Goal: Task Accomplishment & Management: Complete application form

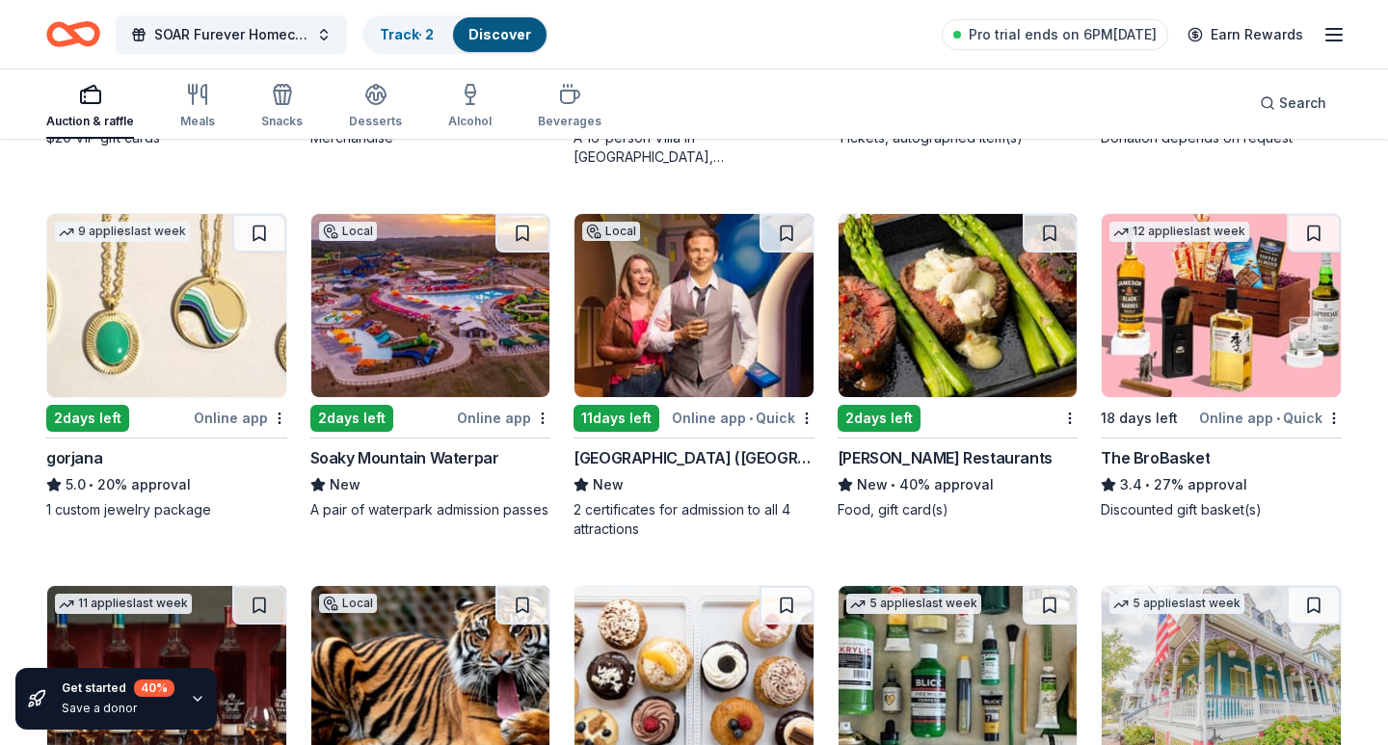
scroll to position [3845, 0]
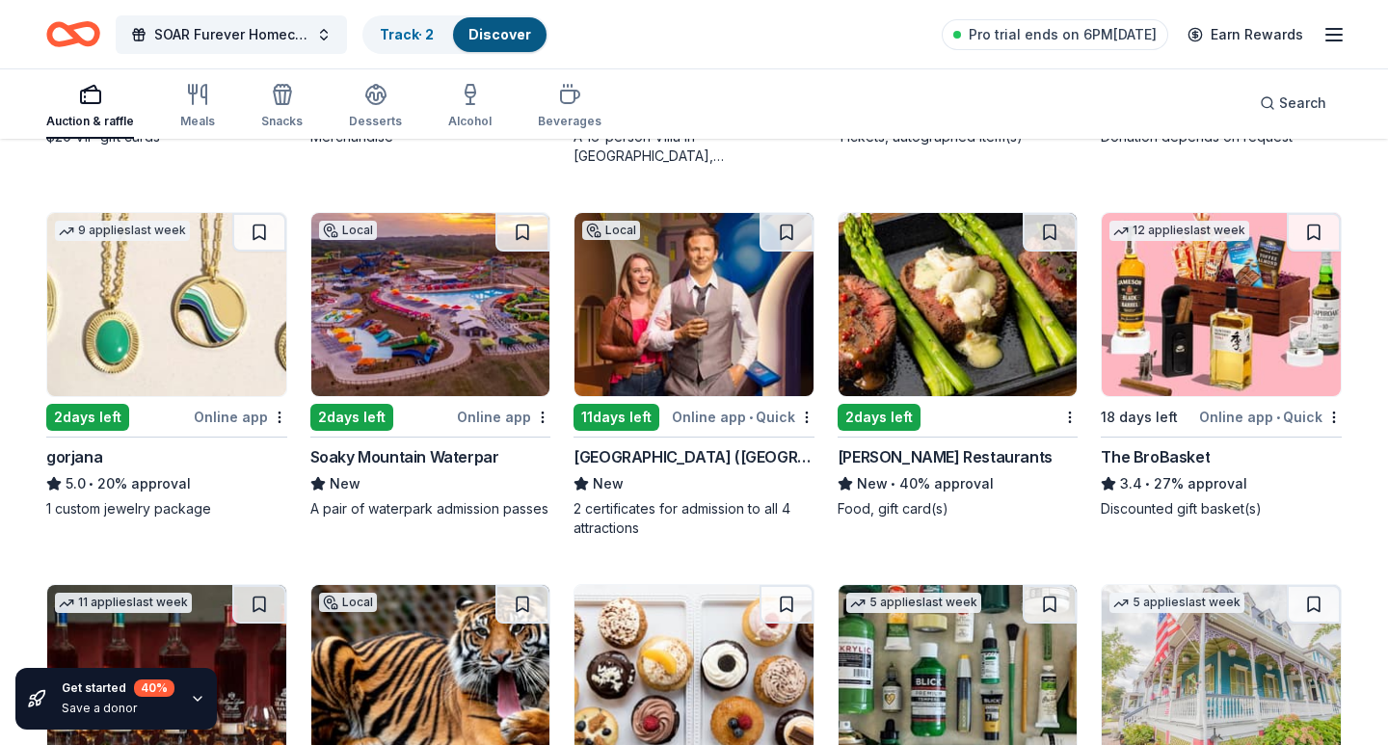
click at [921, 333] on img at bounding box center [958, 304] width 239 height 183
click at [720, 378] on img at bounding box center [694, 304] width 239 height 183
click at [460, 347] on img at bounding box center [430, 304] width 239 height 183
click at [172, 320] on img at bounding box center [166, 304] width 239 height 183
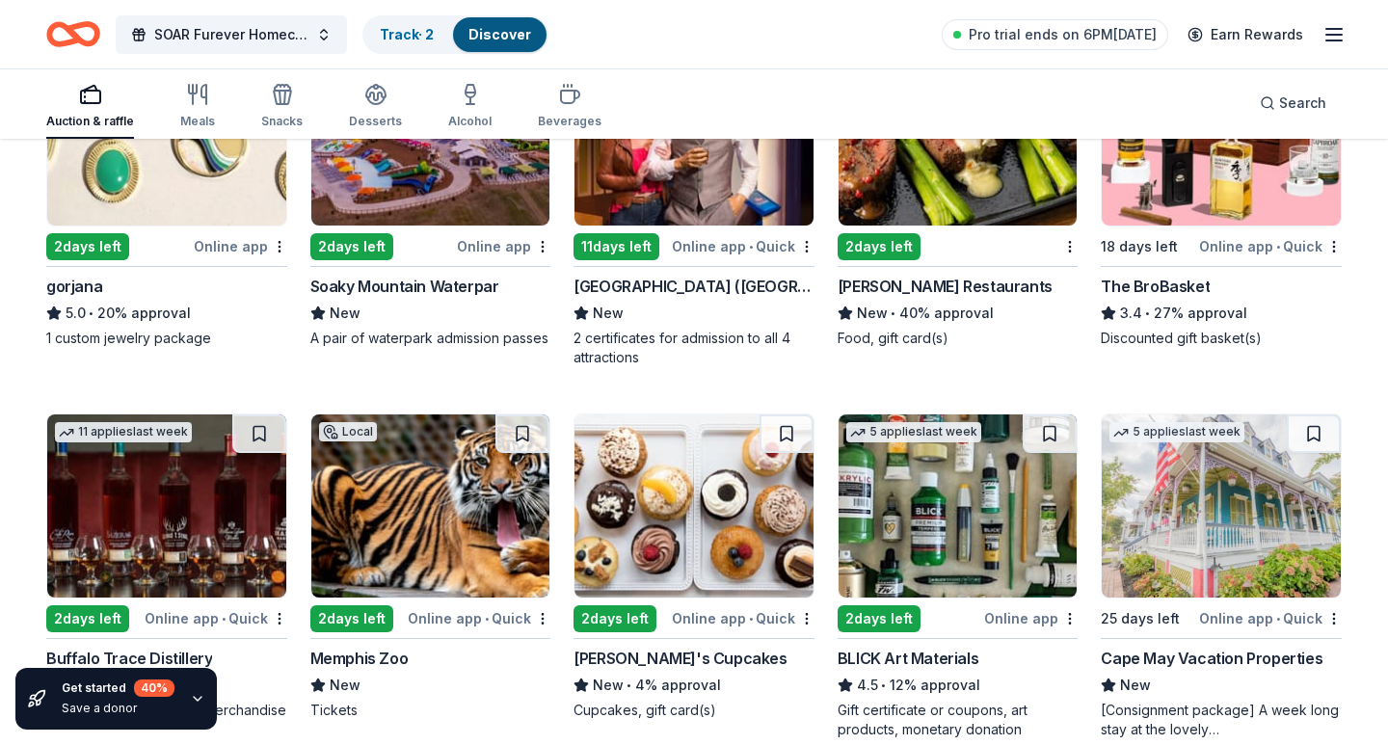
scroll to position [4164, 0]
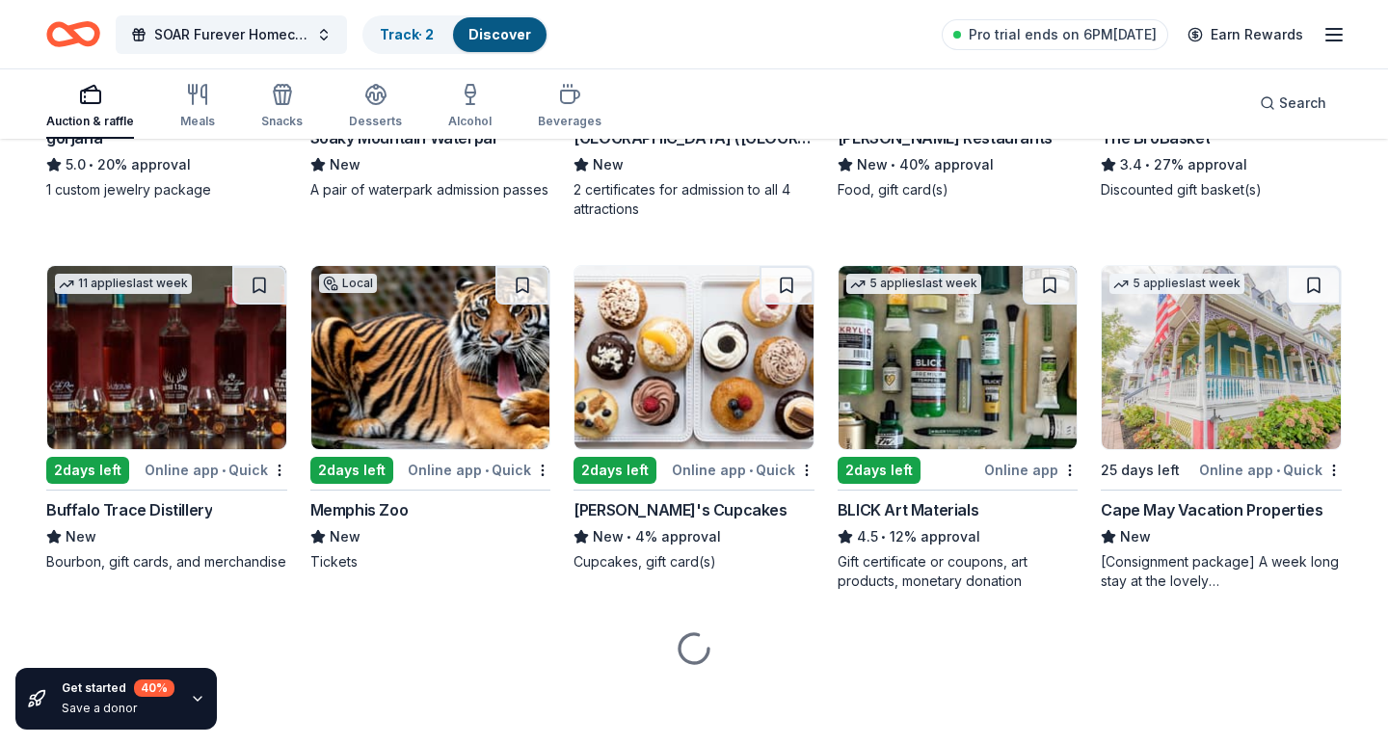
click at [244, 387] on img at bounding box center [166, 357] width 239 height 183
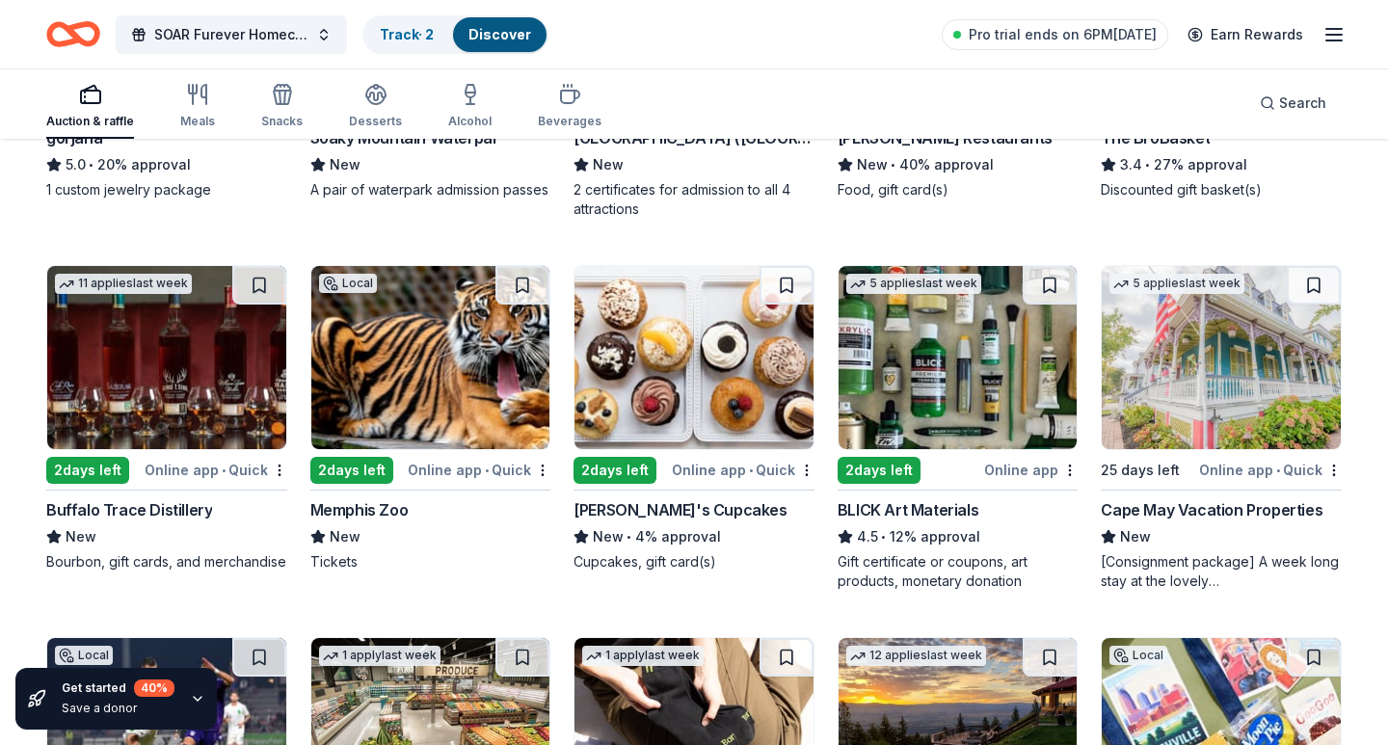
click at [426, 392] on img at bounding box center [430, 357] width 239 height 183
click at [733, 404] on img at bounding box center [694, 357] width 239 height 183
click at [1019, 393] on img at bounding box center [958, 357] width 239 height 183
click at [1273, 379] on img at bounding box center [1221, 357] width 239 height 183
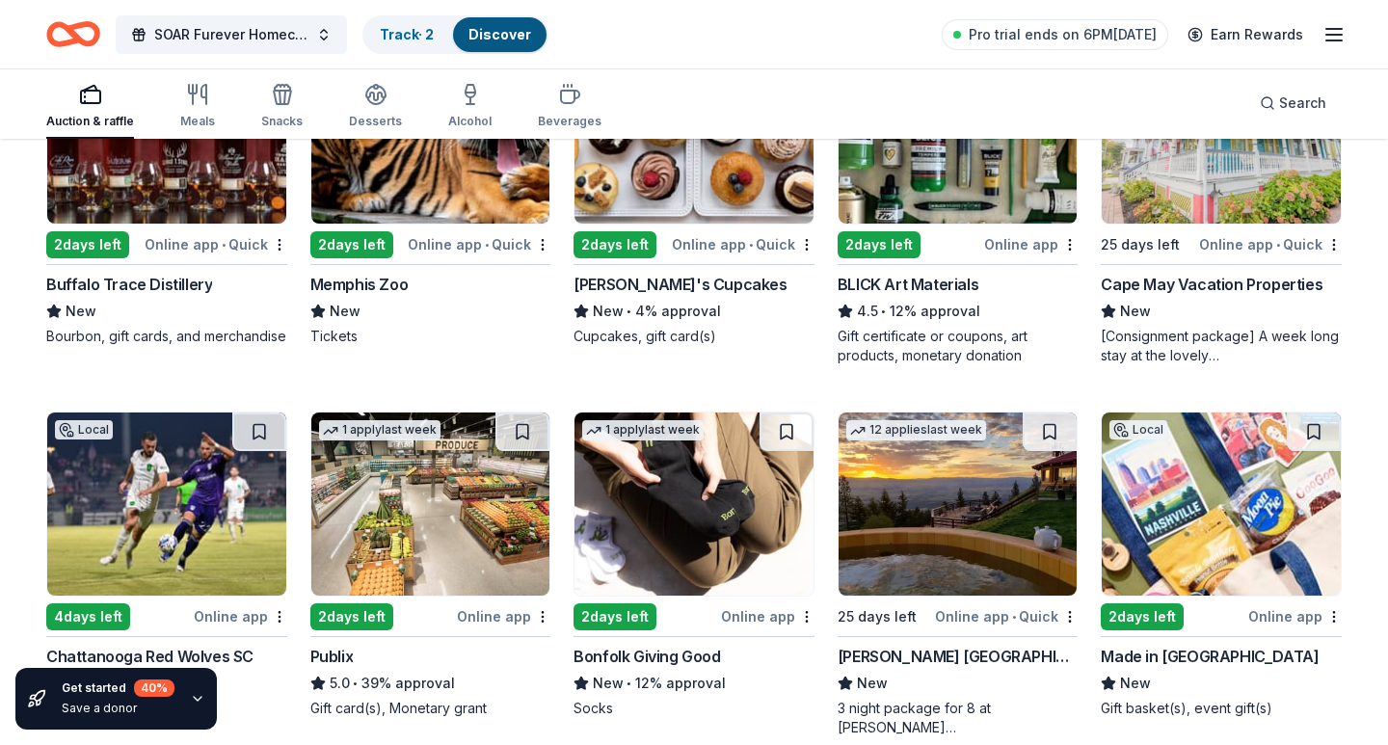
scroll to position [4480, 0]
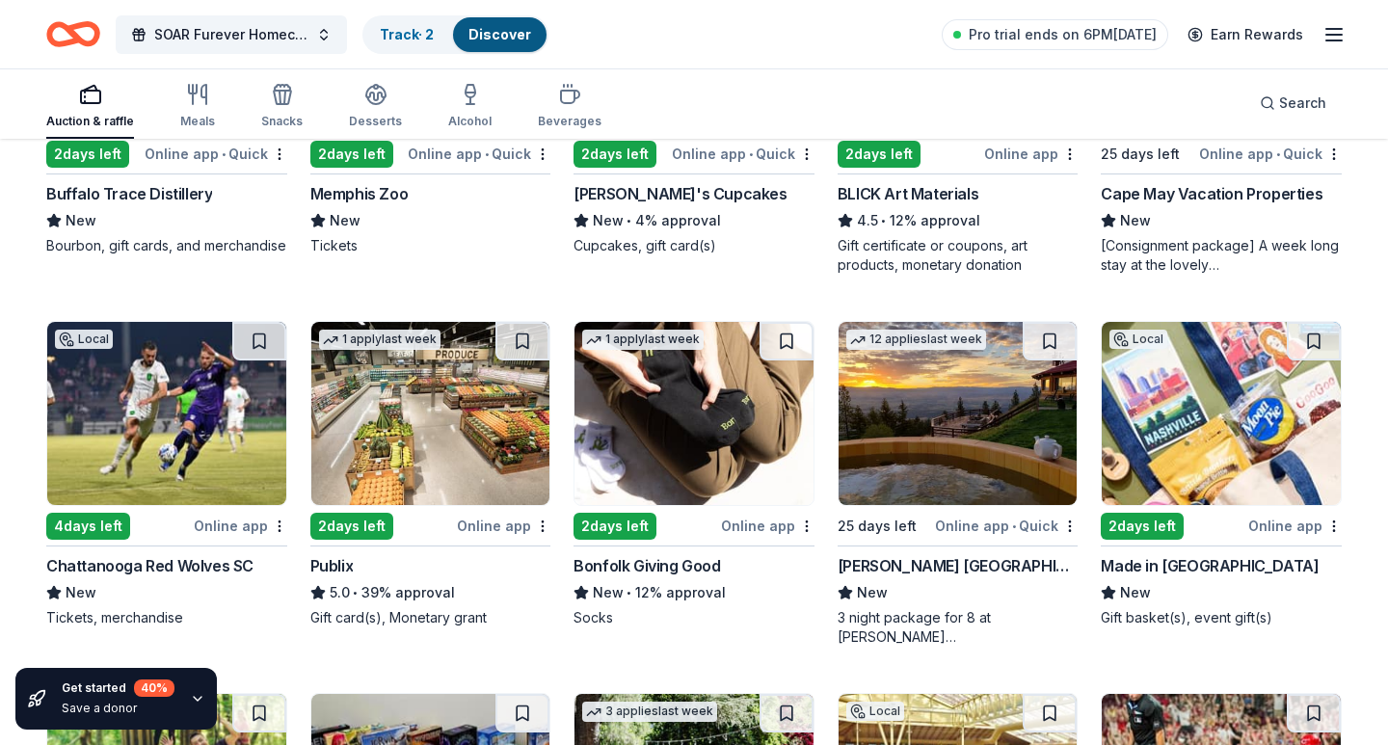
click at [1222, 441] on img at bounding box center [1221, 413] width 239 height 183
click at [947, 421] on img at bounding box center [958, 413] width 239 height 183
click at [646, 393] on img at bounding box center [694, 413] width 239 height 183
click at [412, 384] on img at bounding box center [430, 413] width 239 height 183
click at [174, 414] on img at bounding box center [166, 413] width 239 height 183
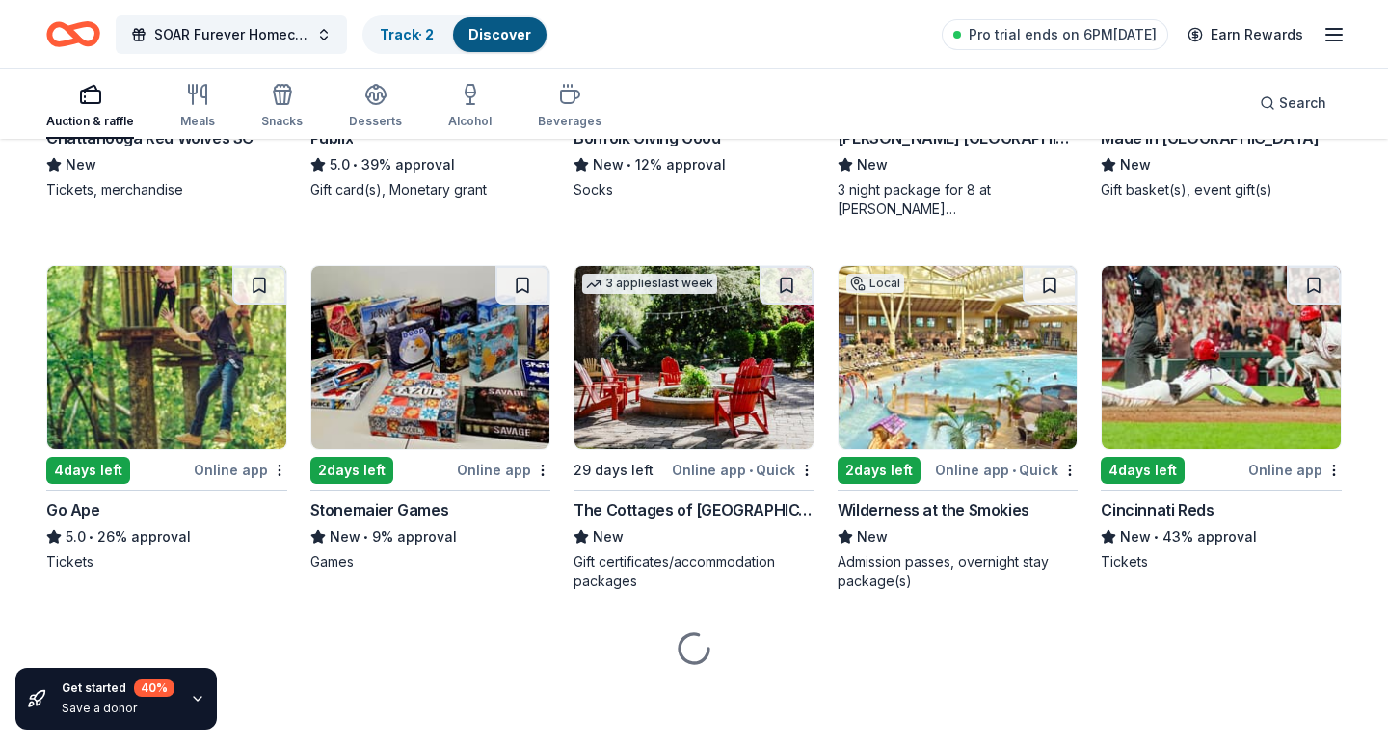
click at [189, 365] on img at bounding box center [166, 357] width 239 height 183
click at [379, 376] on img at bounding box center [430, 357] width 239 height 183
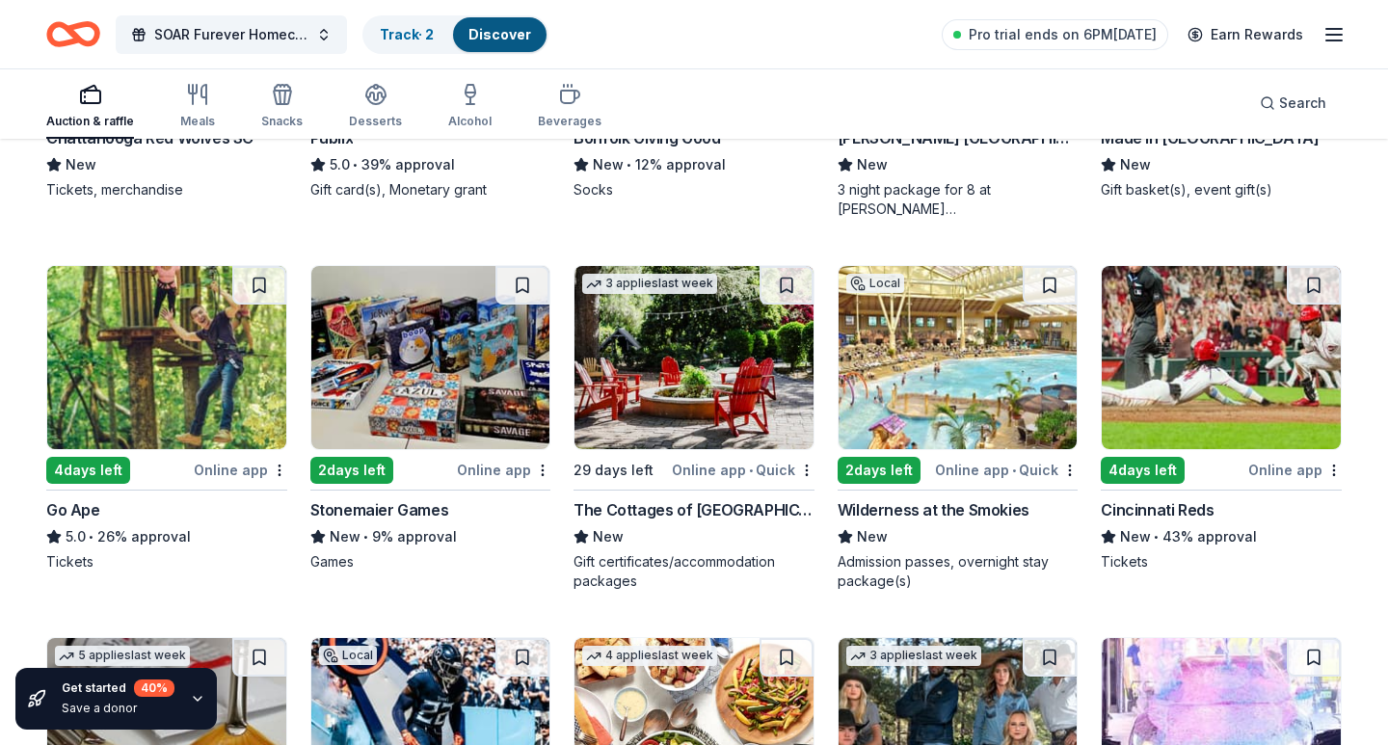
click at [670, 324] on img at bounding box center [694, 357] width 239 height 183
click at [998, 375] on img at bounding box center [958, 357] width 239 height 183
click at [1251, 375] on img at bounding box center [1221, 357] width 239 height 183
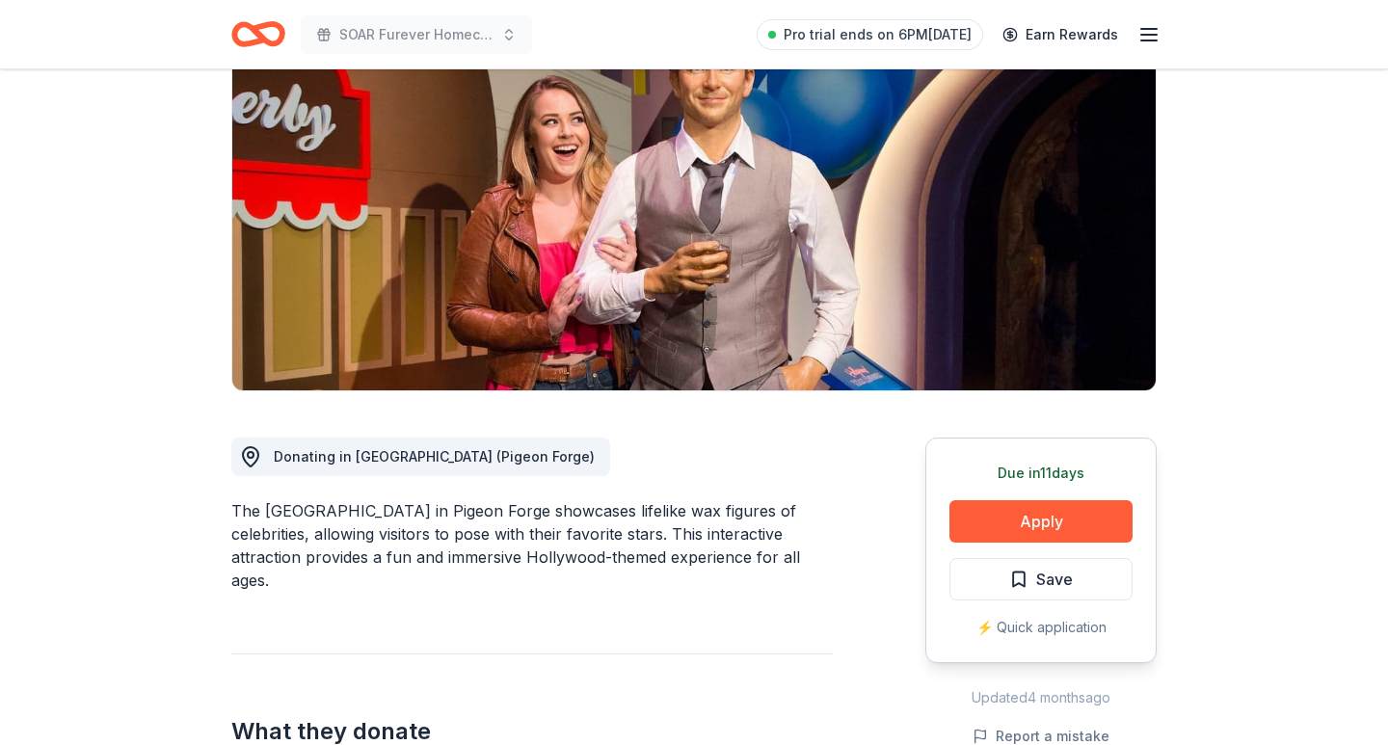
scroll to position [267, 0]
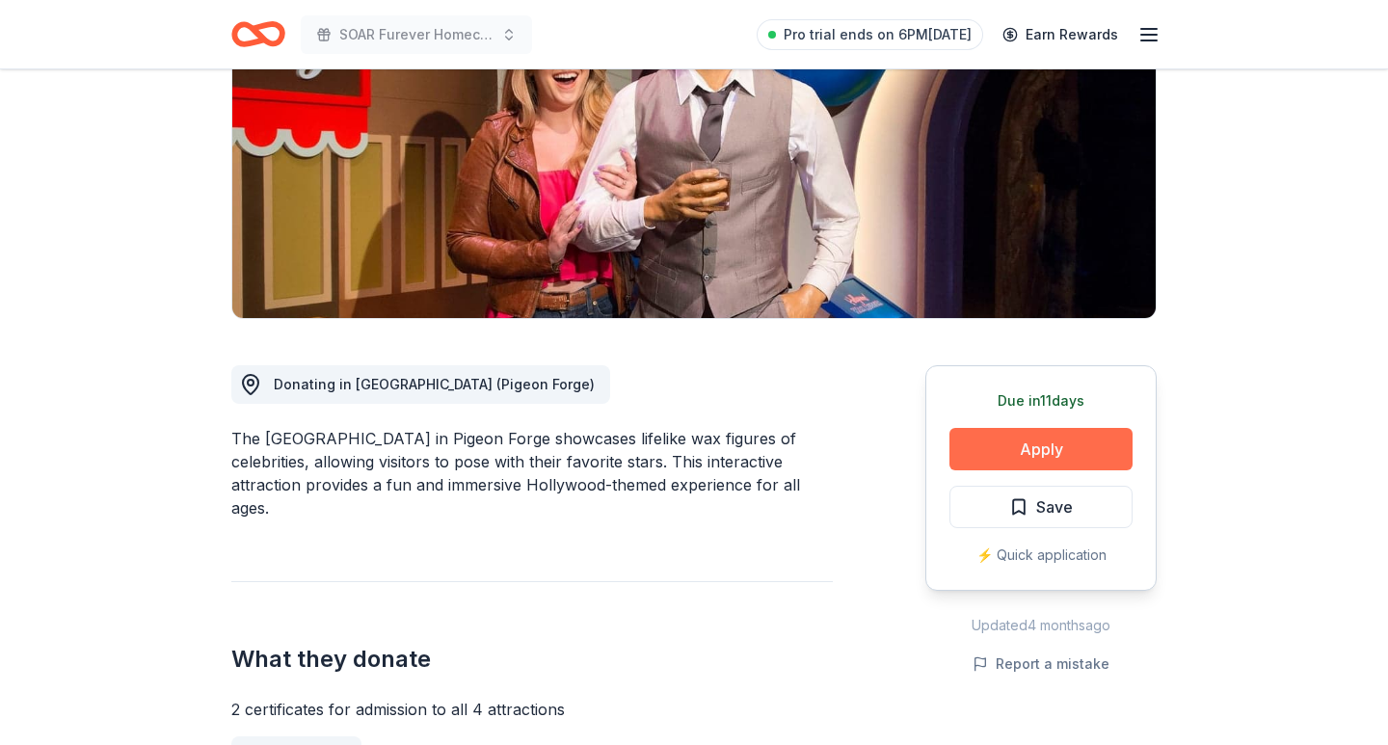
click at [1048, 442] on button "Apply" at bounding box center [1041, 449] width 183 height 42
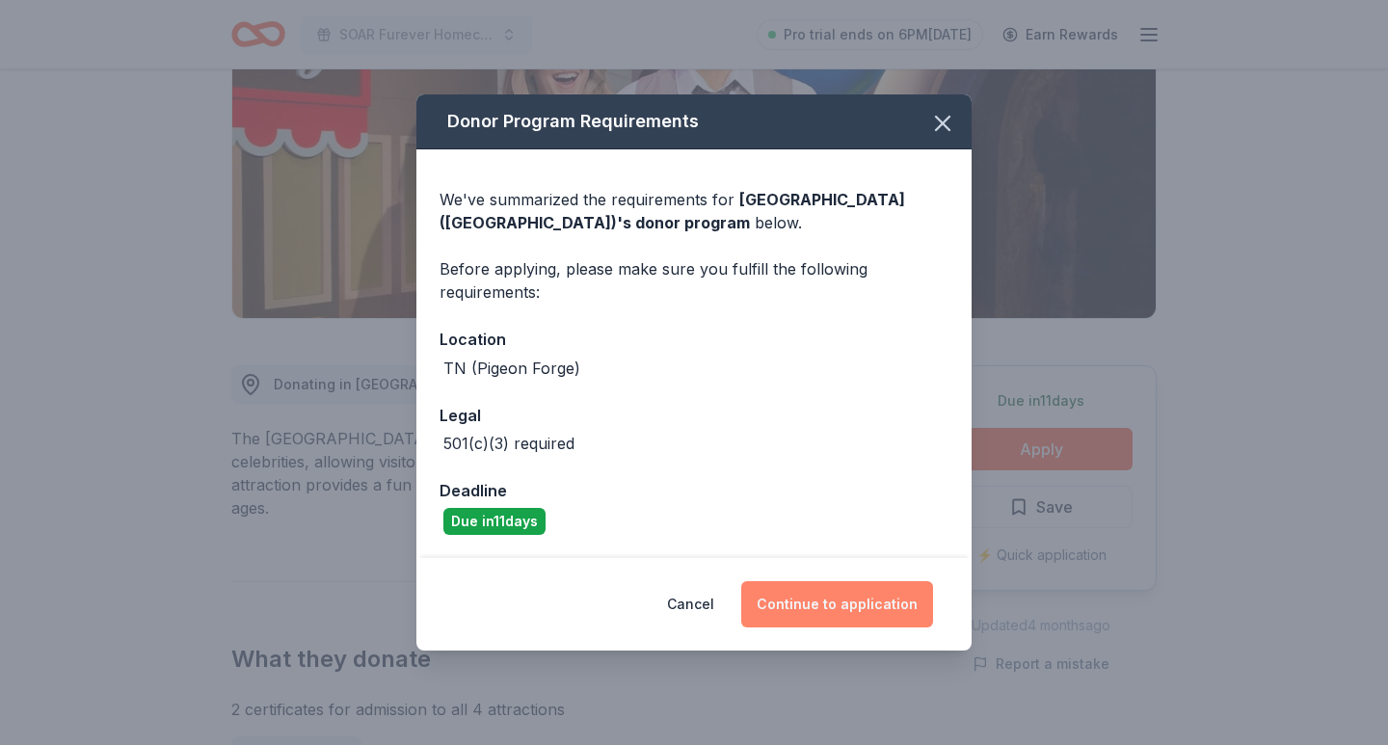
click at [816, 587] on button "Continue to application" at bounding box center [837, 604] width 192 height 46
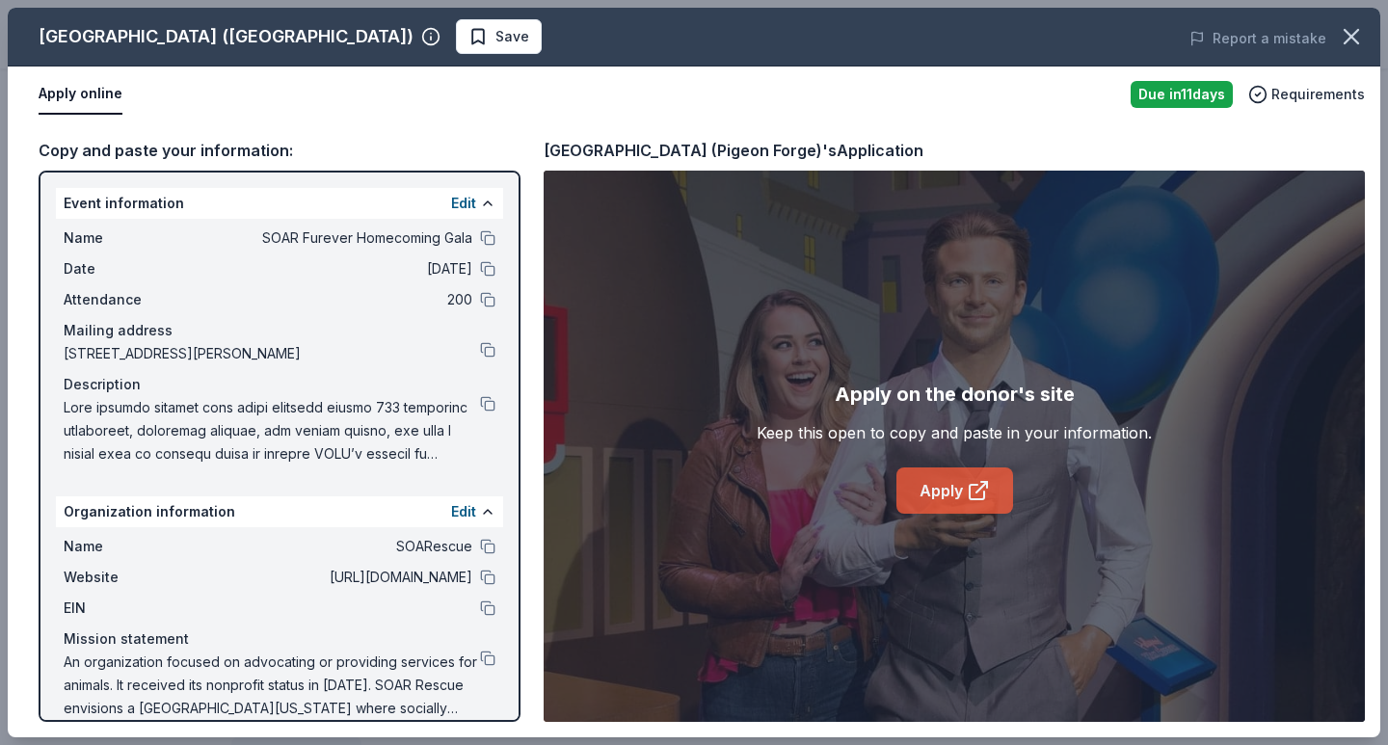
click at [982, 470] on link "Apply" at bounding box center [955, 491] width 117 height 46
click at [489, 240] on button at bounding box center [487, 237] width 15 height 15
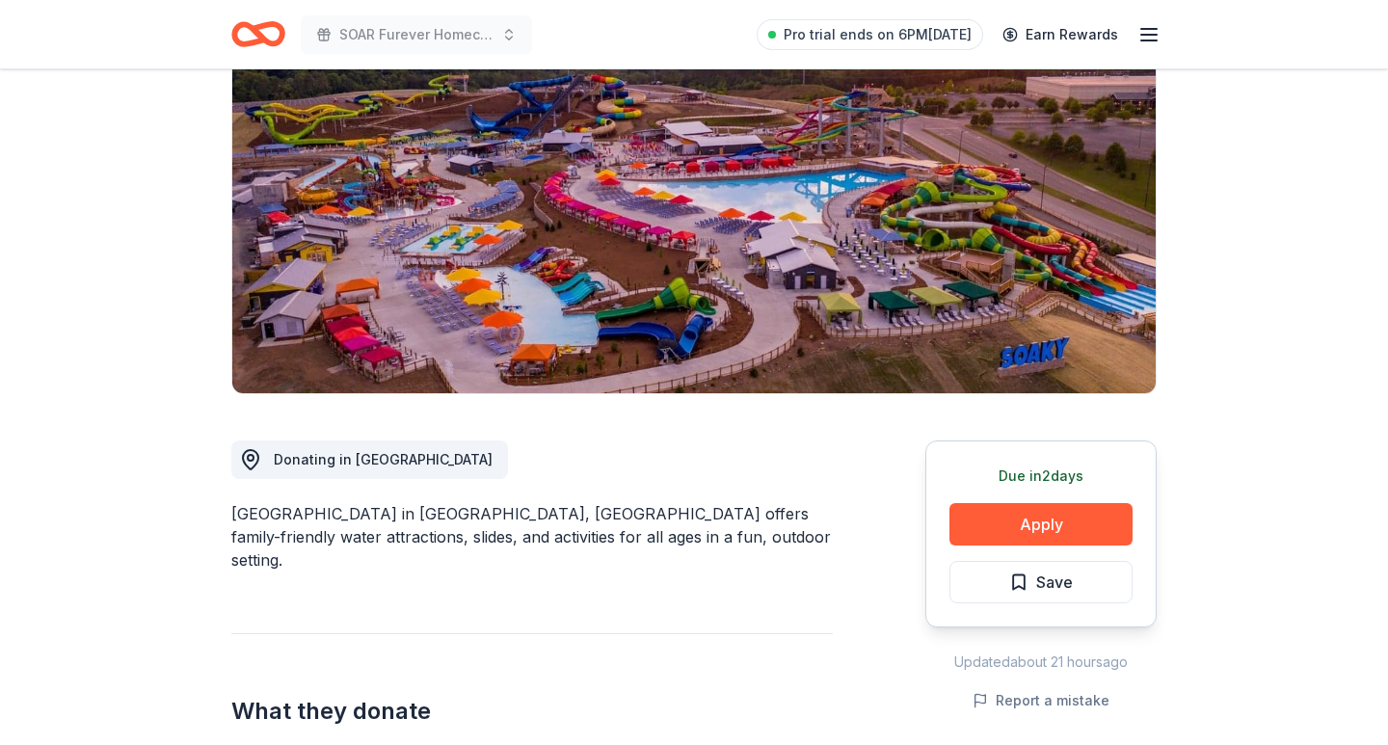
scroll to position [198, 0]
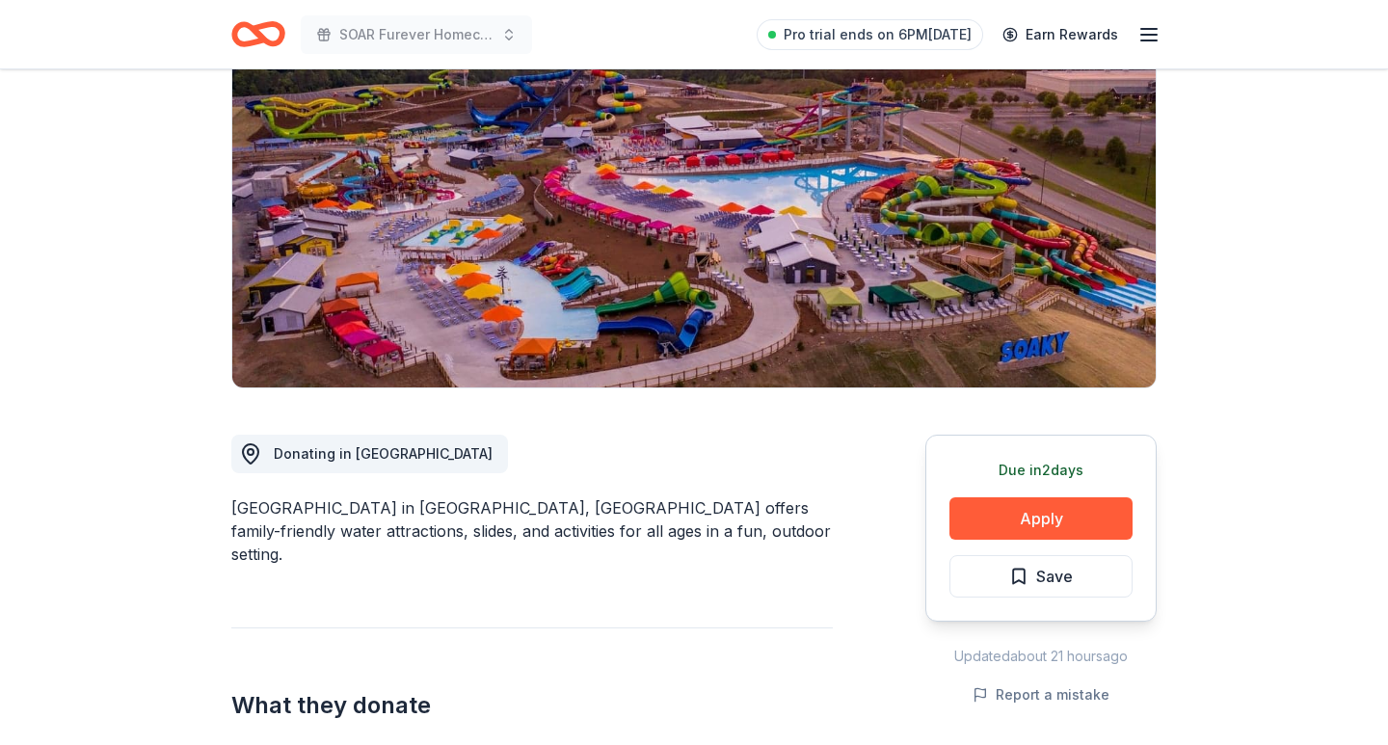
drag, startPoint x: 232, startPoint y: 505, endPoint x: 433, endPoint y: 508, distance: 200.6
click at [433, 508] on div "Soaky Mountain Waterpark in Sevierville, TN offers family-friendly water attrac…" at bounding box center [532, 531] width 602 height 69
drag, startPoint x: 433, startPoint y: 508, endPoint x: 246, endPoint y: 503, distance: 187.1
click at [246, 503] on div "Soaky Mountain Waterpark in Sevierville, TN offers family-friendly water attrac…" at bounding box center [532, 531] width 602 height 69
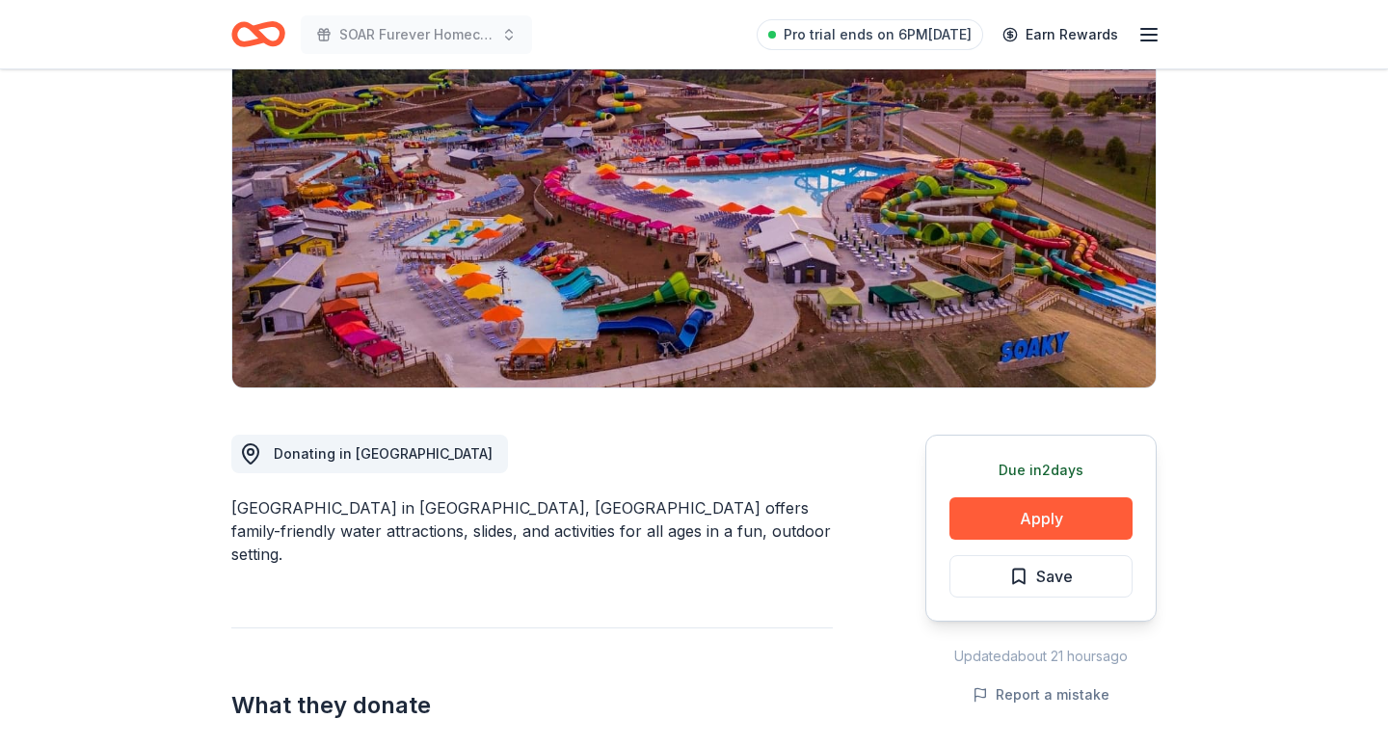
click at [246, 503] on div "Soaky Mountain Waterpark in Sevierville, TN offers family-friendly water attrac…" at bounding box center [532, 531] width 602 height 69
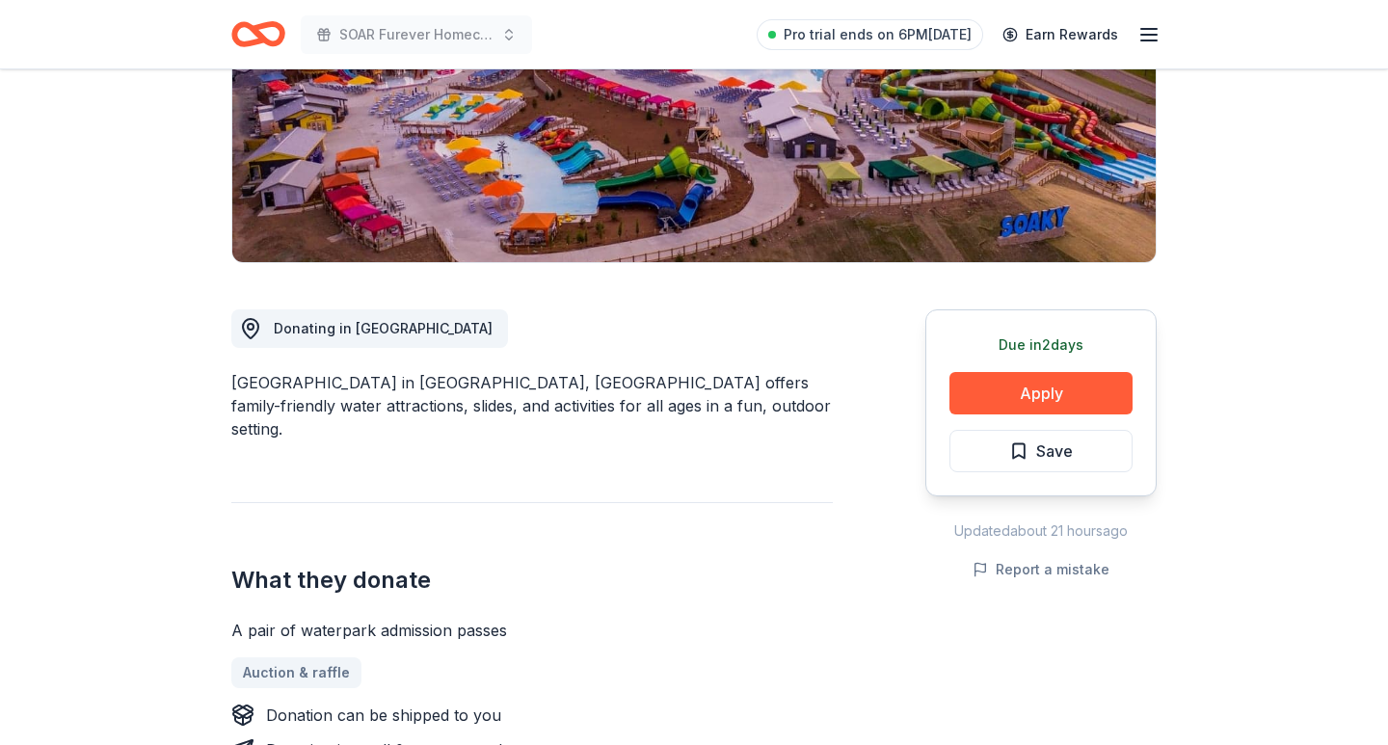
scroll to position [326, 0]
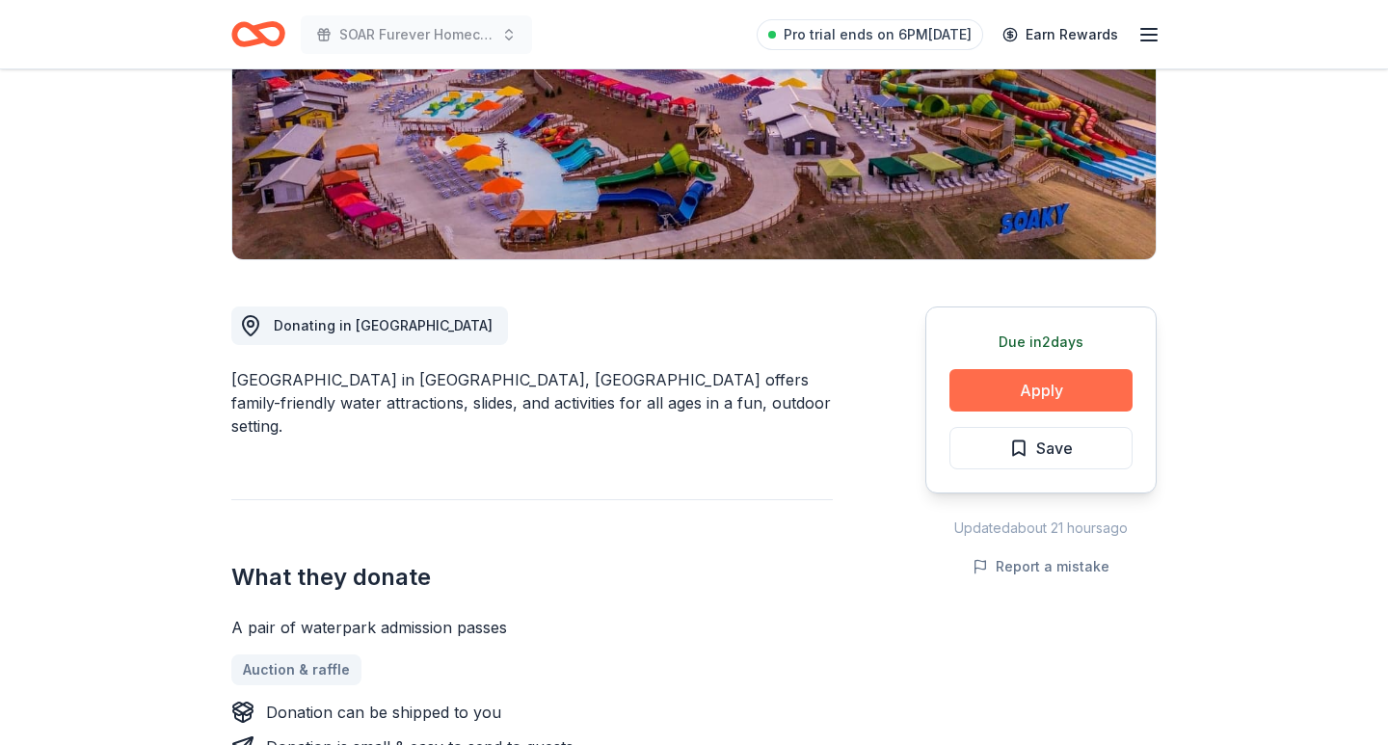
click at [1046, 401] on button "Apply" at bounding box center [1041, 390] width 183 height 42
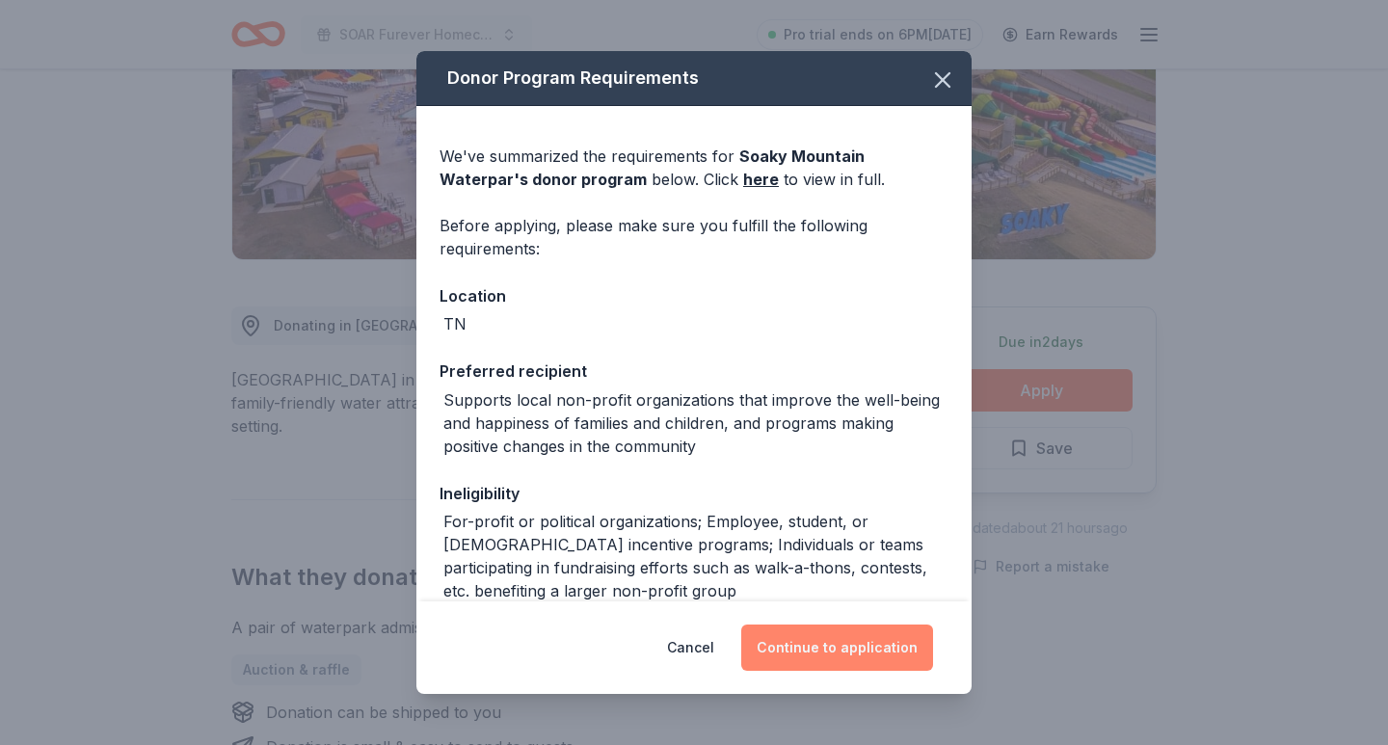
click at [799, 654] on button "Continue to application" at bounding box center [837, 648] width 192 height 46
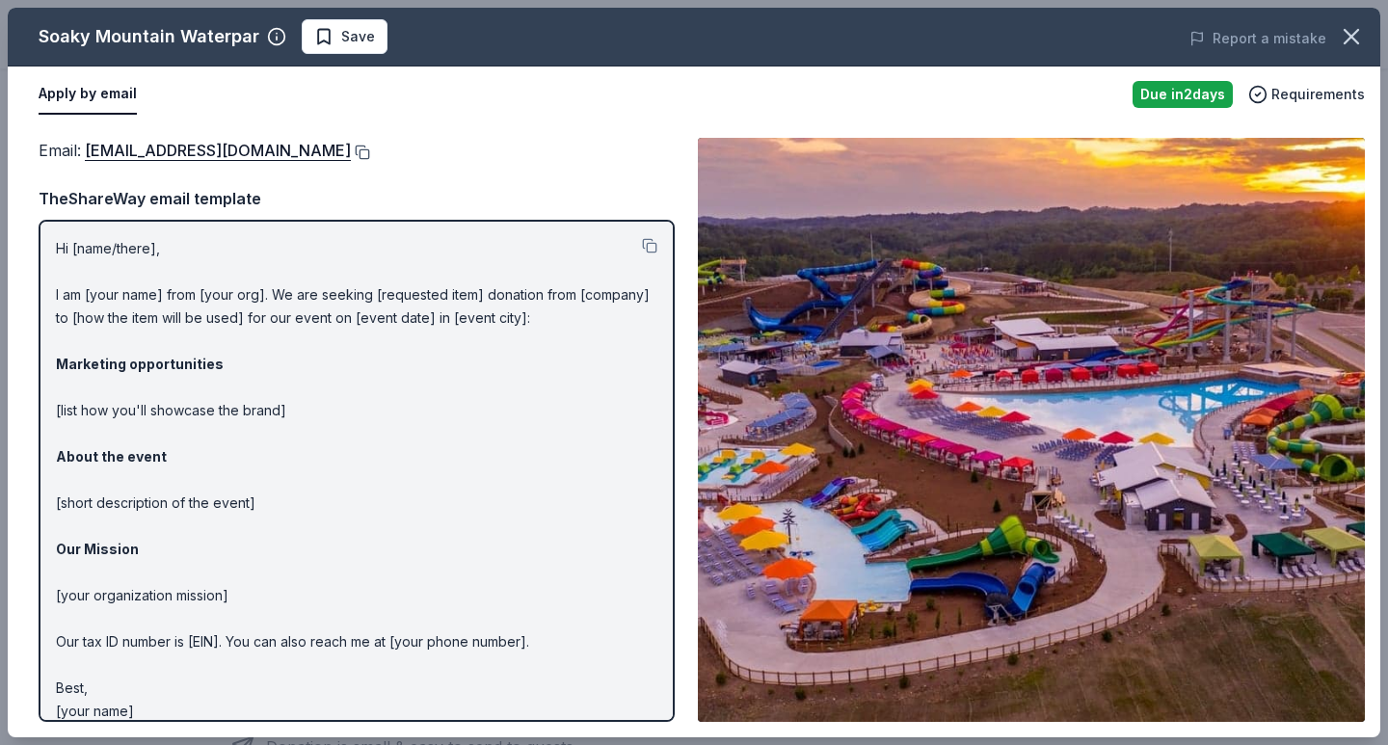
click at [370, 149] on button at bounding box center [360, 152] width 19 height 15
drag, startPoint x: 35, startPoint y: 37, endPoint x: 263, endPoint y: 37, distance: 228.5
click at [263, 37] on div "Soaky Mountain Waterpar Save" at bounding box center [419, 36] width 823 height 35
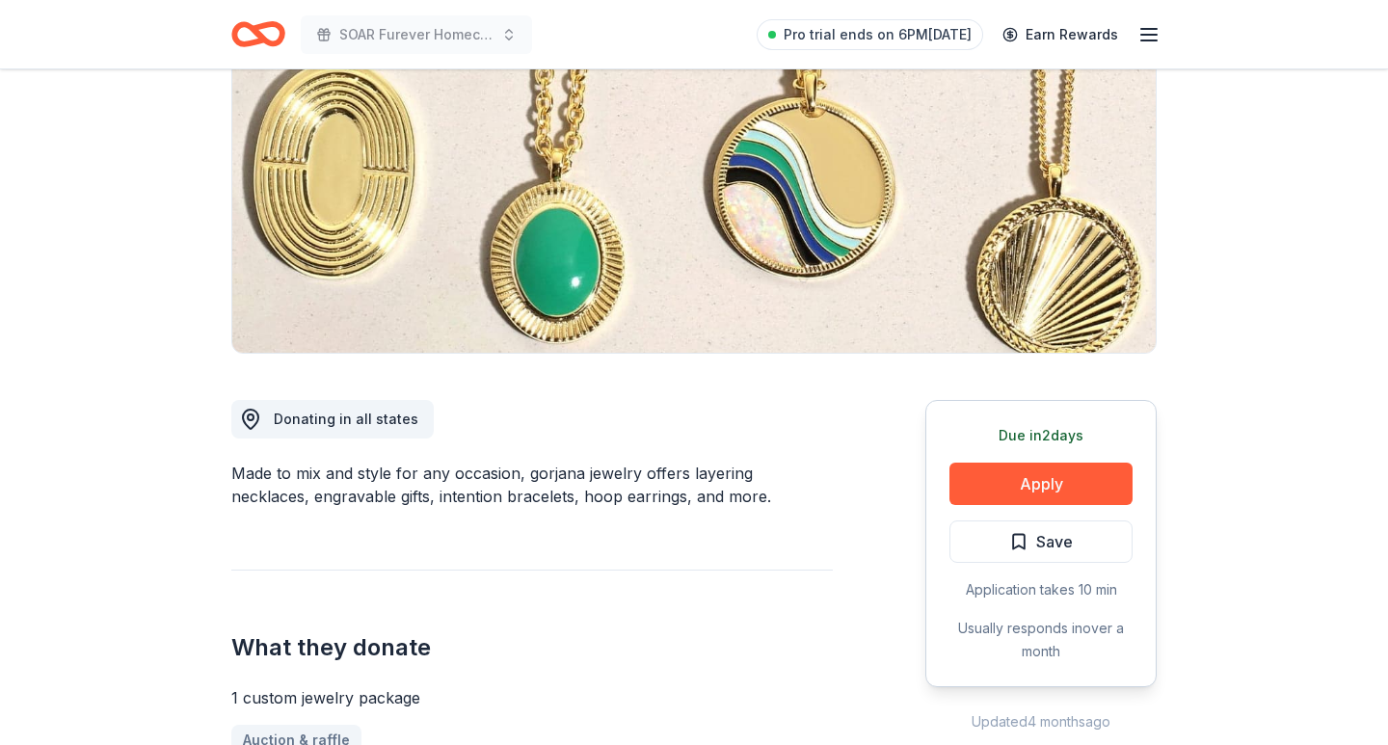
scroll to position [307, 0]
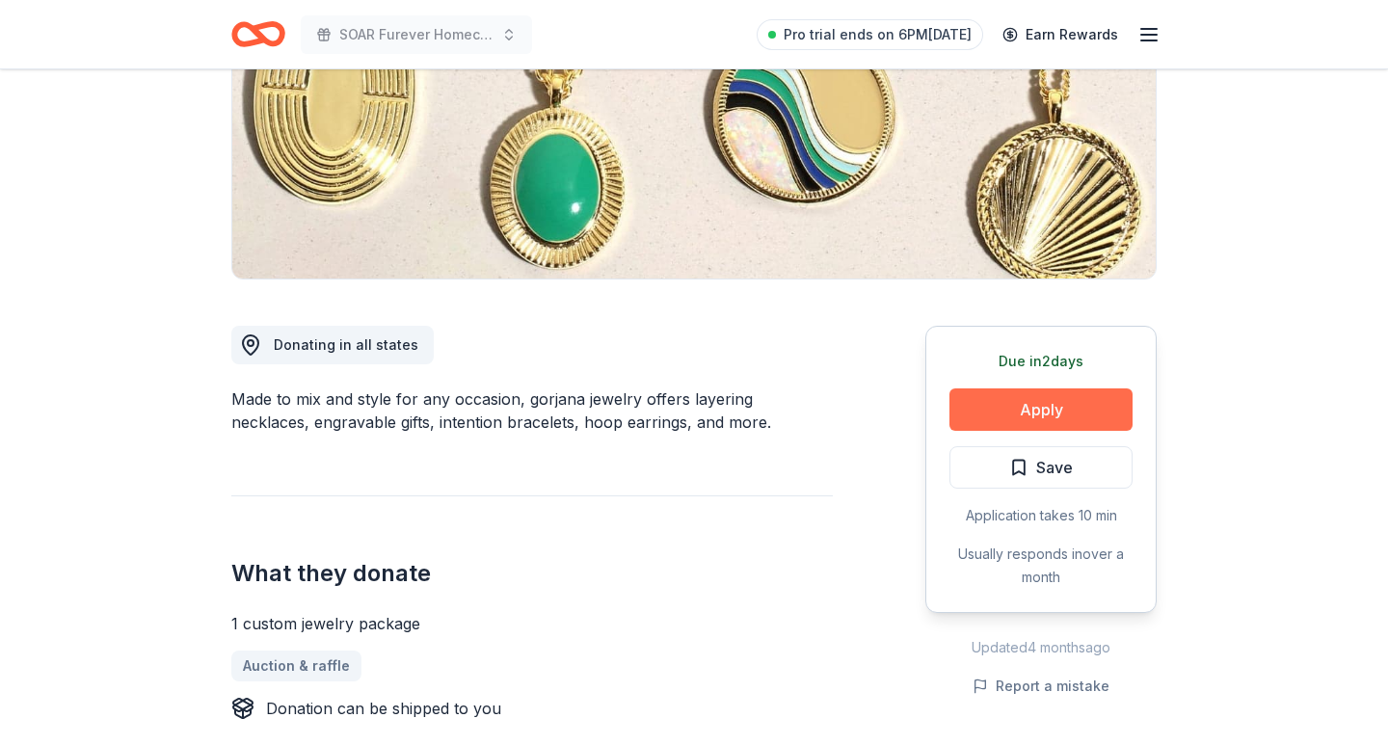
click at [1028, 412] on button "Apply" at bounding box center [1041, 410] width 183 height 42
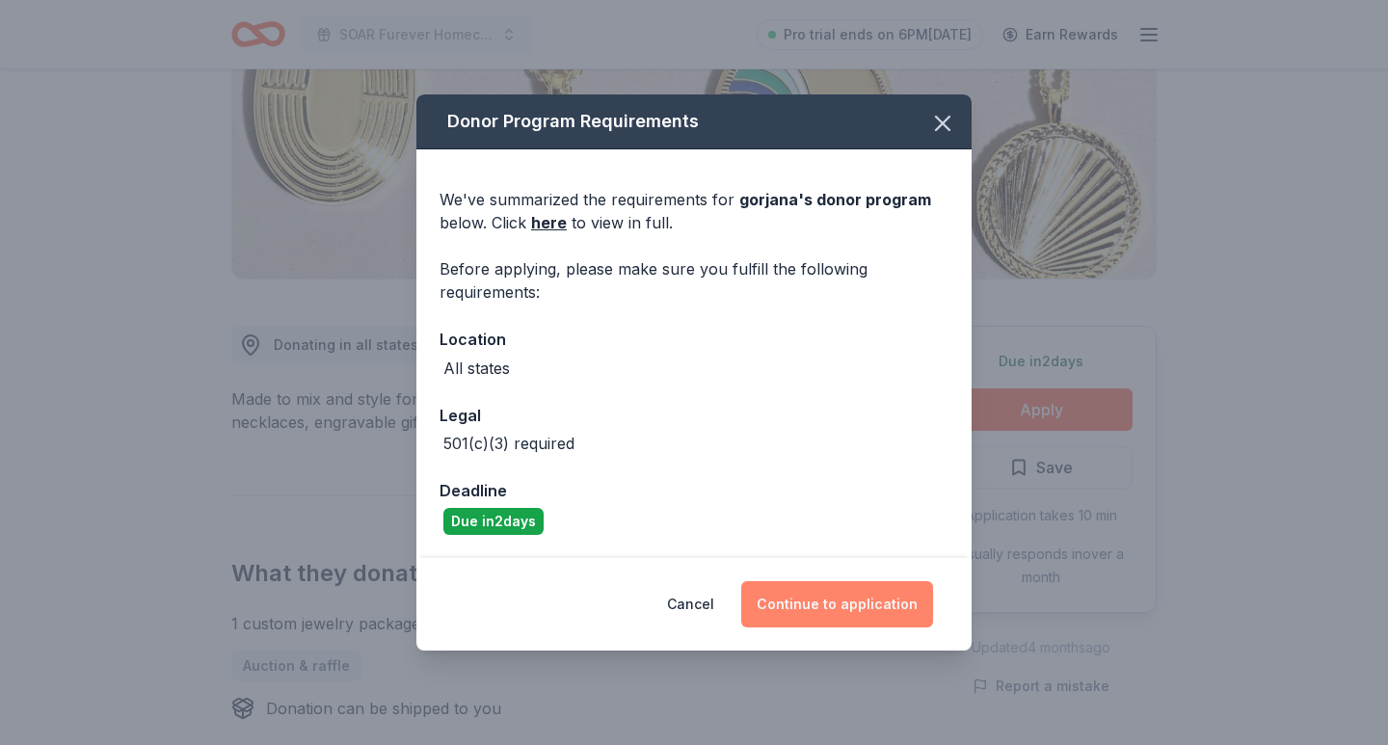
click at [799, 599] on button "Continue to application" at bounding box center [837, 604] width 192 height 46
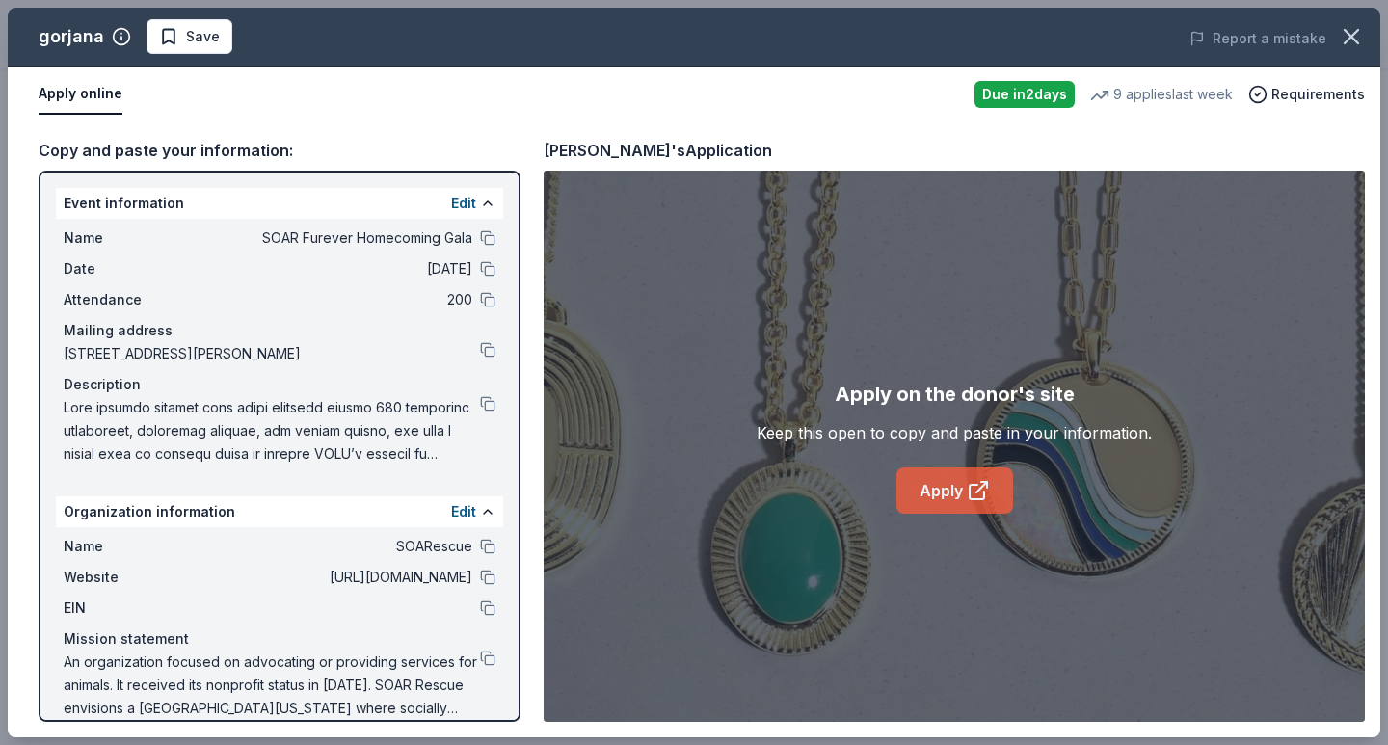
click at [918, 488] on link "Apply" at bounding box center [955, 491] width 117 height 46
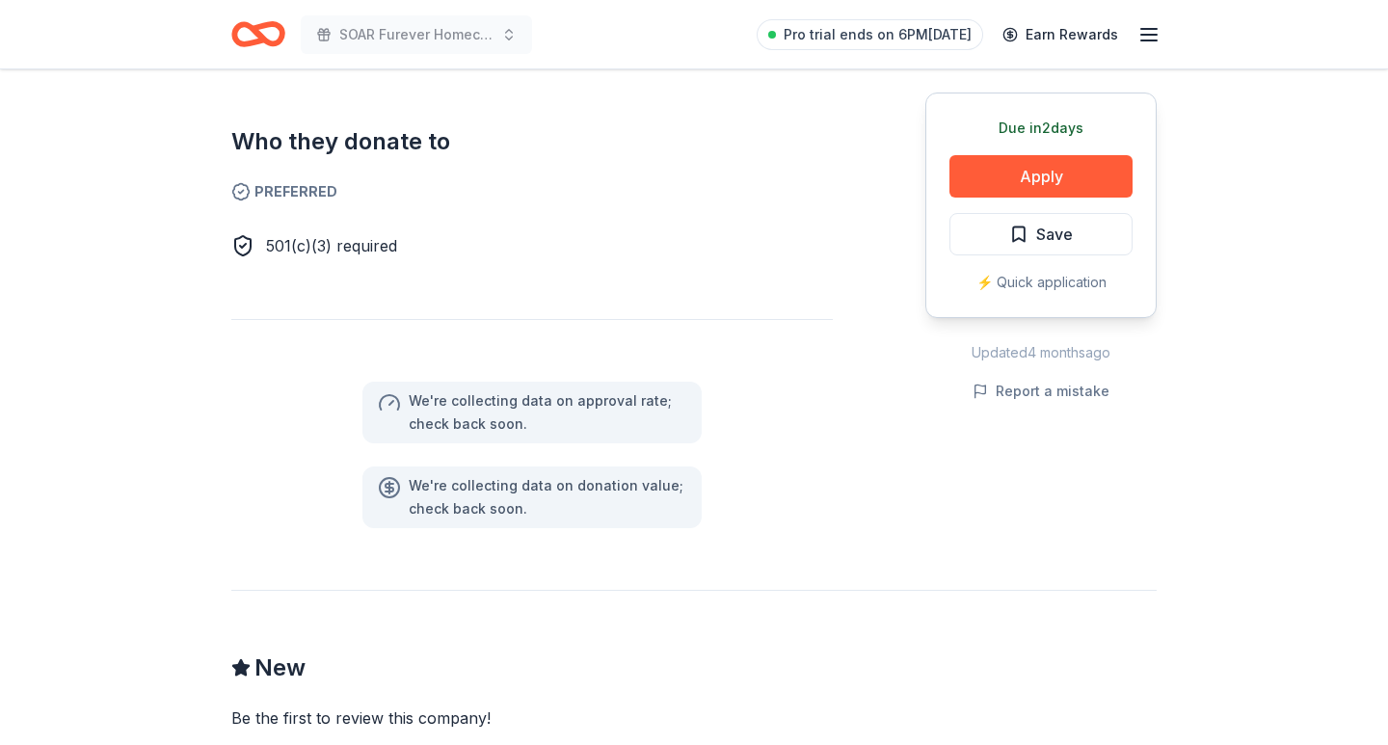
scroll to position [771, 0]
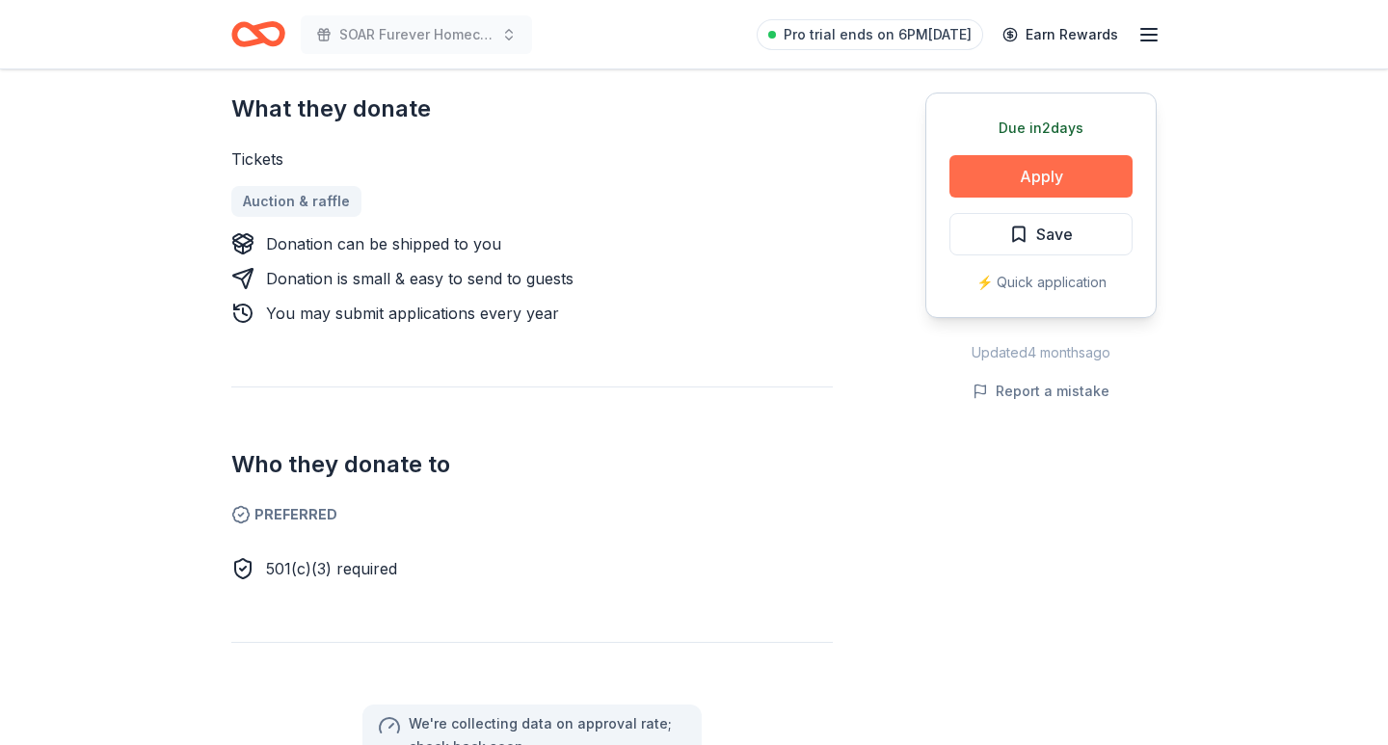
click at [1008, 182] on button "Apply" at bounding box center [1041, 176] width 183 height 42
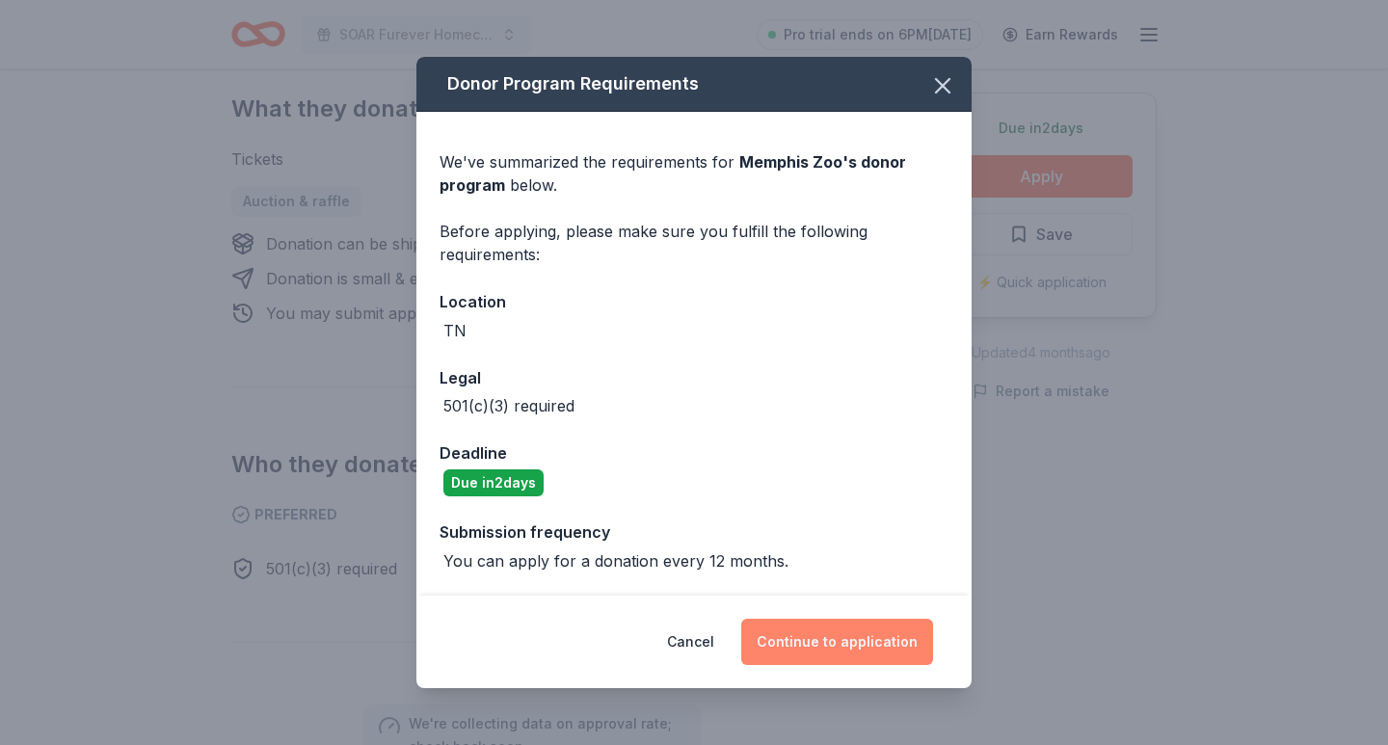
click at [803, 632] on button "Continue to application" at bounding box center [837, 642] width 192 height 46
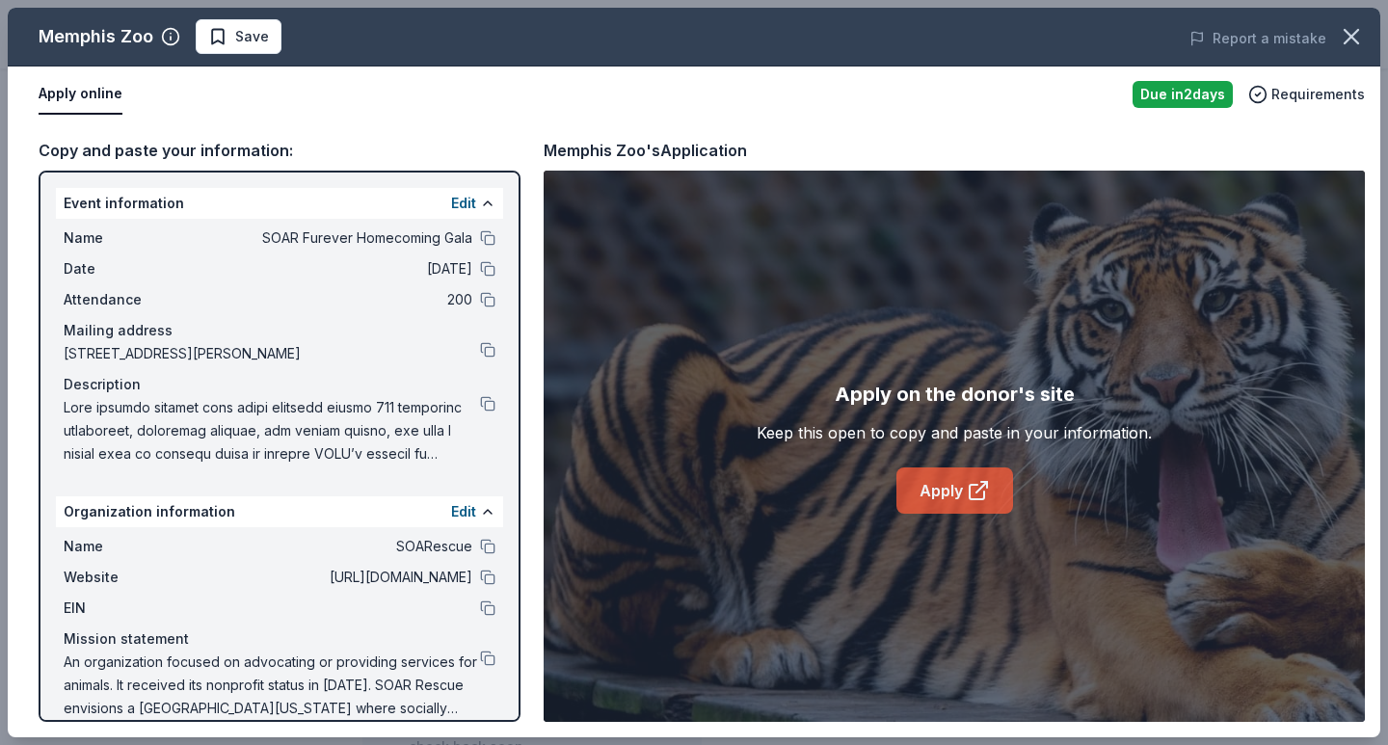
click at [913, 508] on link "Apply" at bounding box center [955, 491] width 117 height 46
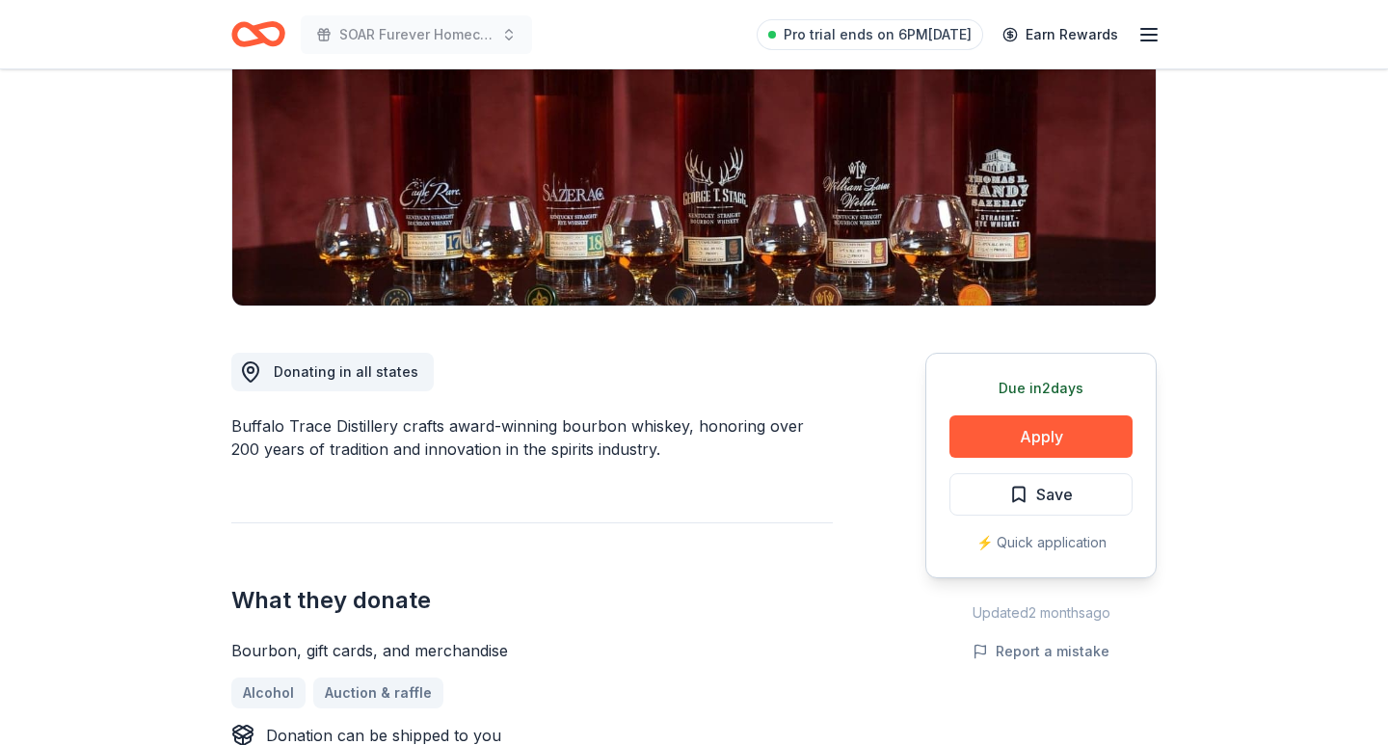
scroll to position [338, 0]
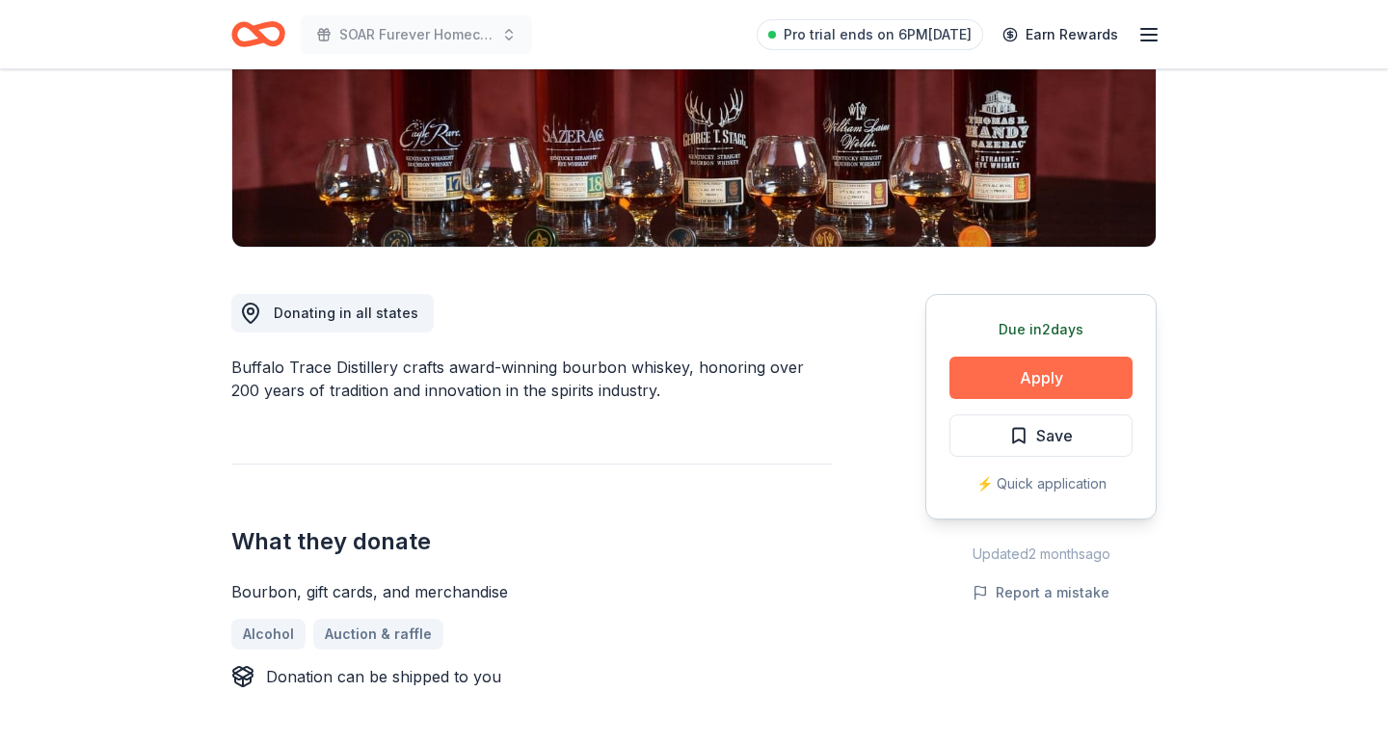
click at [1019, 377] on button "Apply" at bounding box center [1041, 378] width 183 height 42
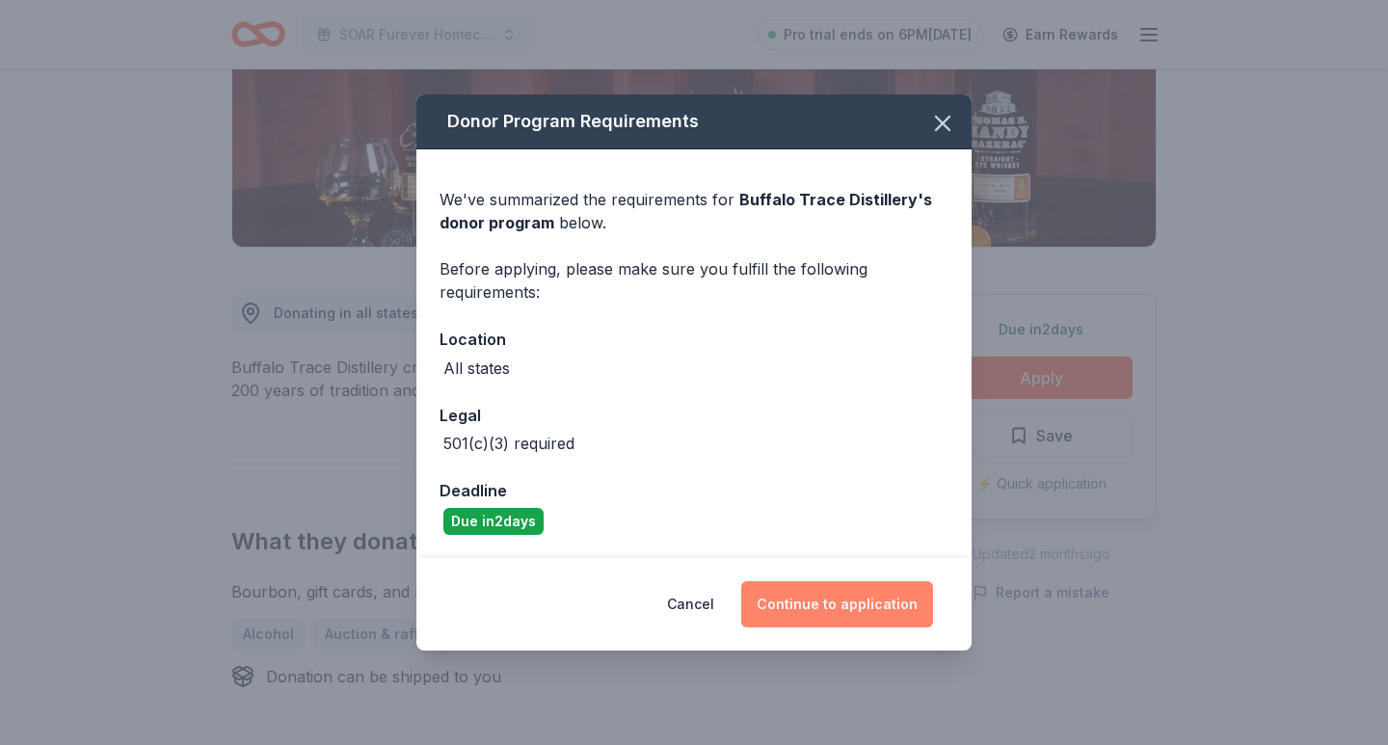
click at [820, 609] on button "Continue to application" at bounding box center [837, 604] width 192 height 46
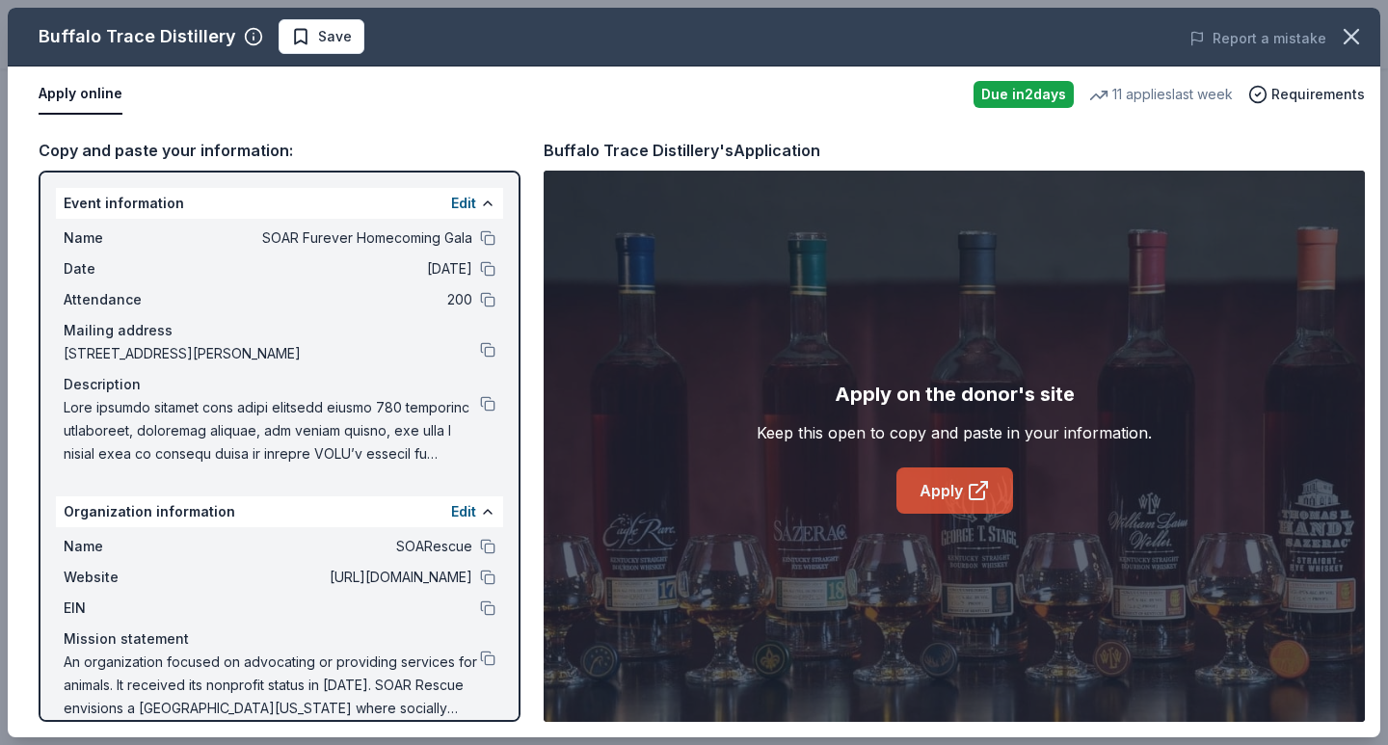
click at [933, 492] on link "Apply" at bounding box center [955, 491] width 117 height 46
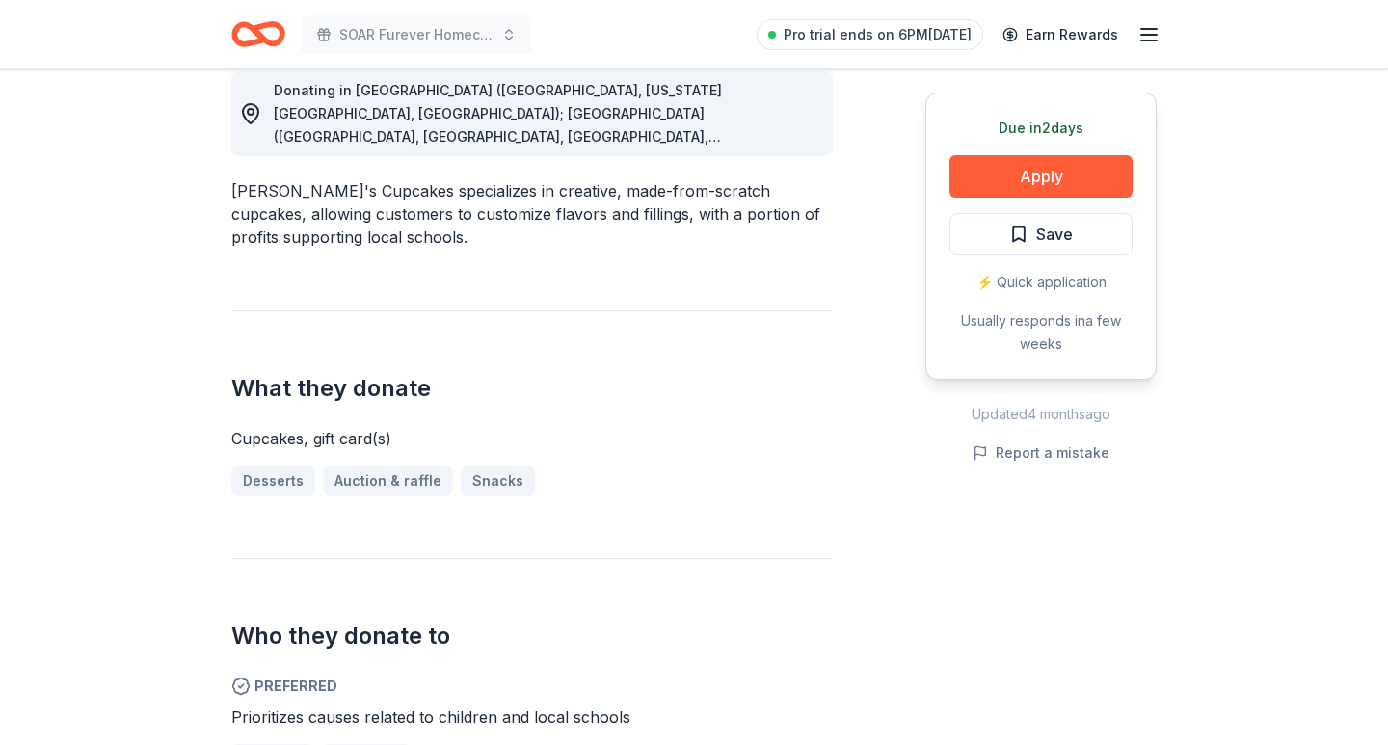
scroll to position [577, 0]
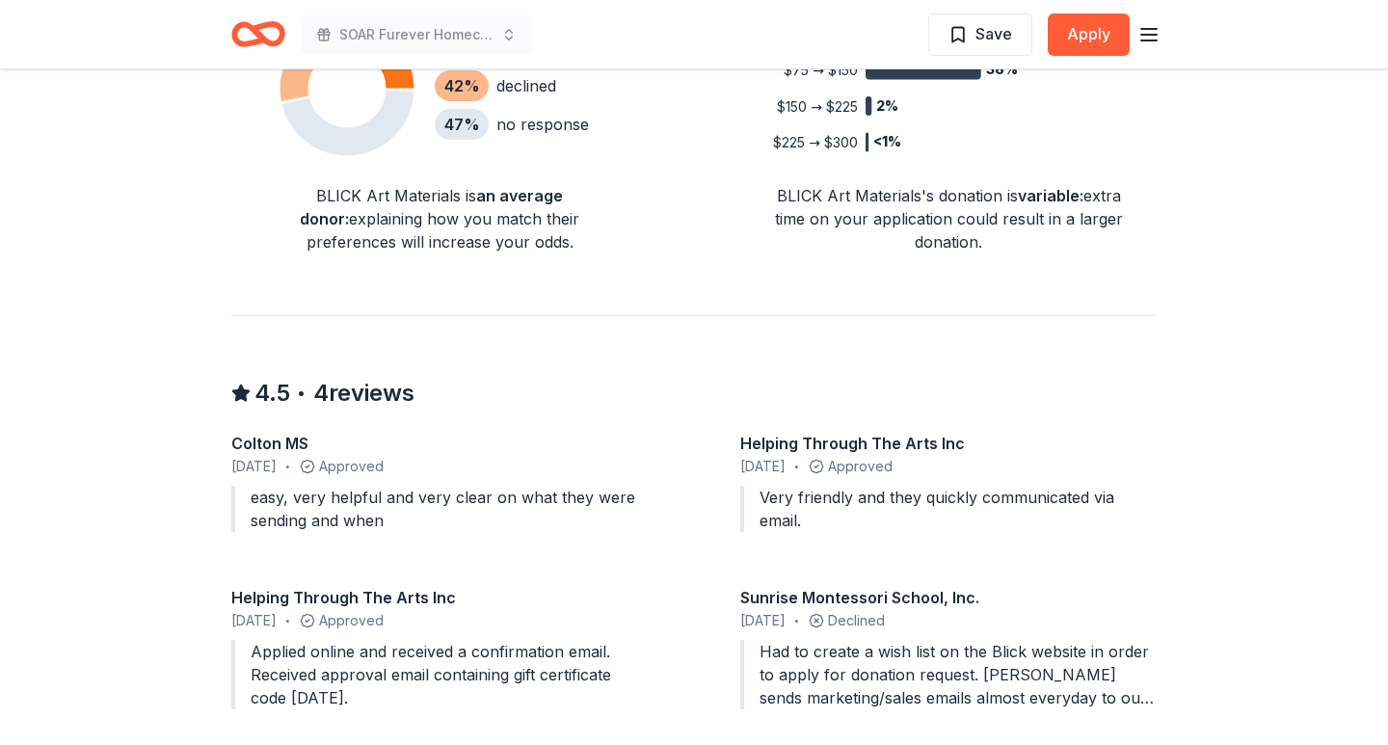
scroll to position [1526, 0]
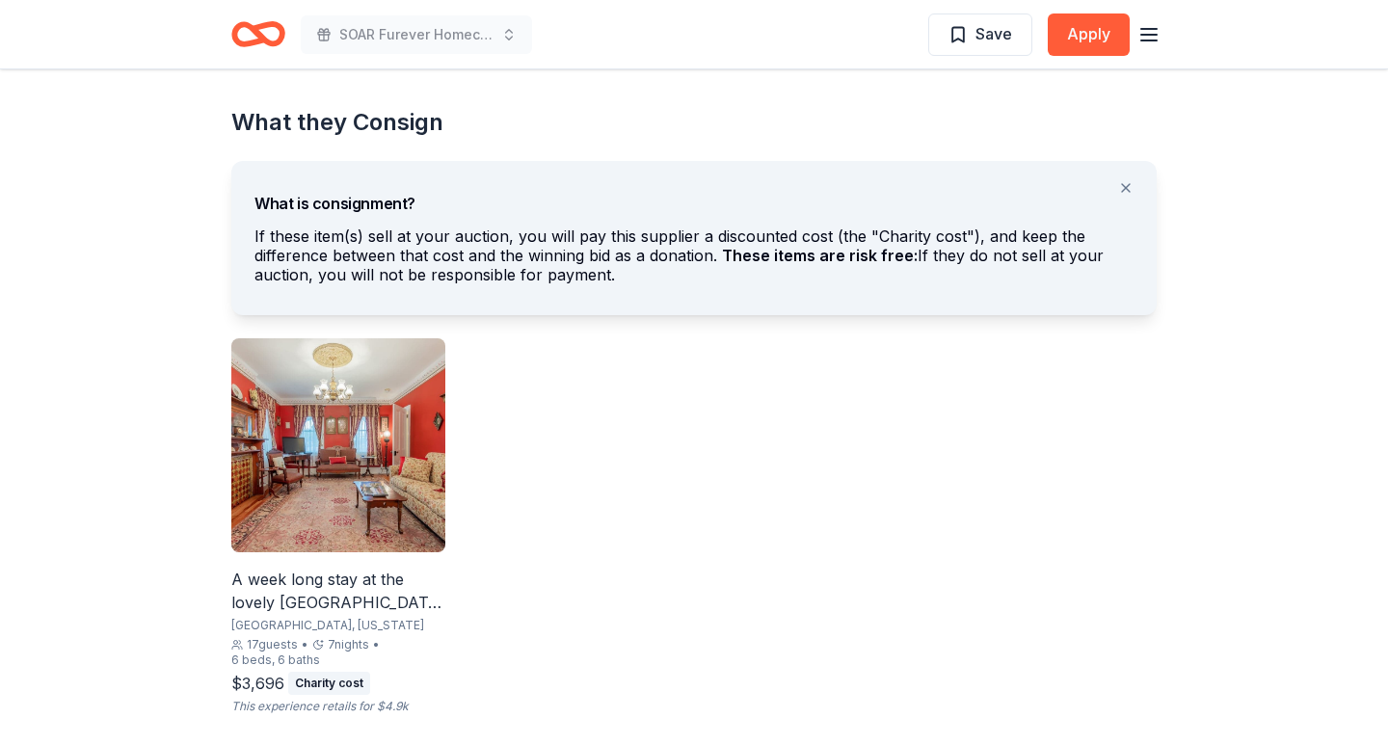
scroll to position [1036, 0]
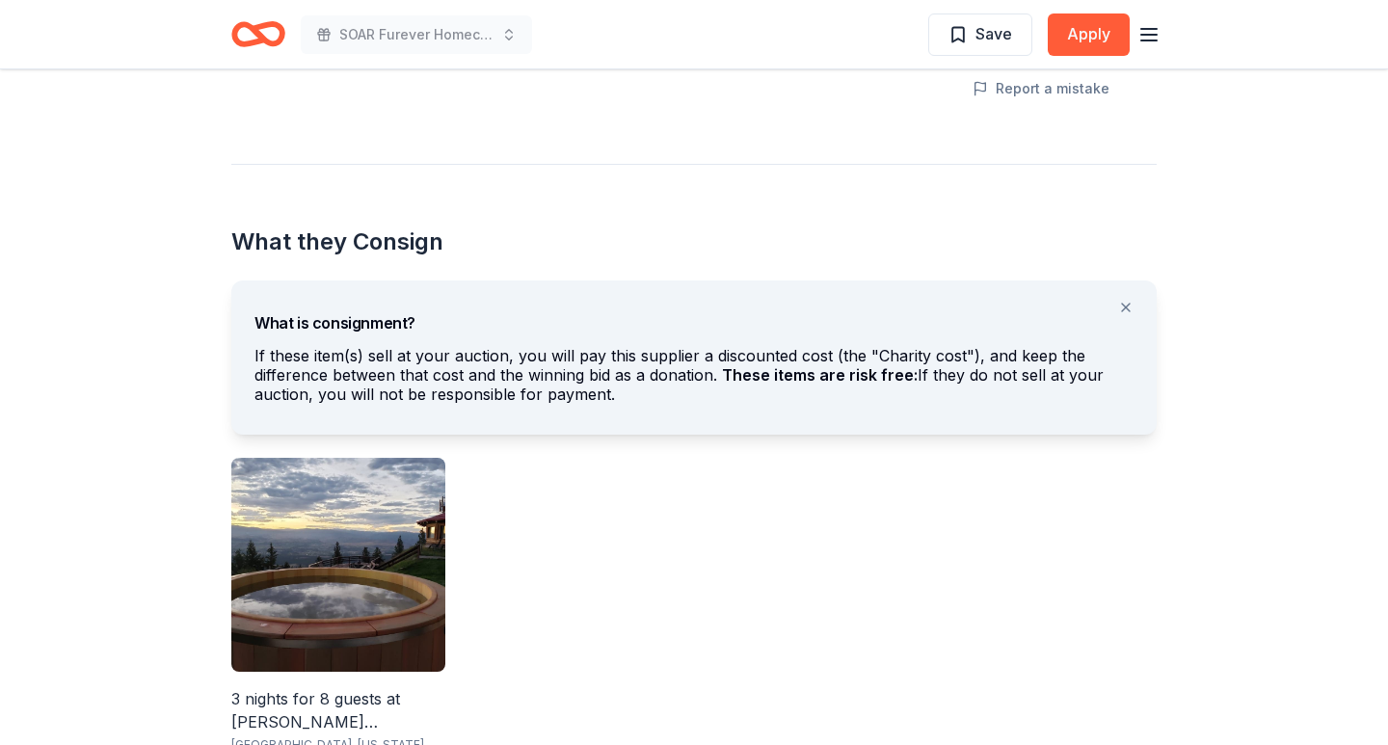
scroll to position [1027, 0]
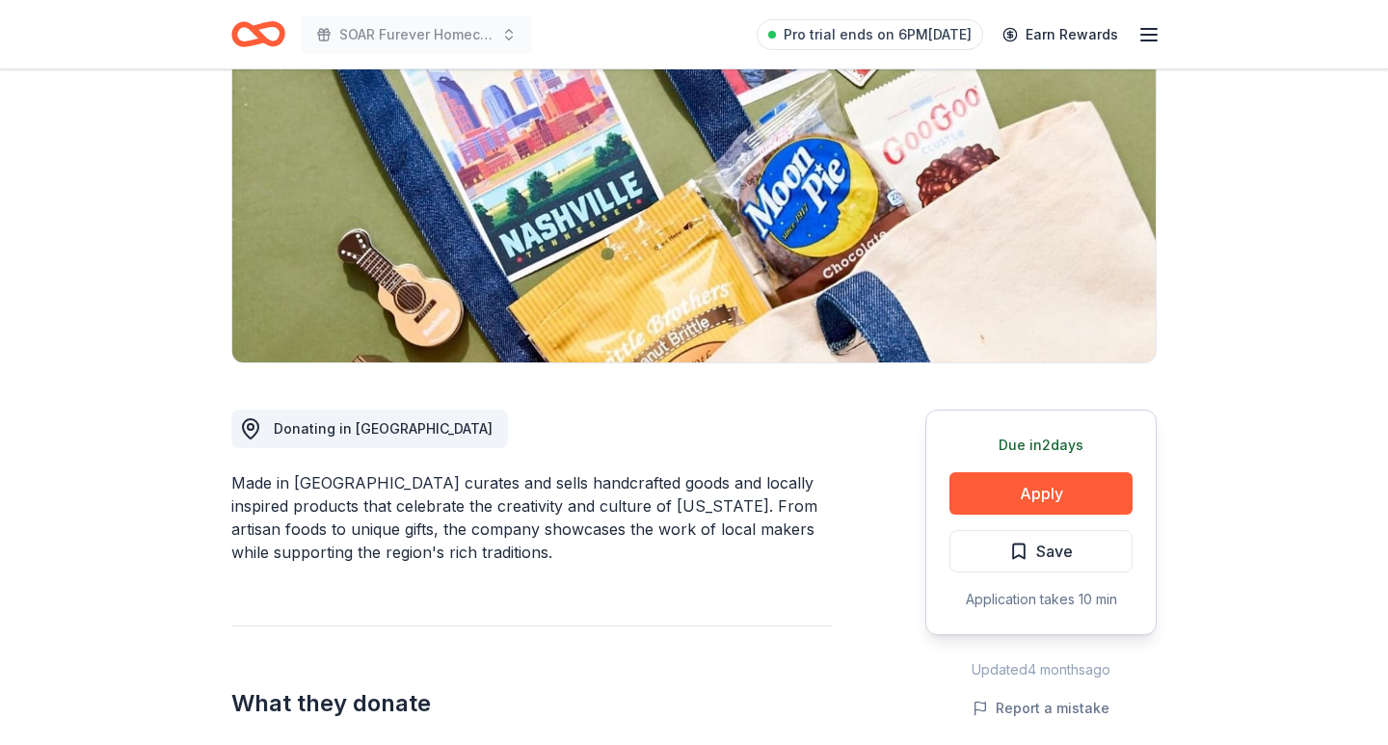
scroll to position [385, 0]
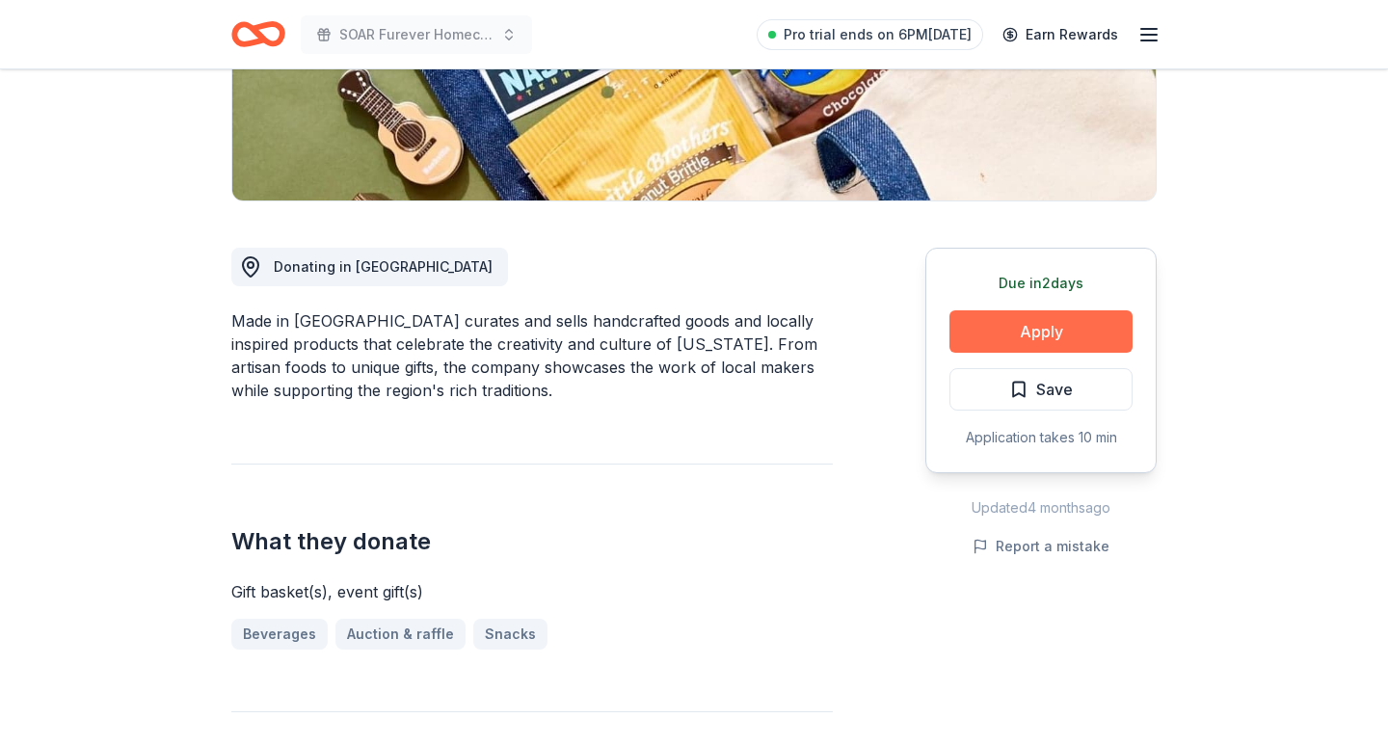
click at [1004, 329] on button "Apply" at bounding box center [1041, 331] width 183 height 42
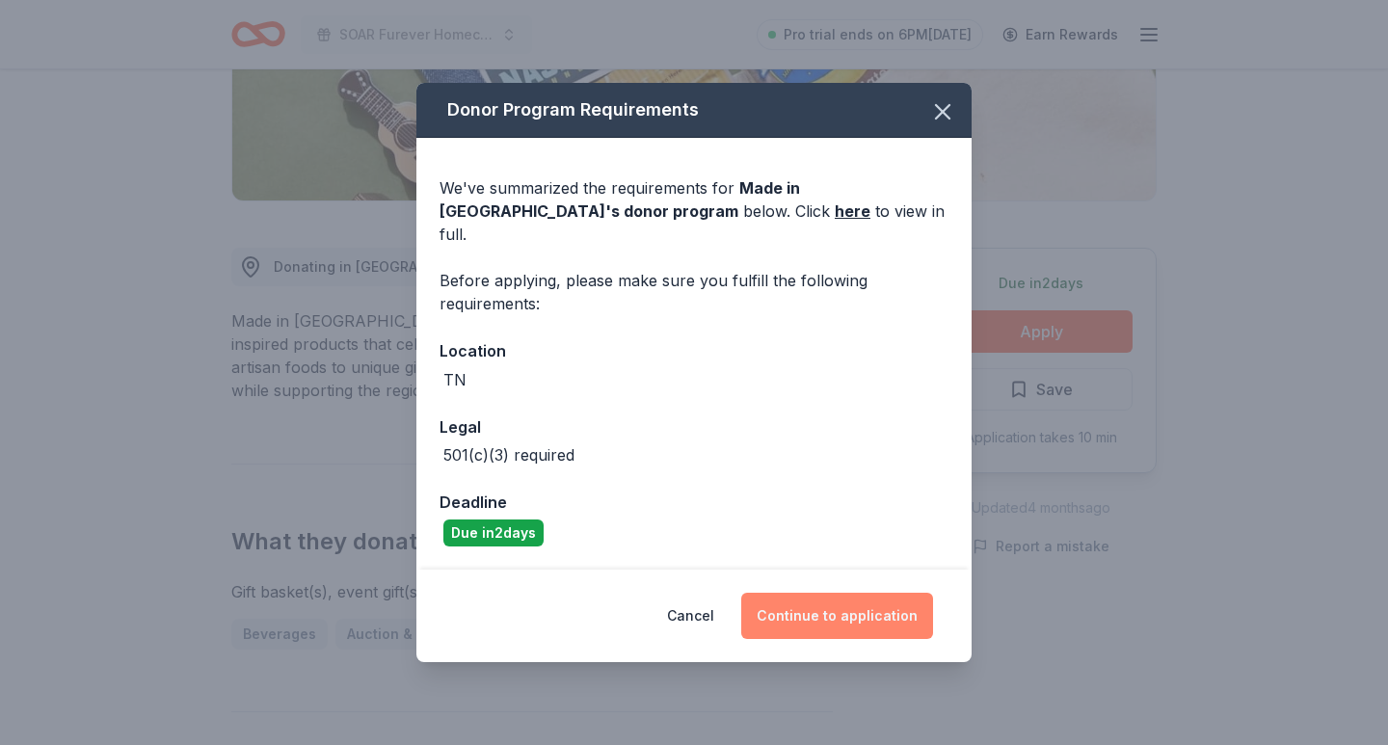
click at [821, 597] on button "Continue to application" at bounding box center [837, 616] width 192 height 46
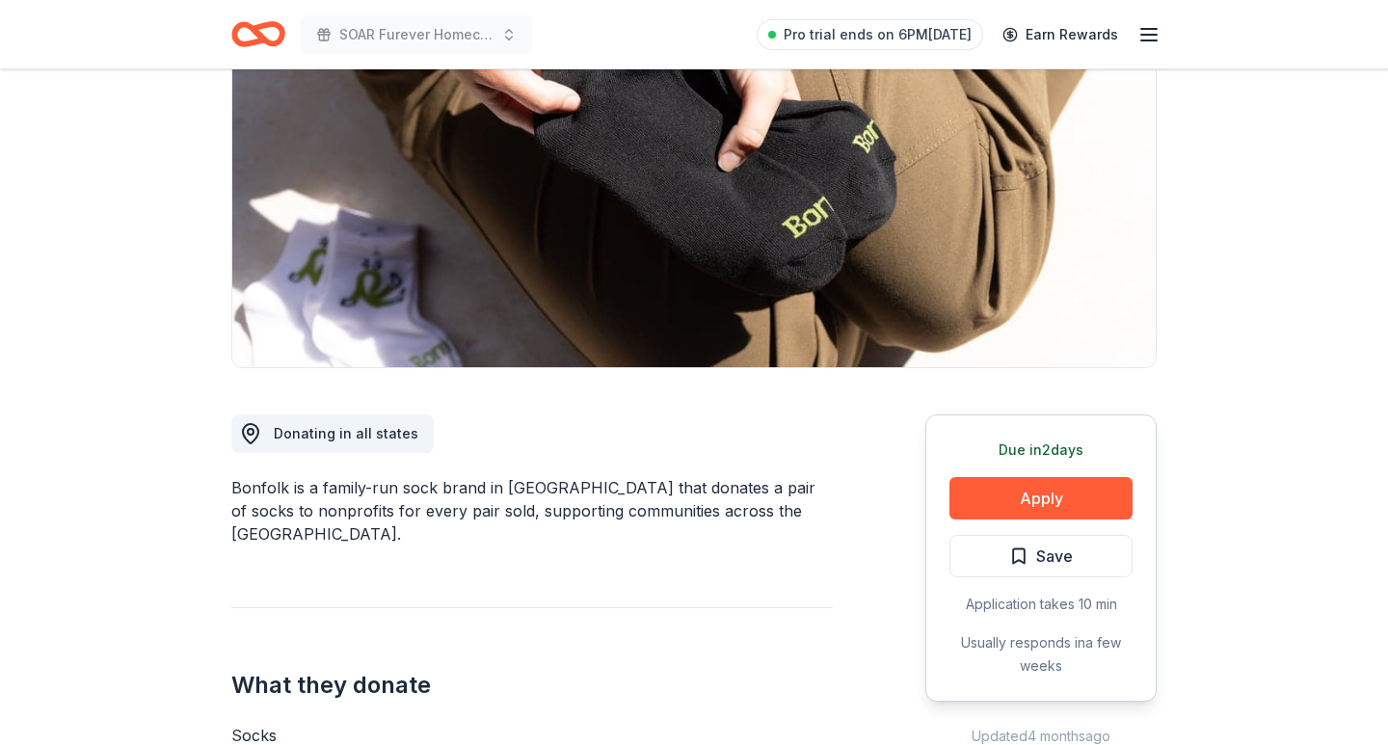
scroll to position [222, 0]
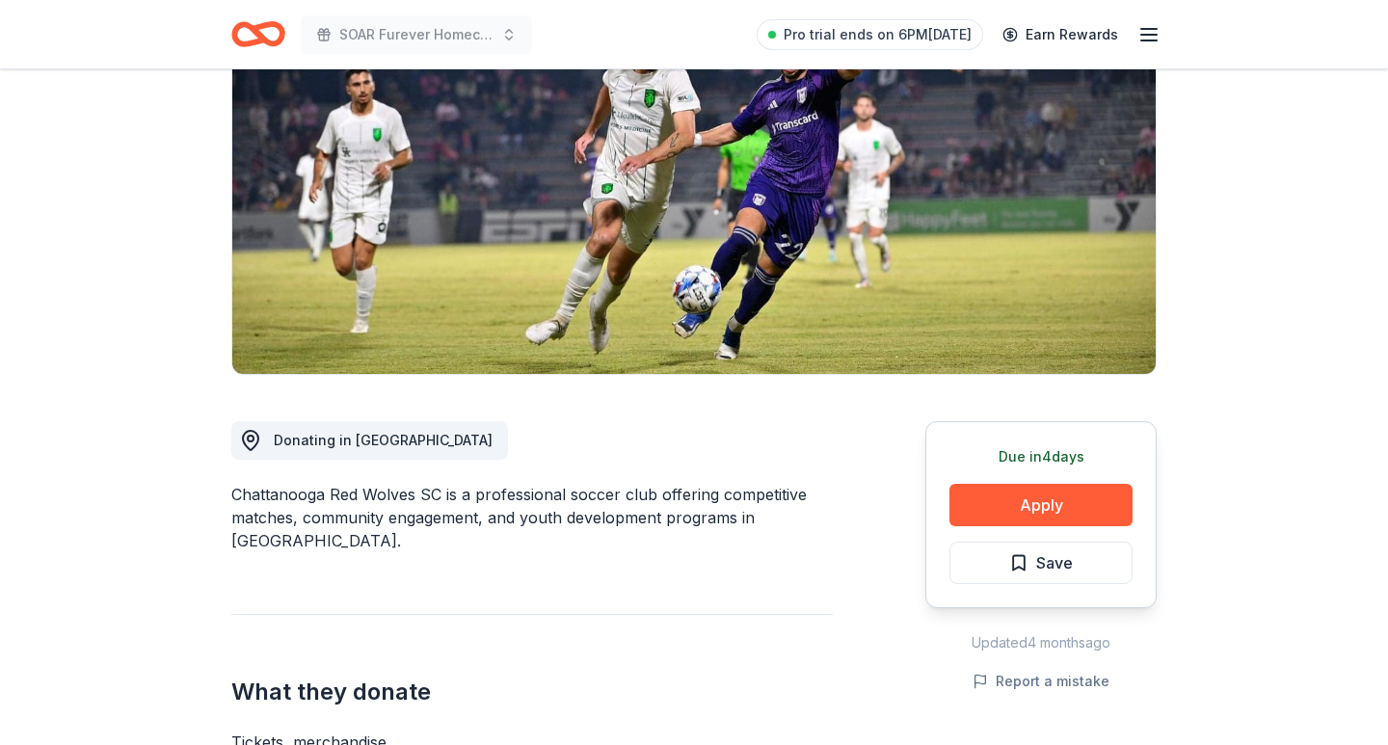
scroll to position [214, 0]
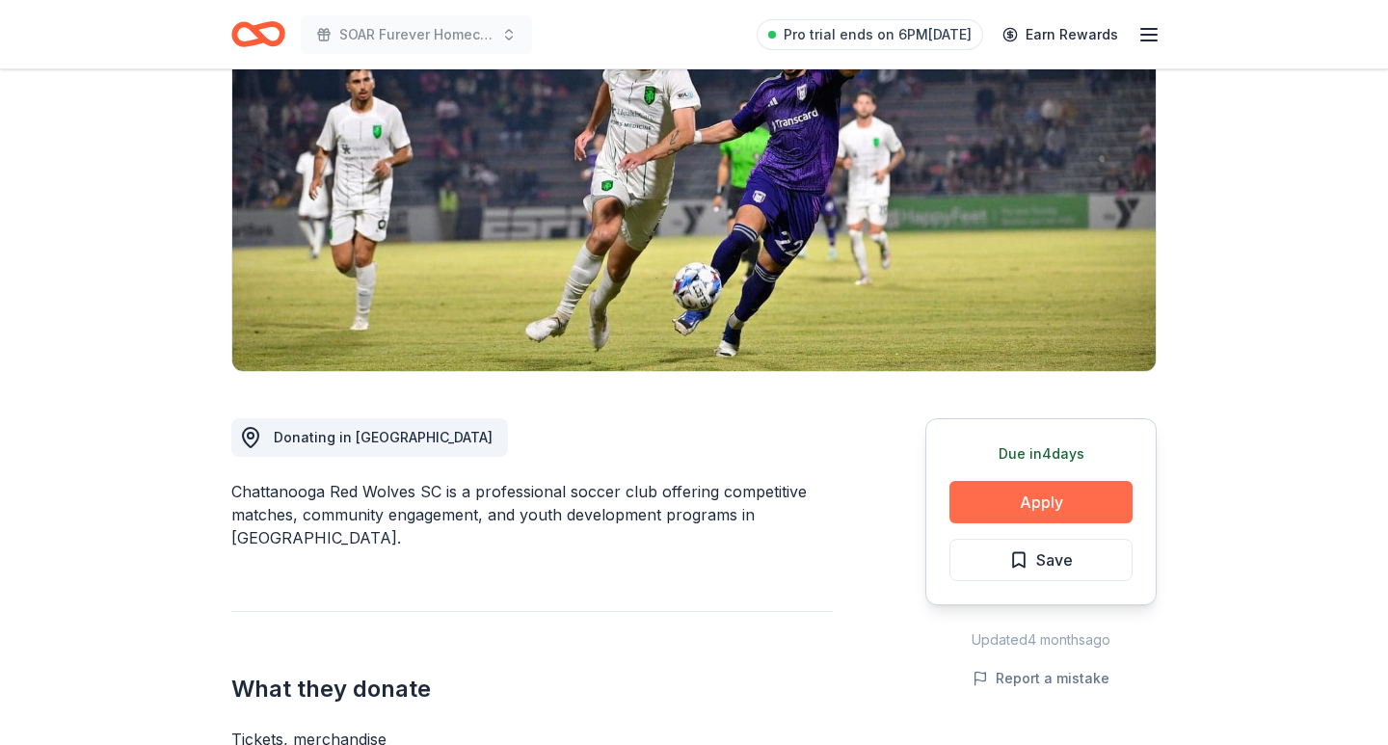
click at [1037, 513] on button "Apply" at bounding box center [1041, 502] width 183 height 42
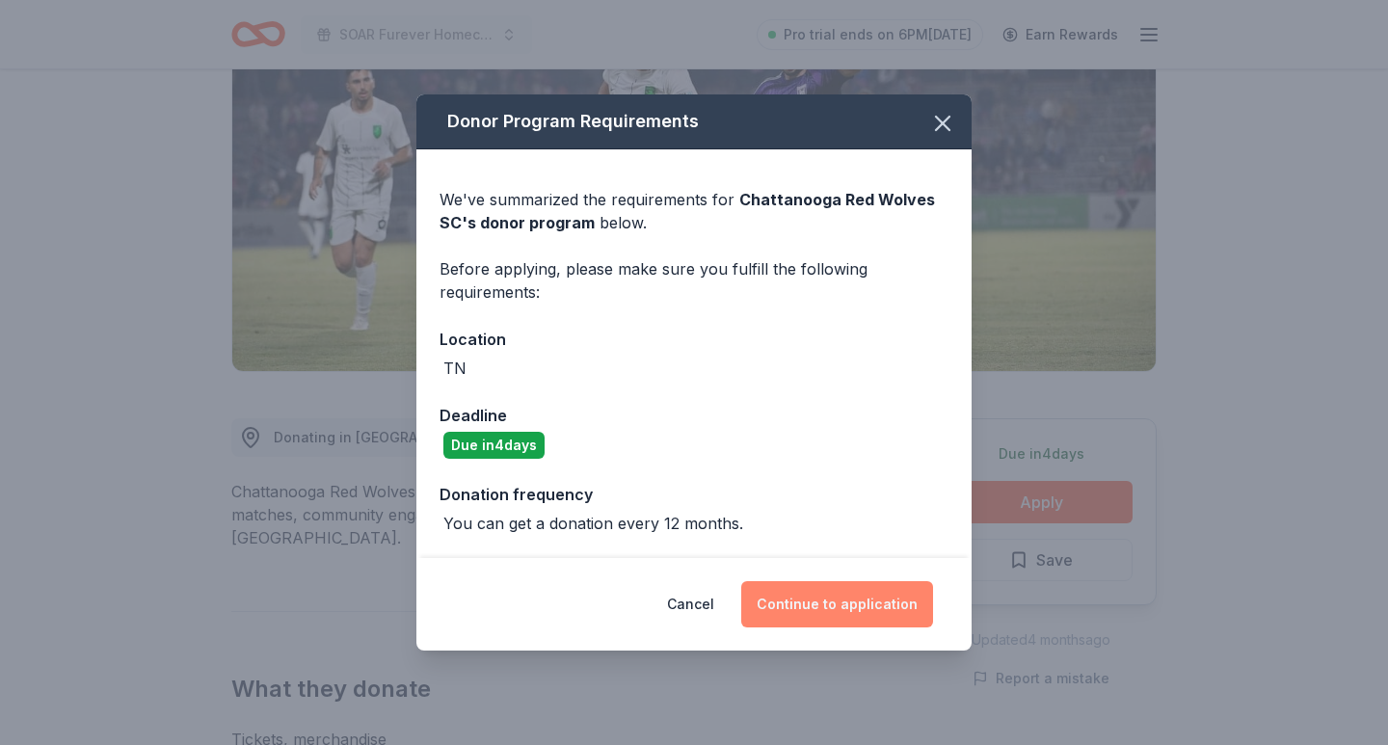
click at [847, 619] on button "Continue to application" at bounding box center [837, 604] width 192 height 46
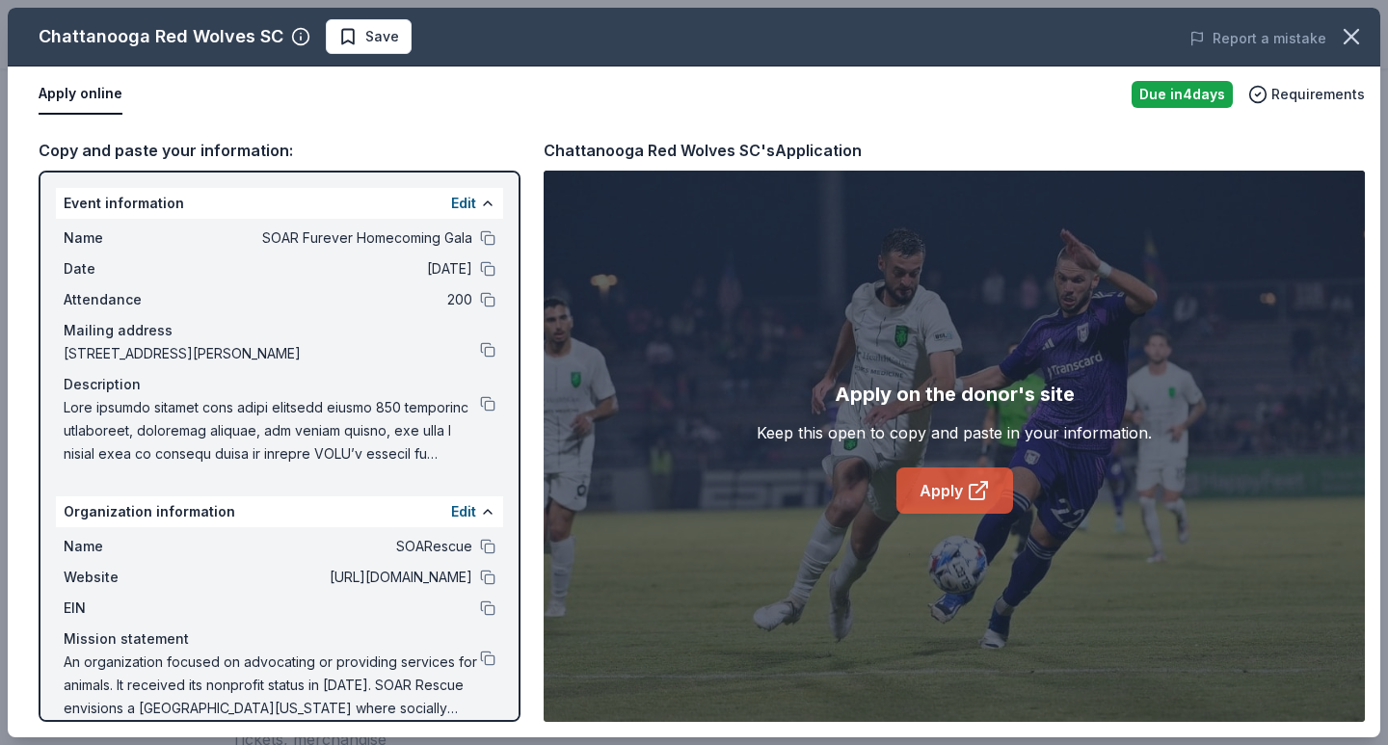
click at [971, 491] on icon at bounding box center [978, 490] width 23 height 23
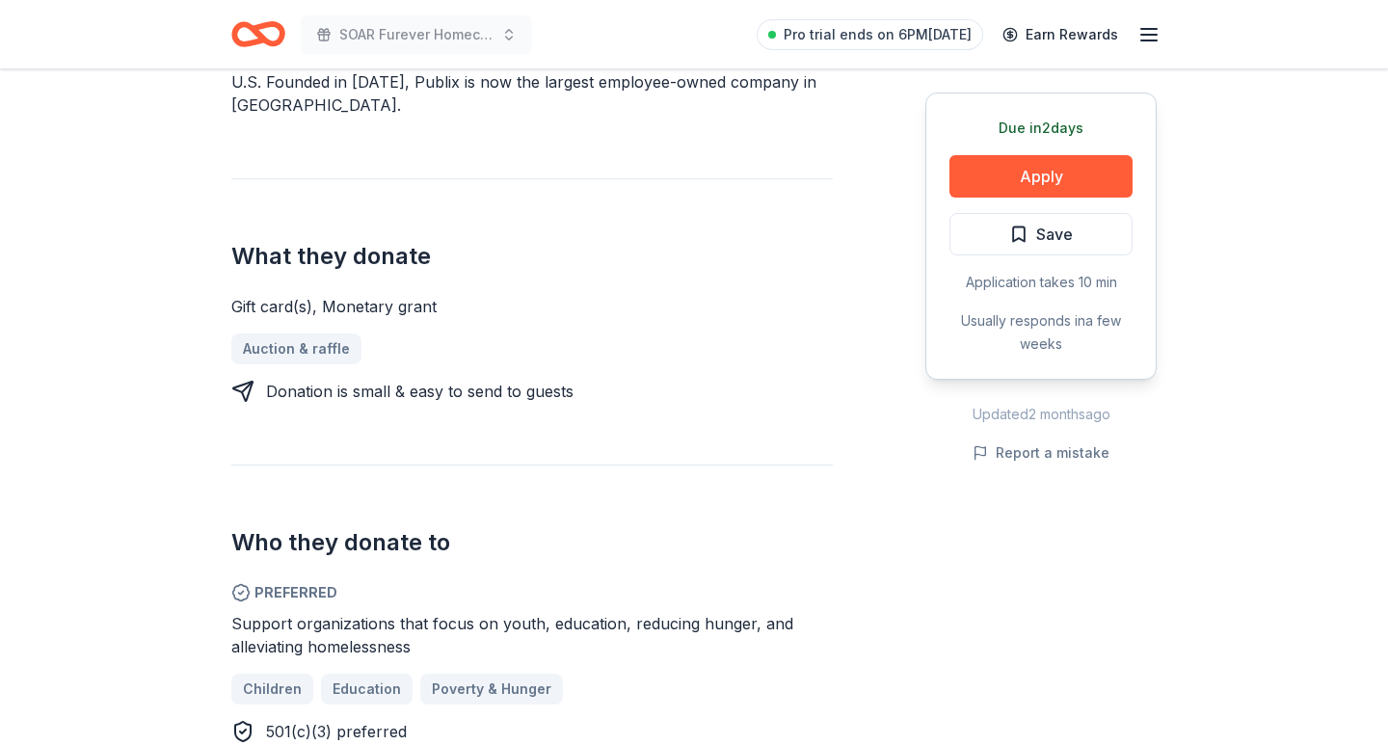
scroll to position [693, 0]
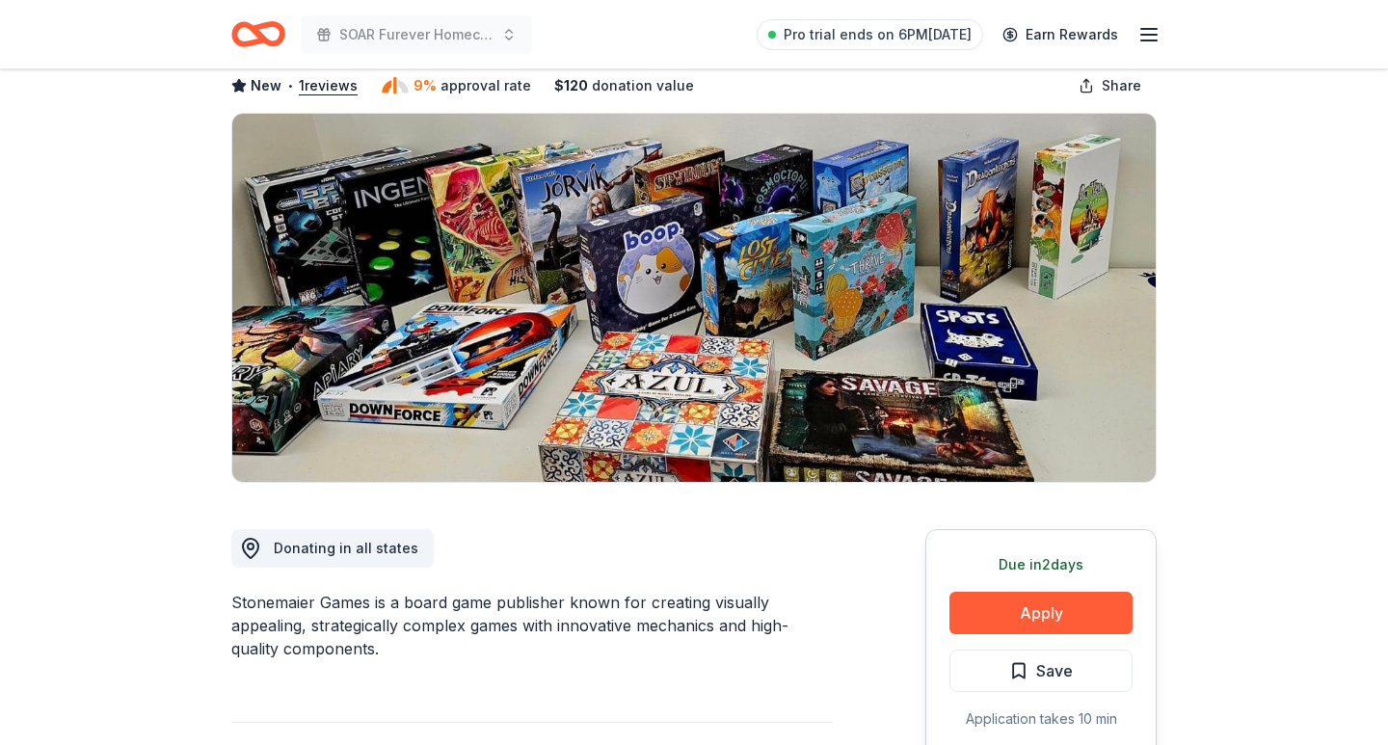
scroll to position [151, 0]
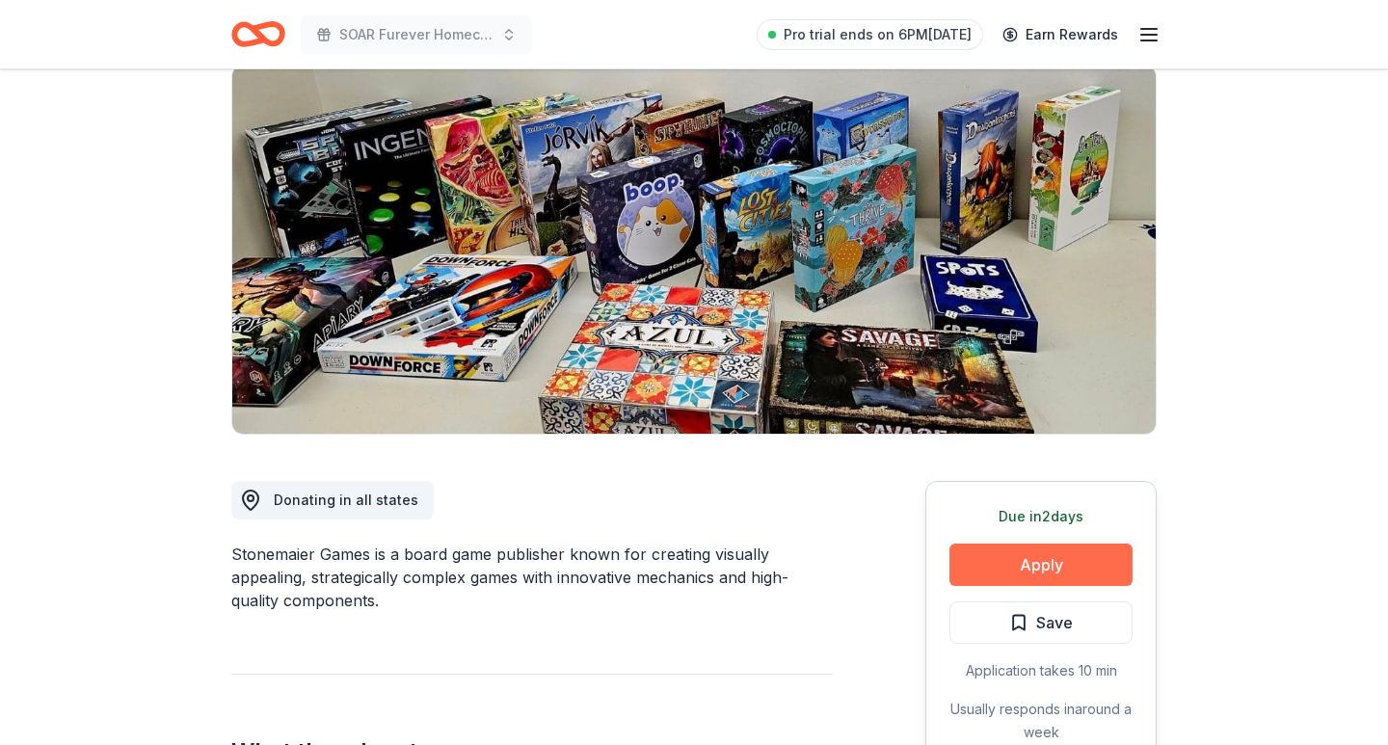
click at [983, 565] on button "Apply" at bounding box center [1041, 565] width 183 height 42
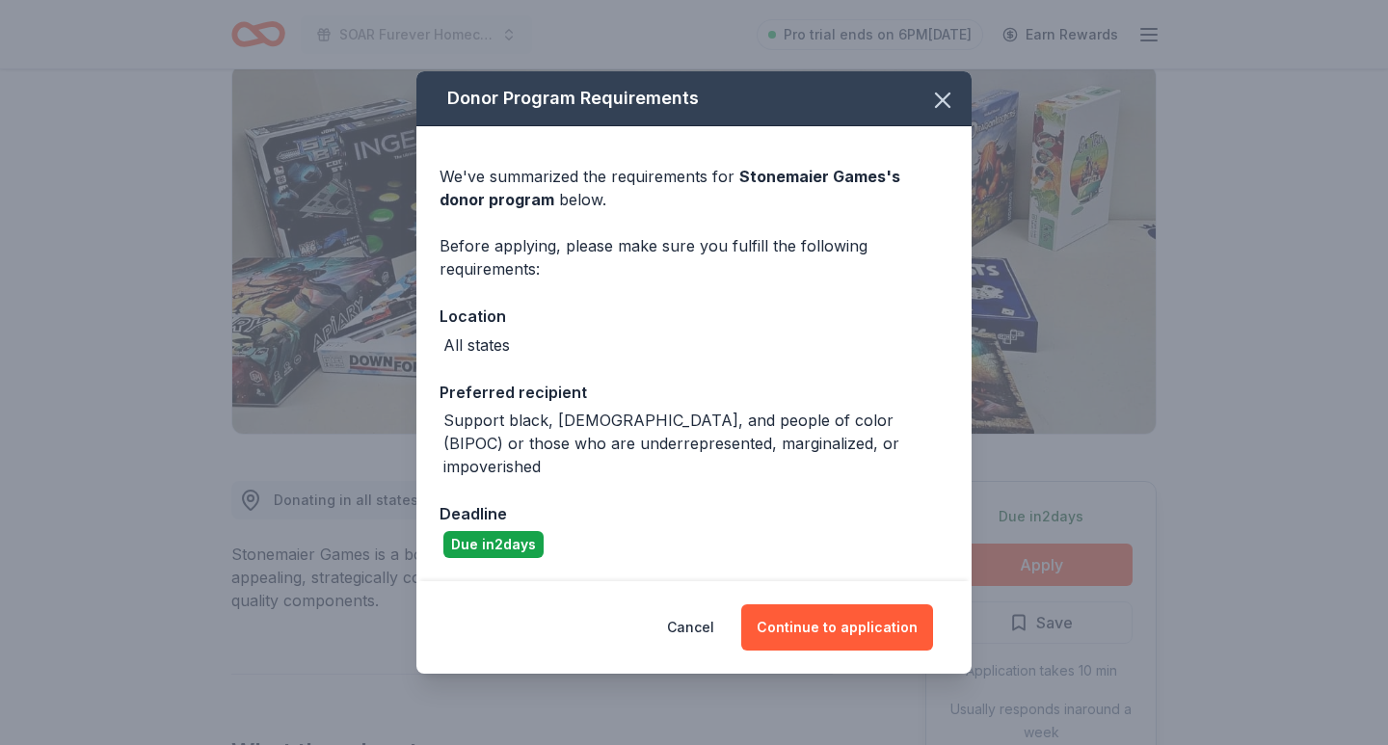
drag, startPoint x: 888, startPoint y: 623, endPoint x: 892, endPoint y: 537, distance: 85.9
click at [892, 537] on div "Donor Program Requirements We've summarized the requirements for Stonemaier Gam…" at bounding box center [694, 372] width 555 height 602
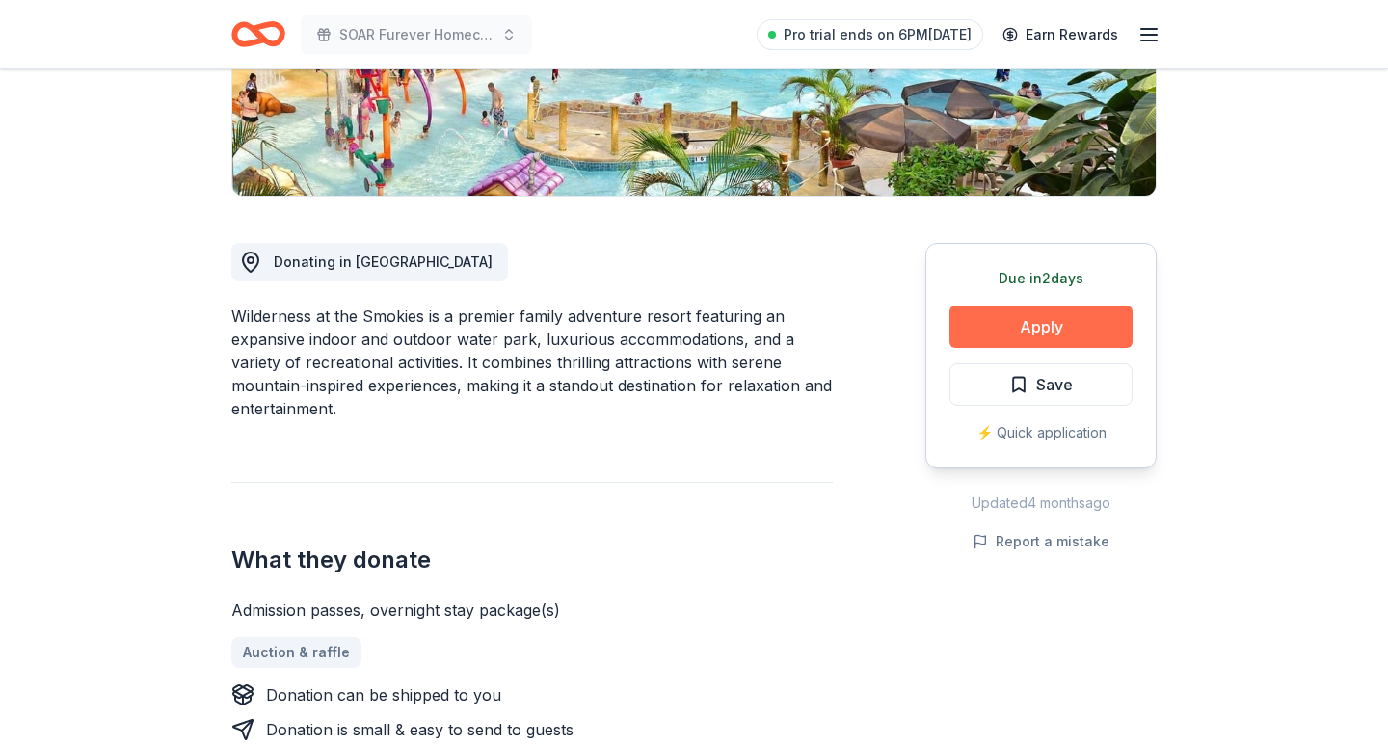
scroll to position [390, 0]
click at [1052, 327] on button "Apply" at bounding box center [1041, 326] width 183 height 42
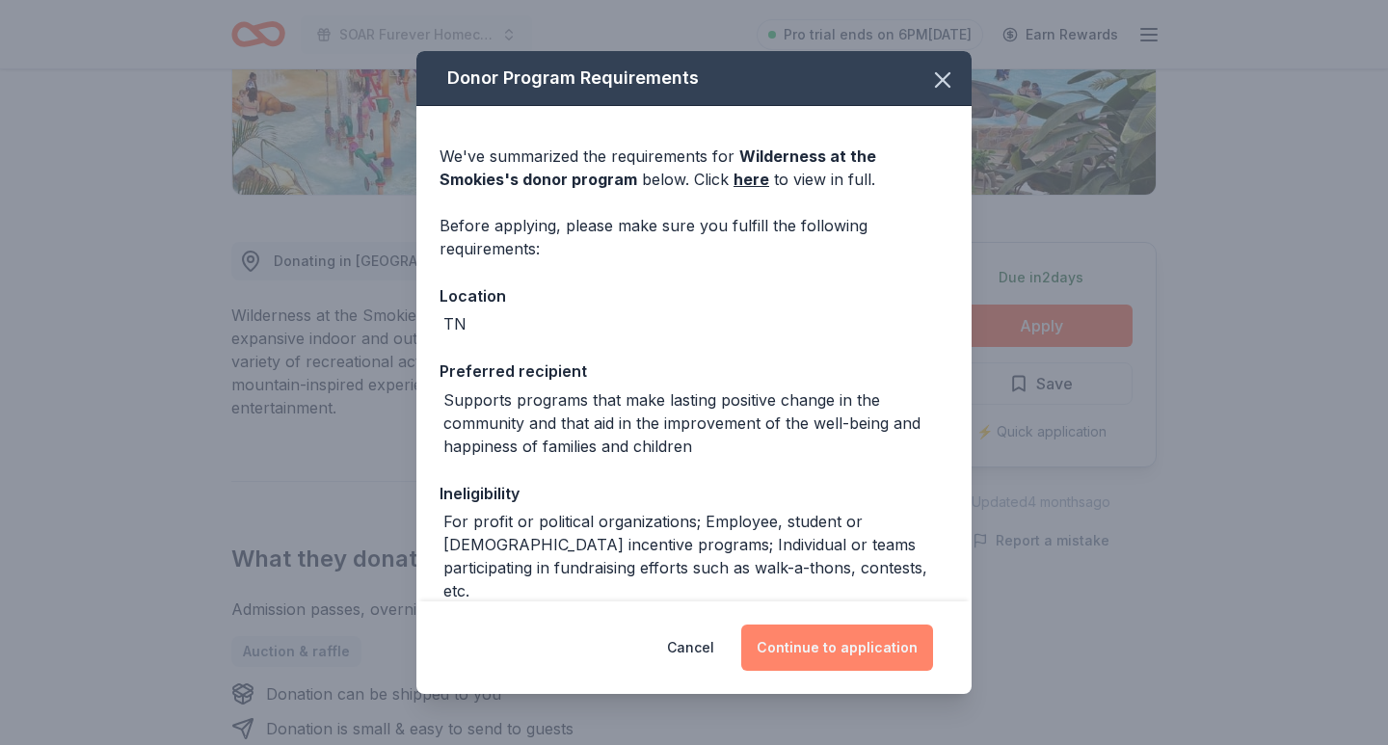
click at [866, 643] on button "Continue to application" at bounding box center [837, 648] width 192 height 46
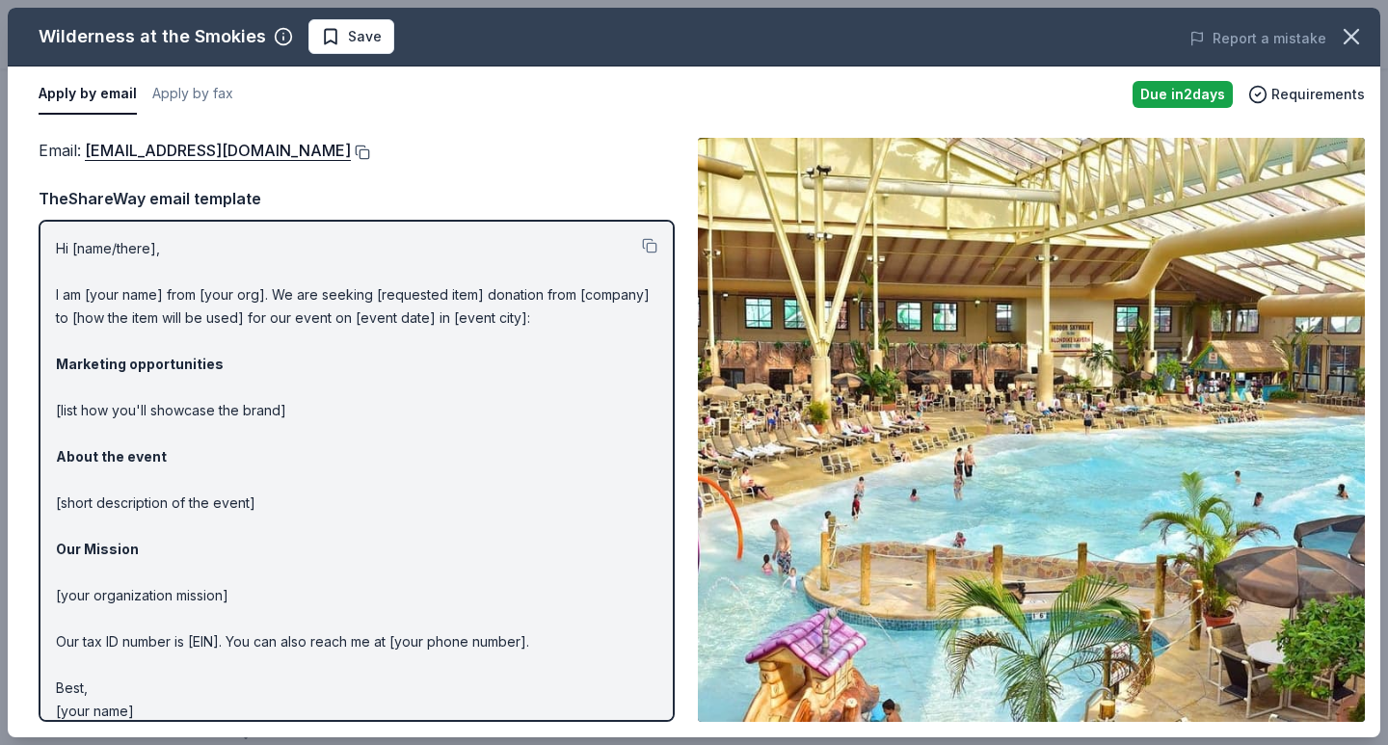
click at [370, 155] on button at bounding box center [360, 152] width 19 height 15
drag, startPoint x: 37, startPoint y: 38, endPoint x: 258, endPoint y: 37, distance: 221.8
click at [258, 37] on div "Wilderness at the Smokies Save" at bounding box center [419, 36] width 823 height 35
click at [274, 37] on icon "button" at bounding box center [283, 36] width 19 height 19
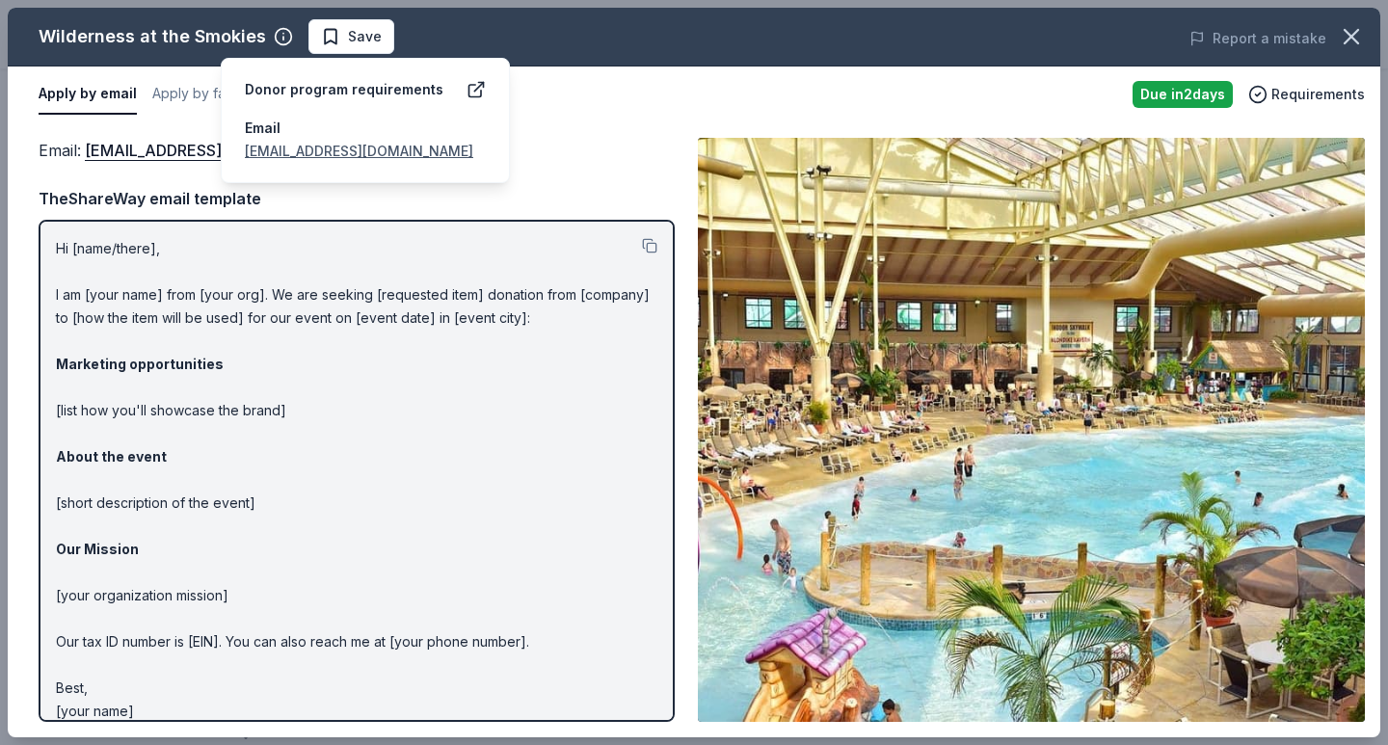
click at [99, 51] on div "Wilderness at the Smokies" at bounding box center [153, 36] width 228 height 31
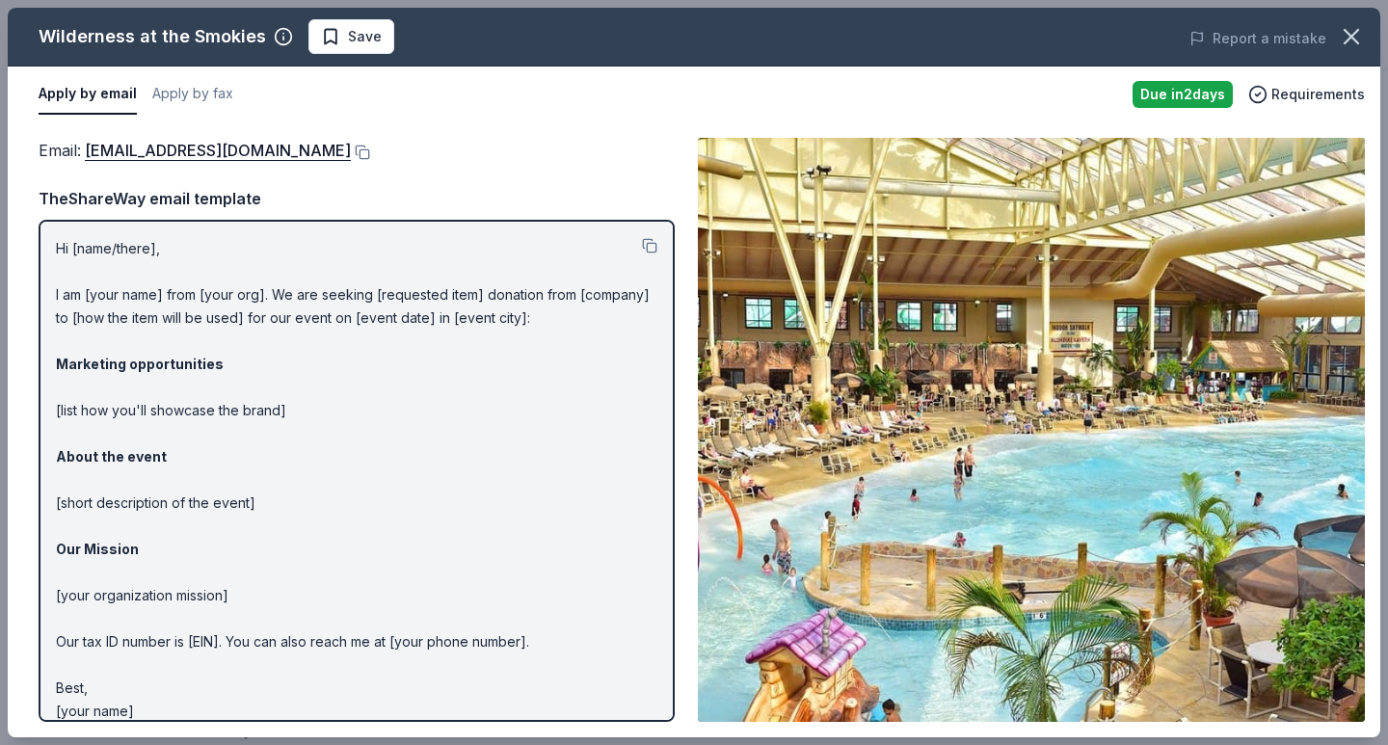
click at [103, 30] on div "Wilderness at the Smokies" at bounding box center [153, 36] width 228 height 31
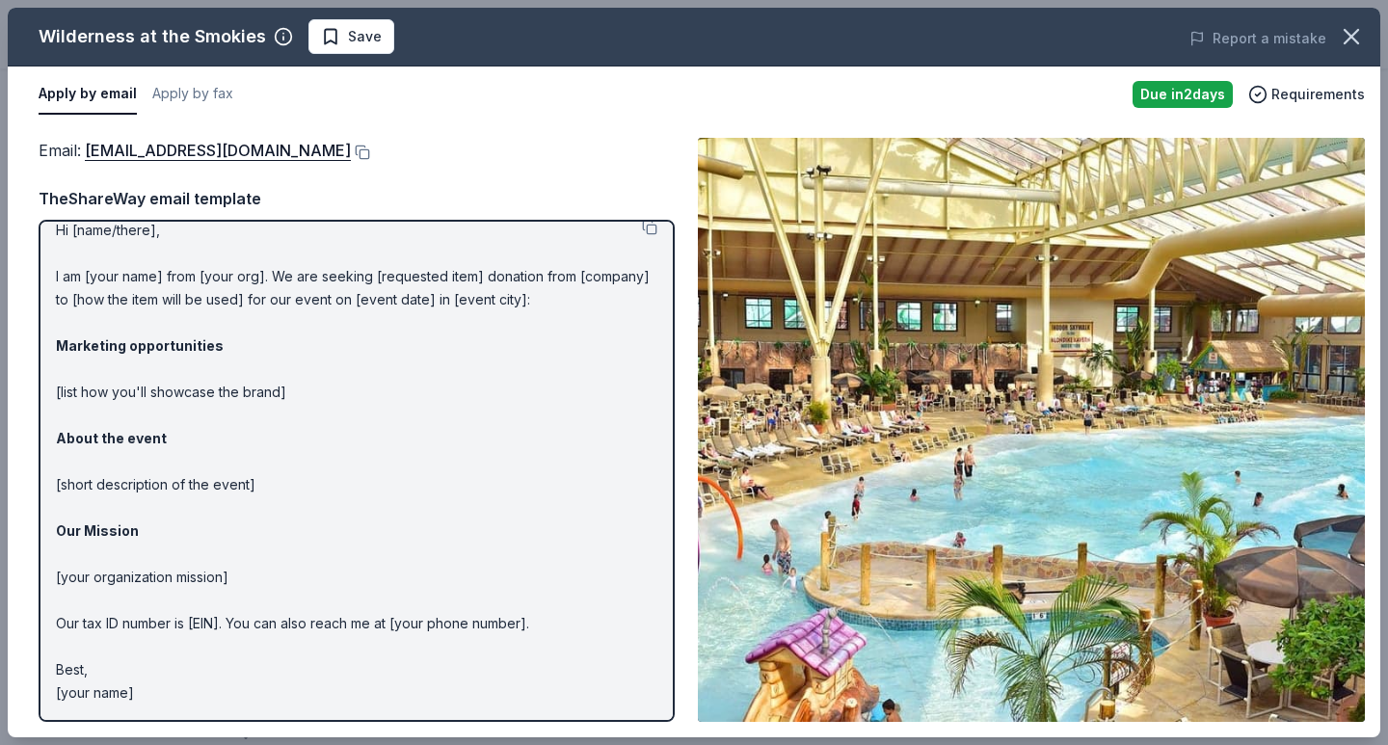
scroll to position [17, 0]
click at [1351, 27] on icon "button" at bounding box center [1351, 36] width 27 height 27
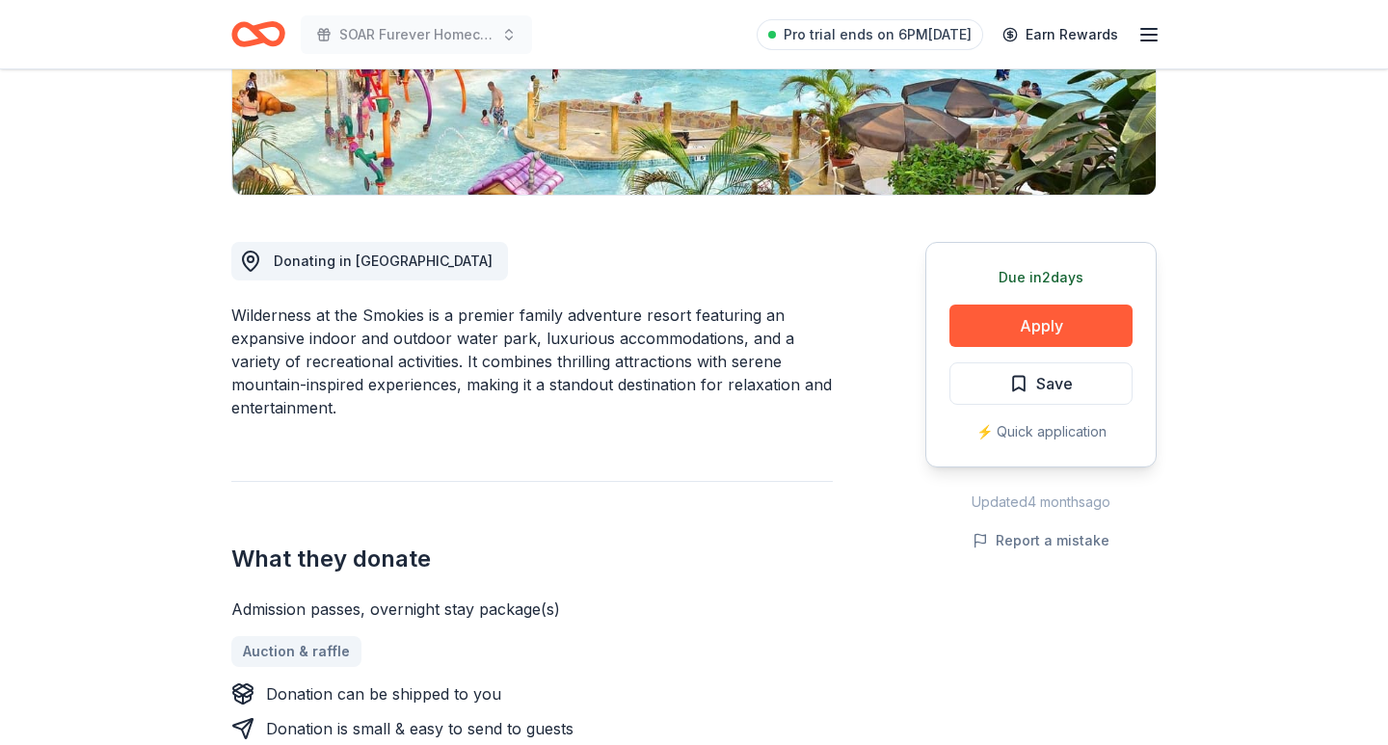
scroll to position [385, 0]
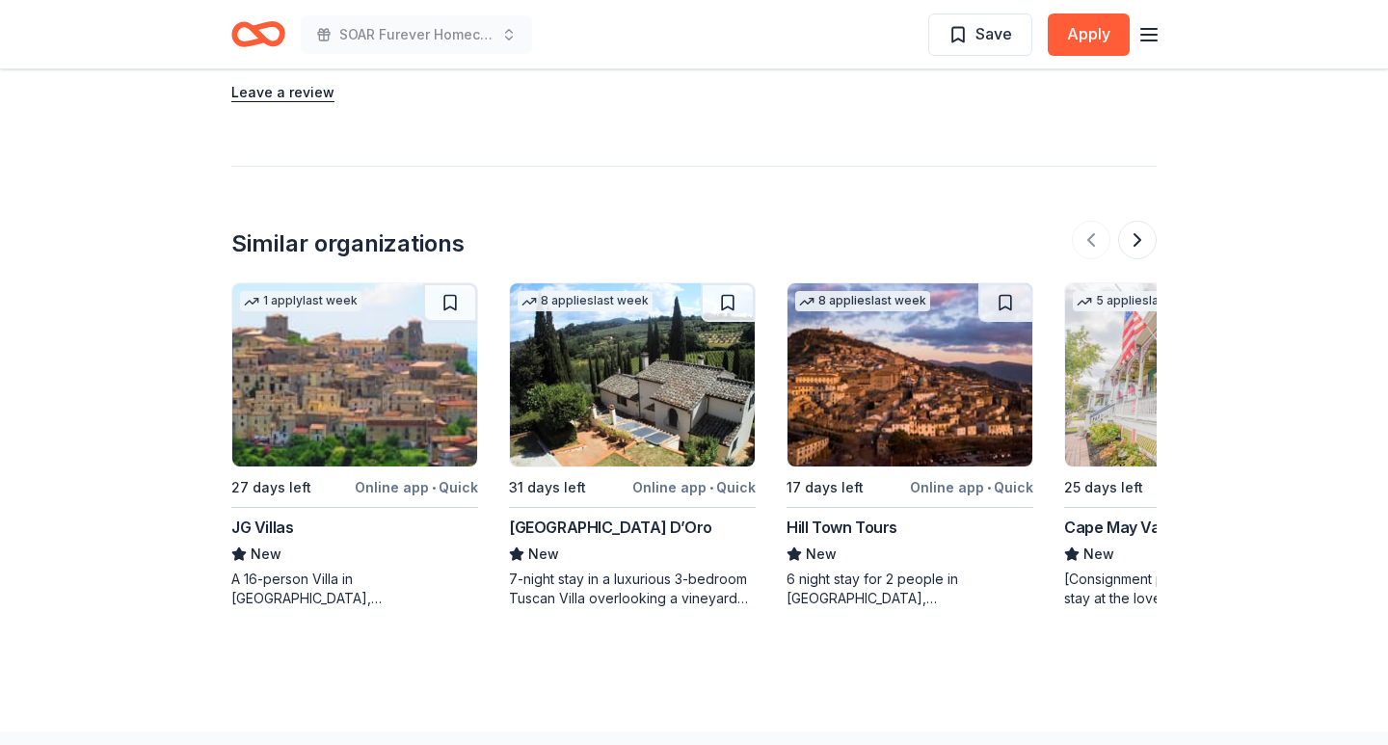
scroll to position [1919, 0]
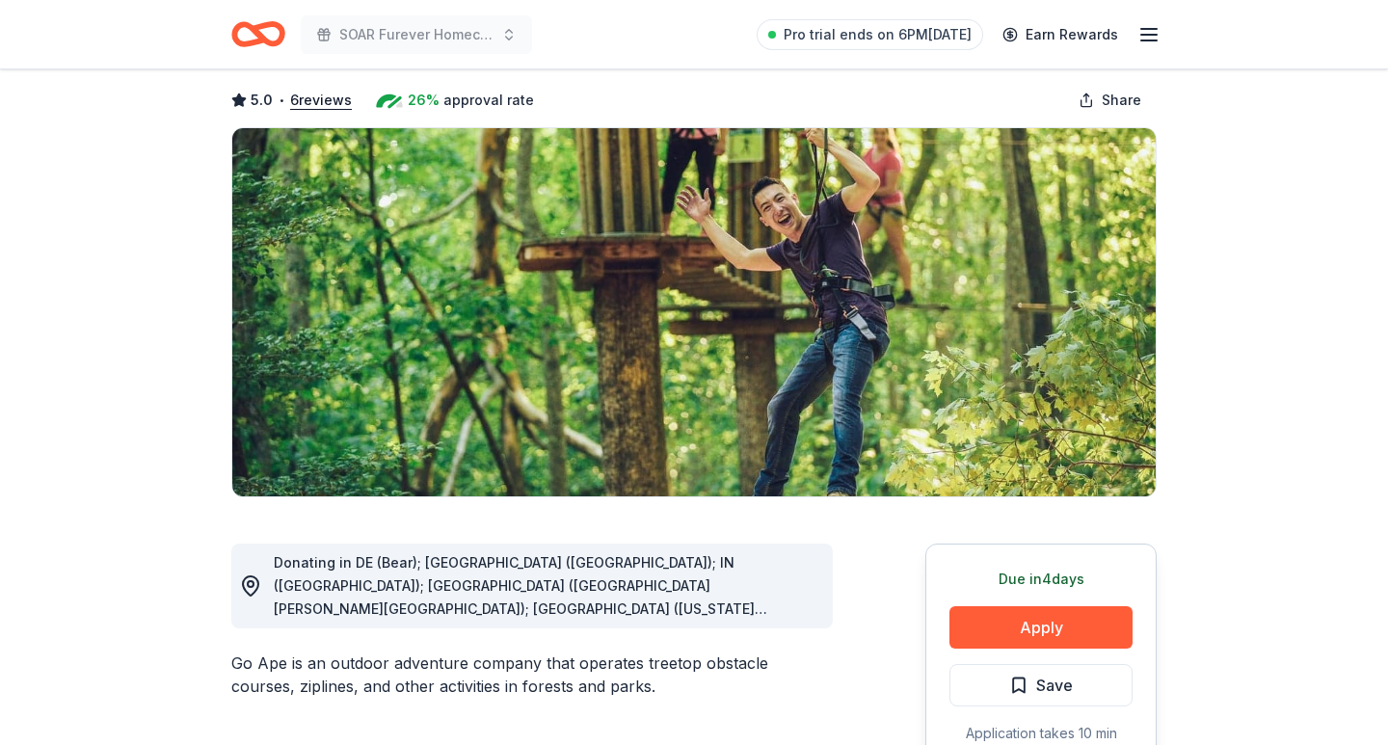
scroll to position [258, 0]
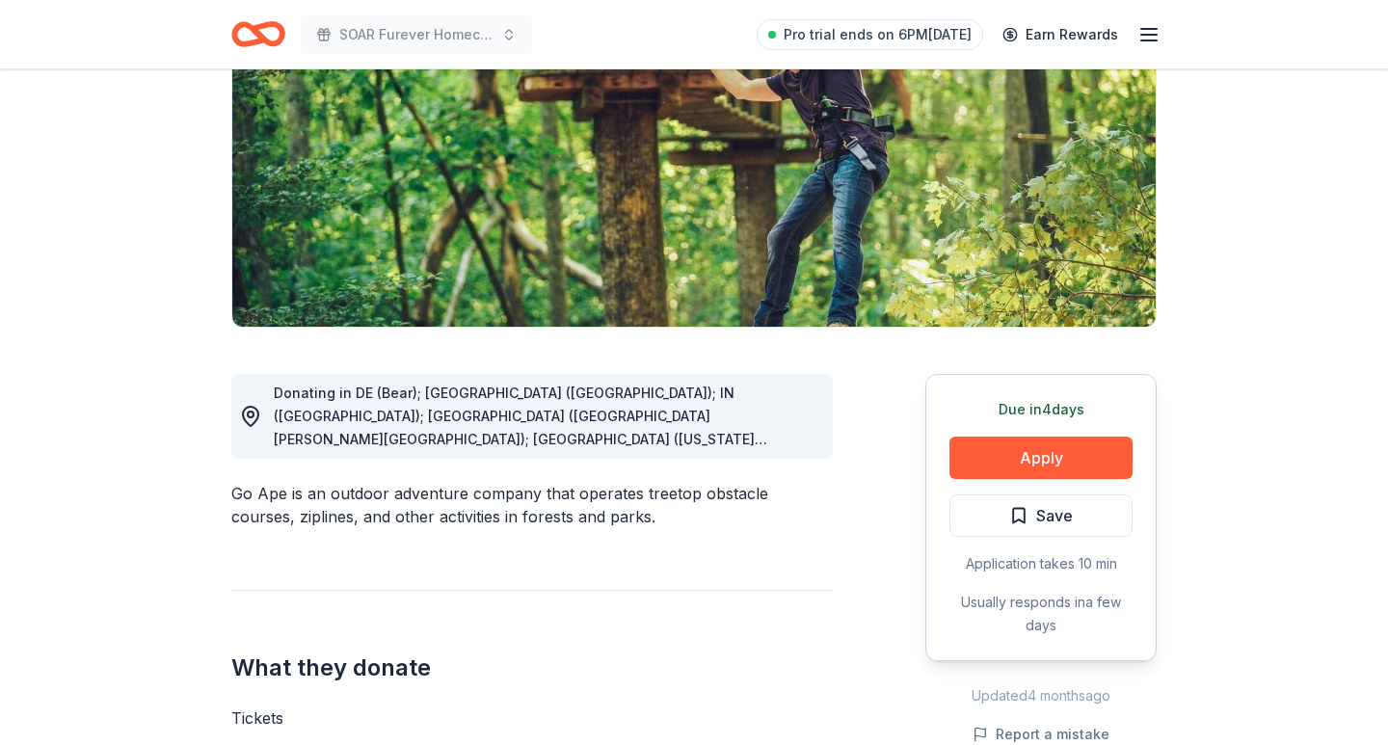
drag, startPoint x: 1041, startPoint y: 463, endPoint x: 872, endPoint y: 469, distance: 169.8
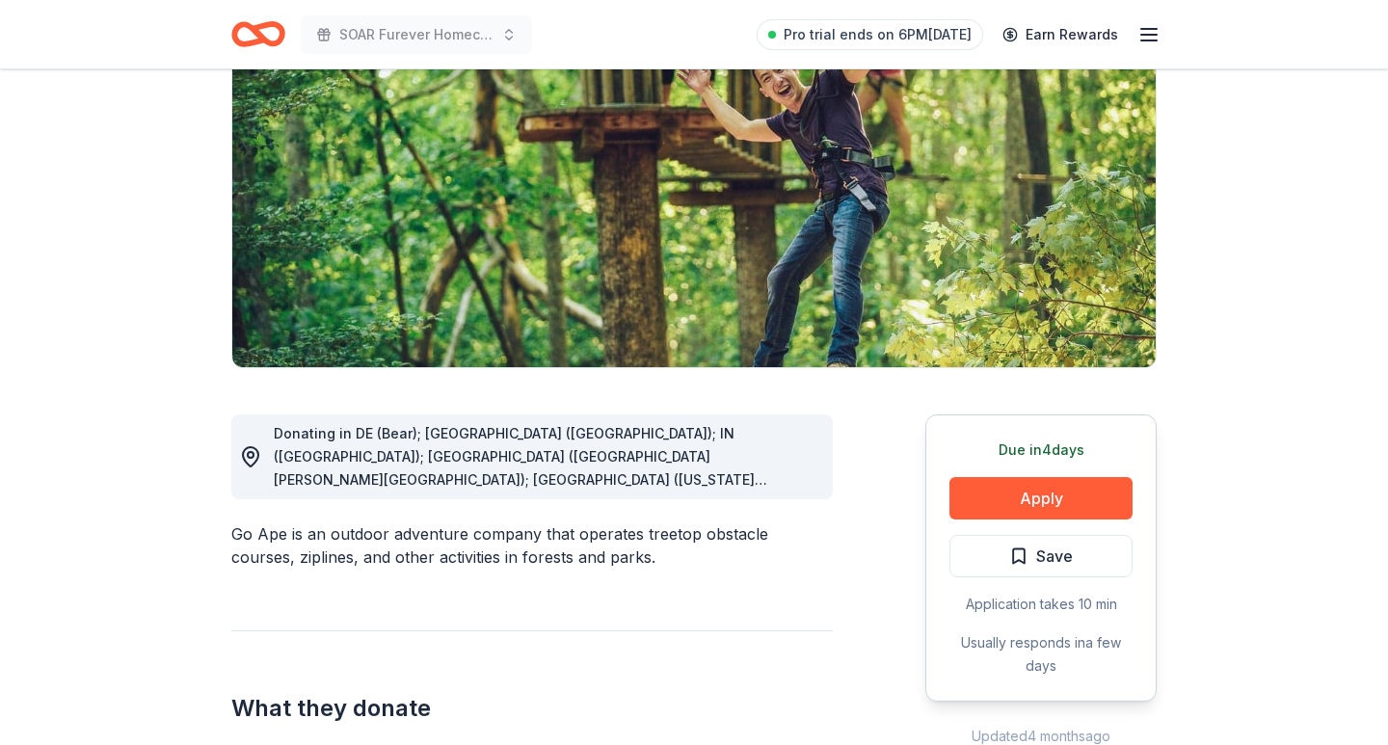
scroll to position [216, 0]
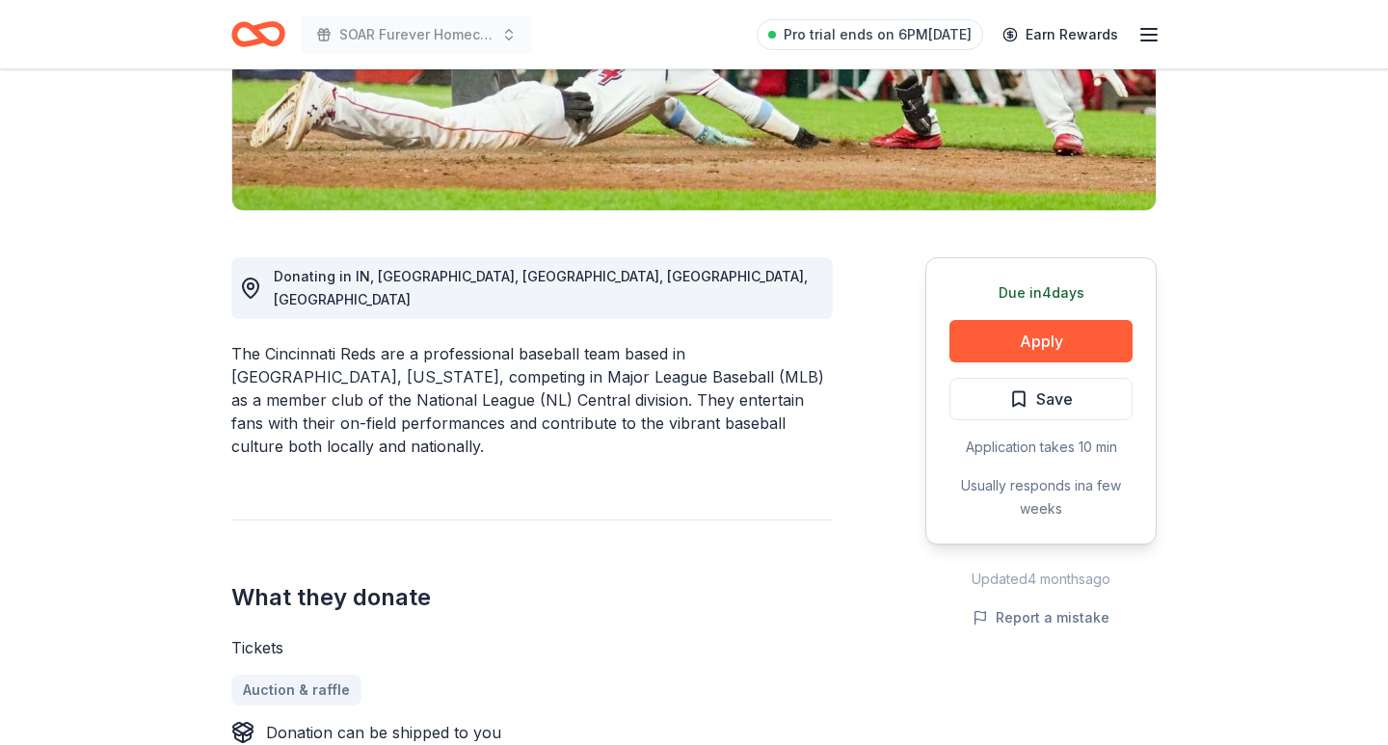
scroll to position [423, 0]
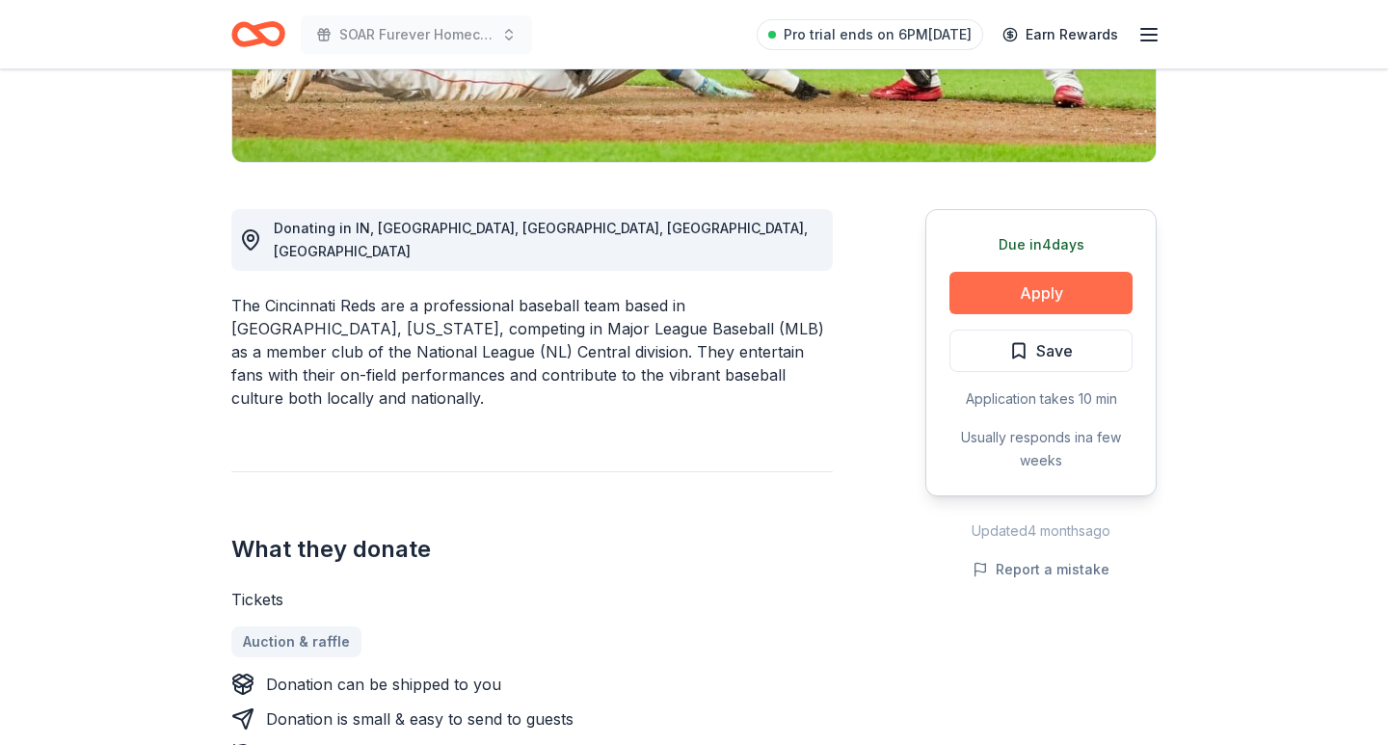
click at [1021, 302] on button "Apply" at bounding box center [1041, 293] width 183 height 42
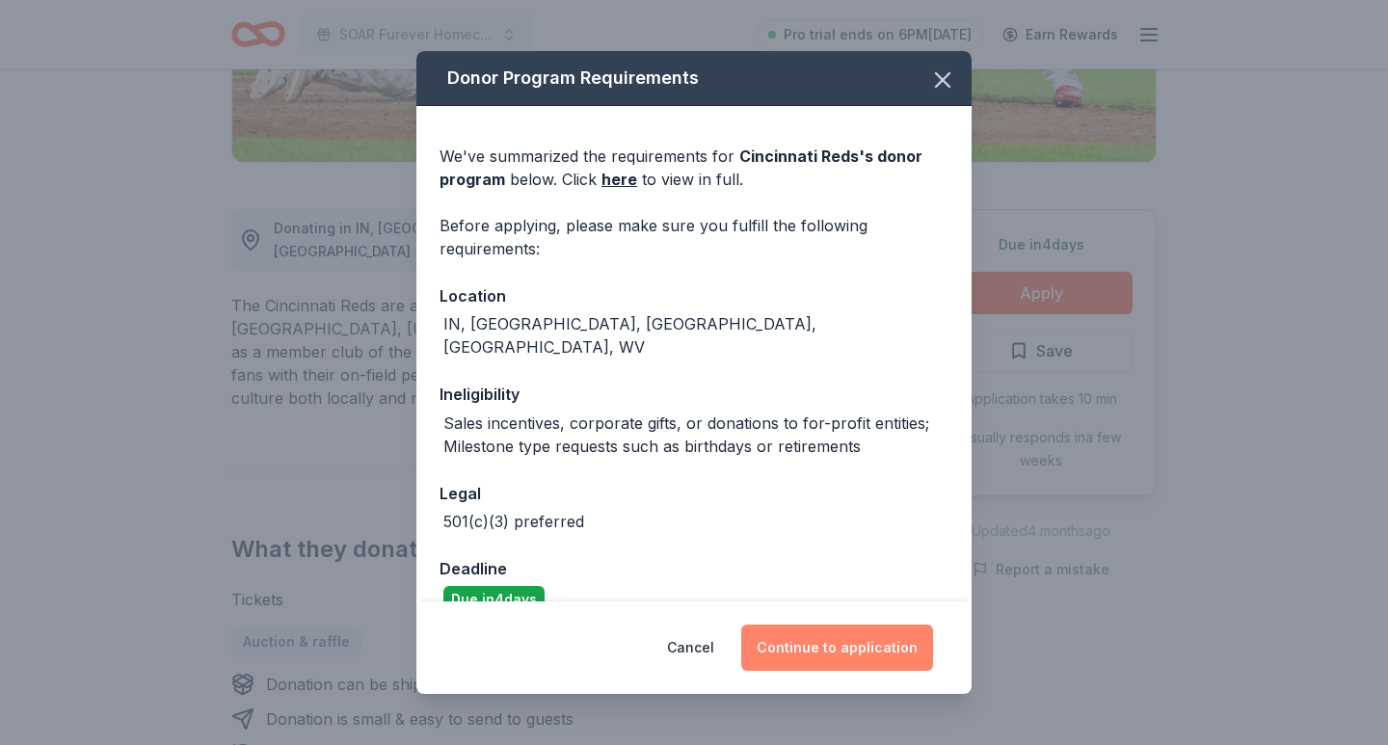
click at [839, 637] on button "Continue to application" at bounding box center [837, 648] width 192 height 46
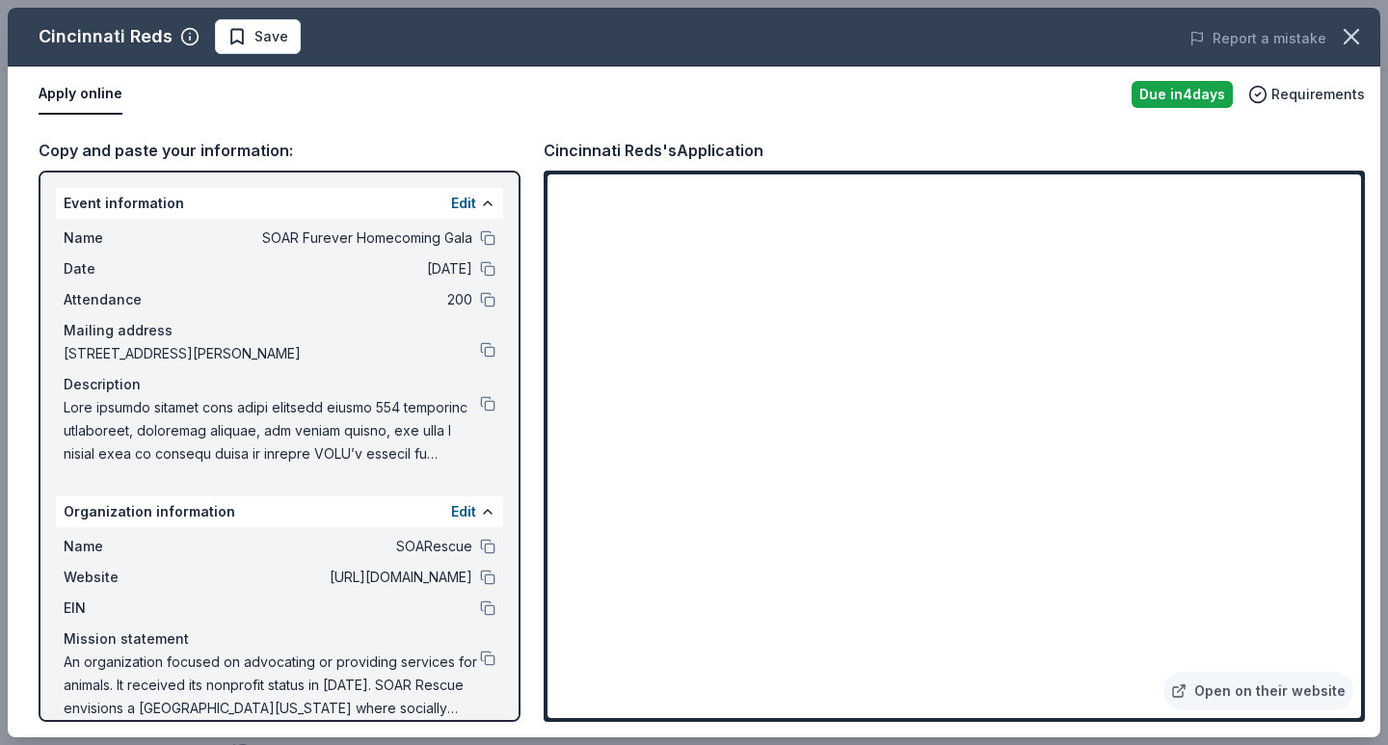
click at [2, 331] on div "Cincinnati Reds Save Report a mistake Apply online Due [DATE] Requirements Copy…" at bounding box center [694, 372] width 1388 height 745
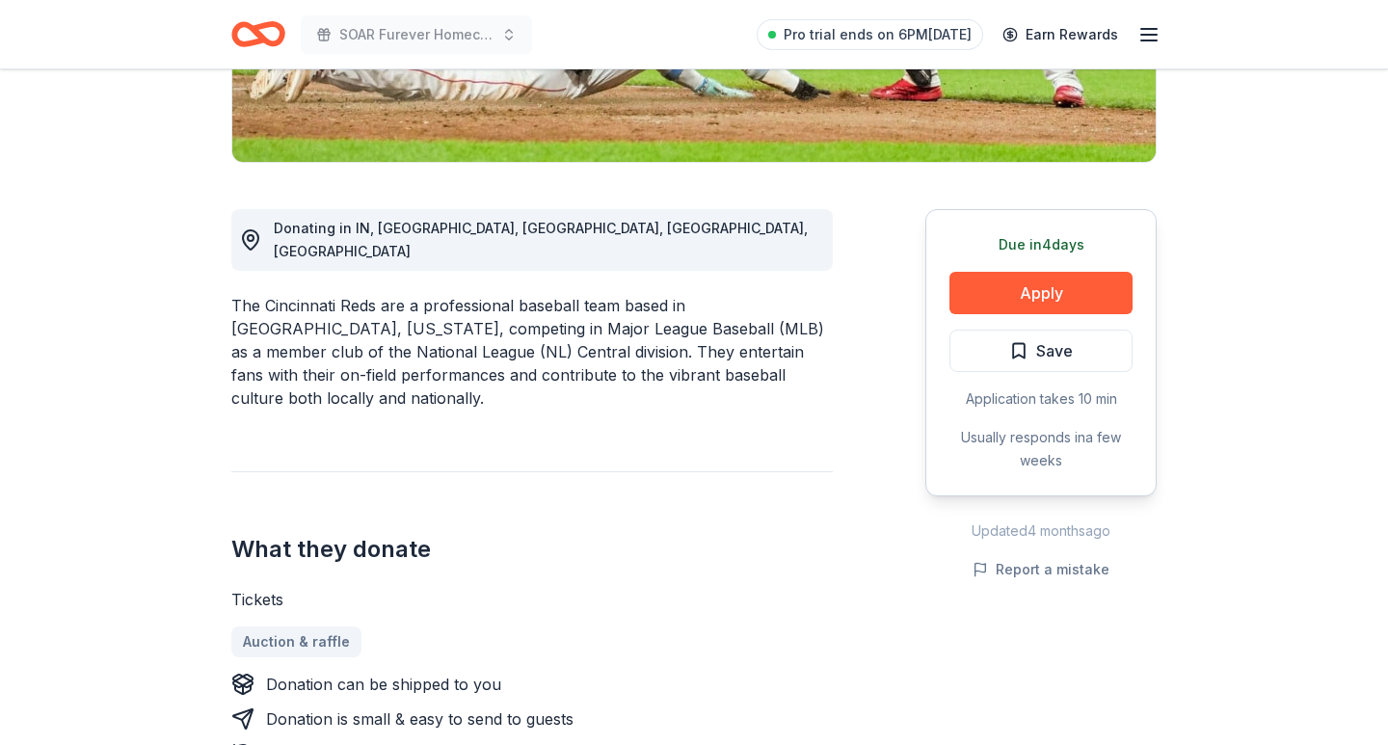
click at [474, 400] on div "Donating in IN, [GEOGRAPHIC_DATA], [GEOGRAPHIC_DATA], [GEOGRAPHIC_DATA], WV The…" at bounding box center [532, 677] width 602 height 1028
click at [1019, 291] on button "Apply" at bounding box center [1041, 293] width 183 height 42
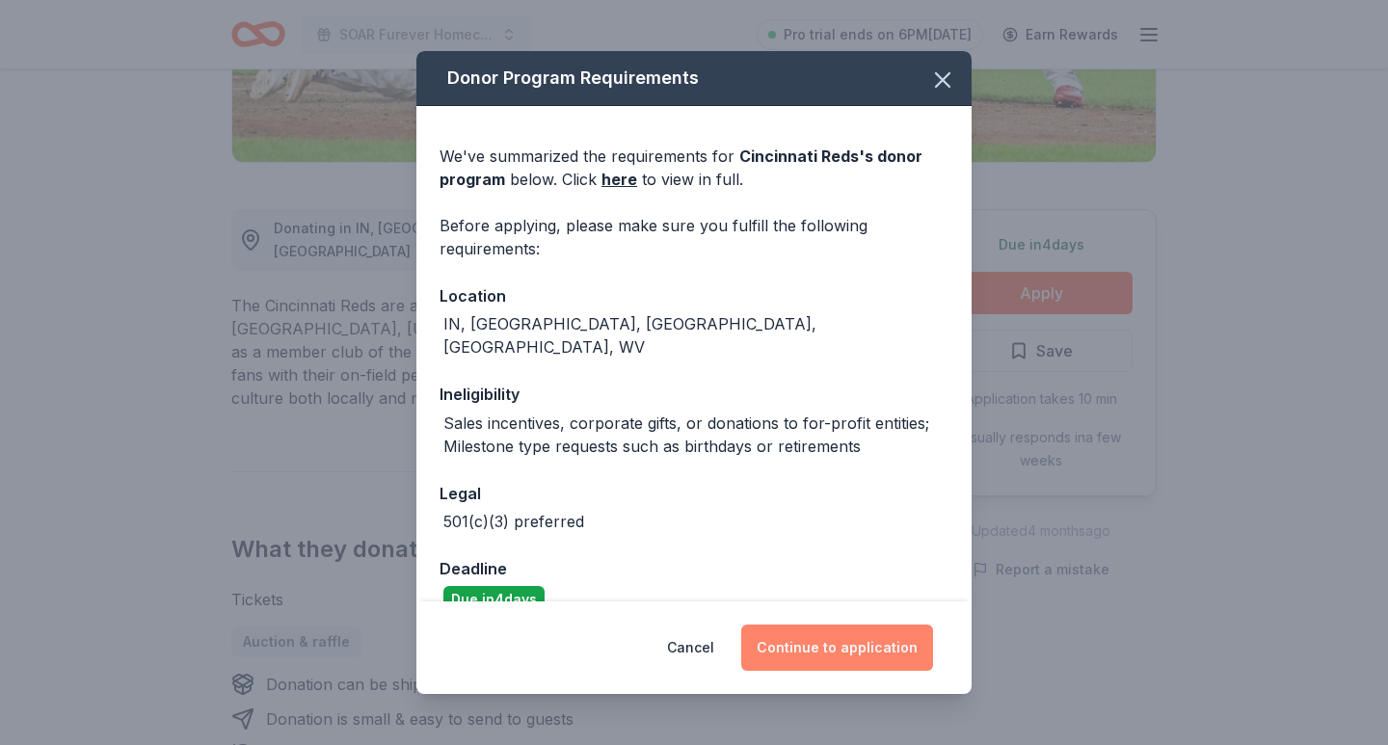
click at [834, 638] on button "Continue to application" at bounding box center [837, 648] width 192 height 46
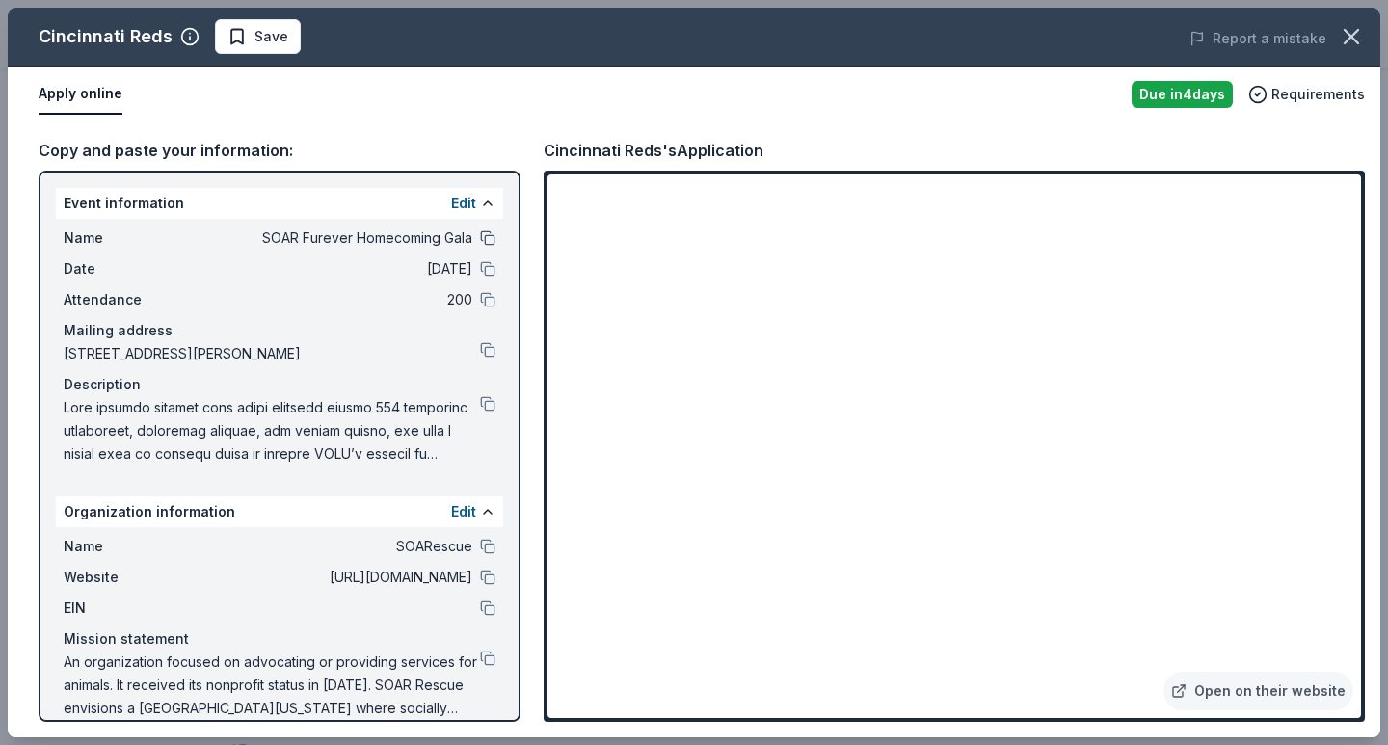
click at [490, 244] on button at bounding box center [487, 237] width 15 height 15
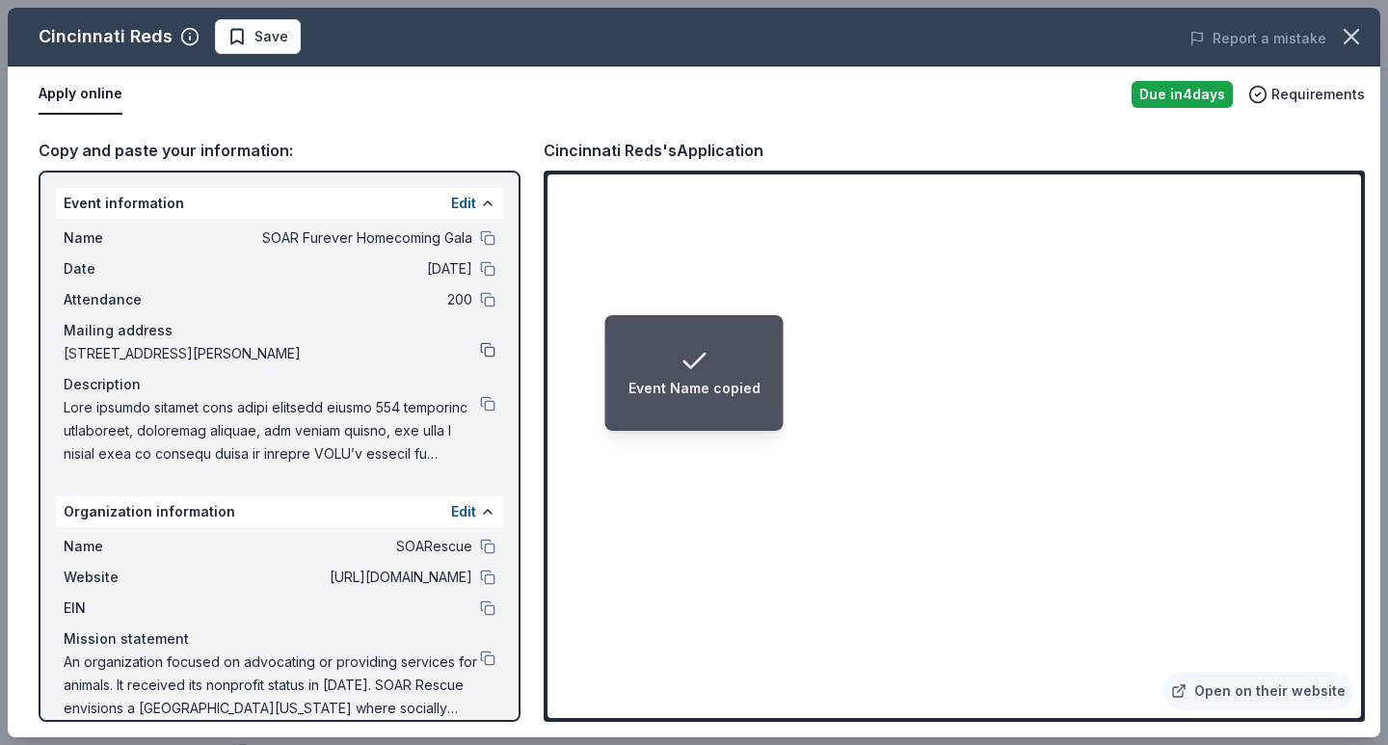
click at [488, 356] on button at bounding box center [487, 349] width 15 height 15
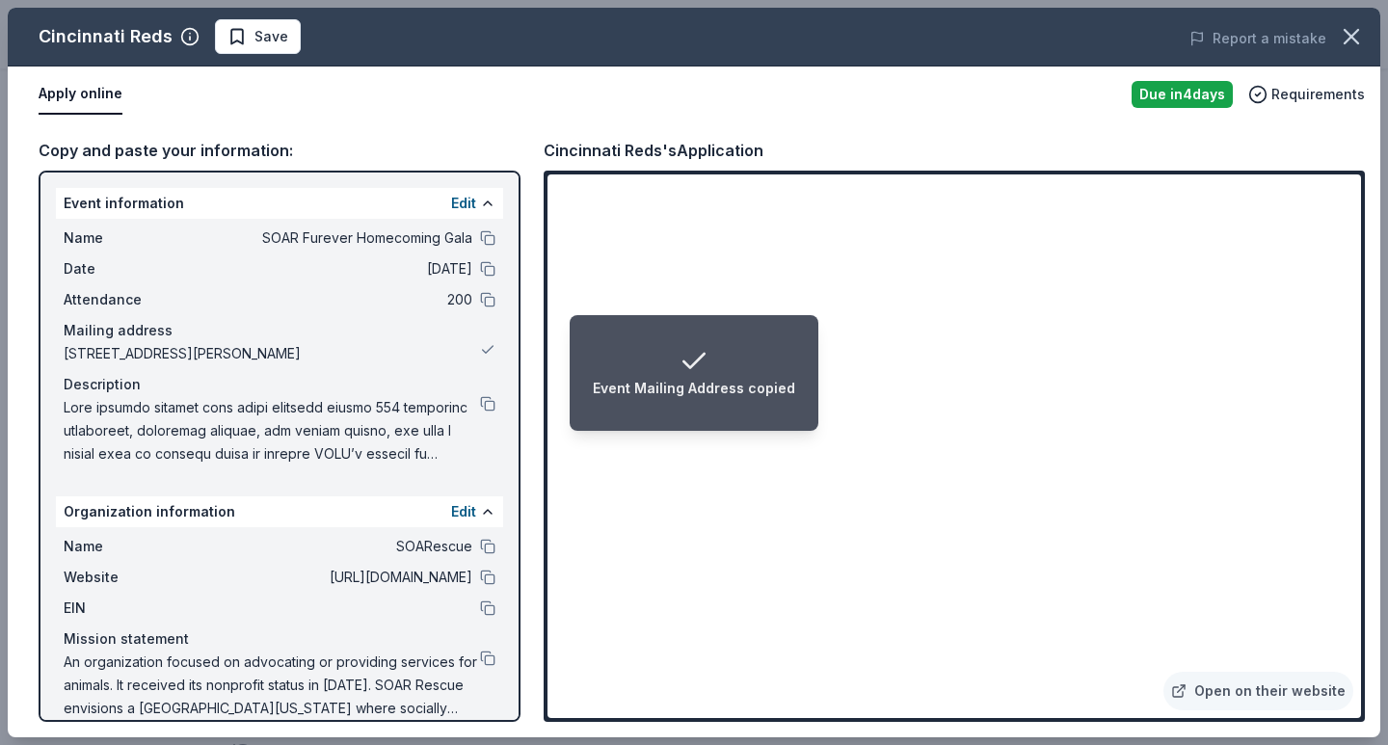
click at [494, 395] on div "Description" at bounding box center [280, 384] width 432 height 23
click at [488, 412] on div at bounding box center [280, 430] width 432 height 69
click at [488, 408] on button at bounding box center [487, 403] width 15 height 15
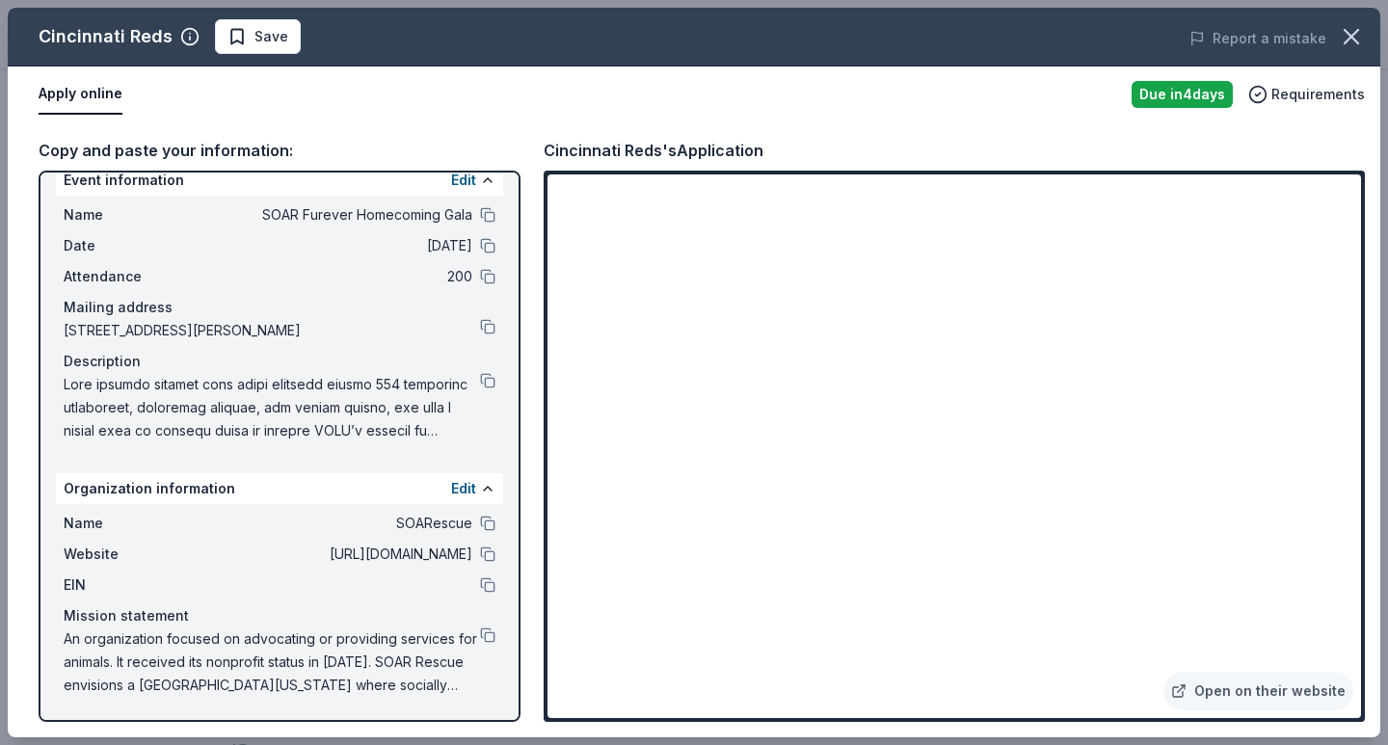
scroll to position [23, 0]
click at [491, 639] on button at bounding box center [487, 635] width 15 height 15
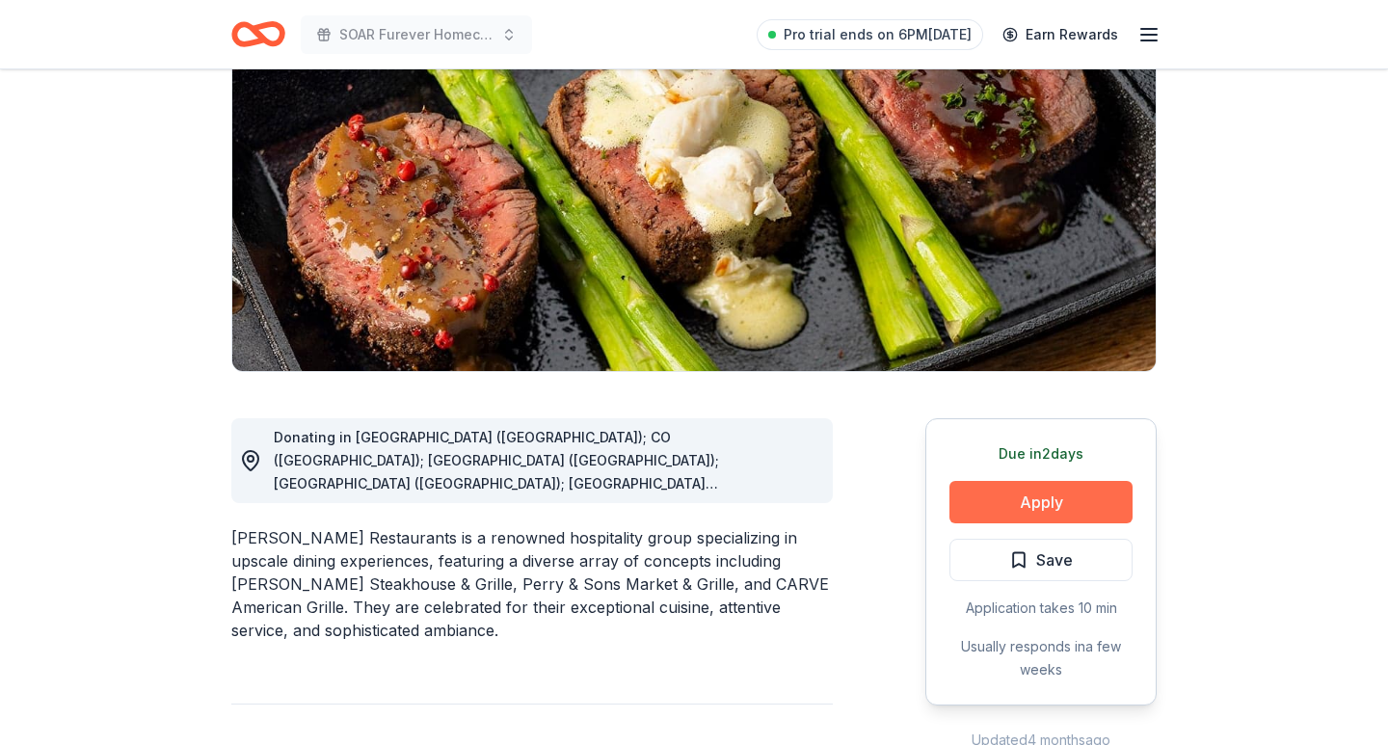
scroll to position [219, 0]
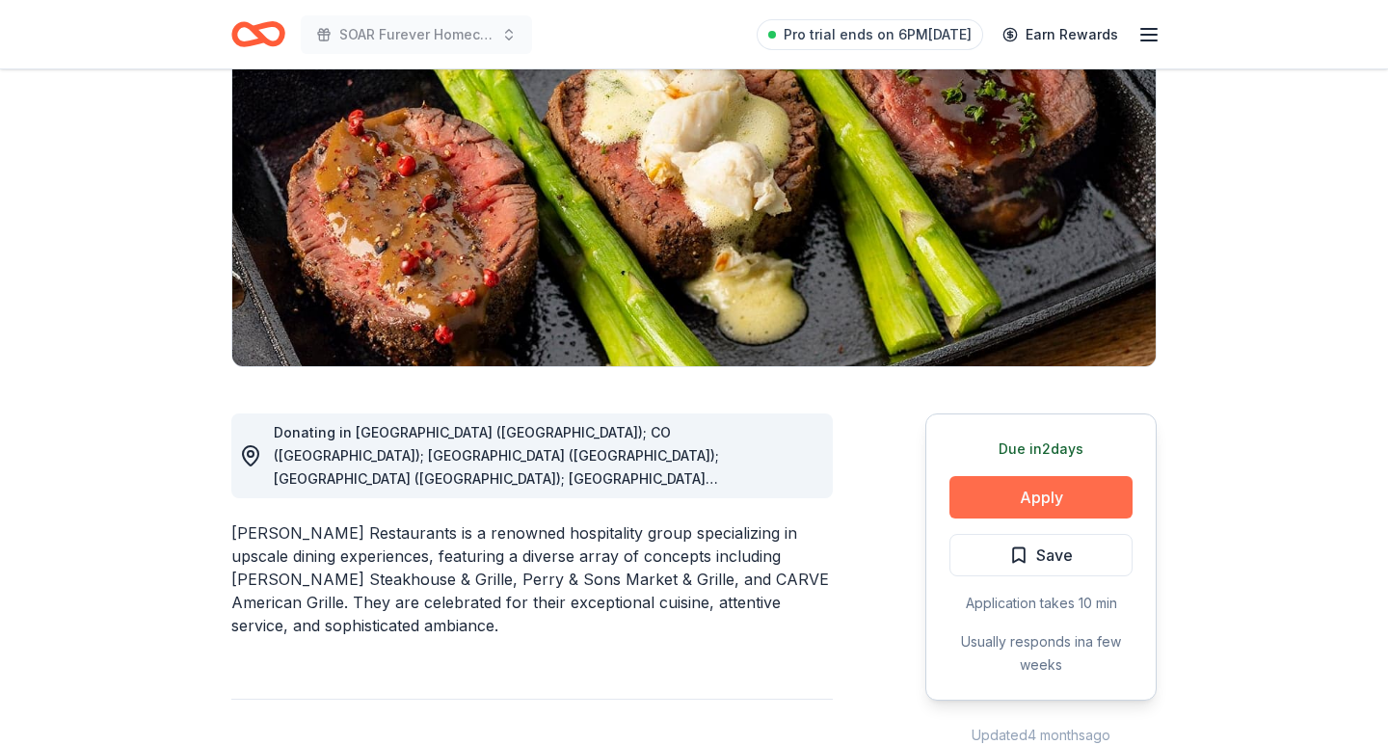
click at [1009, 493] on button "Apply" at bounding box center [1041, 497] width 183 height 42
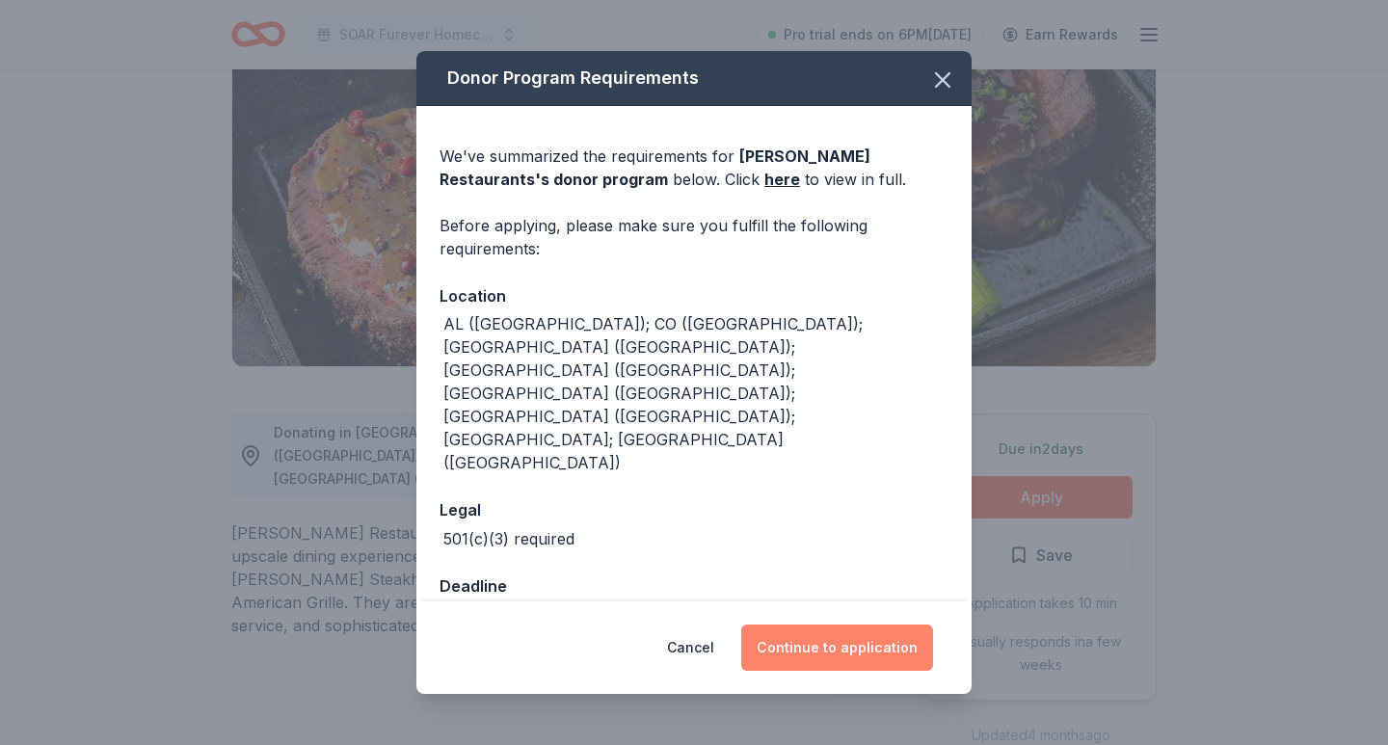
click at [854, 626] on button "Continue to application" at bounding box center [837, 648] width 192 height 46
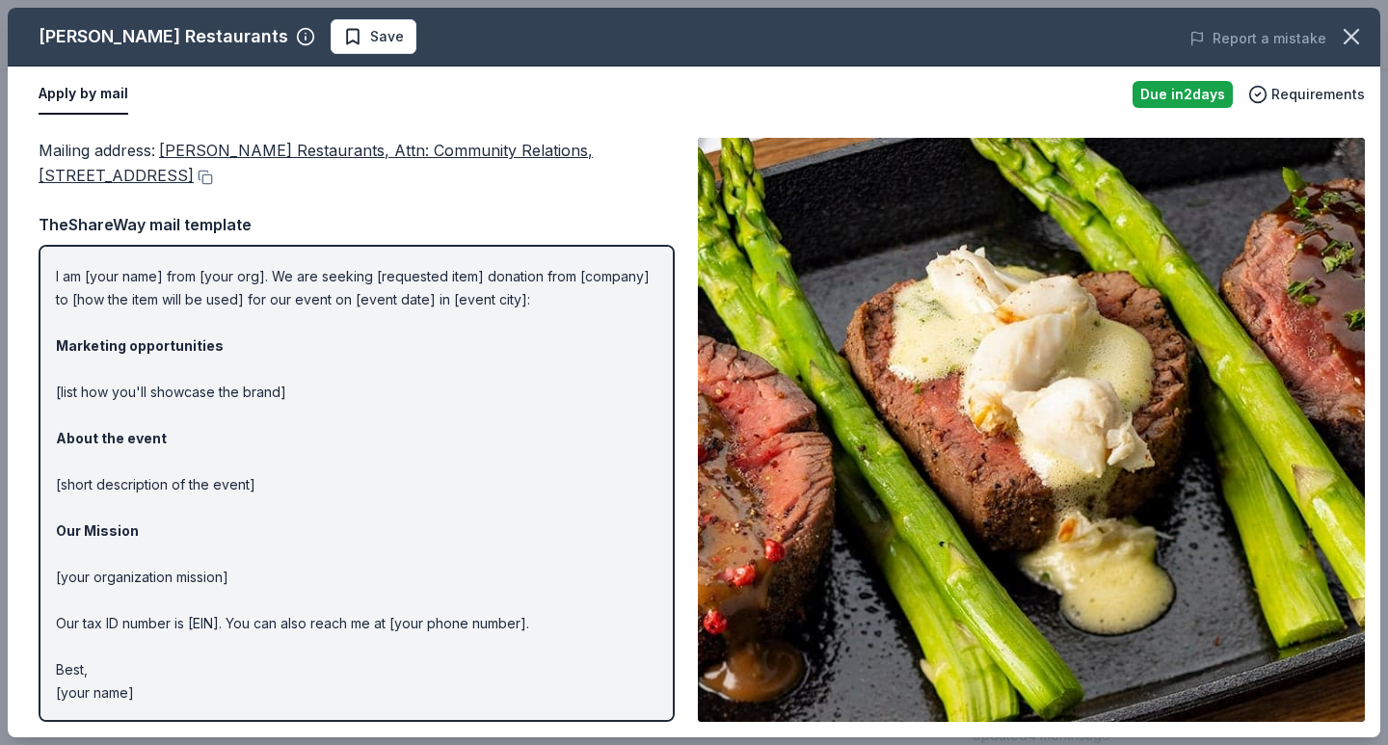
scroll to position [42, 0]
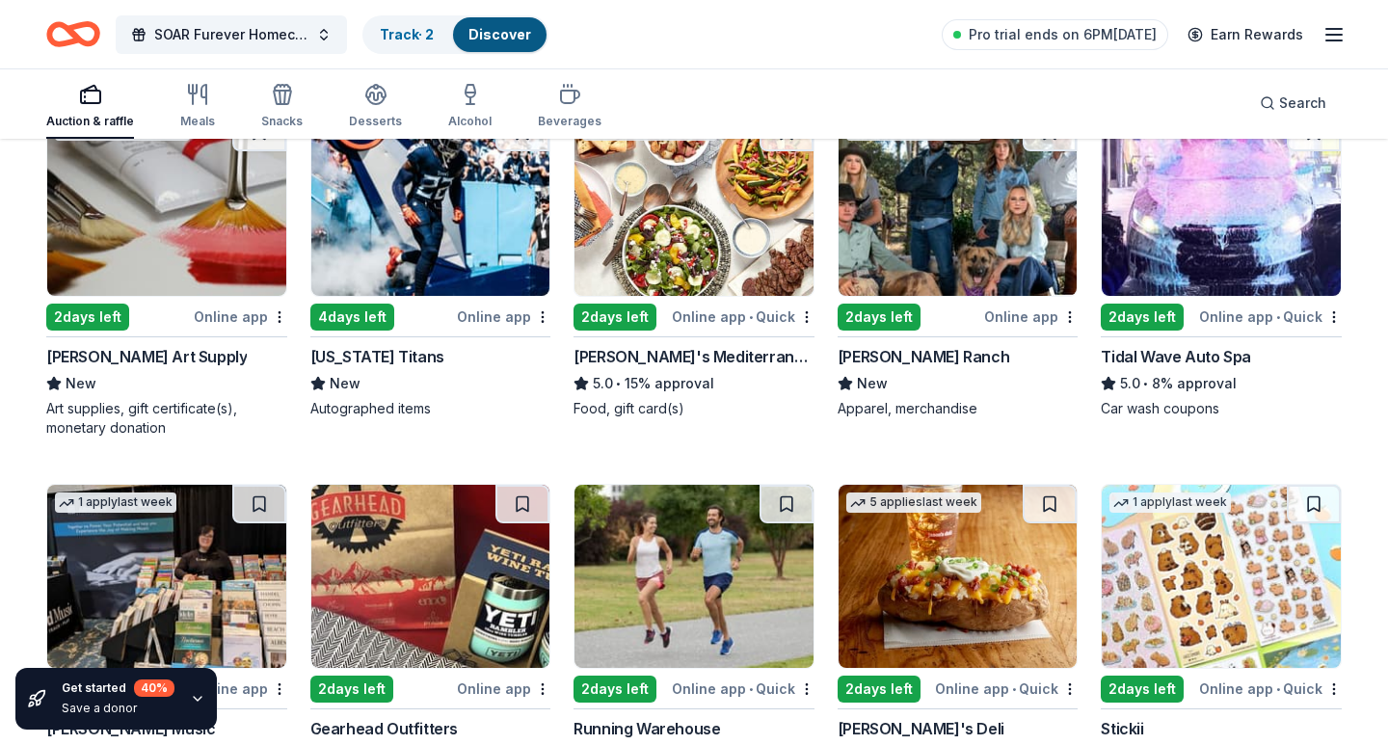
scroll to position [5434, 0]
click at [426, 237] on img at bounding box center [430, 204] width 239 height 183
click at [642, 272] on img at bounding box center [694, 204] width 239 height 183
click at [927, 274] on img at bounding box center [958, 204] width 239 height 183
click at [1202, 259] on img at bounding box center [1221, 204] width 239 height 183
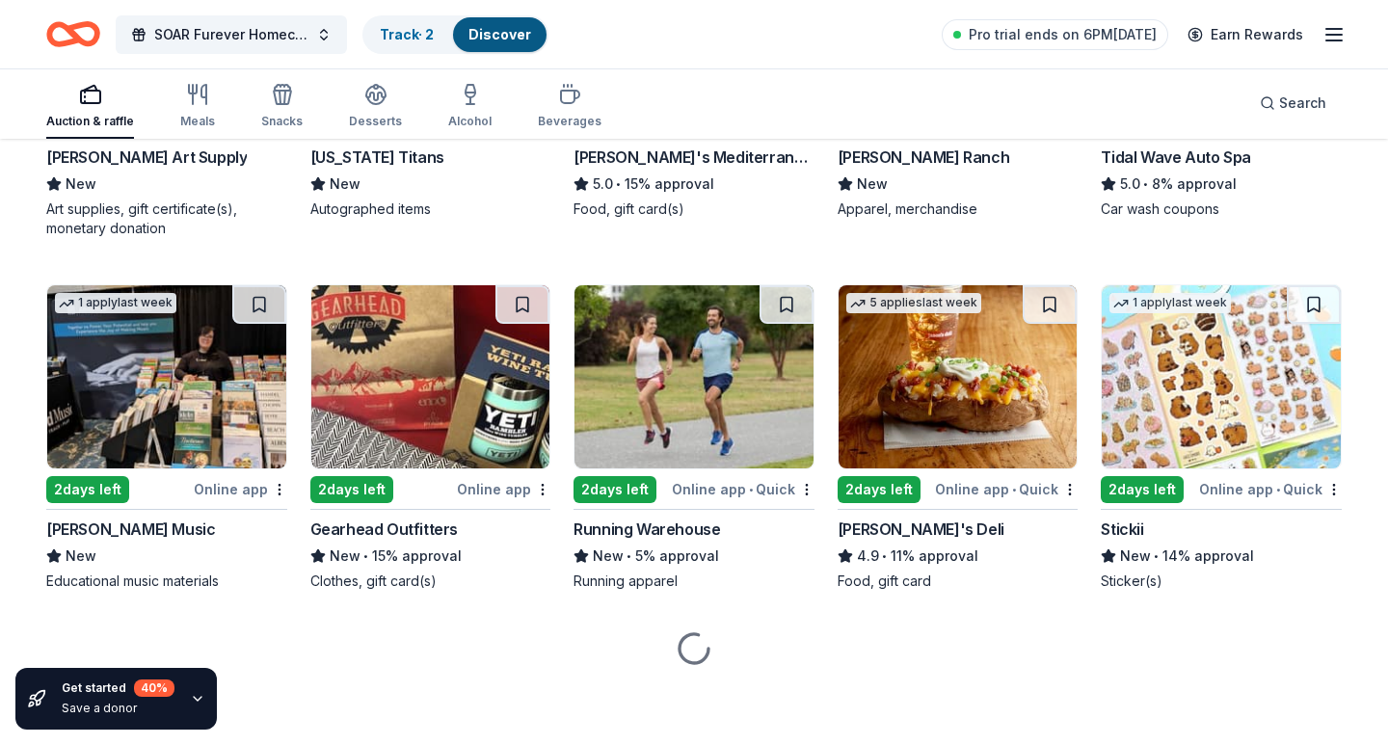
scroll to position [5634, 0]
click at [1227, 367] on img at bounding box center [1221, 376] width 239 height 183
click at [1022, 397] on img at bounding box center [958, 376] width 239 height 183
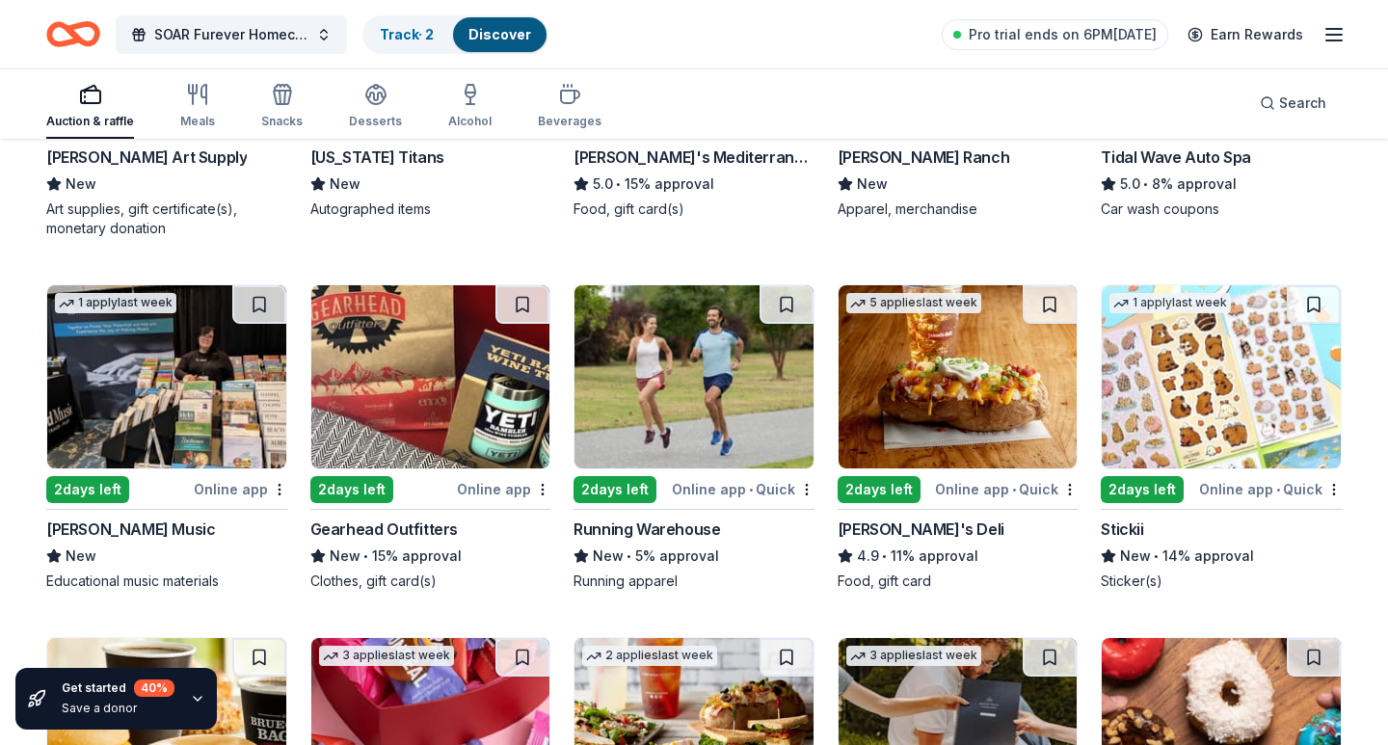
click at [705, 422] on img at bounding box center [694, 376] width 239 height 183
click at [420, 385] on img at bounding box center [430, 376] width 239 height 183
click at [271, 399] on img at bounding box center [166, 376] width 239 height 183
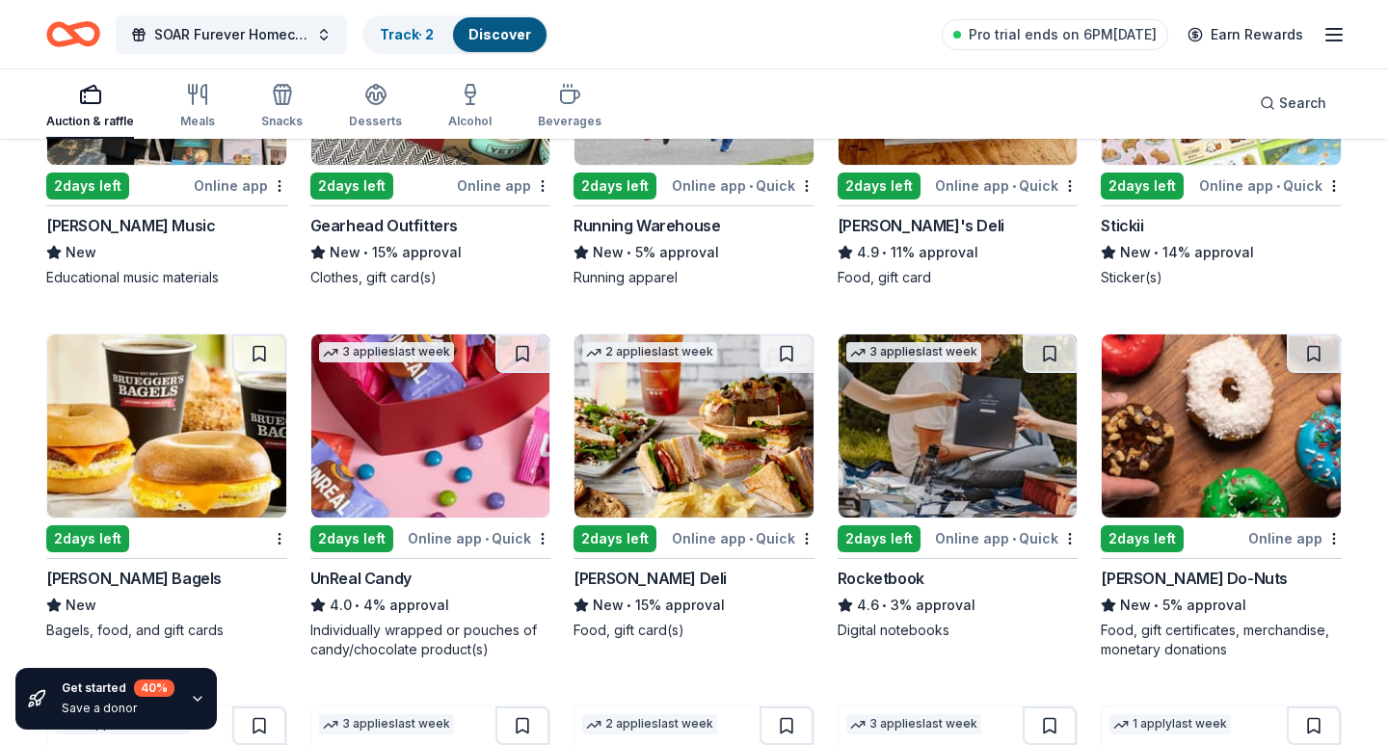
scroll to position [6083, 0]
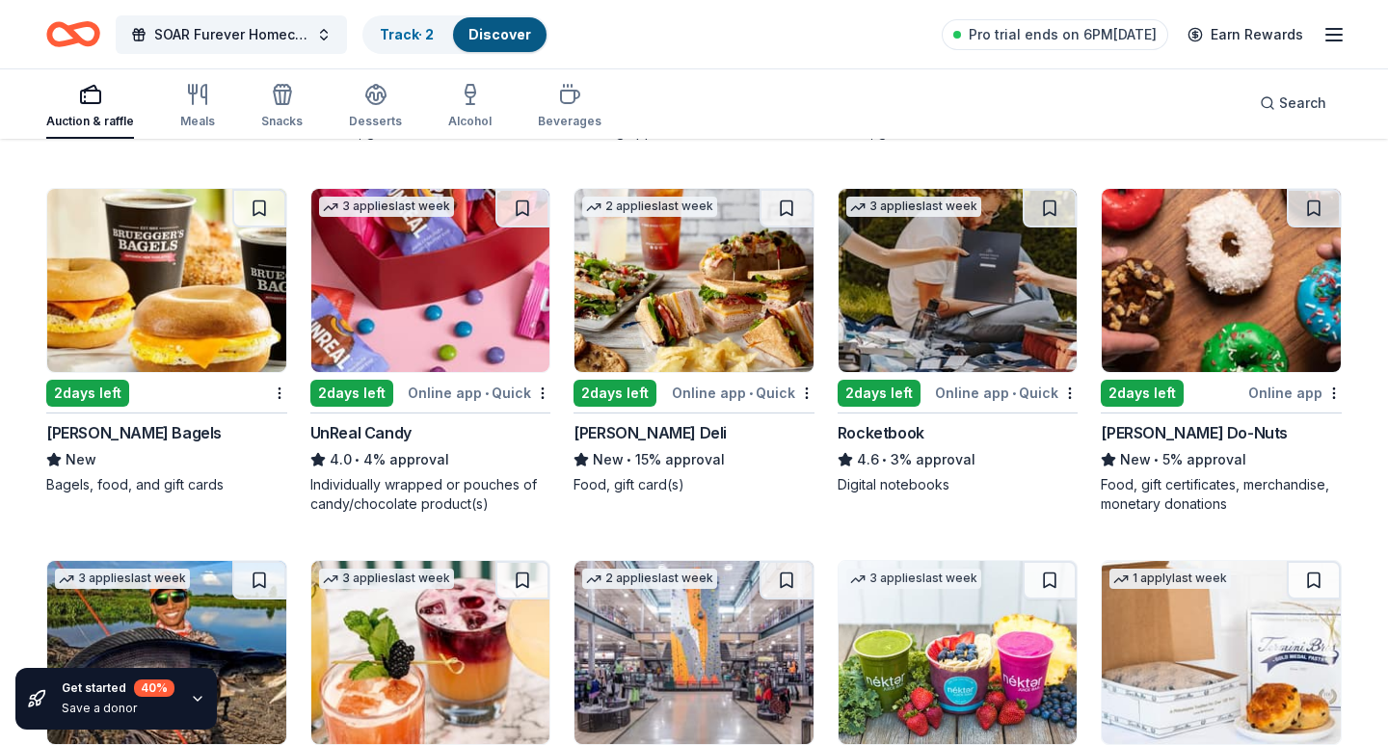
click at [204, 312] on img at bounding box center [166, 280] width 239 height 183
click at [415, 314] on img at bounding box center [430, 280] width 239 height 183
click at [750, 304] on img at bounding box center [694, 280] width 239 height 183
click at [916, 301] on img at bounding box center [958, 280] width 239 height 183
click at [1171, 316] on img at bounding box center [1221, 280] width 239 height 183
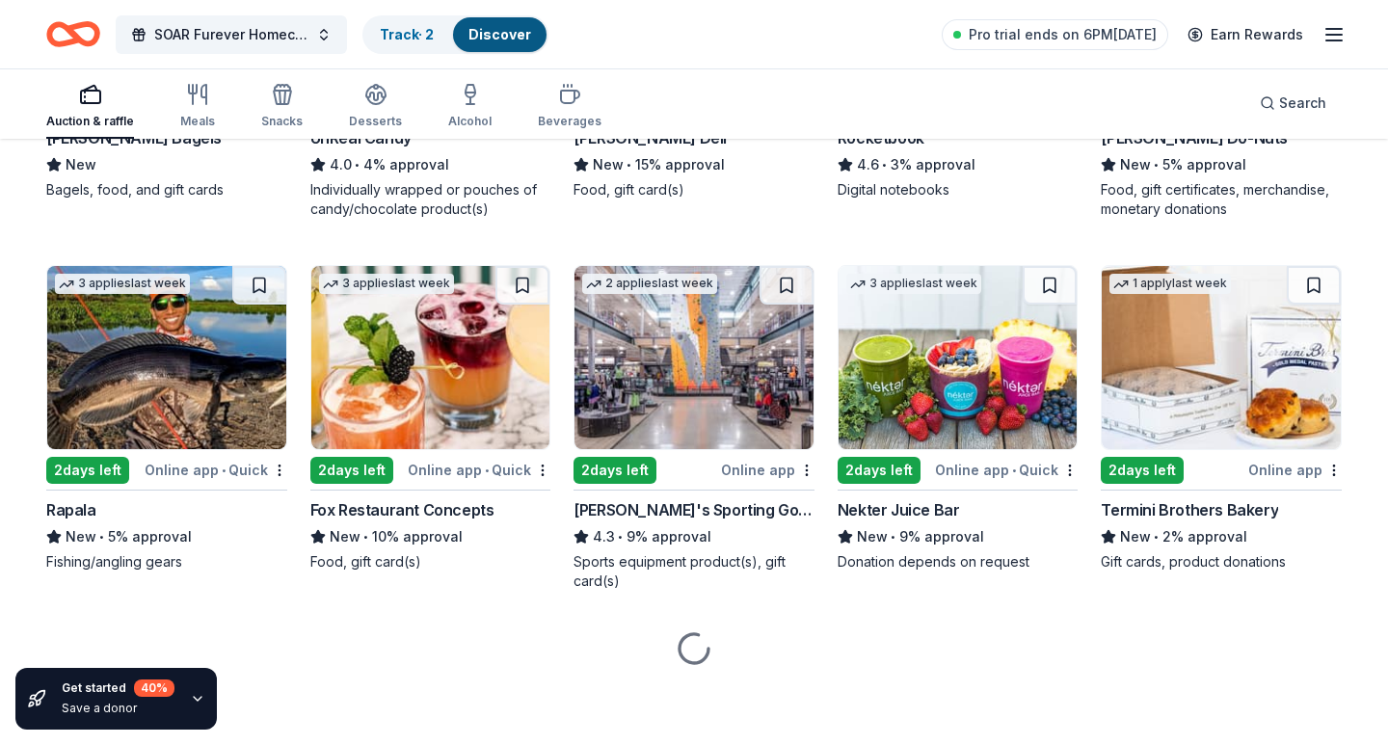
click at [1179, 335] on img at bounding box center [1221, 357] width 239 height 183
click at [977, 374] on img at bounding box center [958, 357] width 239 height 183
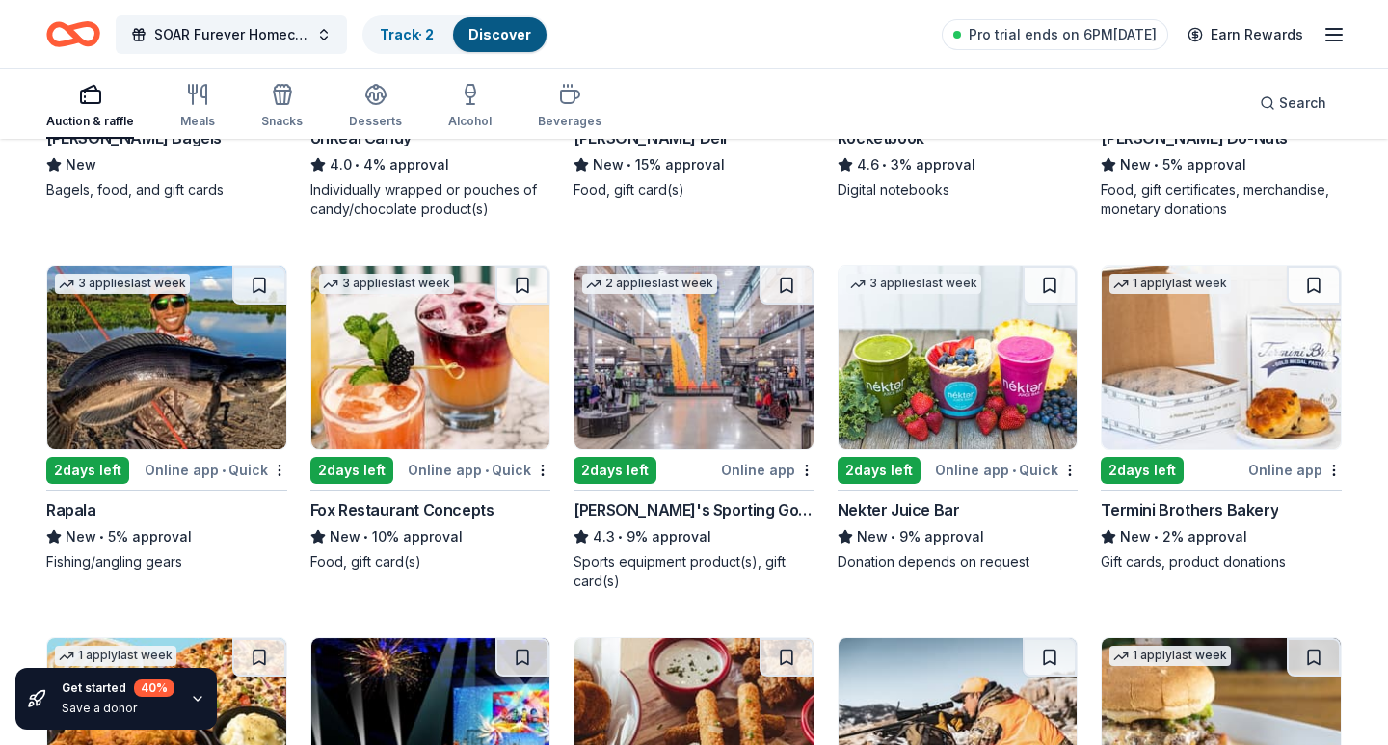
click at [696, 379] on img at bounding box center [694, 357] width 239 height 183
click at [409, 347] on img at bounding box center [430, 357] width 239 height 183
click at [94, 326] on img at bounding box center [166, 357] width 239 height 183
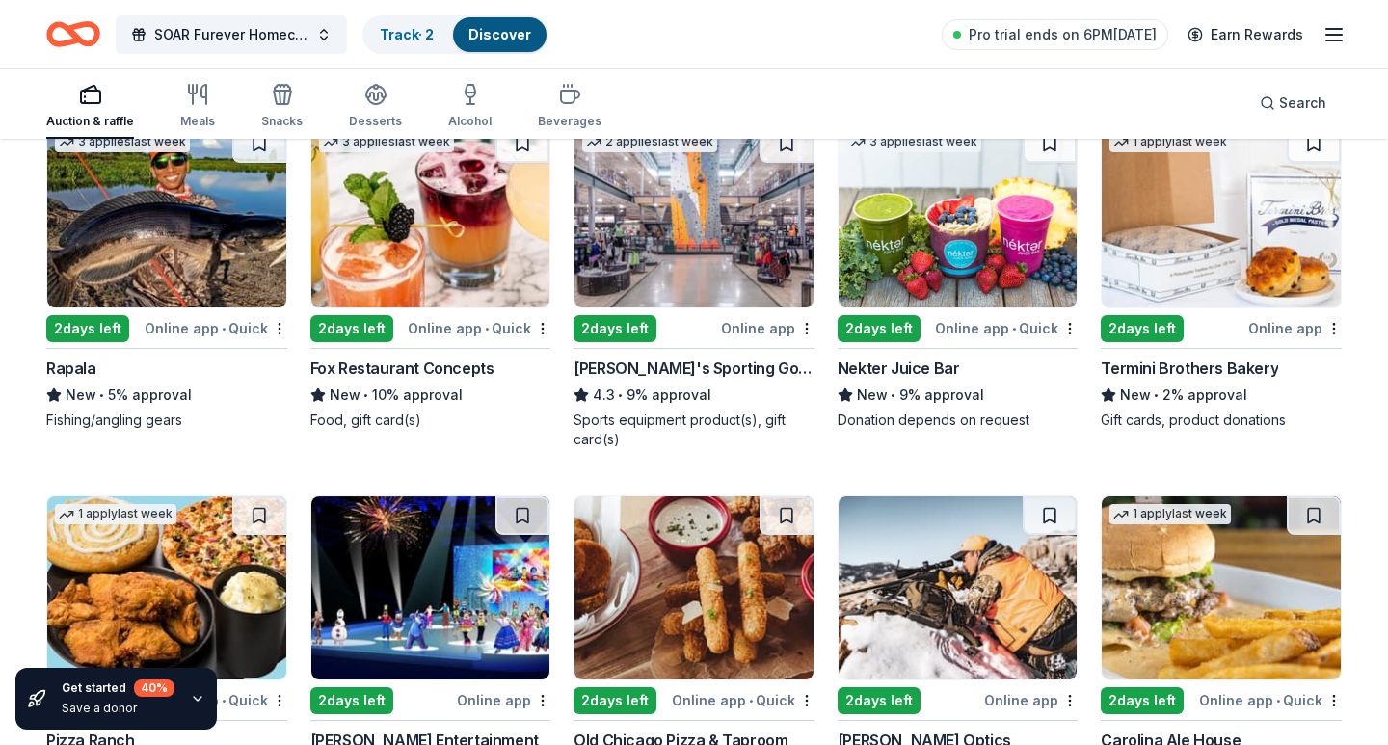
scroll to position [6853, 0]
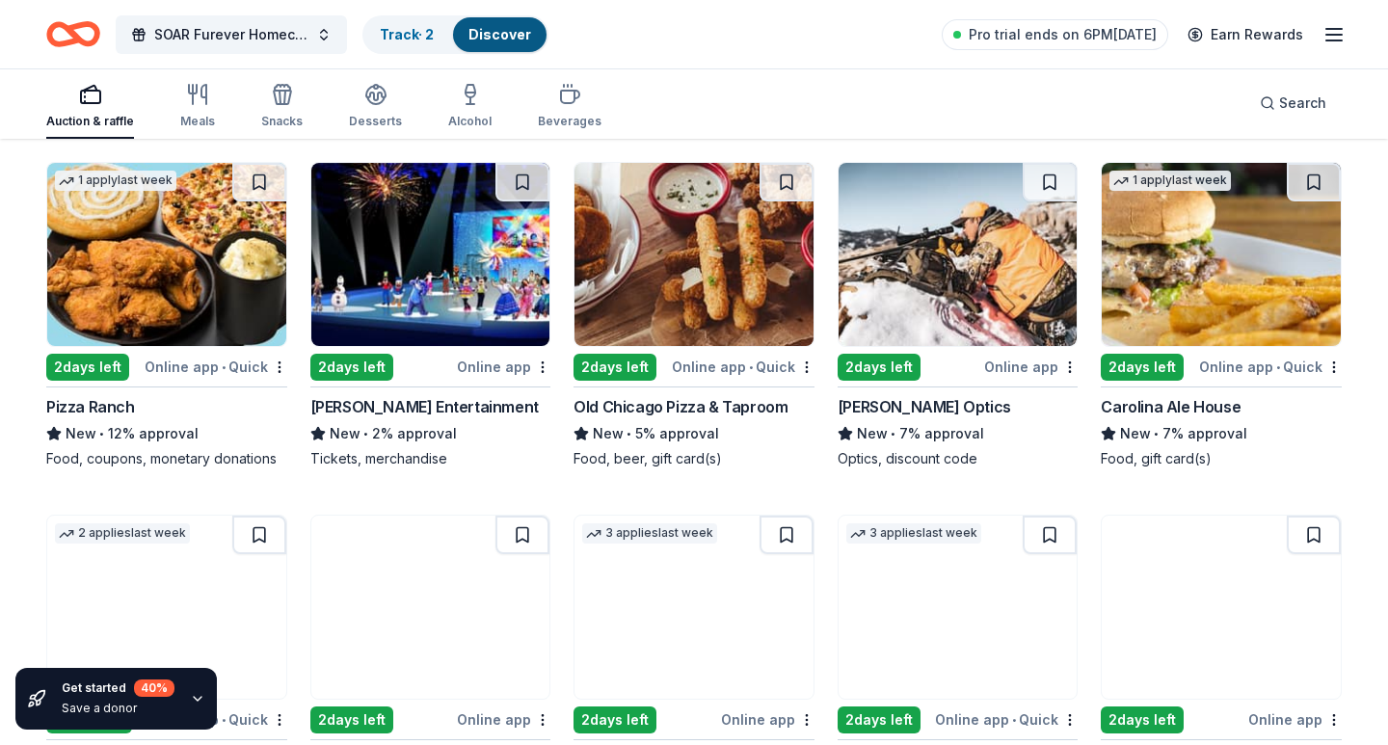
click at [182, 289] on img at bounding box center [166, 254] width 239 height 183
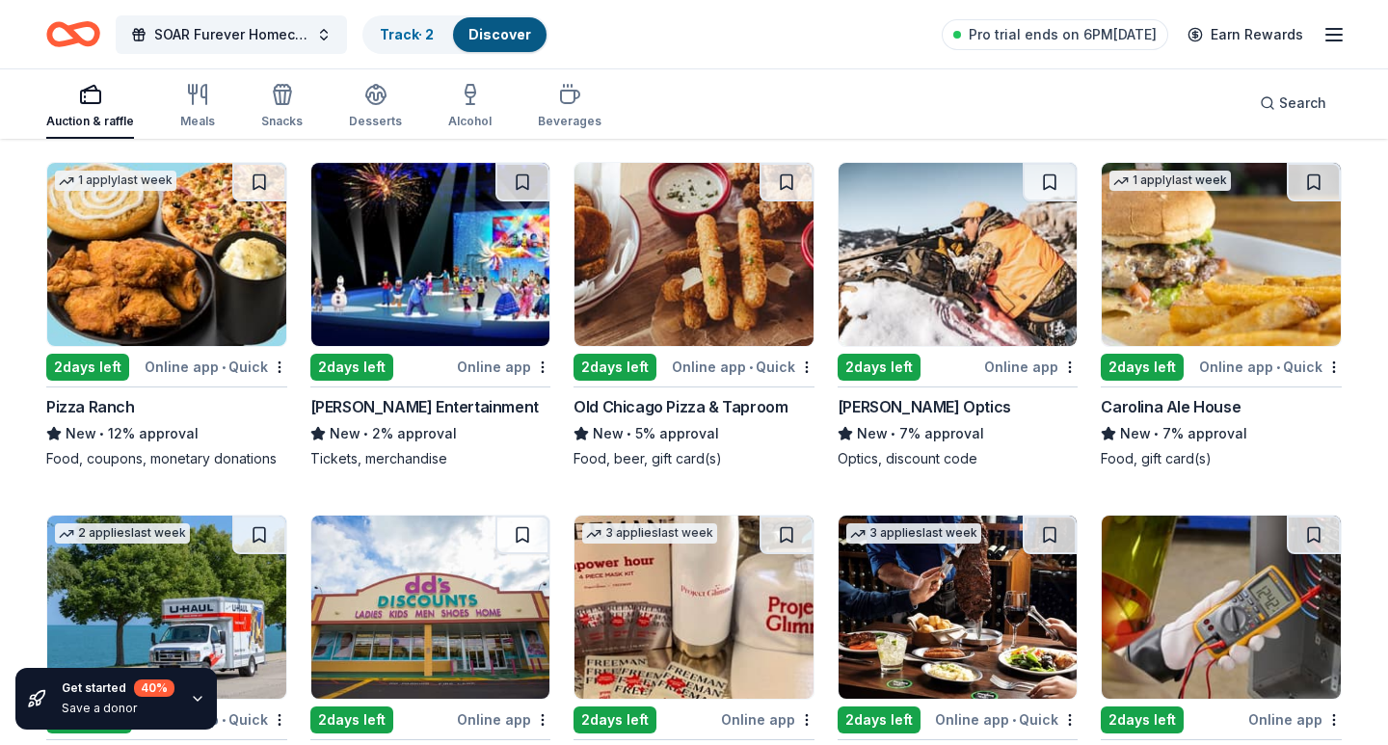
click at [426, 295] on img at bounding box center [430, 254] width 239 height 183
click at [676, 336] on img at bounding box center [694, 254] width 239 height 183
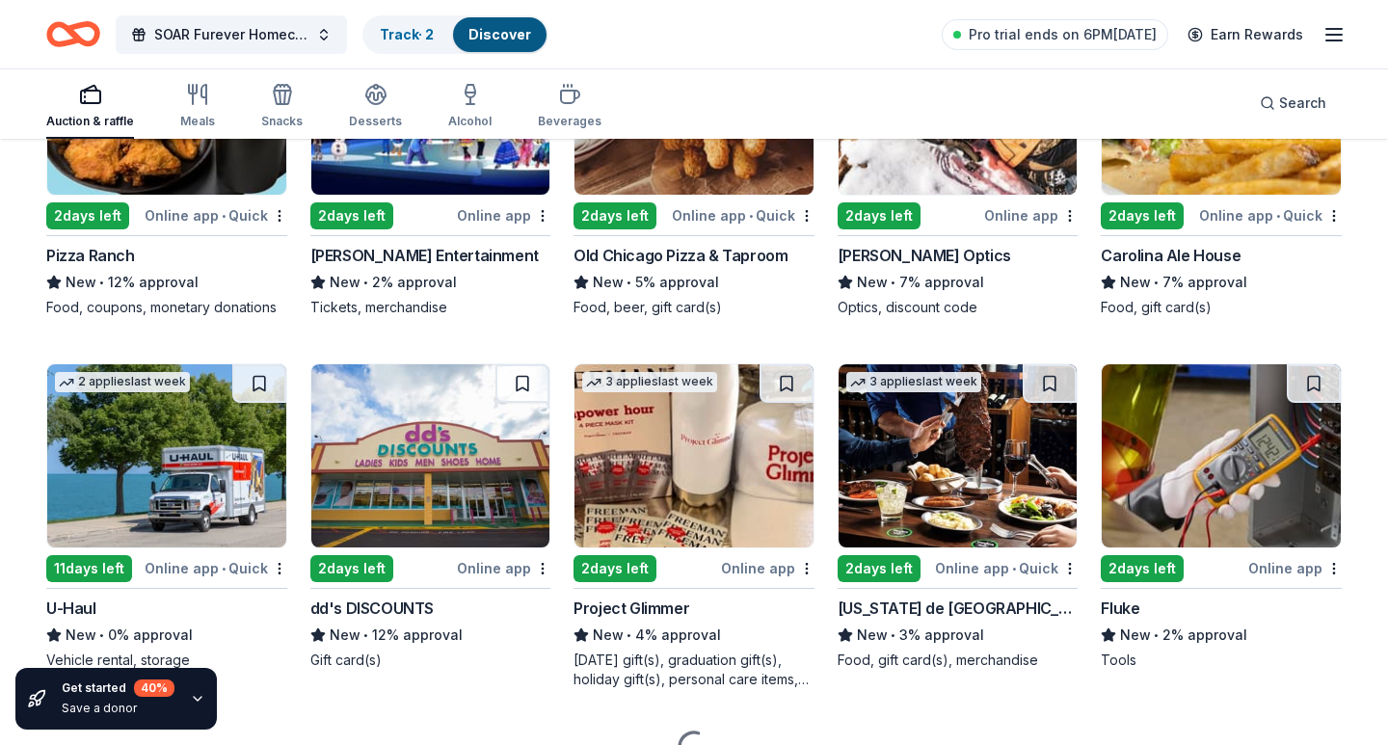
scroll to position [7012, 0]
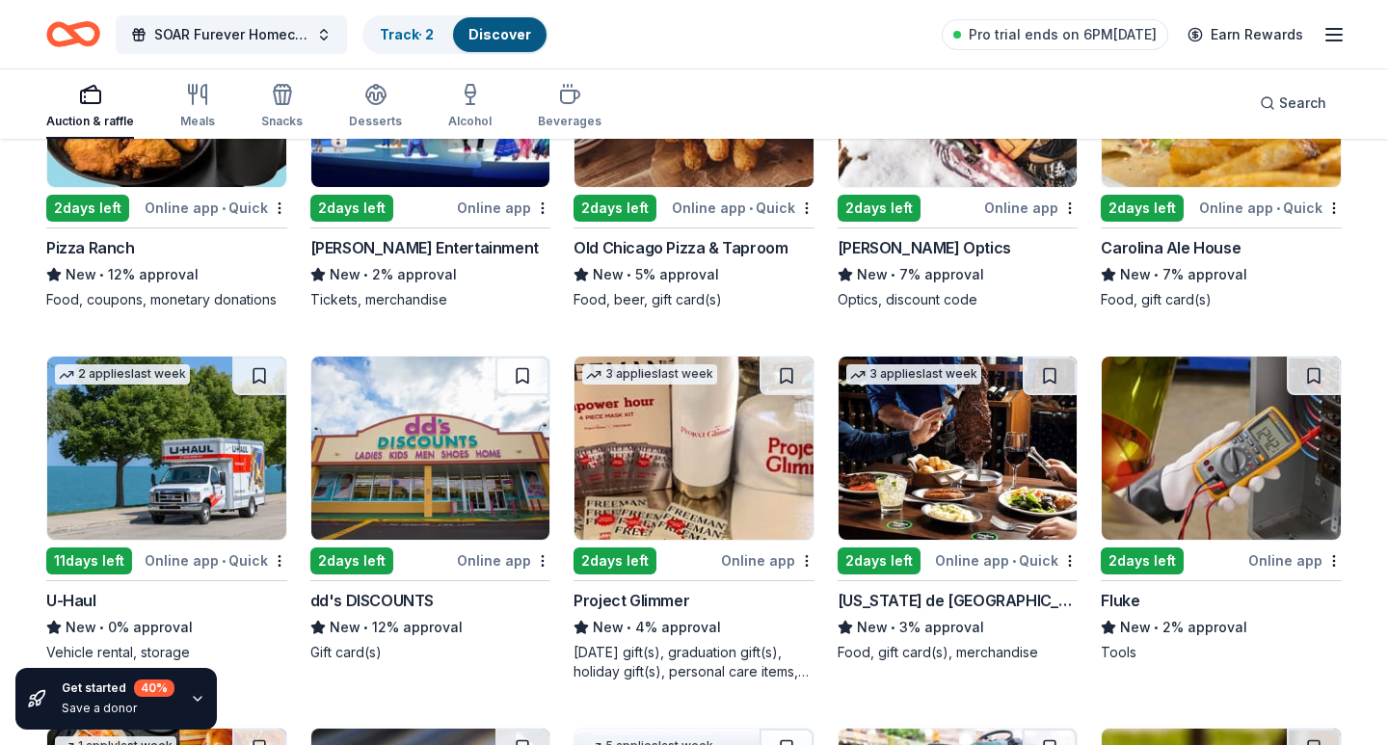
click at [1170, 175] on img at bounding box center [1221, 95] width 239 height 183
click at [1195, 484] on img at bounding box center [1221, 448] width 239 height 183
click at [988, 469] on img at bounding box center [958, 448] width 239 height 183
click at [767, 510] on img at bounding box center [694, 448] width 239 height 183
click at [449, 511] on img at bounding box center [430, 448] width 239 height 183
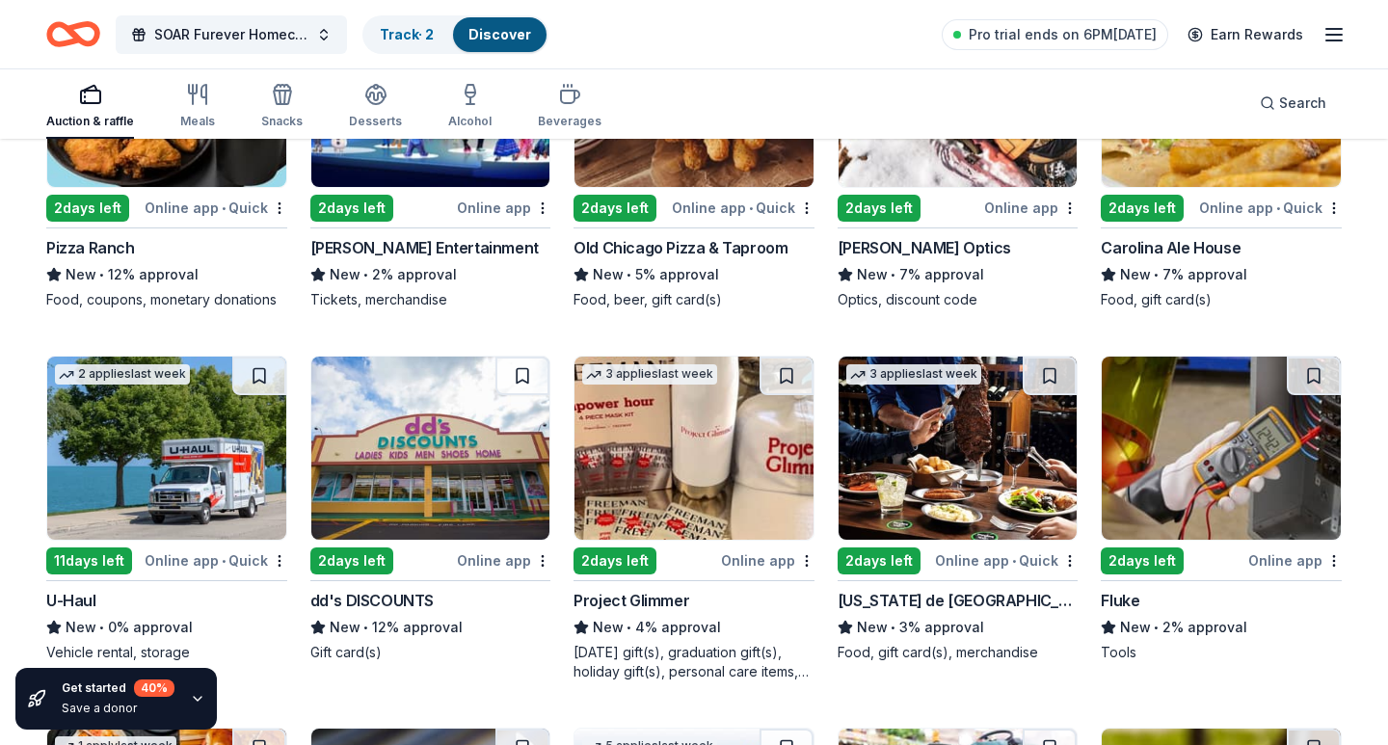
click at [222, 480] on img at bounding box center [166, 448] width 239 height 183
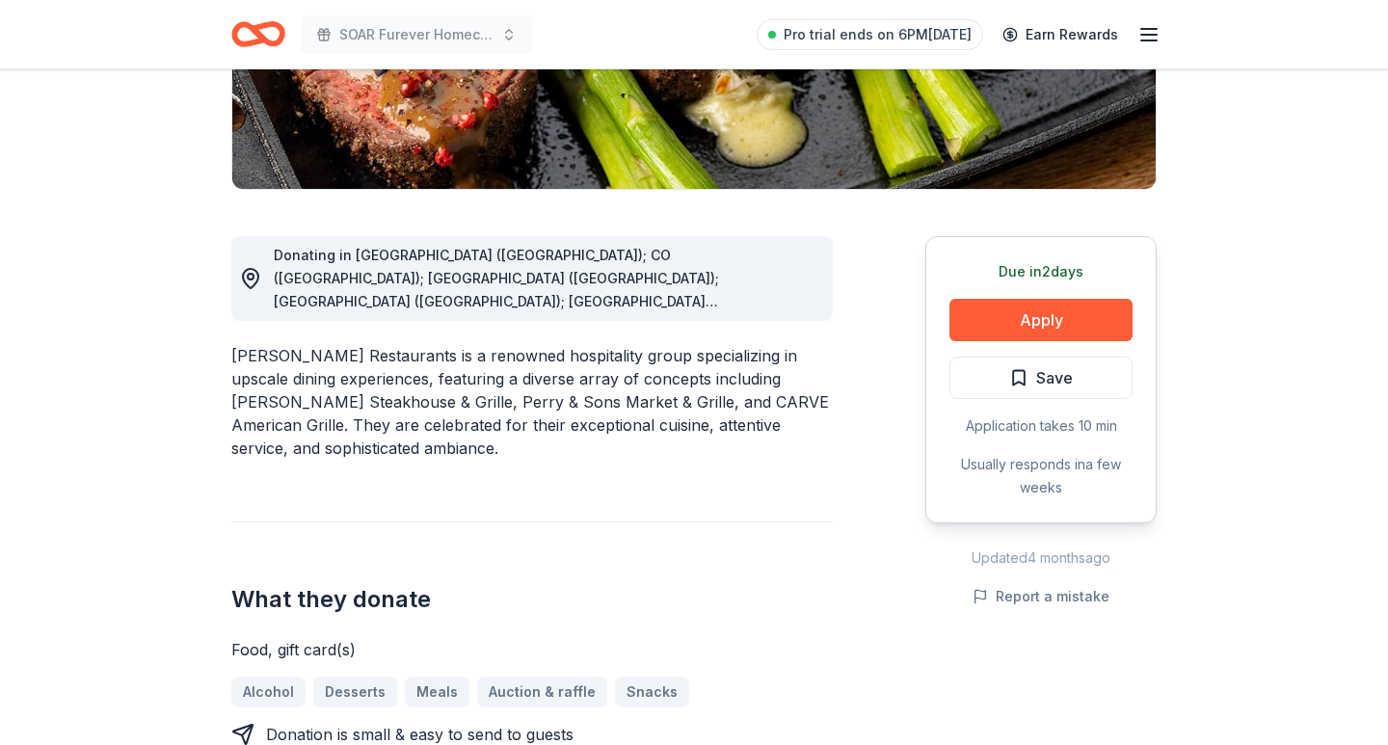
scroll to position [440, 0]
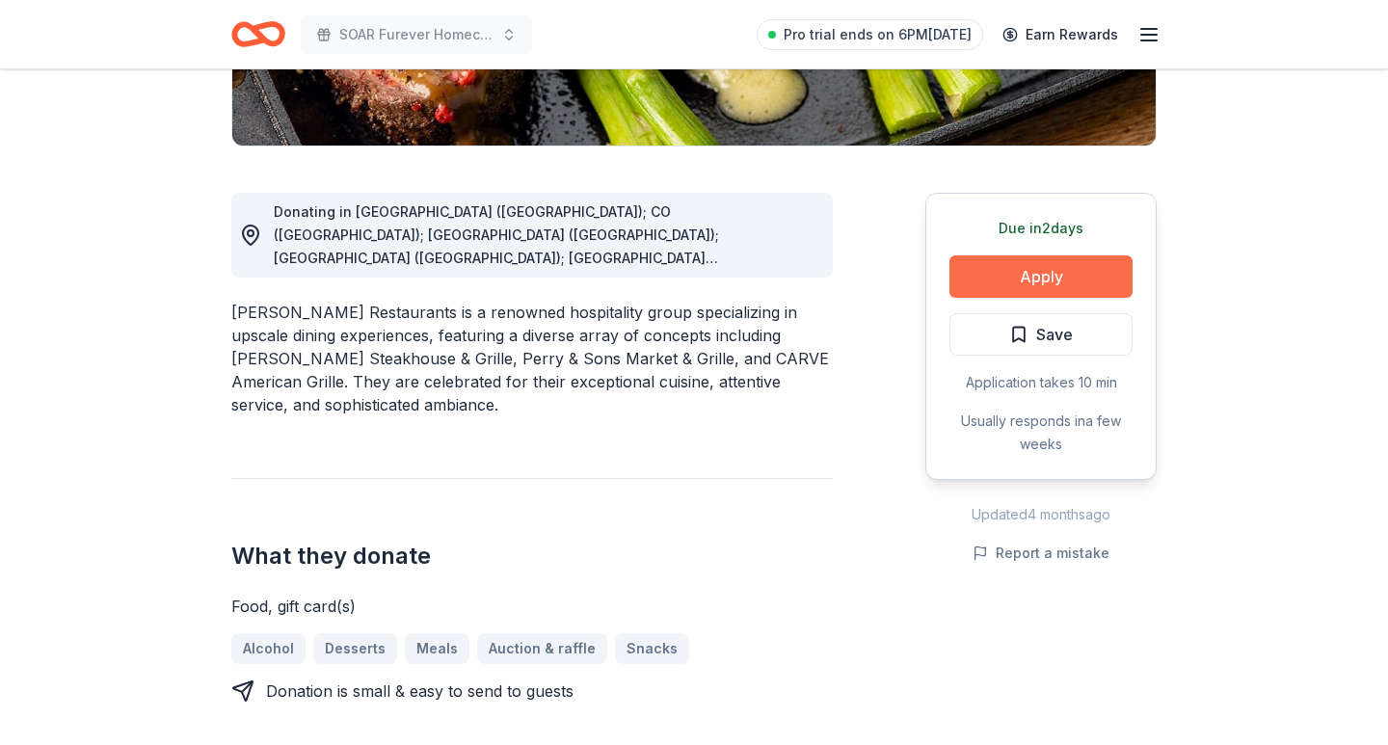
click at [1048, 282] on button "Apply" at bounding box center [1041, 277] width 183 height 42
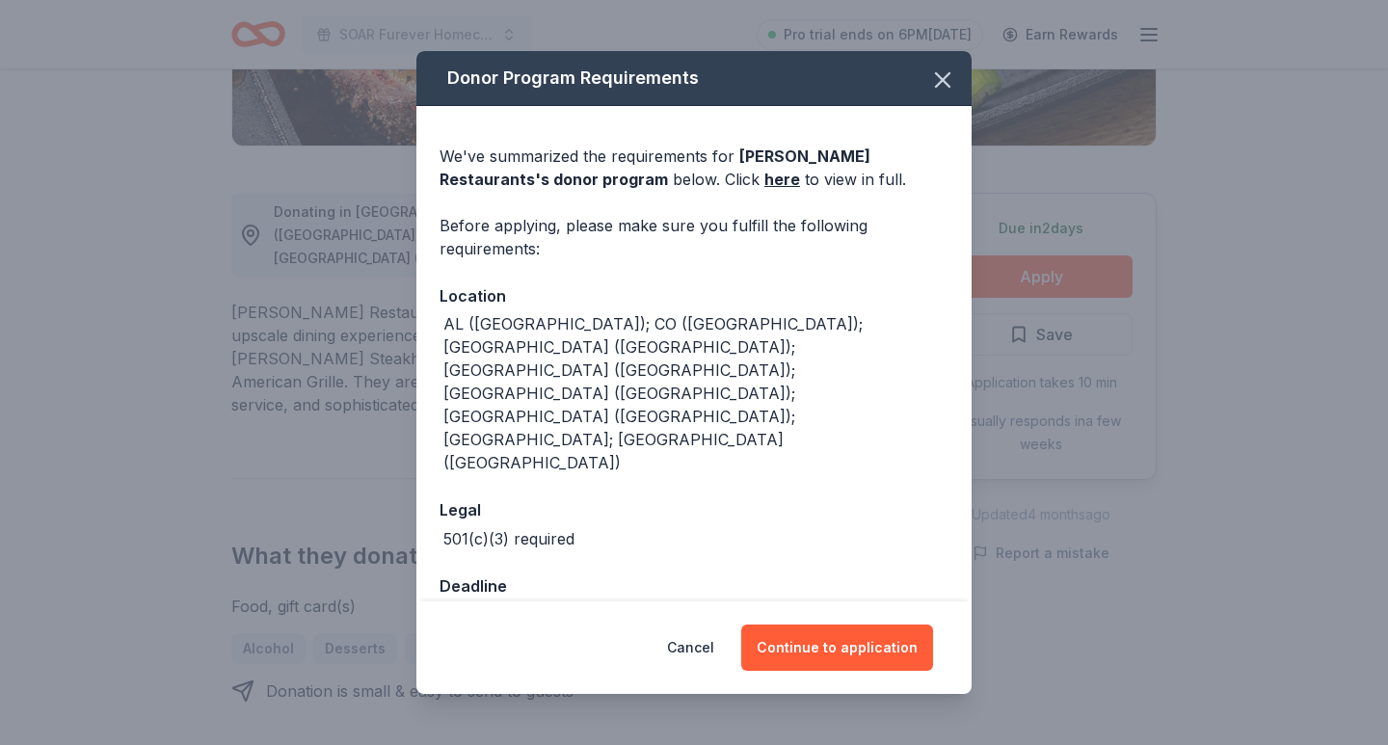
click at [816, 648] on div "Cancel Continue to application" at bounding box center [694, 648] width 555 height 93
click at [817, 625] on button "Continue to application" at bounding box center [837, 648] width 192 height 46
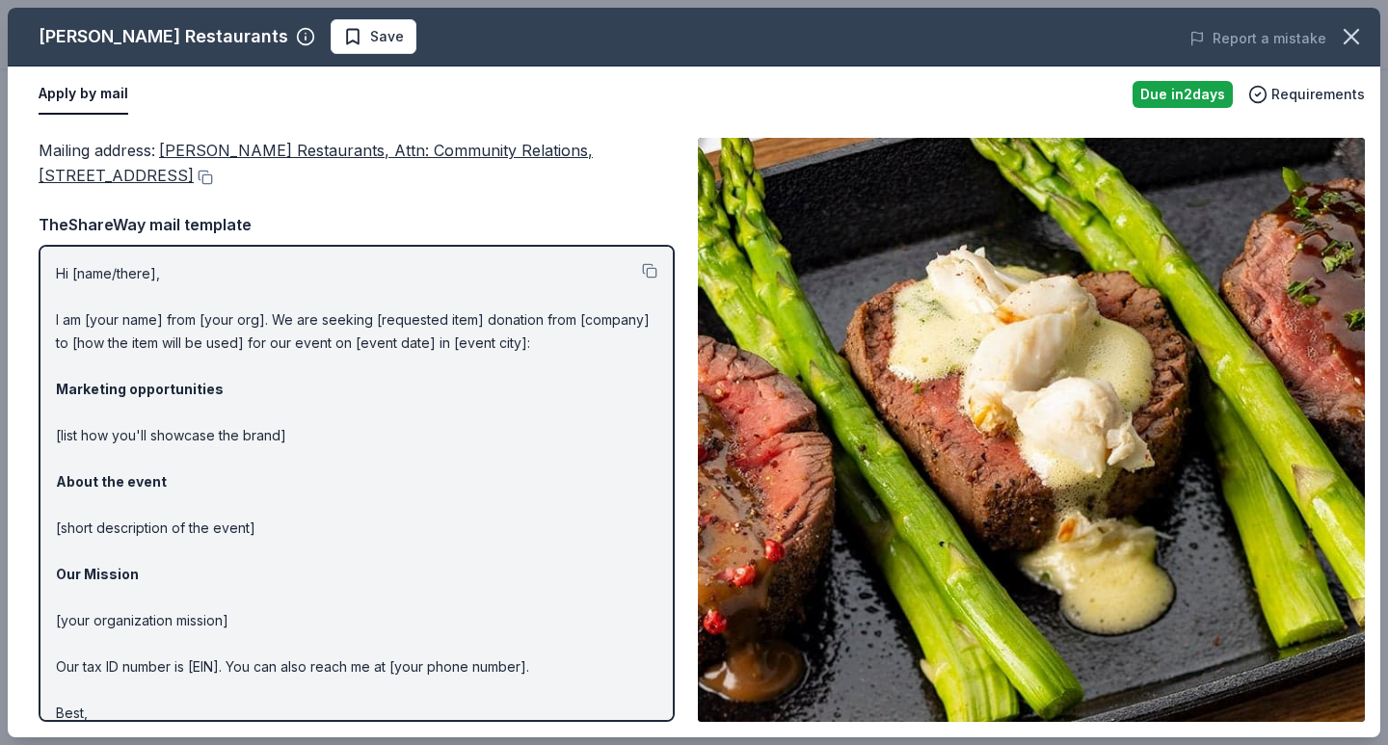
scroll to position [0, 0]
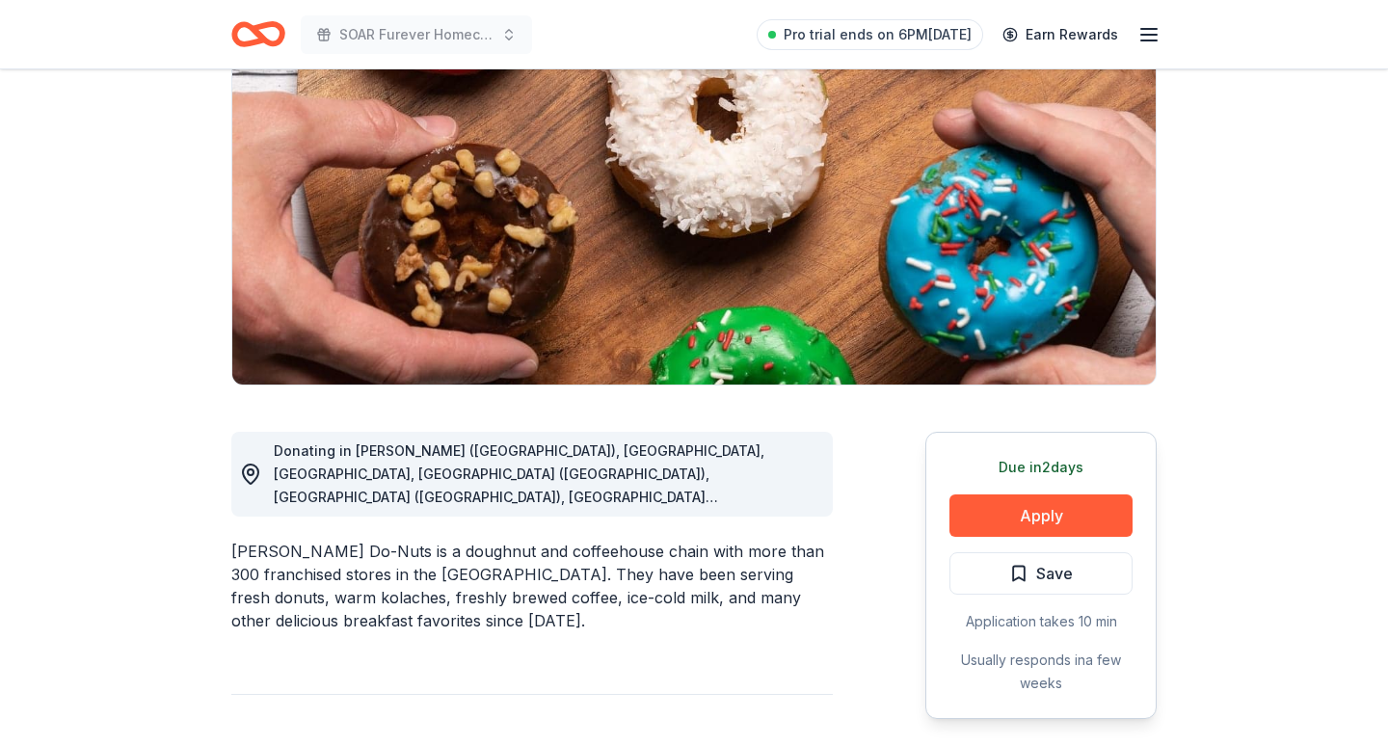
scroll to position [256, 0]
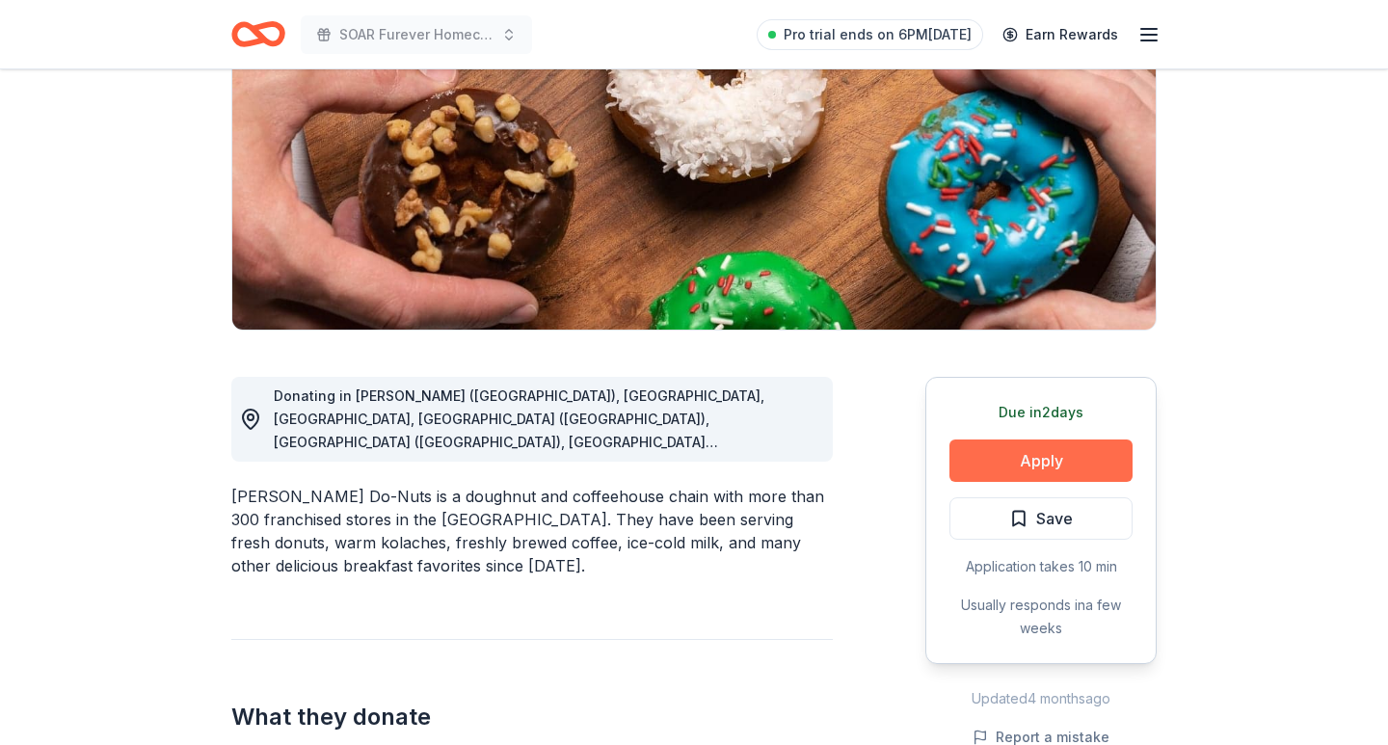
click at [1025, 466] on button "Apply" at bounding box center [1041, 461] width 183 height 42
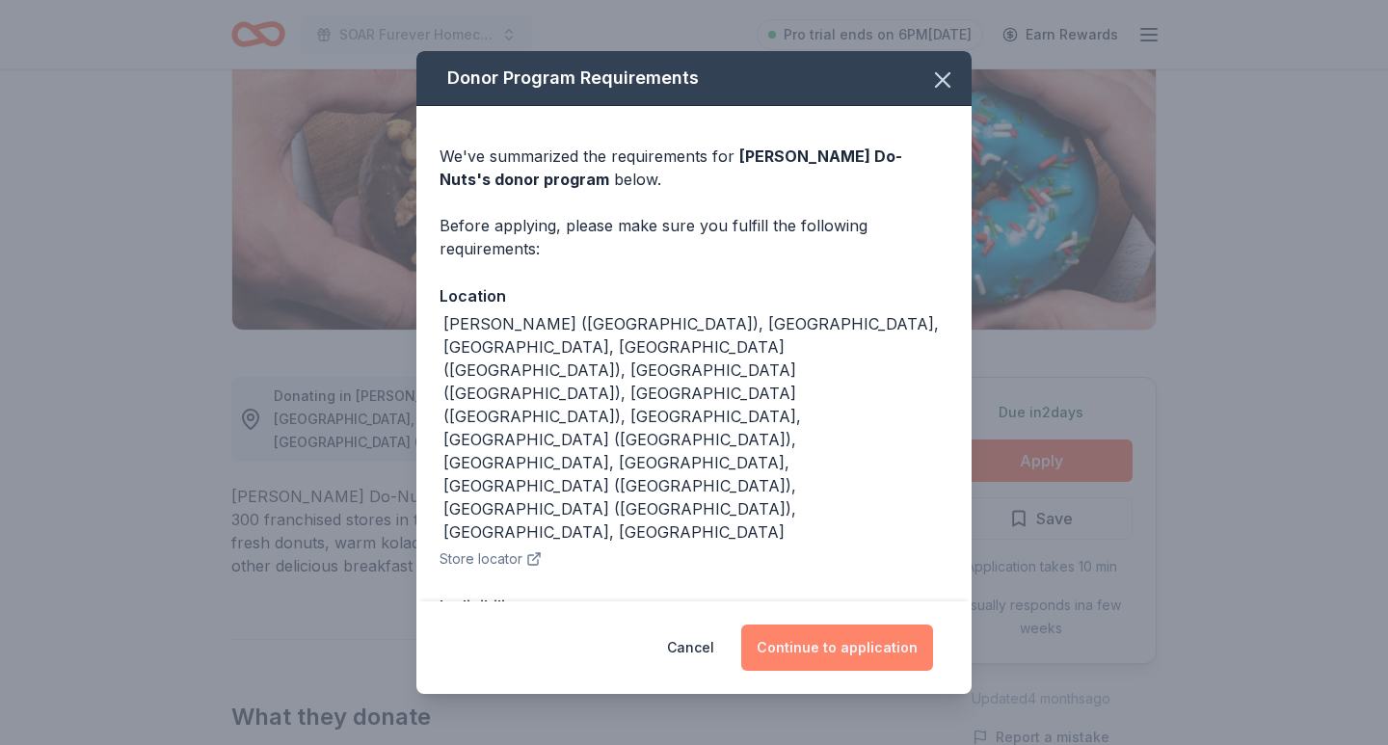
click at [905, 643] on button "Continue to application" at bounding box center [837, 648] width 192 height 46
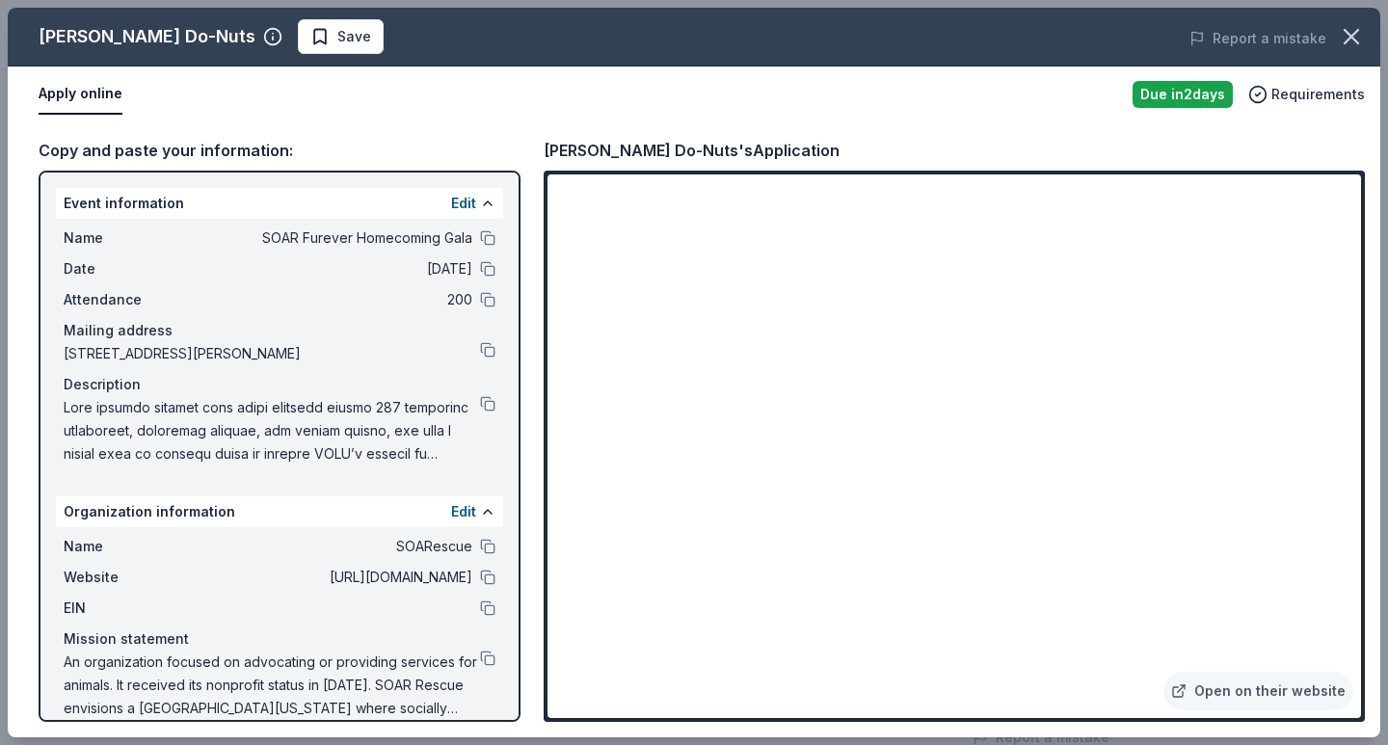
click at [1358, 1] on div "Shipley Do-Nuts Save Report a mistake Apply online Due in 2 days Requirements C…" at bounding box center [694, 372] width 1388 height 745
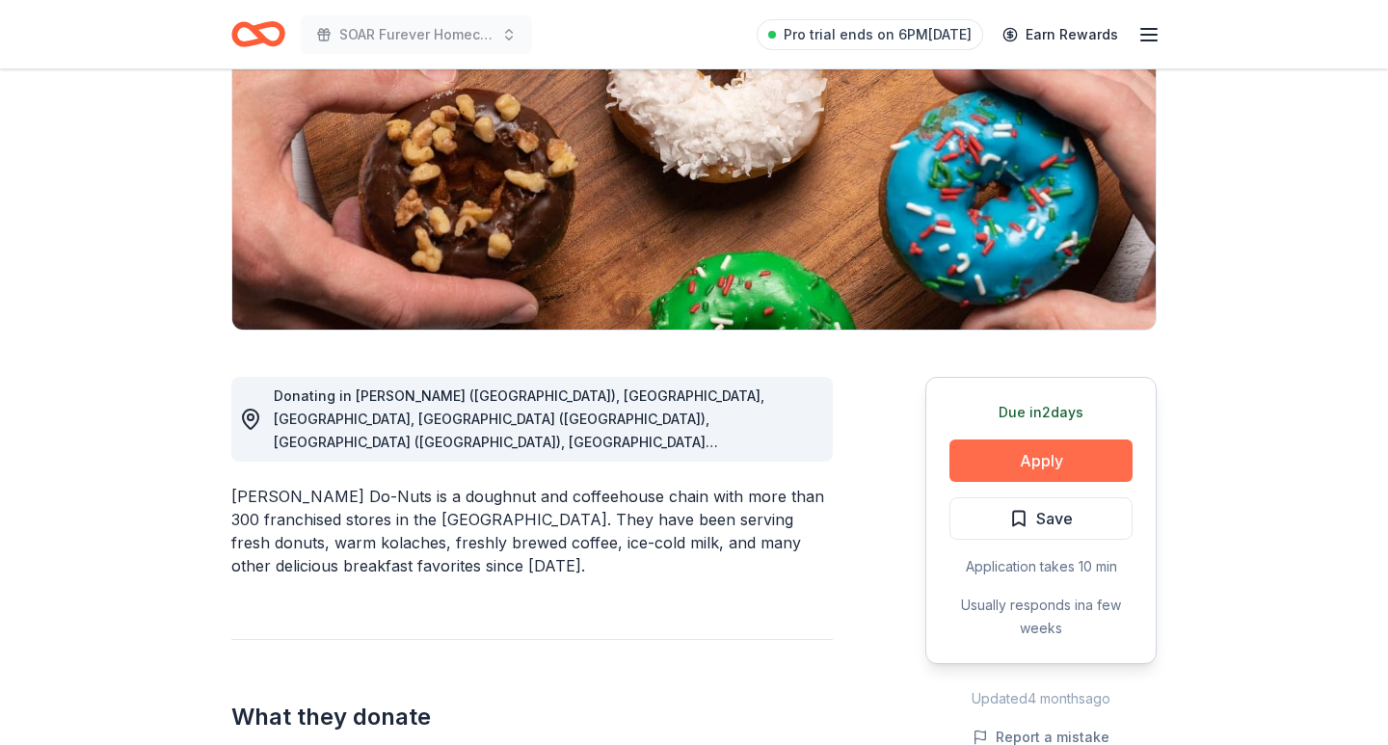
click at [994, 448] on button "Apply" at bounding box center [1041, 461] width 183 height 42
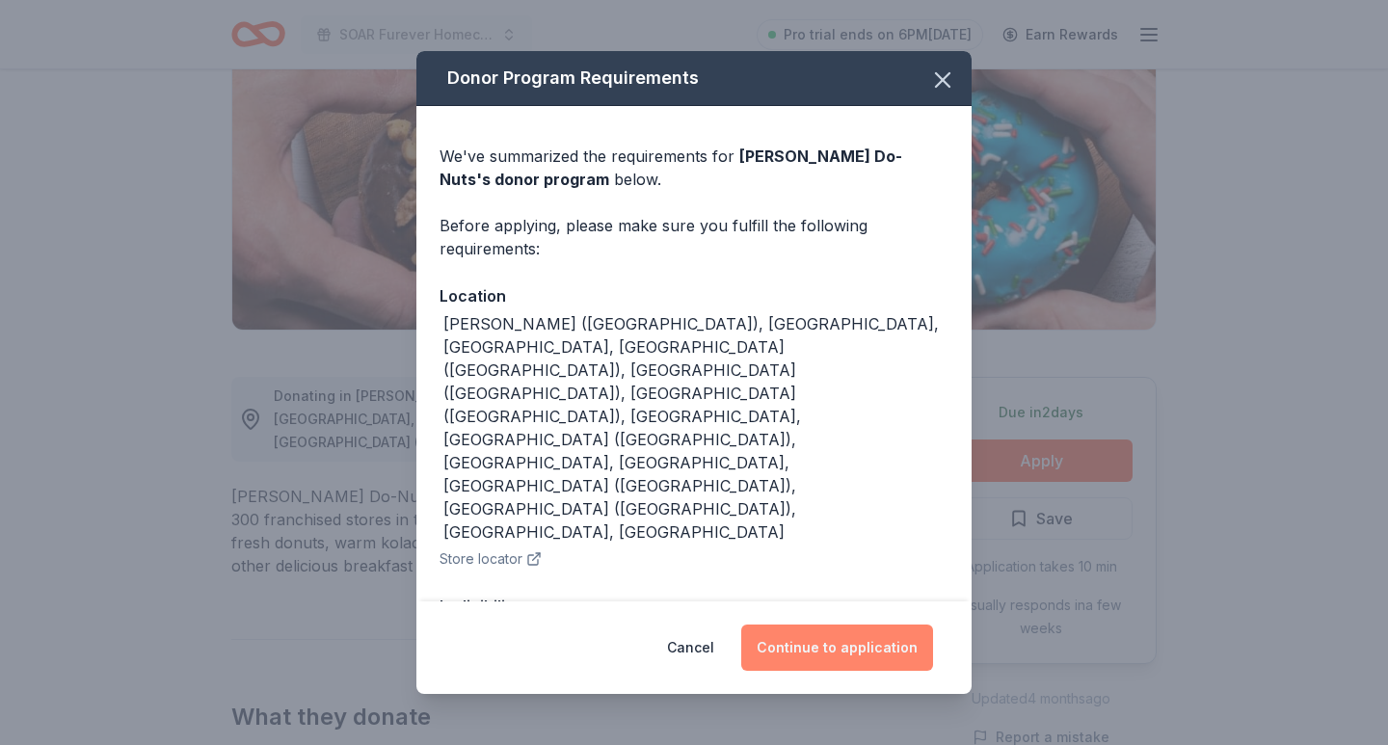
click at [862, 653] on button "Continue to application" at bounding box center [837, 648] width 192 height 46
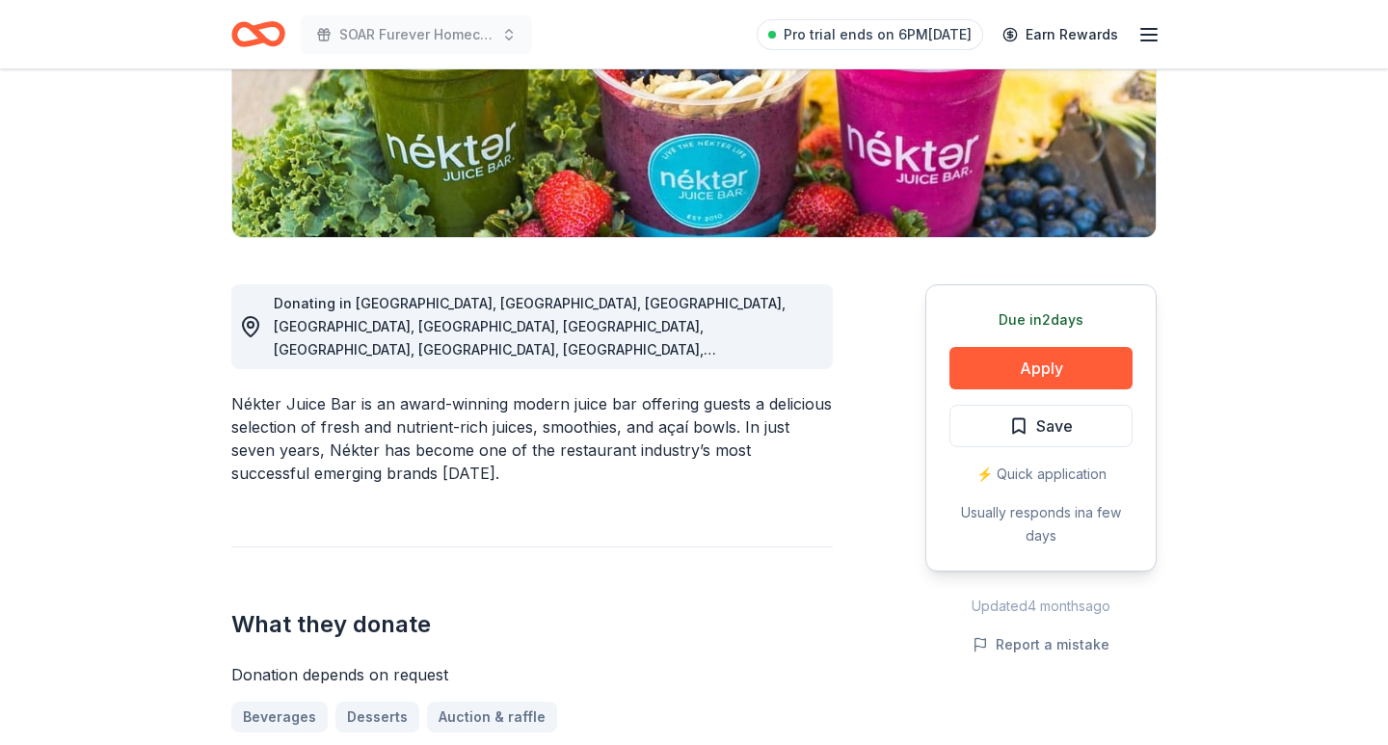
scroll to position [358, 0]
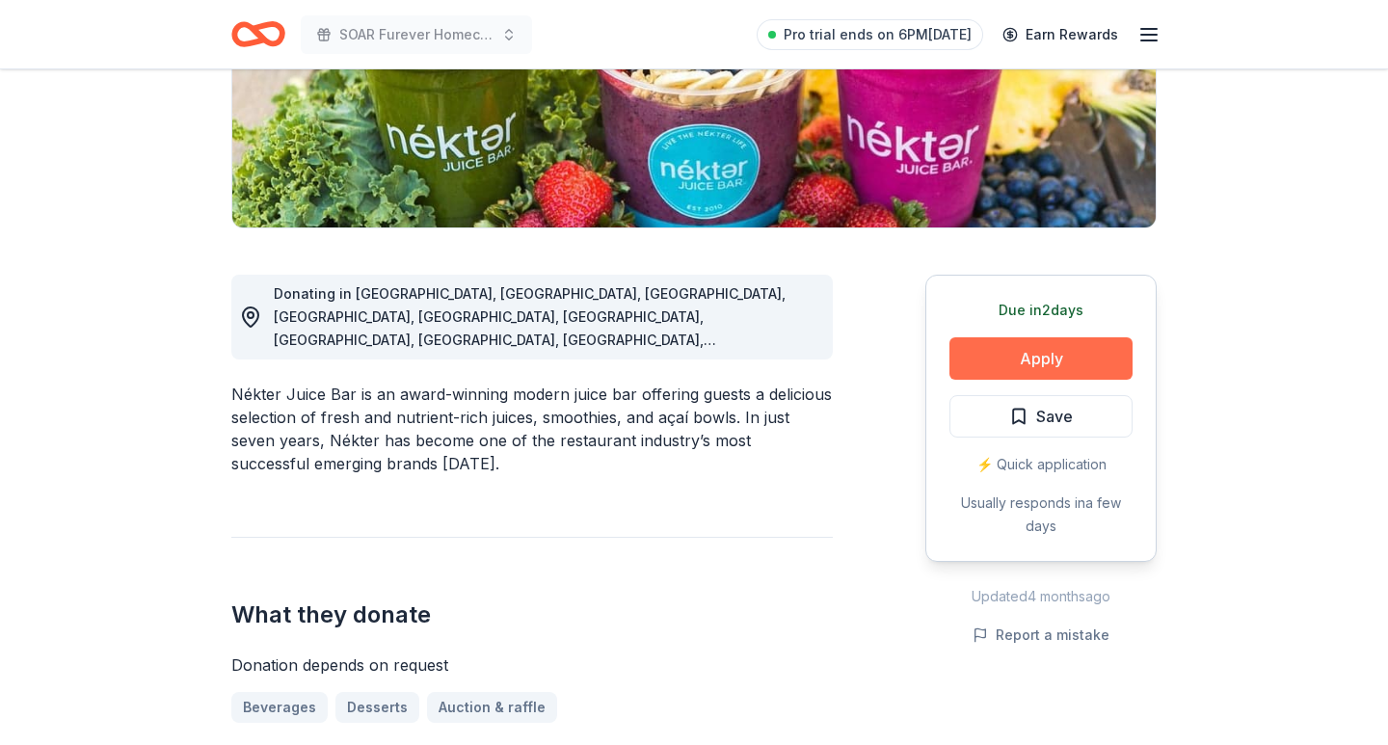
click at [1008, 360] on button "Apply" at bounding box center [1041, 358] width 183 height 42
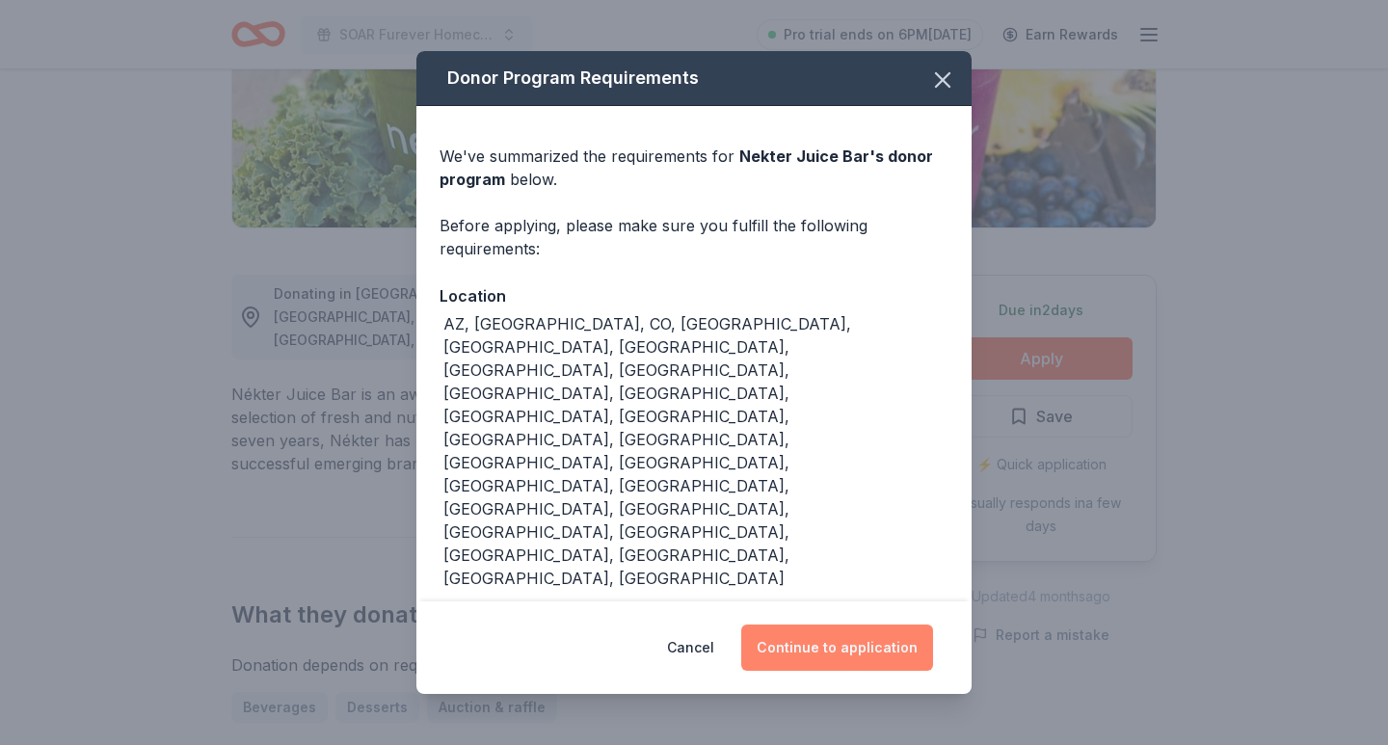
click at [854, 625] on button "Continue to application" at bounding box center [837, 648] width 192 height 46
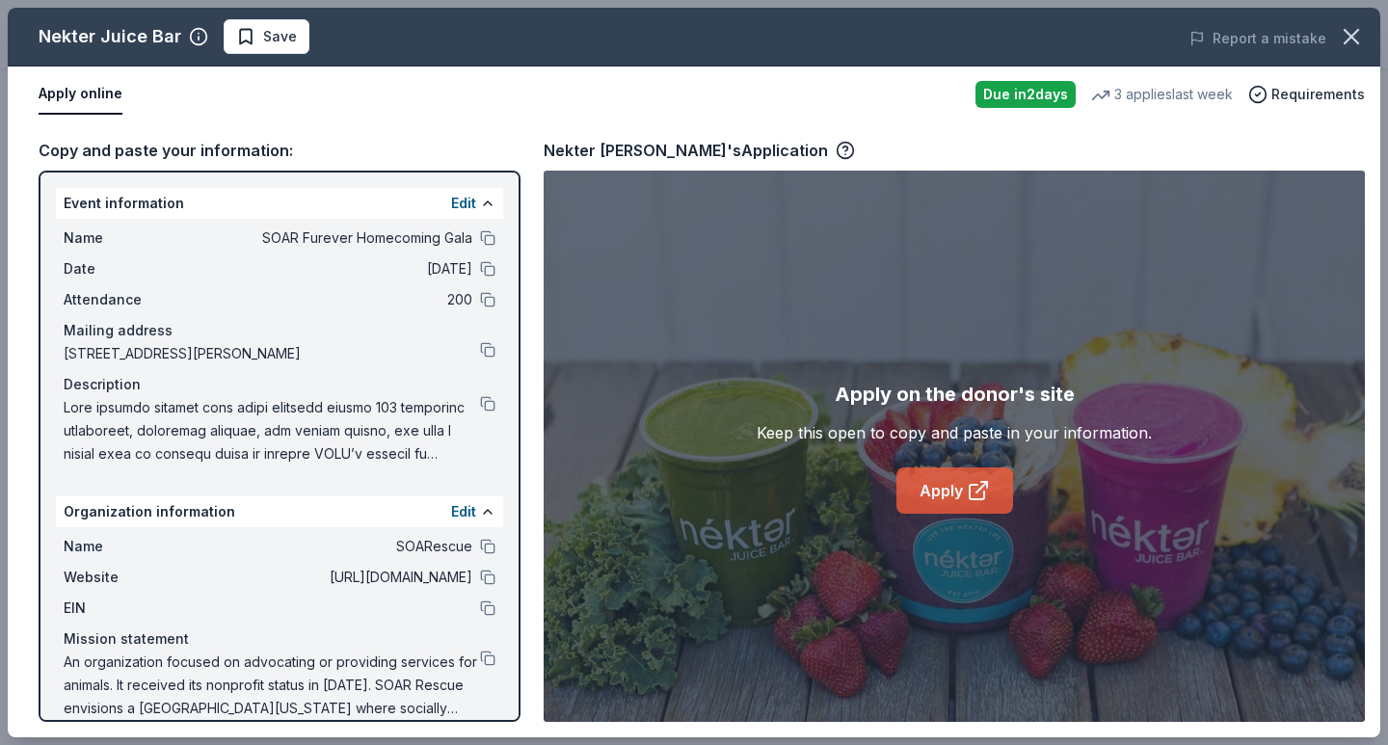
click at [933, 508] on link "Apply" at bounding box center [955, 491] width 117 height 46
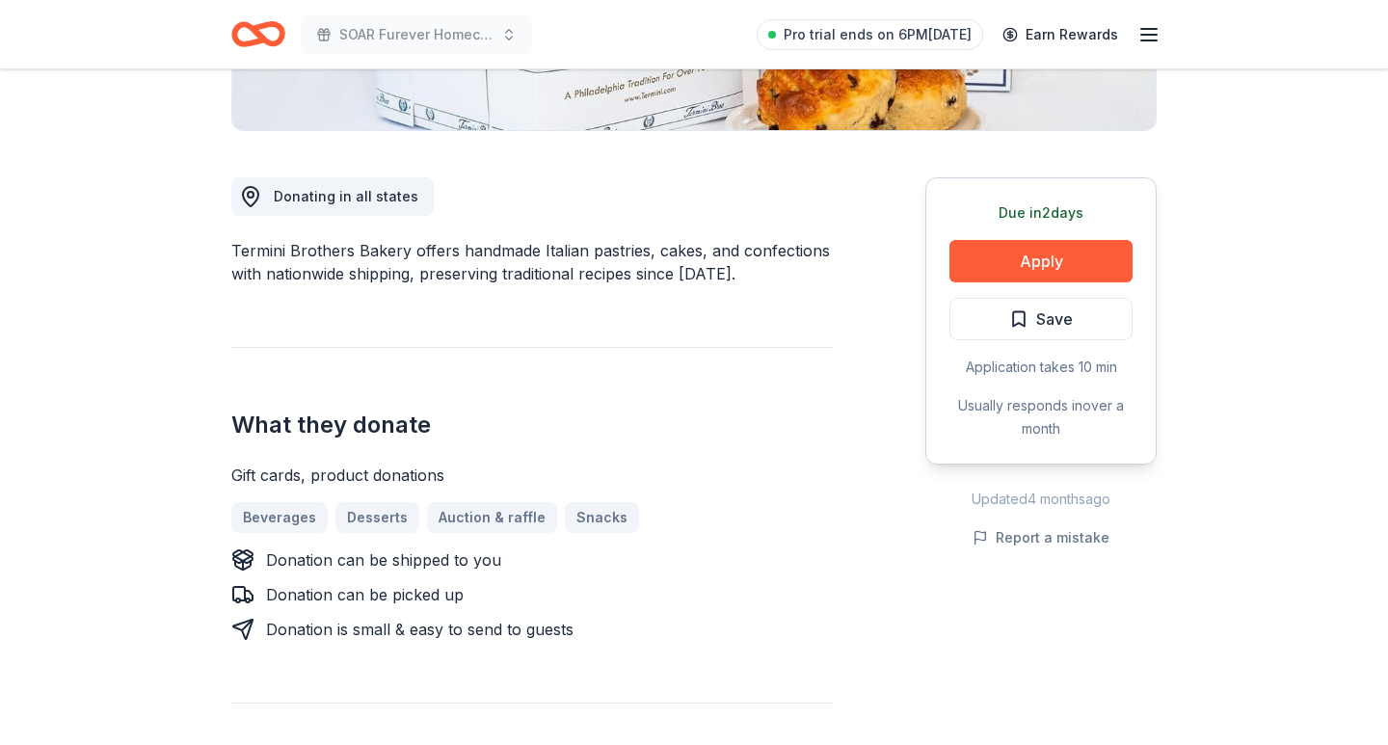
scroll to position [457, 0]
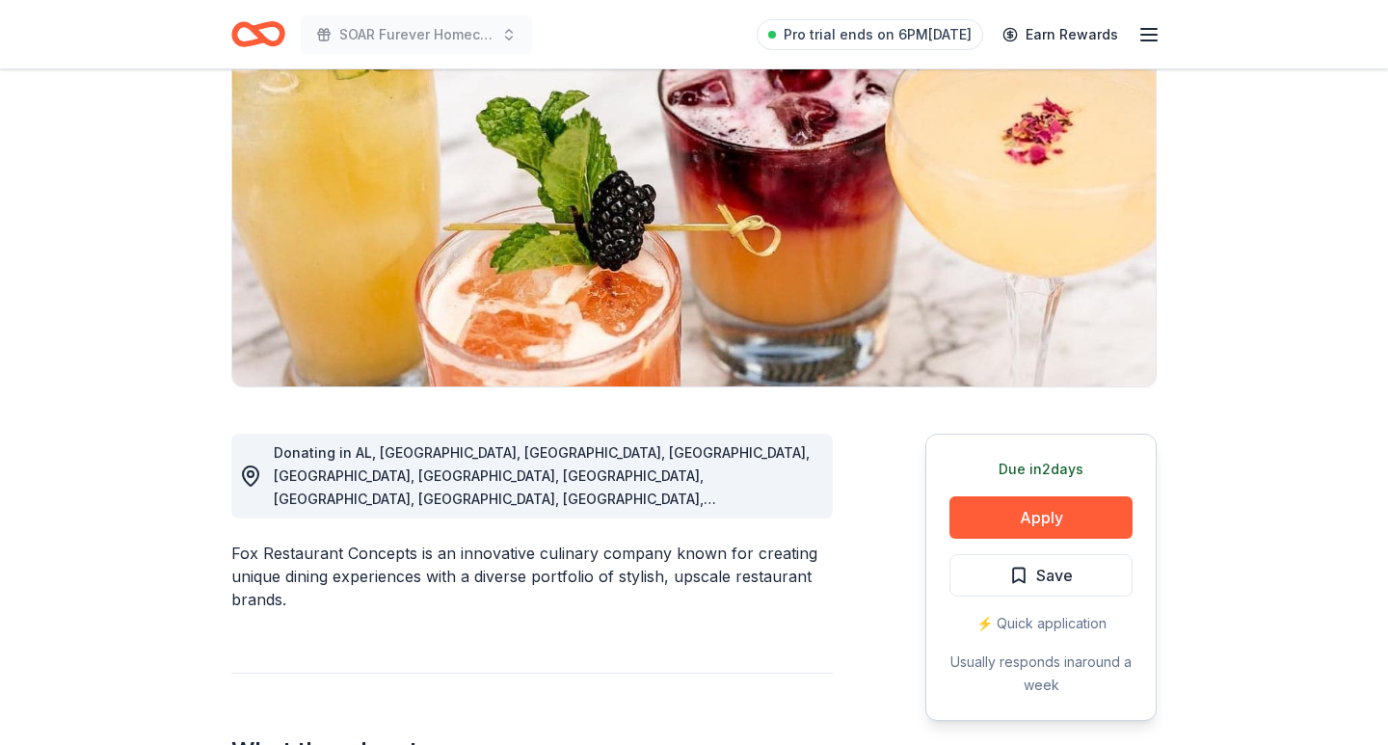
scroll to position [202, 0]
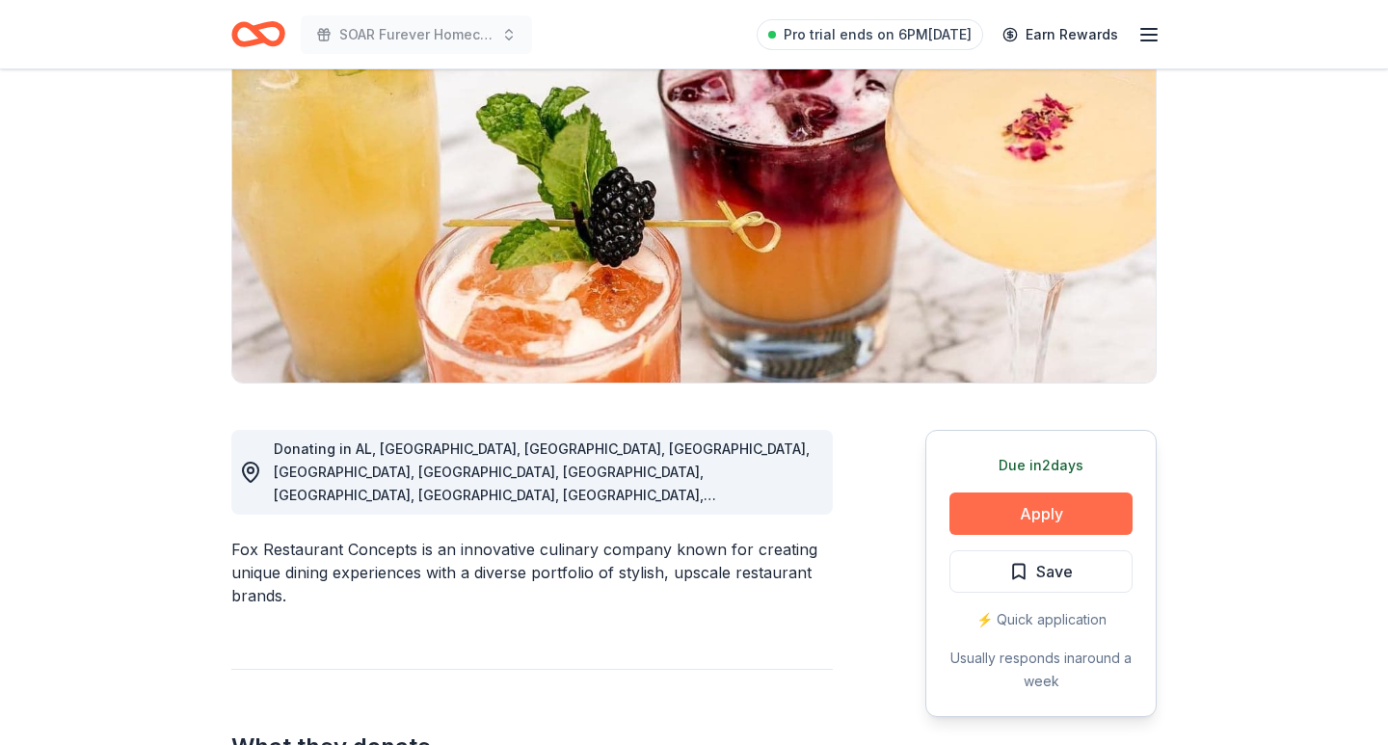
click at [1029, 499] on button "Apply" at bounding box center [1041, 514] width 183 height 42
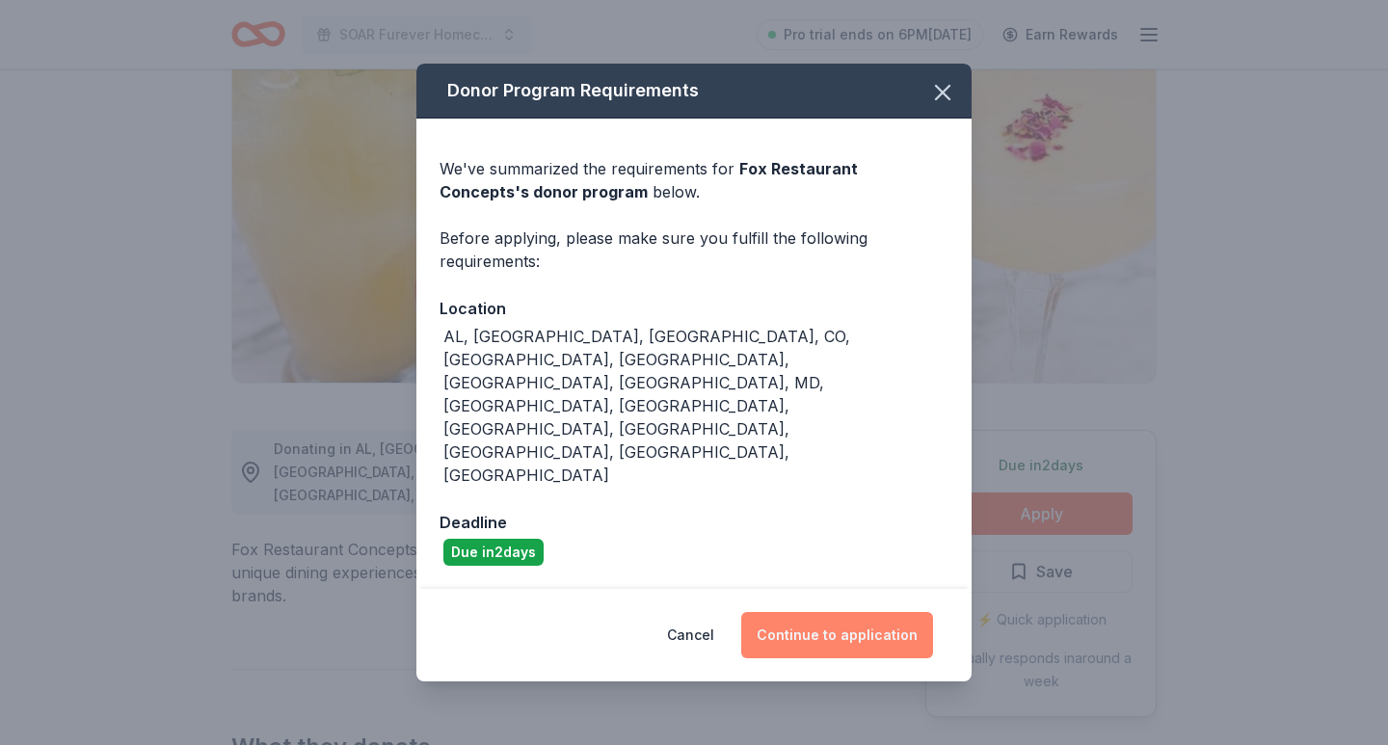
click at [869, 612] on button "Continue to application" at bounding box center [837, 635] width 192 height 46
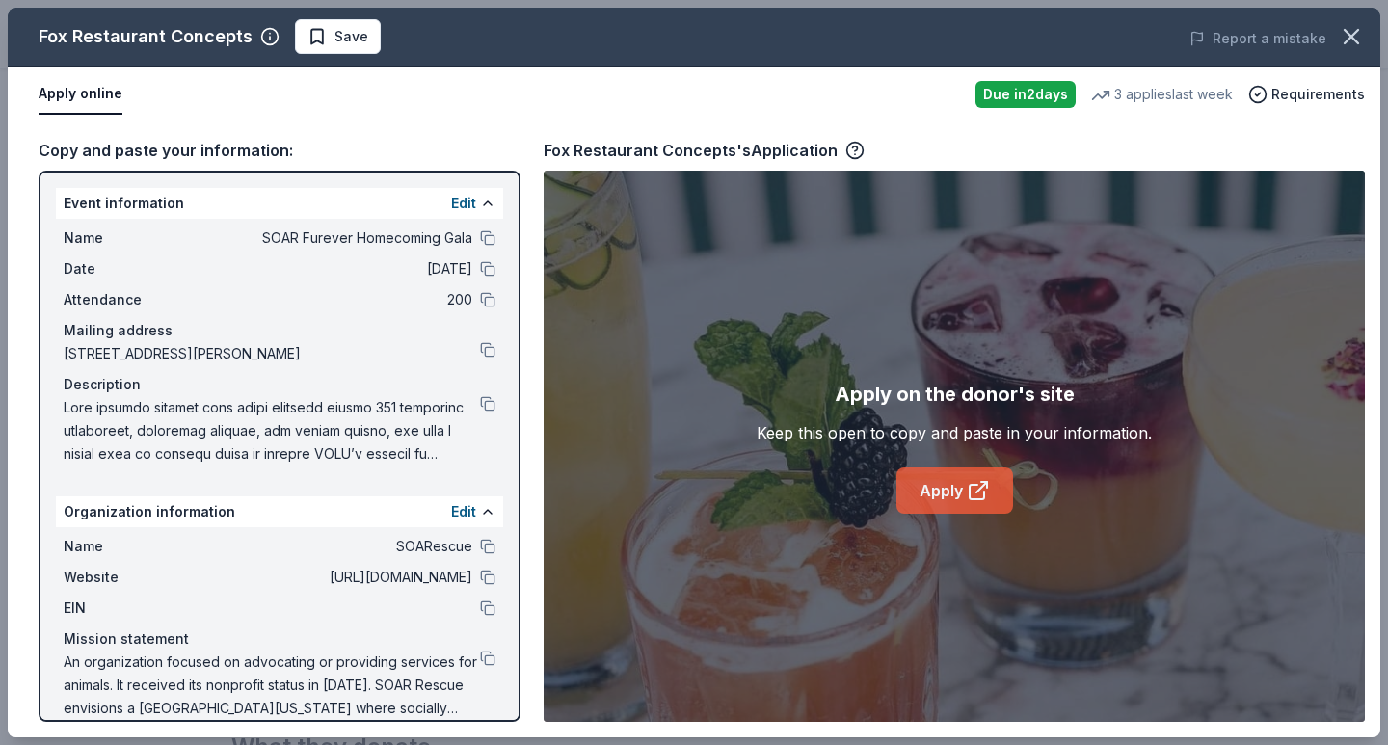
click at [938, 495] on link "Apply" at bounding box center [955, 491] width 117 height 46
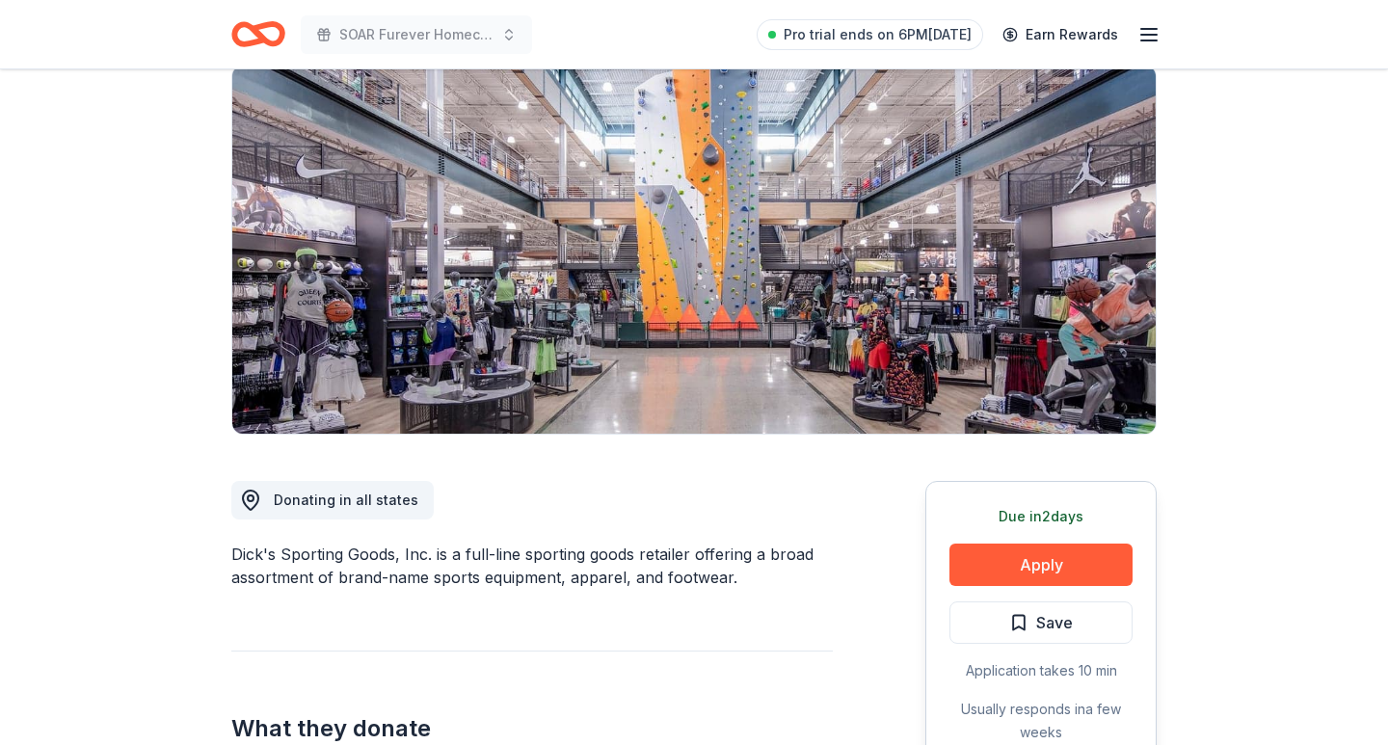
scroll to position [185, 0]
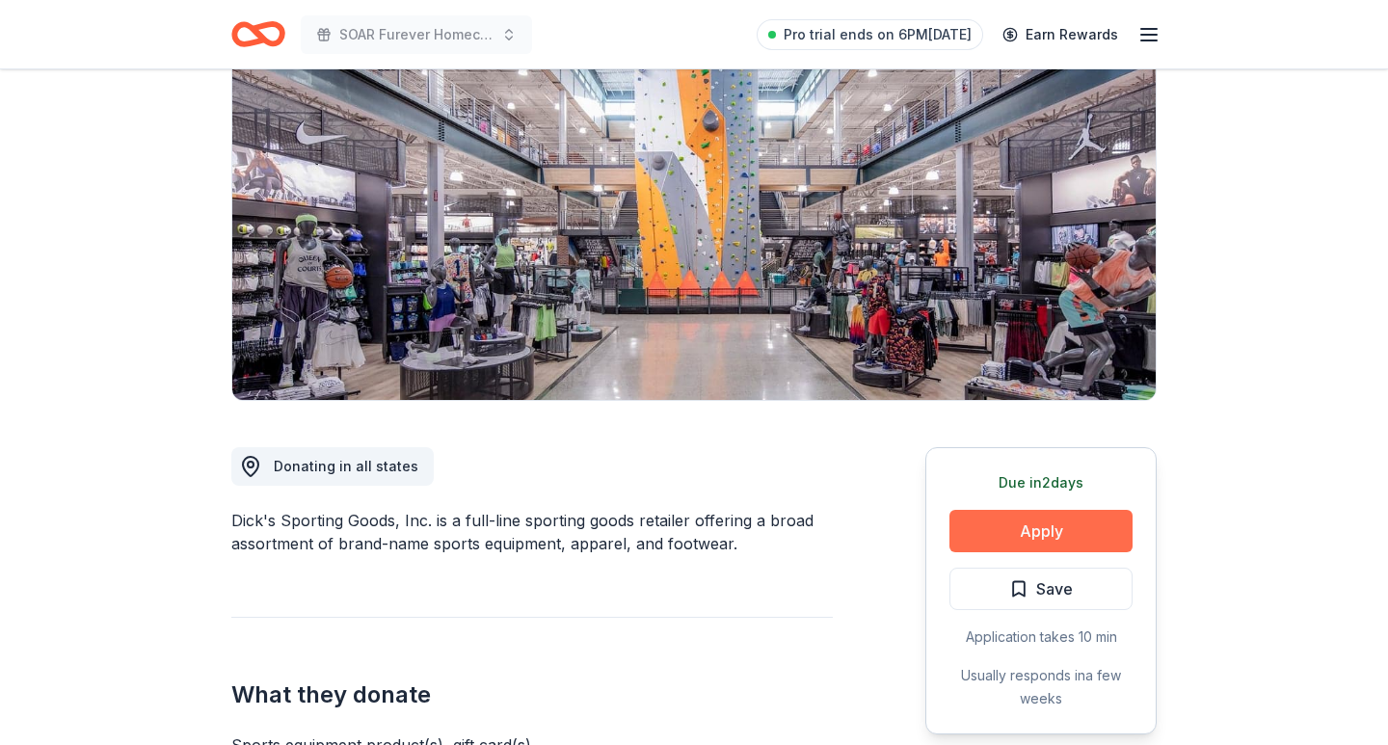
click at [1026, 534] on button "Apply" at bounding box center [1041, 531] width 183 height 42
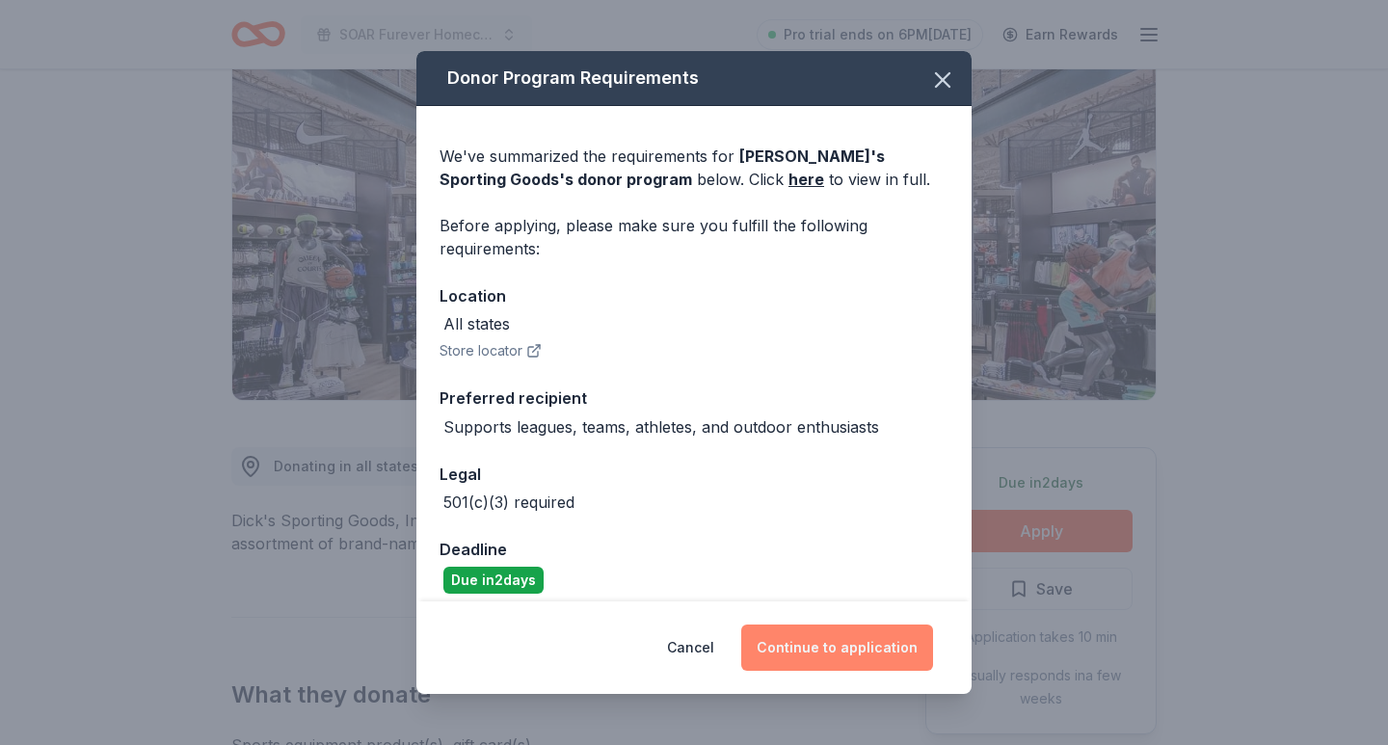
click at [832, 654] on button "Continue to application" at bounding box center [837, 648] width 192 height 46
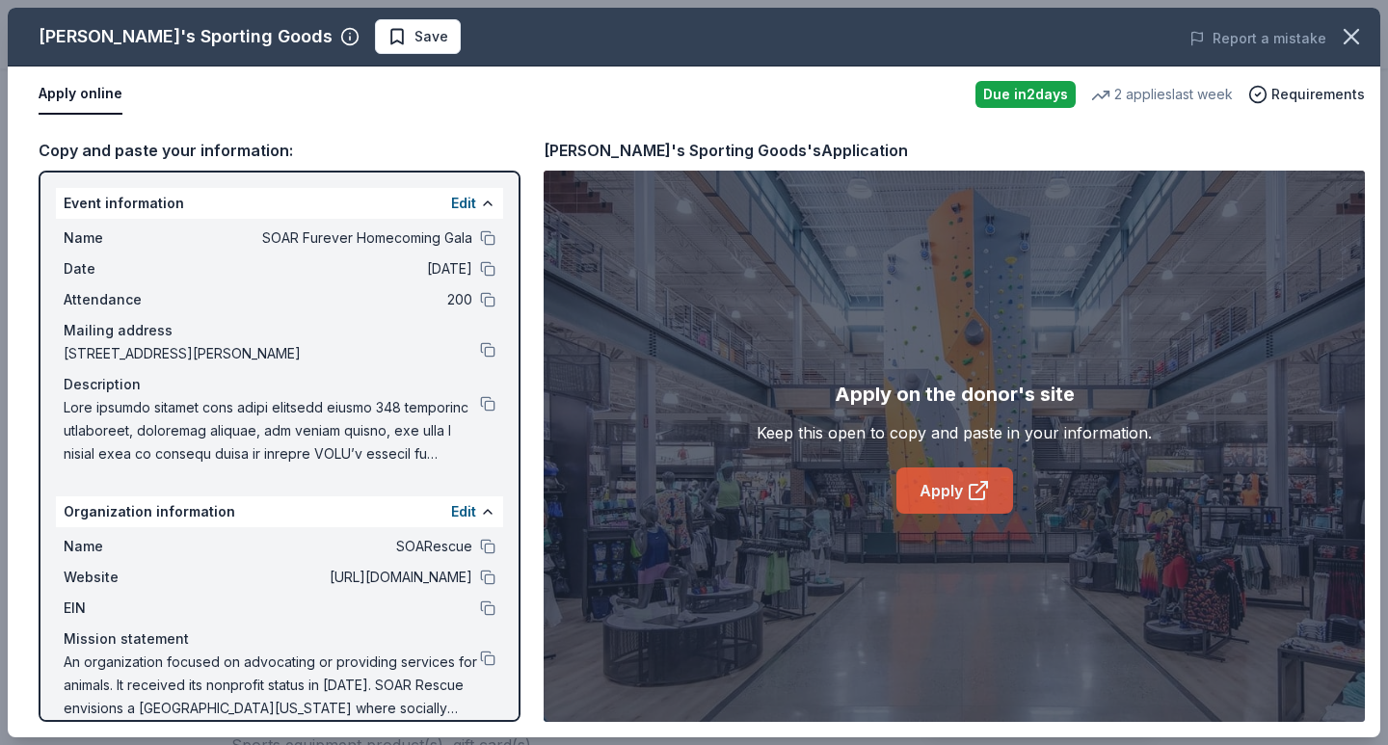
click at [965, 485] on link "Apply" at bounding box center [955, 491] width 117 height 46
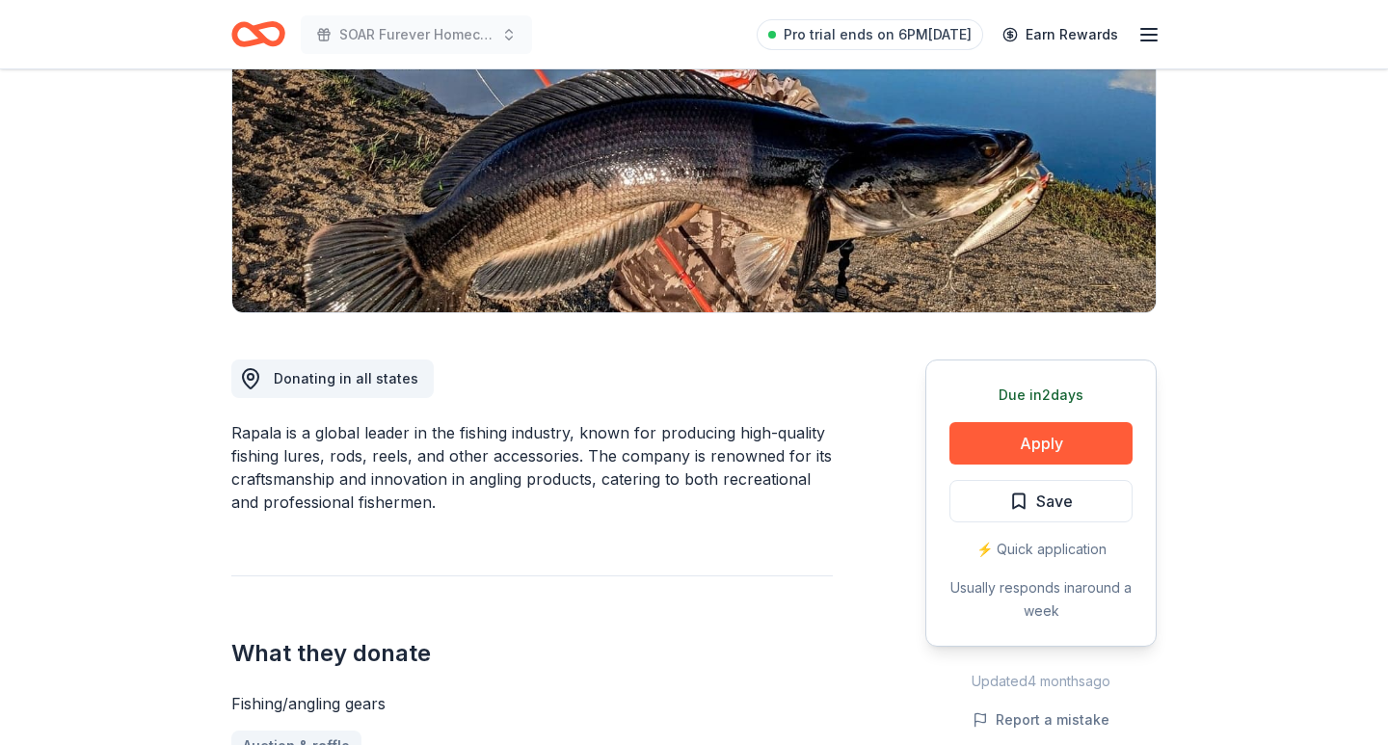
scroll to position [281, 0]
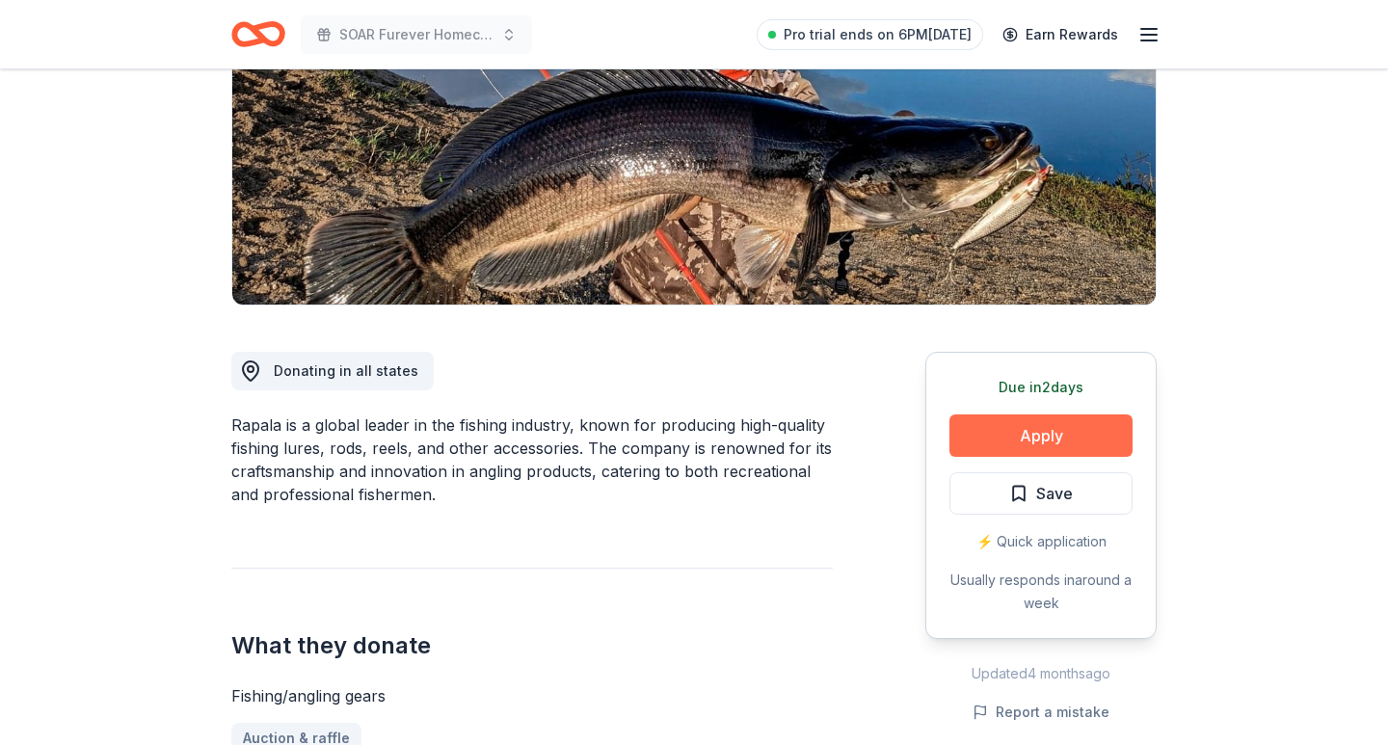
click at [1048, 434] on button "Apply" at bounding box center [1041, 436] width 183 height 42
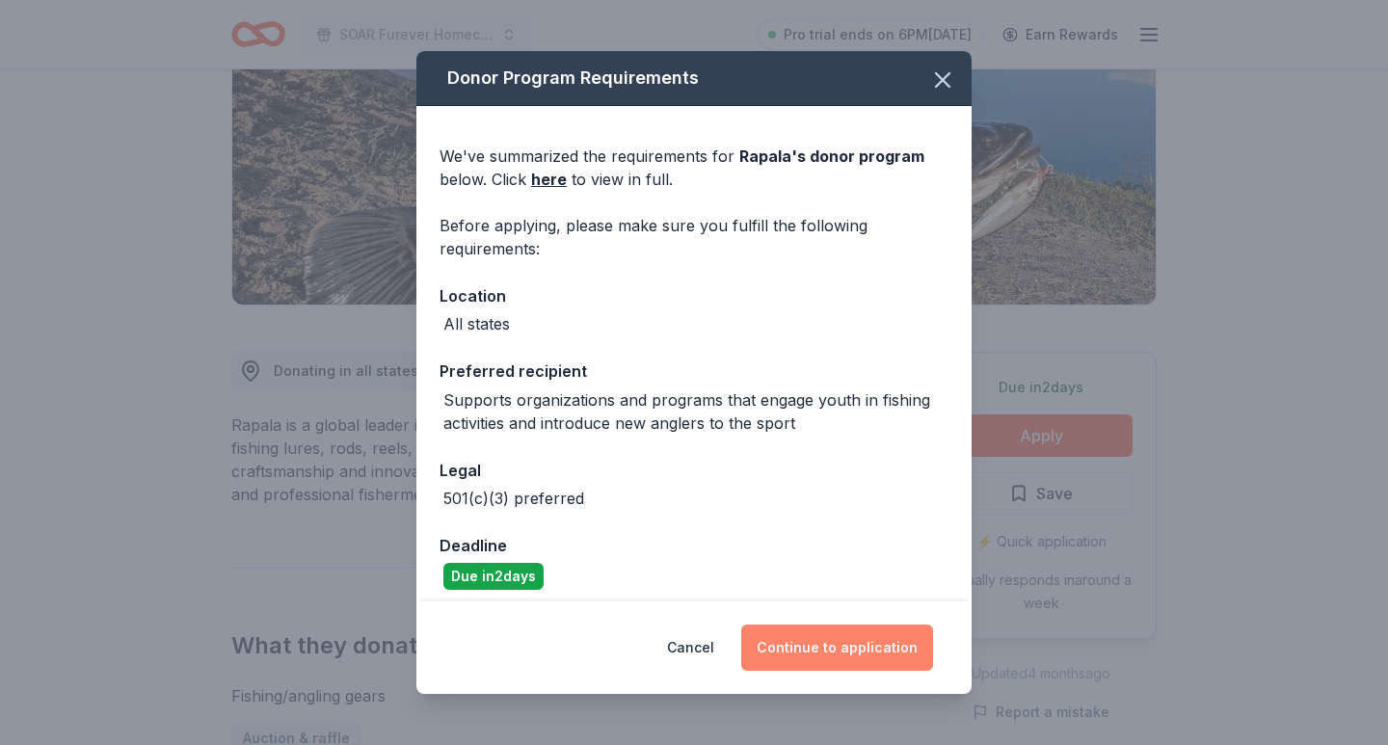
click at [845, 658] on button "Continue to application" at bounding box center [837, 648] width 192 height 46
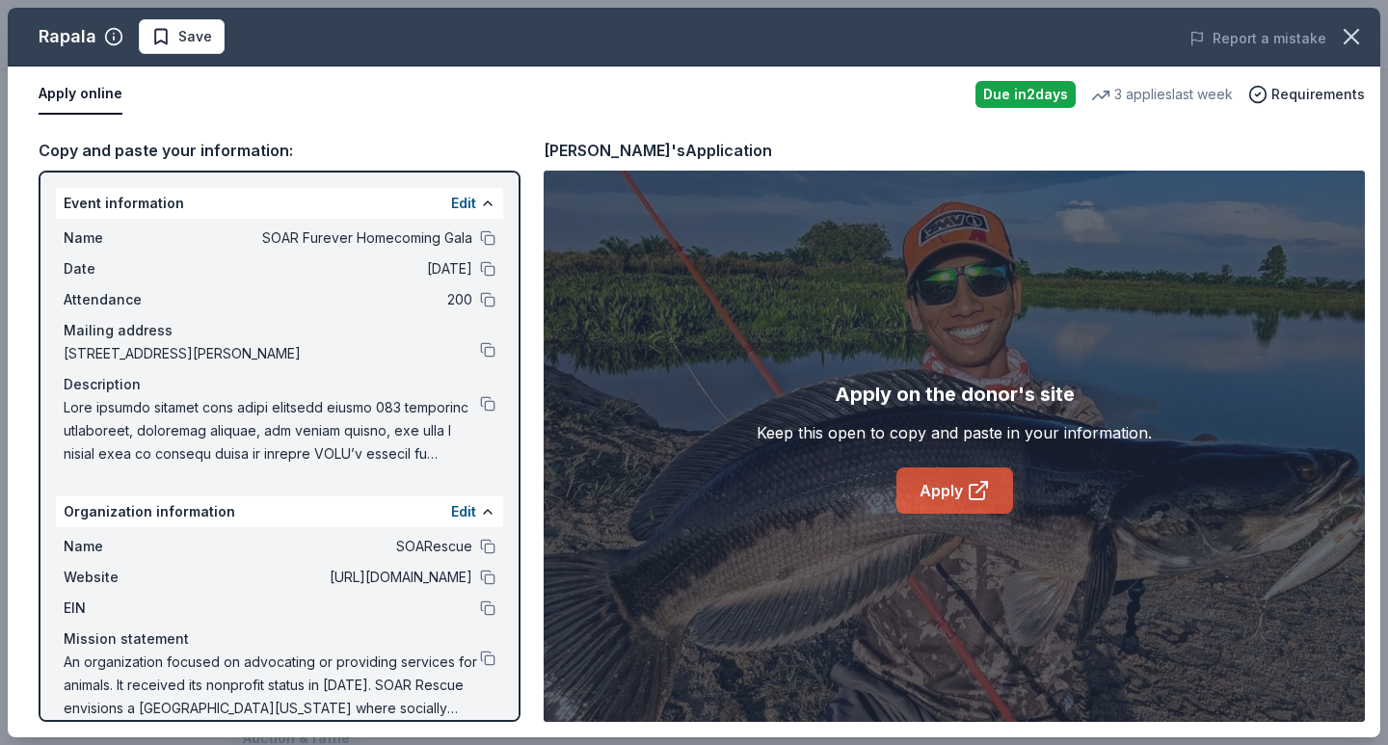
click at [996, 499] on link "Apply" at bounding box center [955, 491] width 117 height 46
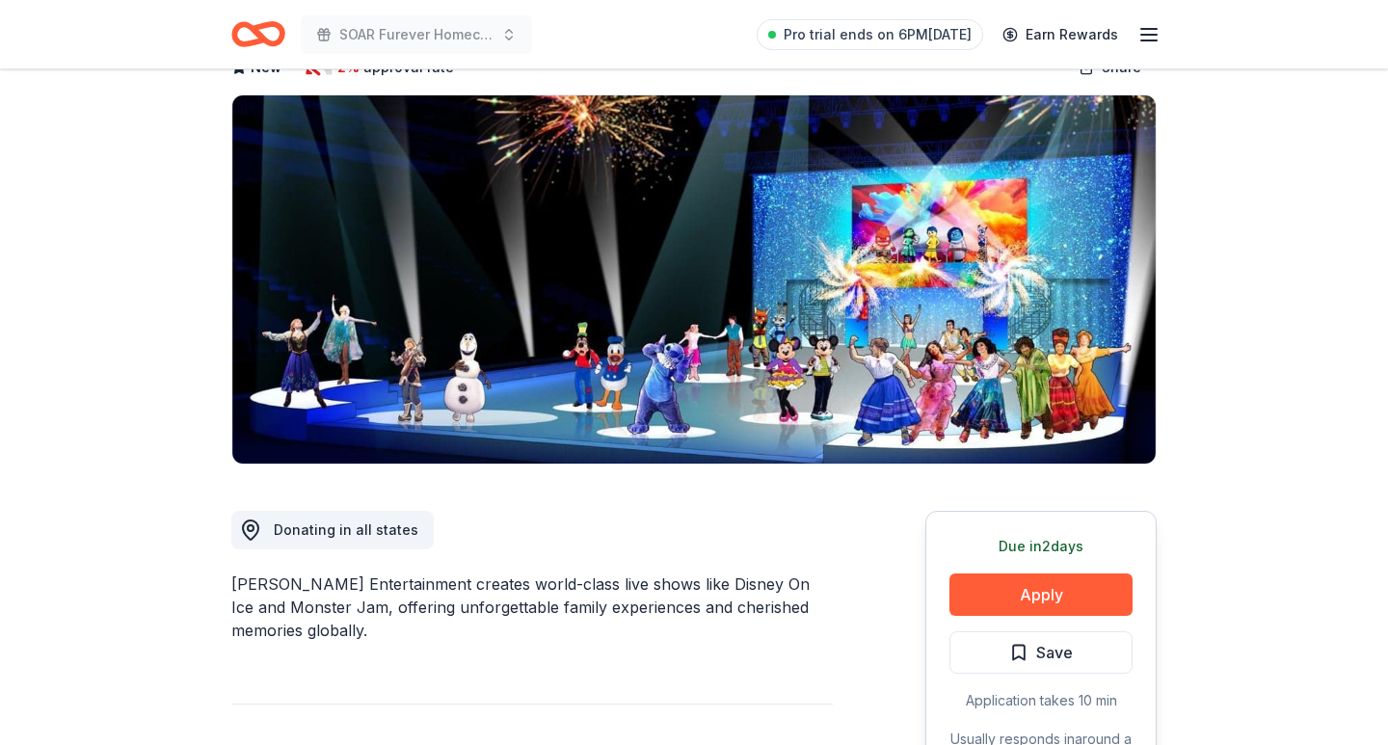
scroll to position [130, 0]
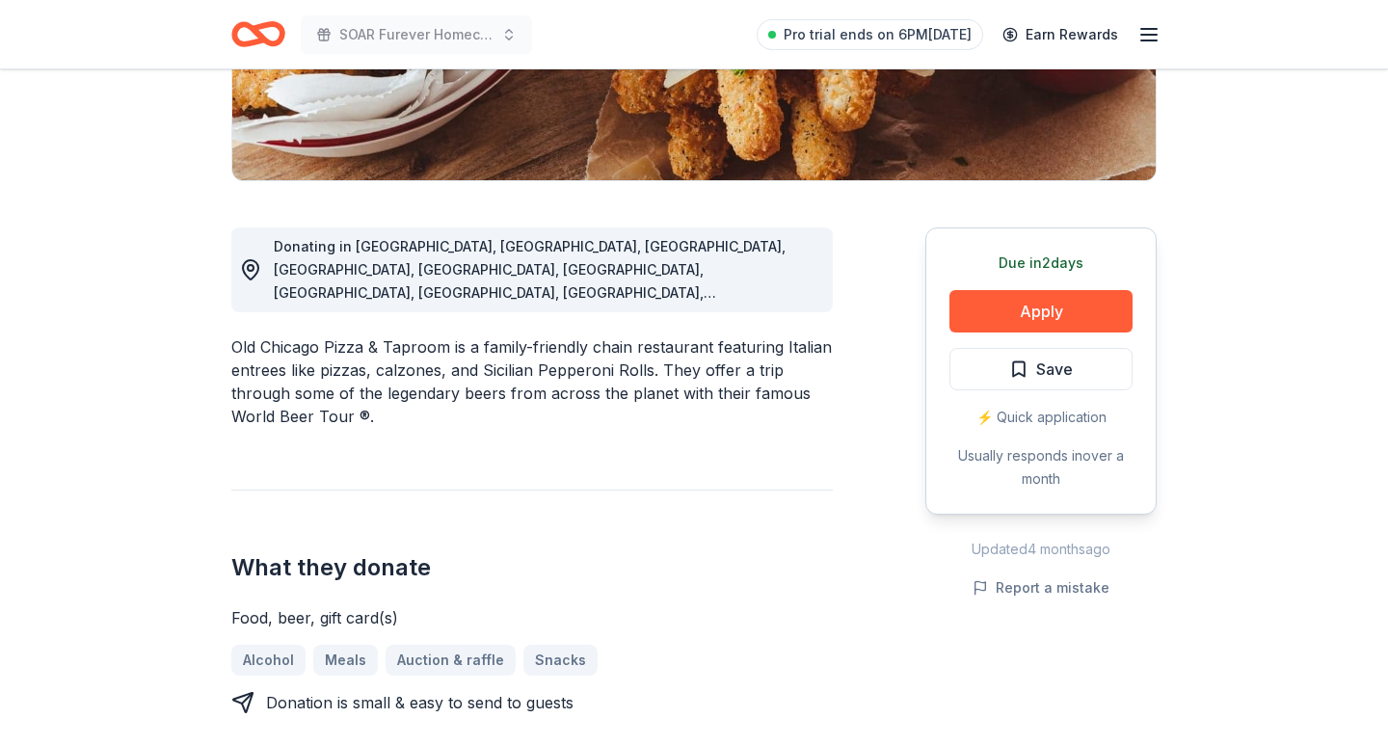
scroll to position [400, 0]
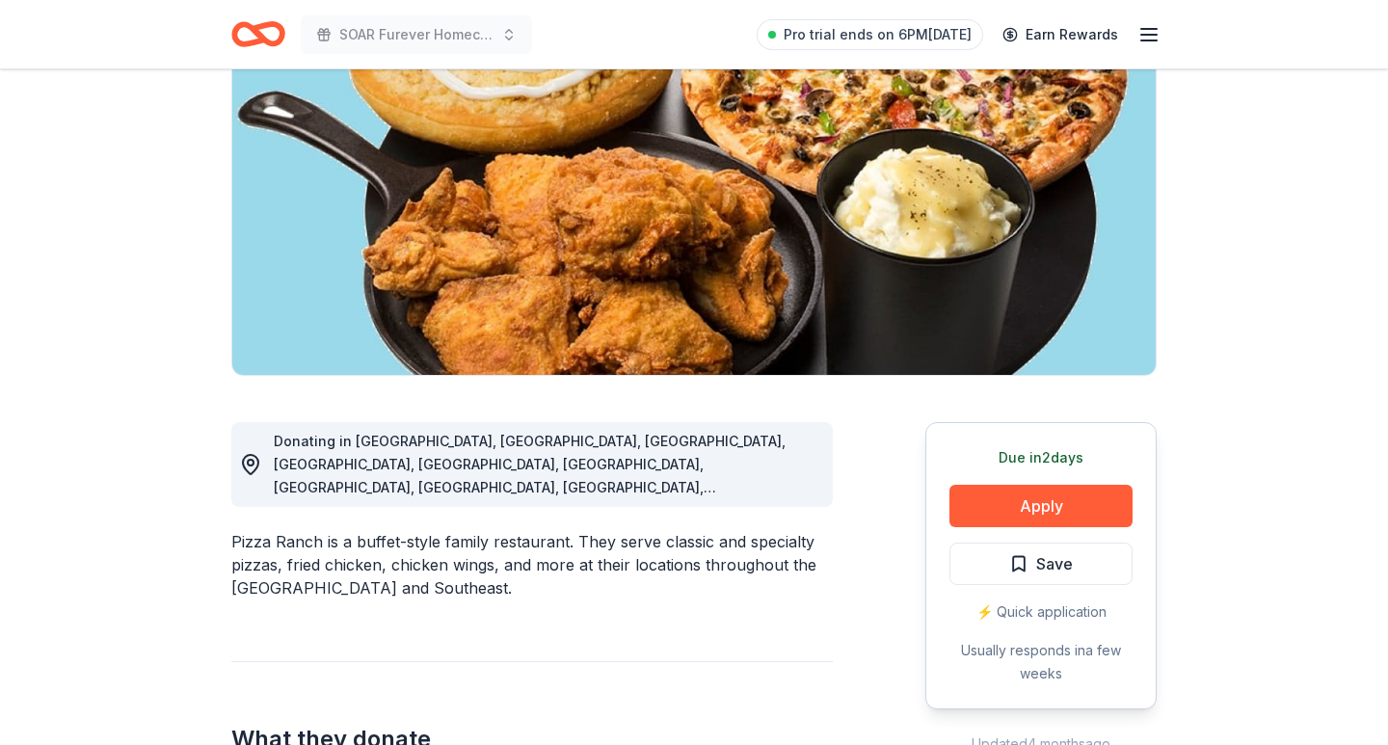
scroll to position [212, 0]
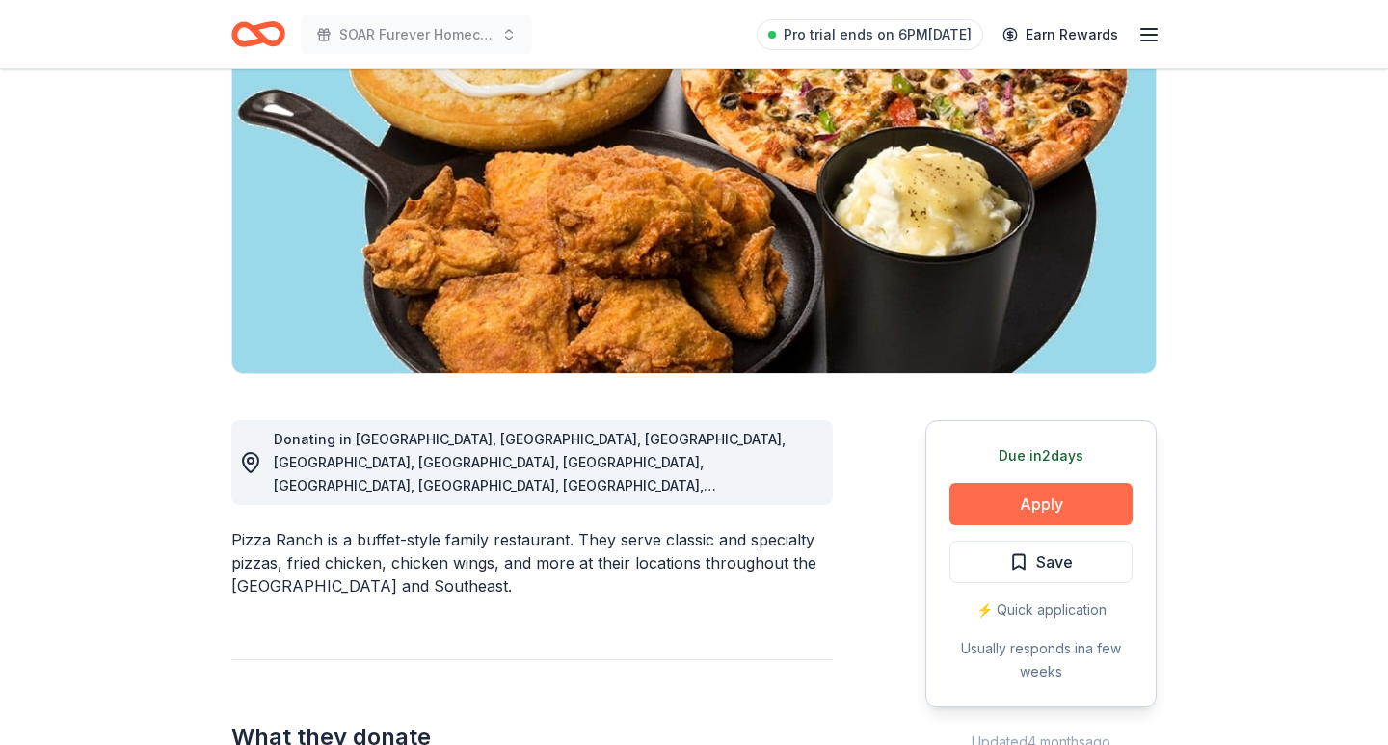
click at [1006, 501] on button "Apply" at bounding box center [1041, 504] width 183 height 42
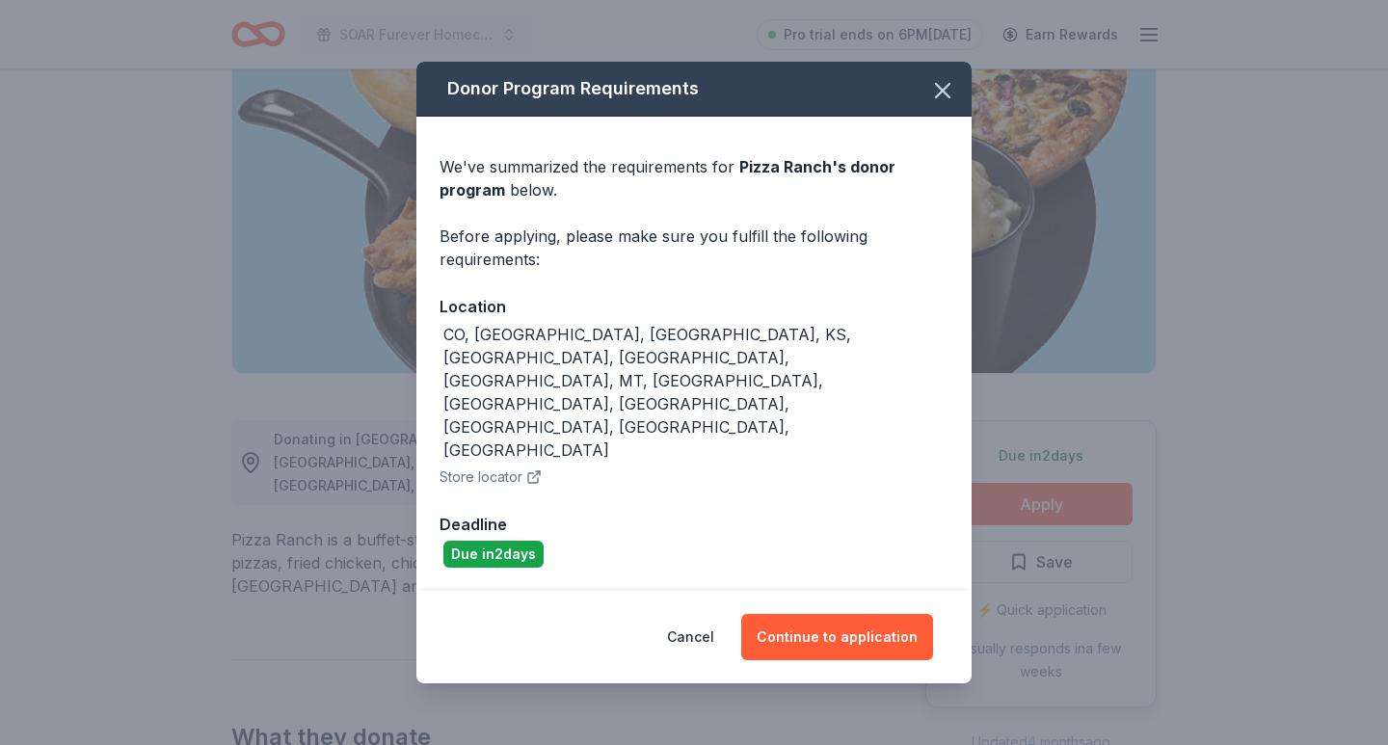
click at [831, 616] on div "Cancel Continue to application" at bounding box center [694, 637] width 555 height 93
click at [831, 613] on div "Cancel Continue to application" at bounding box center [694, 637] width 555 height 93
click at [831, 614] on button "Continue to application" at bounding box center [837, 637] width 192 height 46
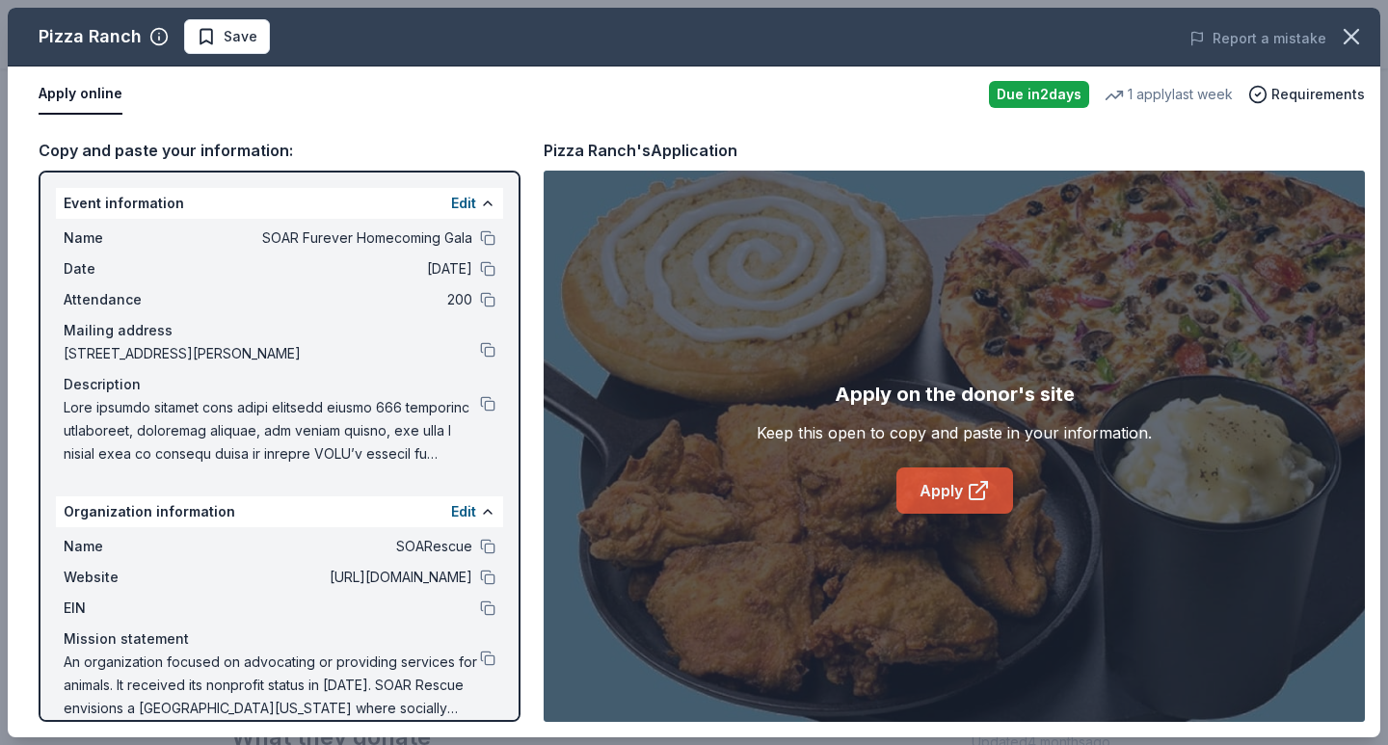
click at [958, 511] on link "Apply" at bounding box center [955, 491] width 117 height 46
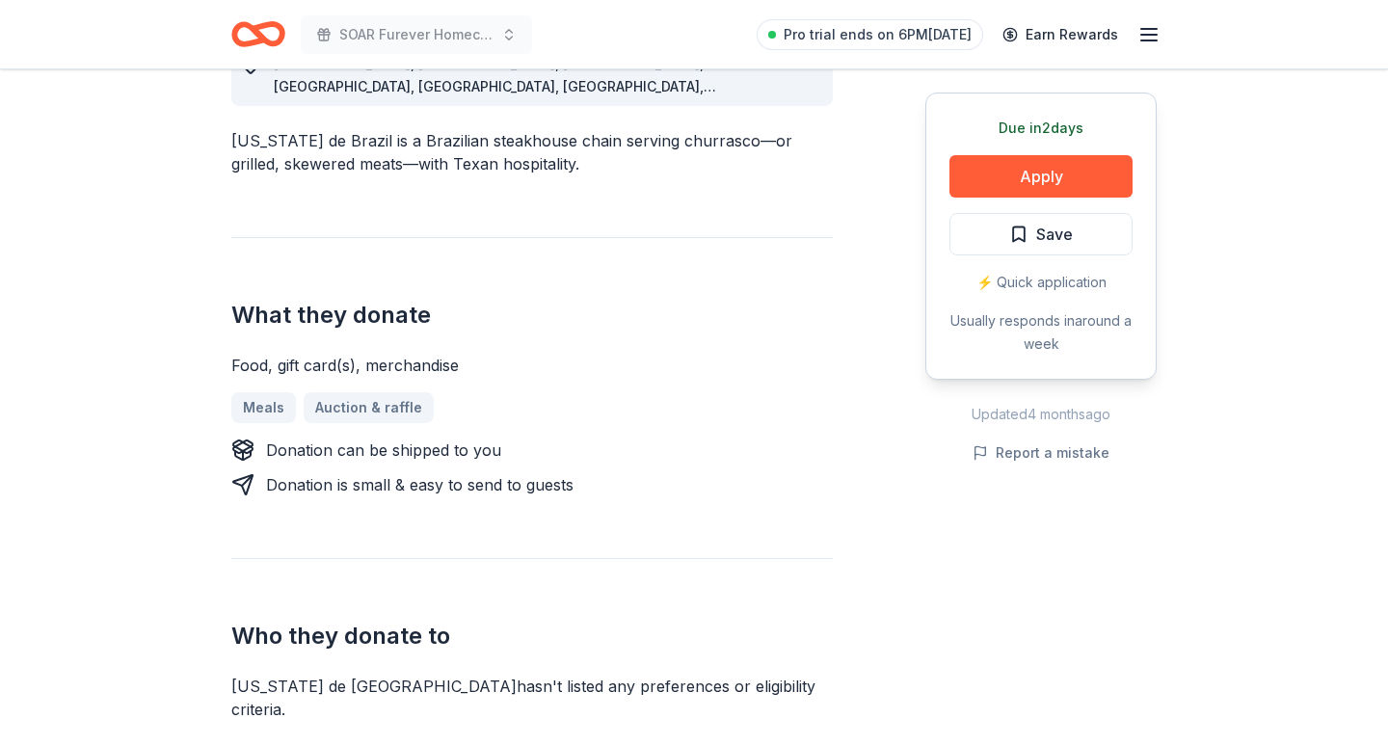
scroll to position [417, 0]
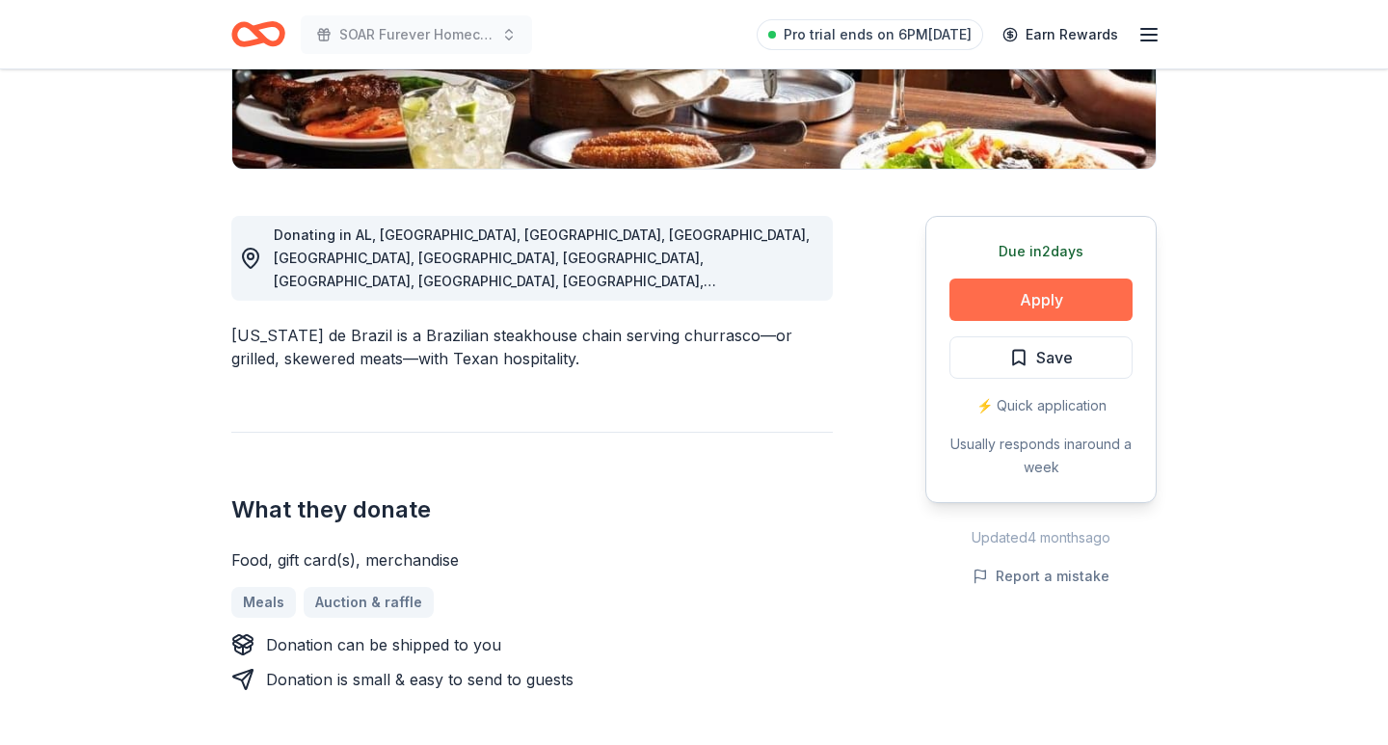
click at [1016, 294] on button "Apply" at bounding box center [1041, 300] width 183 height 42
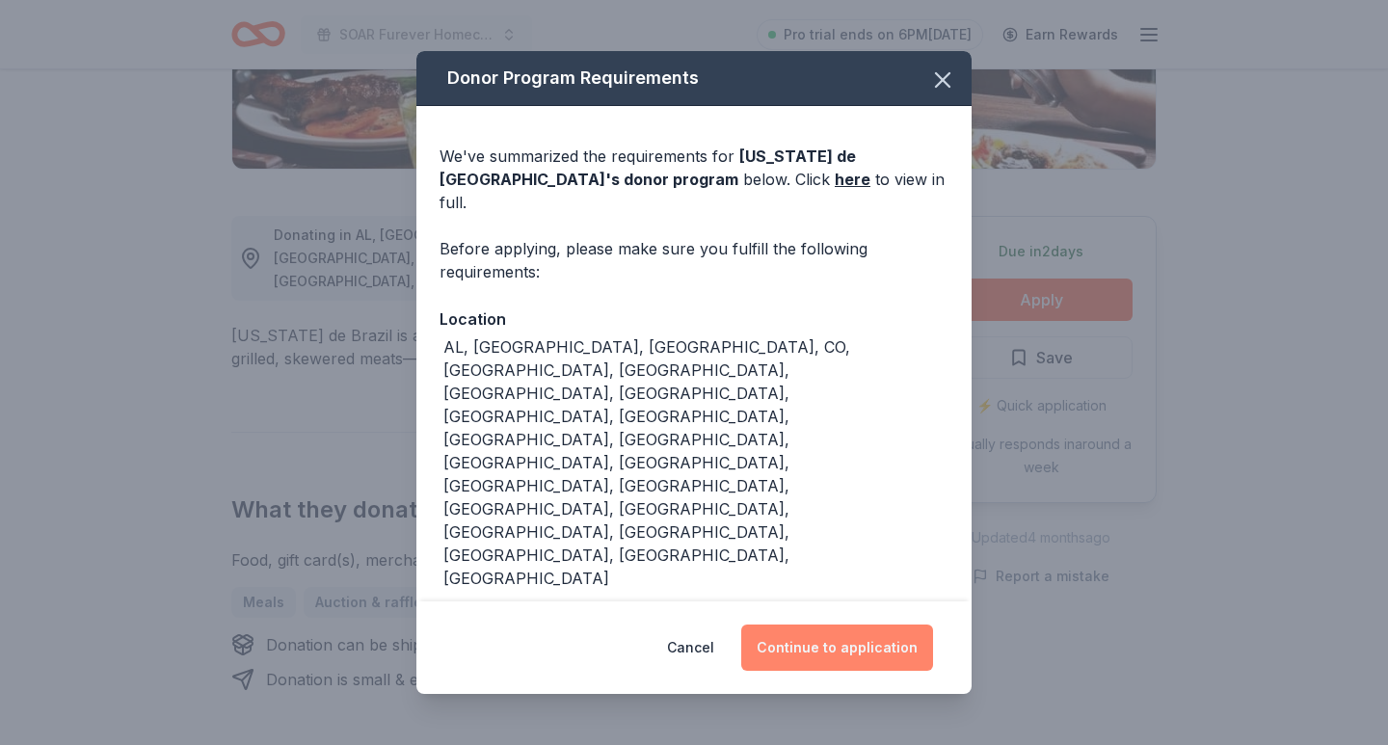
click at [808, 625] on button "Continue to application" at bounding box center [837, 648] width 192 height 46
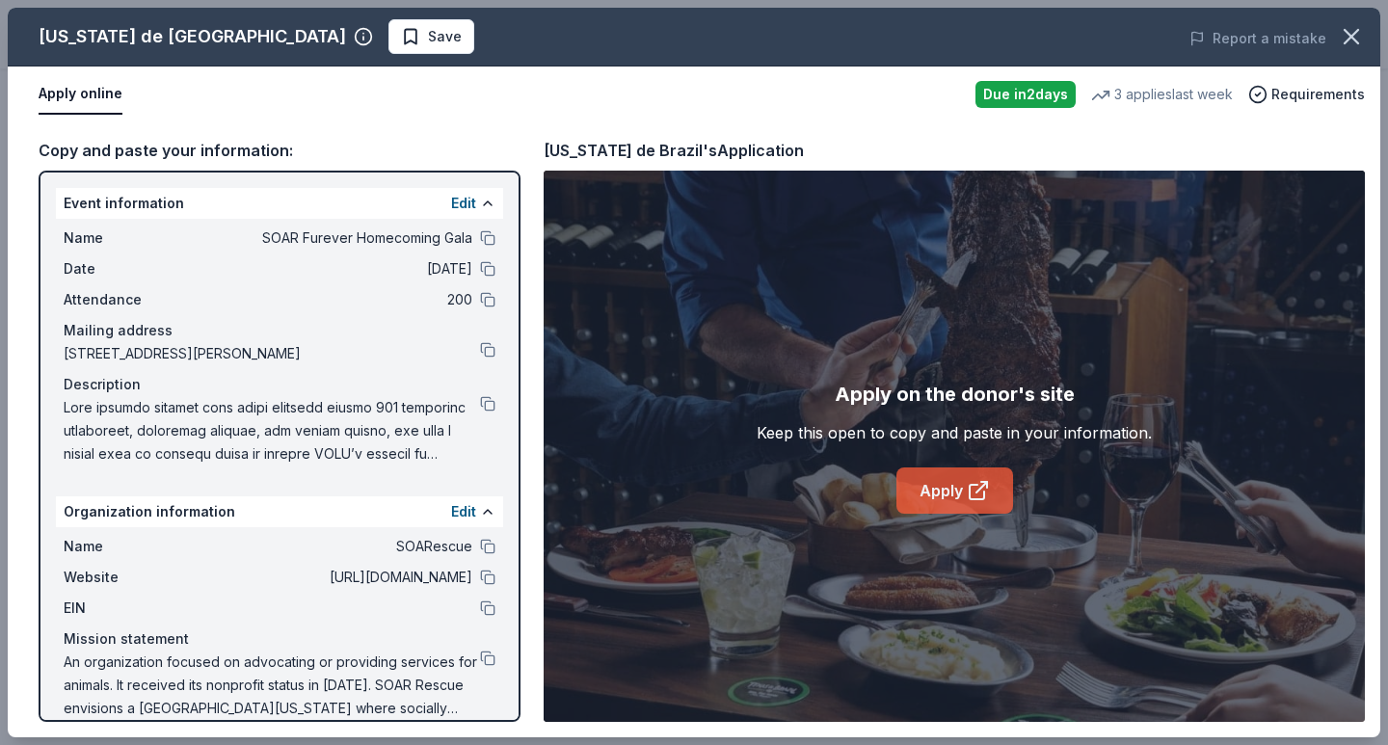
click at [939, 499] on link "Apply" at bounding box center [955, 491] width 117 height 46
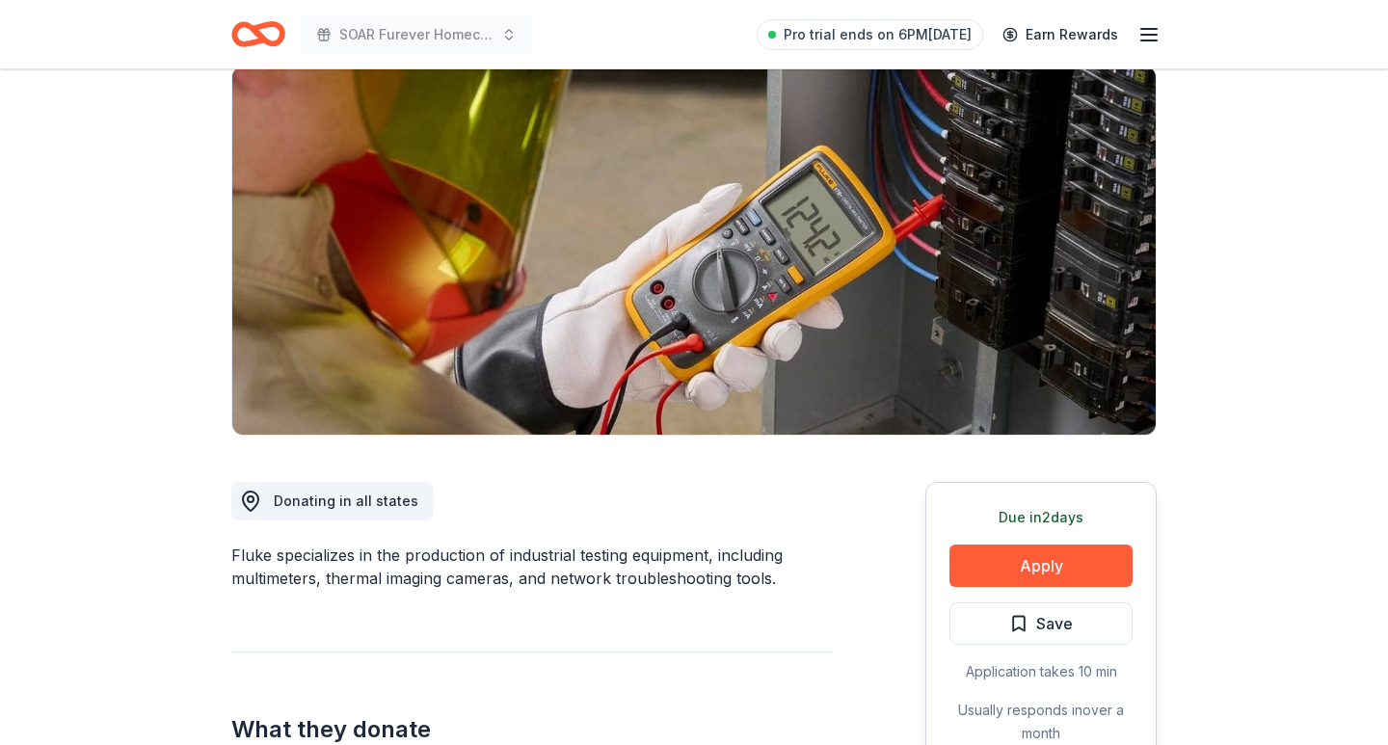
scroll to position [153, 0]
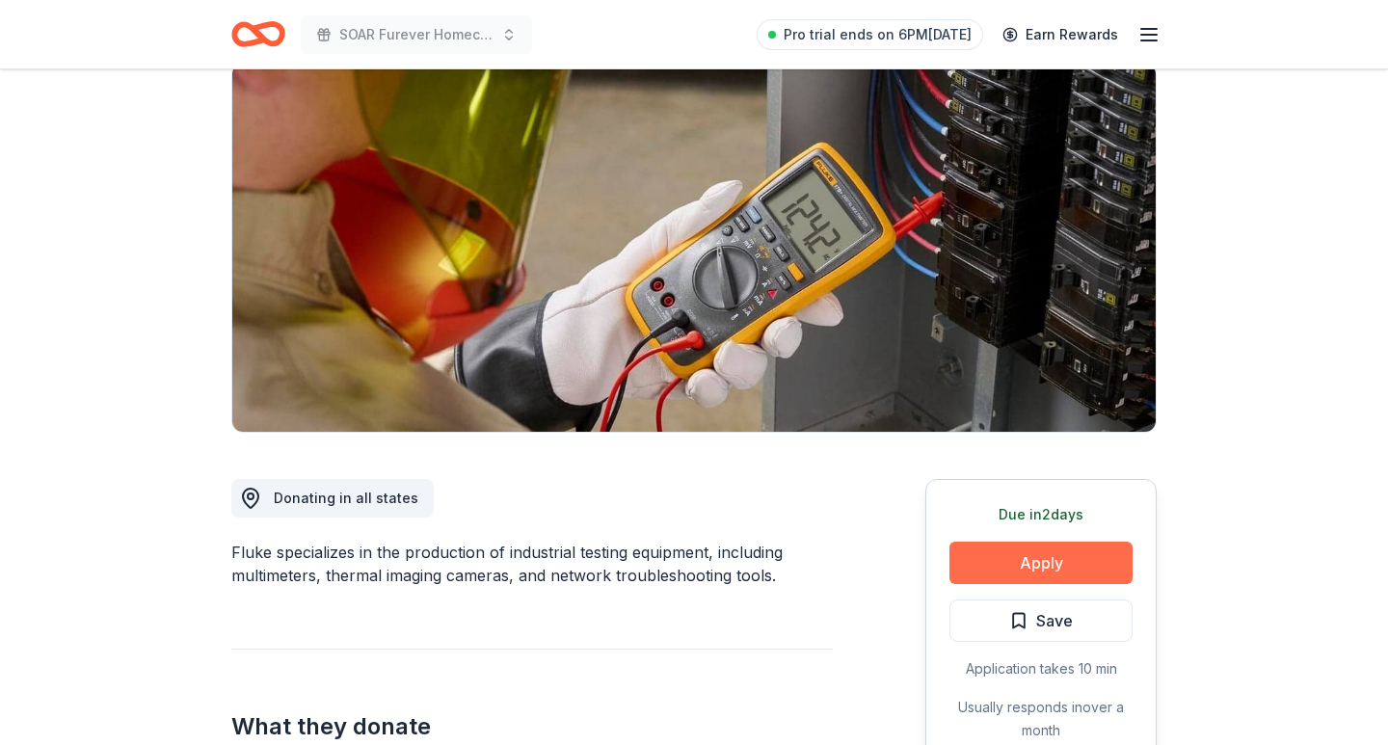
click at [997, 558] on button "Apply" at bounding box center [1041, 563] width 183 height 42
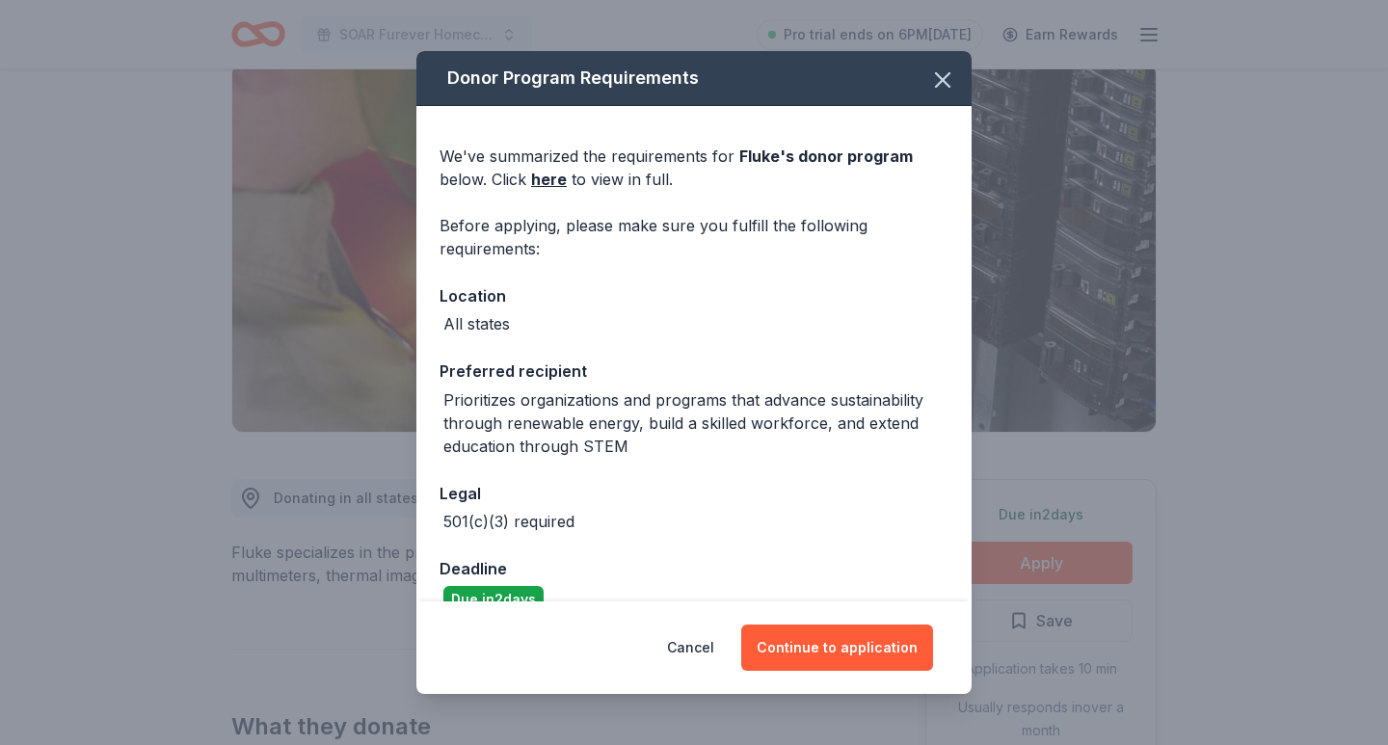
click at [818, 529] on div "501(c)(3) required" at bounding box center [694, 521] width 509 height 23
click at [939, 77] on icon "button" at bounding box center [942, 79] width 13 height 13
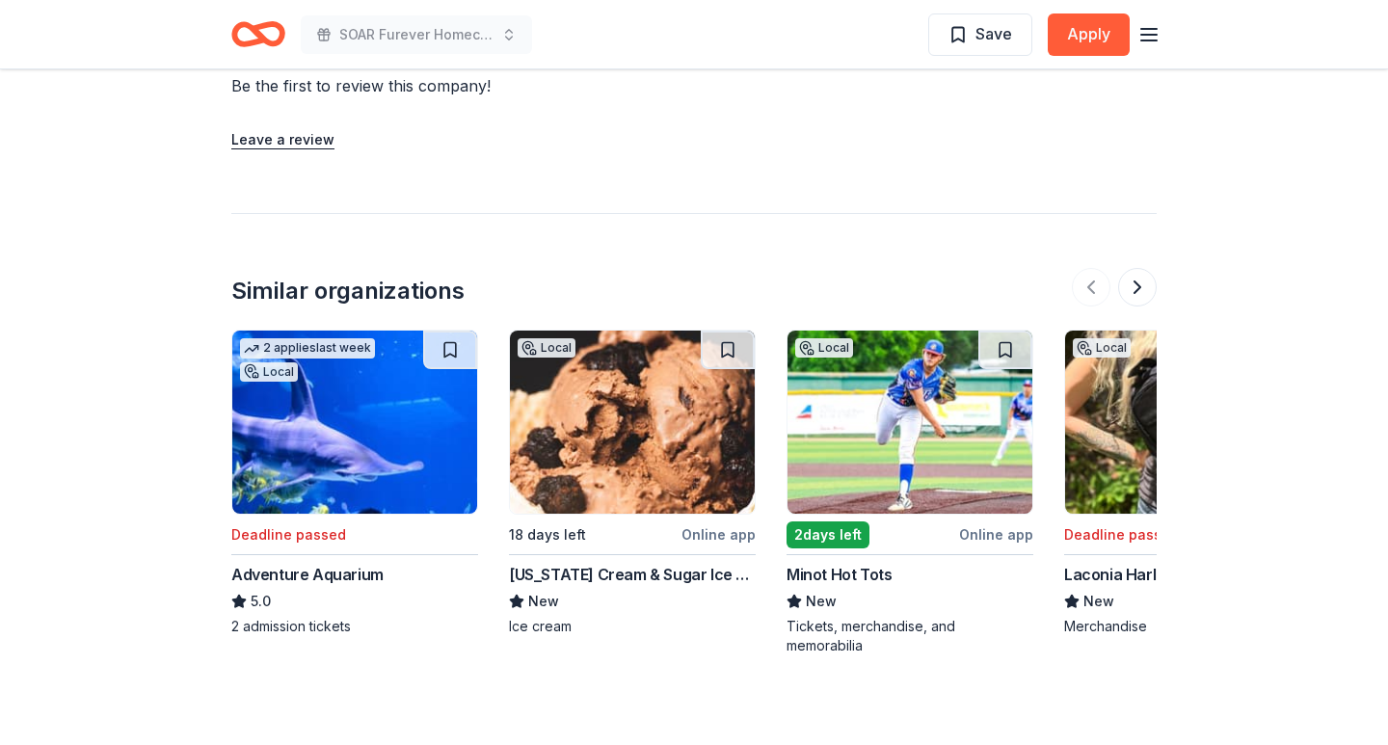
scroll to position [2045, 0]
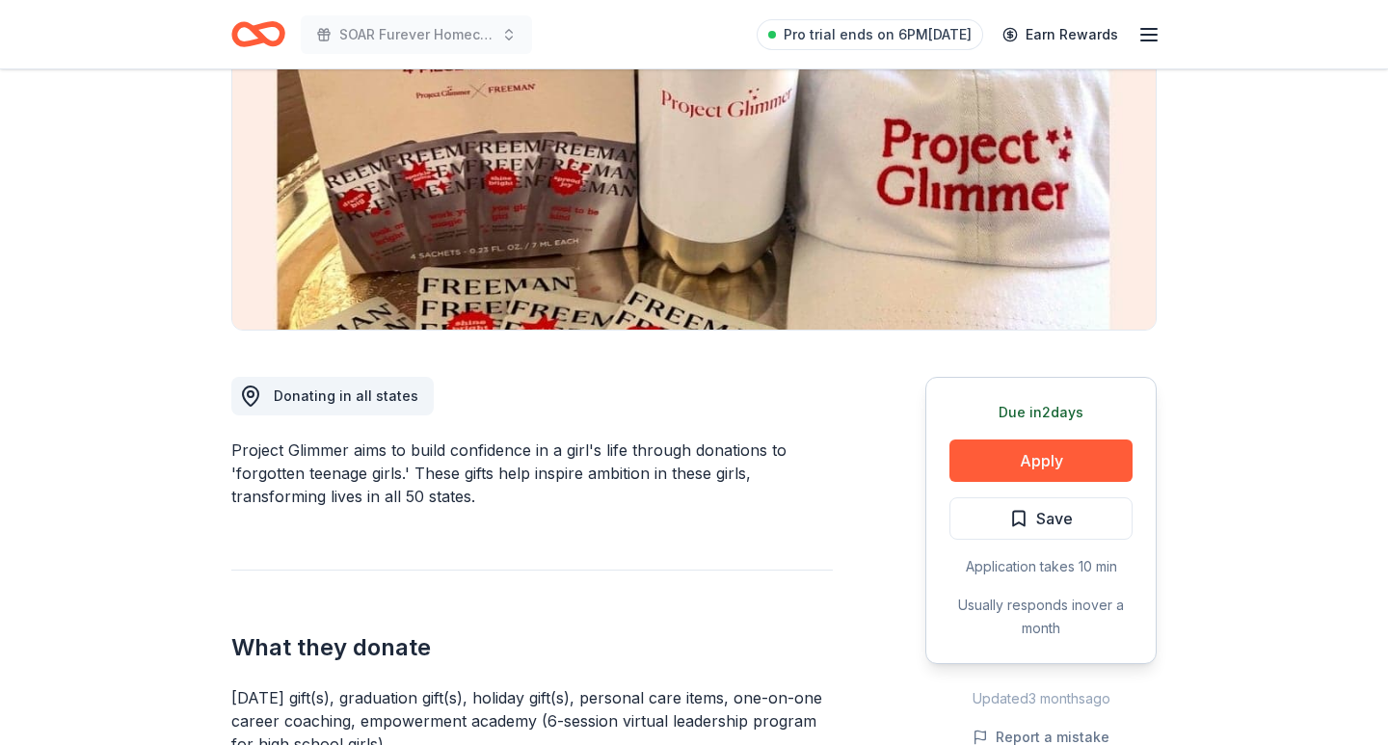
scroll to position [320, 0]
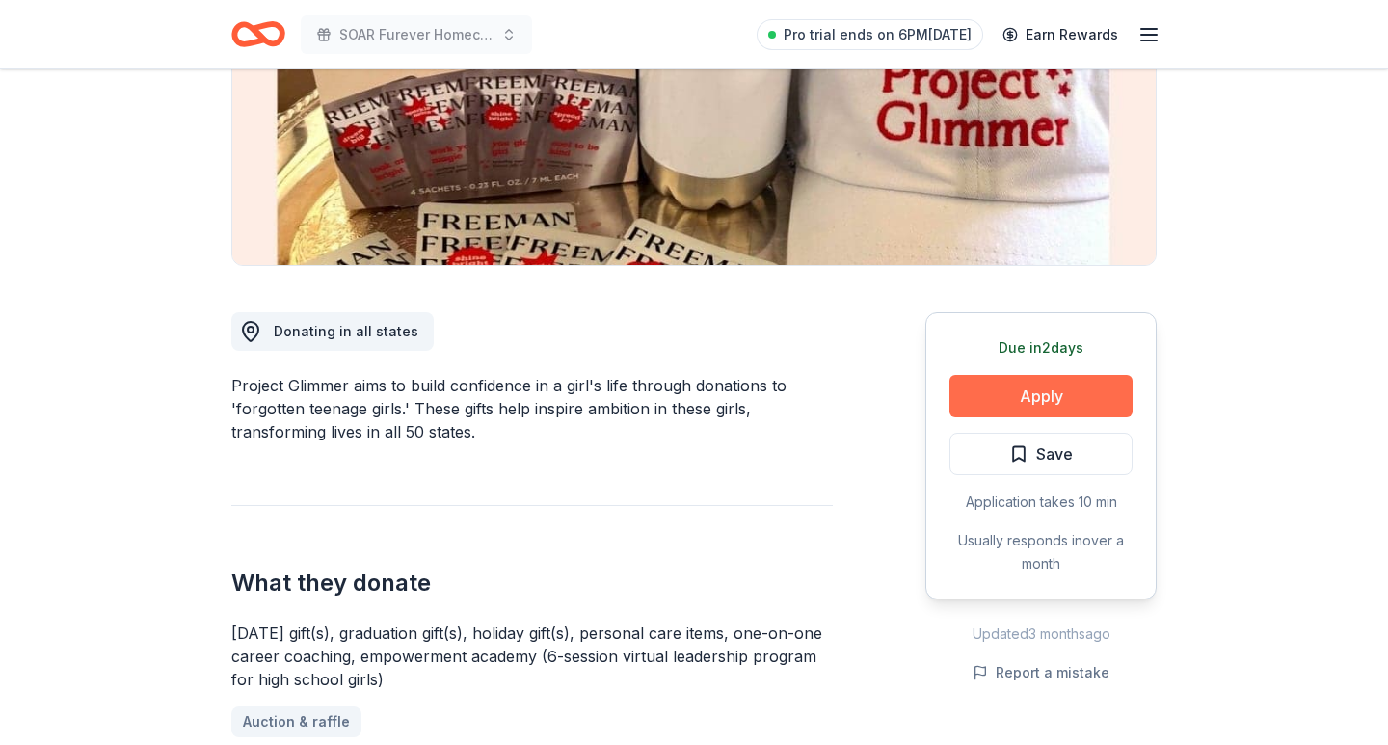
click at [1048, 400] on button "Apply" at bounding box center [1041, 396] width 183 height 42
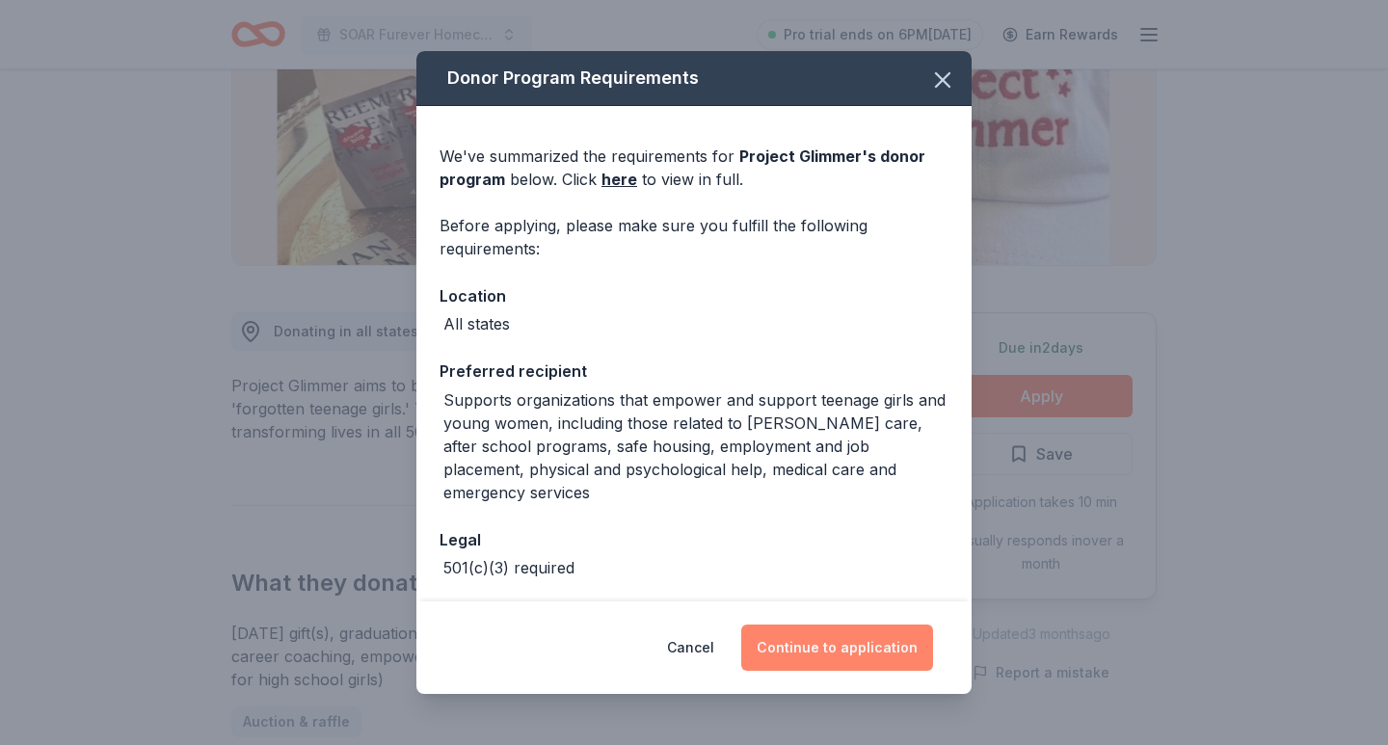
click at [816, 641] on button "Continue to application" at bounding box center [837, 648] width 192 height 46
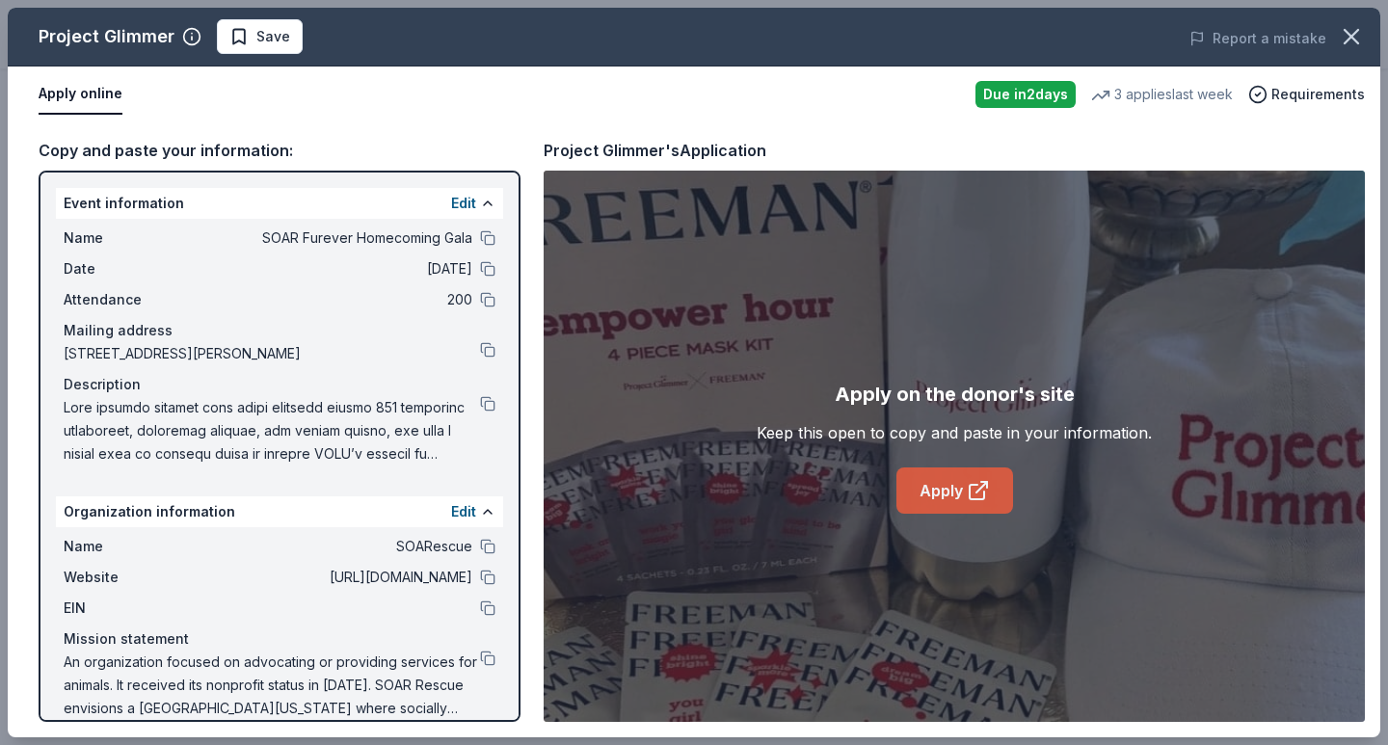
click at [987, 471] on link "Apply" at bounding box center [955, 491] width 117 height 46
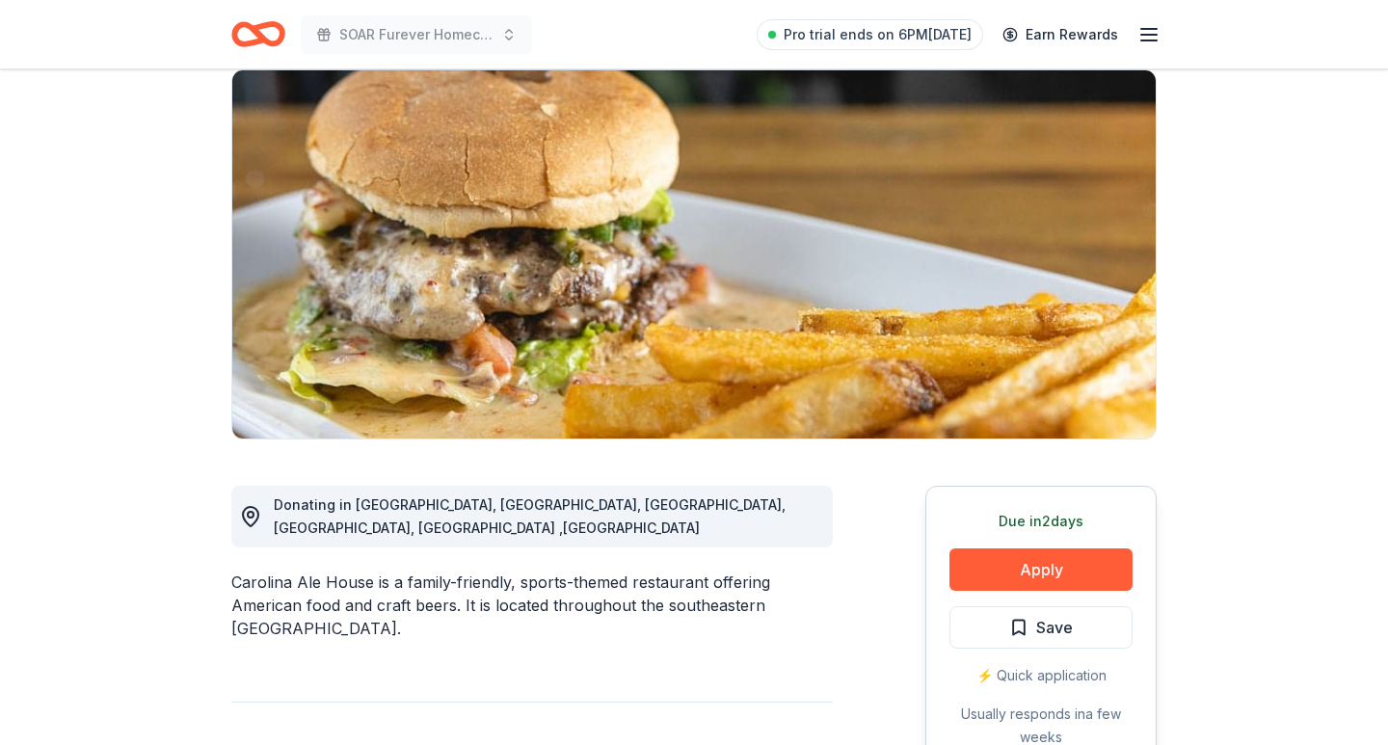
scroll to position [150, 0]
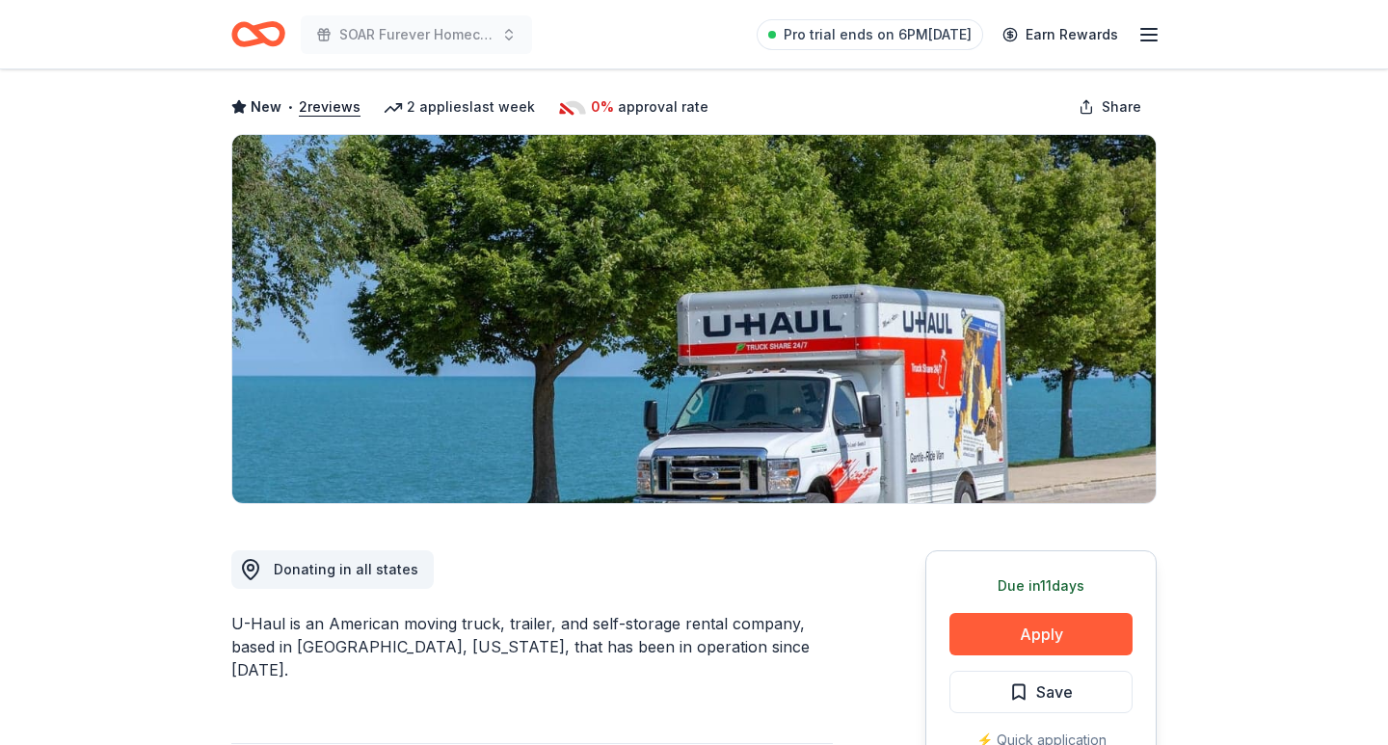
scroll to position [85, 0]
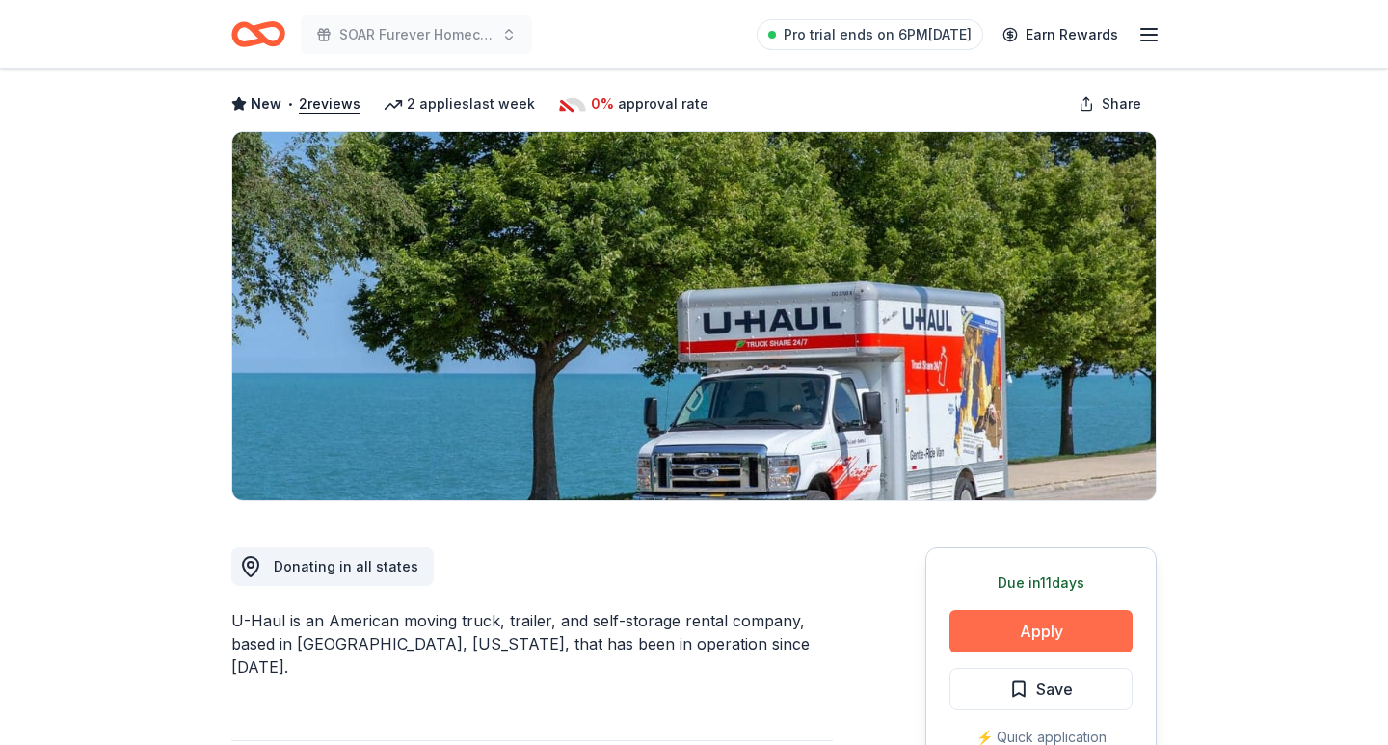
click at [1049, 617] on button "Apply" at bounding box center [1041, 631] width 183 height 42
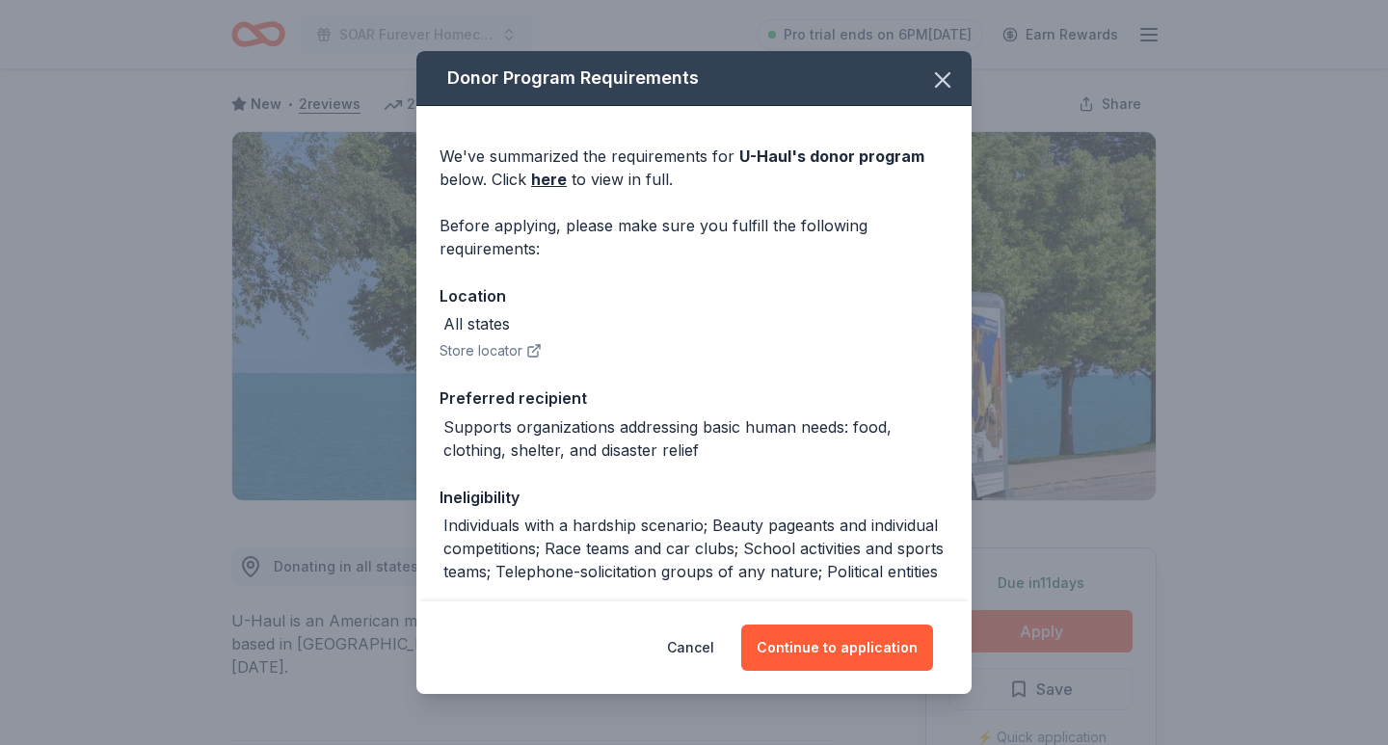
drag, startPoint x: 859, startPoint y: 649, endPoint x: 827, endPoint y: 557, distance: 97.0
click at [827, 557] on div "Donor Program Requirements We've summarized the requirements for U-Haul 's dono…" at bounding box center [694, 372] width 555 height 643
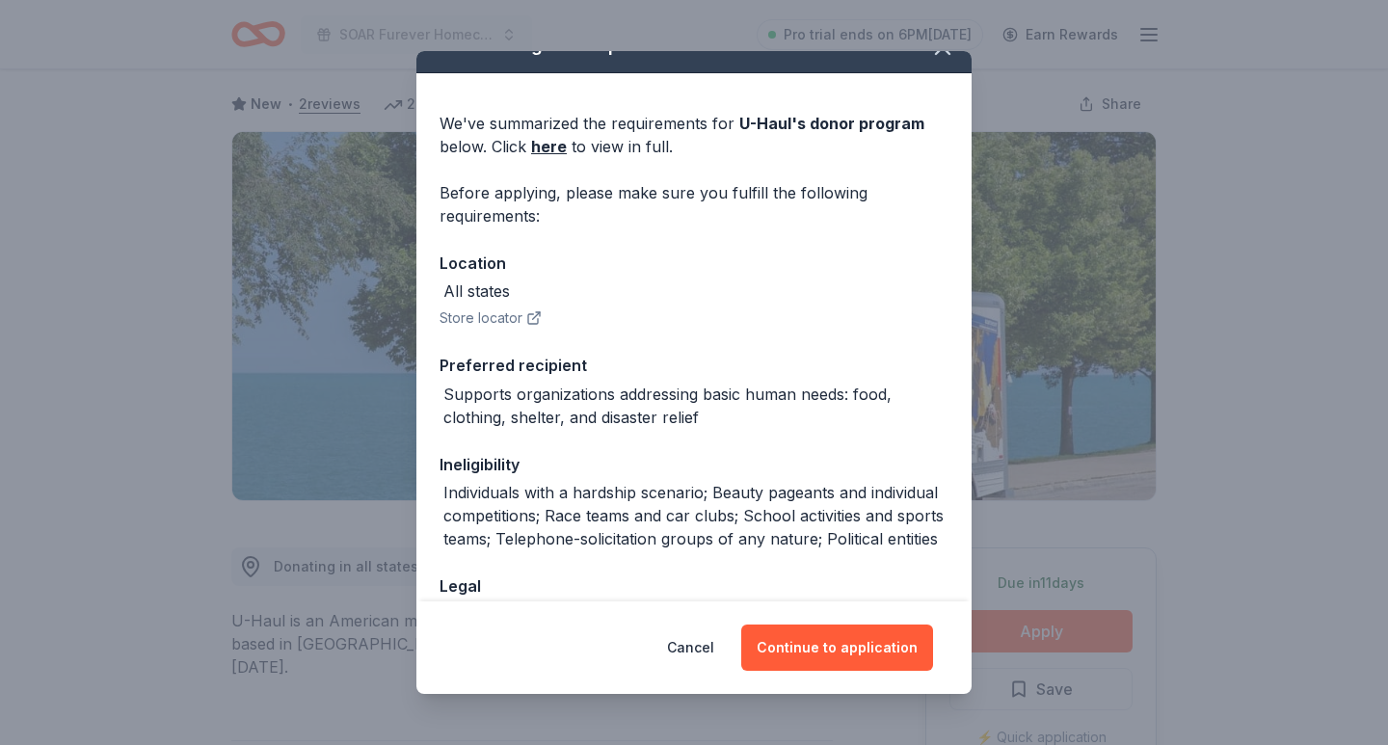
scroll to position [34, 0]
click at [847, 634] on button "Continue to application" at bounding box center [837, 648] width 192 height 46
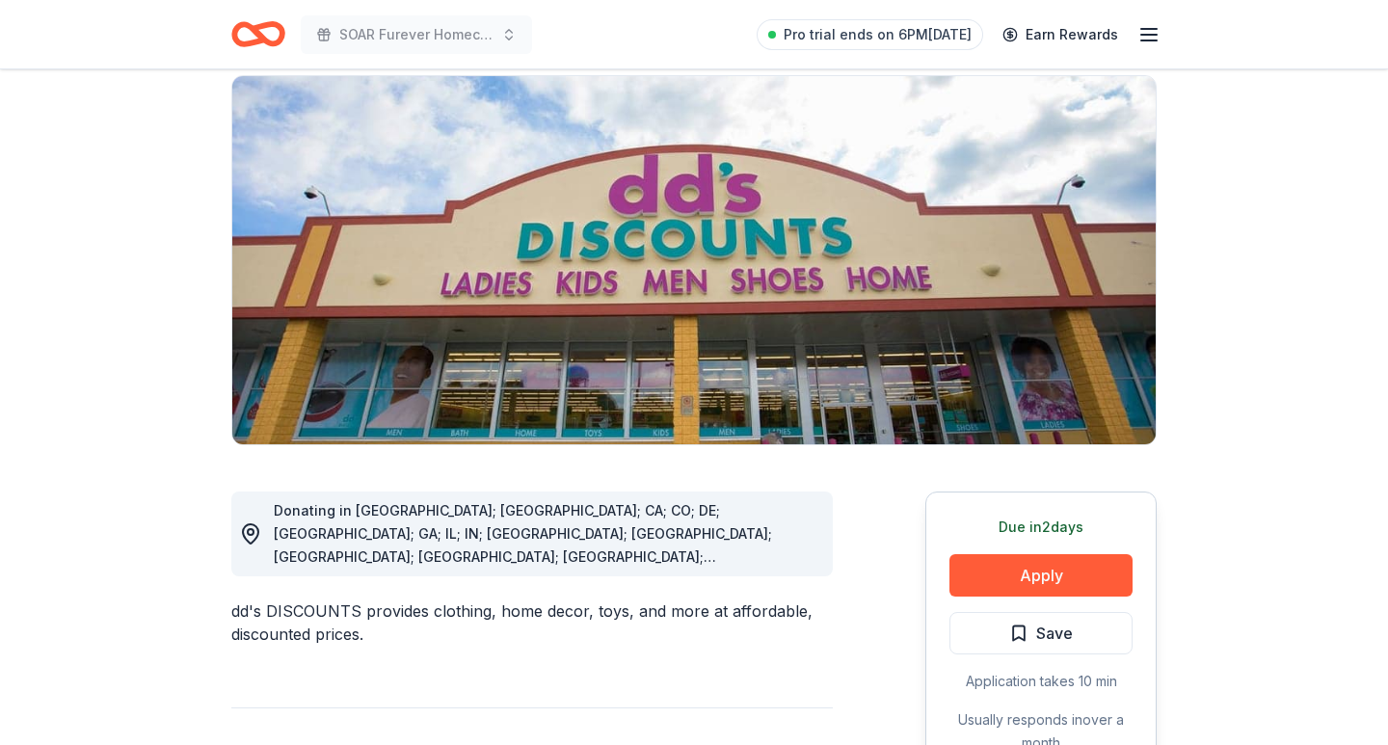
scroll to position [142, 0]
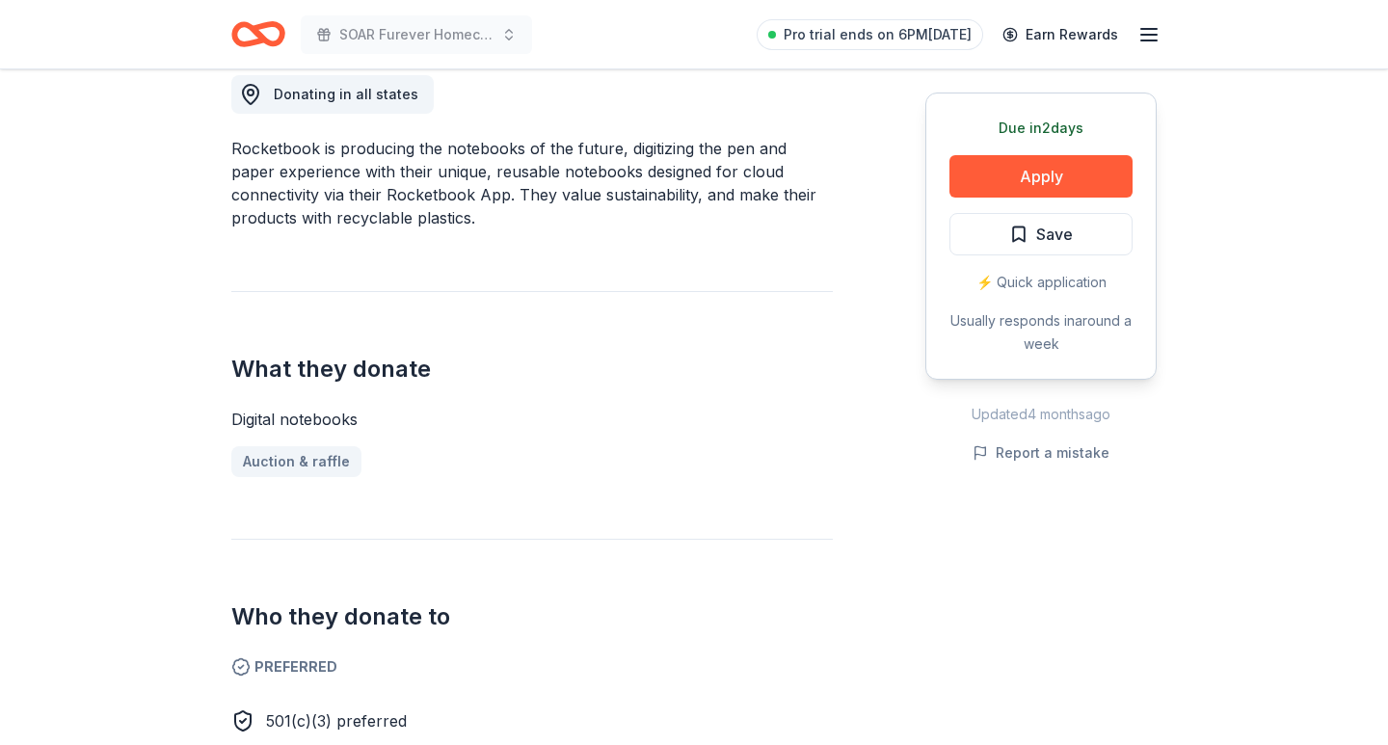
scroll to position [566, 0]
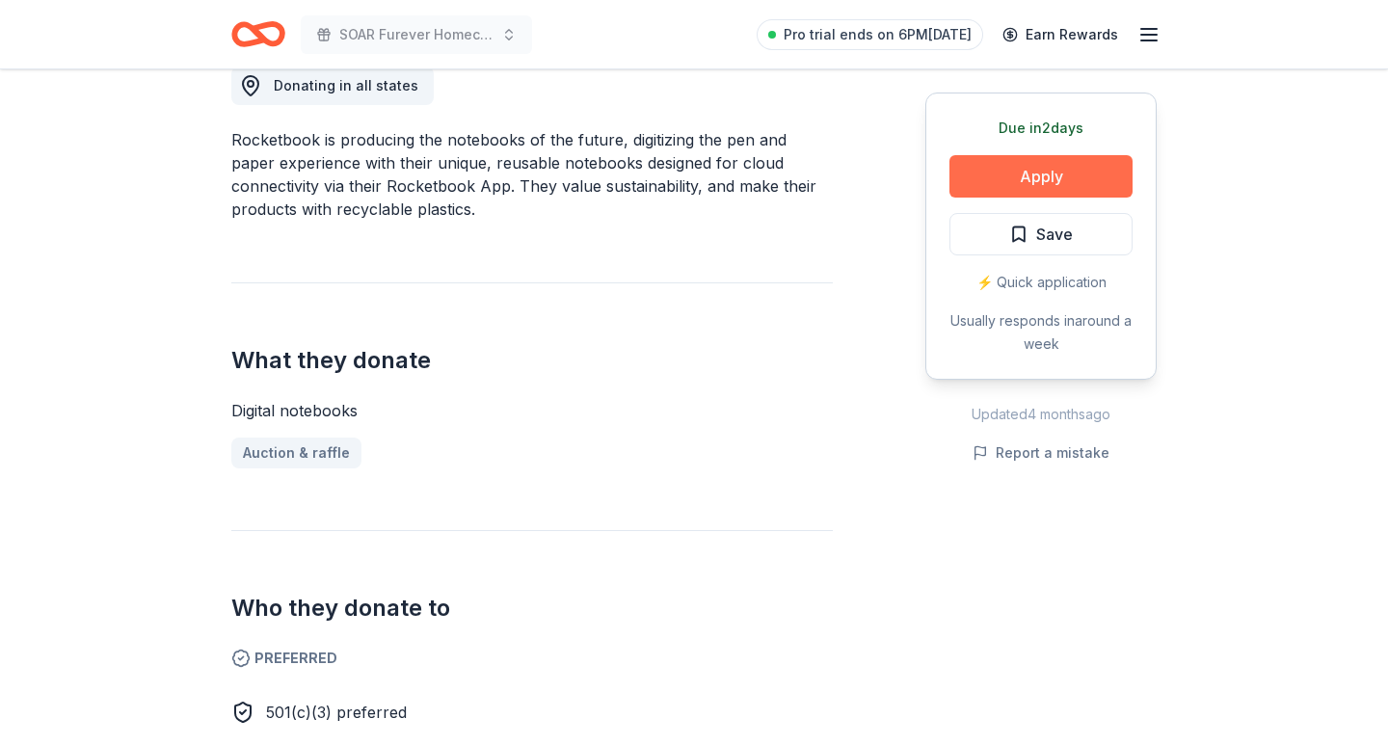
click at [1044, 166] on button "Apply" at bounding box center [1041, 176] width 183 height 42
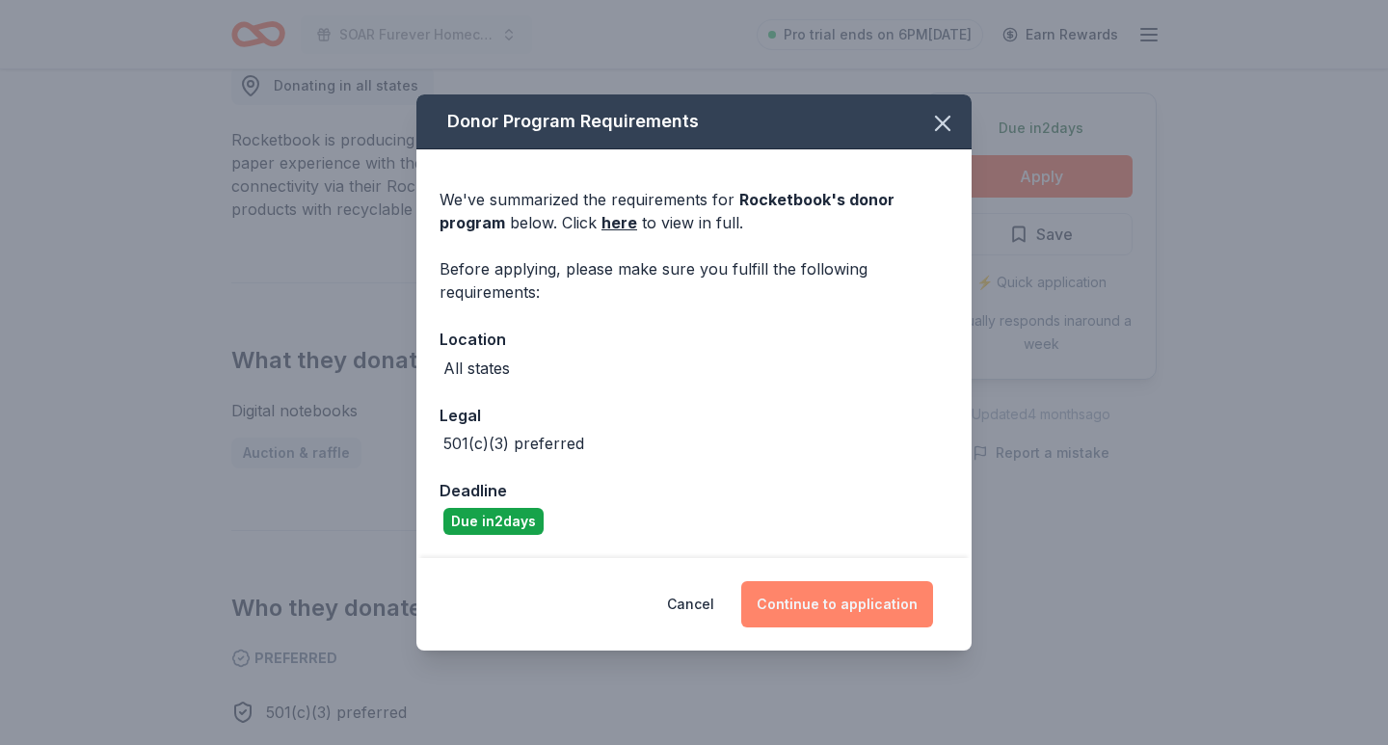
click at [845, 603] on button "Continue to application" at bounding box center [837, 604] width 192 height 46
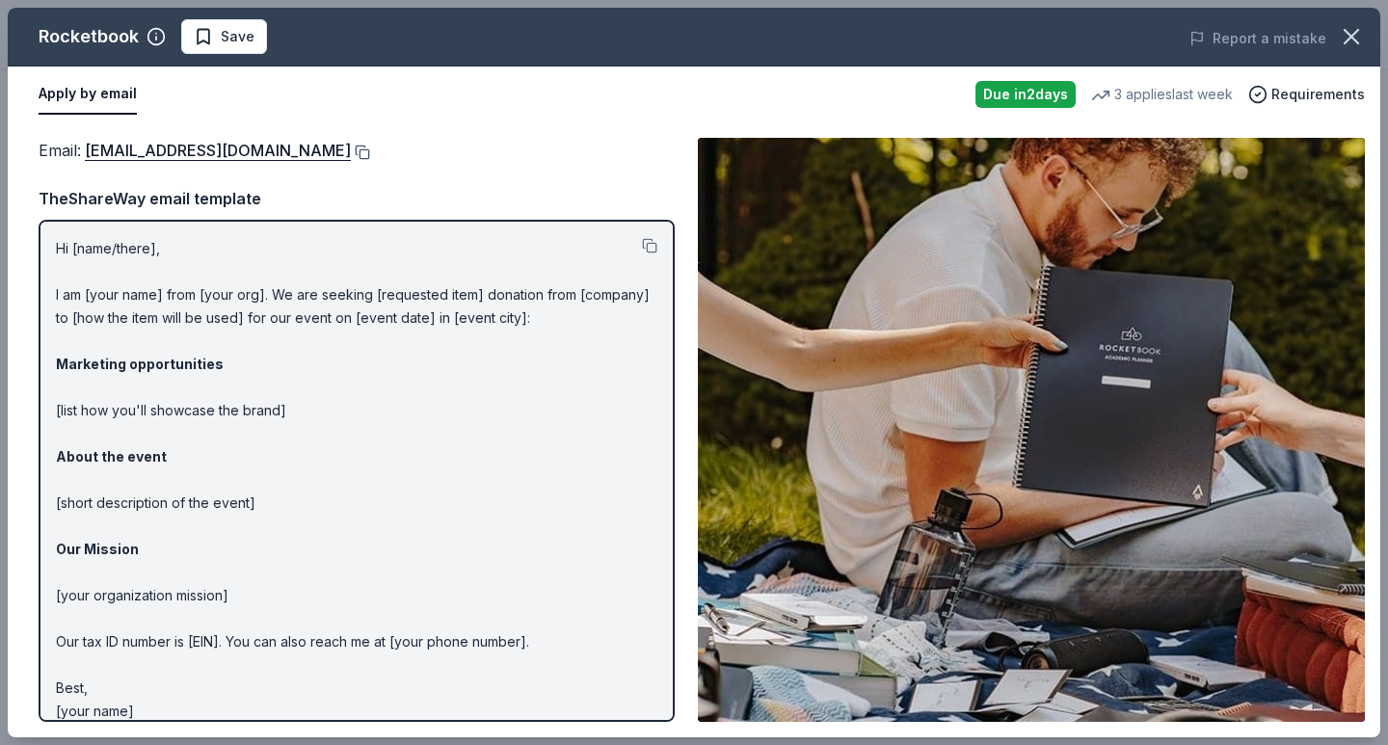
click at [370, 153] on button at bounding box center [360, 152] width 19 height 15
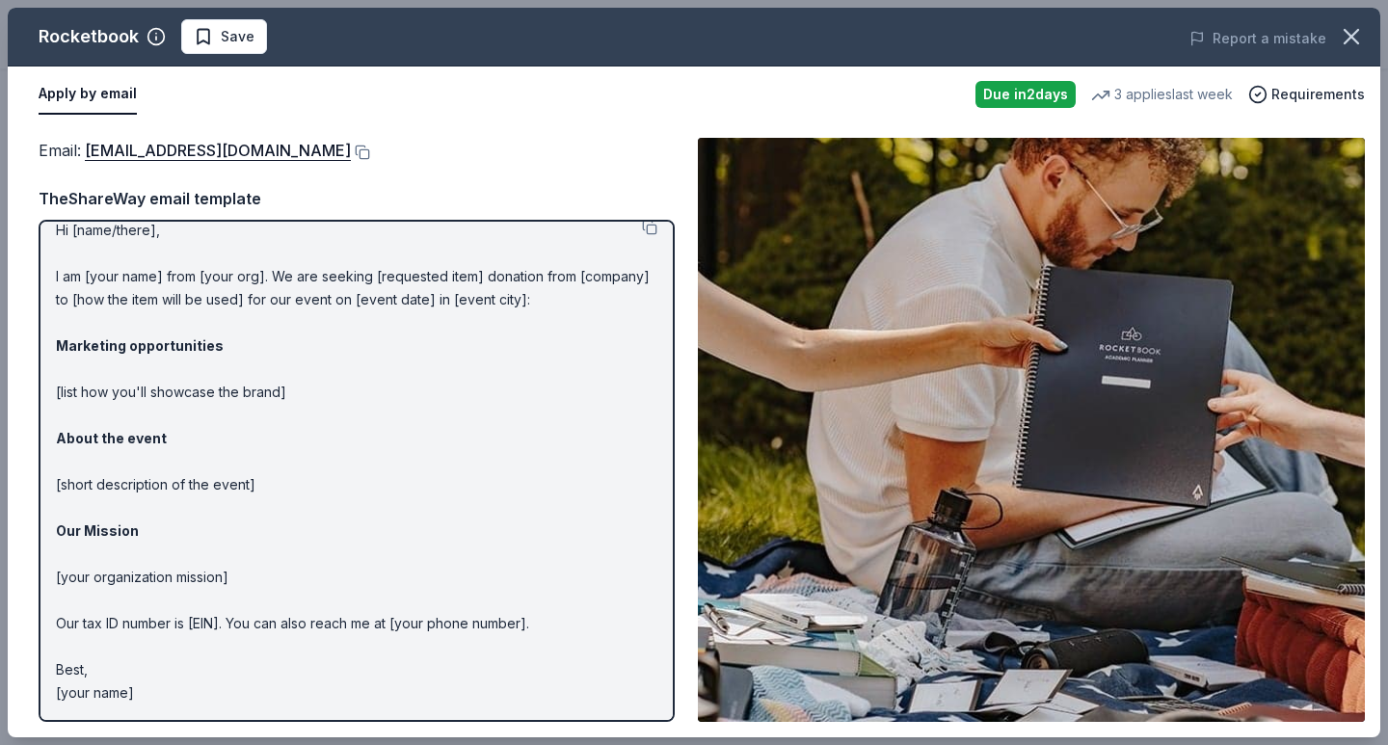
scroll to position [17, 0]
click at [1356, 45] on icon "button" at bounding box center [1351, 36] width 27 height 27
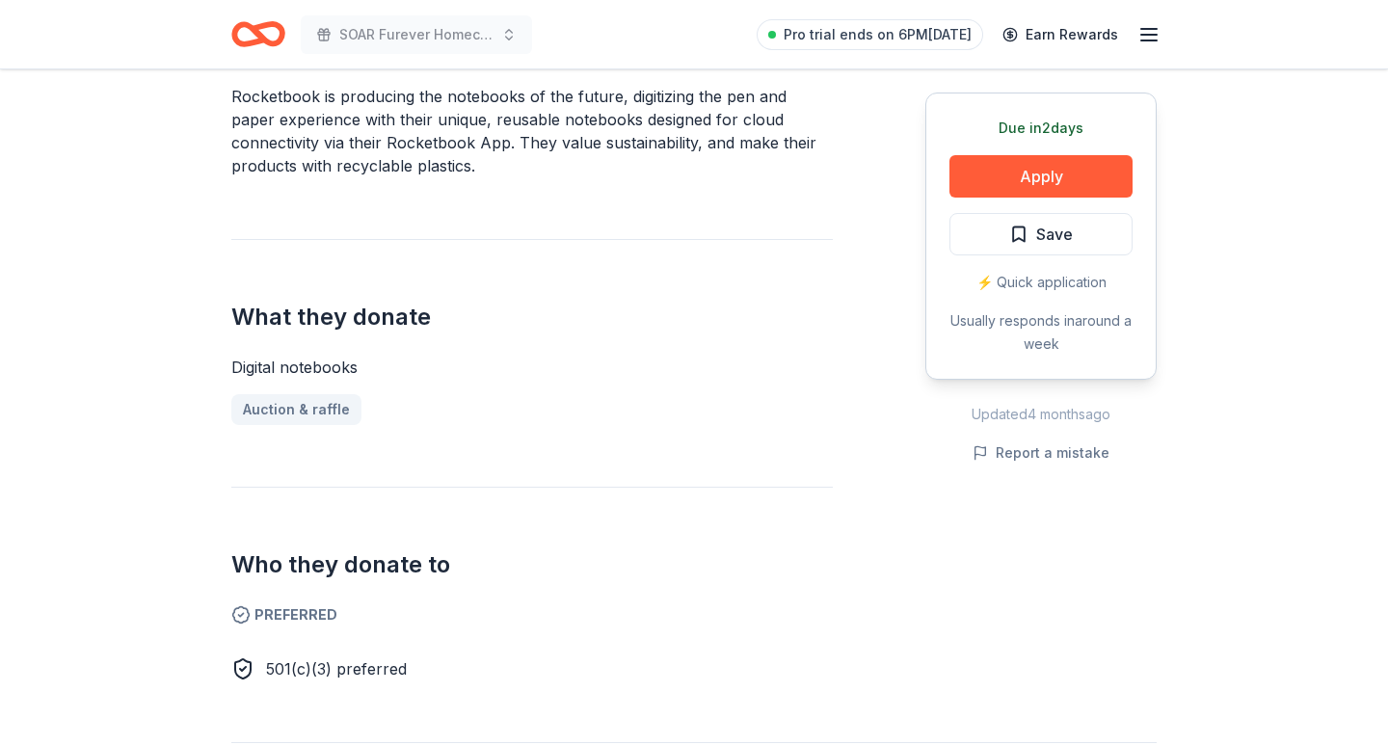
scroll to position [435, 0]
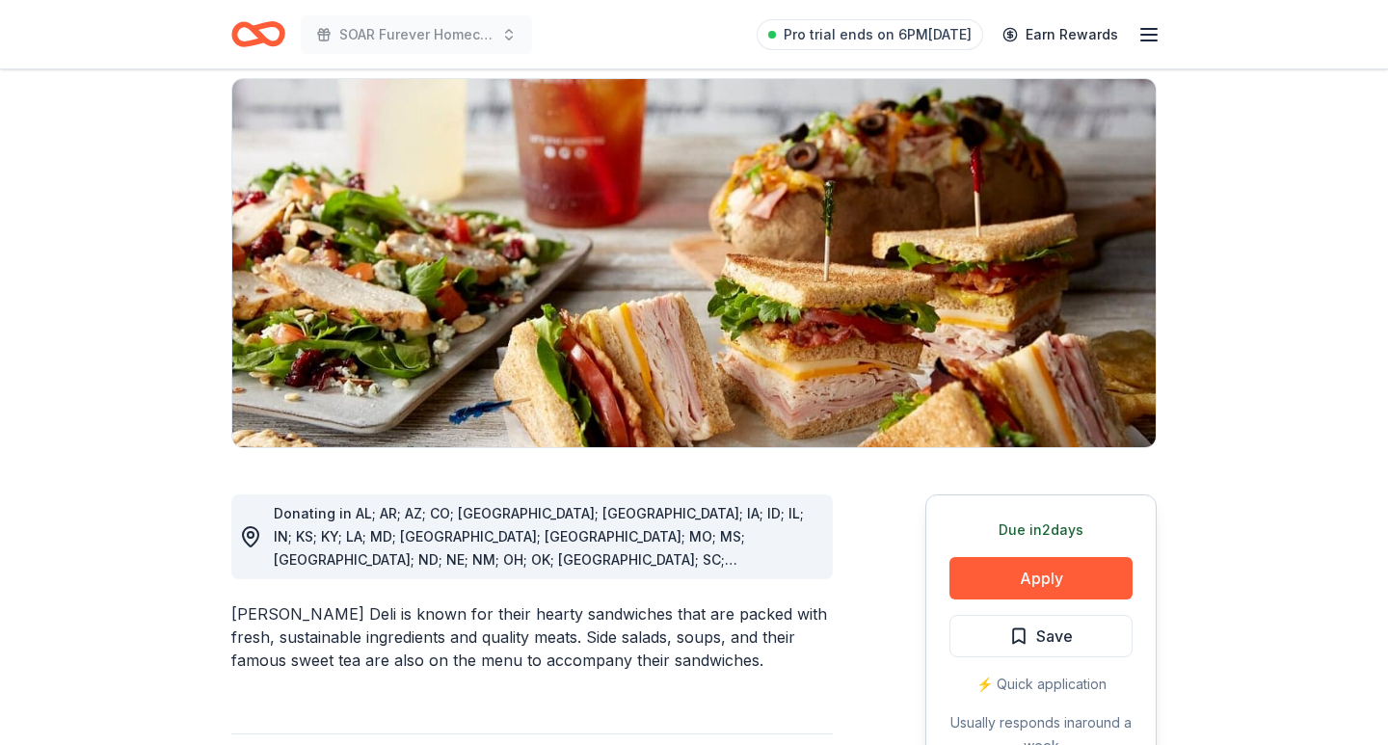
scroll to position [227, 0]
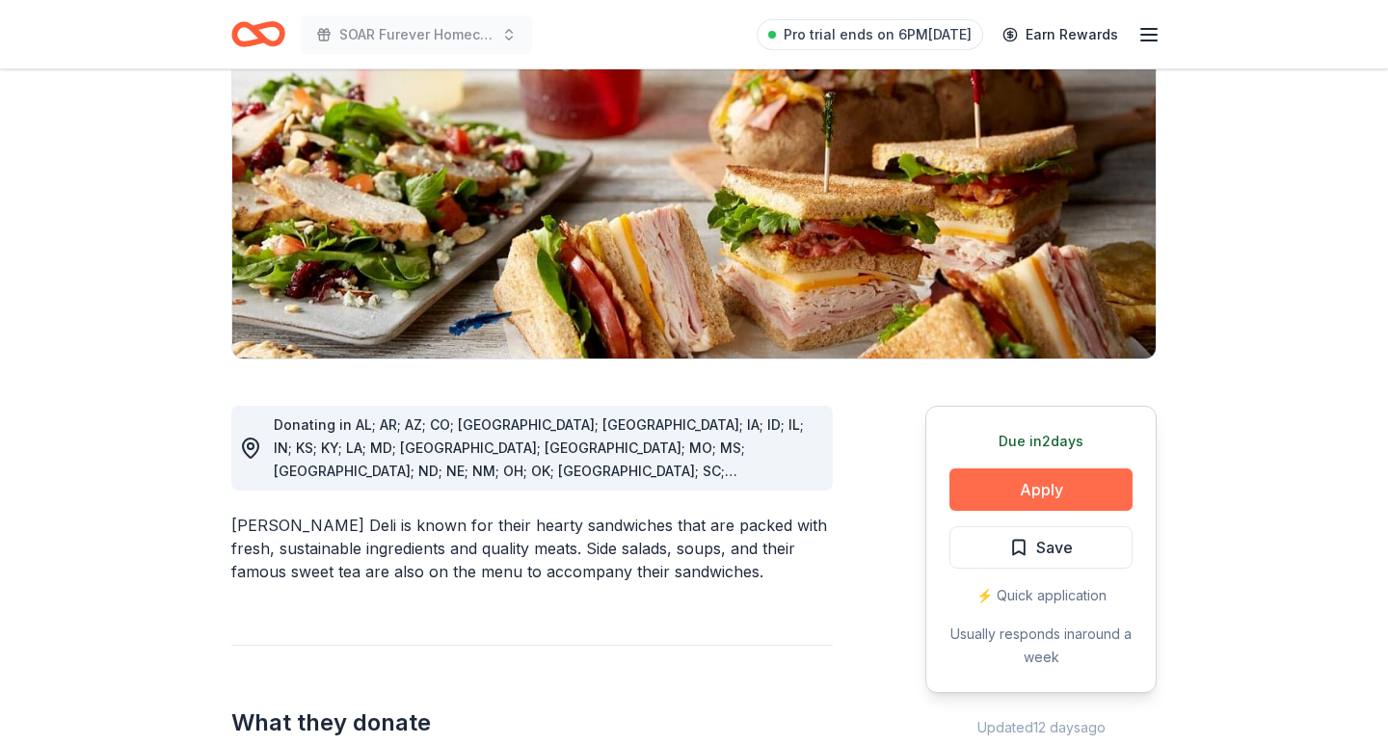
click at [1059, 483] on button "Apply" at bounding box center [1041, 490] width 183 height 42
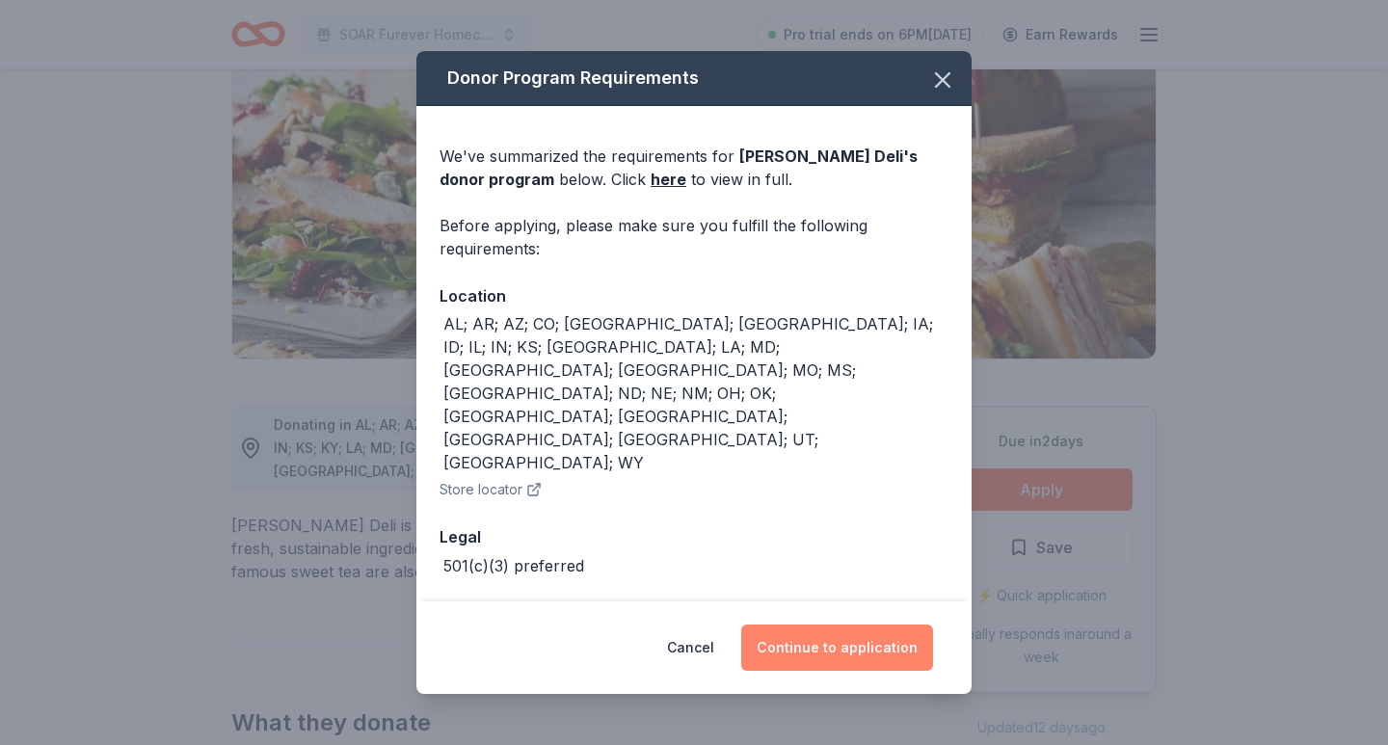
click at [874, 628] on button "Continue to application" at bounding box center [837, 648] width 192 height 46
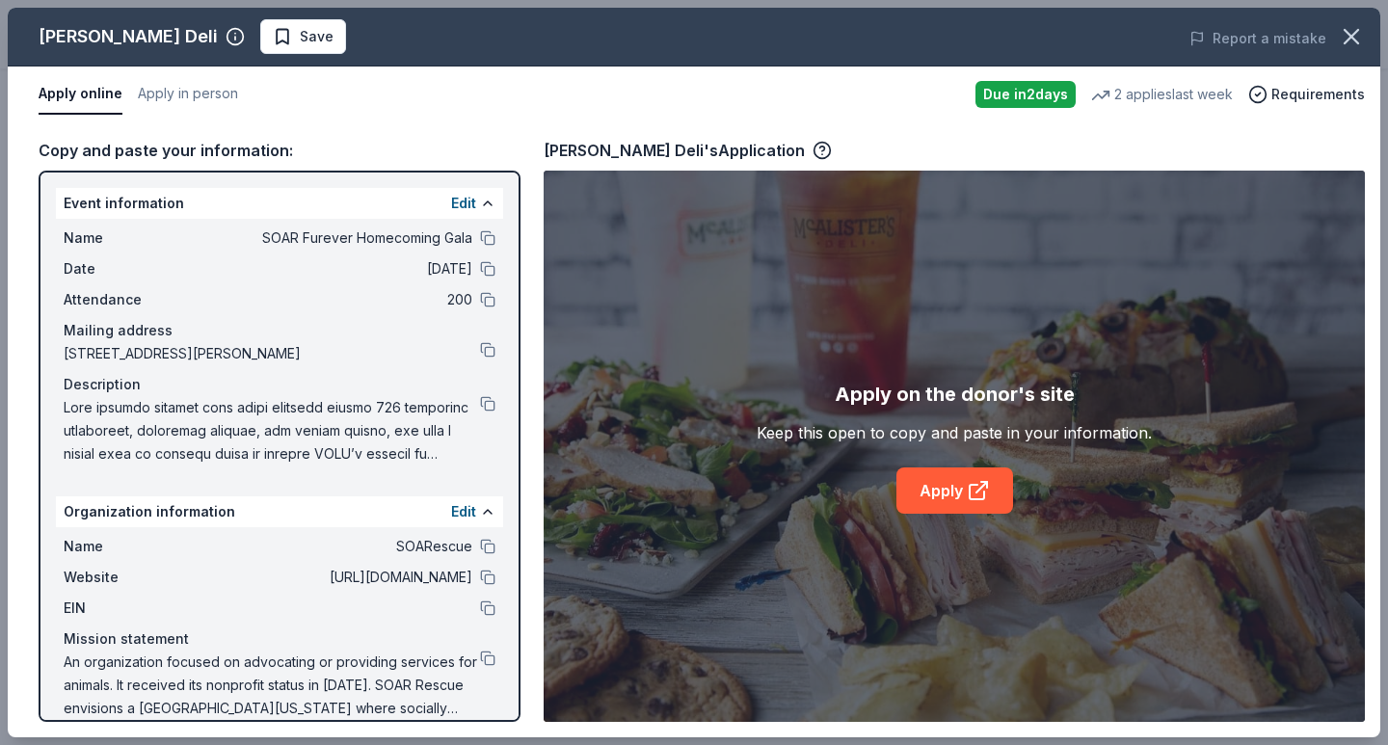
click at [991, 516] on div "Apply on the donor's site Keep this open to copy and paste in your information.…" at bounding box center [954, 446] width 821 height 551
click at [957, 487] on link "Apply" at bounding box center [955, 491] width 117 height 46
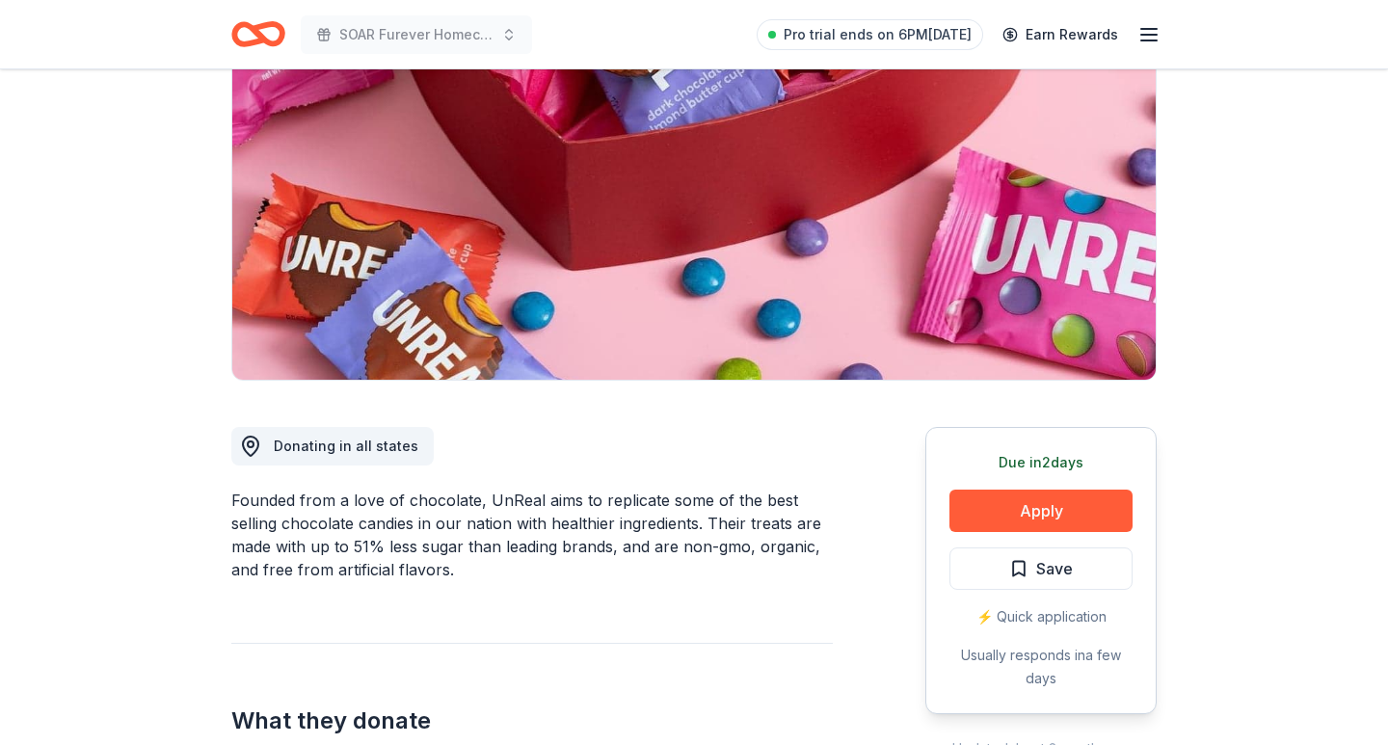
scroll to position [313, 0]
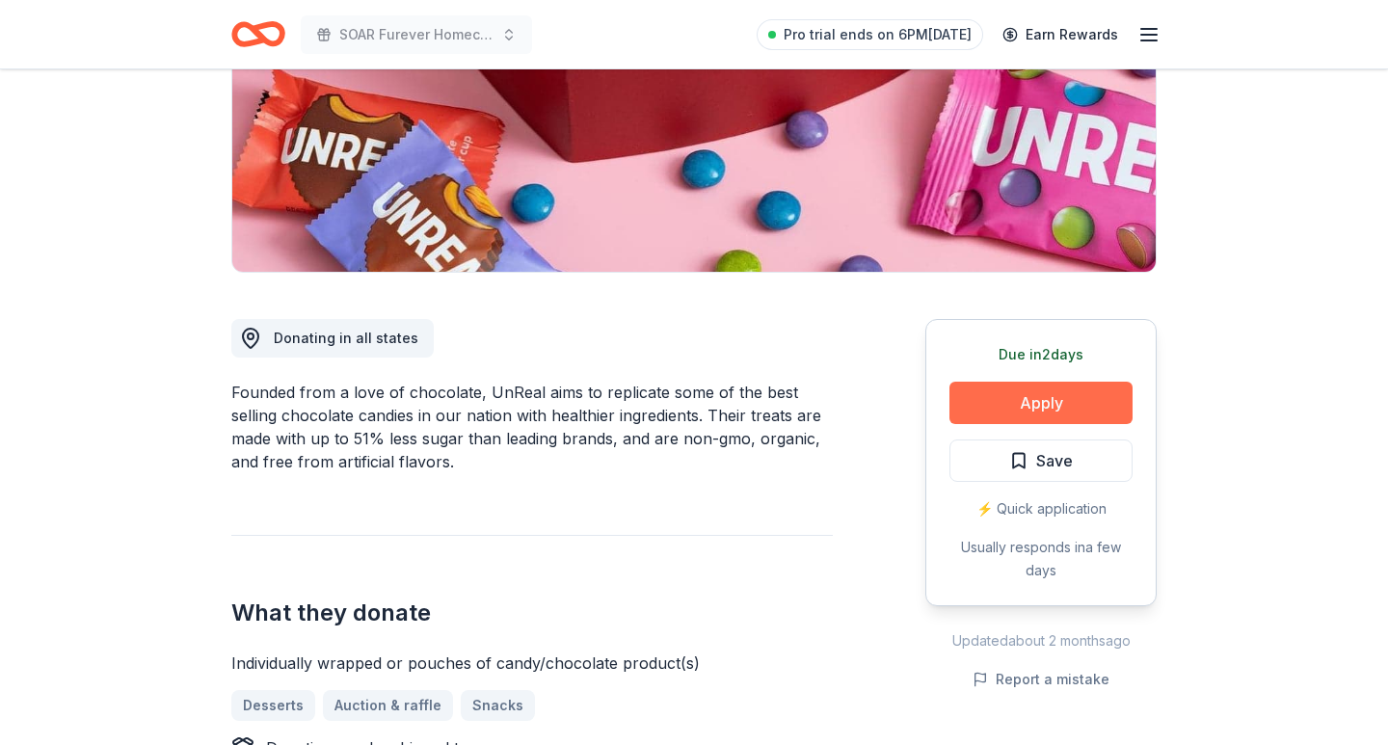
click at [1020, 399] on button "Apply" at bounding box center [1041, 403] width 183 height 42
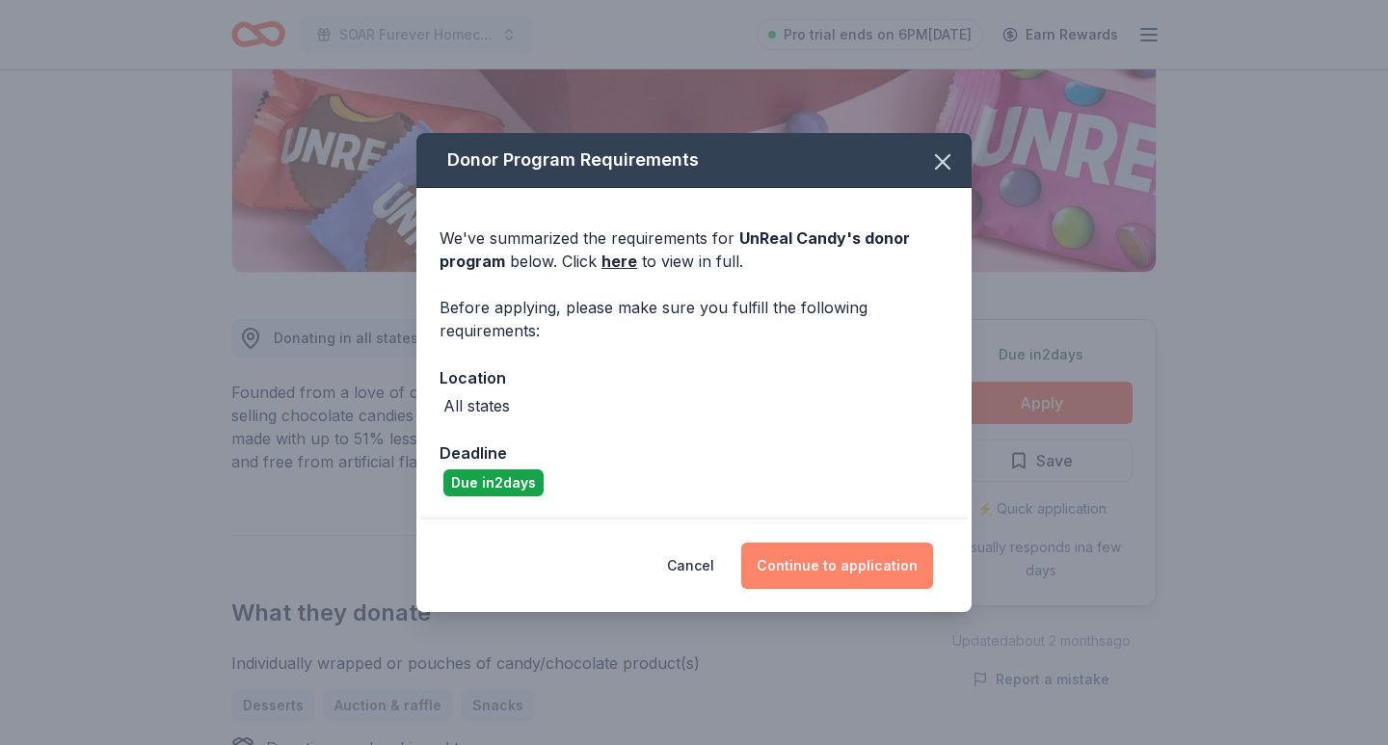
click at [855, 571] on button "Continue to application" at bounding box center [837, 566] width 192 height 46
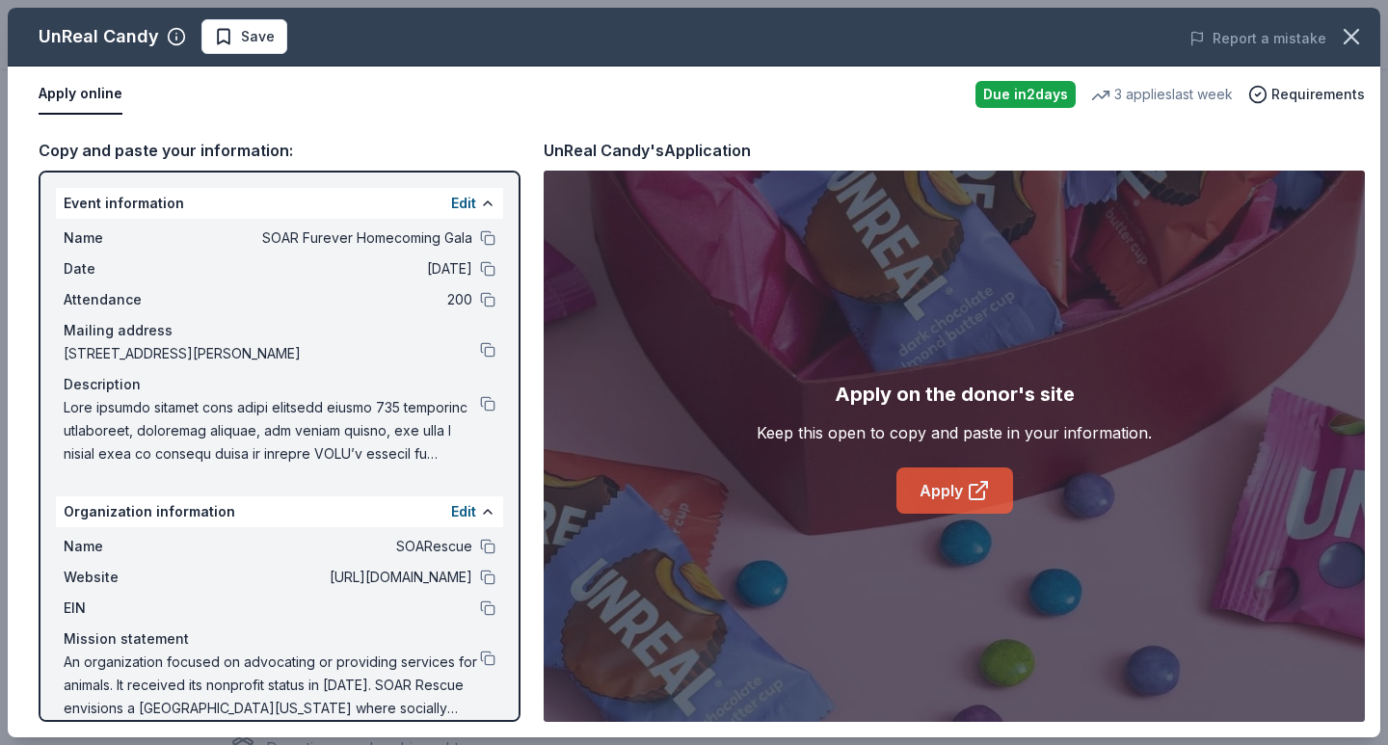
click at [982, 482] on icon at bounding box center [985, 485] width 6 height 6
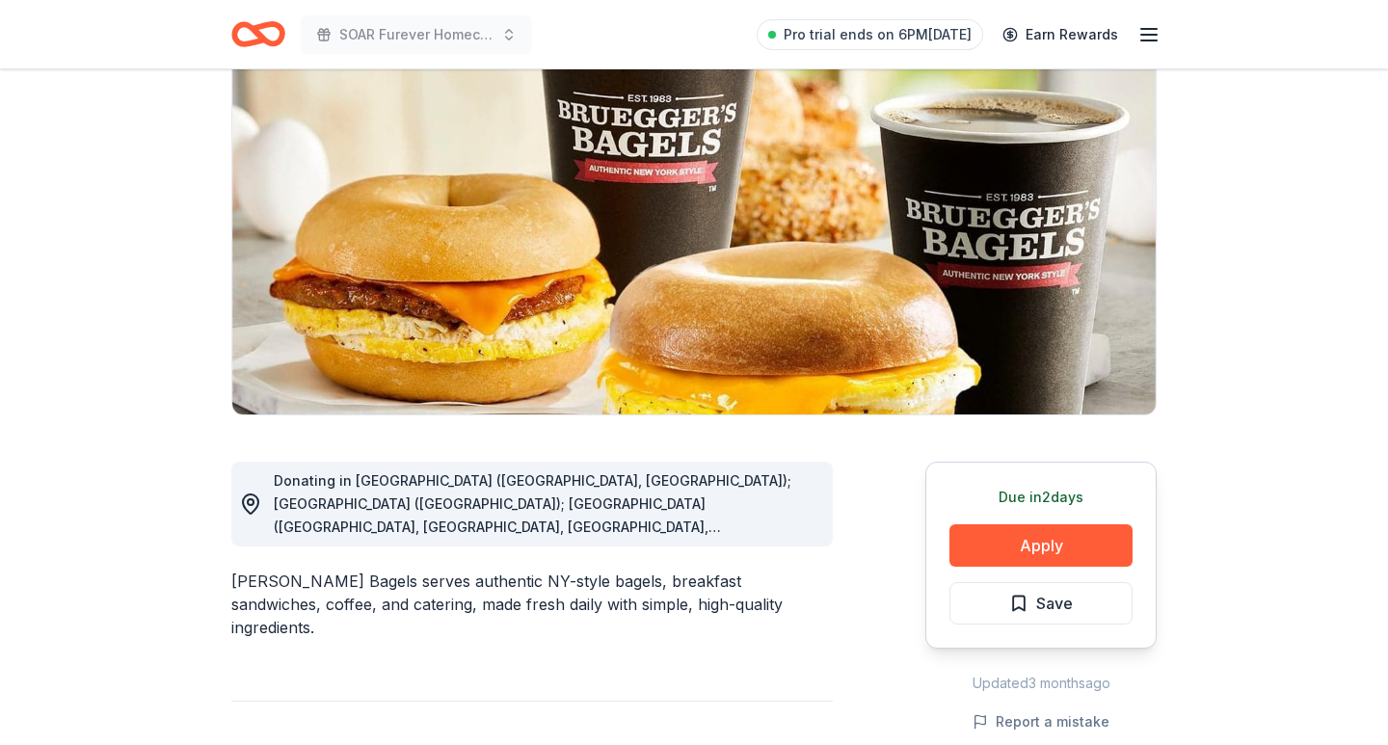
scroll to position [182, 0]
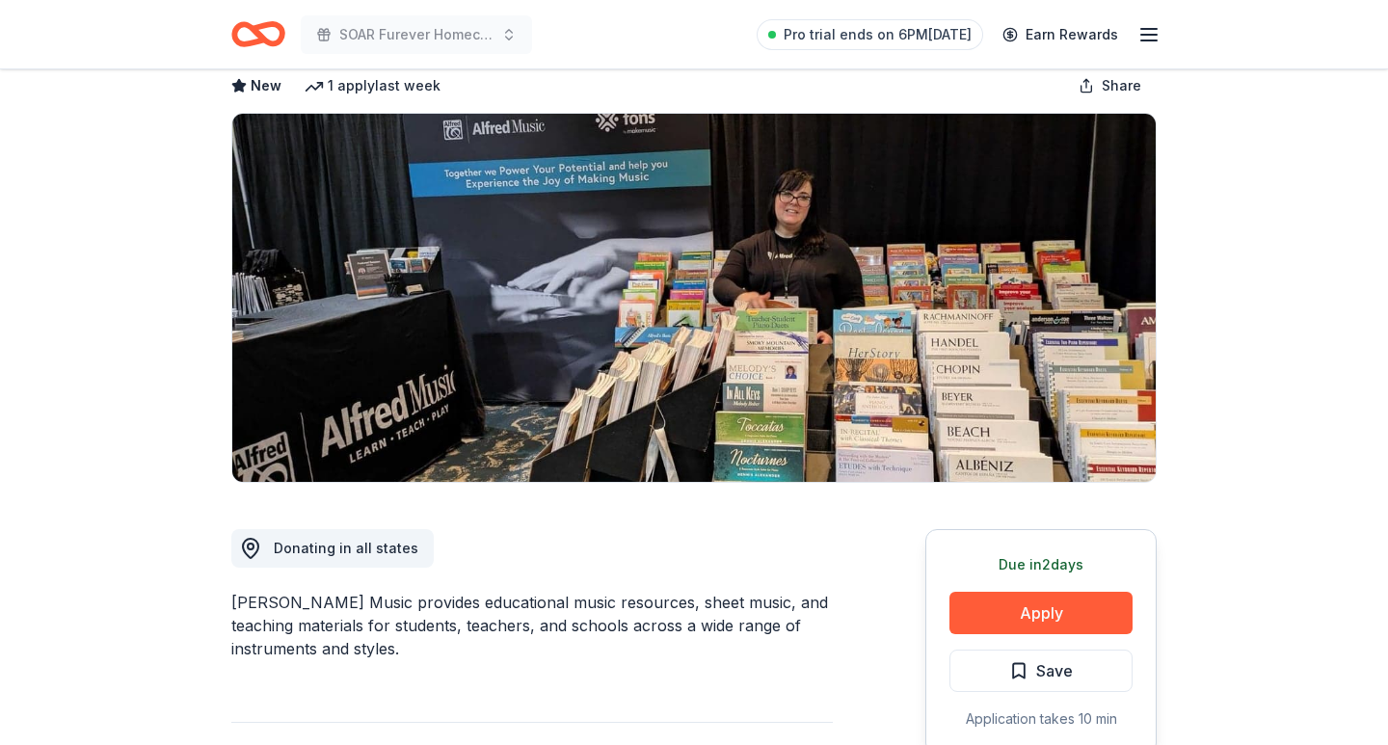
scroll to position [269, 0]
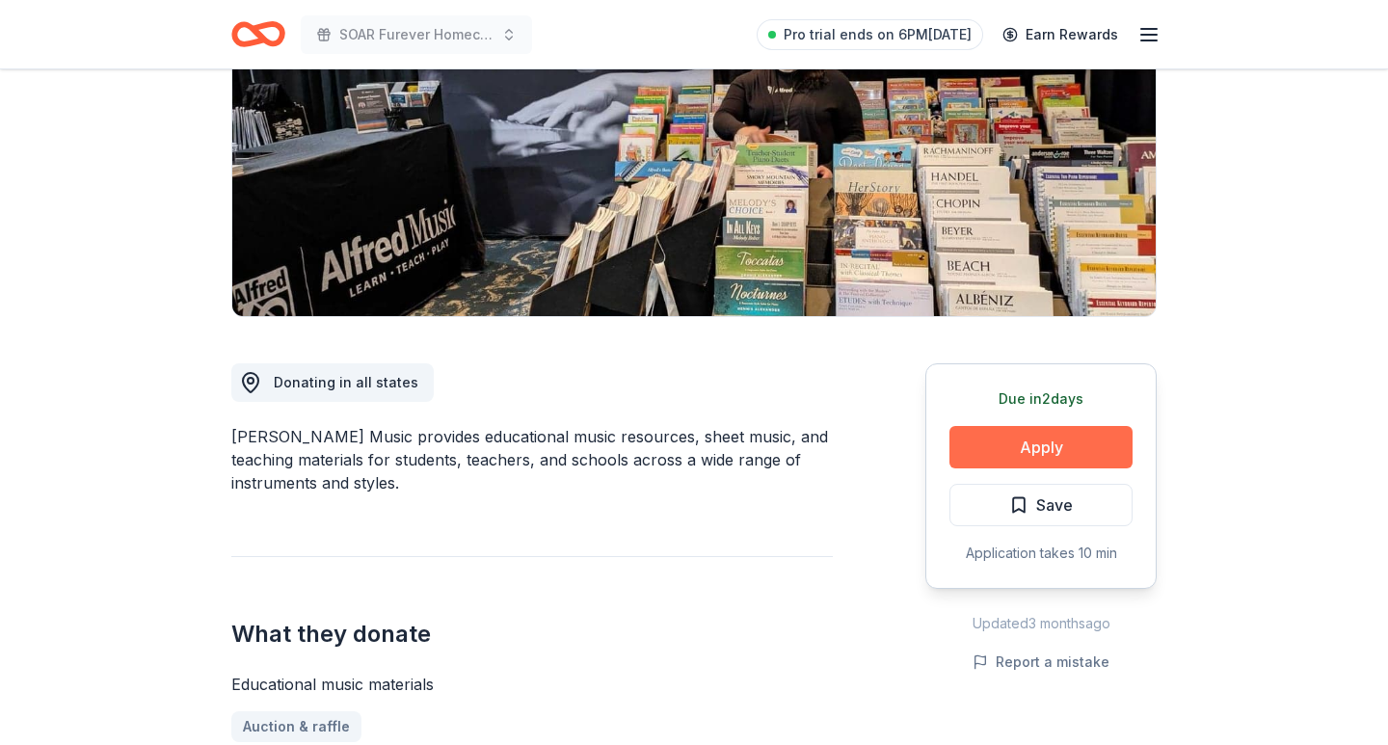
click at [1004, 445] on button "Apply" at bounding box center [1041, 447] width 183 height 42
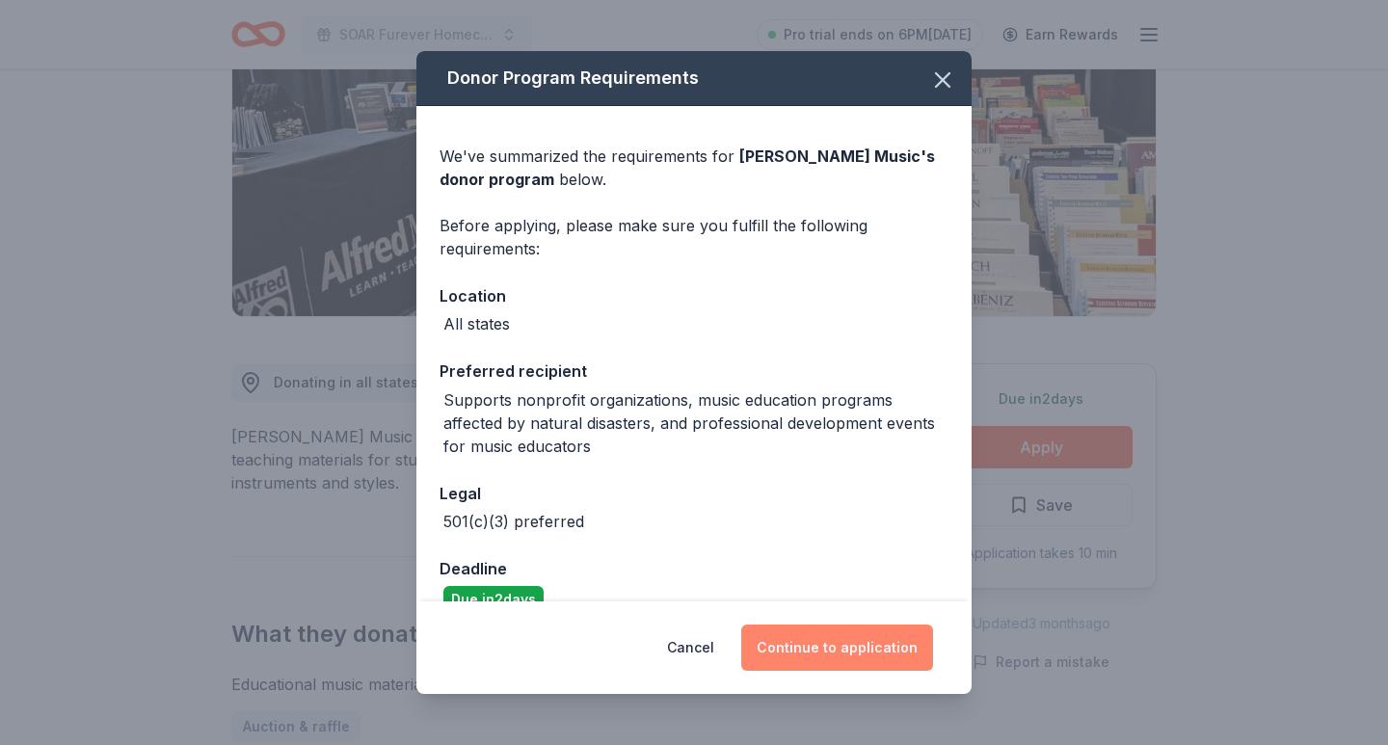
click at [849, 657] on button "Continue to application" at bounding box center [837, 648] width 192 height 46
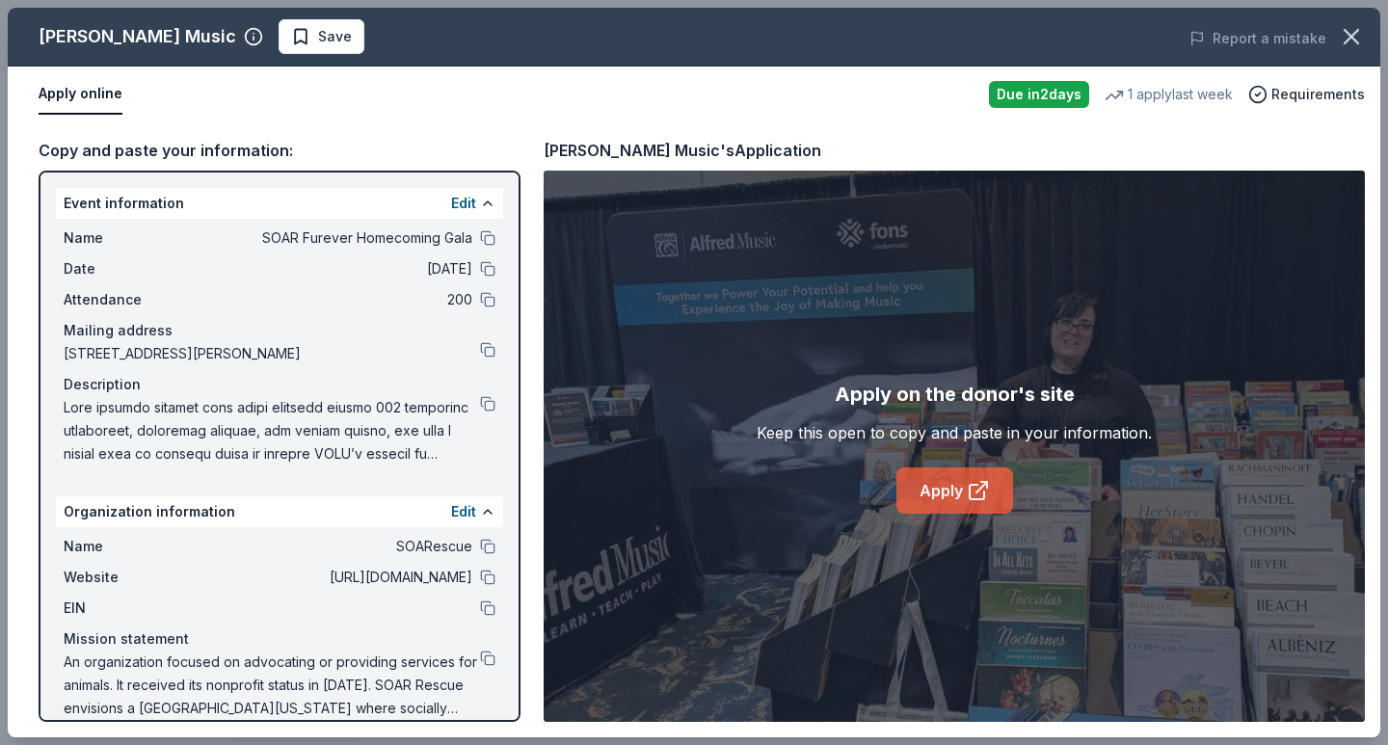
click at [969, 500] on icon at bounding box center [978, 490] width 23 height 23
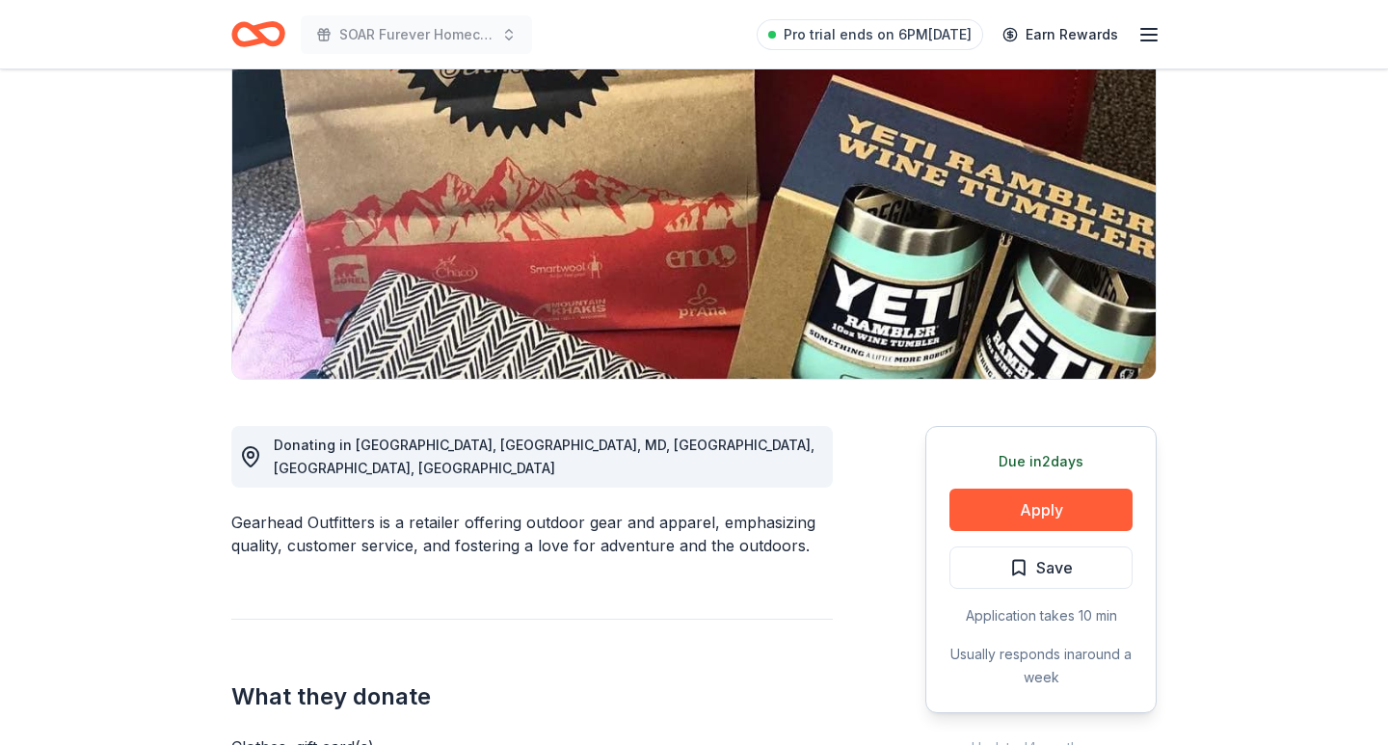
scroll to position [228, 0]
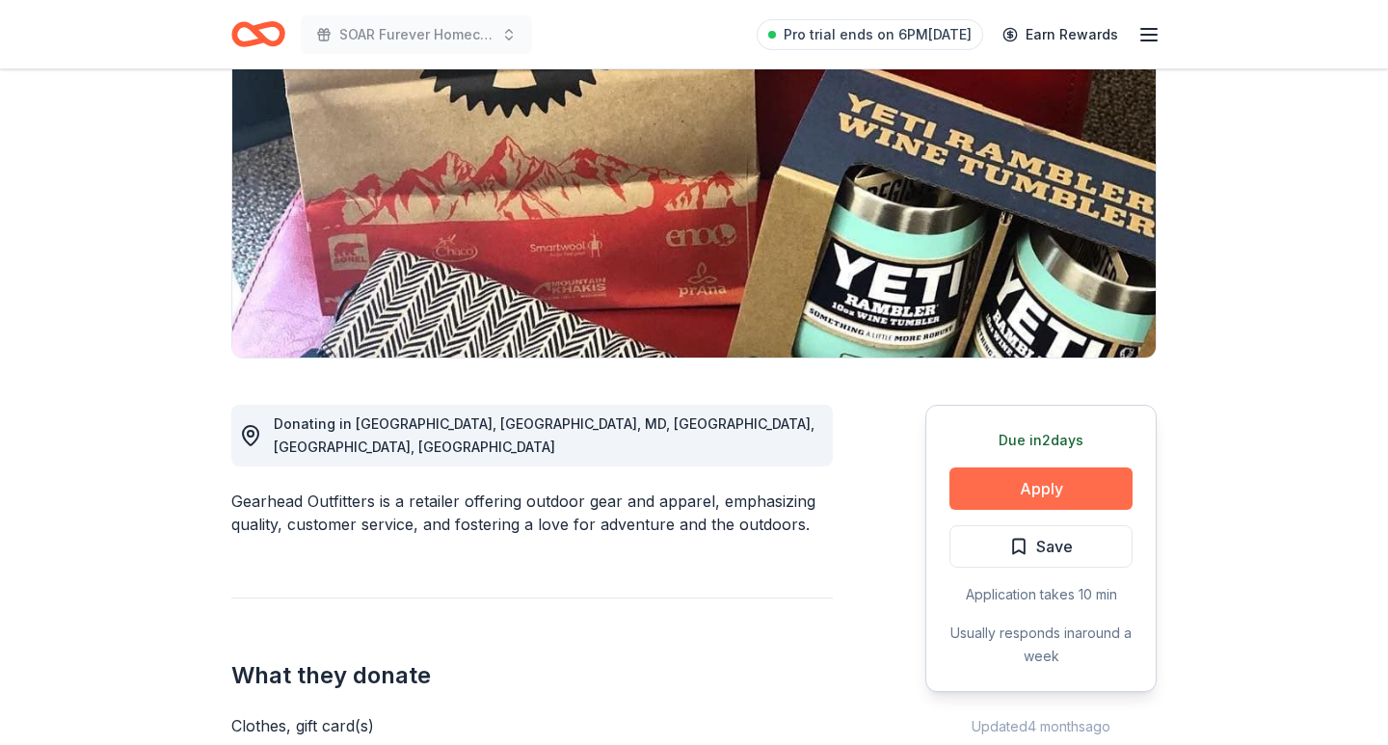
click at [1006, 481] on button "Apply" at bounding box center [1041, 489] width 183 height 42
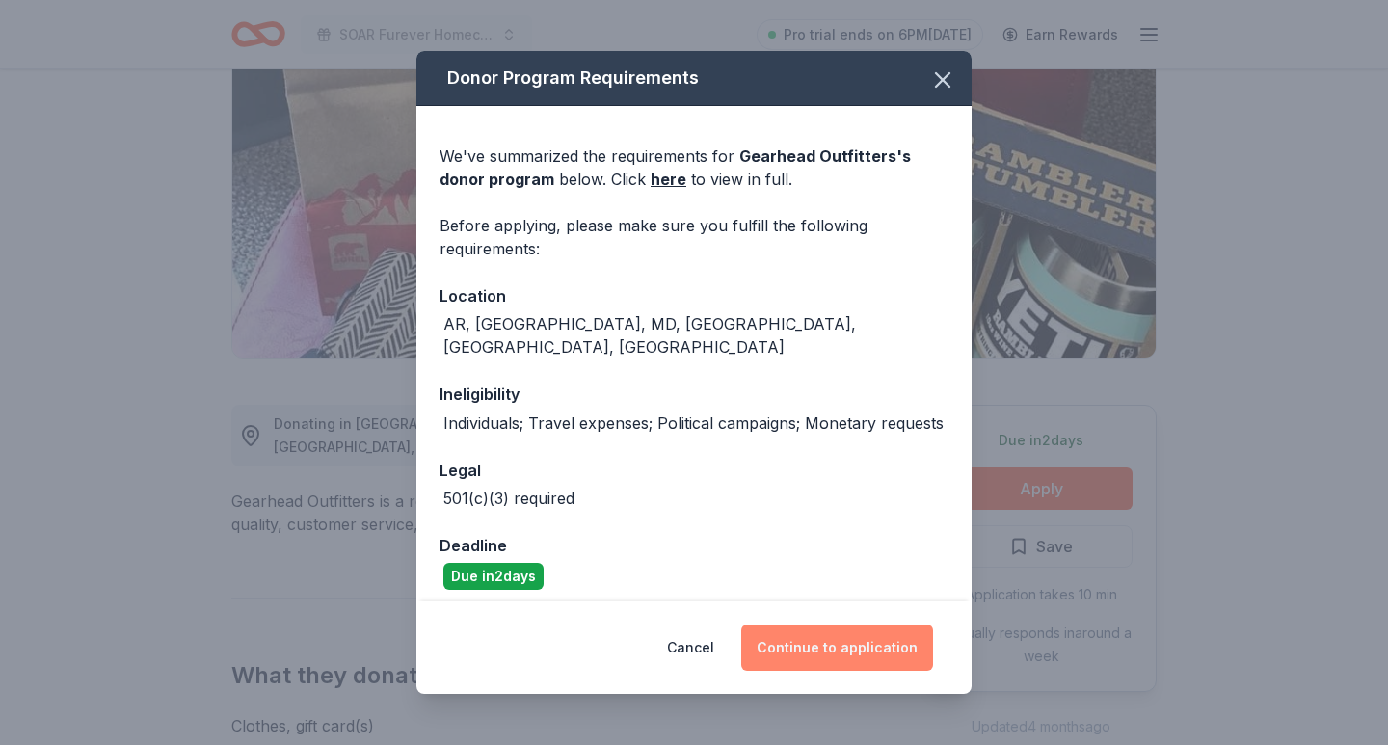
click at [873, 639] on button "Continue to application" at bounding box center [837, 648] width 192 height 46
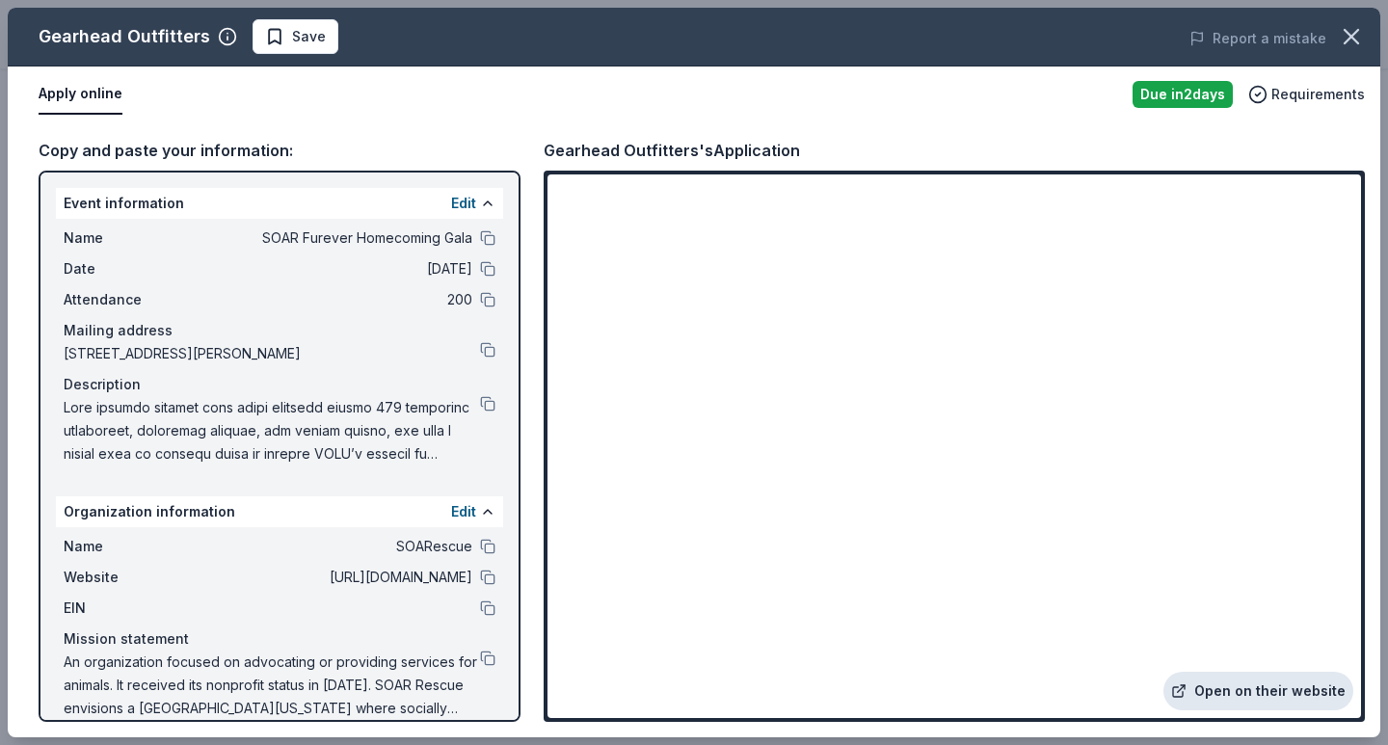
click at [1237, 704] on link "Open on their website" at bounding box center [1259, 691] width 190 height 39
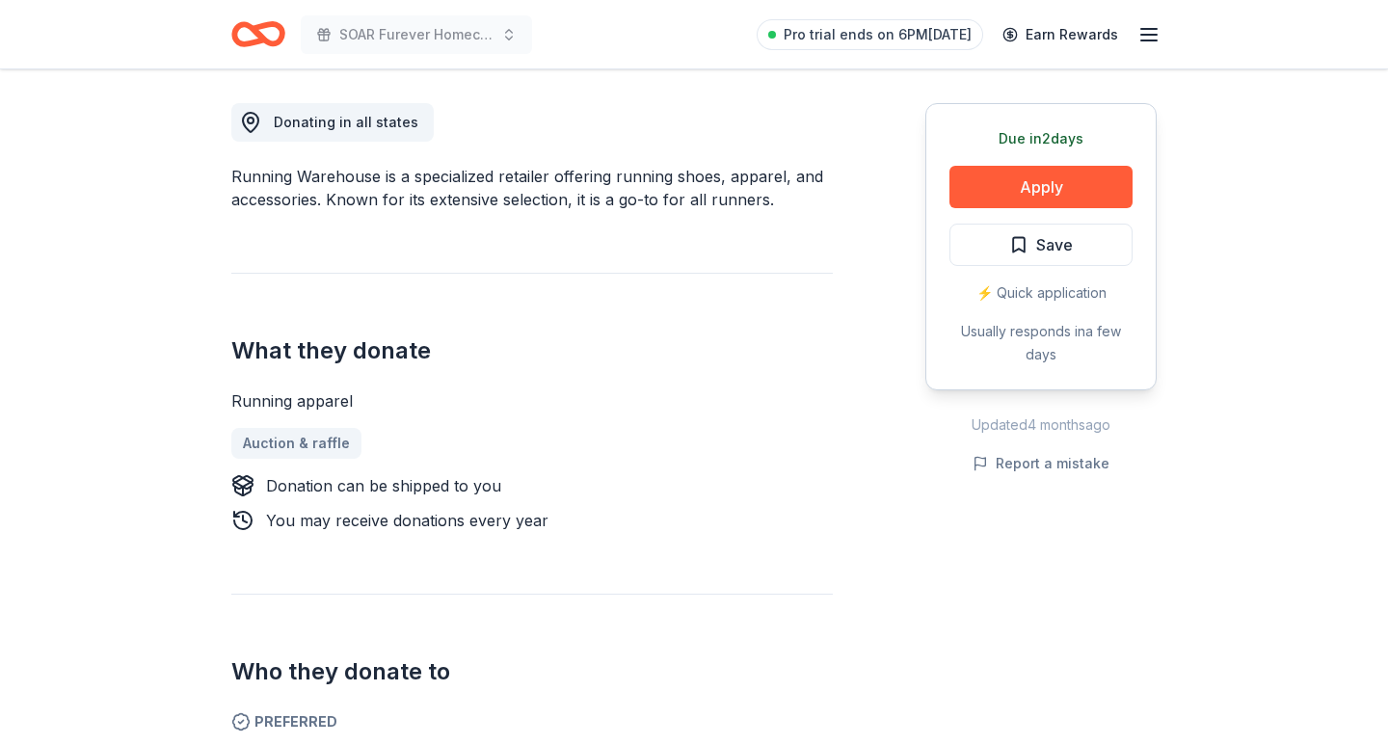
scroll to position [517, 0]
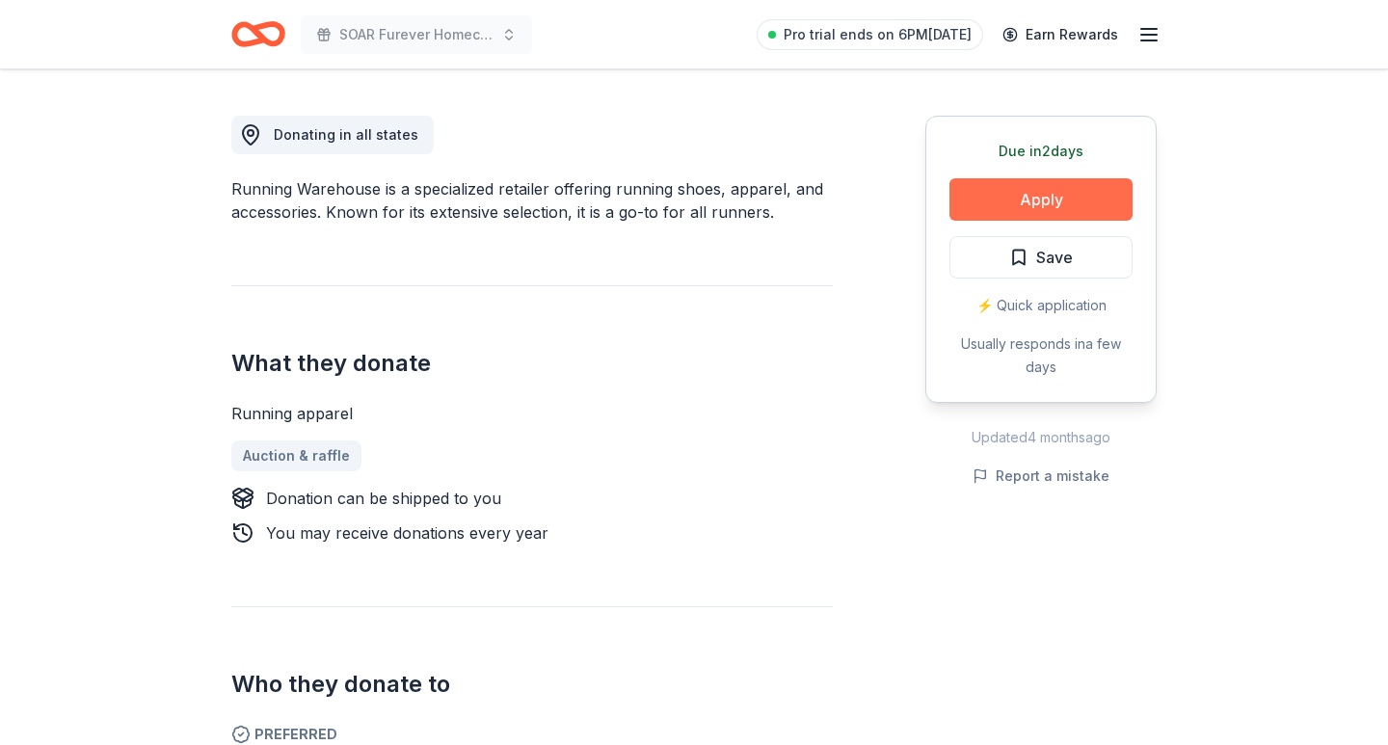
click at [1062, 186] on button "Apply" at bounding box center [1041, 199] width 183 height 42
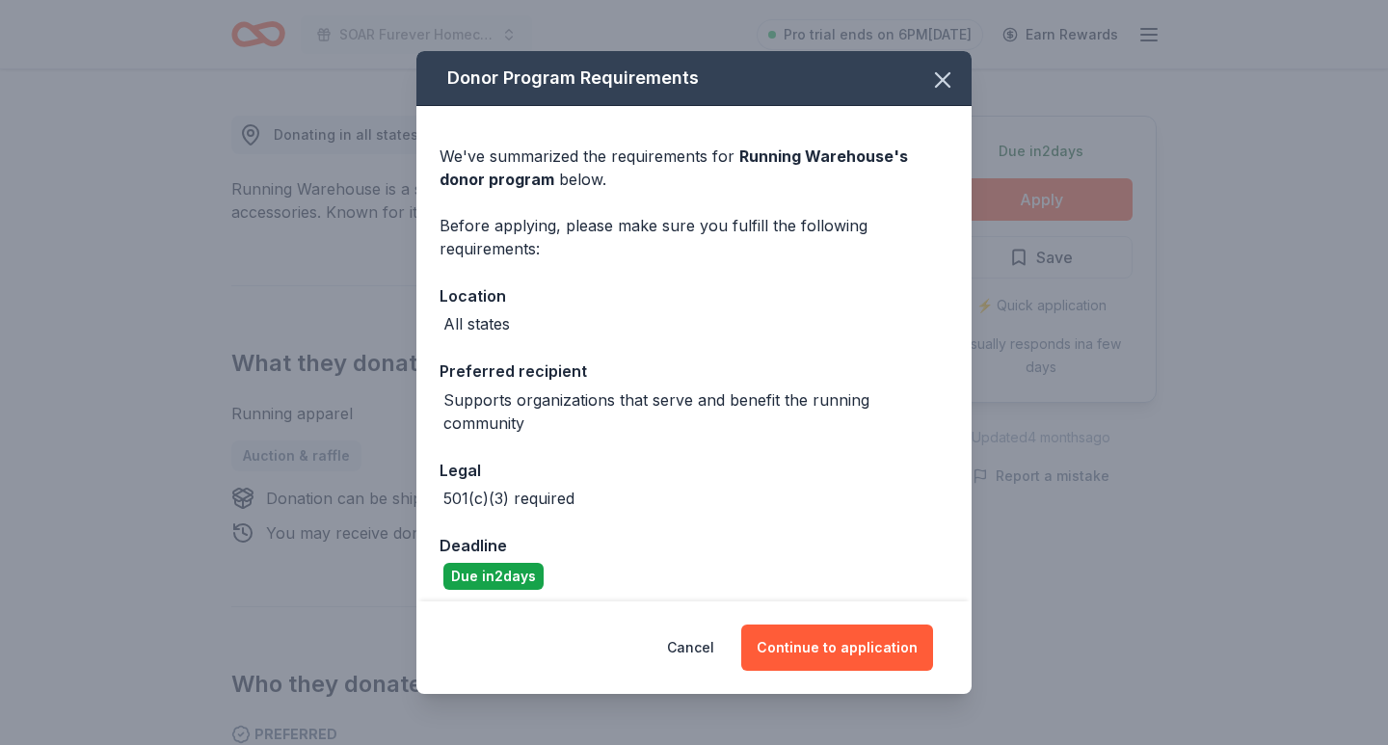
click at [820, 616] on div "Cancel Continue to application" at bounding box center [694, 648] width 555 height 93
click at [829, 640] on button "Continue to application" at bounding box center [837, 648] width 192 height 46
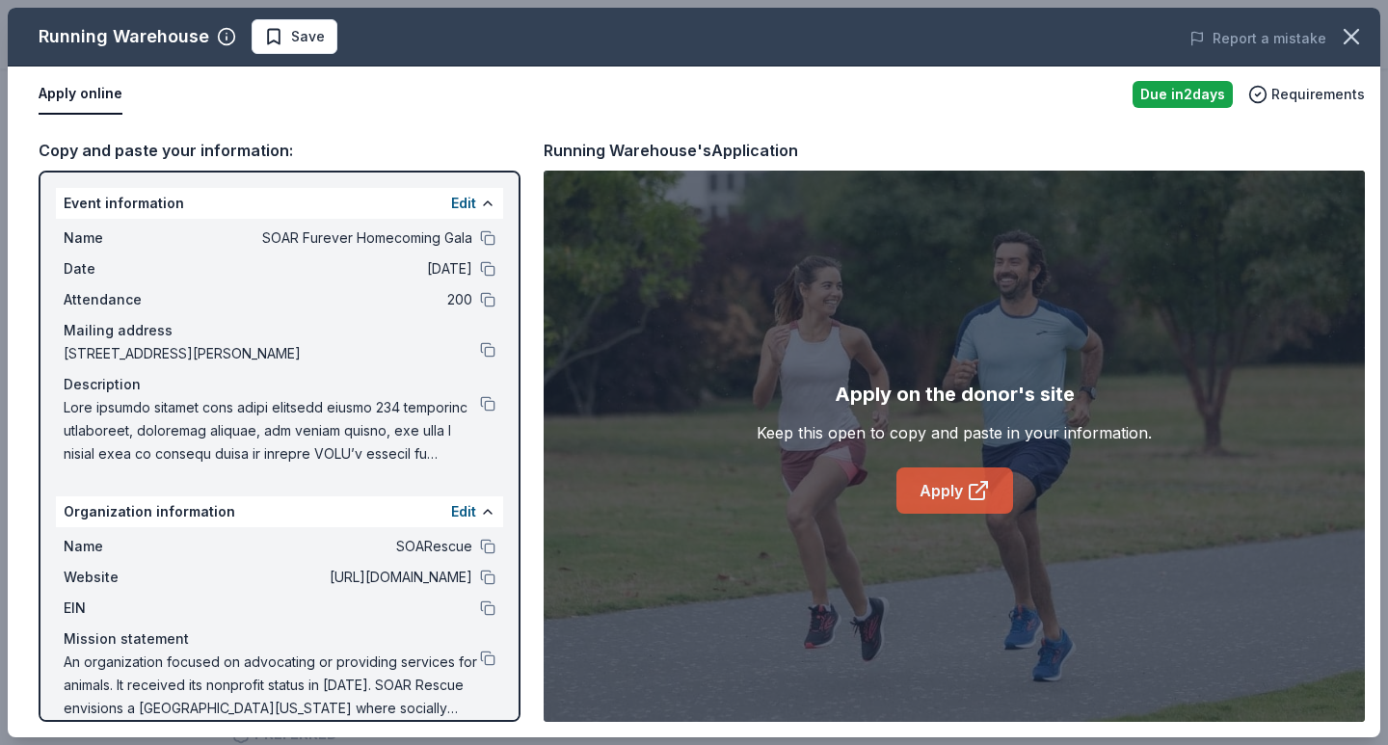
click at [955, 499] on link "Apply" at bounding box center [955, 491] width 117 height 46
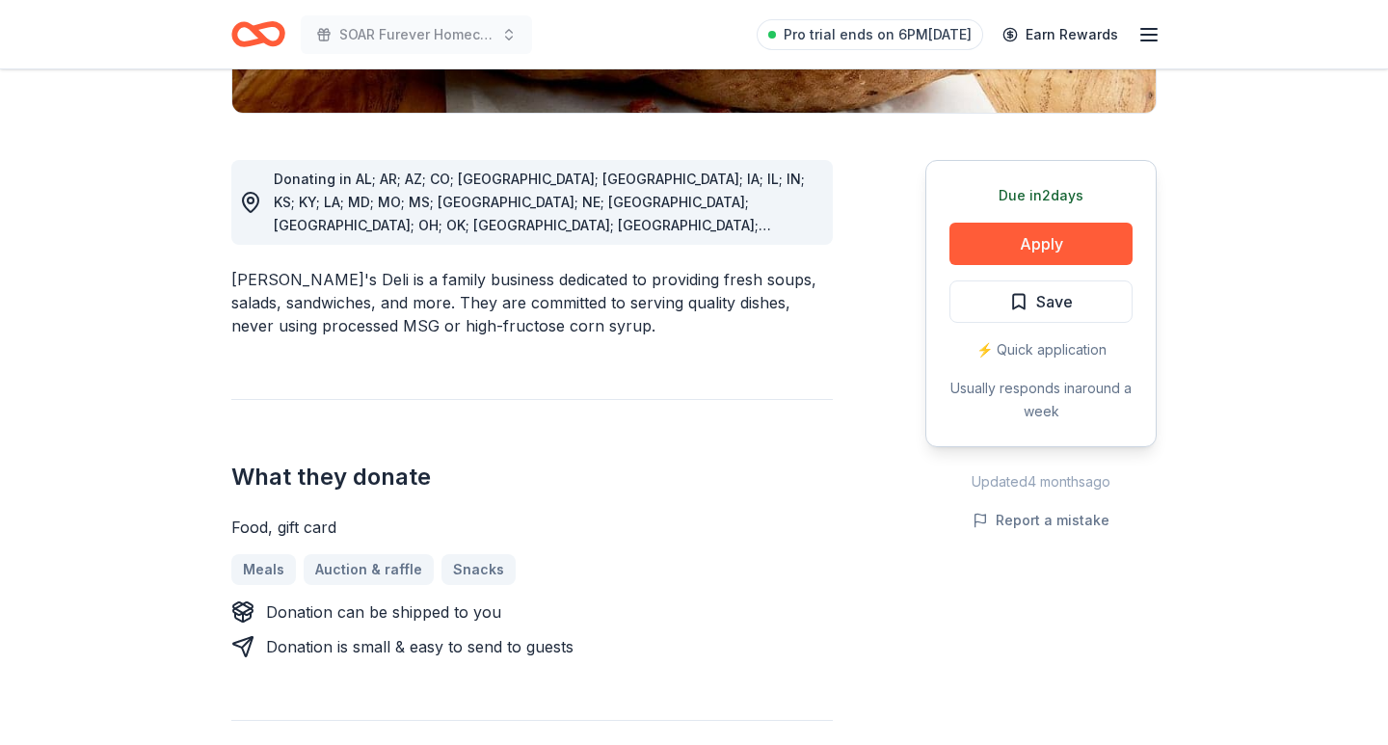
scroll to position [589, 0]
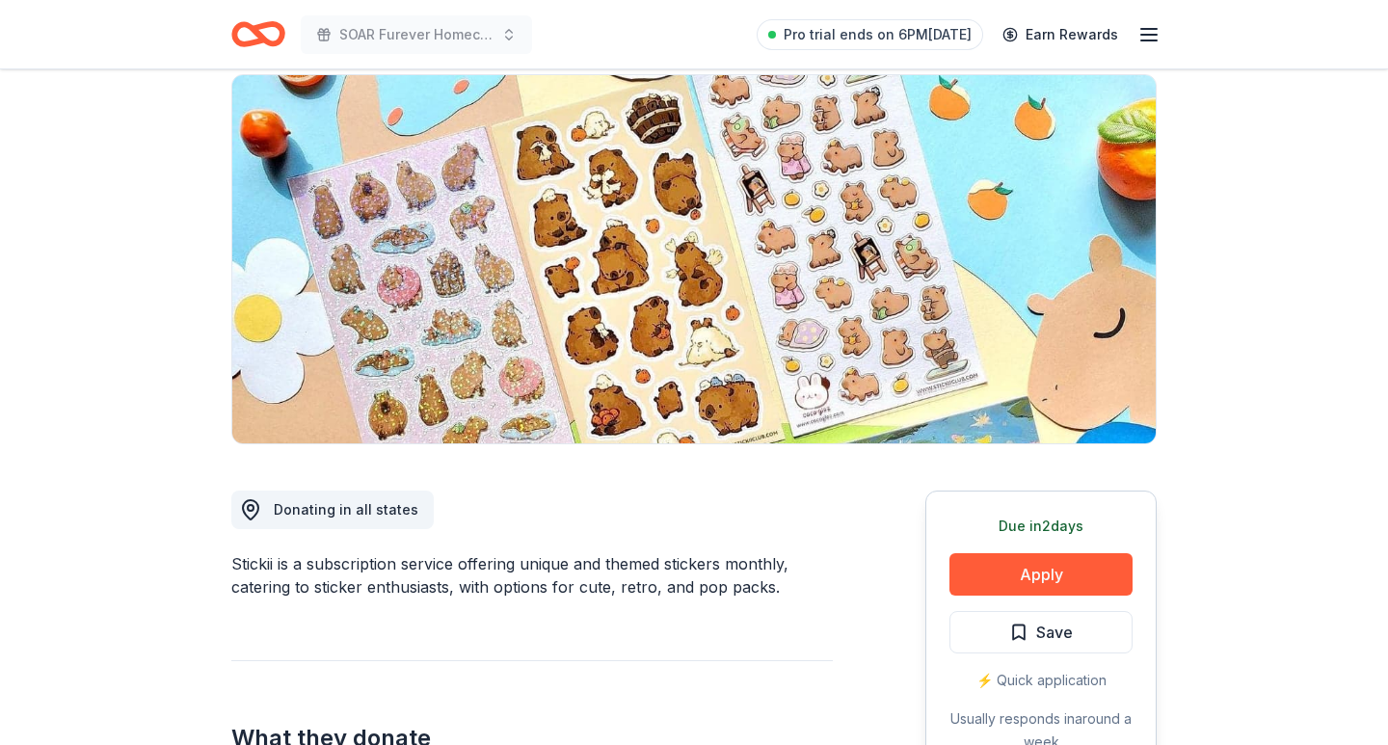
scroll to position [231, 0]
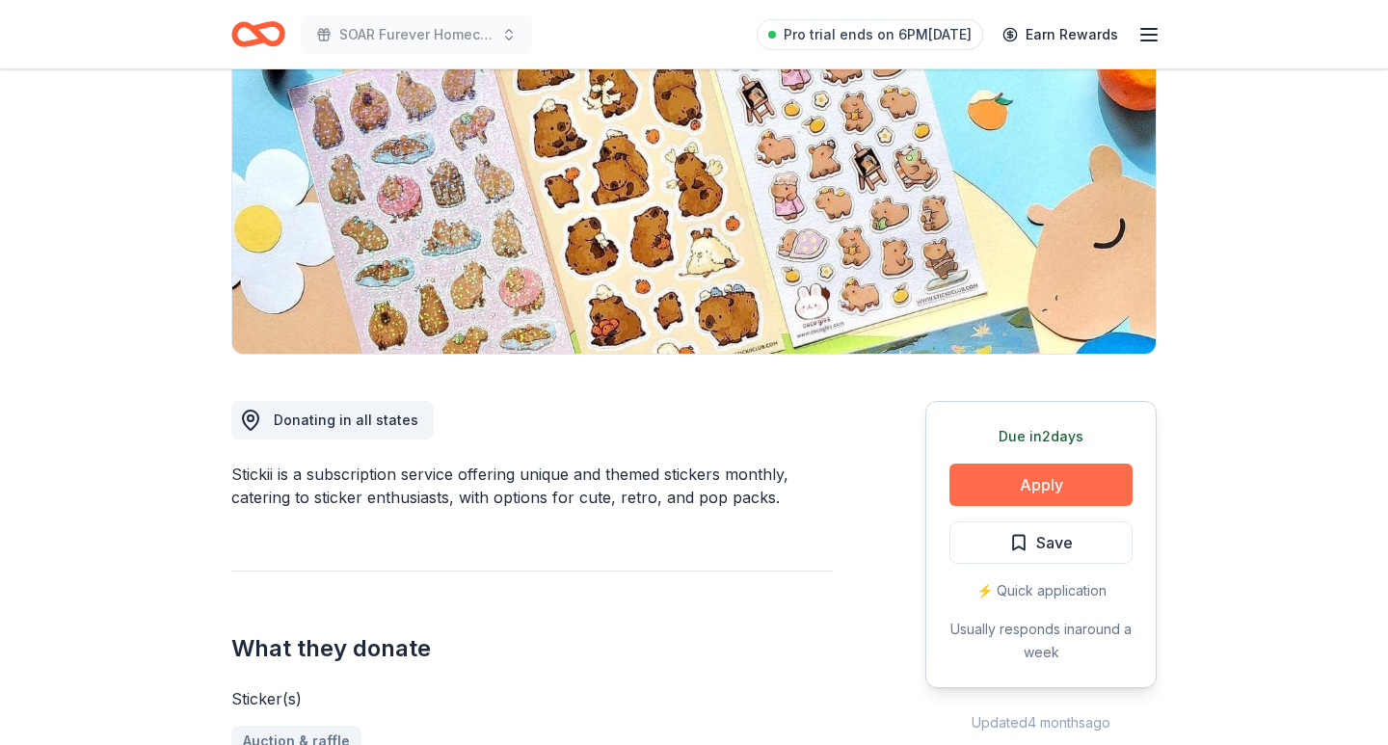
click at [1032, 495] on button "Apply" at bounding box center [1041, 485] width 183 height 42
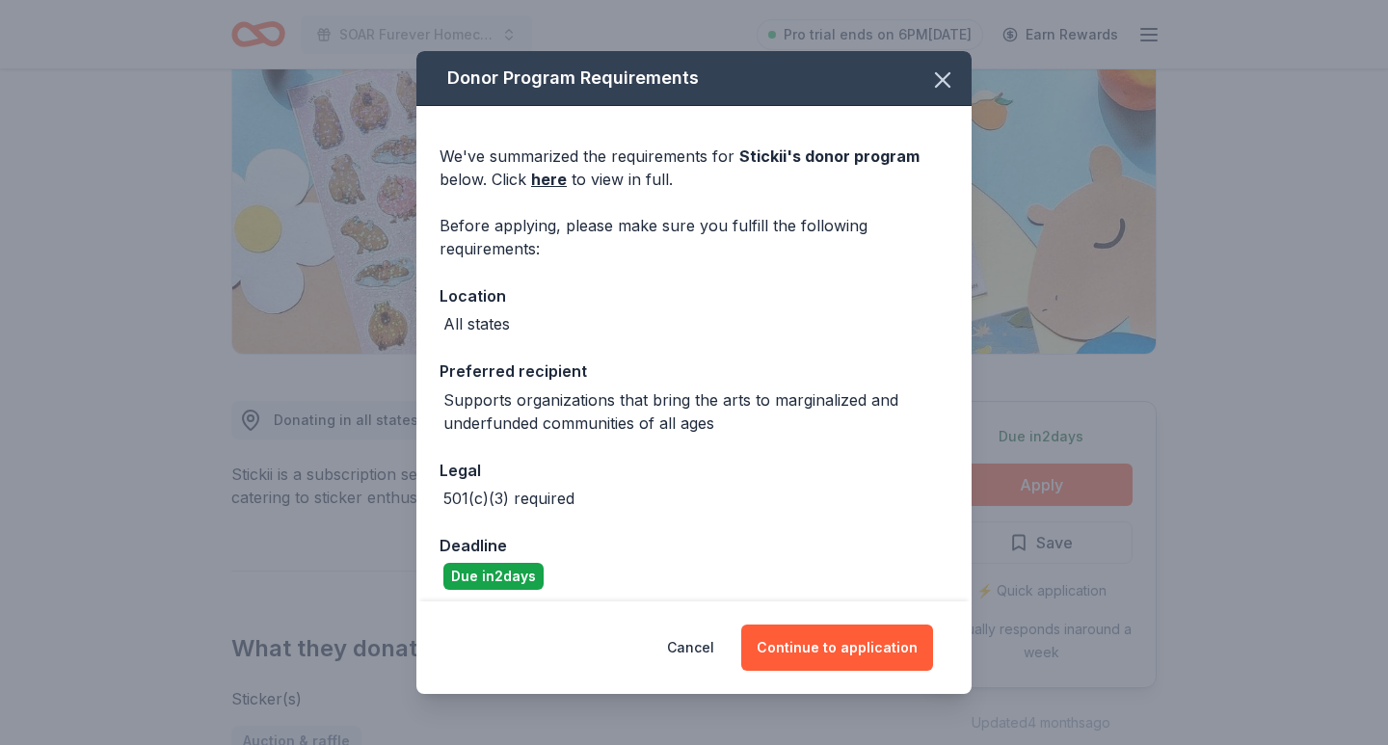
click at [856, 622] on div "Cancel Continue to application" at bounding box center [694, 648] width 555 height 93
click at [853, 632] on button "Continue to application" at bounding box center [837, 648] width 192 height 46
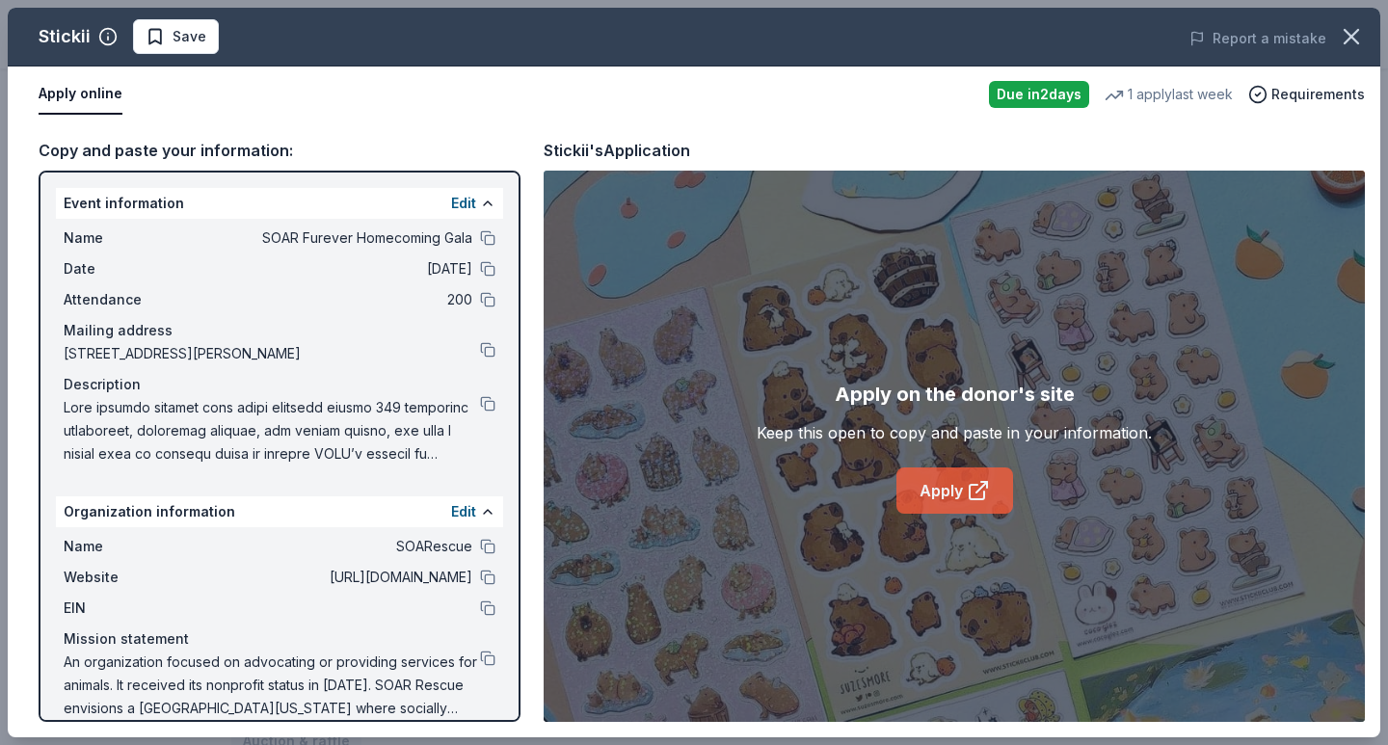
click at [930, 481] on link "Apply" at bounding box center [955, 491] width 117 height 46
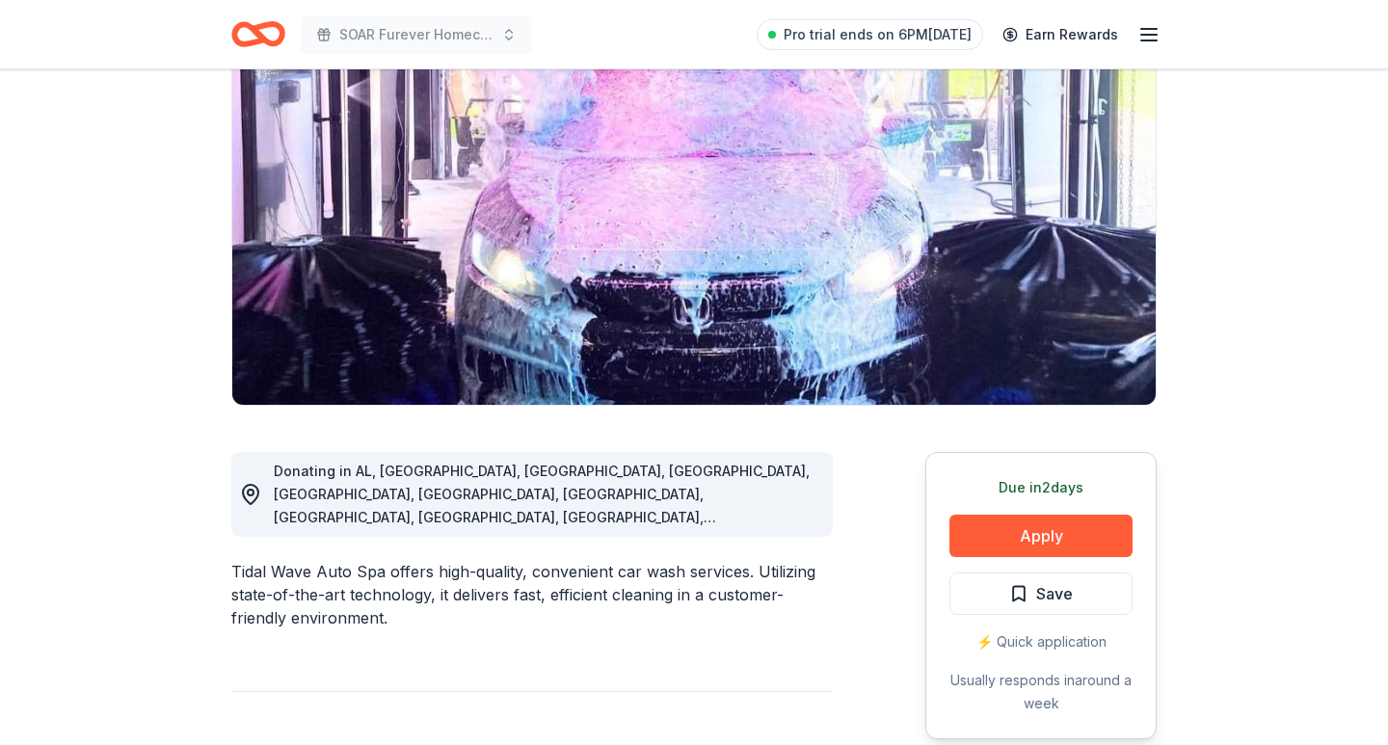
scroll to position [190, 0]
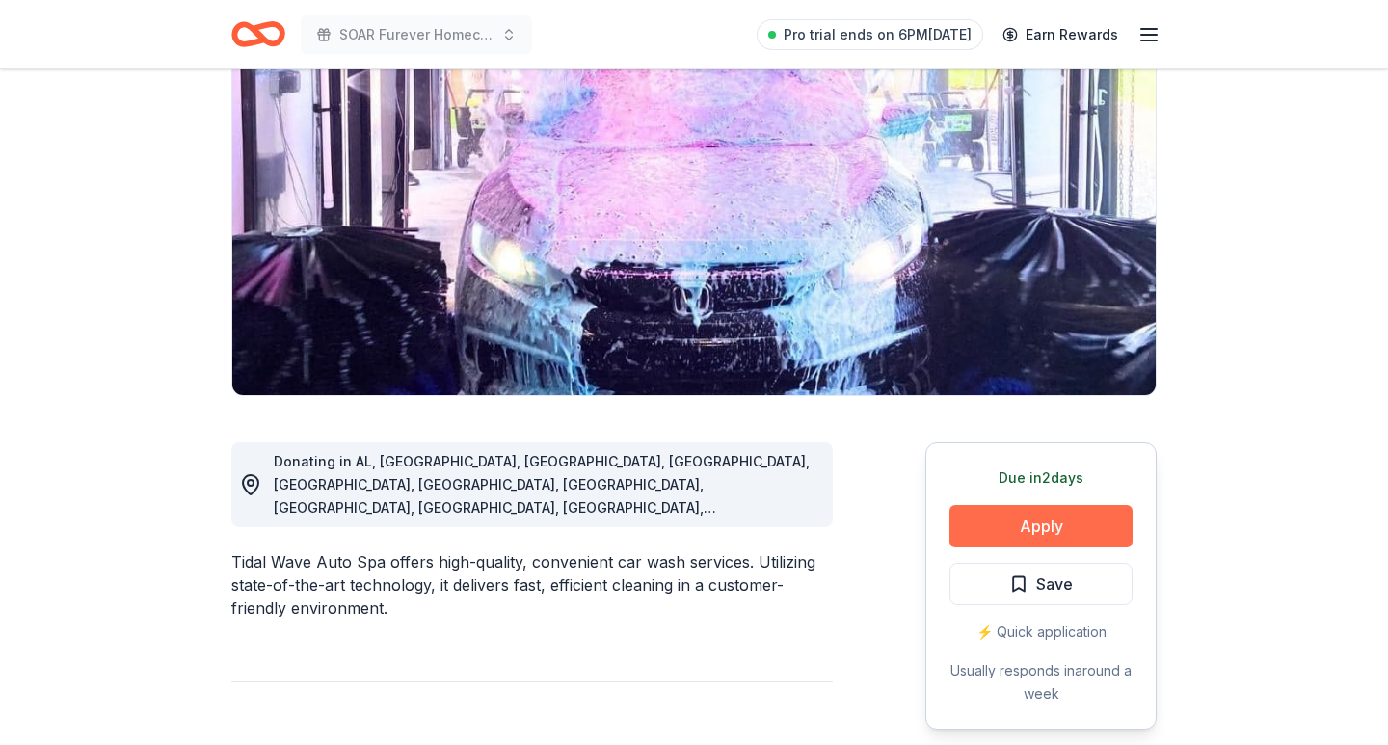
click at [999, 538] on button "Apply" at bounding box center [1041, 526] width 183 height 42
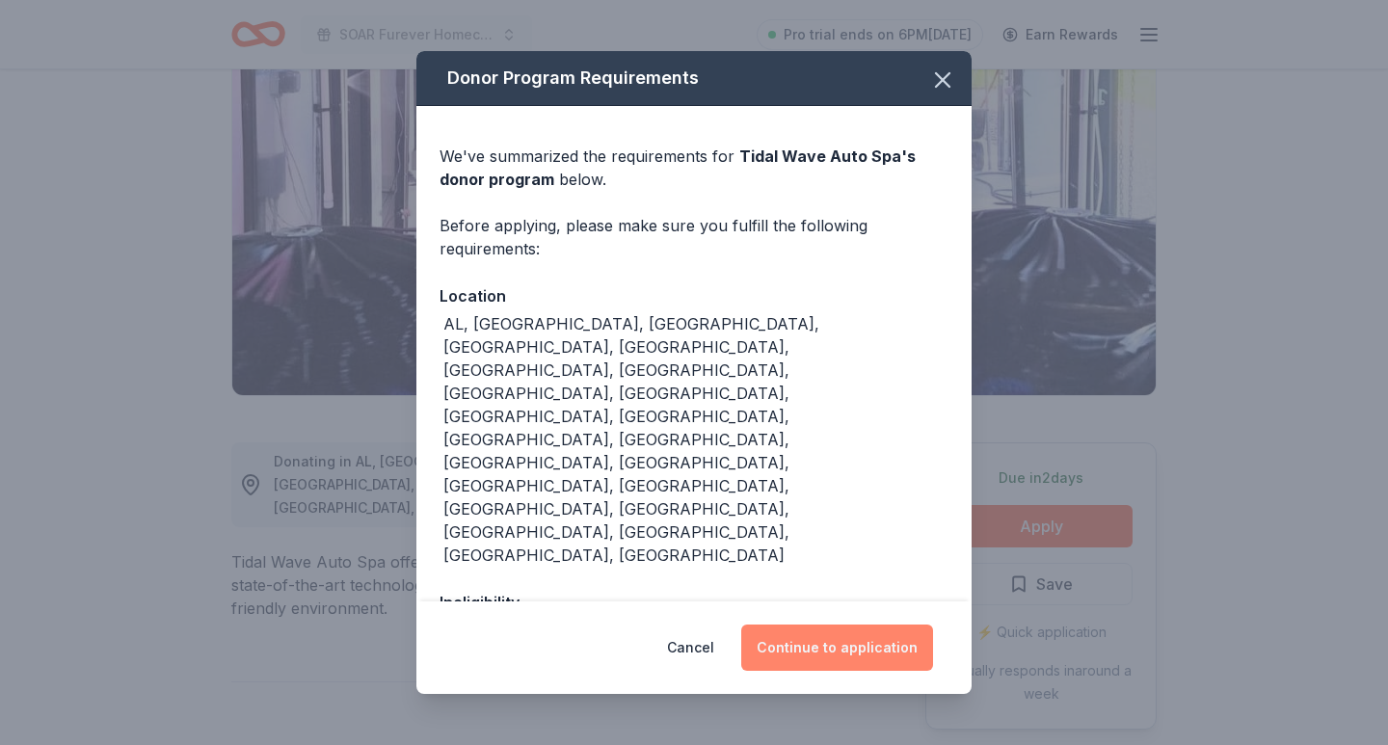
click at [836, 656] on button "Continue to application" at bounding box center [837, 648] width 192 height 46
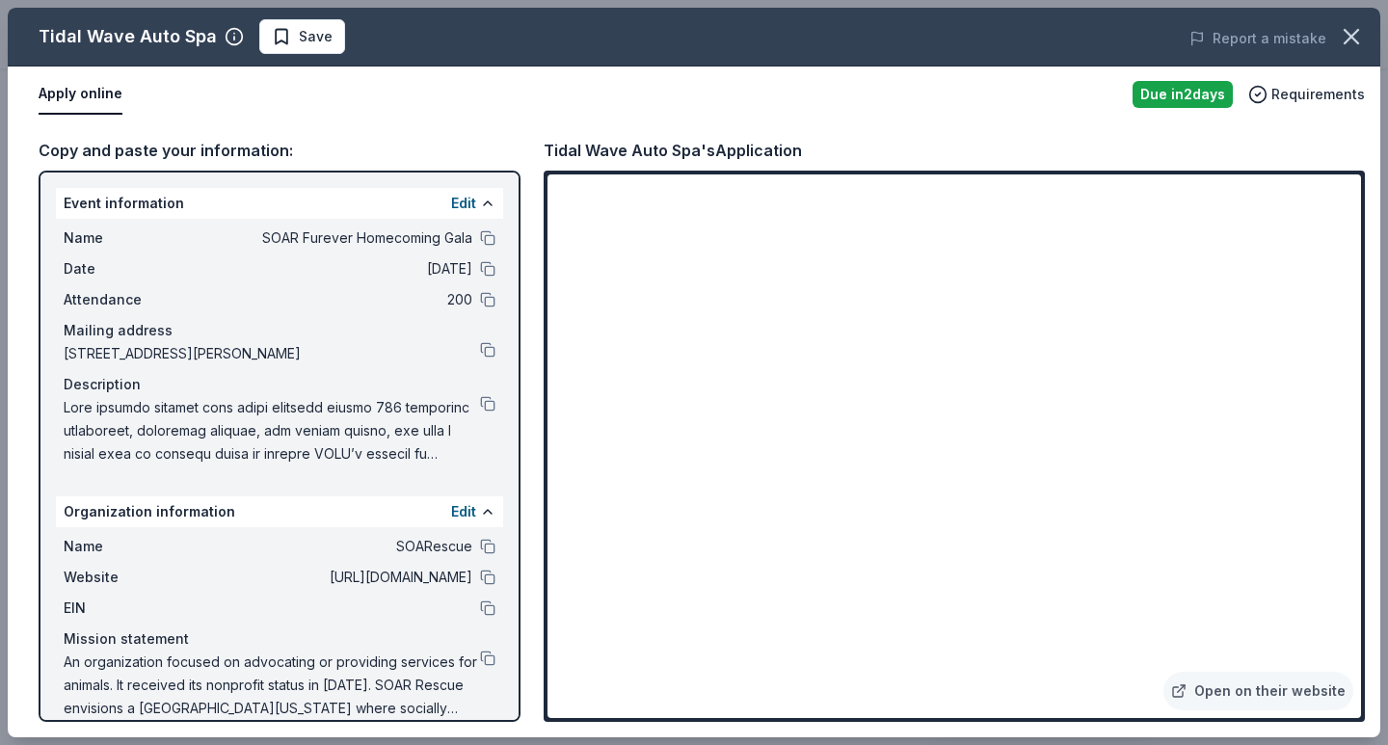
click at [478, 241] on div "Name SOAR Furever Homecoming Gala" at bounding box center [280, 238] width 432 height 23
click at [487, 246] on div "Name SOAR Furever Homecoming Gala" at bounding box center [280, 238] width 432 height 23
click at [489, 238] on button at bounding box center [487, 237] width 15 height 15
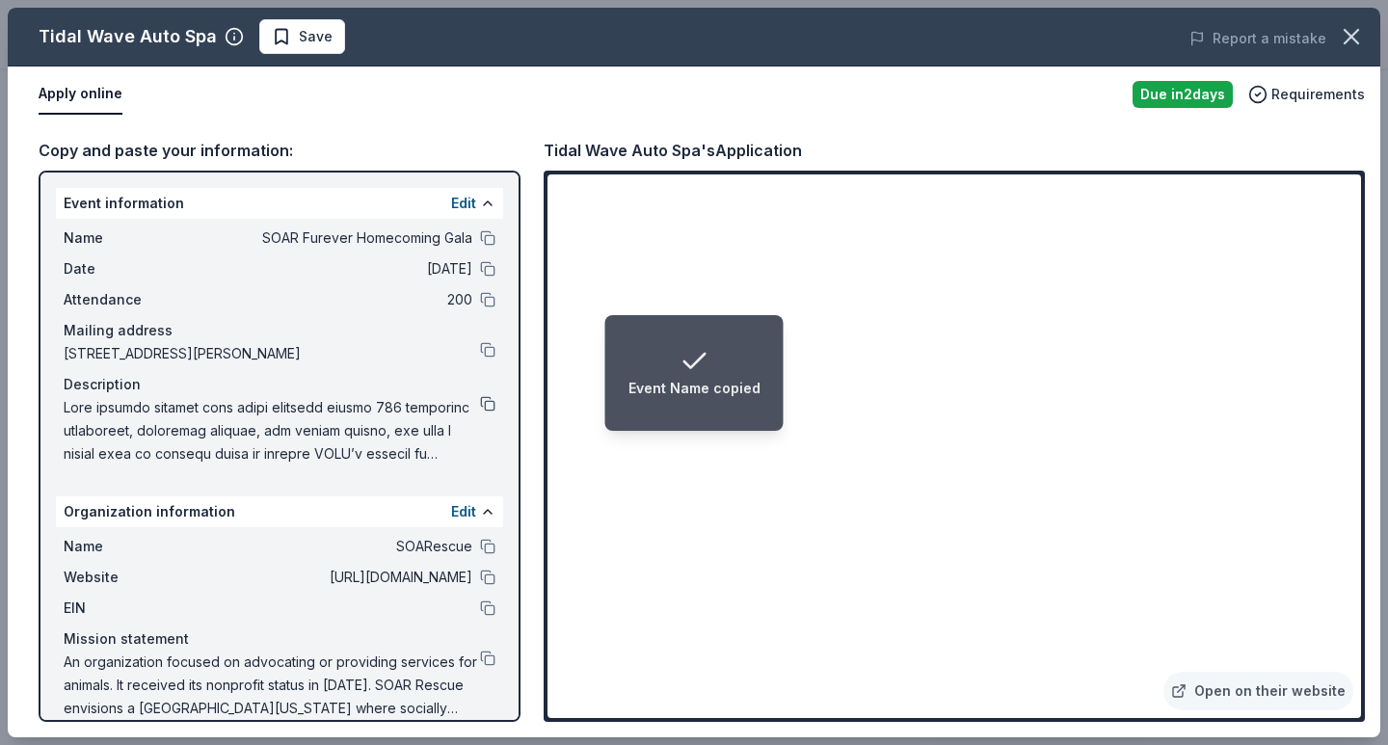
click at [490, 409] on button at bounding box center [487, 403] width 15 height 15
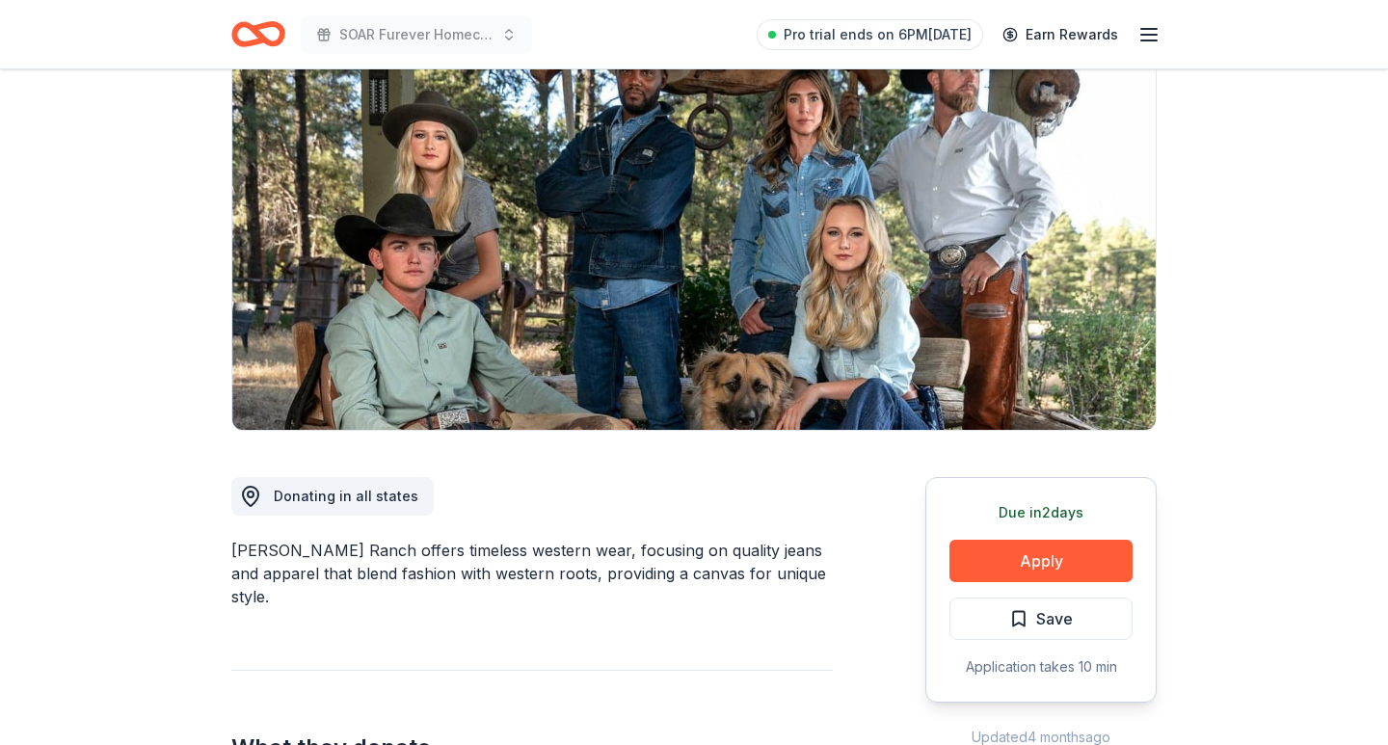
scroll to position [160, 0]
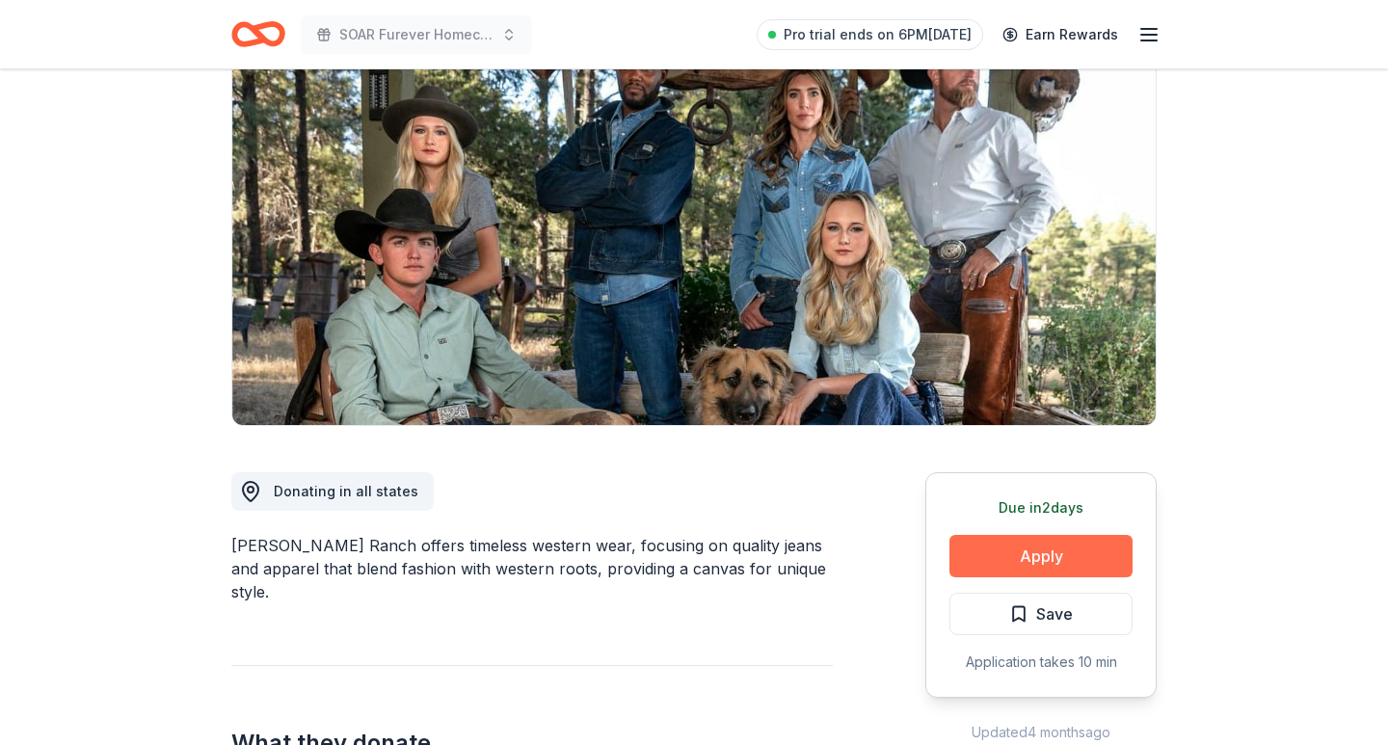
click at [1004, 560] on button "Apply" at bounding box center [1041, 556] width 183 height 42
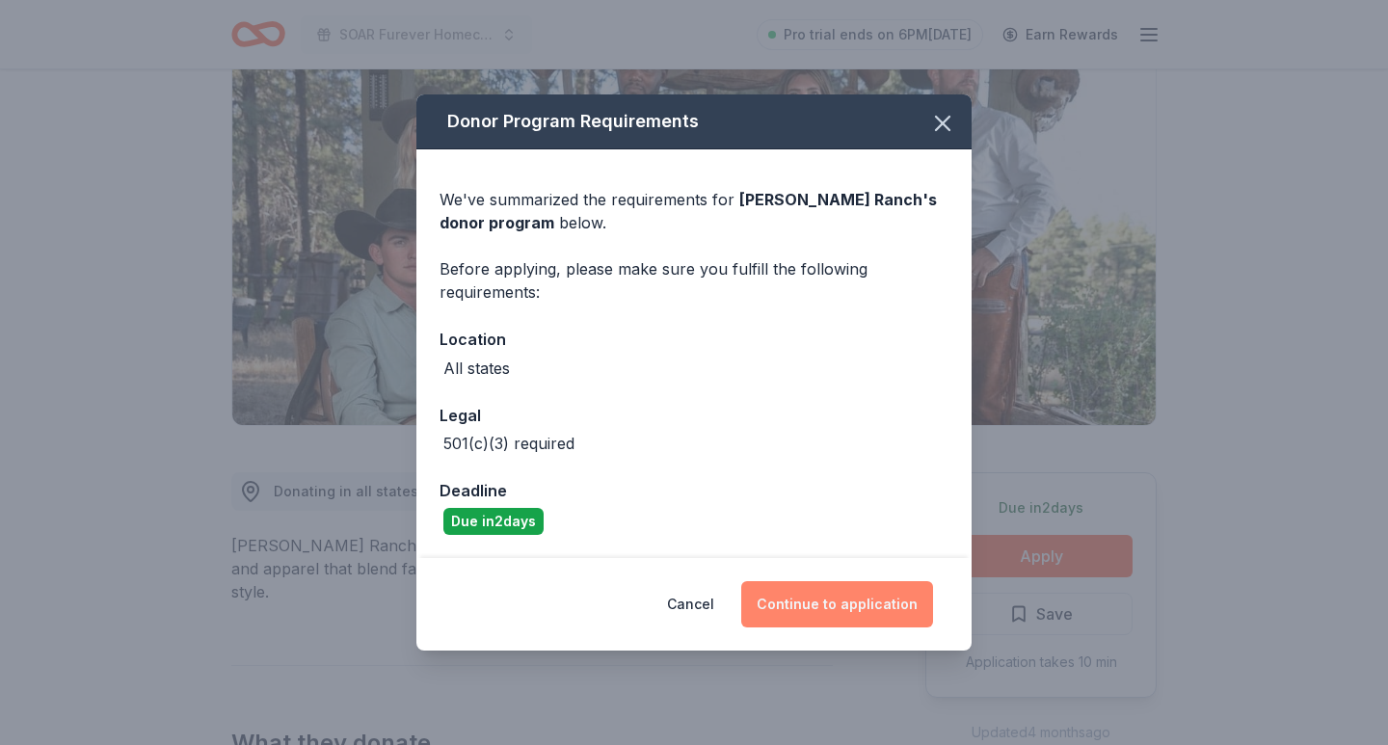
click at [859, 607] on button "Continue to application" at bounding box center [837, 604] width 192 height 46
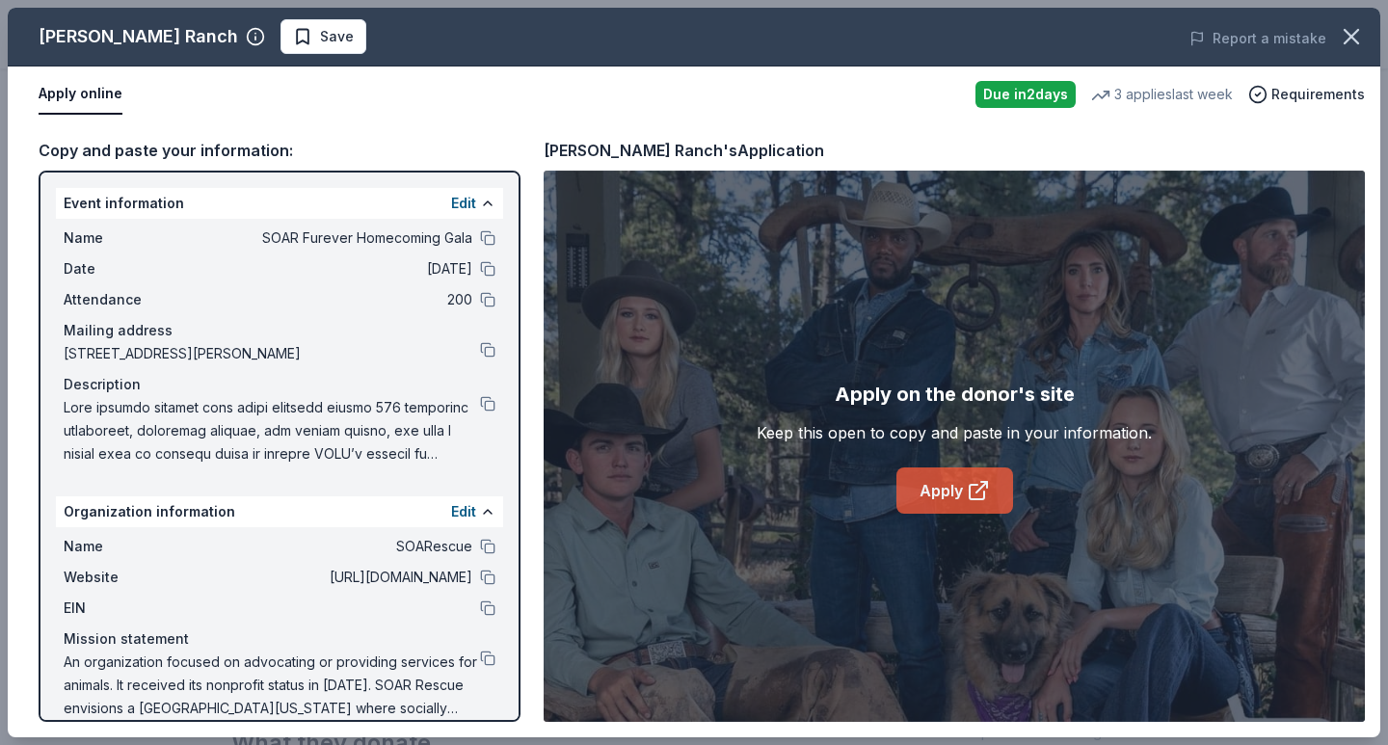
click at [945, 491] on link "Apply" at bounding box center [955, 491] width 117 height 46
click at [503, 229] on div "Event information Edit Name SOAR Furever Homecoming Gala Date 11/14/25 Attendan…" at bounding box center [280, 446] width 482 height 551
click at [494, 233] on button at bounding box center [487, 237] width 15 height 15
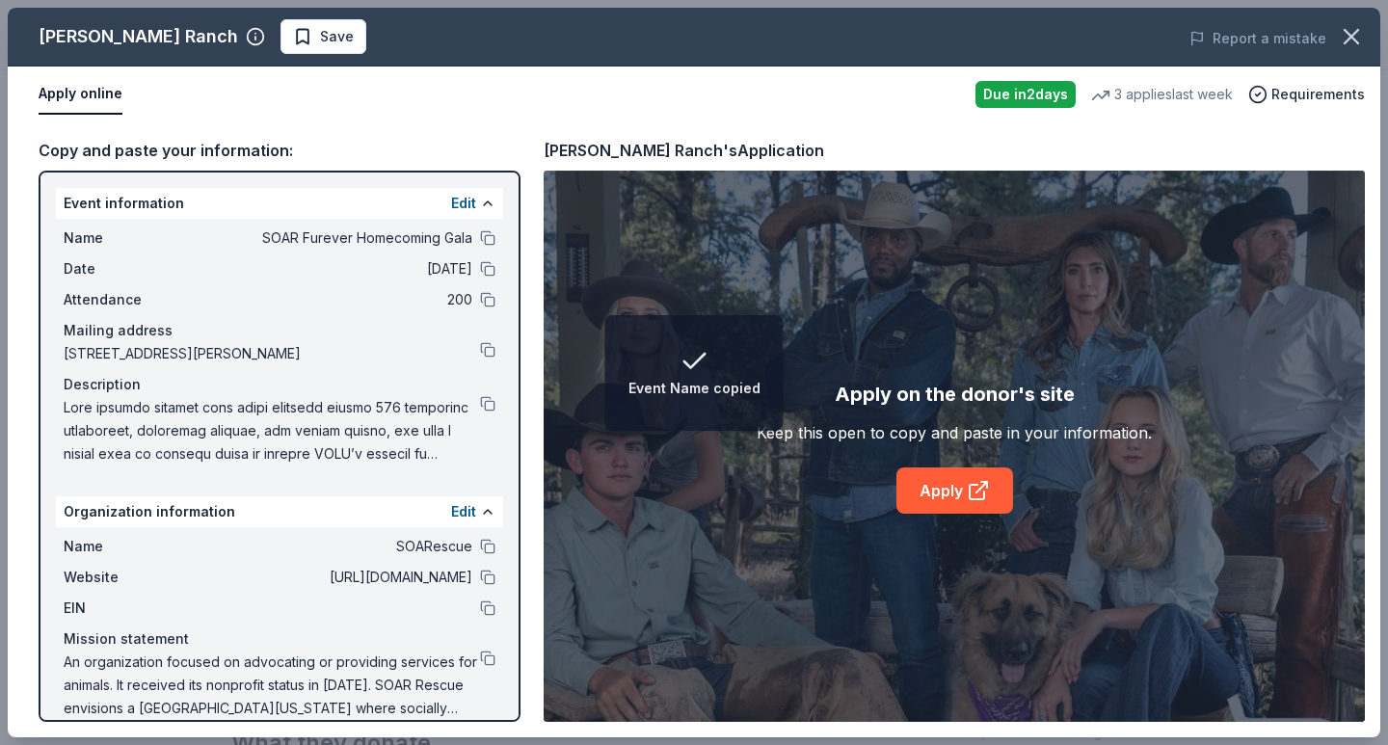
click at [496, 404] on div "Name SOAR Furever Homecoming Gala Date 11/14/25 Attendance 200 Mailing address …" at bounding box center [279, 346] width 447 height 255
click at [488, 402] on button at bounding box center [487, 403] width 15 height 15
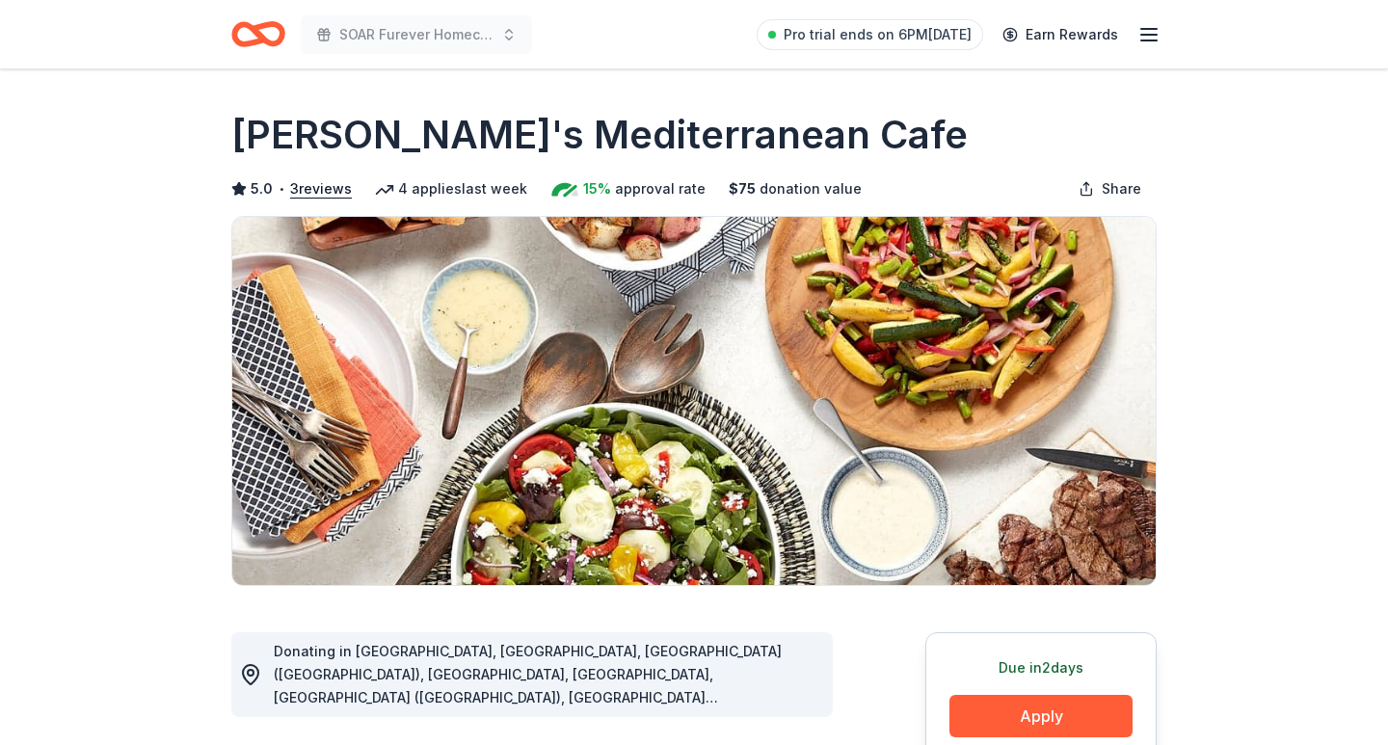
scroll to position [402, 0]
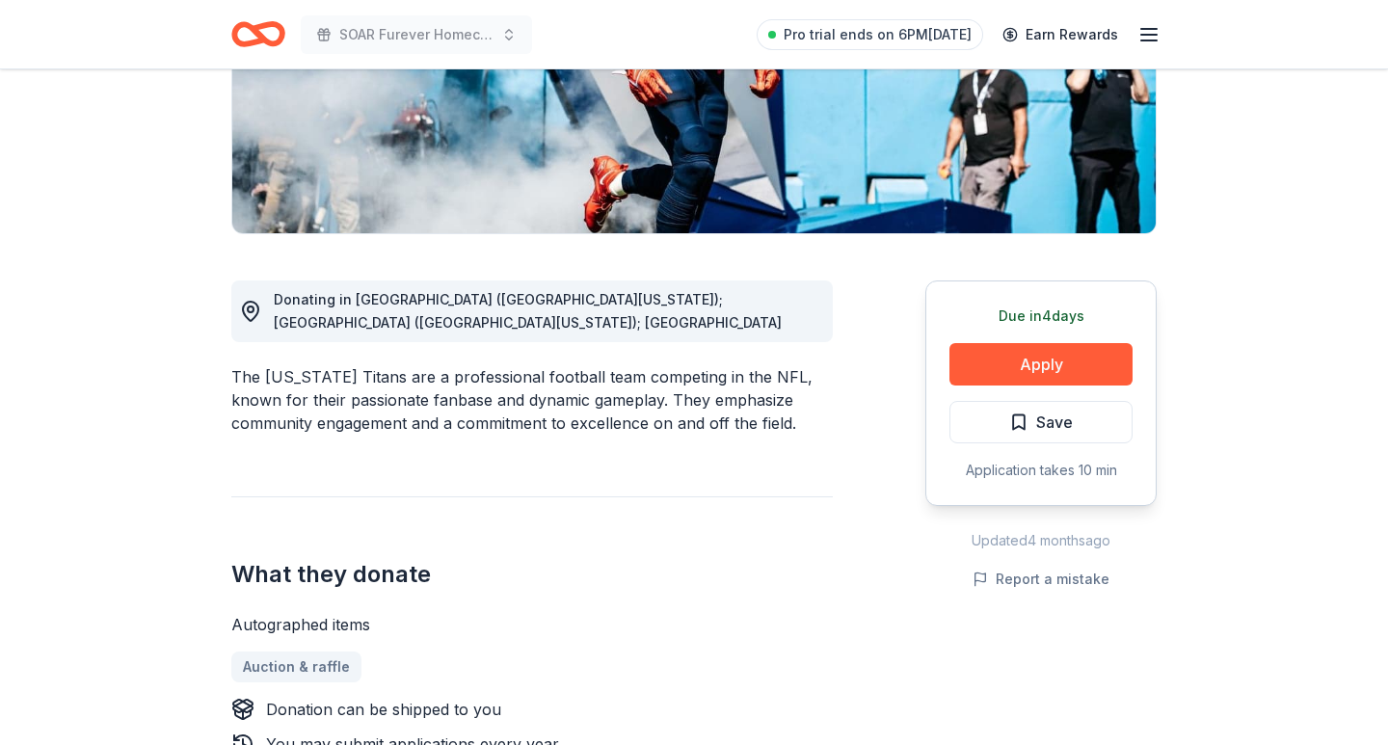
scroll to position [504, 0]
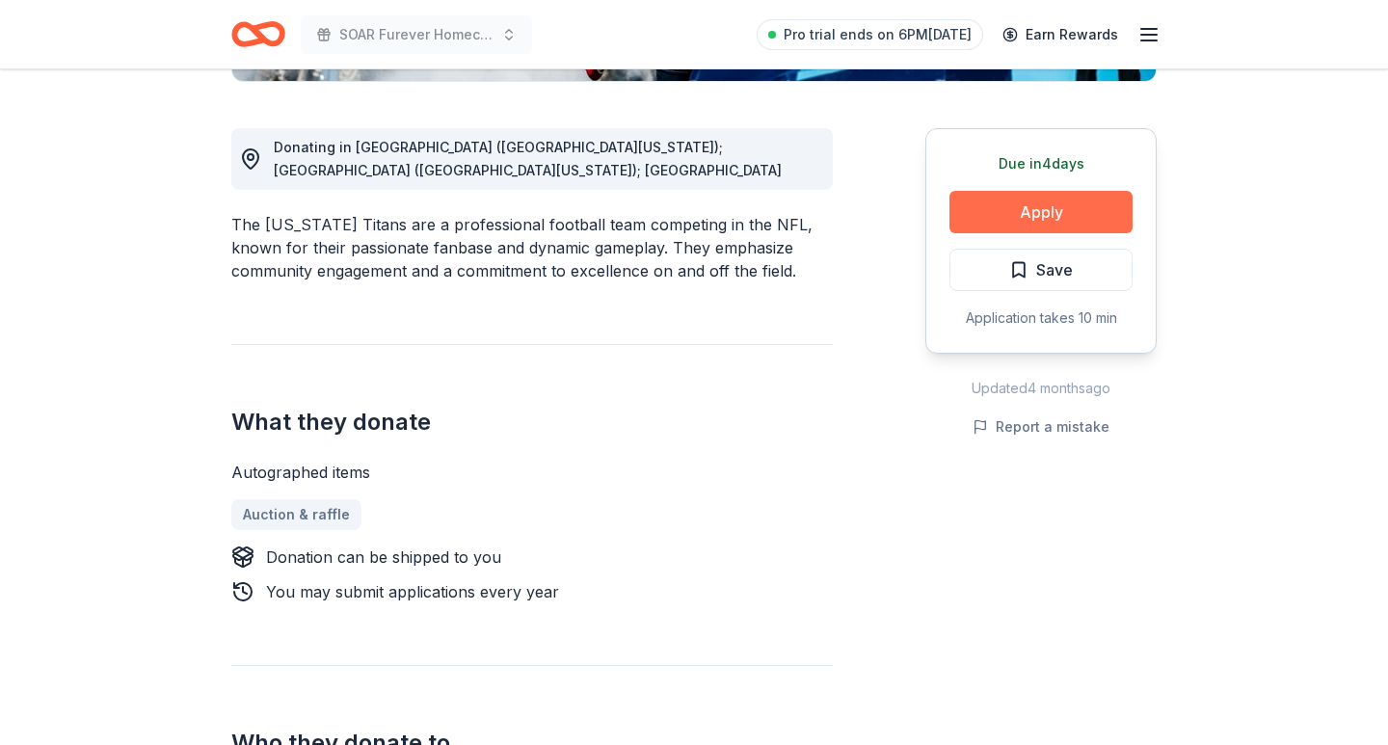
click at [1079, 207] on button "Apply" at bounding box center [1041, 212] width 183 height 42
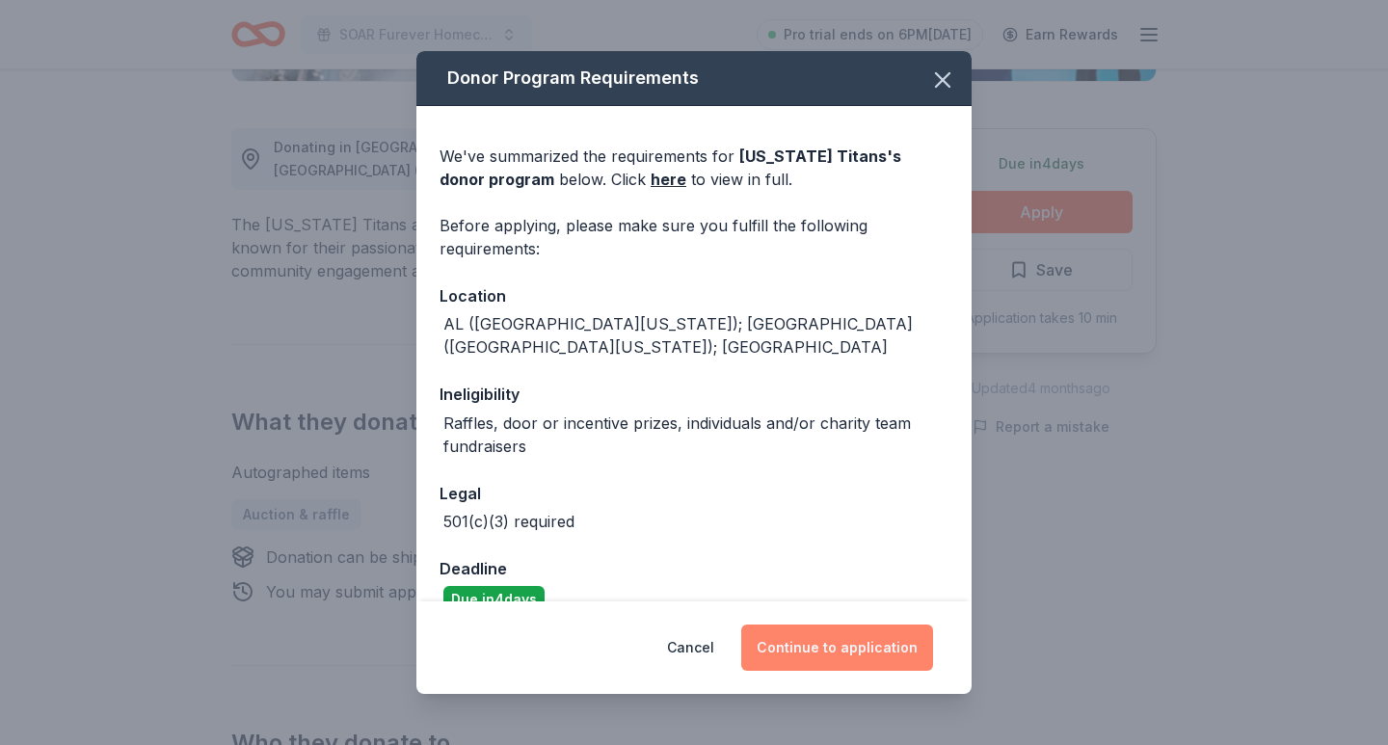
drag, startPoint x: 856, startPoint y: 688, endPoint x: 856, endPoint y: 665, distance: 23.1
click at [856, 687] on div "Cancel Continue to application" at bounding box center [694, 648] width 555 height 93
click at [856, 656] on button "Continue to application" at bounding box center [837, 648] width 192 height 46
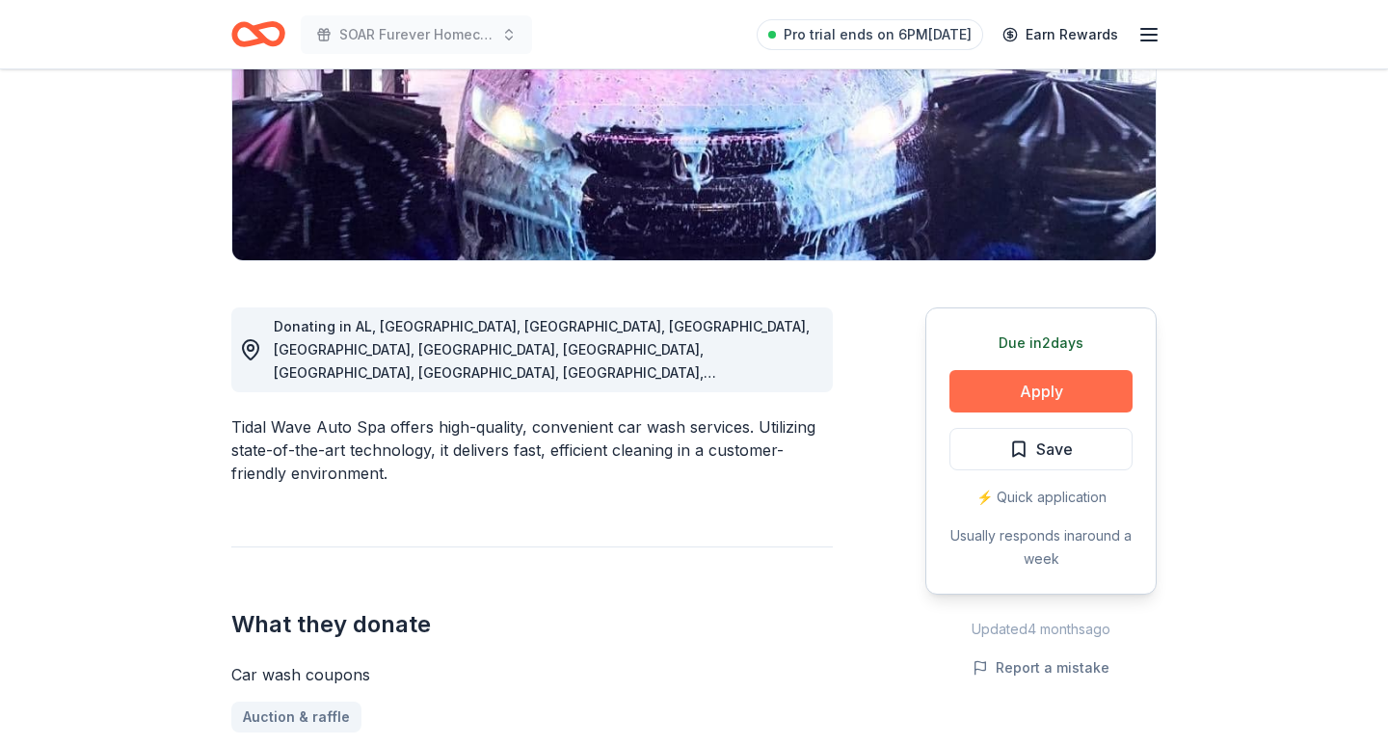
scroll to position [326, 0]
click at [1009, 389] on button "Apply" at bounding box center [1041, 390] width 183 height 42
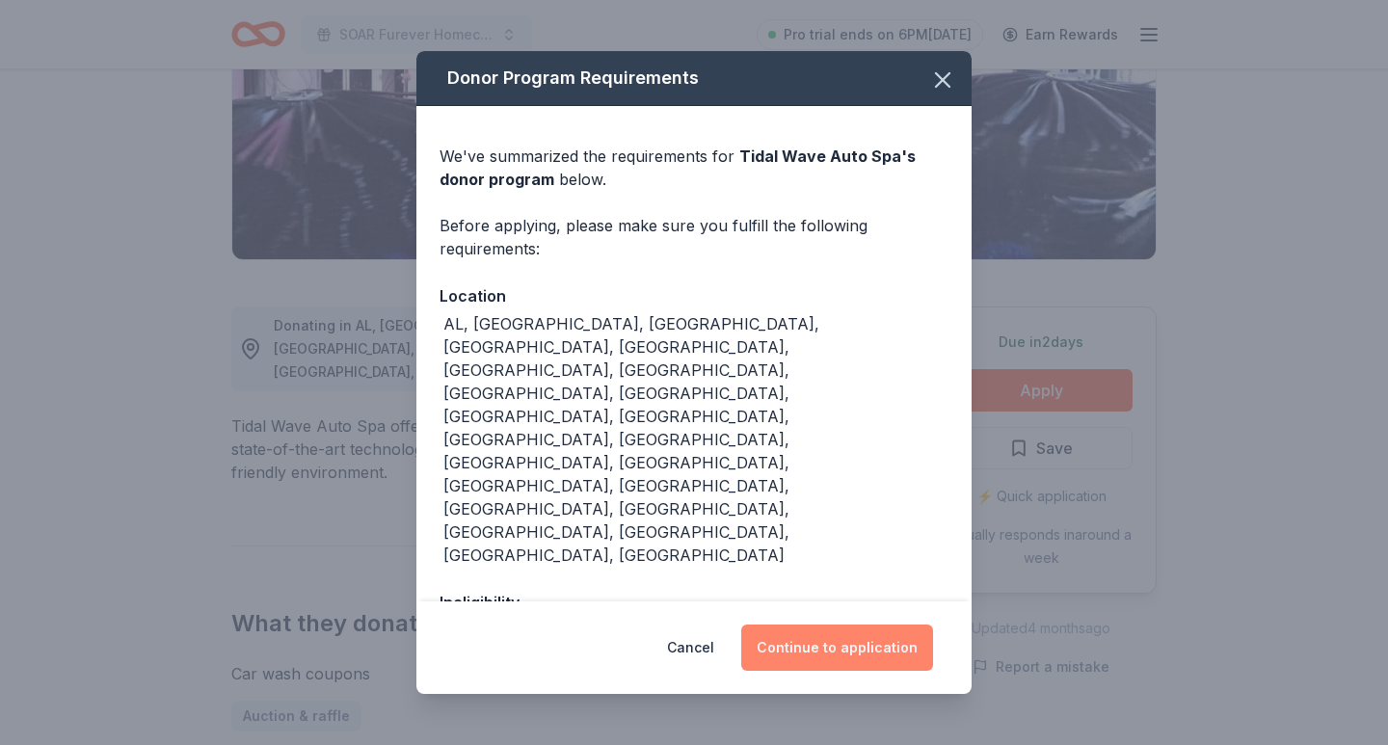
click at [810, 665] on button "Continue to application" at bounding box center [837, 648] width 192 height 46
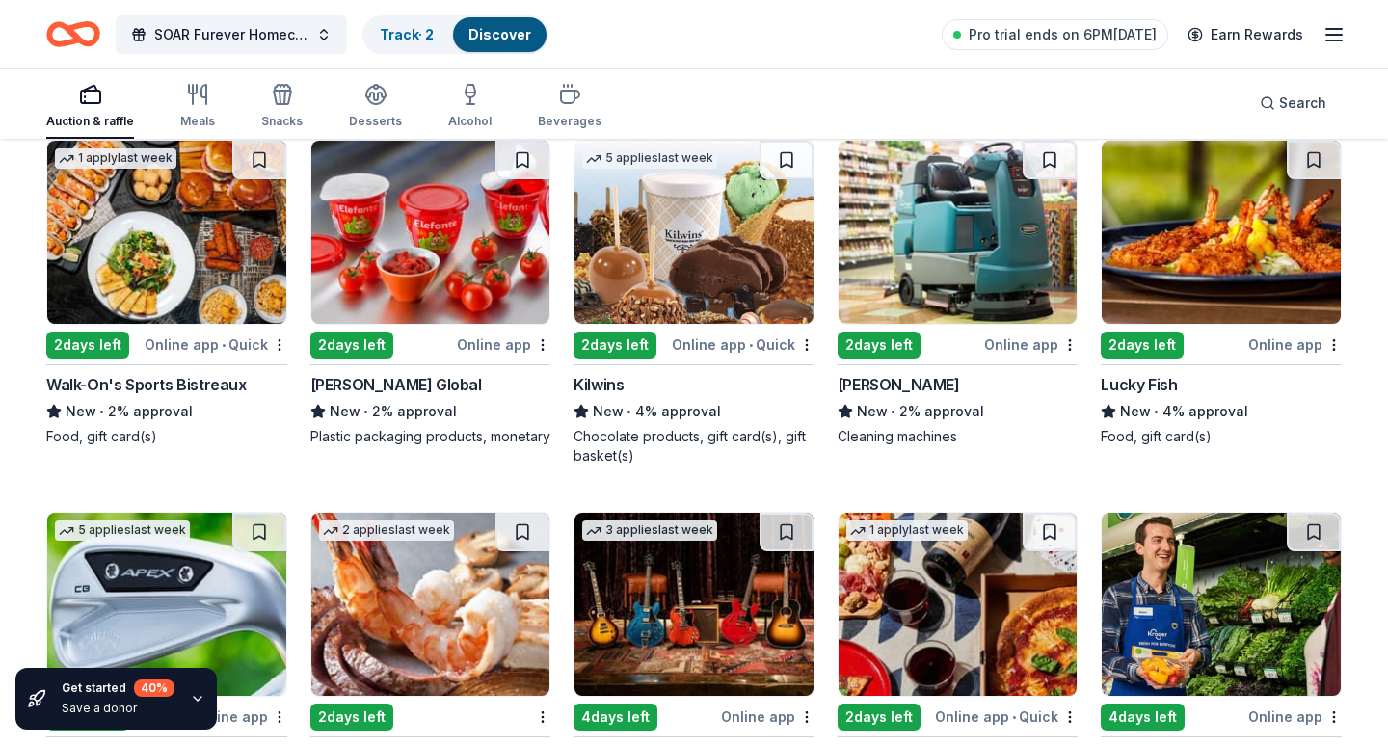
scroll to position [7602, 0]
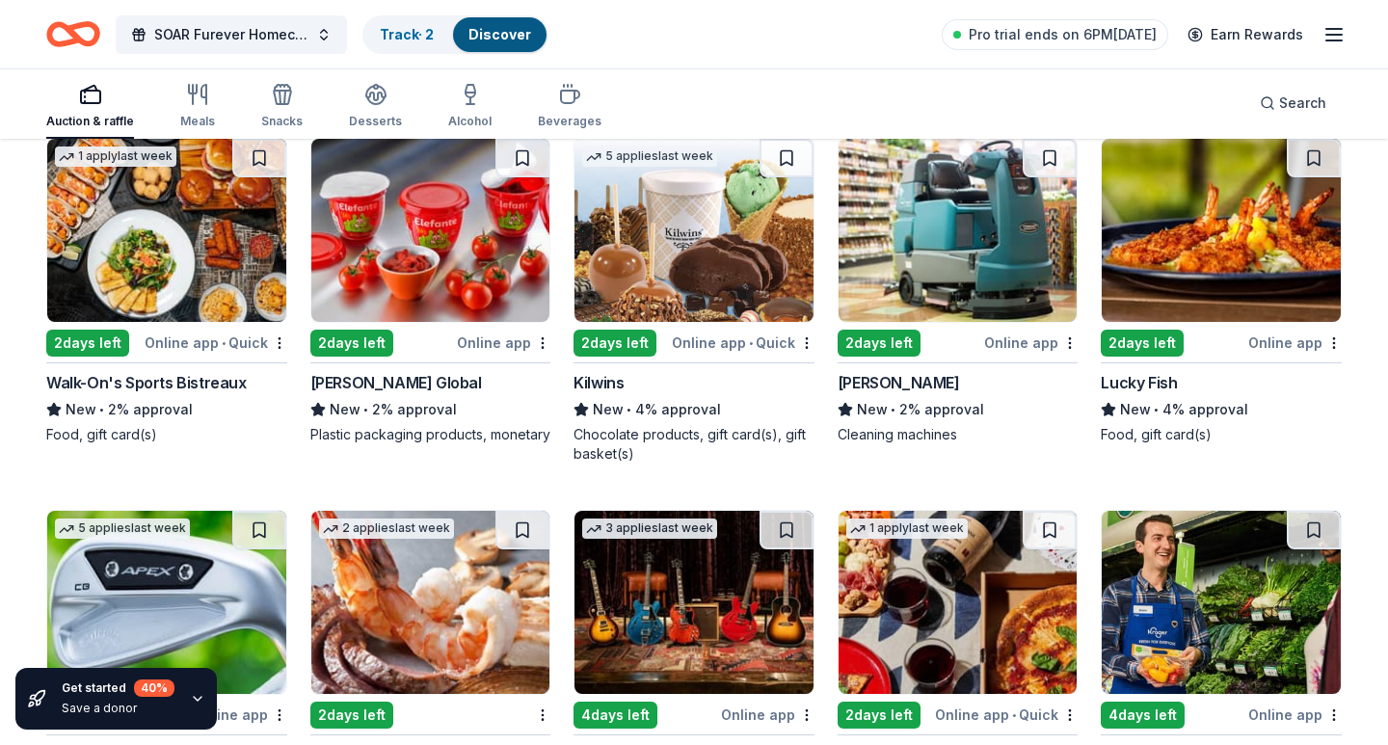
click at [939, 273] on img at bounding box center [958, 230] width 239 height 183
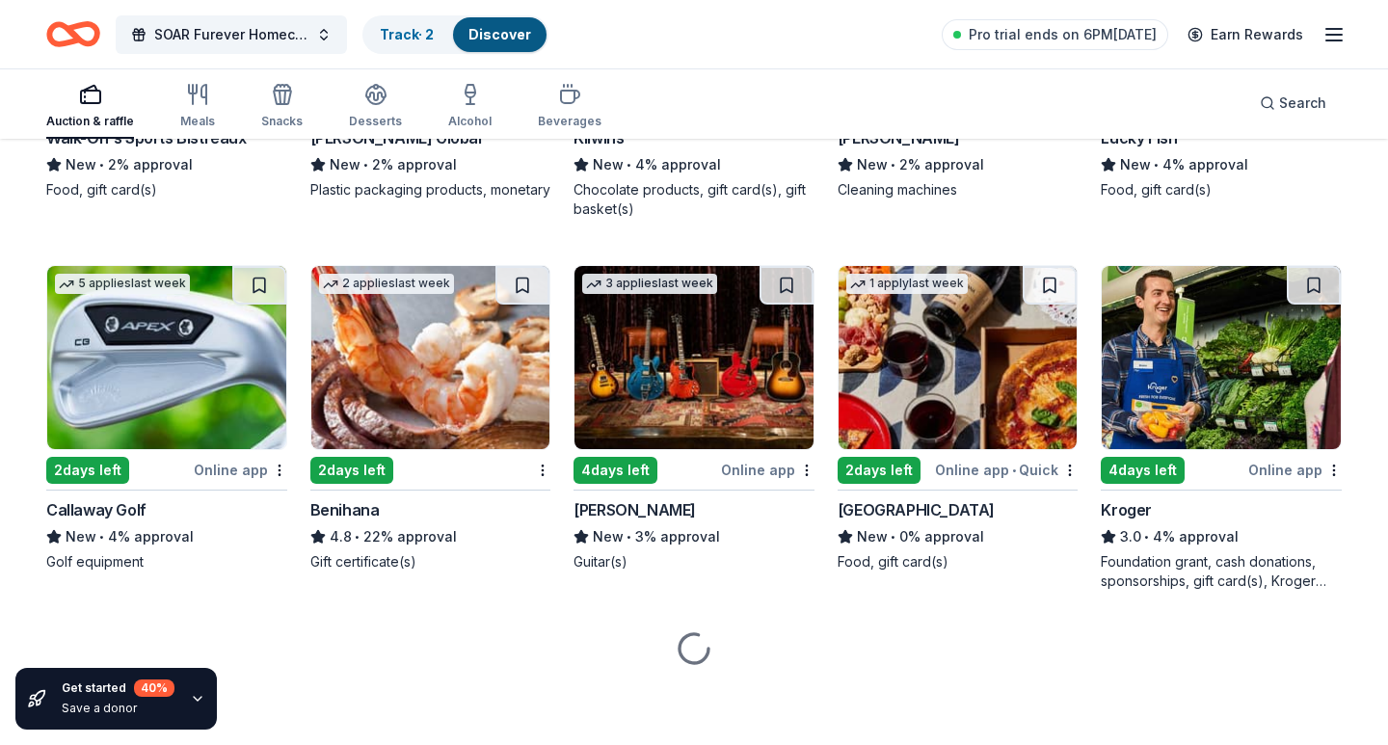
scroll to position [7847, 0]
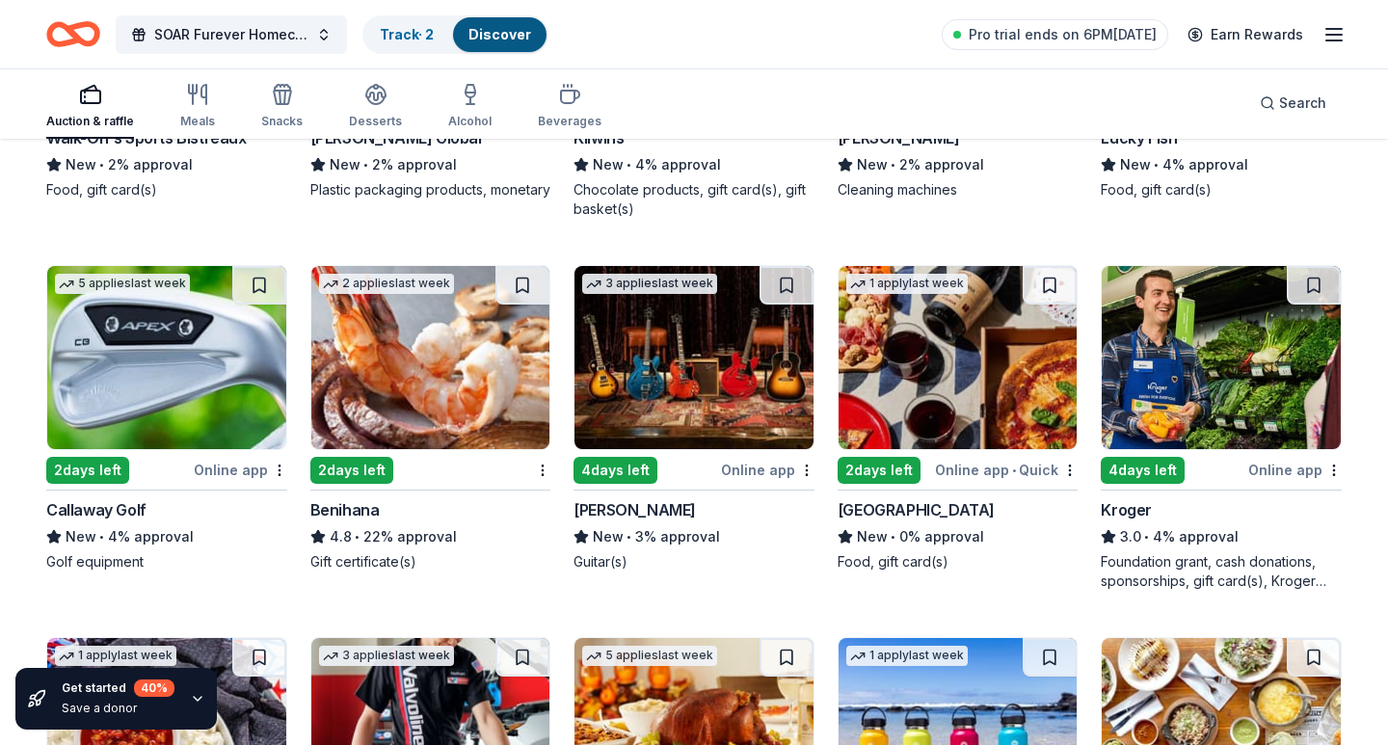
click at [160, 446] on img at bounding box center [166, 357] width 239 height 183
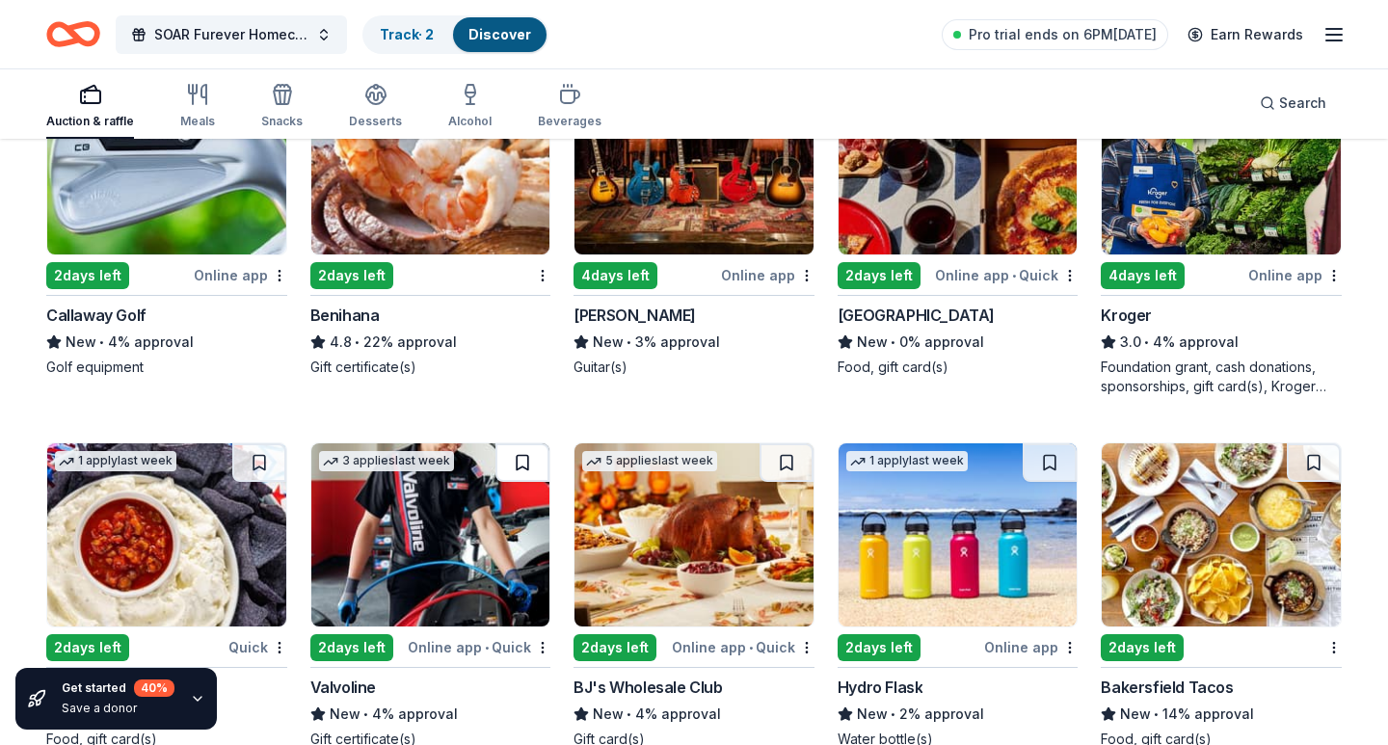
scroll to position [8044, 0]
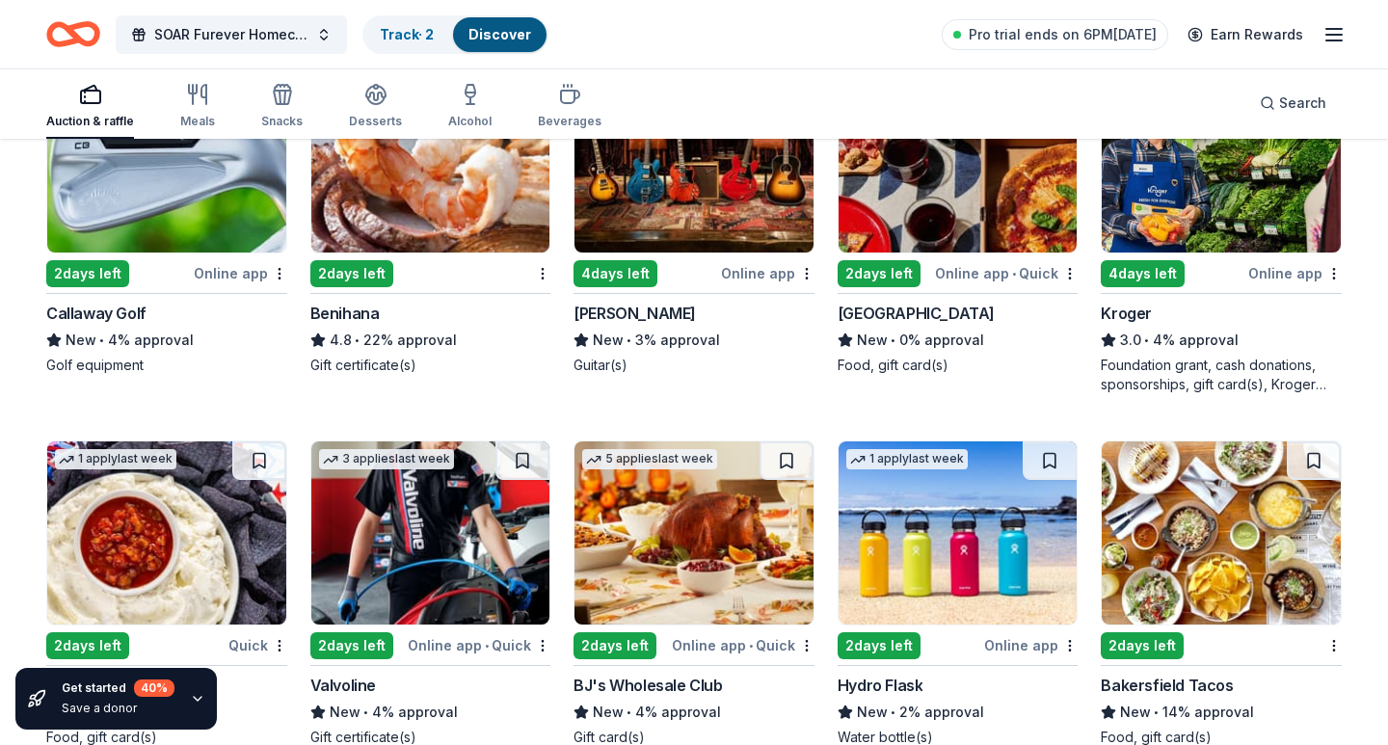
click at [687, 189] on img at bounding box center [694, 160] width 239 height 183
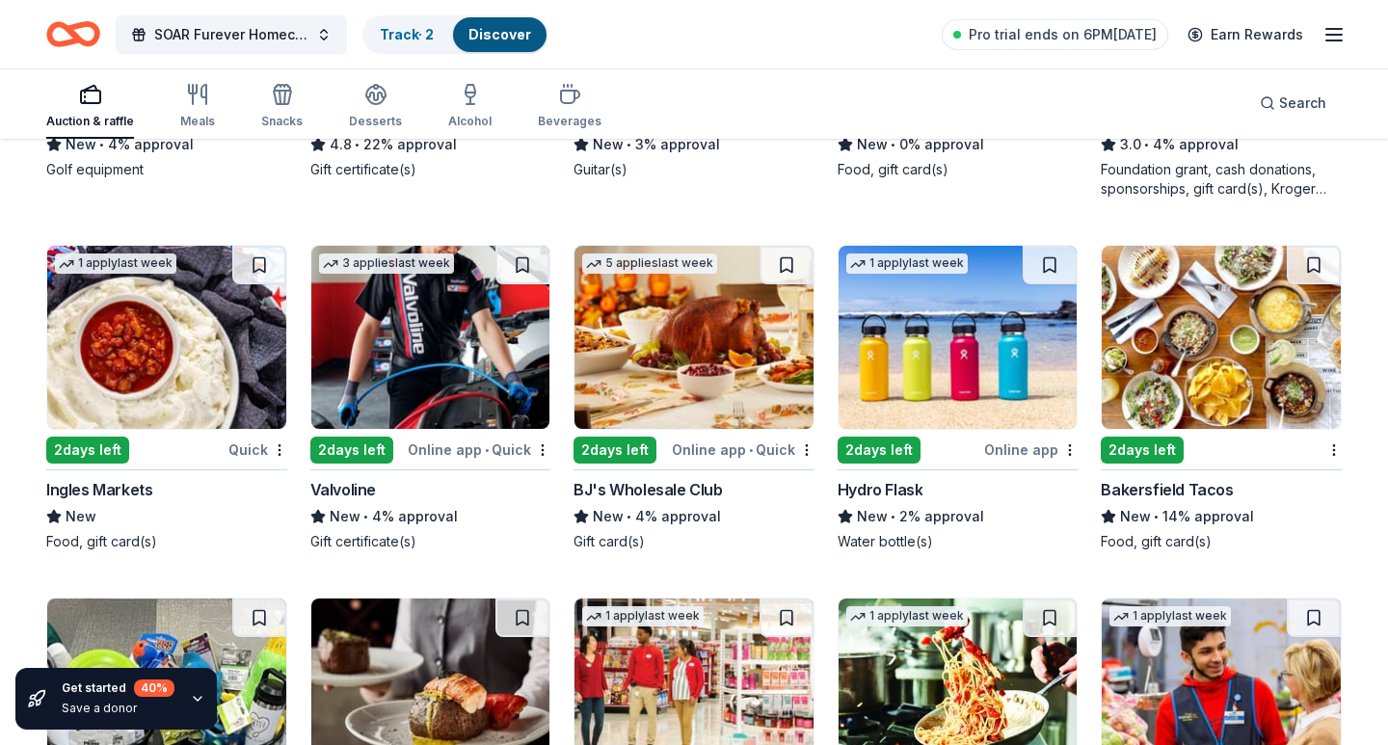
scroll to position [8262, 0]
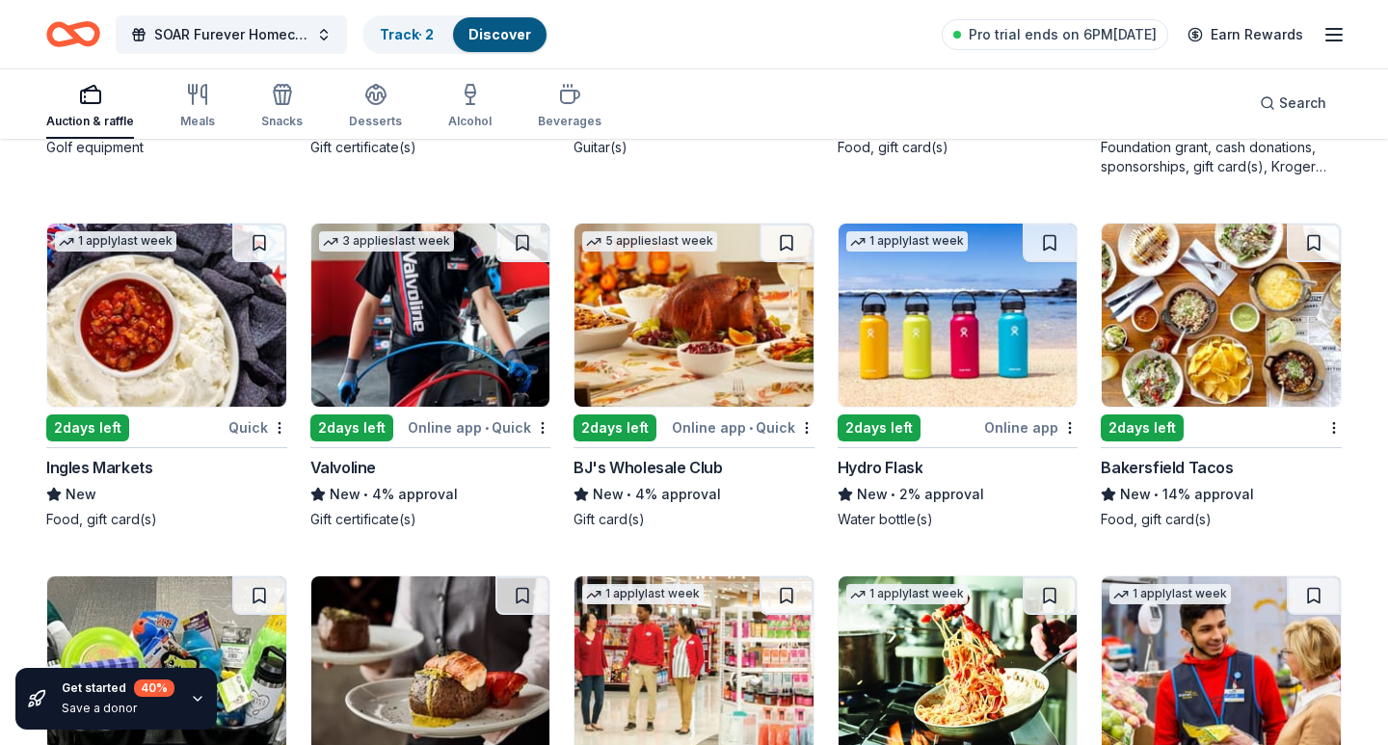
click at [667, 377] on img at bounding box center [694, 315] width 239 height 183
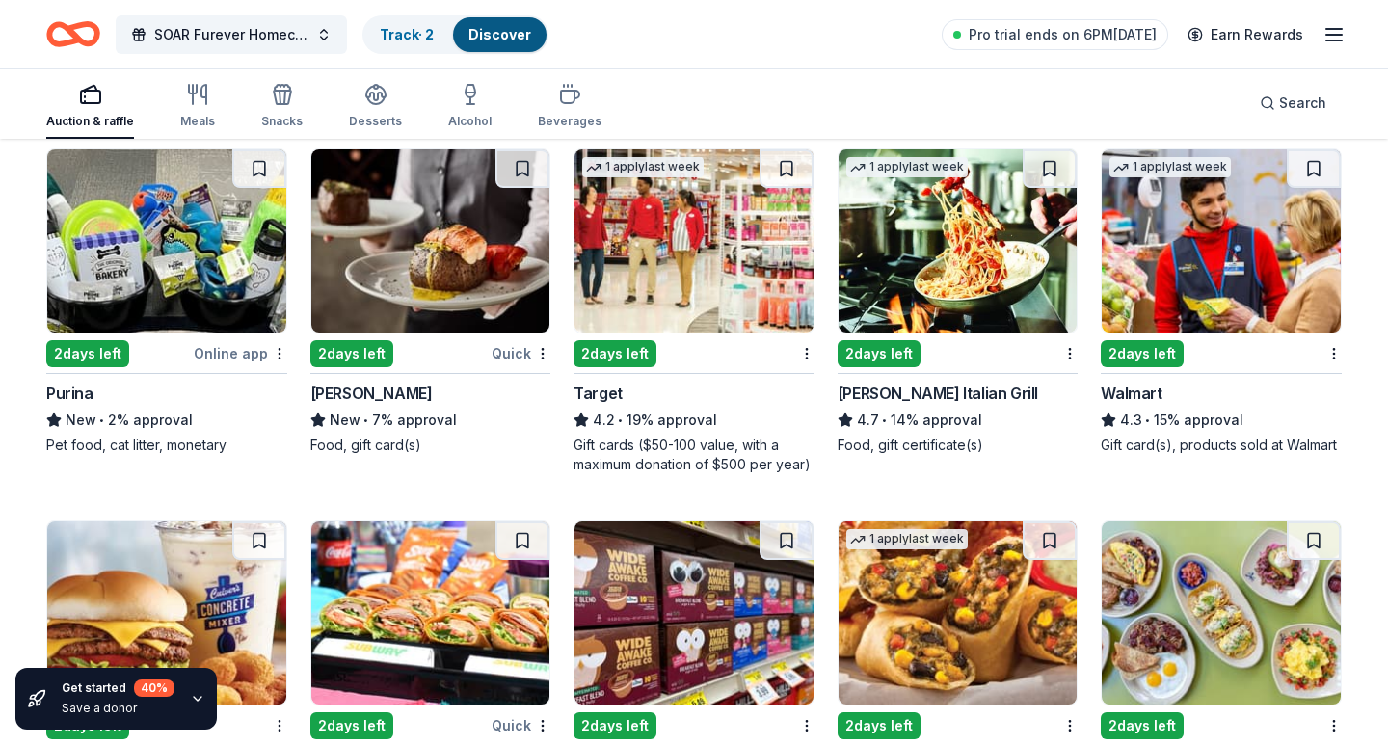
scroll to position [8714, 0]
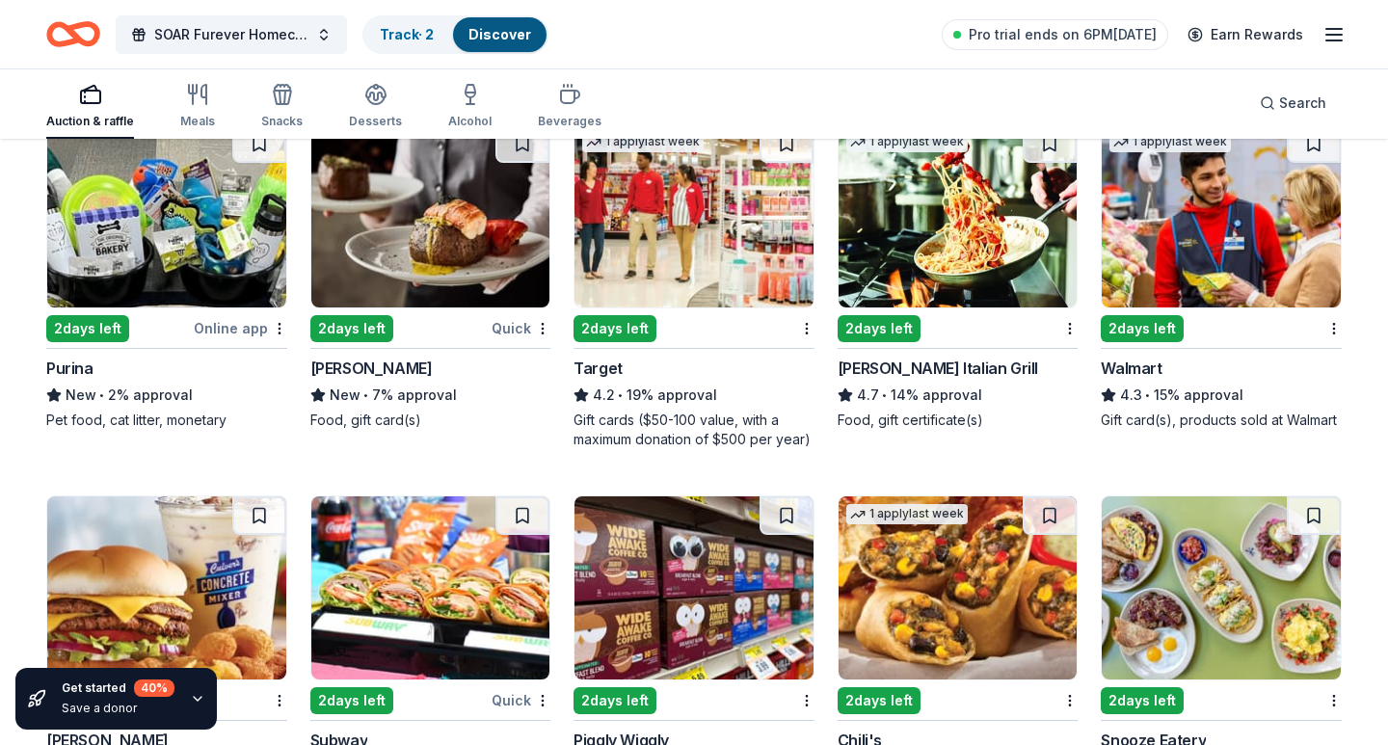
click at [227, 272] on img at bounding box center [166, 215] width 239 height 183
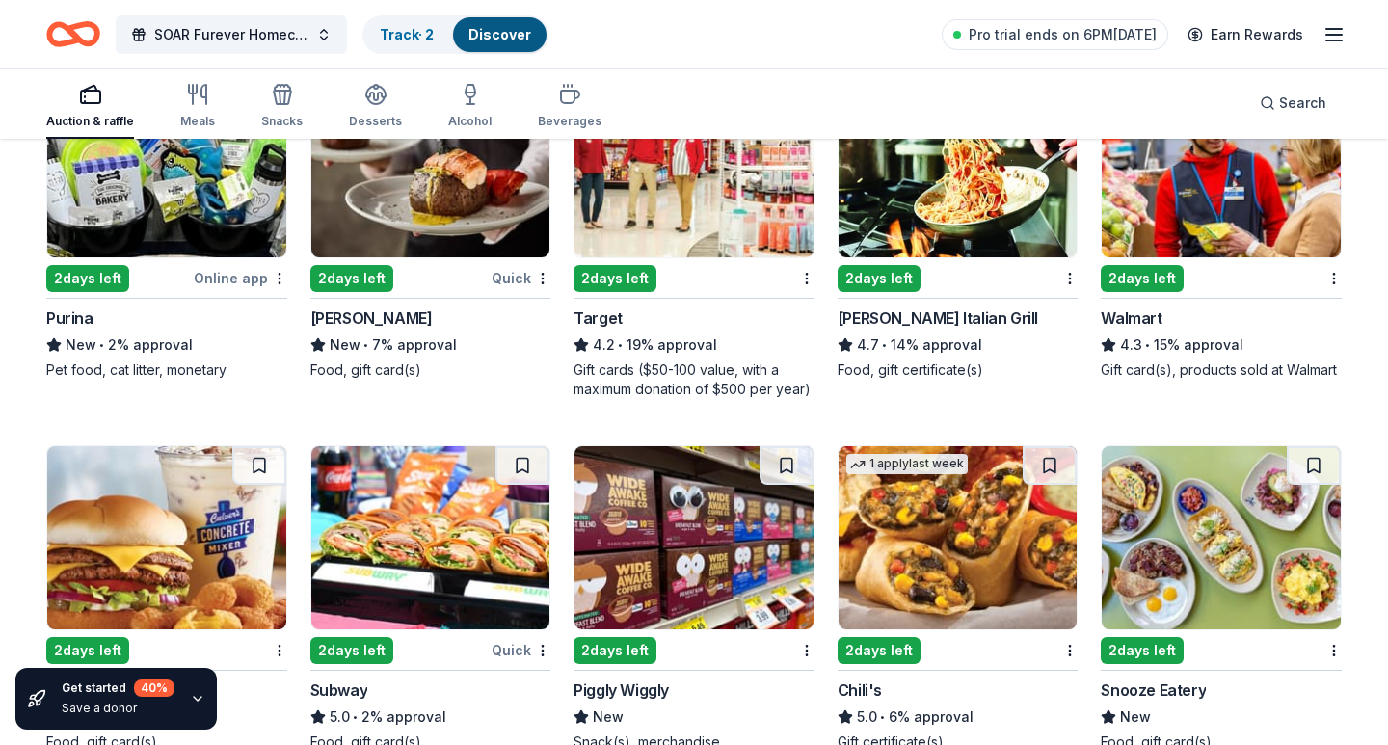
scroll to position [8768, 0]
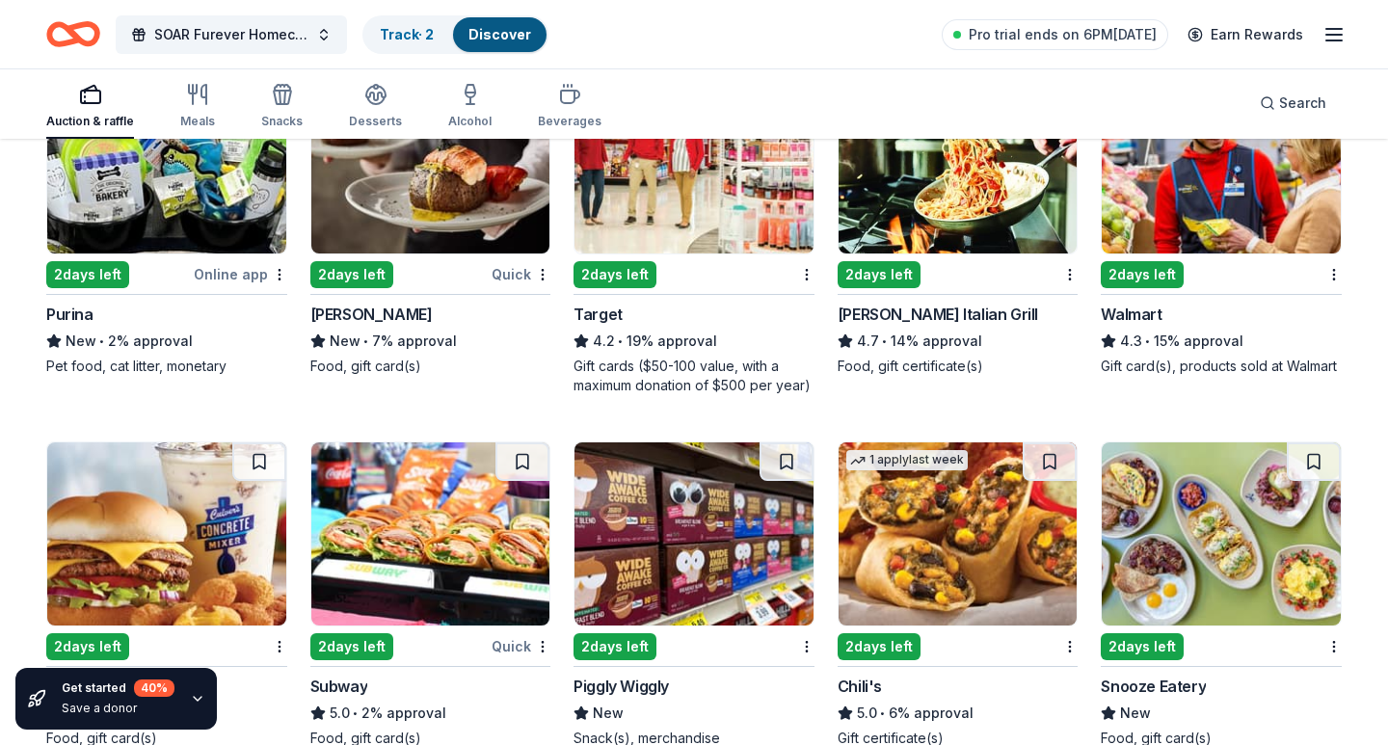
click at [1284, 201] on img at bounding box center [1221, 161] width 239 height 183
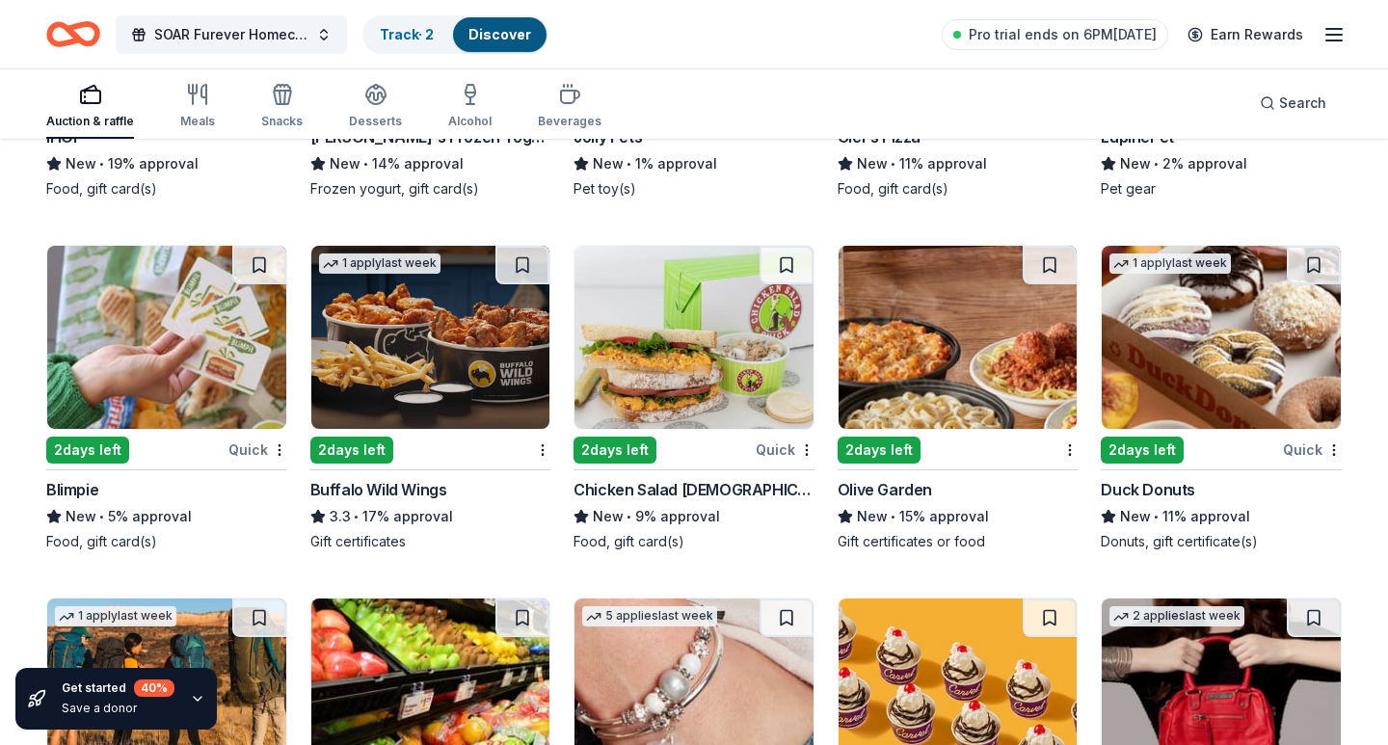
scroll to position [9688, 0]
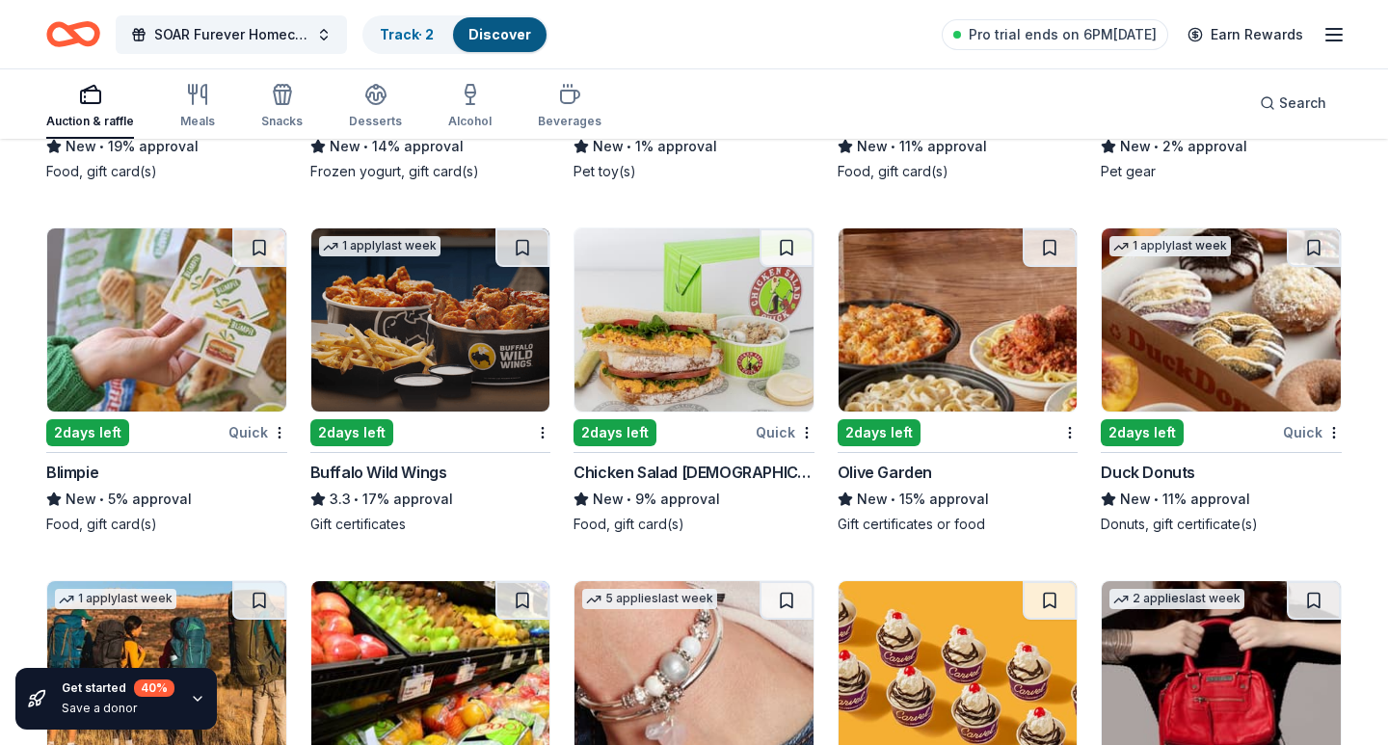
click at [229, 370] on img at bounding box center [166, 320] width 239 height 183
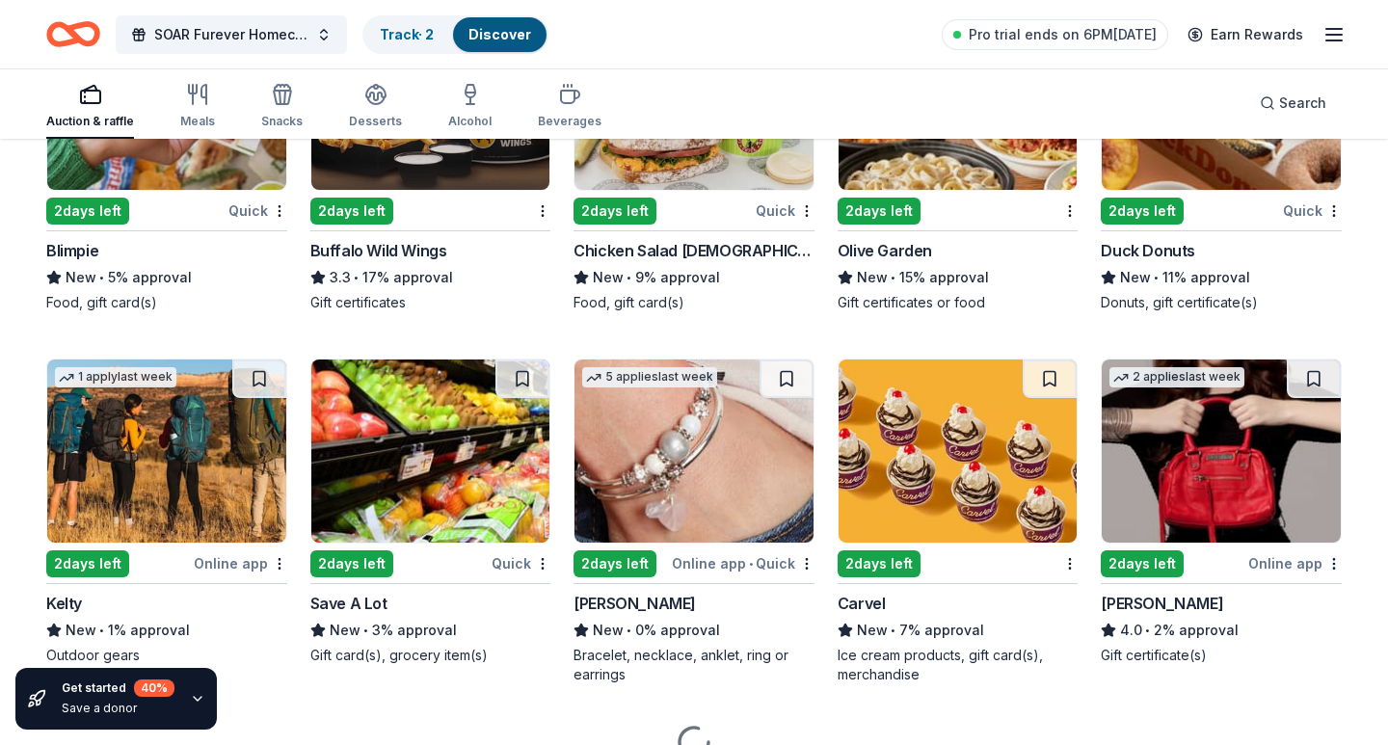
scroll to position [9935, 0]
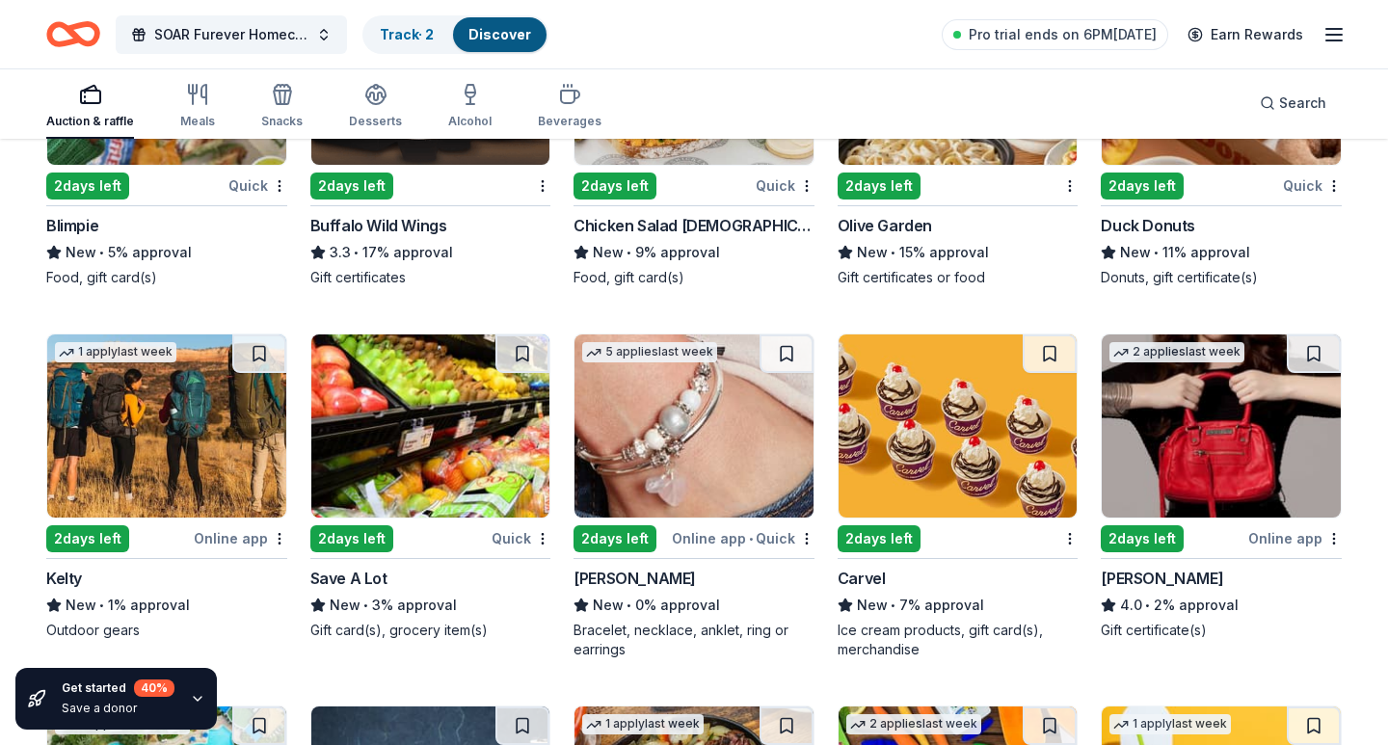
click at [967, 153] on img at bounding box center [958, 73] width 239 height 183
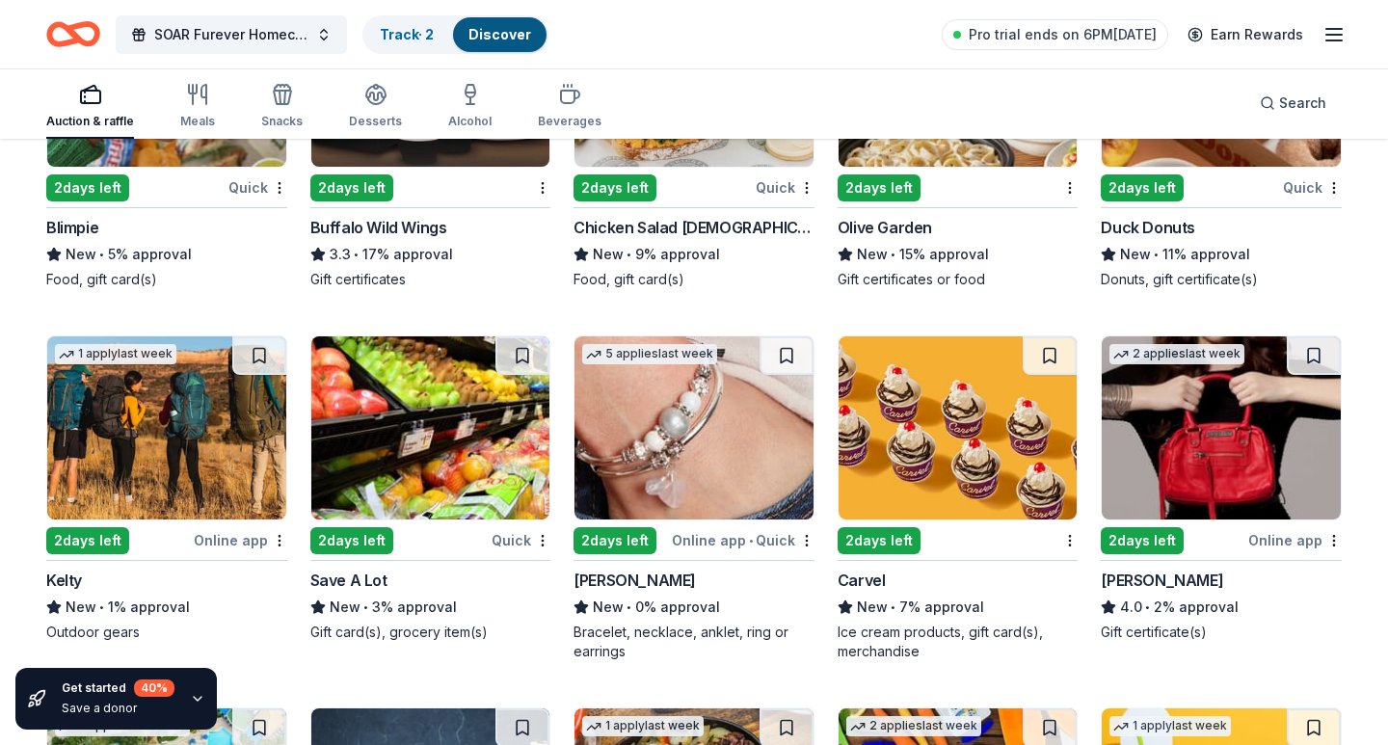
scroll to position [9928, 0]
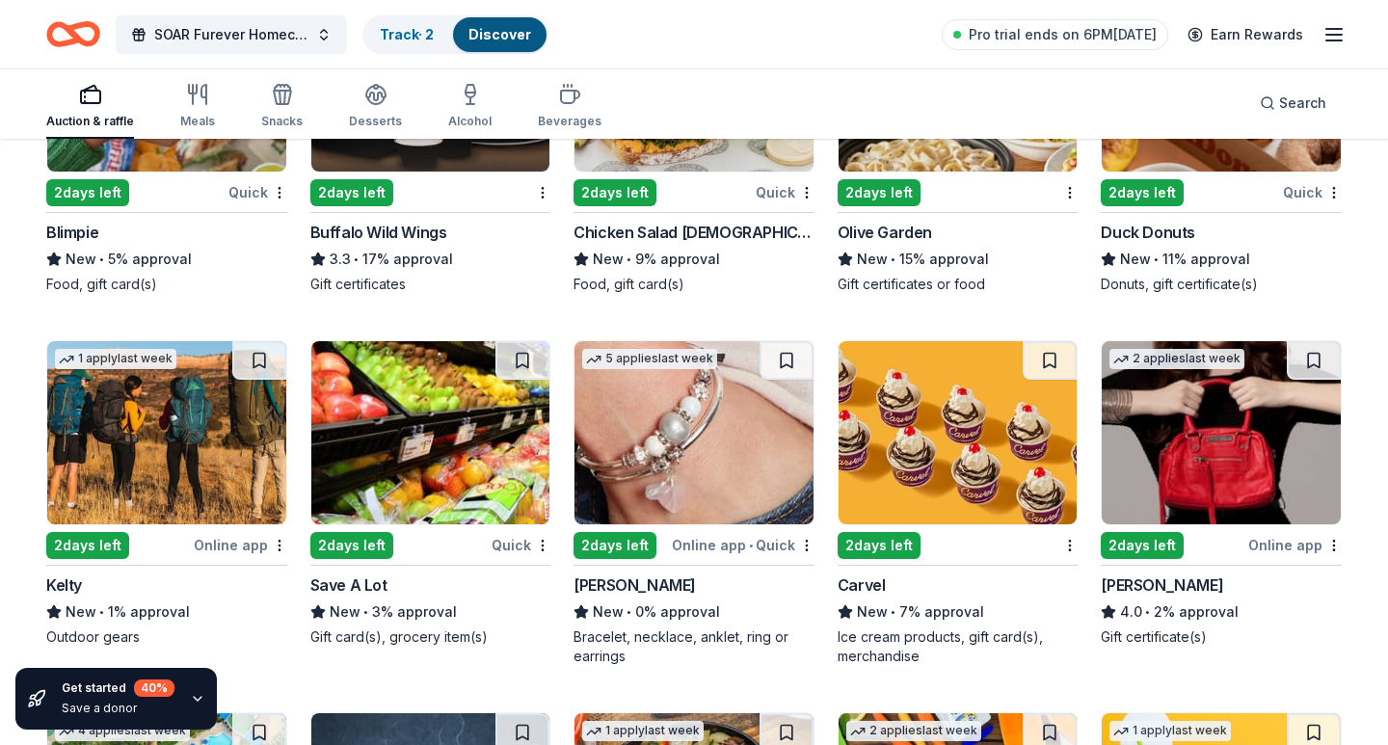
click at [1198, 159] on img at bounding box center [1221, 79] width 239 height 183
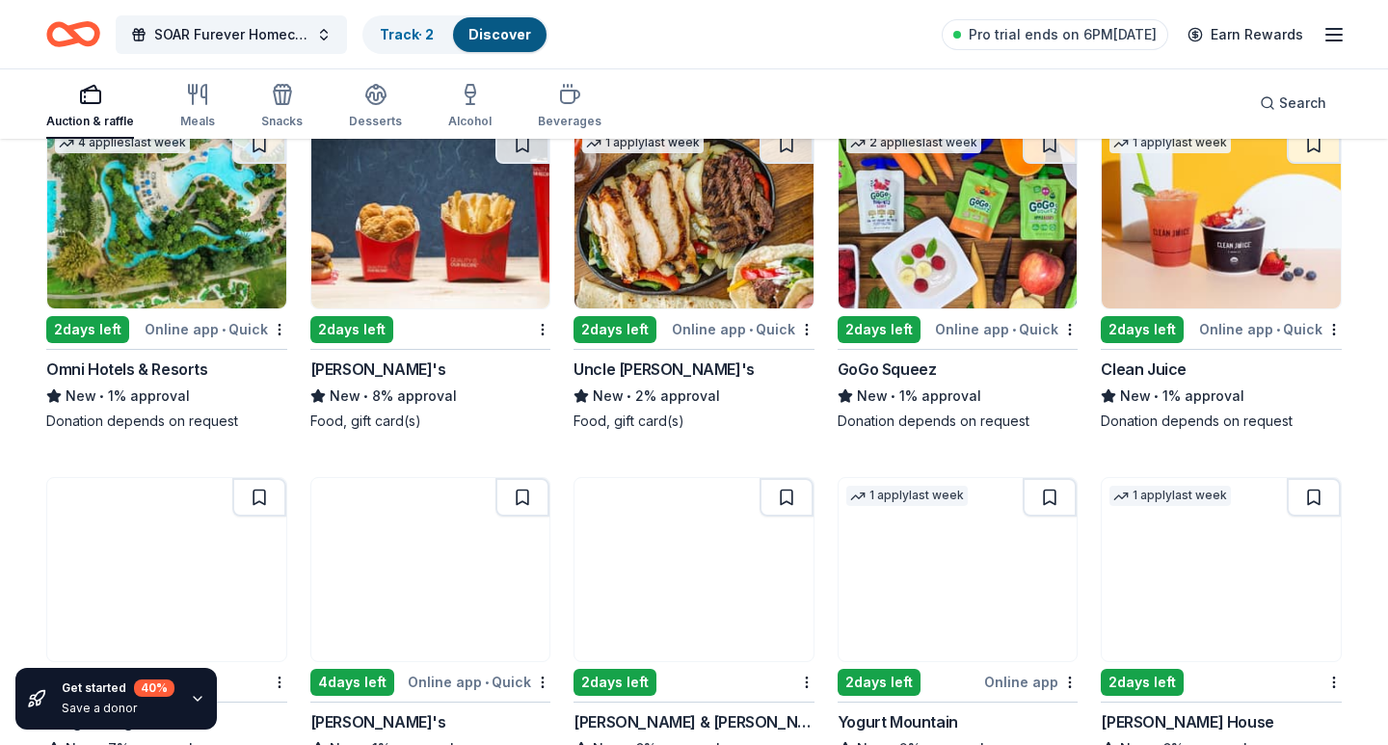
scroll to position [10521, 0]
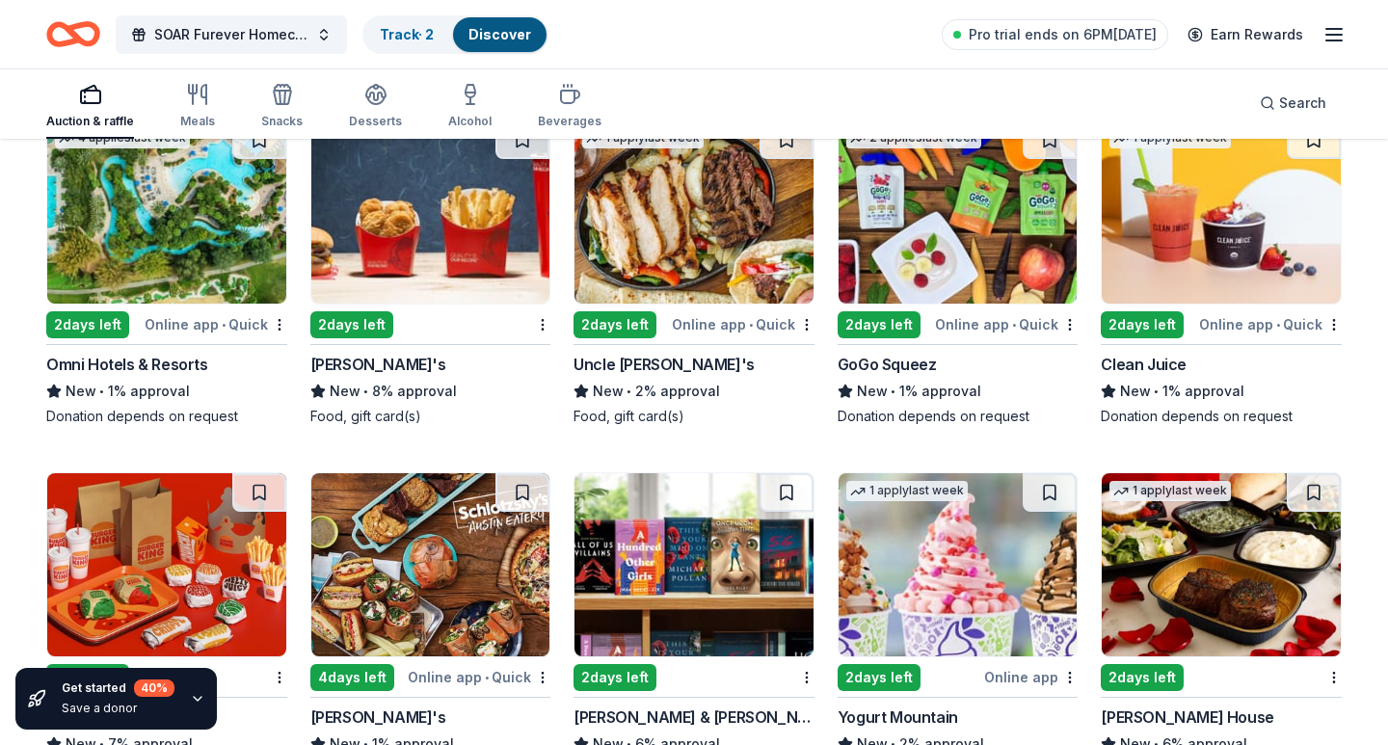
click at [148, 272] on img at bounding box center [166, 212] width 239 height 183
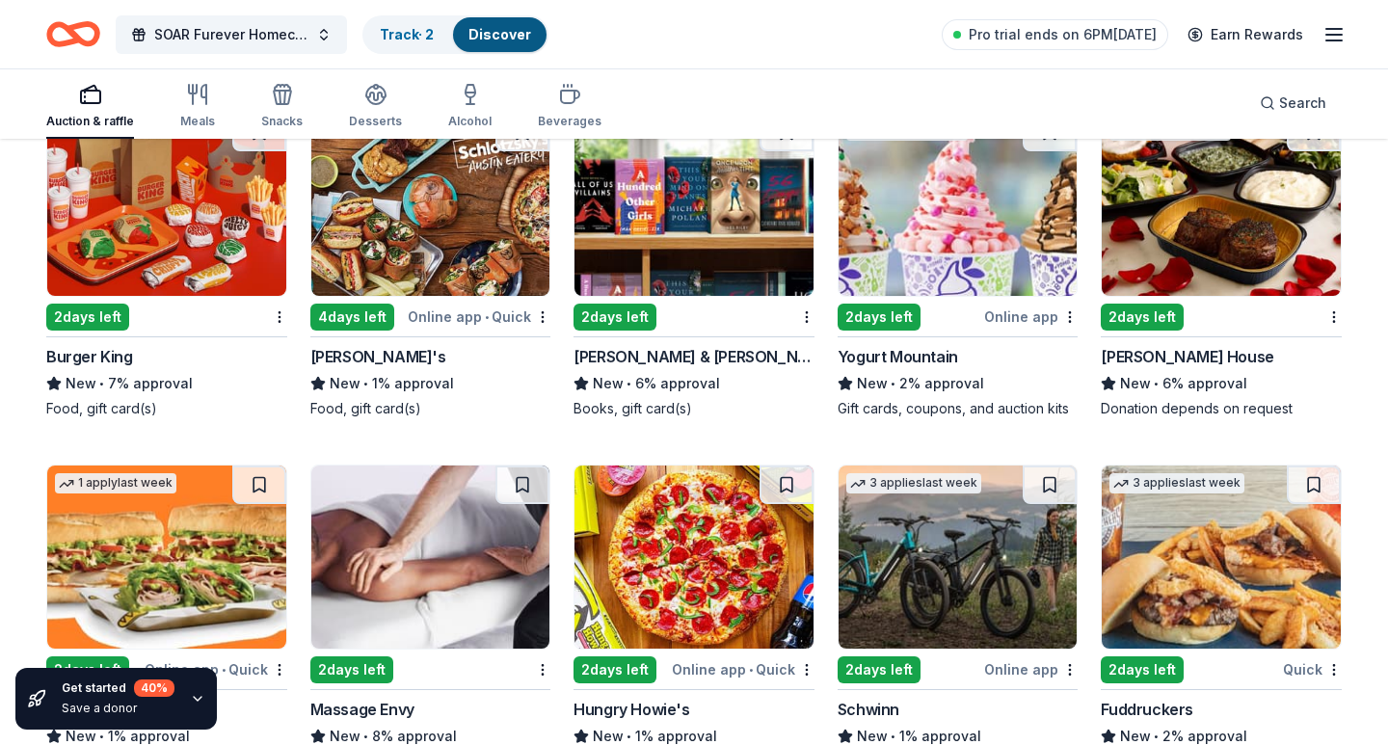
scroll to position [10885, 0]
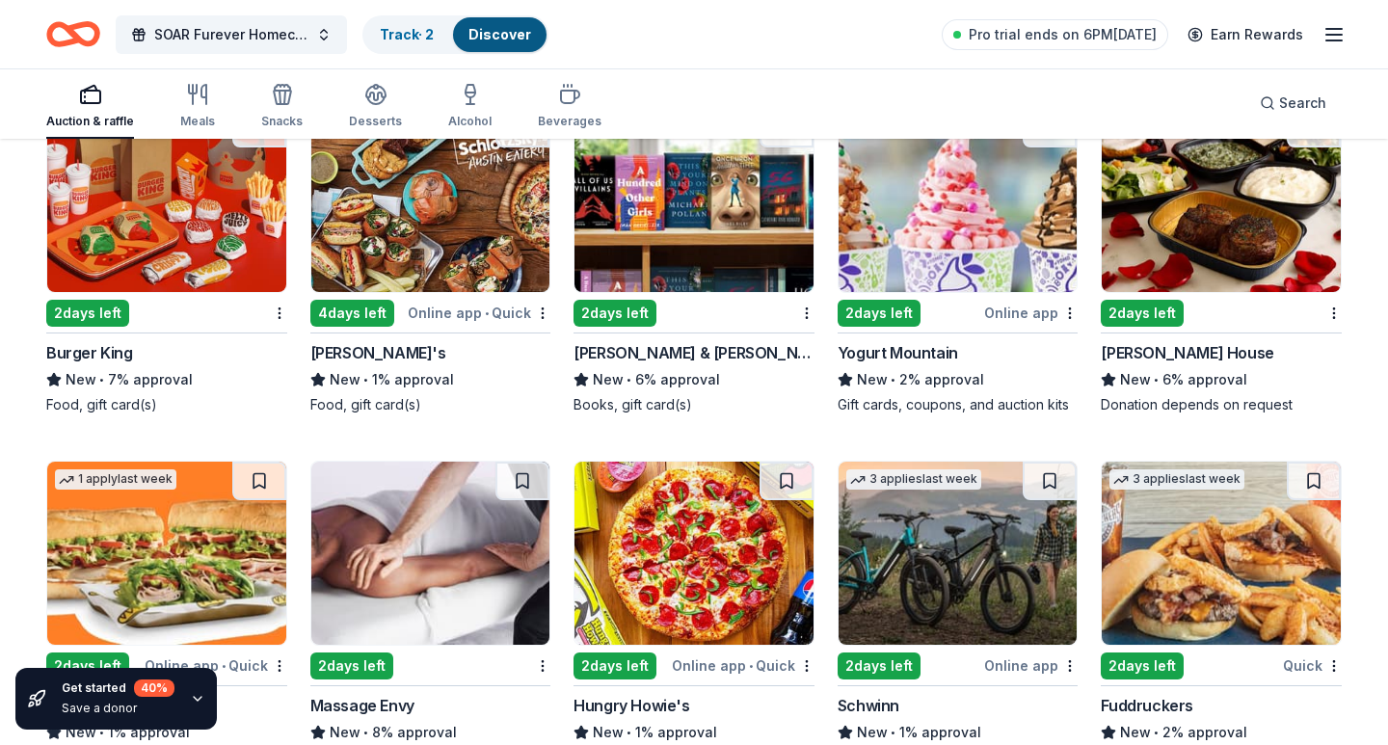
click at [1221, 272] on img at bounding box center [1221, 200] width 239 height 183
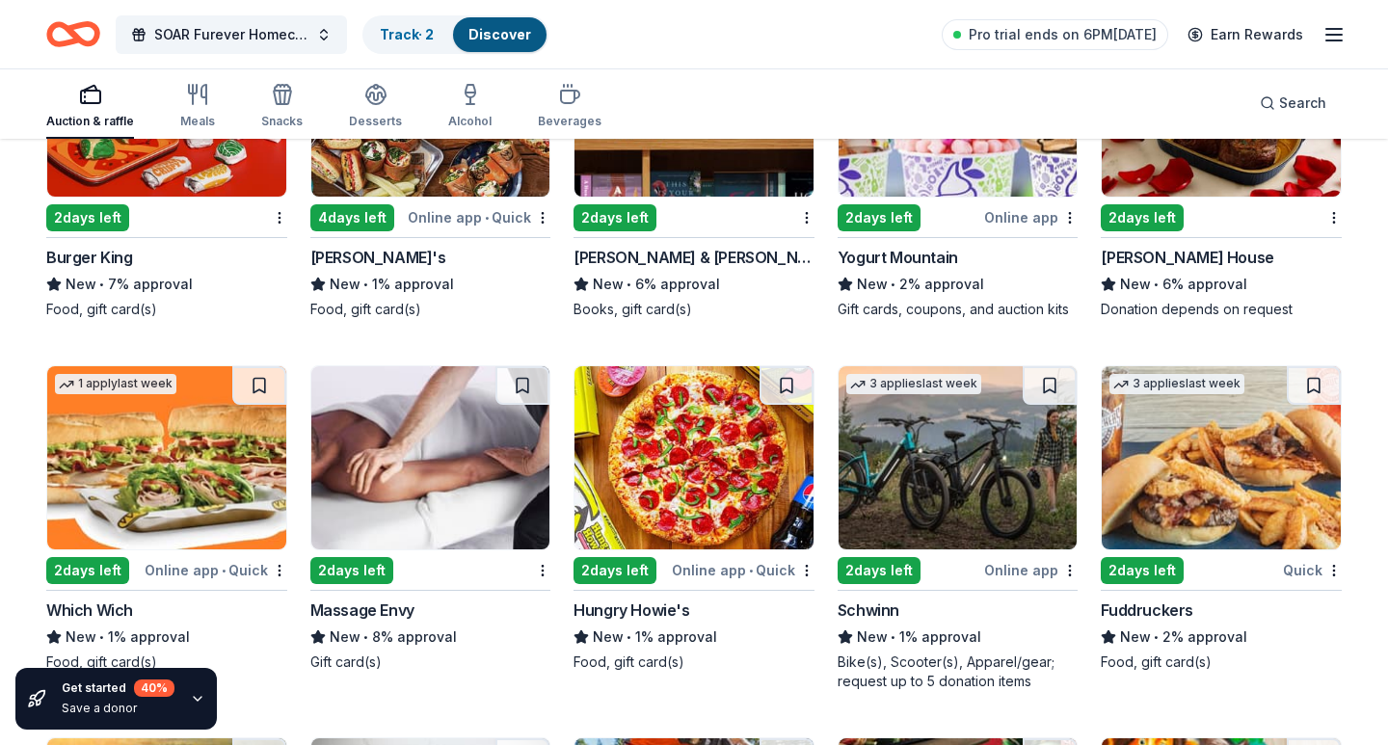
scroll to position [10992, 0]
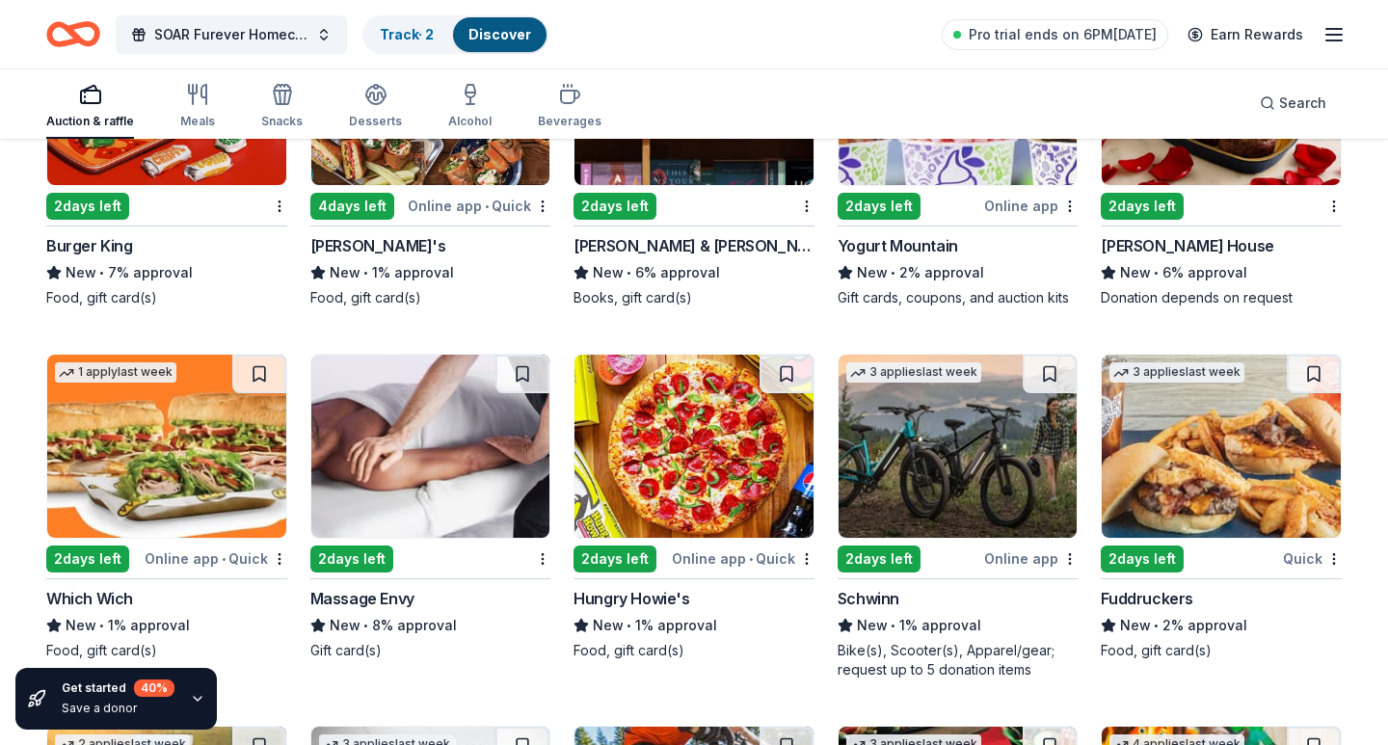
click at [779, 246] on div "Barnes & Noble" at bounding box center [694, 245] width 241 height 23
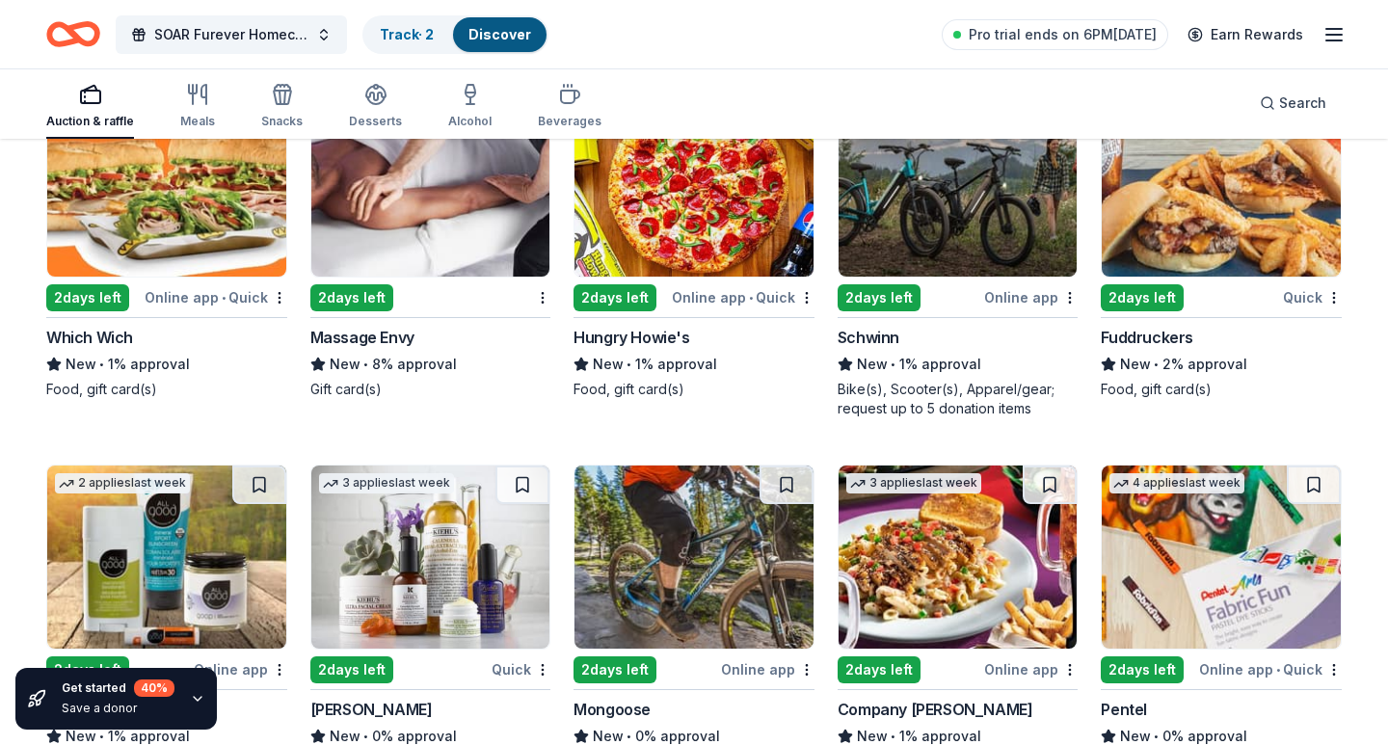
scroll to position [11259, 0]
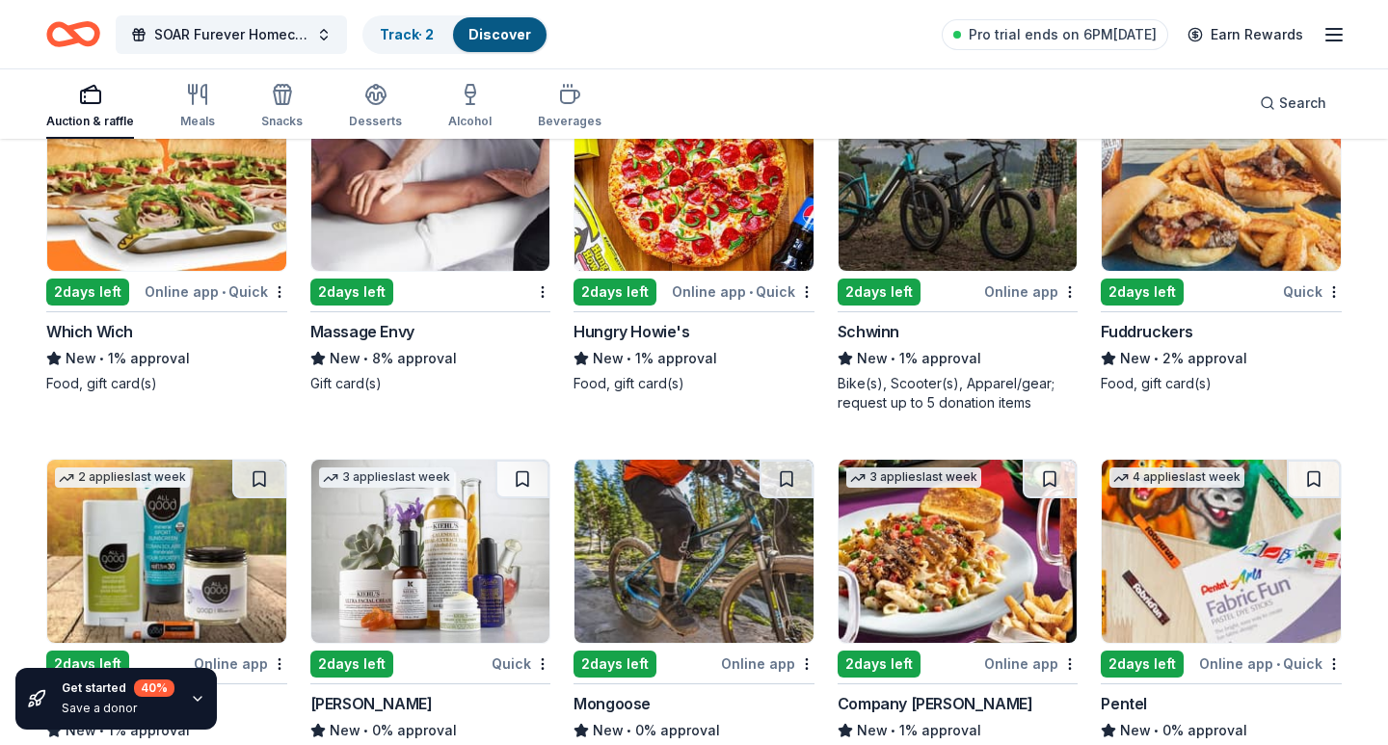
click at [473, 360] on div "New • 8% approval" at bounding box center [430, 358] width 241 height 23
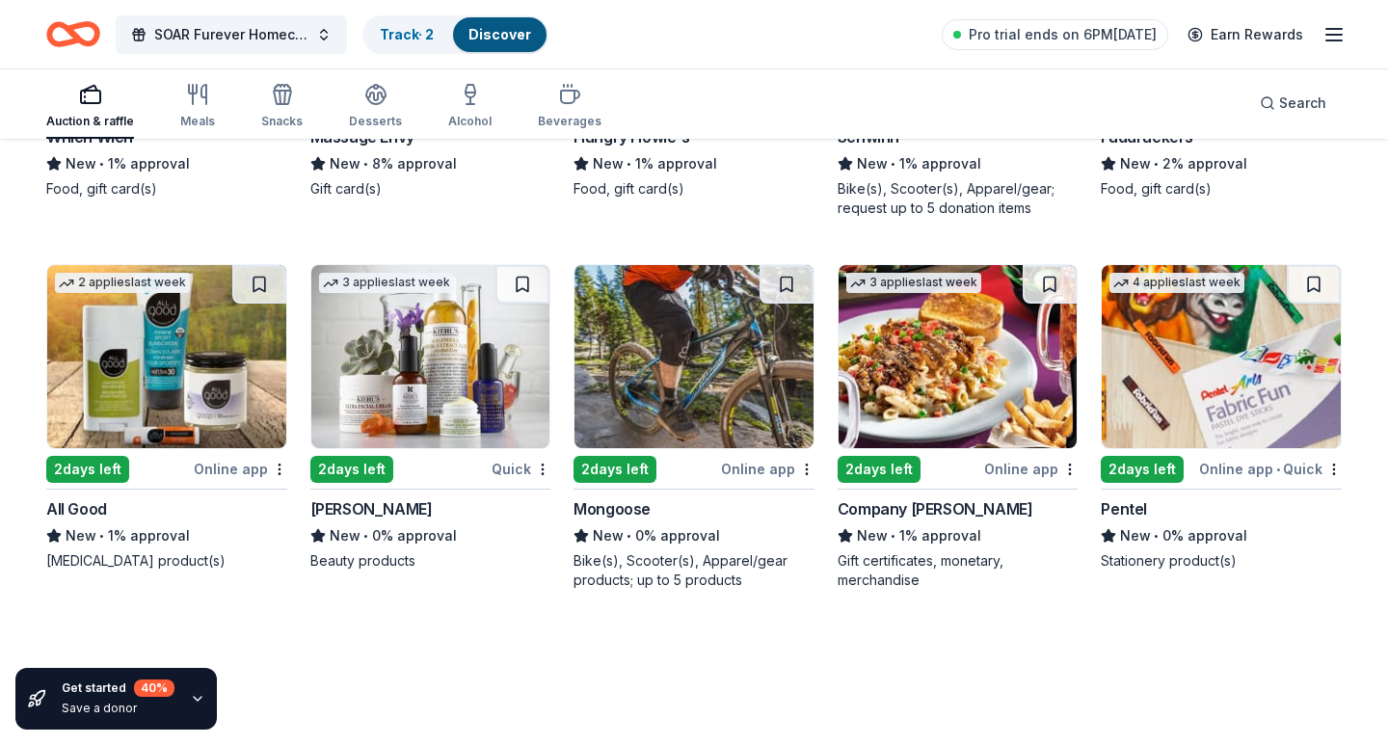
scroll to position [11453, 0]
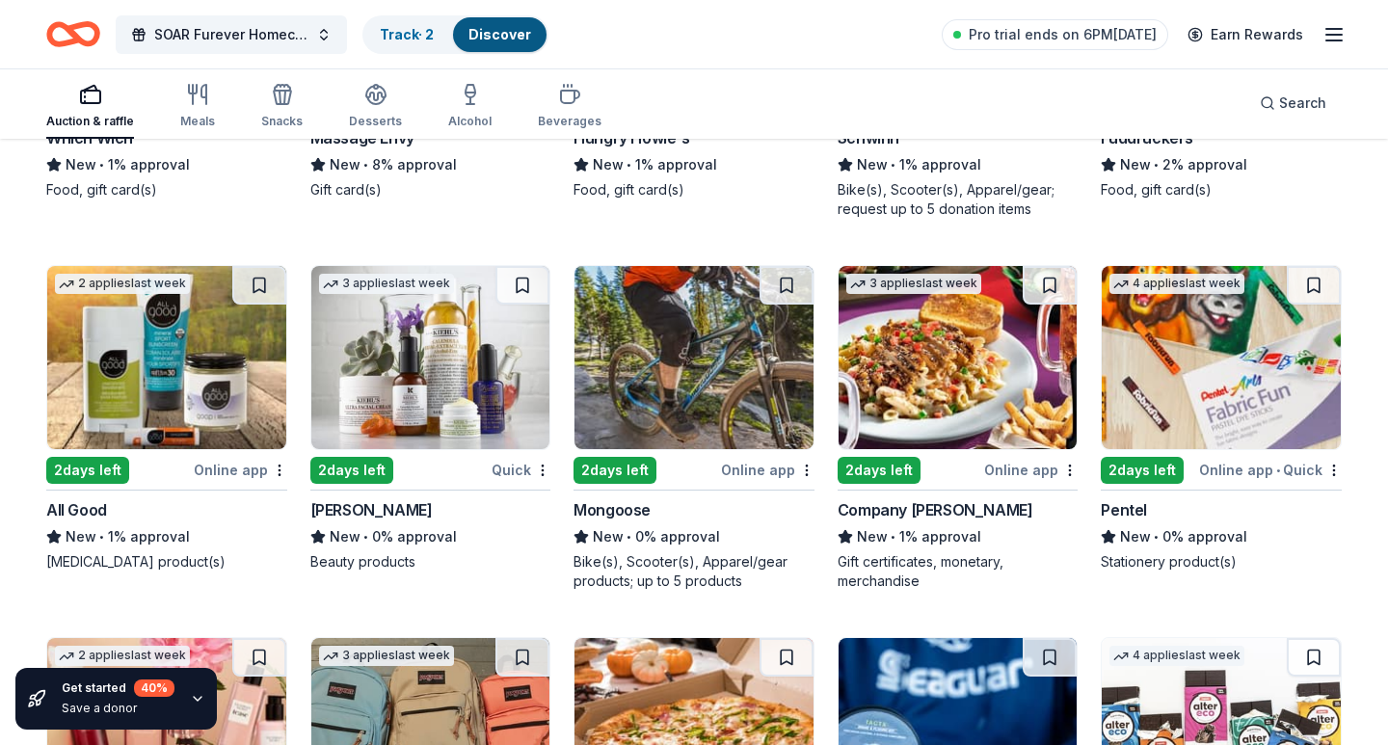
click at [224, 355] on img at bounding box center [166, 357] width 239 height 183
click at [423, 422] on img at bounding box center [430, 357] width 239 height 183
click at [644, 433] on img at bounding box center [694, 357] width 239 height 183
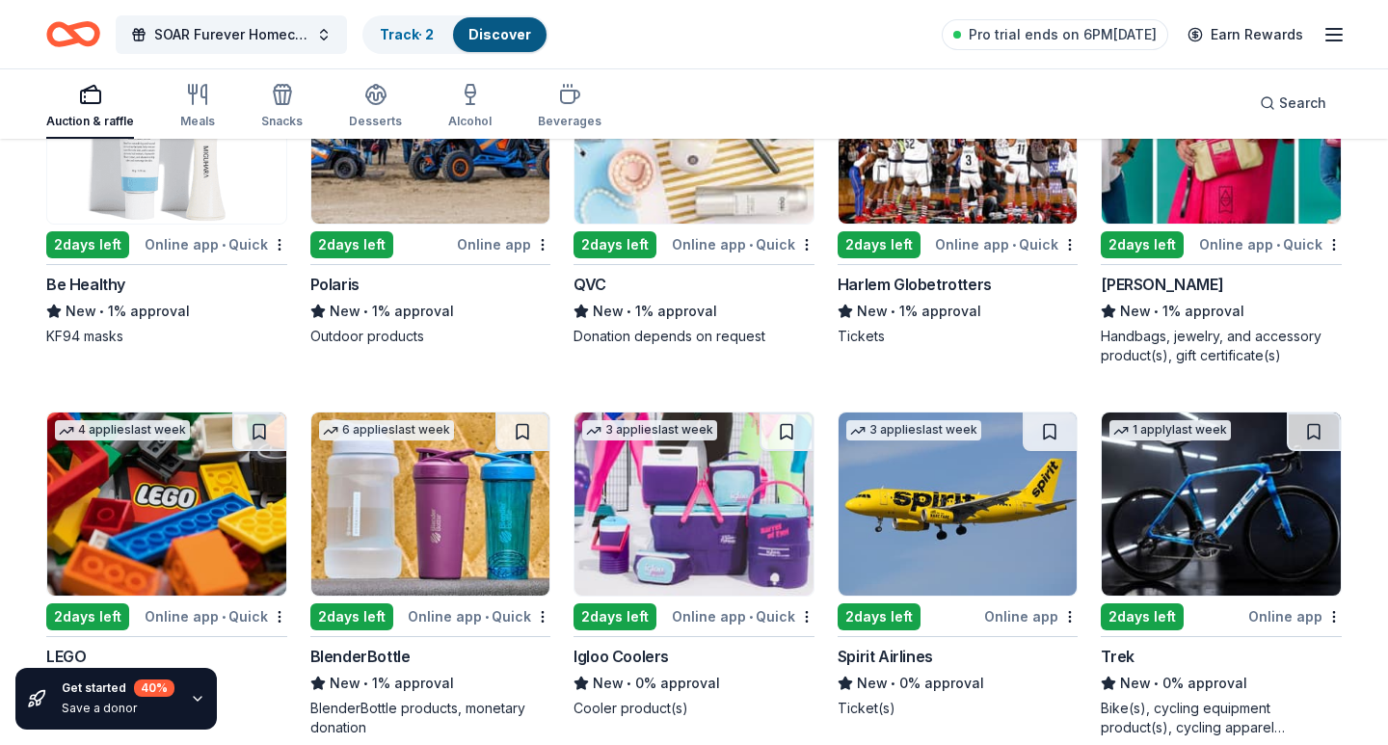
scroll to position [12424, 0]
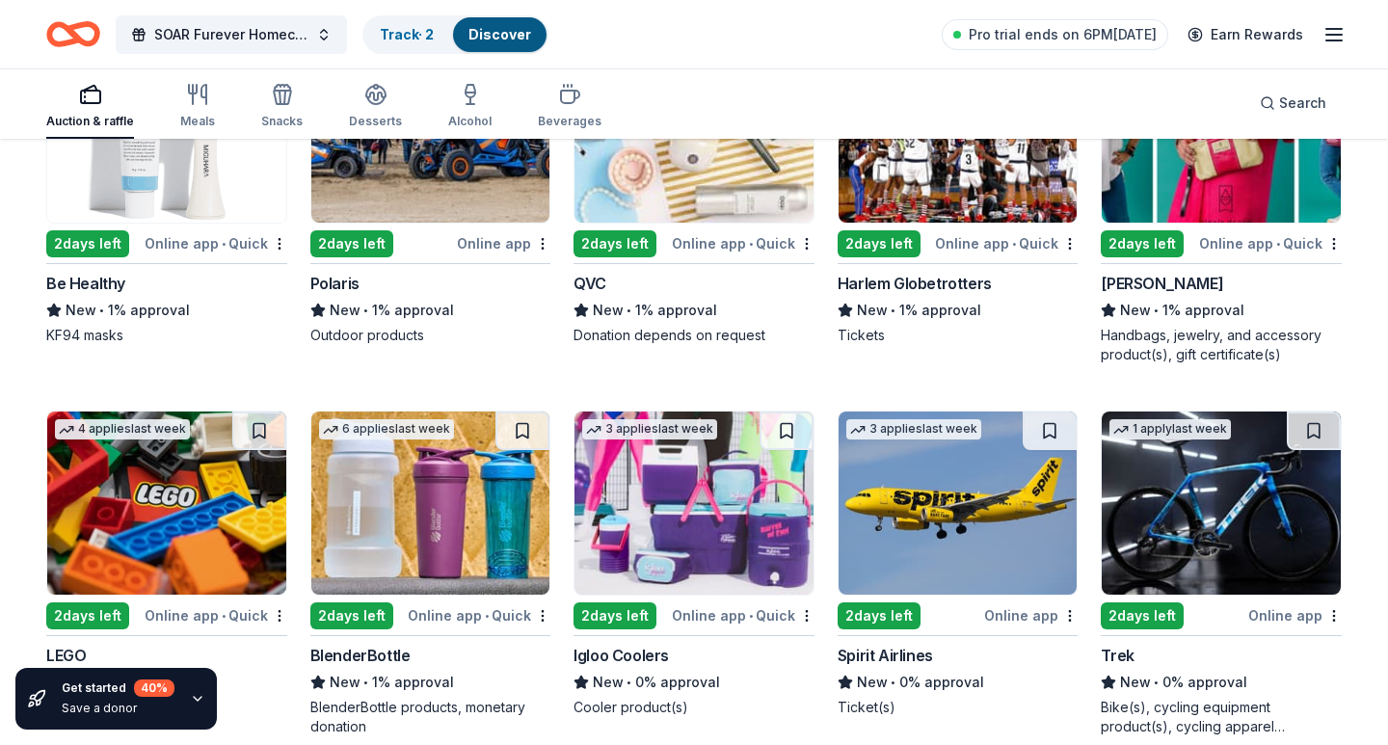
click at [897, 230] on div "2 days left" at bounding box center [879, 243] width 83 height 27
click at [1197, 182] on img at bounding box center [1221, 131] width 239 height 183
click at [728, 198] on img at bounding box center [694, 131] width 239 height 183
click at [350, 207] on img at bounding box center [430, 131] width 239 height 183
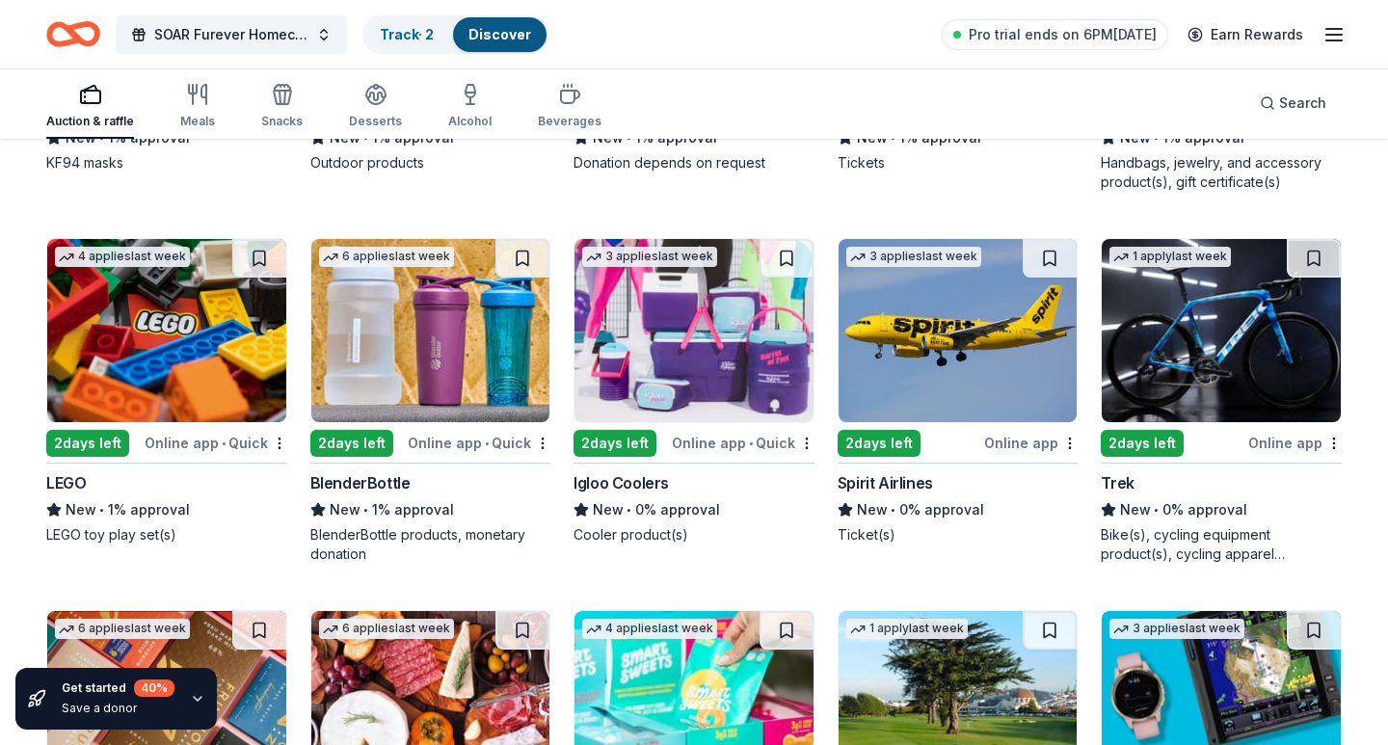
scroll to position [12655, 0]
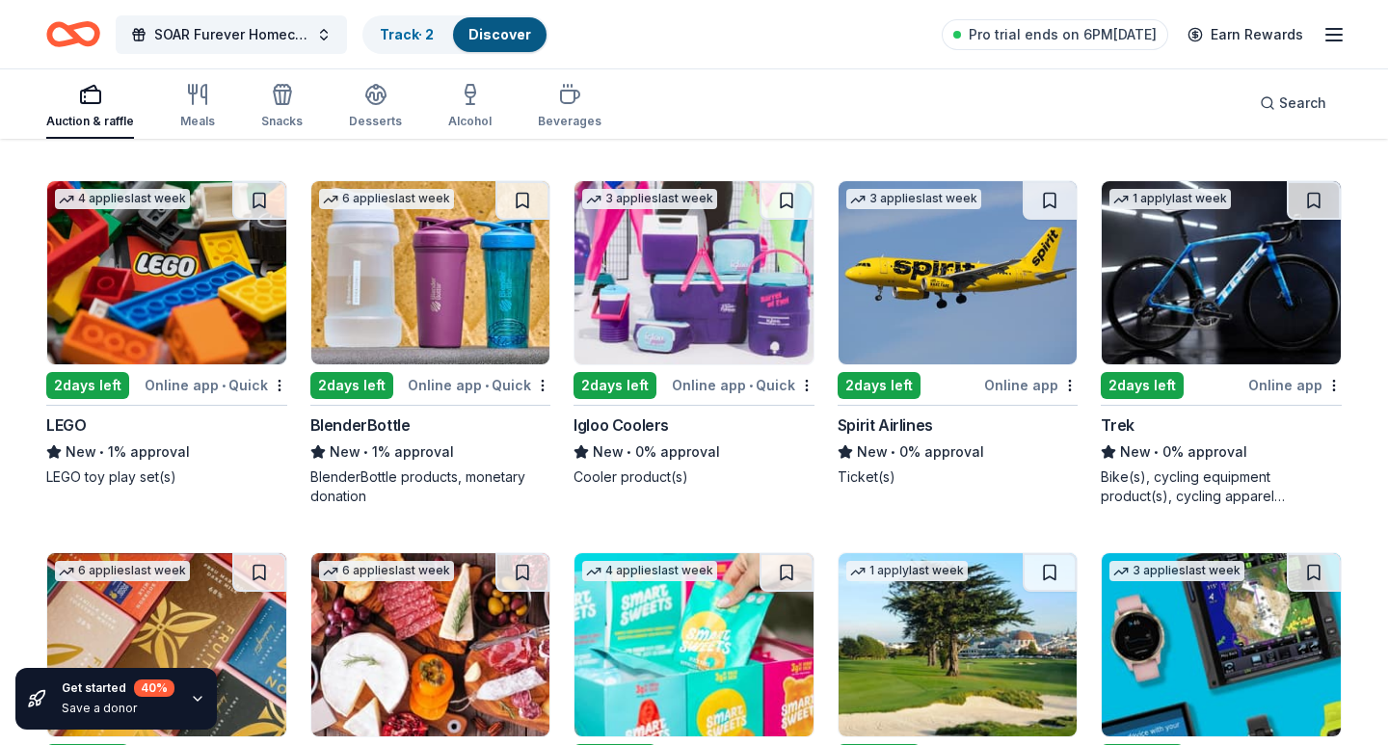
click at [158, 261] on img at bounding box center [166, 272] width 239 height 183
click at [470, 322] on img at bounding box center [430, 272] width 239 height 183
click at [683, 298] on img at bounding box center [694, 272] width 239 height 183
click at [995, 287] on img at bounding box center [958, 272] width 239 height 183
click at [1227, 322] on img at bounding box center [1221, 272] width 239 height 183
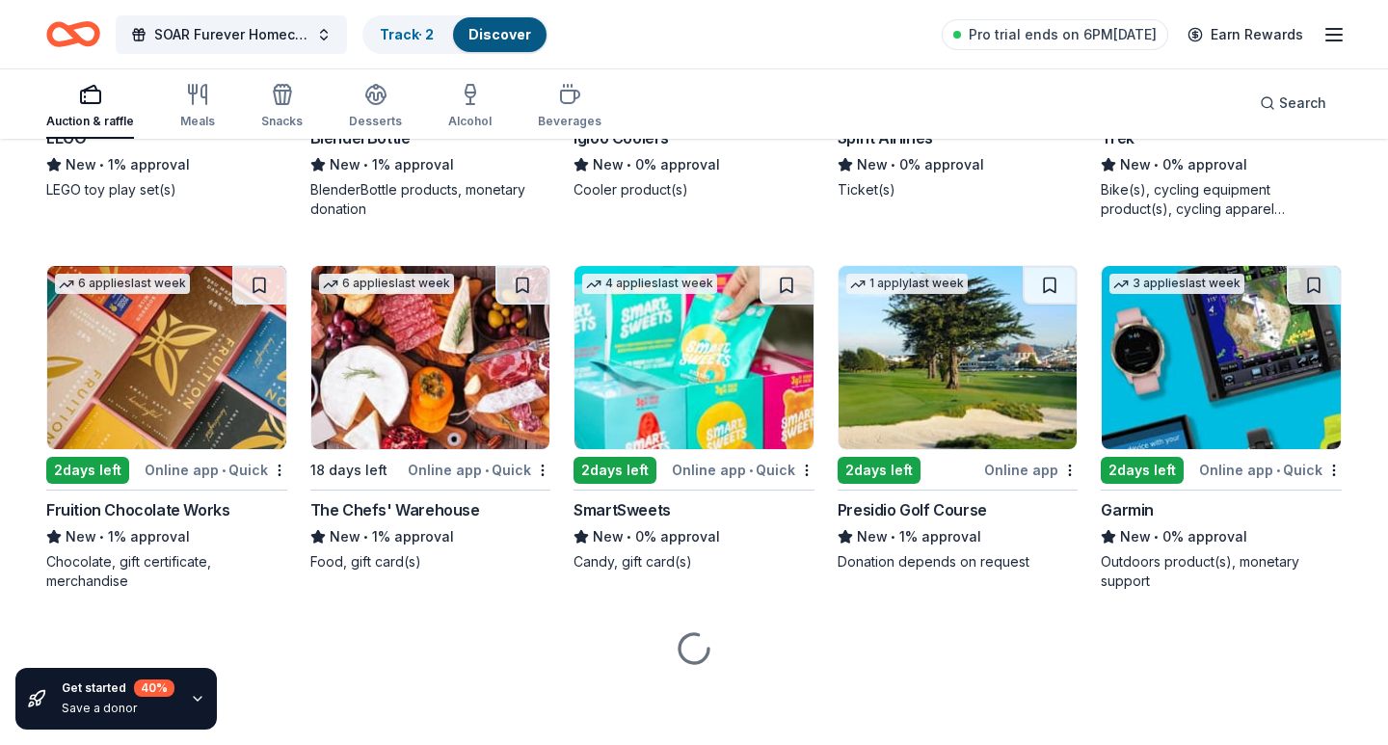
scroll to position [12942, 0]
click at [1220, 402] on img at bounding box center [1221, 357] width 239 height 183
click at [900, 389] on img at bounding box center [958, 357] width 239 height 183
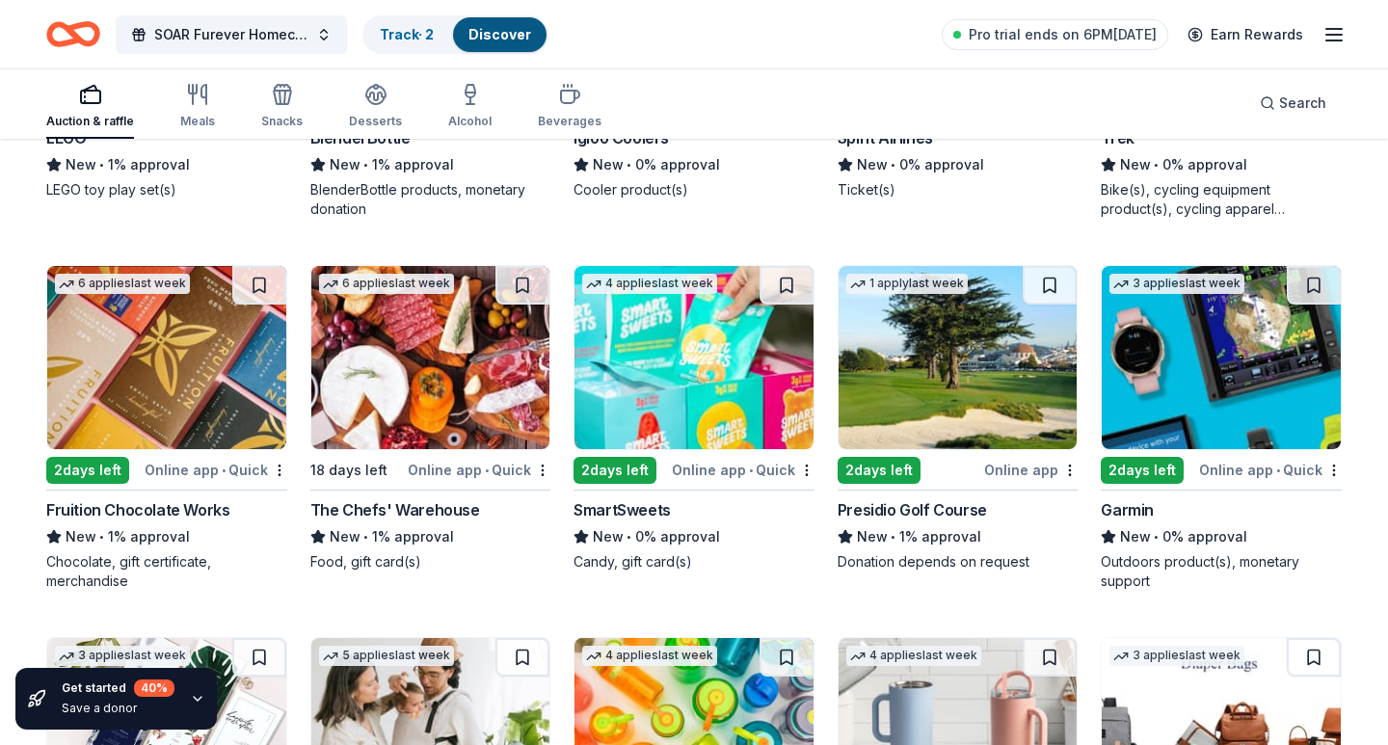
click at [727, 415] on img at bounding box center [694, 357] width 239 height 183
click at [433, 387] on img at bounding box center [430, 357] width 239 height 183
click at [166, 382] on img at bounding box center [166, 357] width 239 height 183
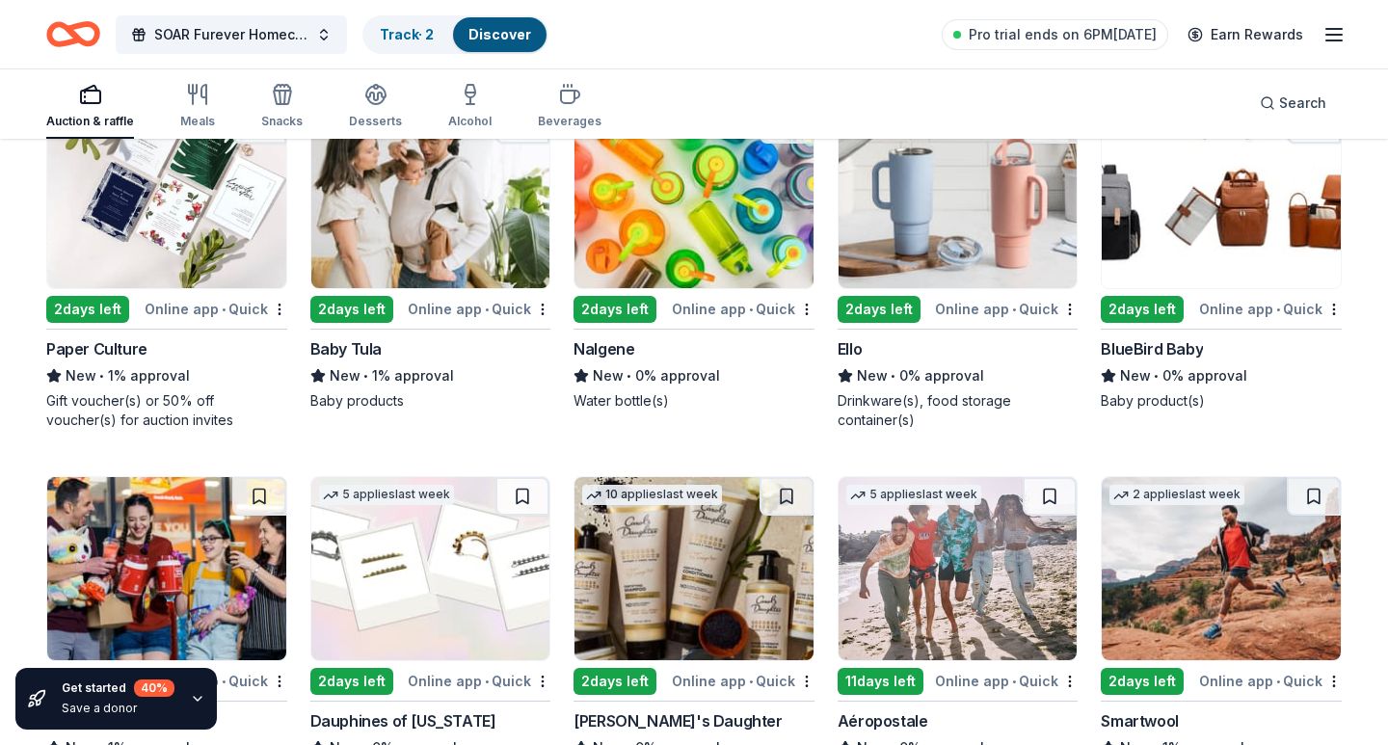
scroll to position [13542, 0]
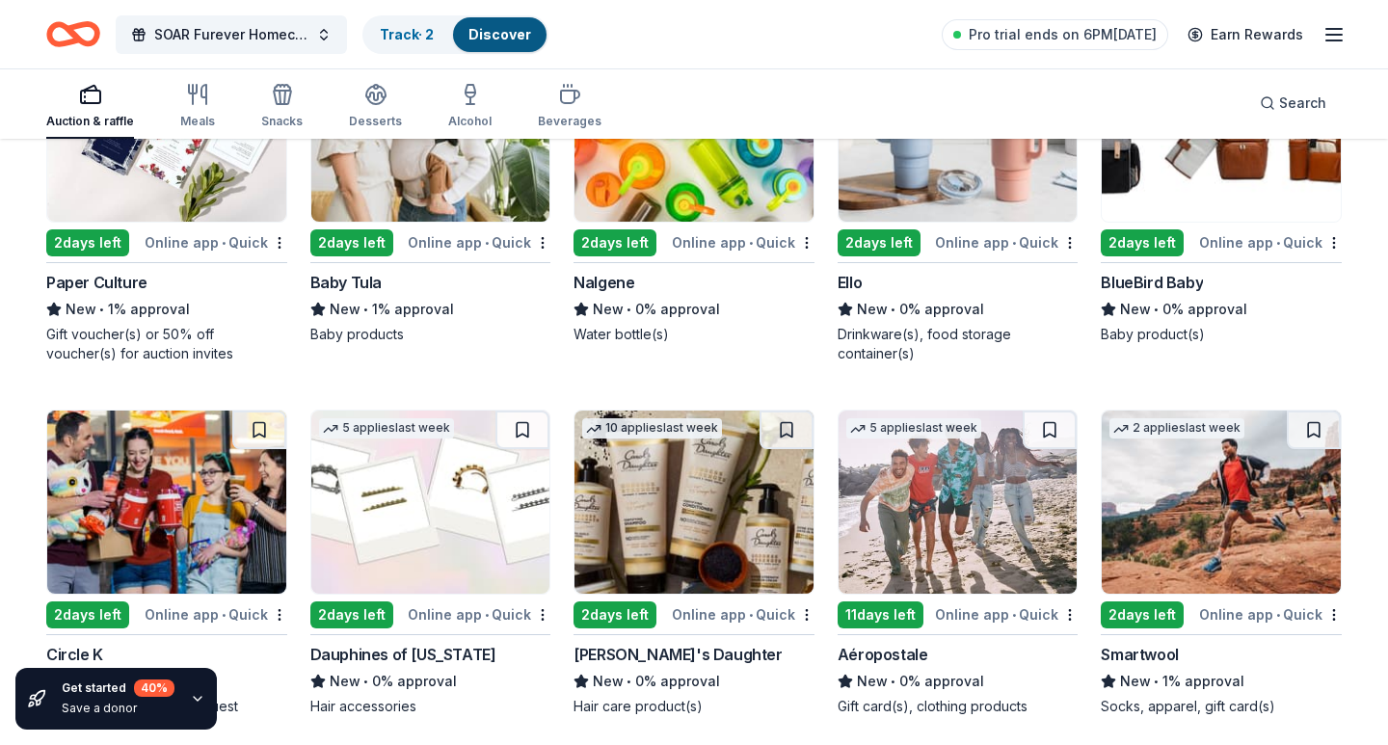
click at [178, 190] on img at bounding box center [166, 130] width 239 height 183
click at [456, 227] on div "5 applies last week 2 days left Online app • Quick Baby Tula New • 1% approval …" at bounding box center [430, 191] width 241 height 307
click at [664, 209] on img at bounding box center [694, 130] width 239 height 183
click at [923, 215] on img at bounding box center [958, 130] width 239 height 183
click at [1193, 198] on img at bounding box center [1221, 130] width 239 height 183
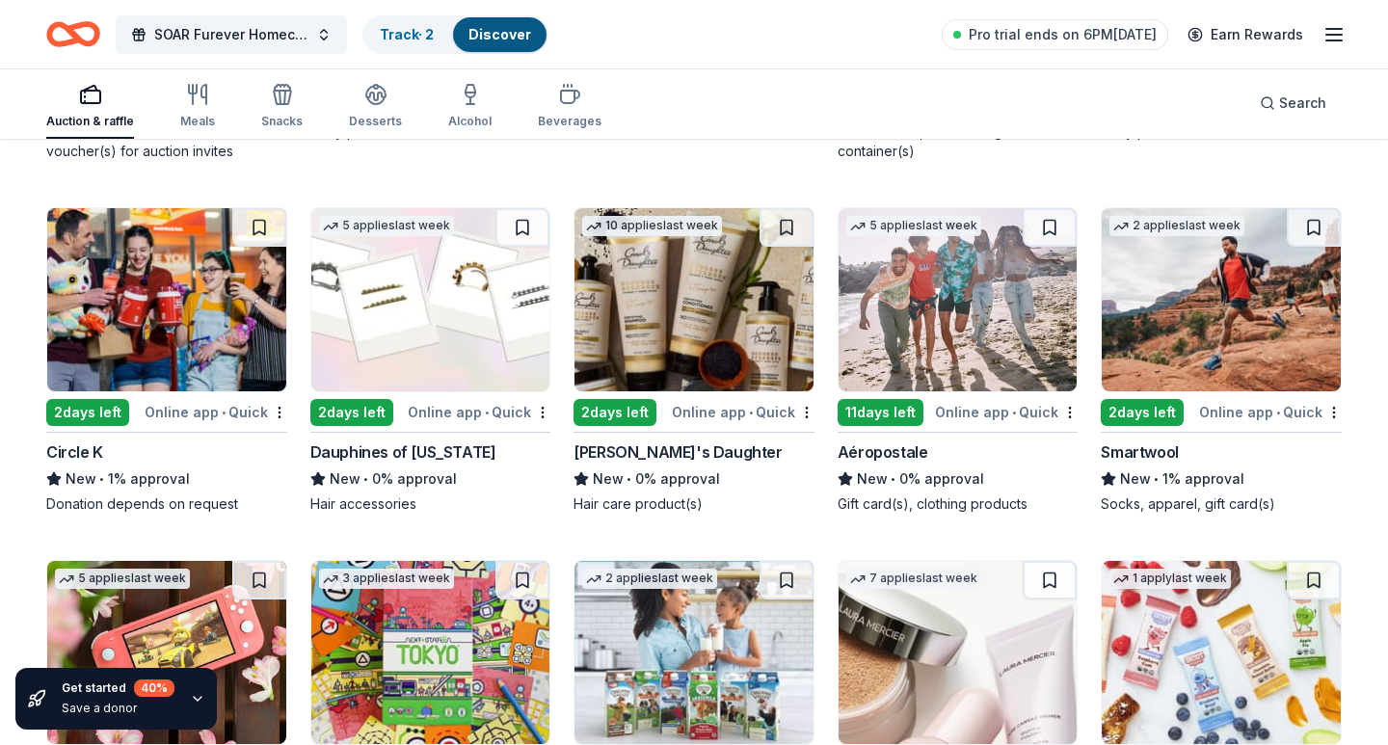
scroll to position [13771, 0]
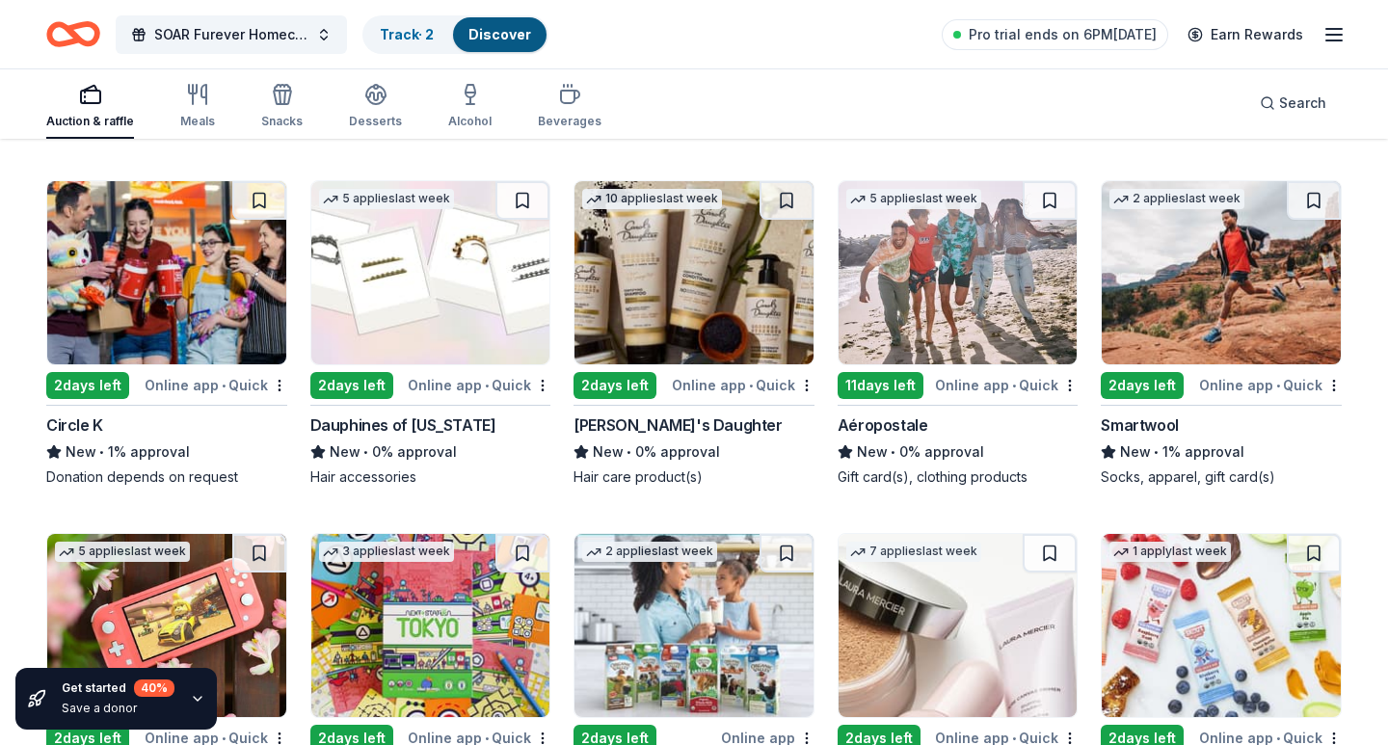
click at [1266, 310] on img at bounding box center [1221, 272] width 239 height 183
click at [957, 309] on img at bounding box center [958, 272] width 239 height 183
click at [751, 299] on img at bounding box center [694, 272] width 239 height 183
click at [457, 286] on img at bounding box center [430, 272] width 239 height 183
click at [163, 287] on img at bounding box center [166, 272] width 239 height 183
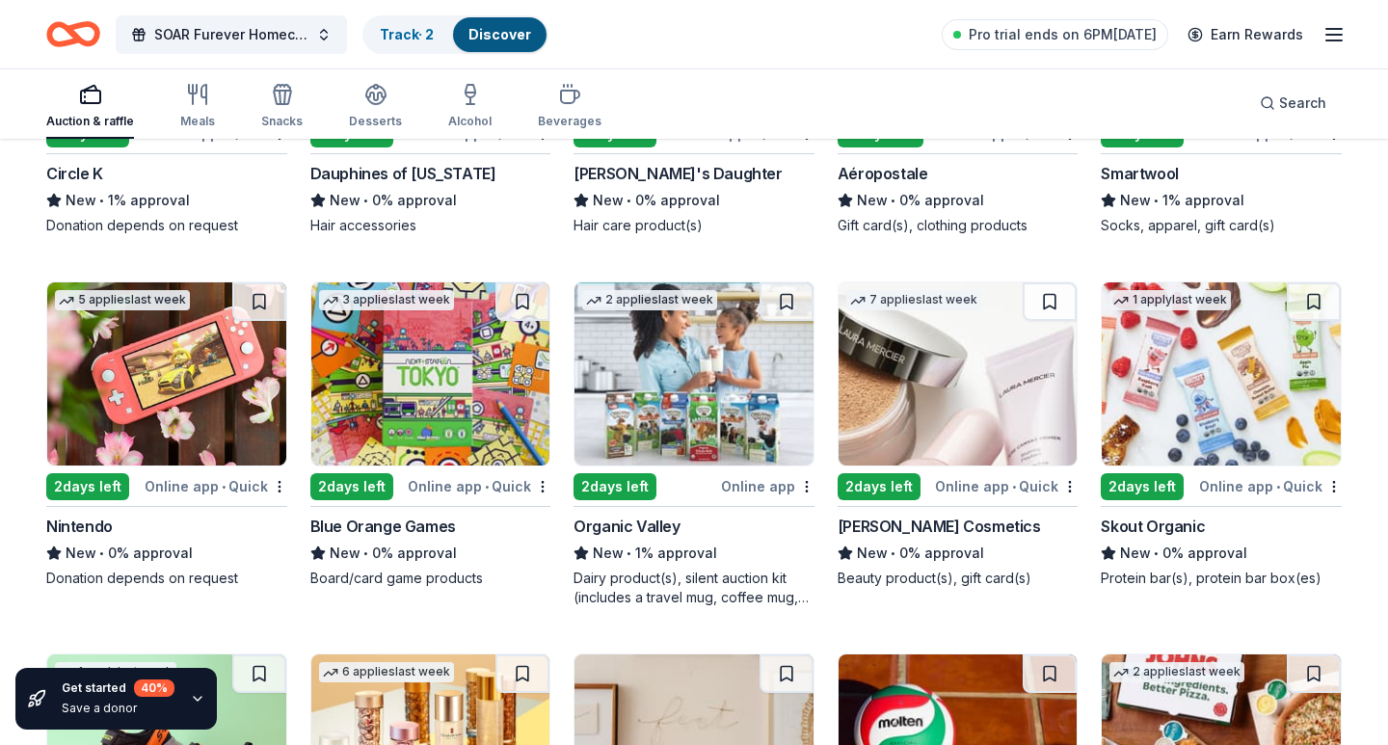
scroll to position [14154, 0]
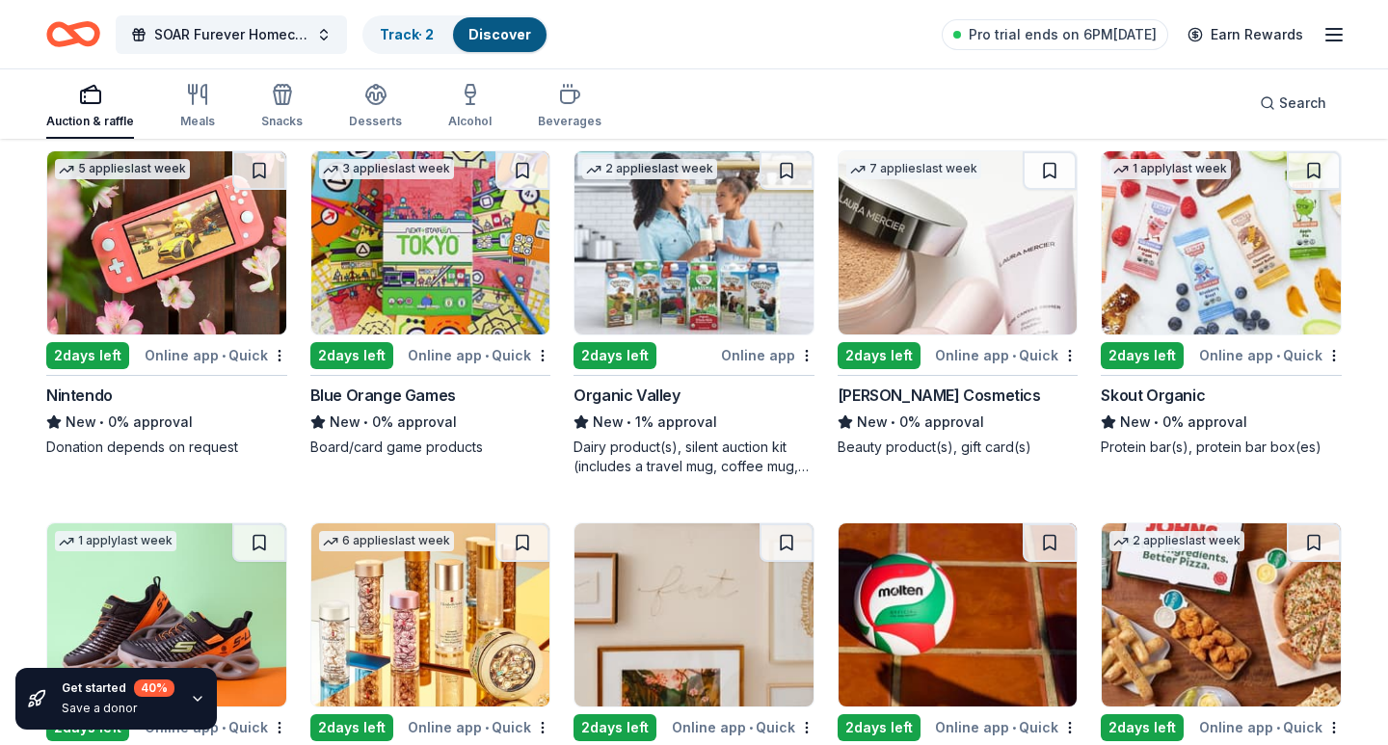
click at [172, 229] on img at bounding box center [166, 242] width 239 height 183
click at [521, 275] on img at bounding box center [430, 242] width 239 height 183
click at [773, 299] on img at bounding box center [694, 242] width 239 height 183
click at [1009, 264] on img at bounding box center [958, 242] width 239 height 183
click at [1222, 243] on img at bounding box center [1221, 242] width 239 height 183
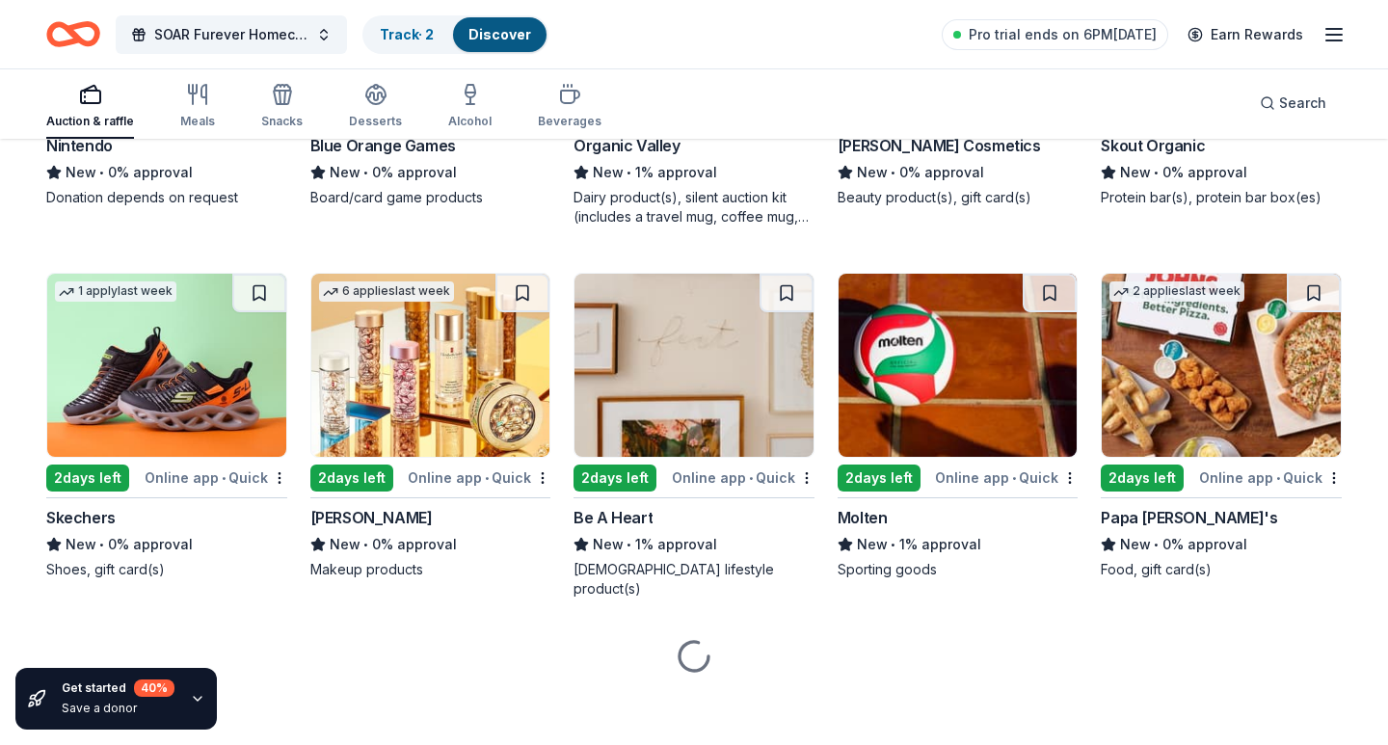
scroll to position [14392, 0]
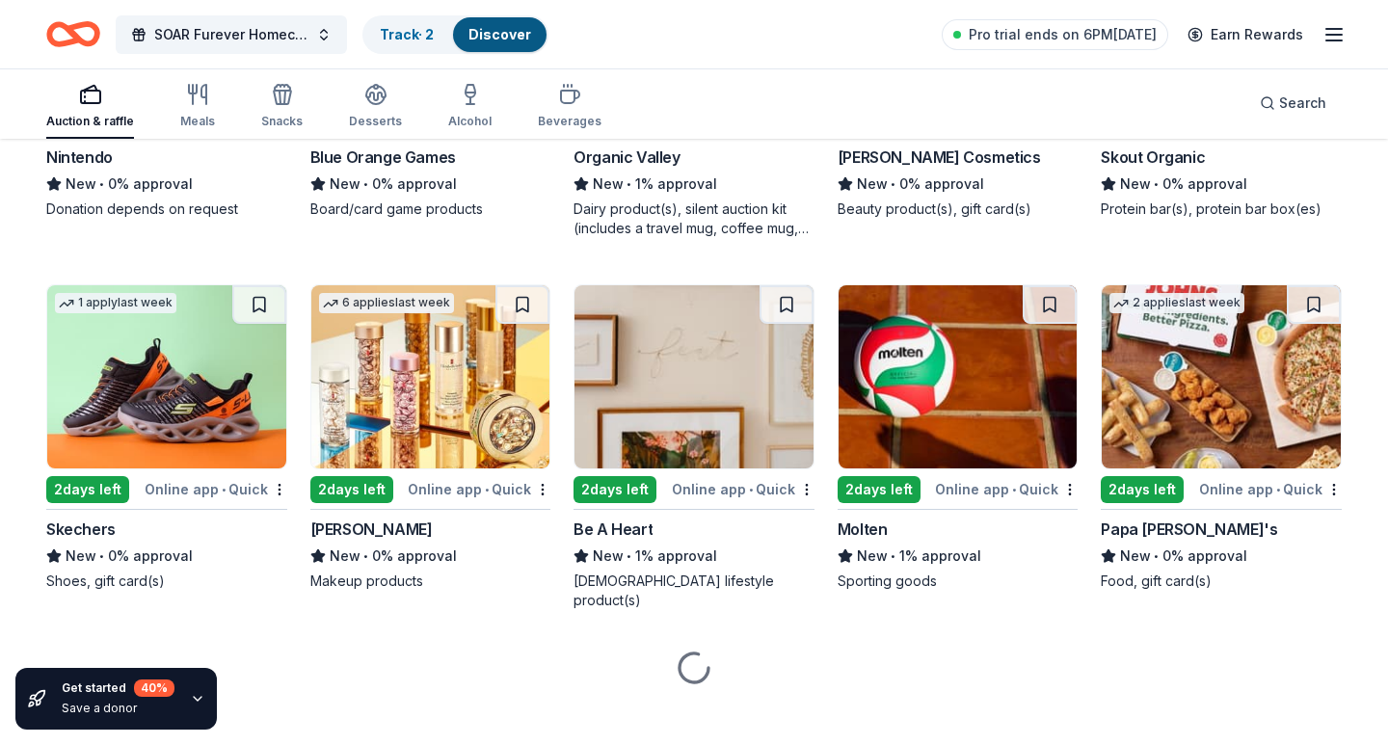
click at [1271, 376] on img at bounding box center [1221, 376] width 239 height 183
click at [1019, 409] on img at bounding box center [958, 376] width 239 height 183
click at [730, 393] on img at bounding box center [694, 376] width 239 height 183
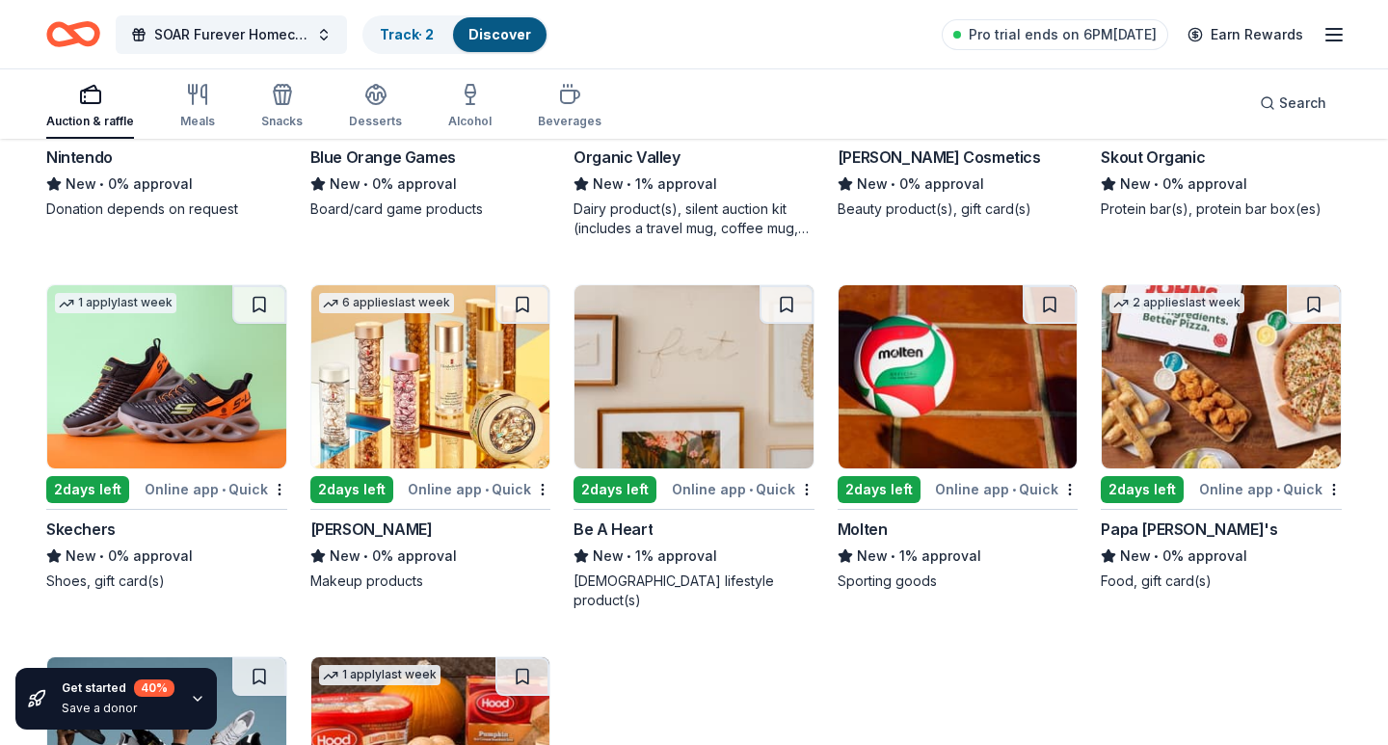
click at [393, 374] on img at bounding box center [430, 376] width 239 height 183
click at [112, 341] on img at bounding box center [166, 376] width 239 height 183
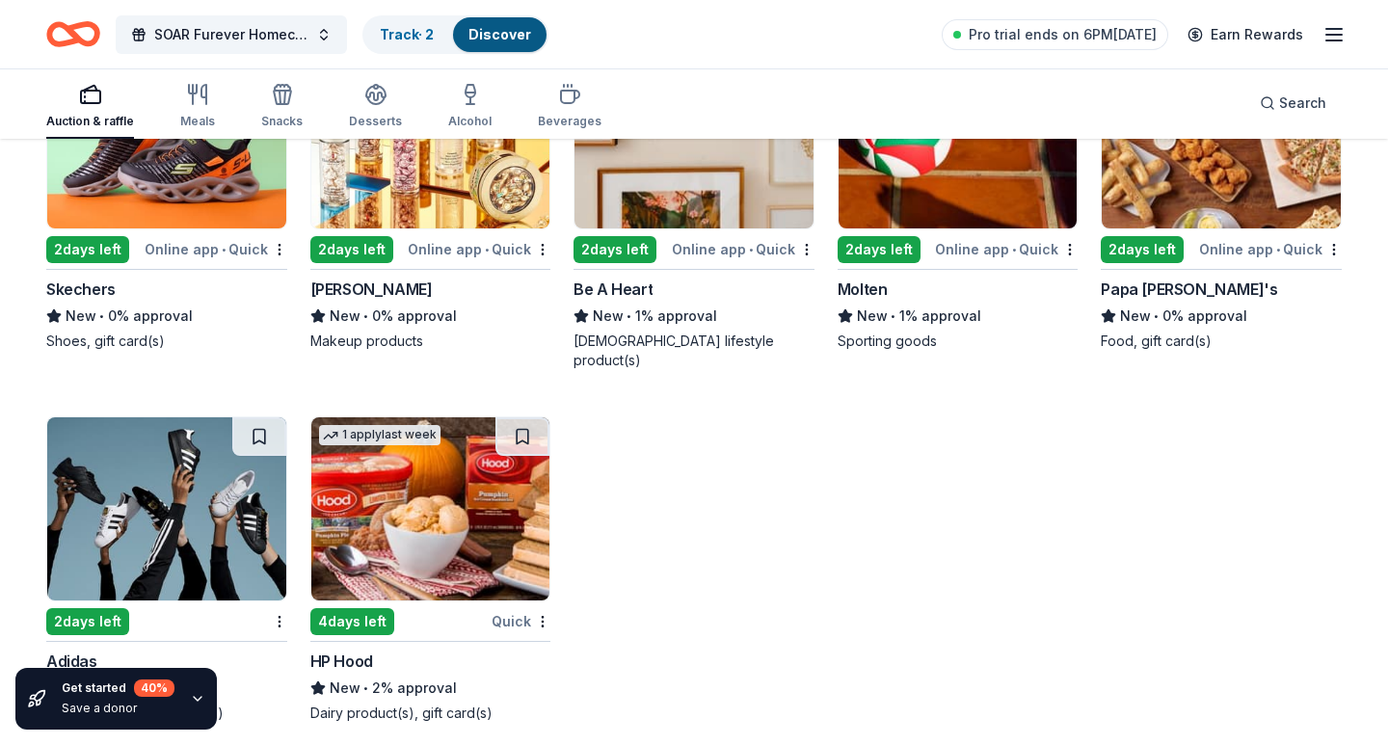
scroll to position [14629, 0]
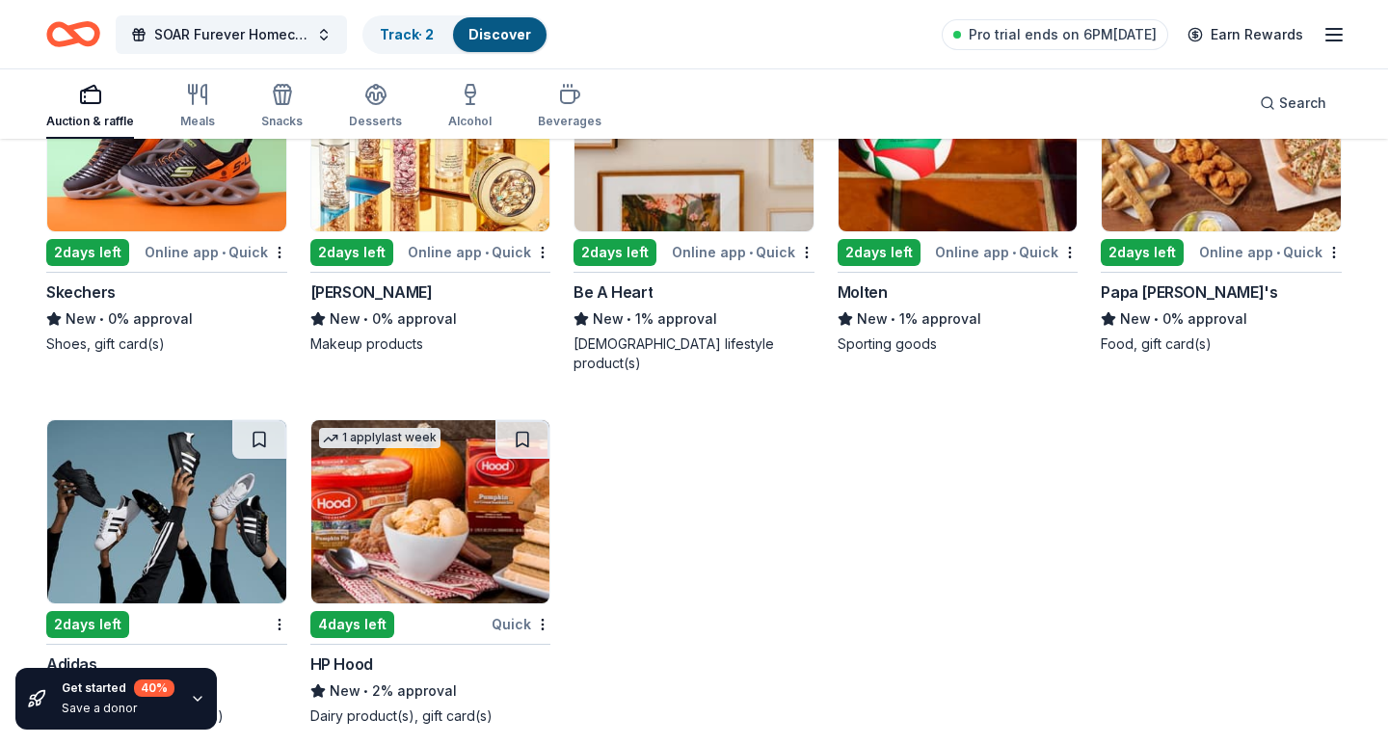
click at [229, 479] on img at bounding box center [166, 511] width 239 height 183
click at [393, 534] on img at bounding box center [430, 511] width 239 height 183
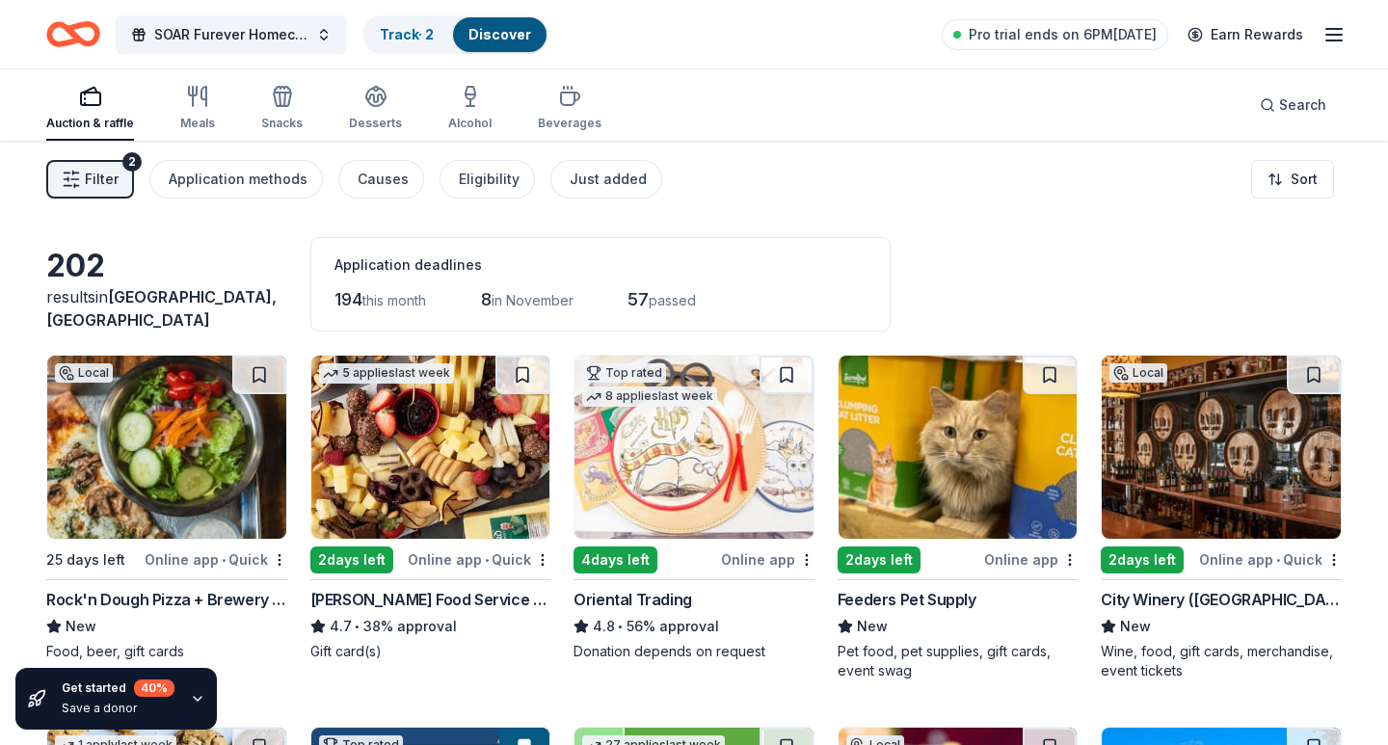
scroll to position [0, 0]
click at [1036, 33] on span "Pro trial ends on 6PM[DATE]" at bounding box center [1063, 34] width 188 height 23
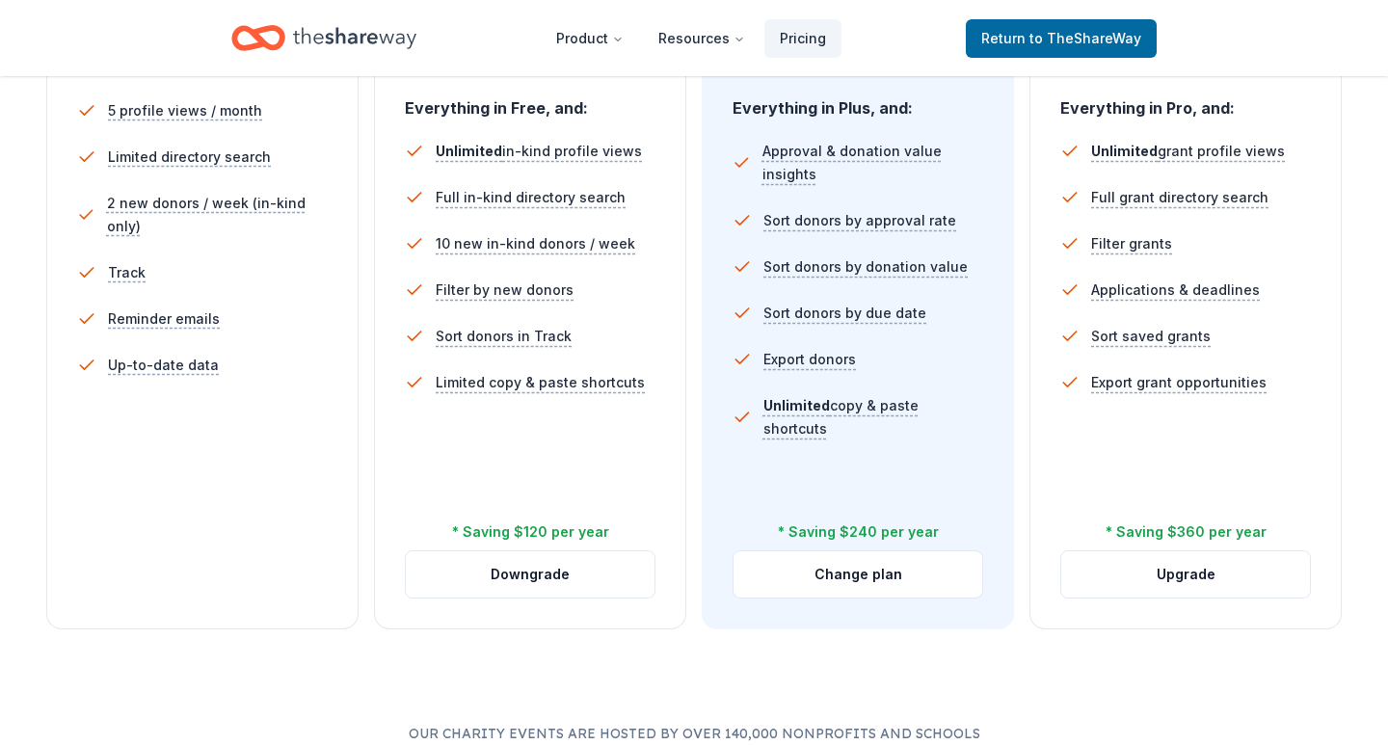
scroll to position [551, 0]
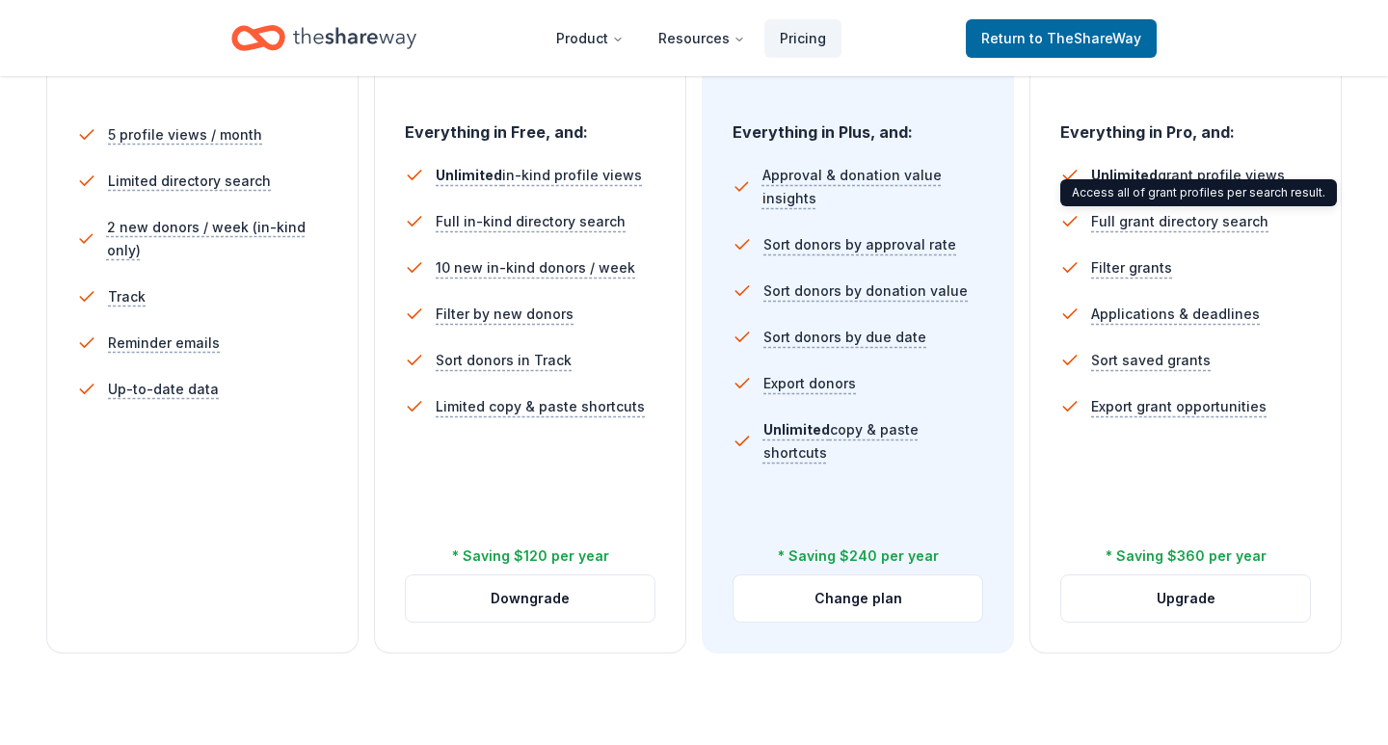
click at [1145, 185] on div "Access all of grant profiles per search result. Access all of grant profiles pe…" at bounding box center [1199, 192] width 277 height 27
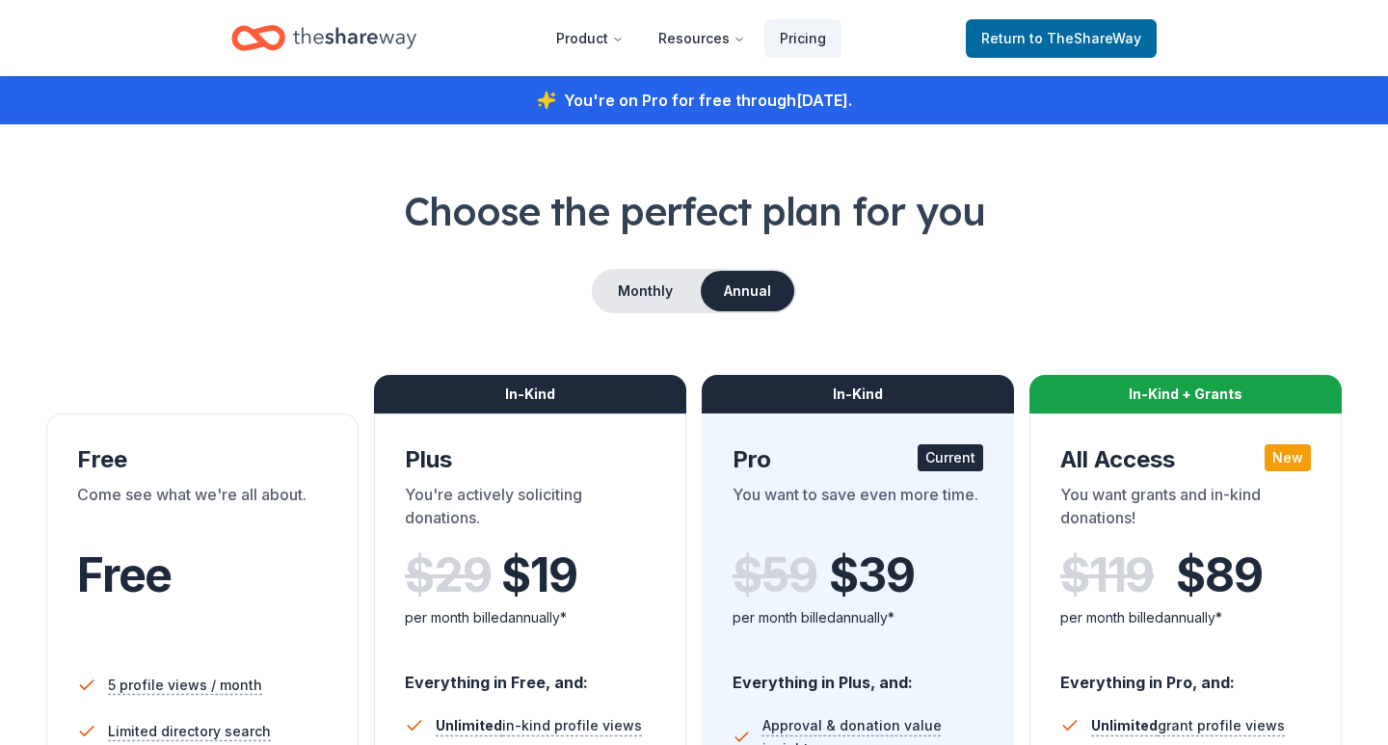
scroll to position [0, 0]
click at [1023, 29] on span "Return to TheShareWay" at bounding box center [1062, 38] width 160 height 23
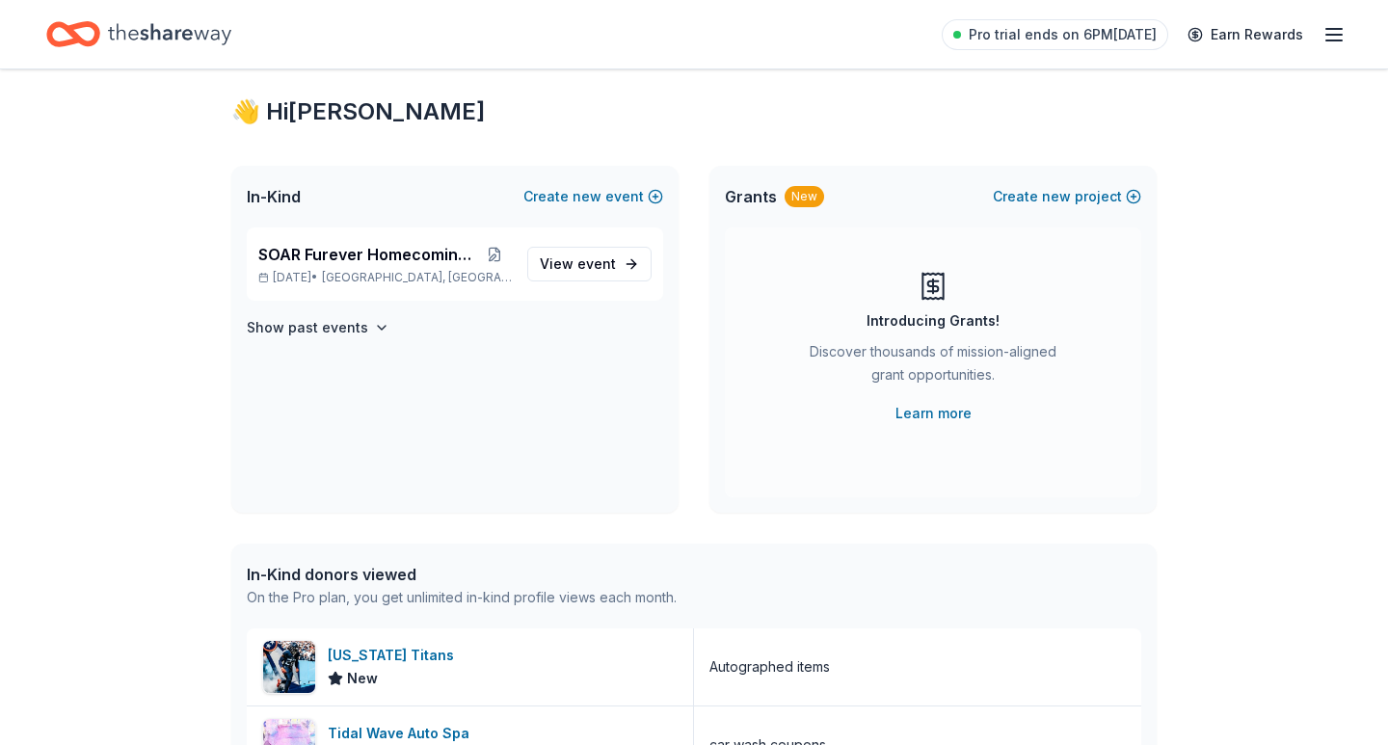
scroll to position [44, 0]
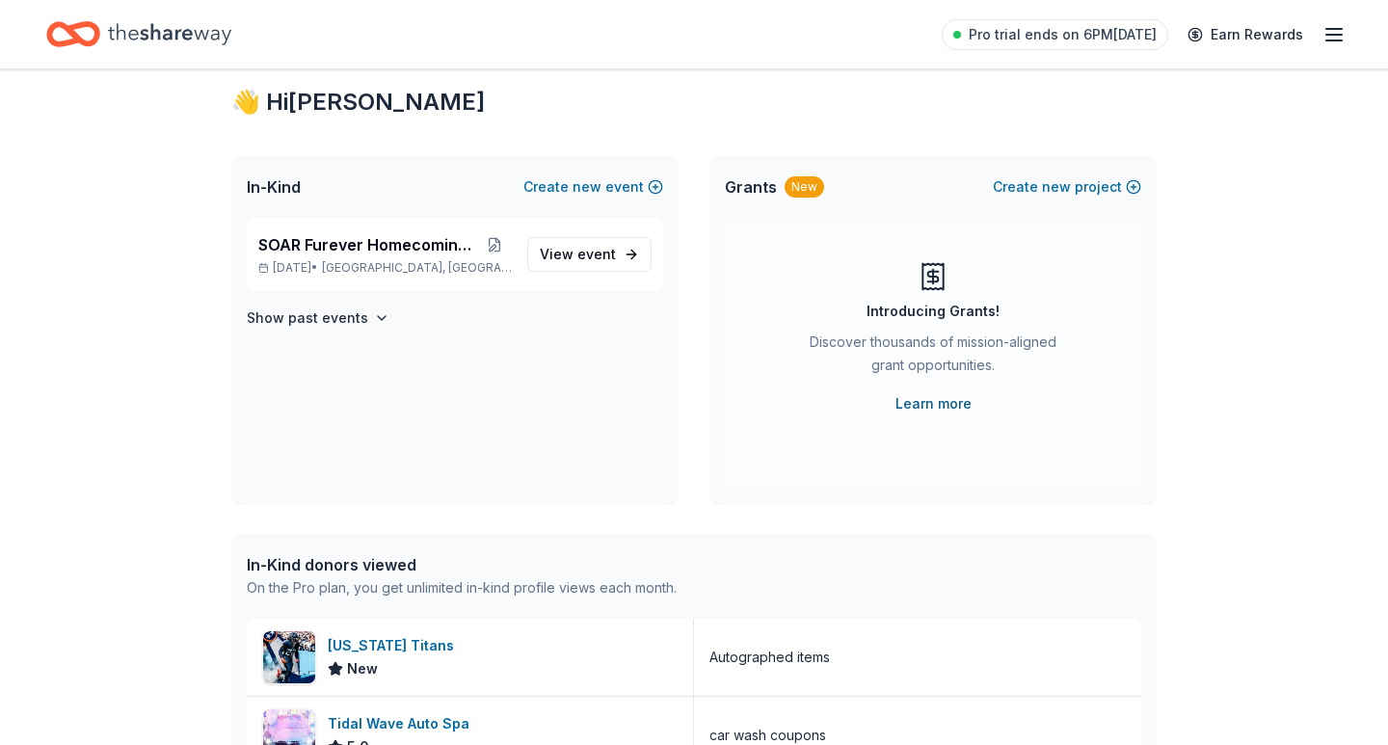
click at [928, 407] on link "Learn more" at bounding box center [934, 403] width 76 height 23
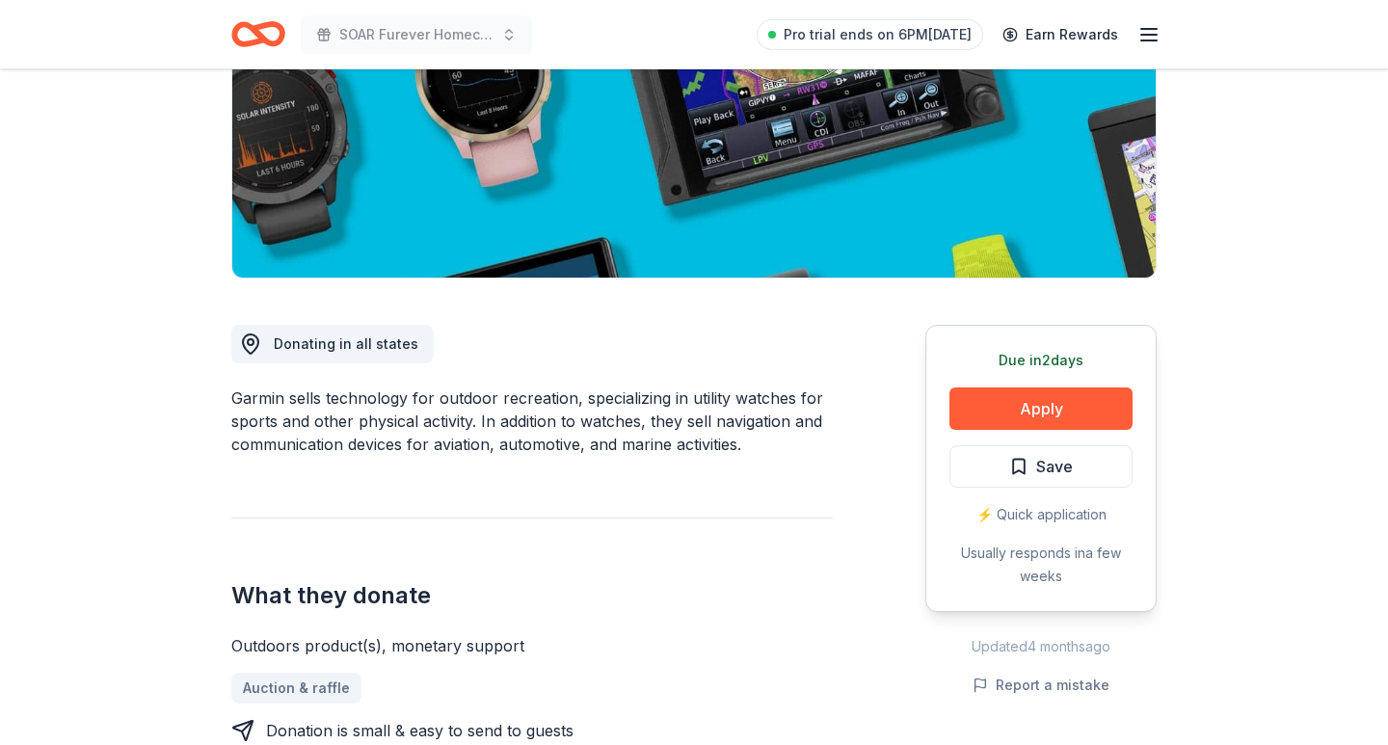
scroll to position [390, 0]
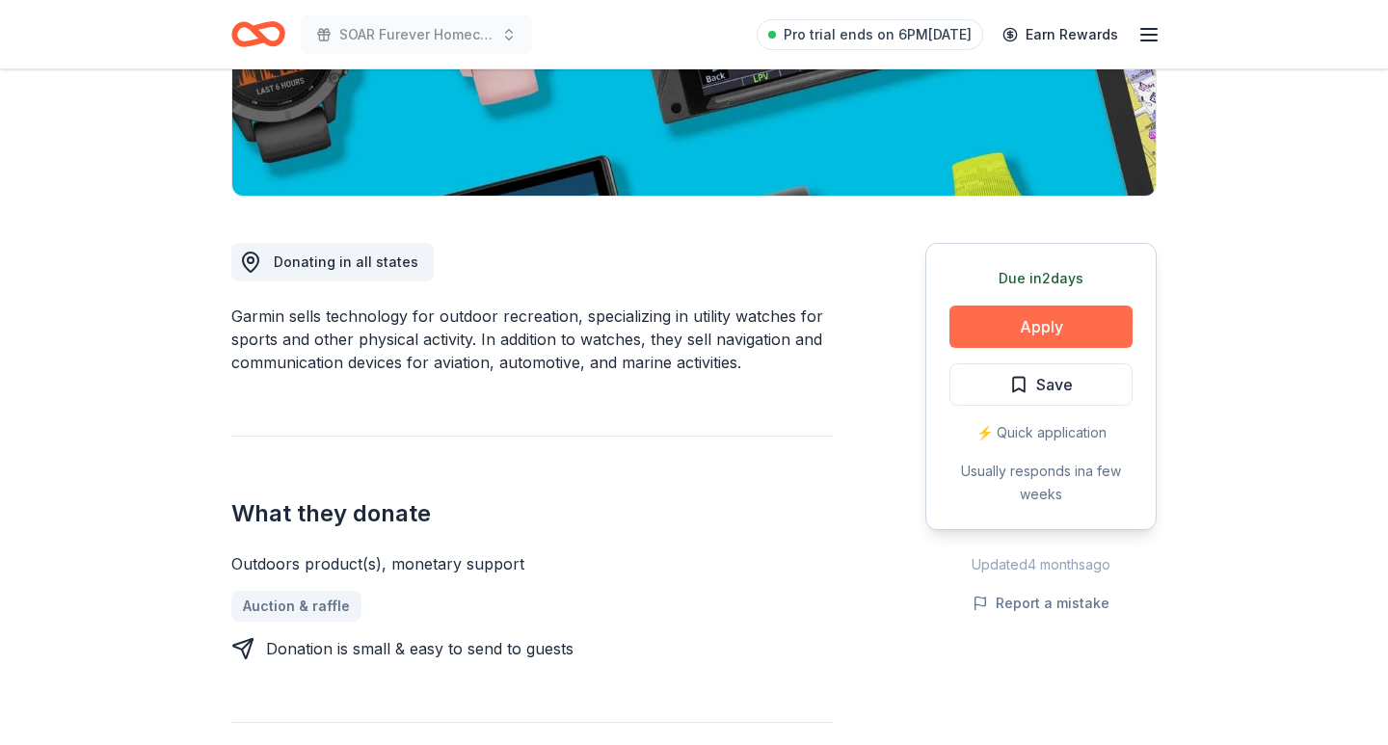
click at [1024, 326] on button "Apply" at bounding box center [1041, 327] width 183 height 42
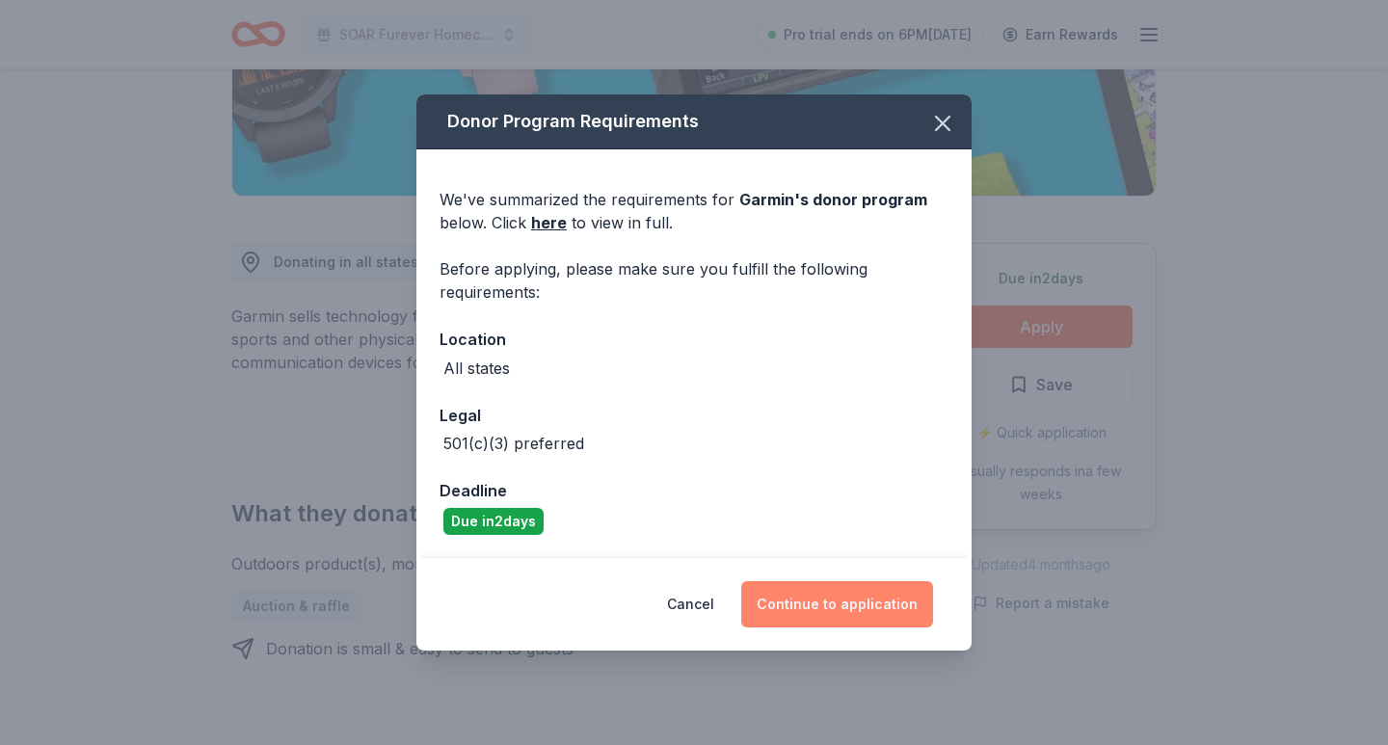
click at [830, 591] on button "Continue to application" at bounding box center [837, 604] width 192 height 46
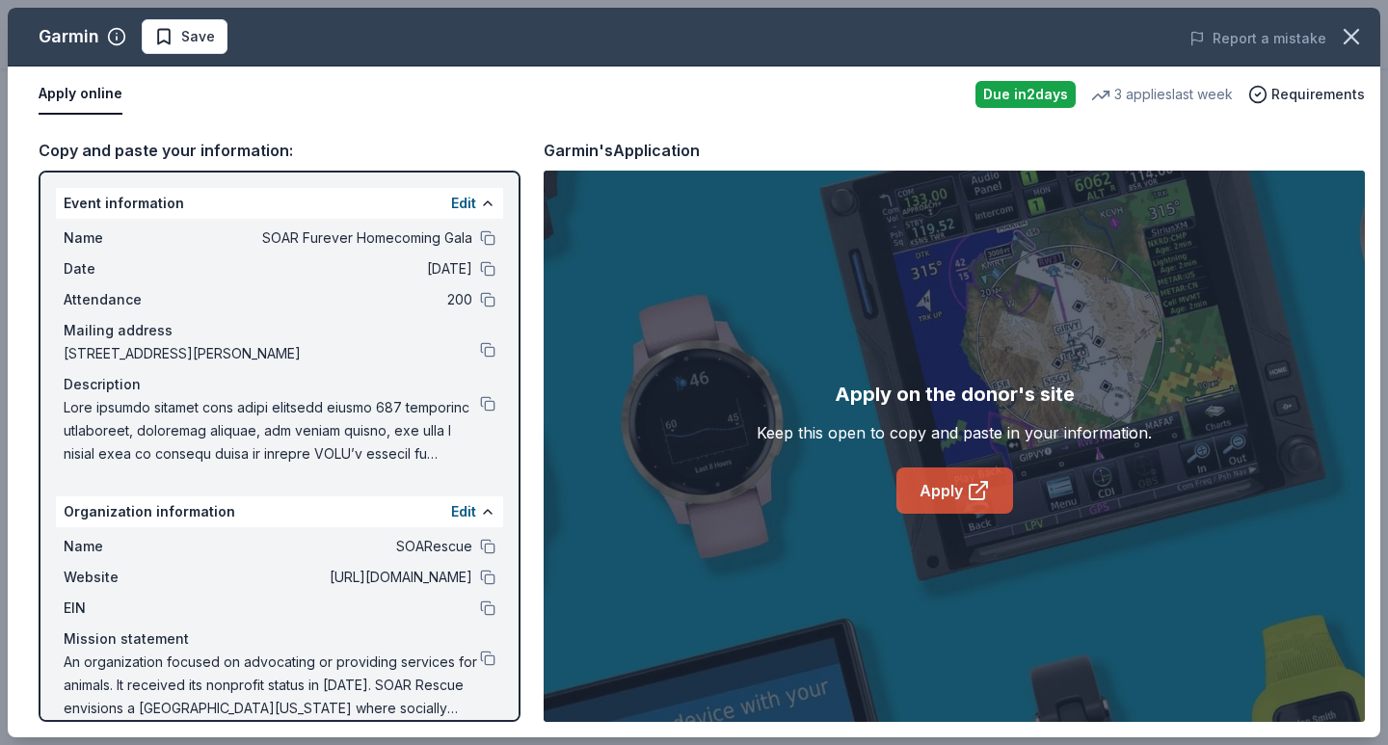
click at [970, 487] on icon at bounding box center [977, 492] width 14 height 14
click at [491, 231] on button at bounding box center [487, 237] width 15 height 15
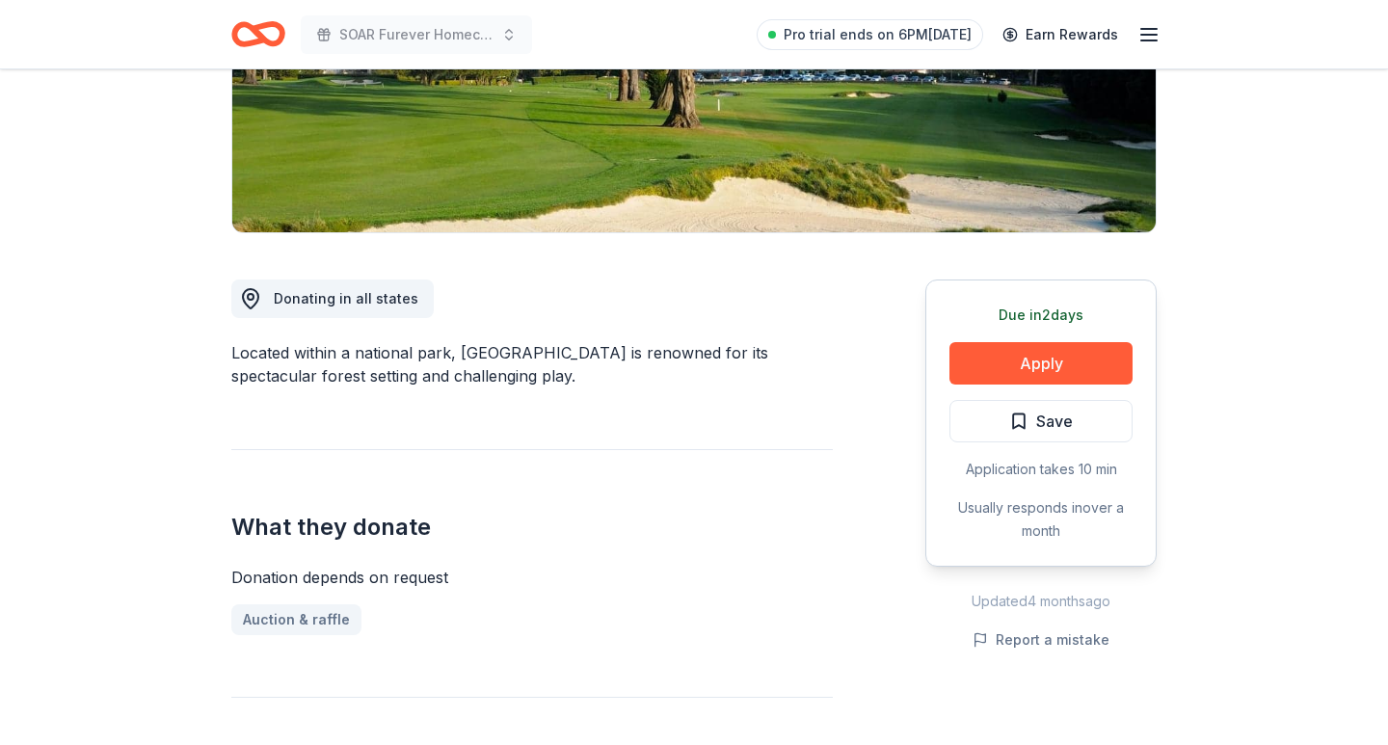
scroll to position [352, 0]
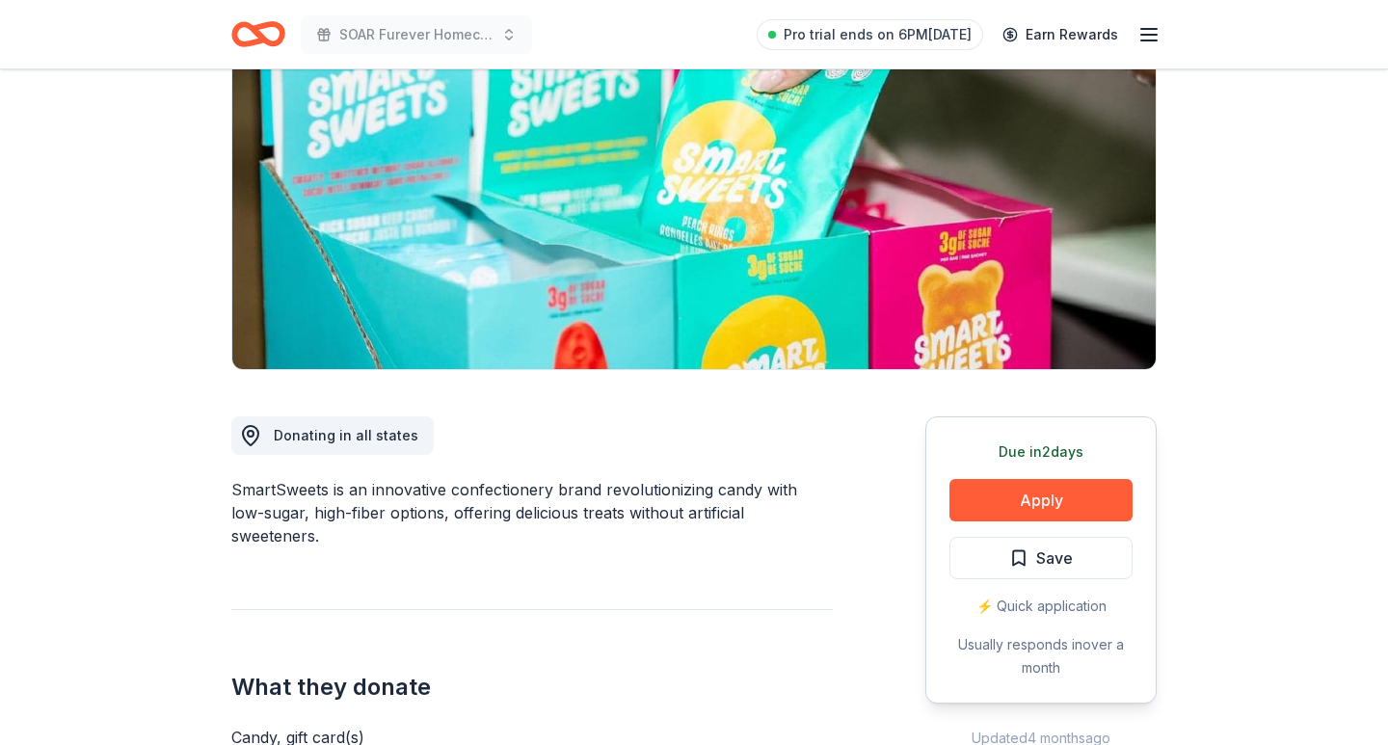
scroll to position [313, 0]
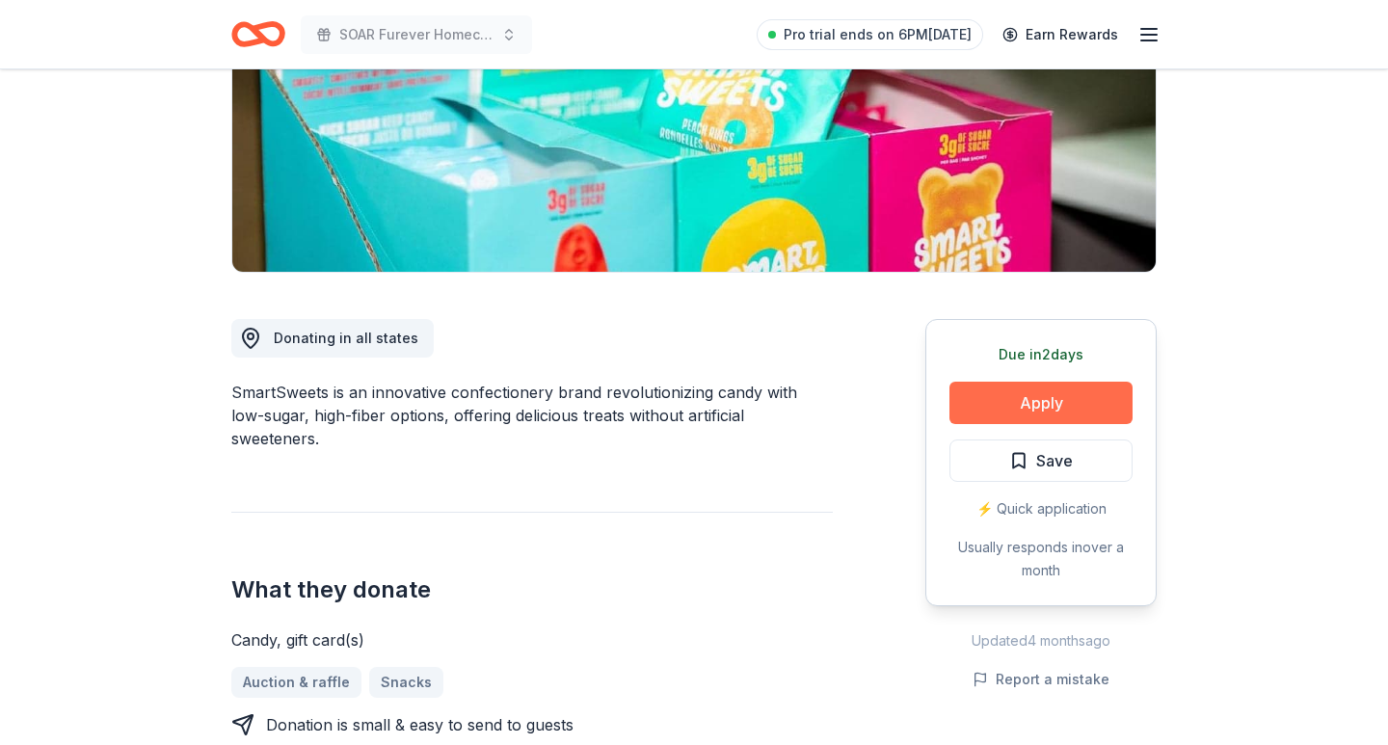
click at [997, 404] on button "Apply" at bounding box center [1041, 403] width 183 height 42
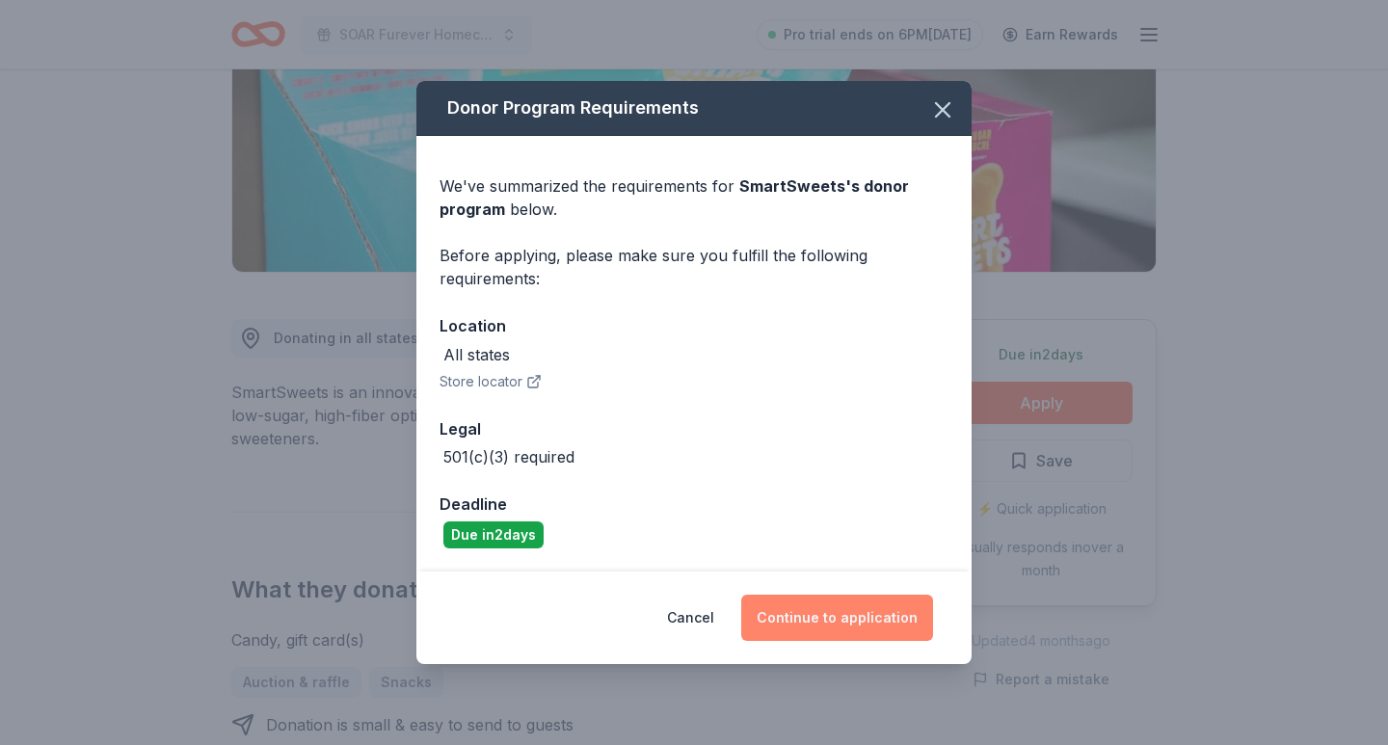
click at [813, 608] on button "Continue to application" at bounding box center [837, 618] width 192 height 46
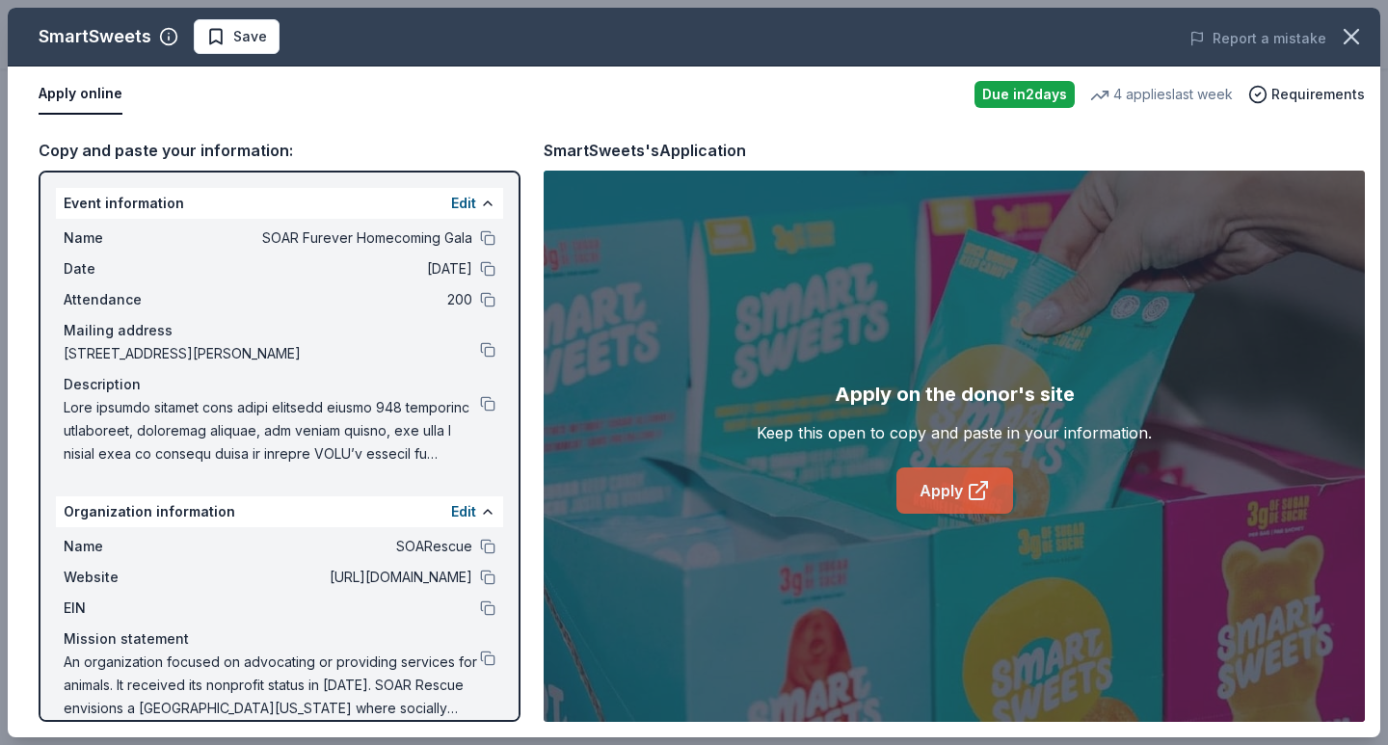
click at [961, 506] on link "Apply" at bounding box center [955, 491] width 117 height 46
click at [485, 243] on button at bounding box center [487, 237] width 15 height 15
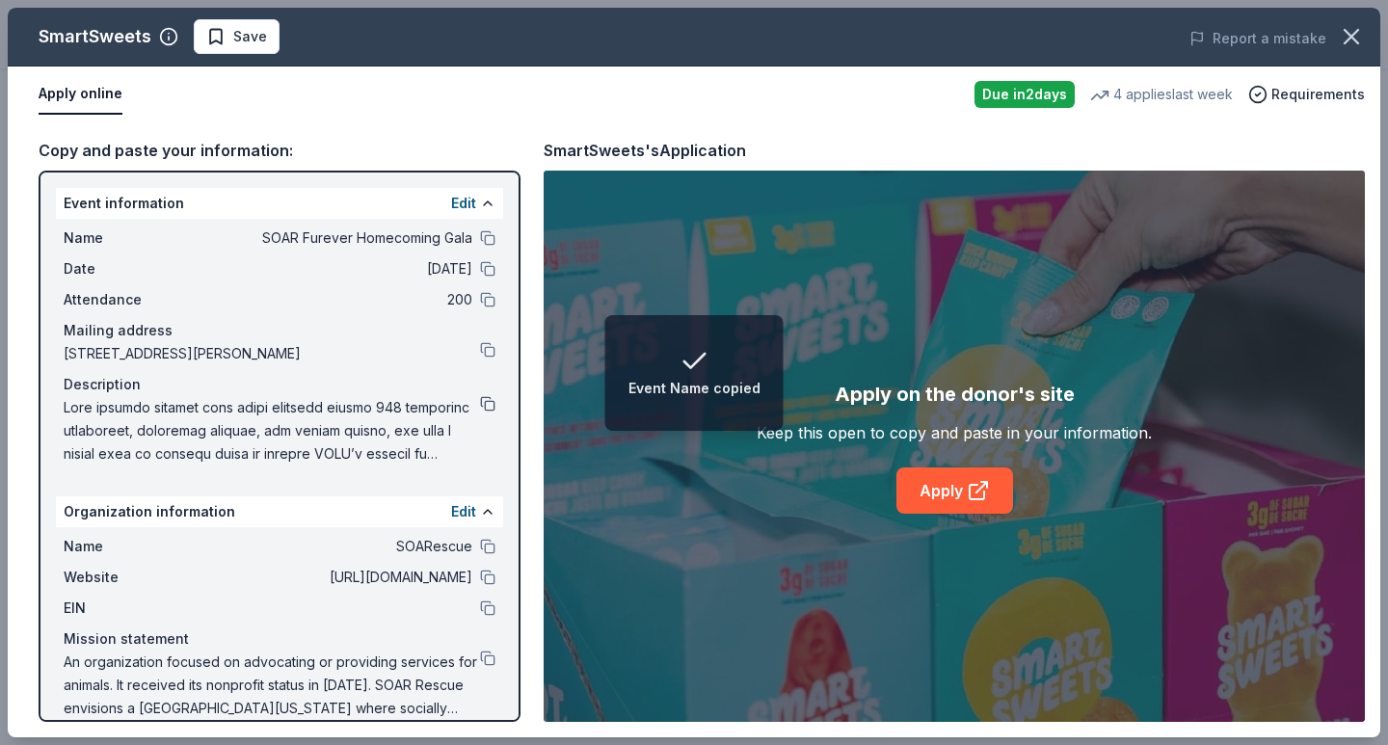
click at [494, 407] on button at bounding box center [487, 403] width 15 height 15
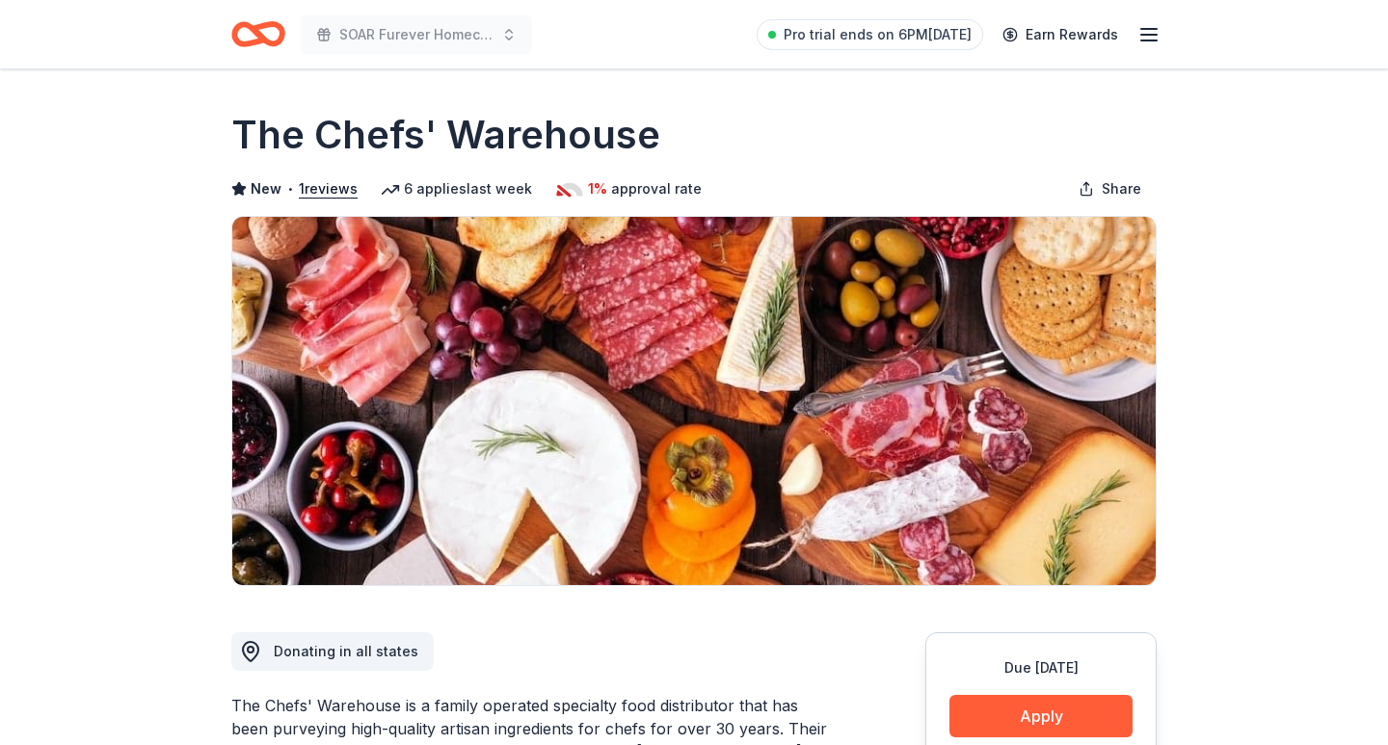
scroll to position [490, 0]
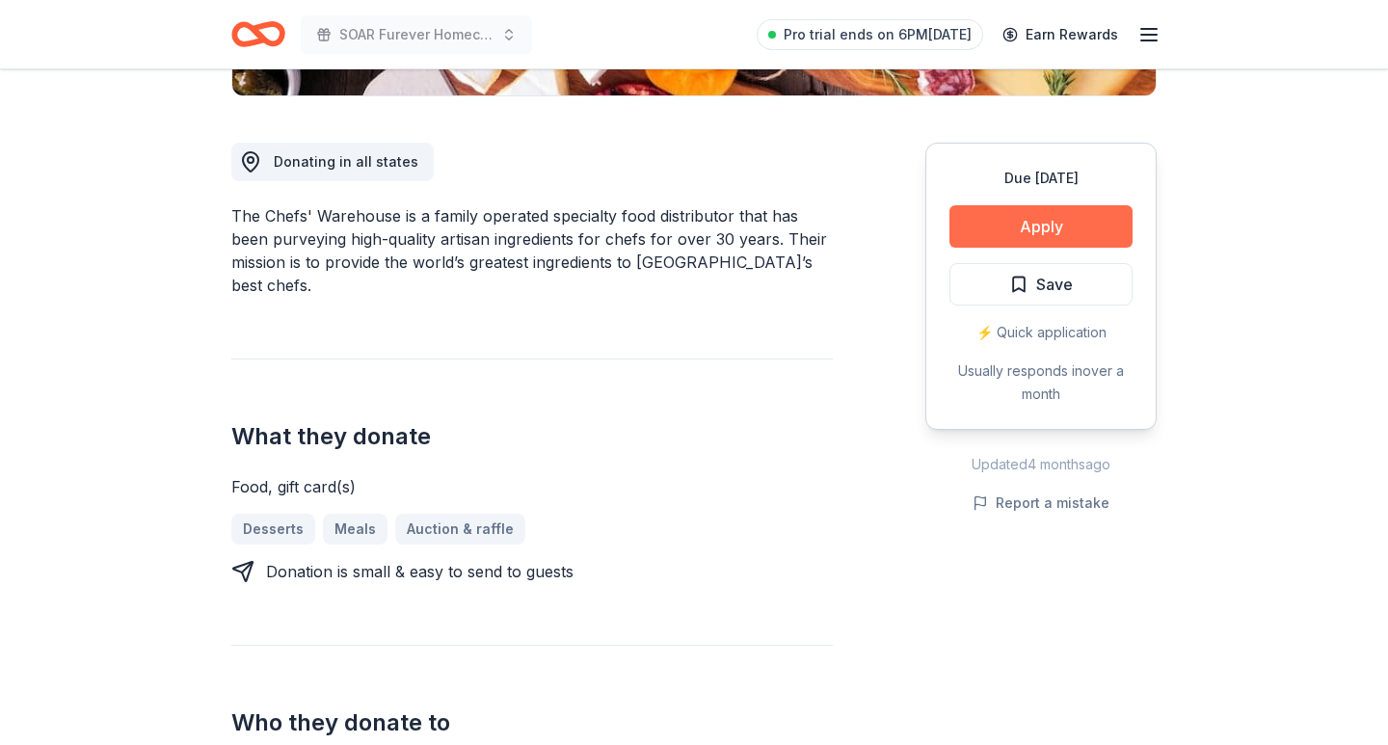
click at [1042, 206] on button "Apply" at bounding box center [1041, 226] width 183 height 42
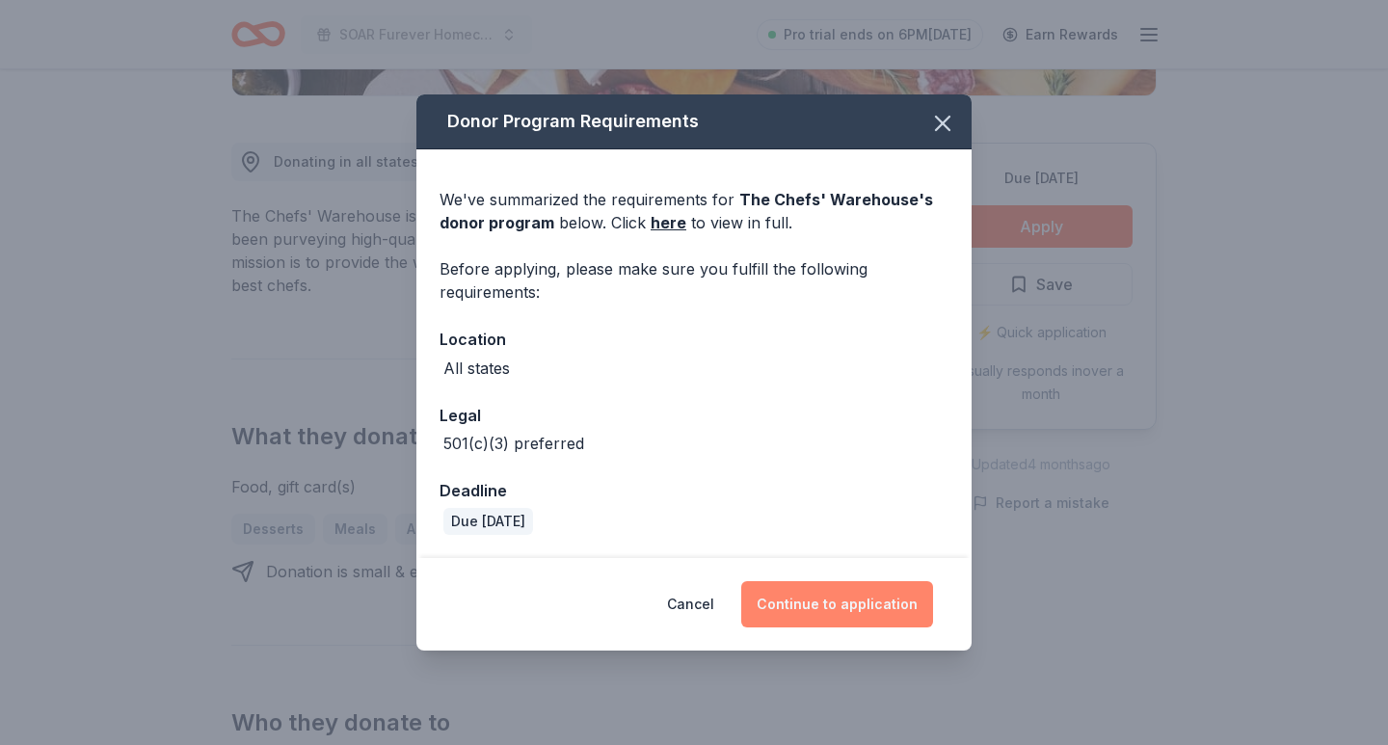
click at [840, 617] on button "Continue to application" at bounding box center [837, 604] width 192 height 46
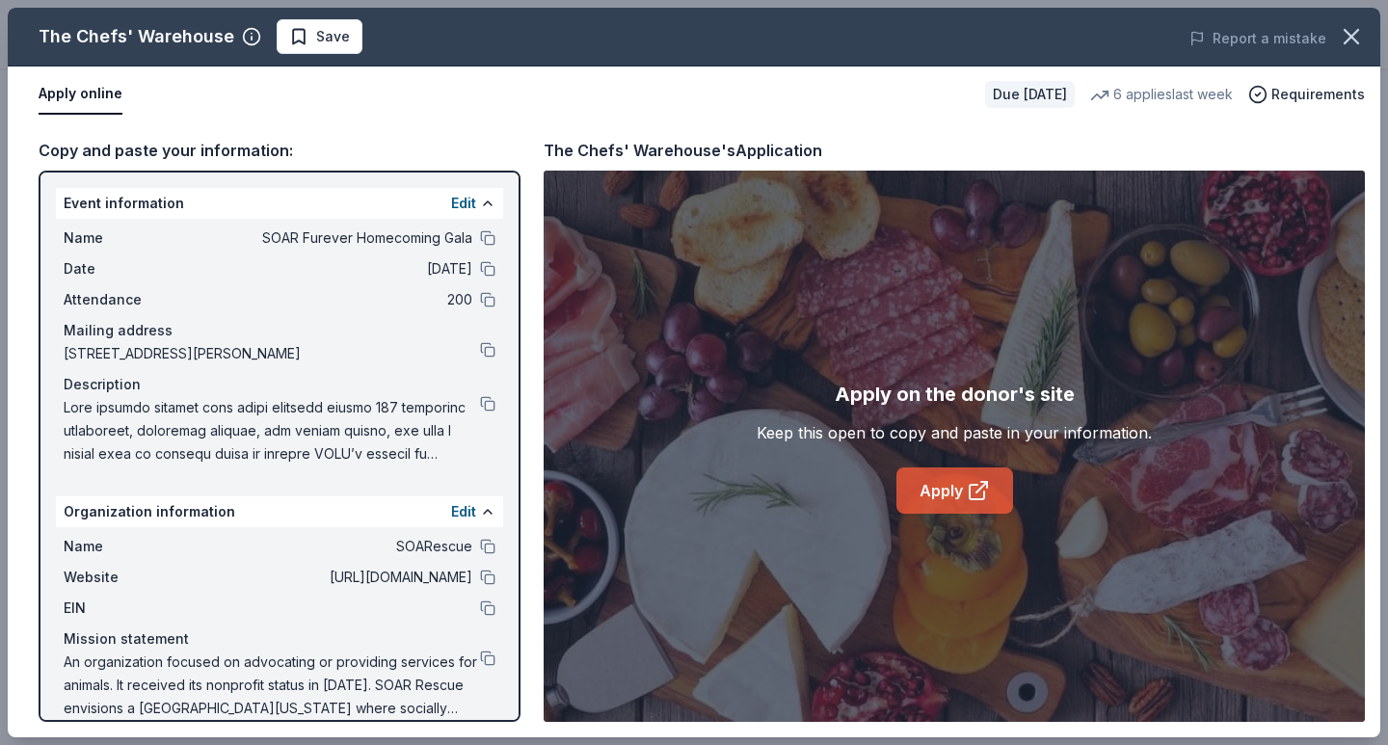
click at [963, 502] on link "Apply" at bounding box center [955, 491] width 117 height 46
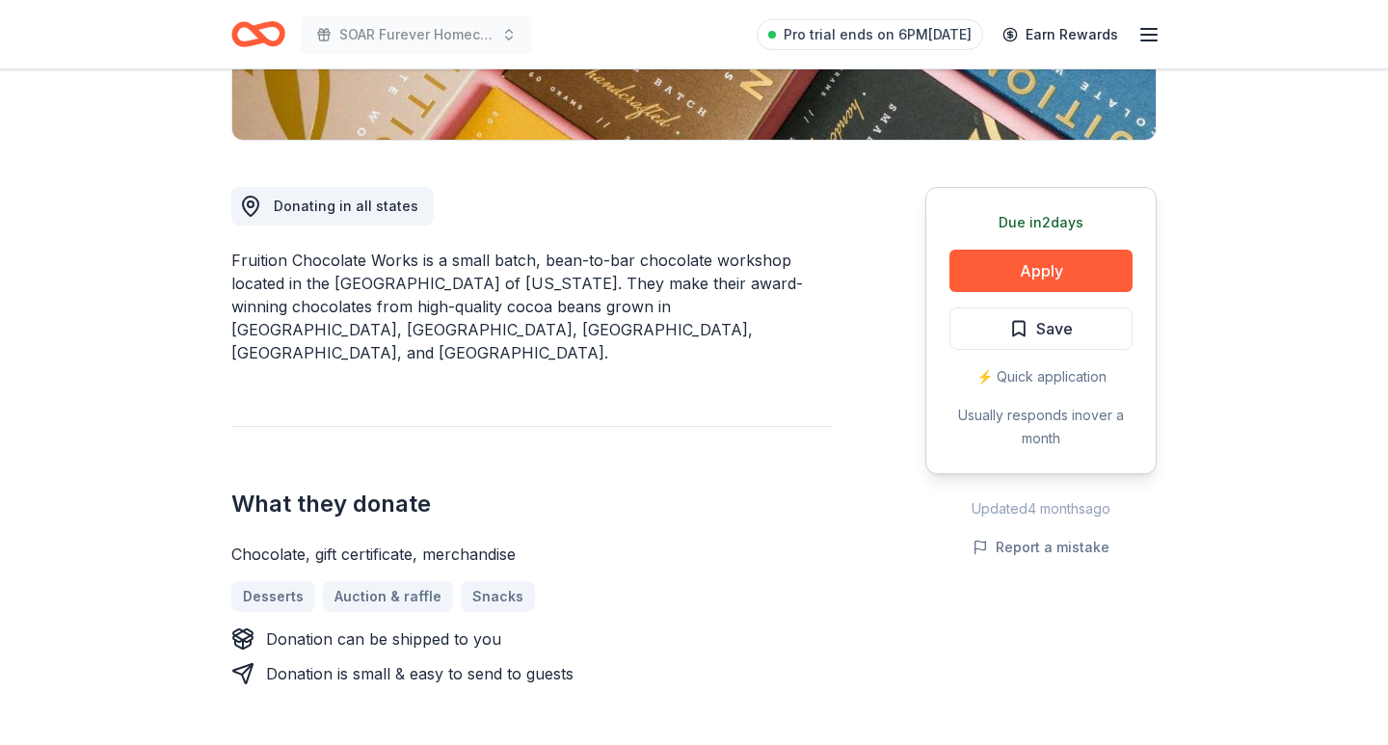
scroll to position [457, 0]
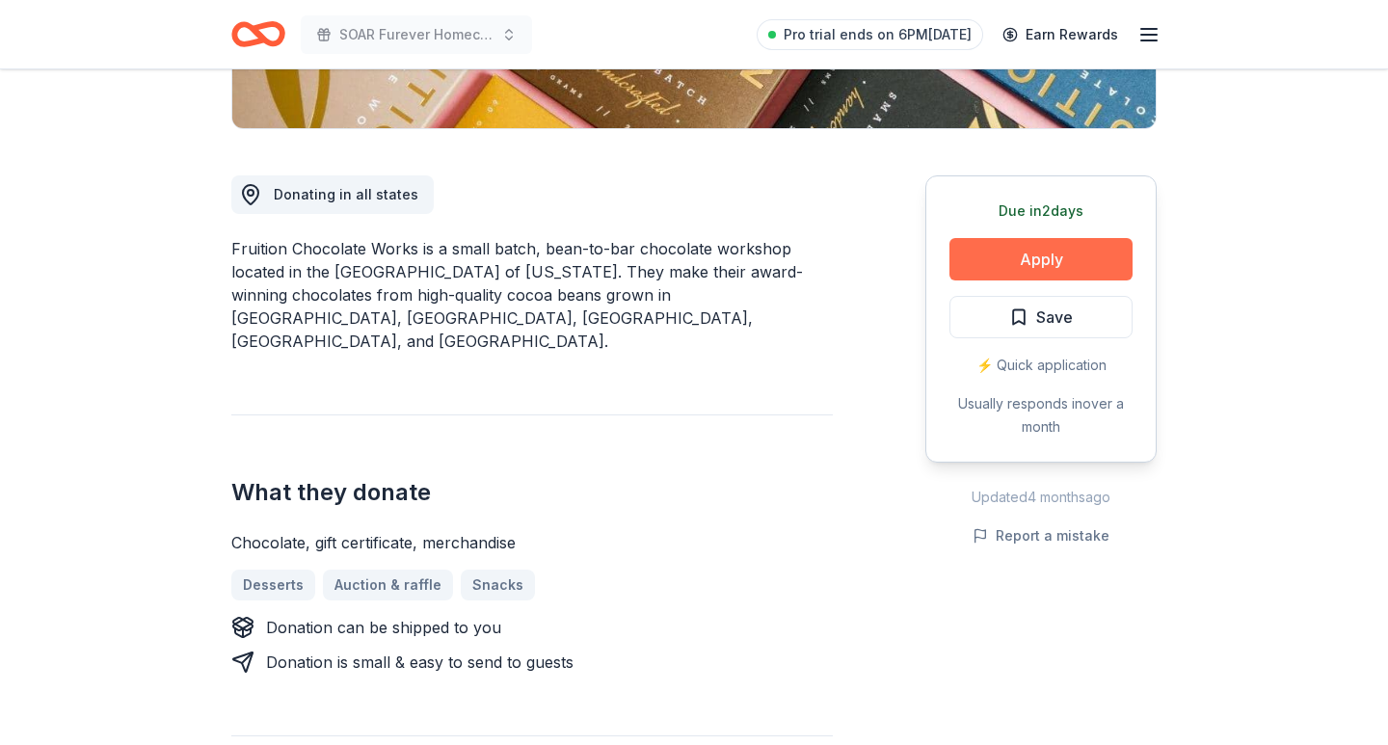
click at [1016, 255] on button "Apply" at bounding box center [1041, 259] width 183 height 42
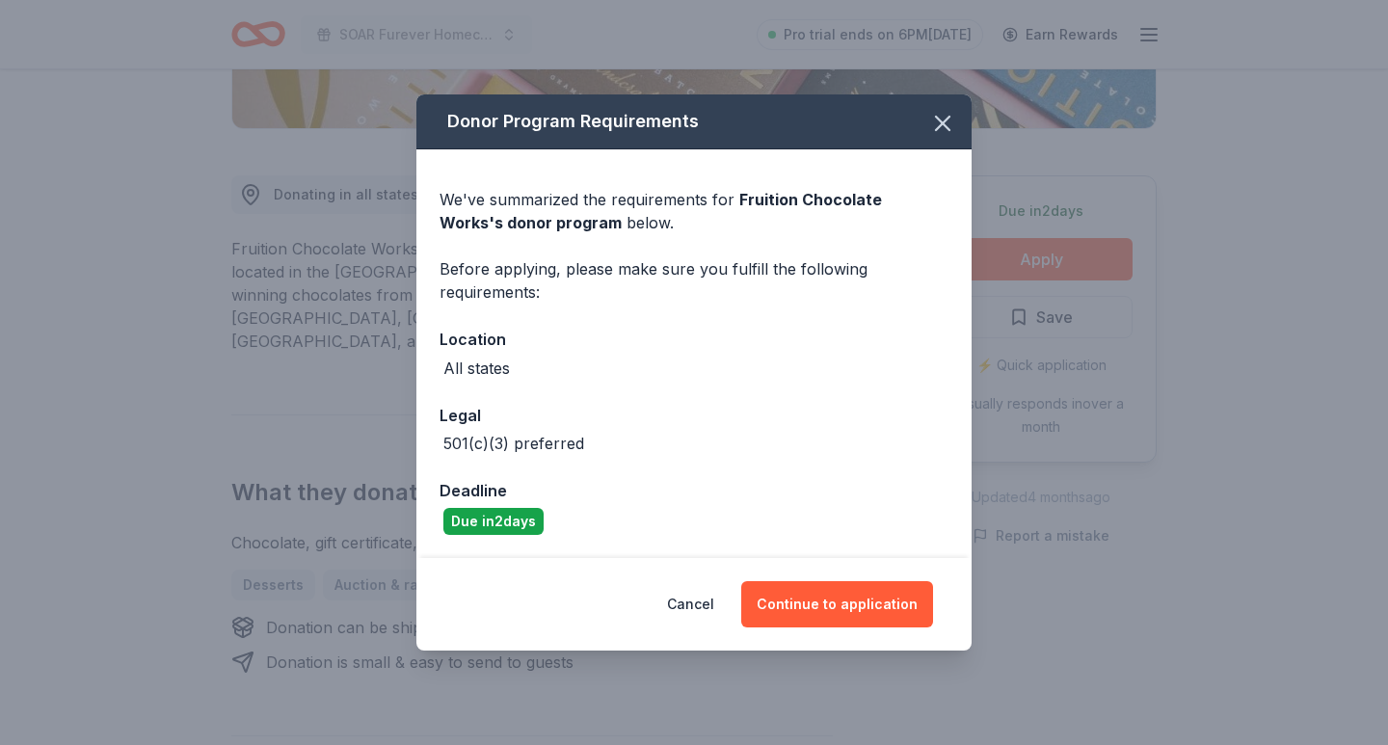
click at [874, 631] on div "Cancel Continue to application" at bounding box center [694, 604] width 555 height 93
click at [893, 606] on button "Continue to application" at bounding box center [837, 604] width 192 height 46
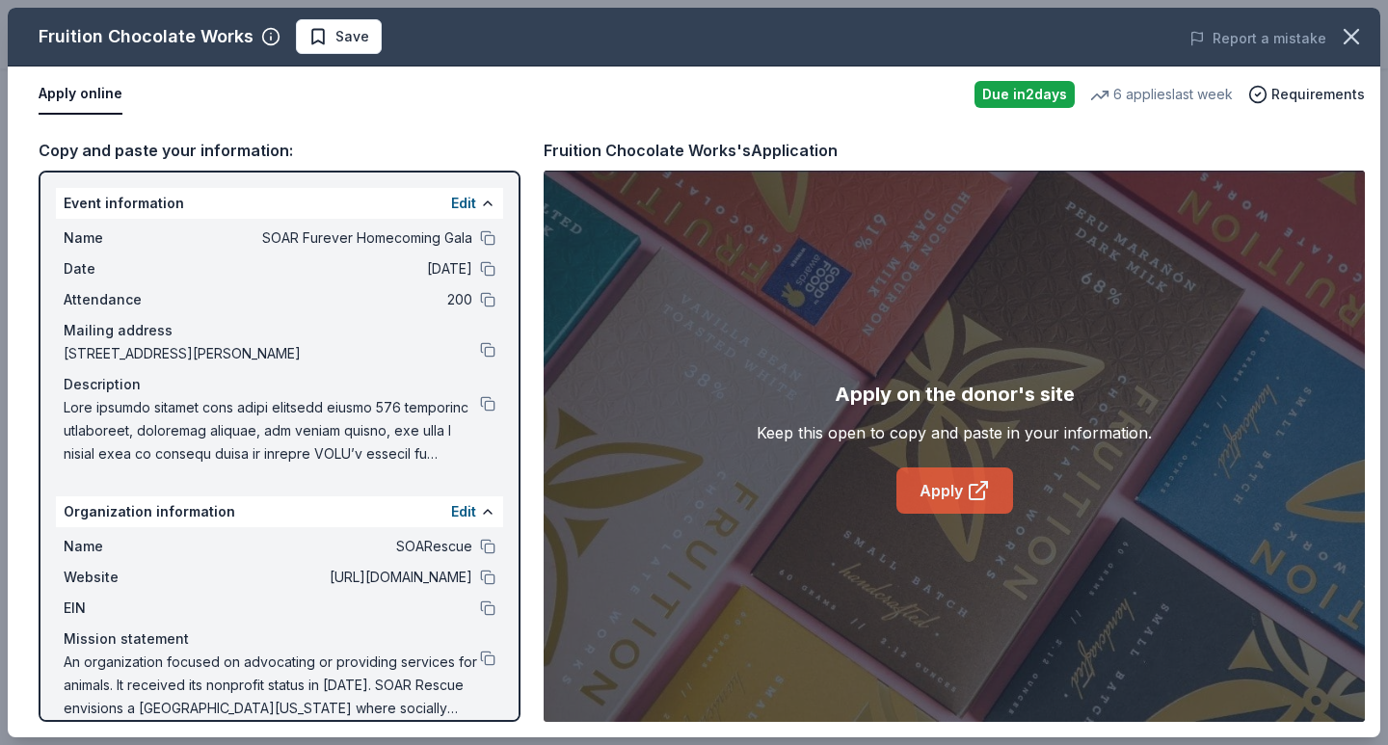
click at [928, 496] on link "Apply" at bounding box center [955, 491] width 117 height 46
click at [486, 241] on button at bounding box center [487, 237] width 15 height 15
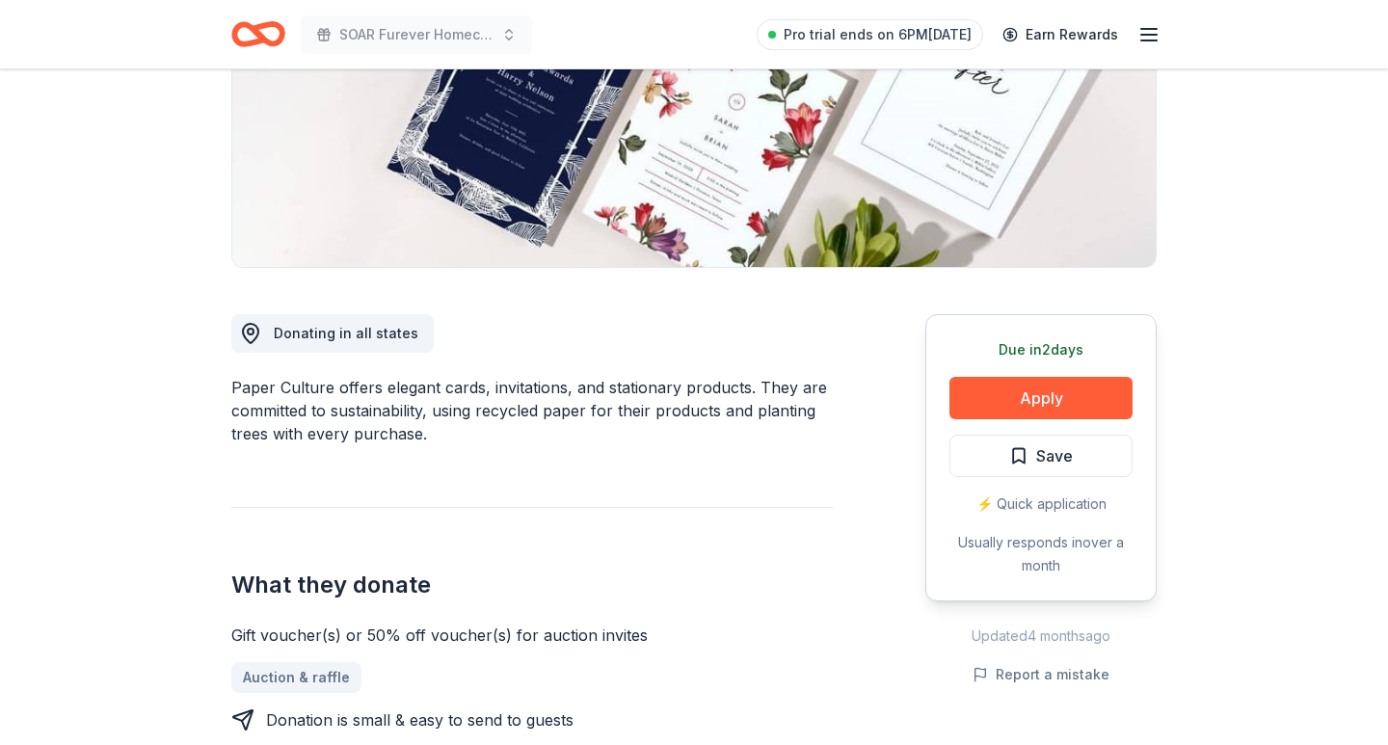
scroll to position [332, 0]
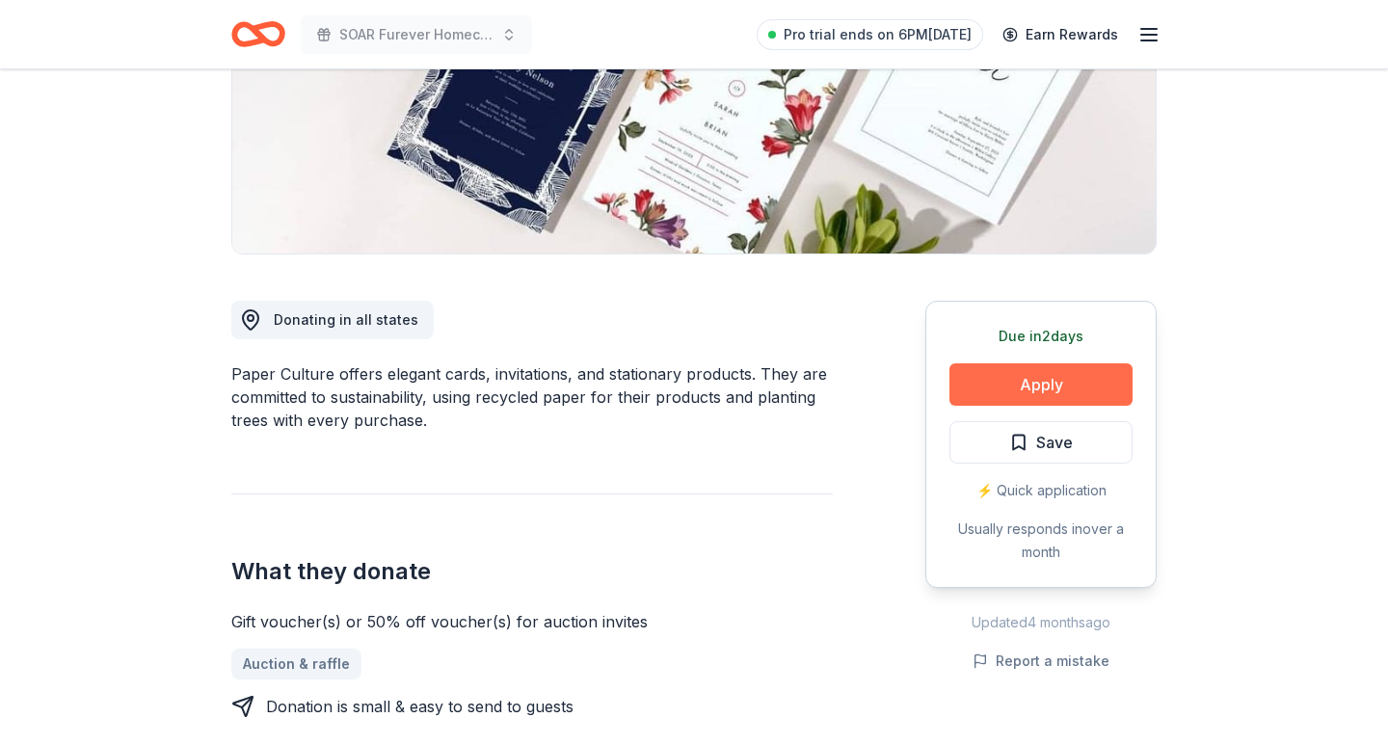
click at [1082, 387] on button "Apply" at bounding box center [1041, 384] width 183 height 42
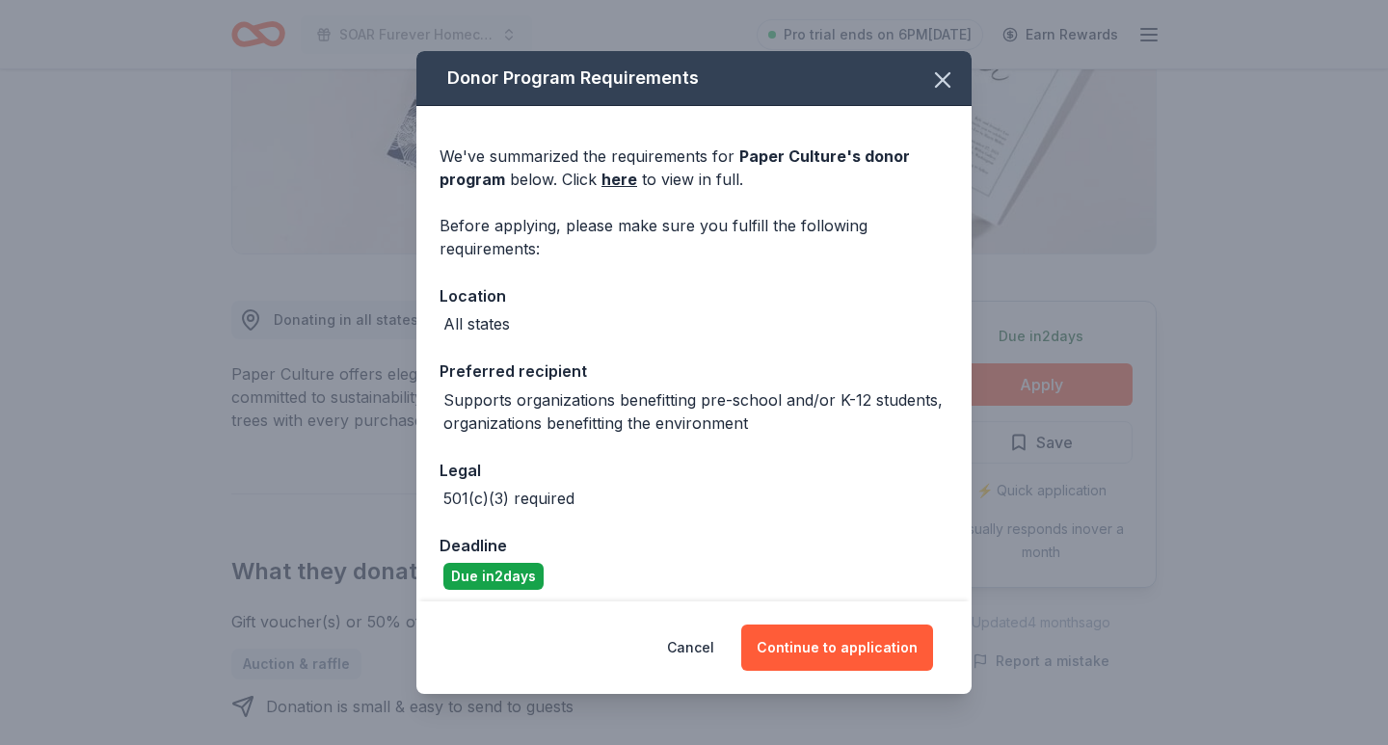
drag, startPoint x: 862, startPoint y: 666, endPoint x: 876, endPoint y: 569, distance: 98.4
click at [876, 569] on div "Donor Program Requirements We've summarized the requirements for Paper Culture …" at bounding box center [694, 372] width 555 height 643
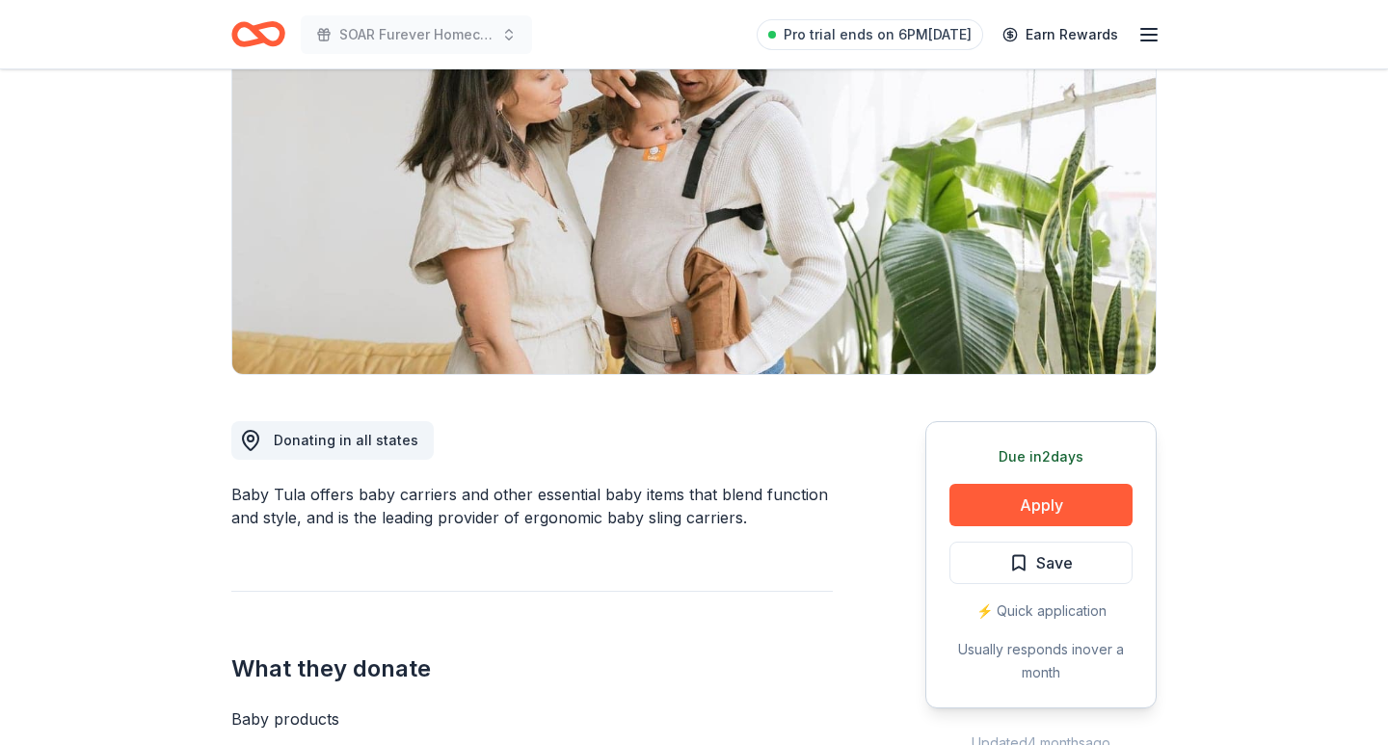
scroll to position [296, 0]
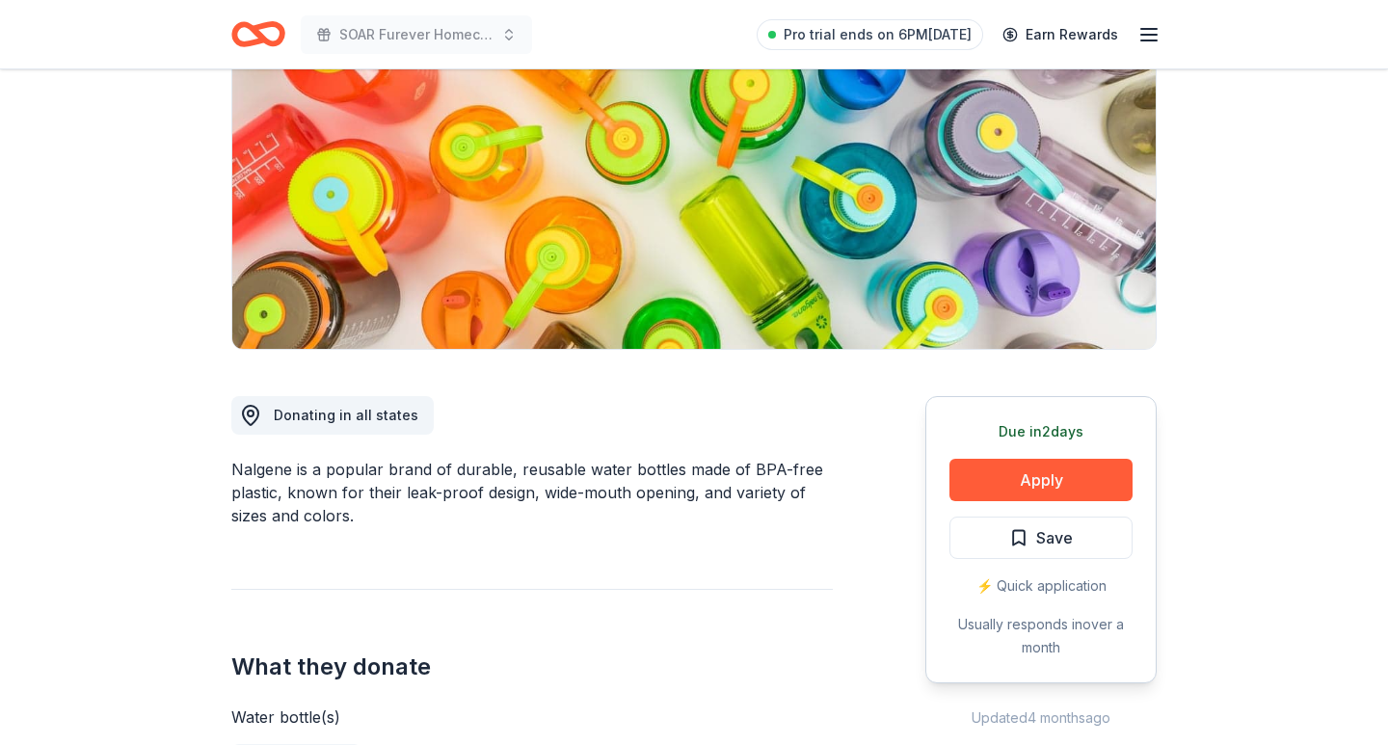
scroll to position [237, 0]
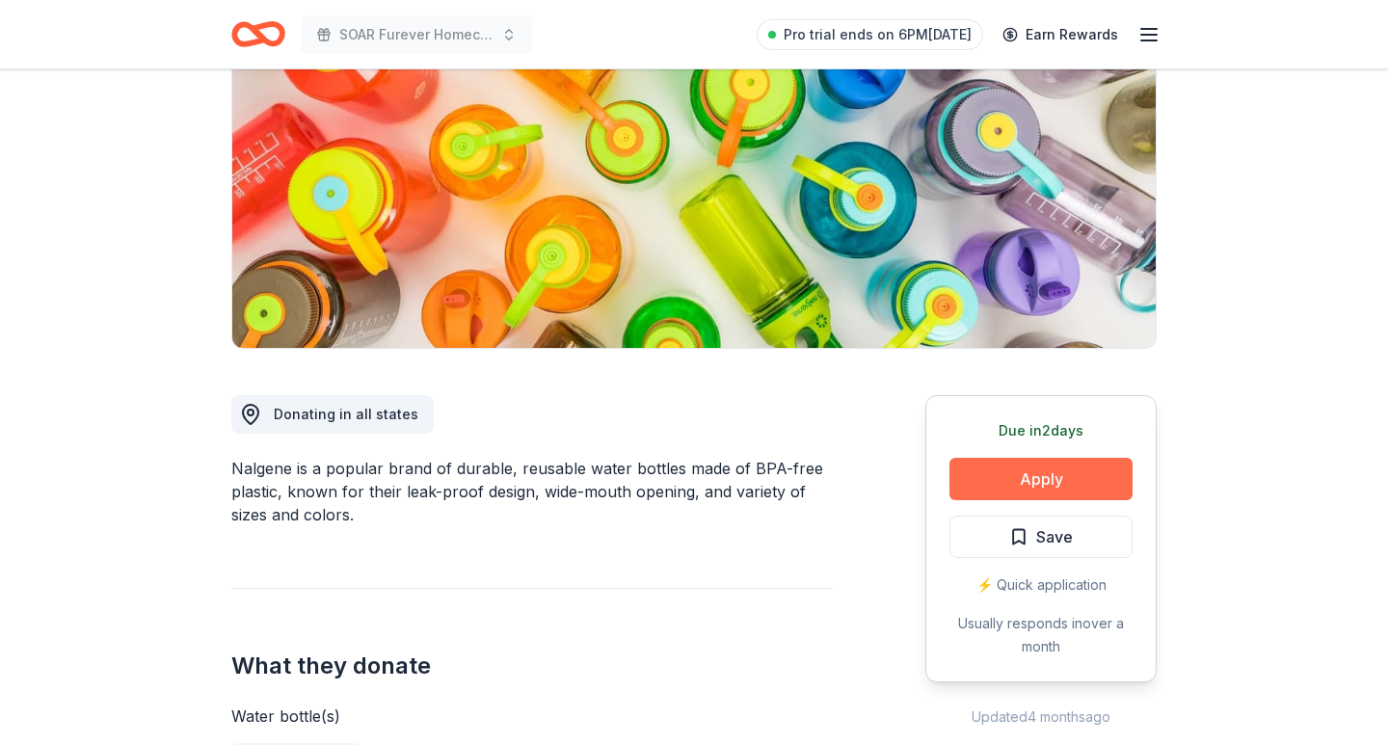
click at [1028, 485] on button "Apply" at bounding box center [1041, 479] width 183 height 42
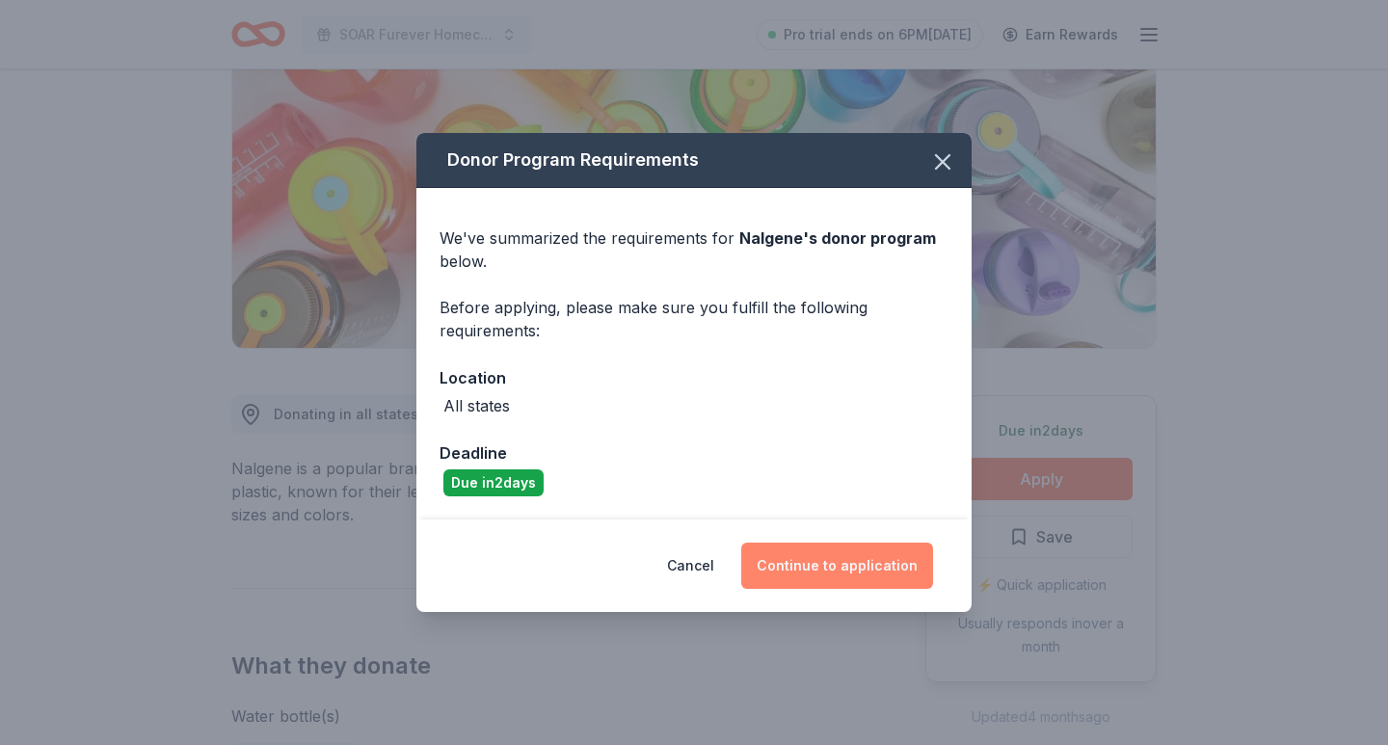
click at [906, 577] on button "Continue to application" at bounding box center [837, 566] width 192 height 46
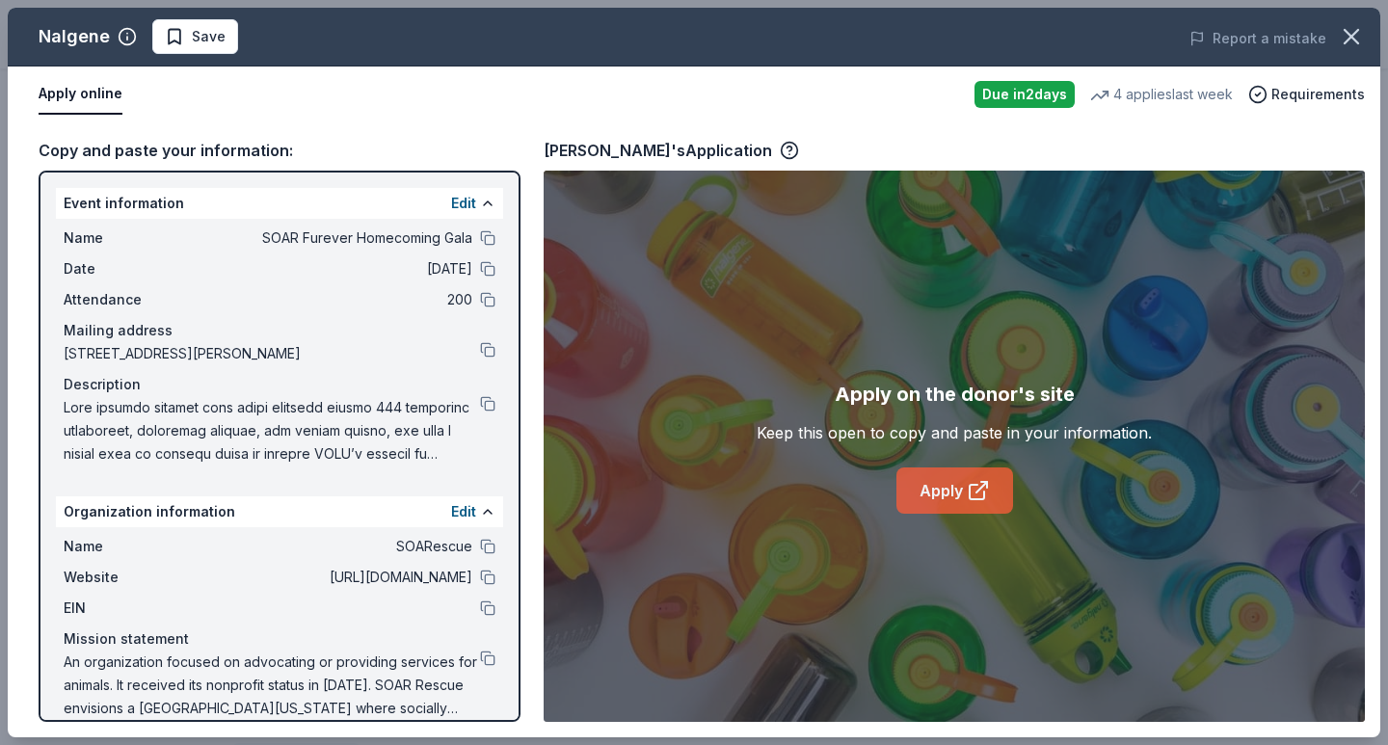
click at [967, 502] on link "Apply" at bounding box center [955, 491] width 117 height 46
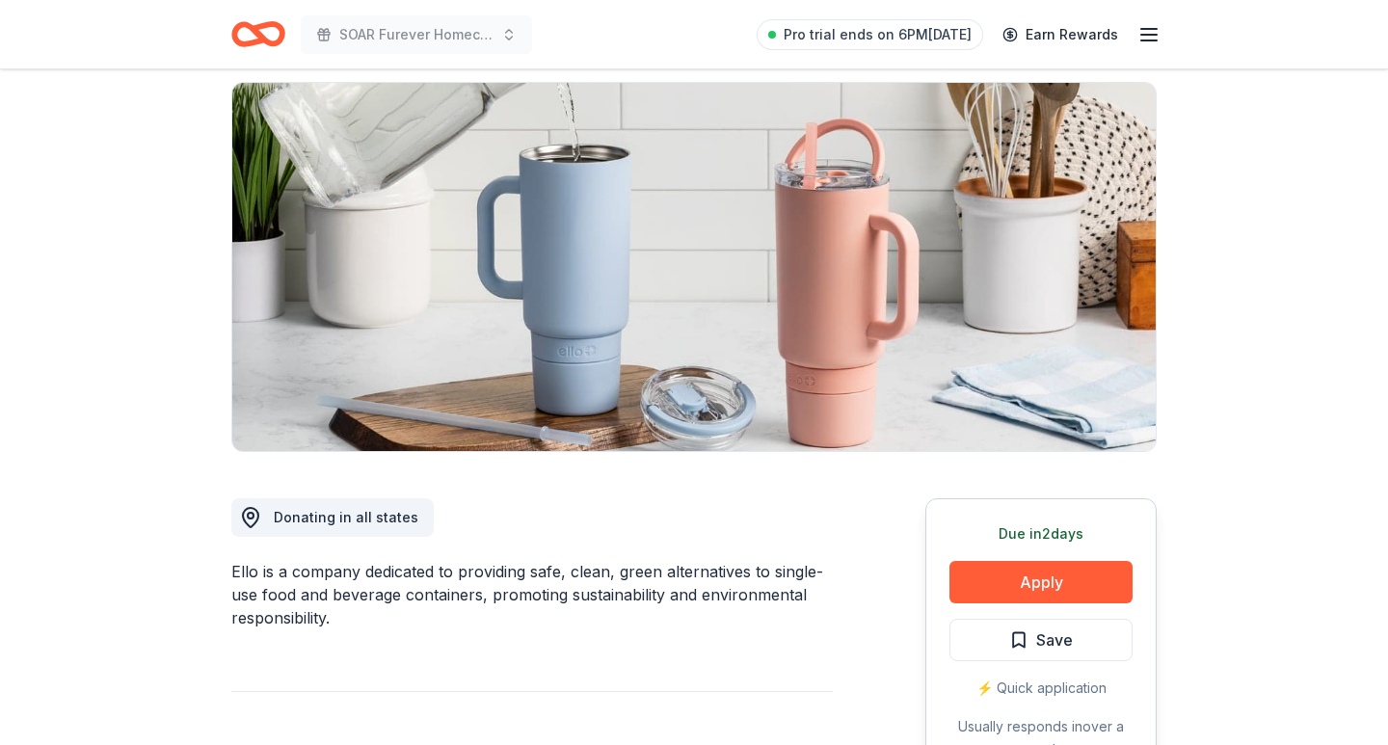
scroll to position [225, 0]
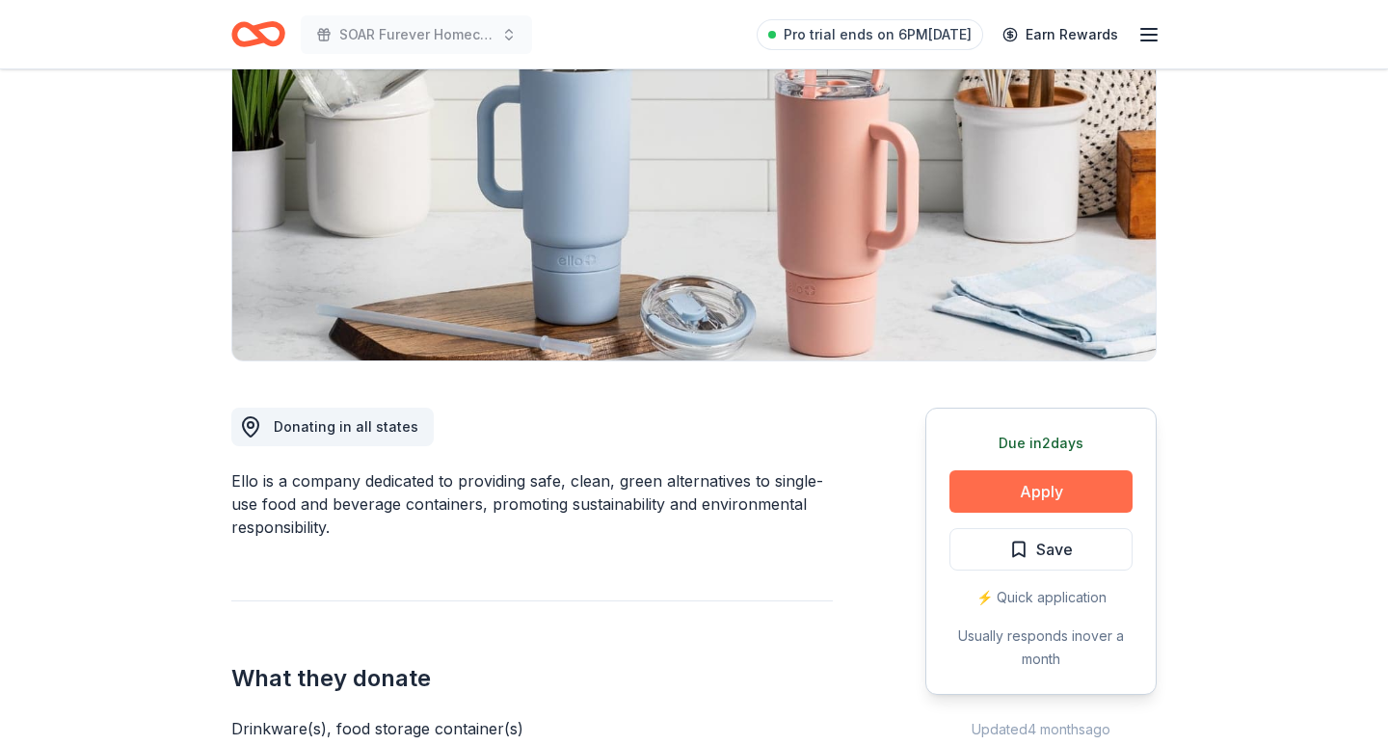
click at [1009, 471] on button "Apply" at bounding box center [1041, 492] width 183 height 42
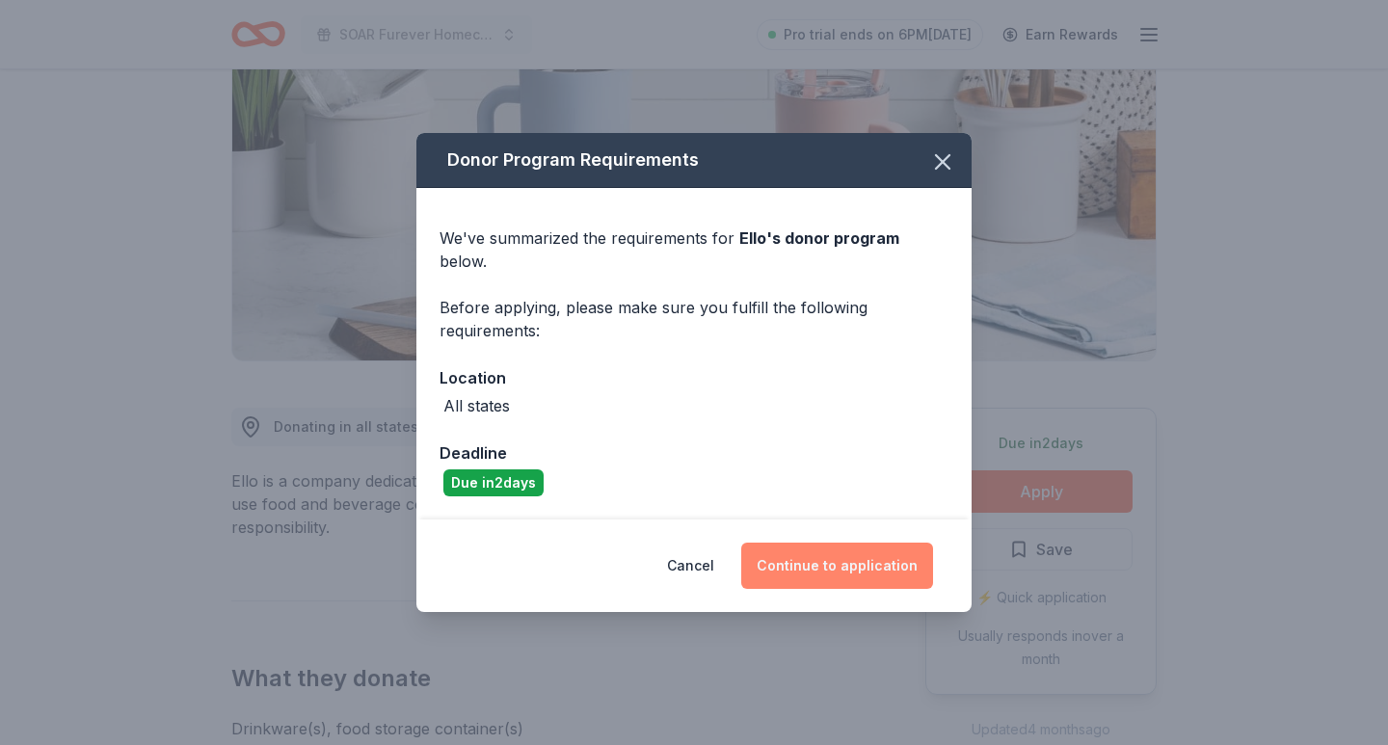
click at [910, 550] on button "Continue to application" at bounding box center [837, 566] width 192 height 46
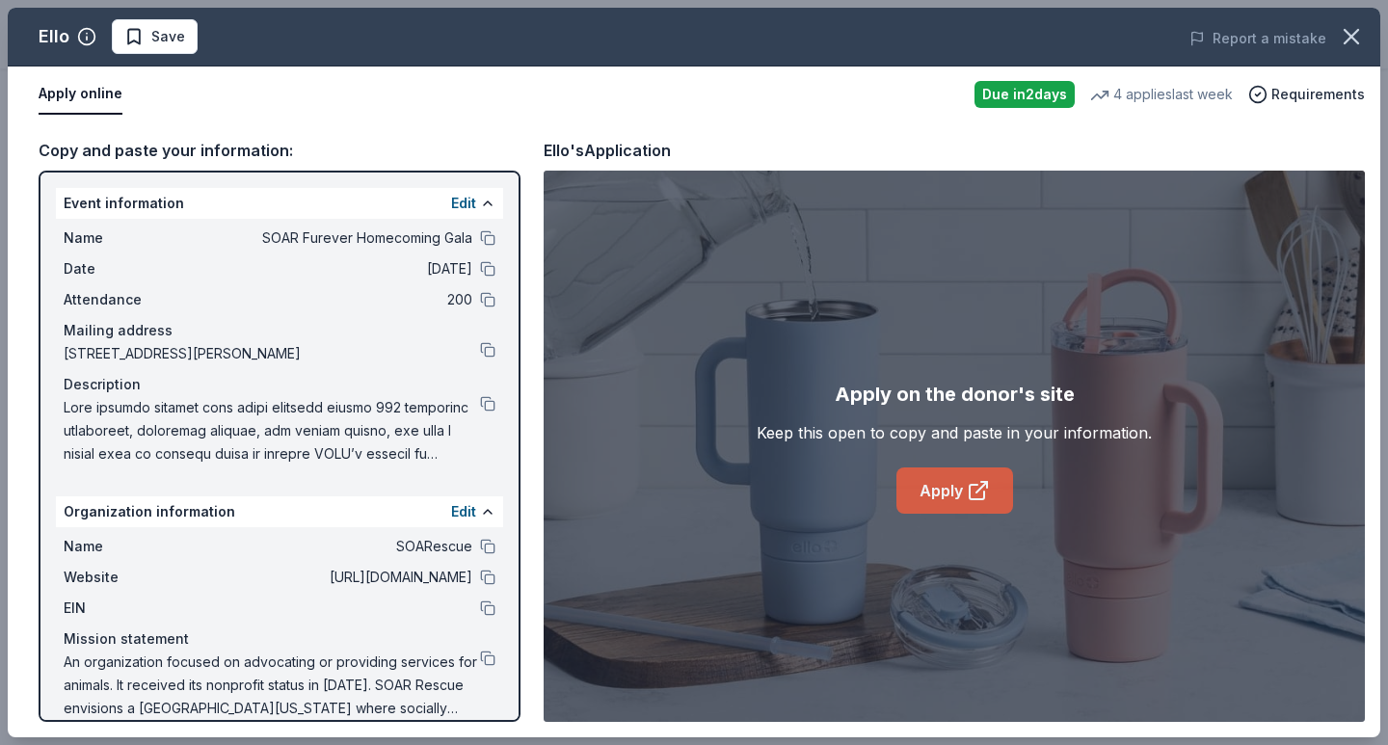
click at [953, 495] on link "Apply" at bounding box center [955, 491] width 117 height 46
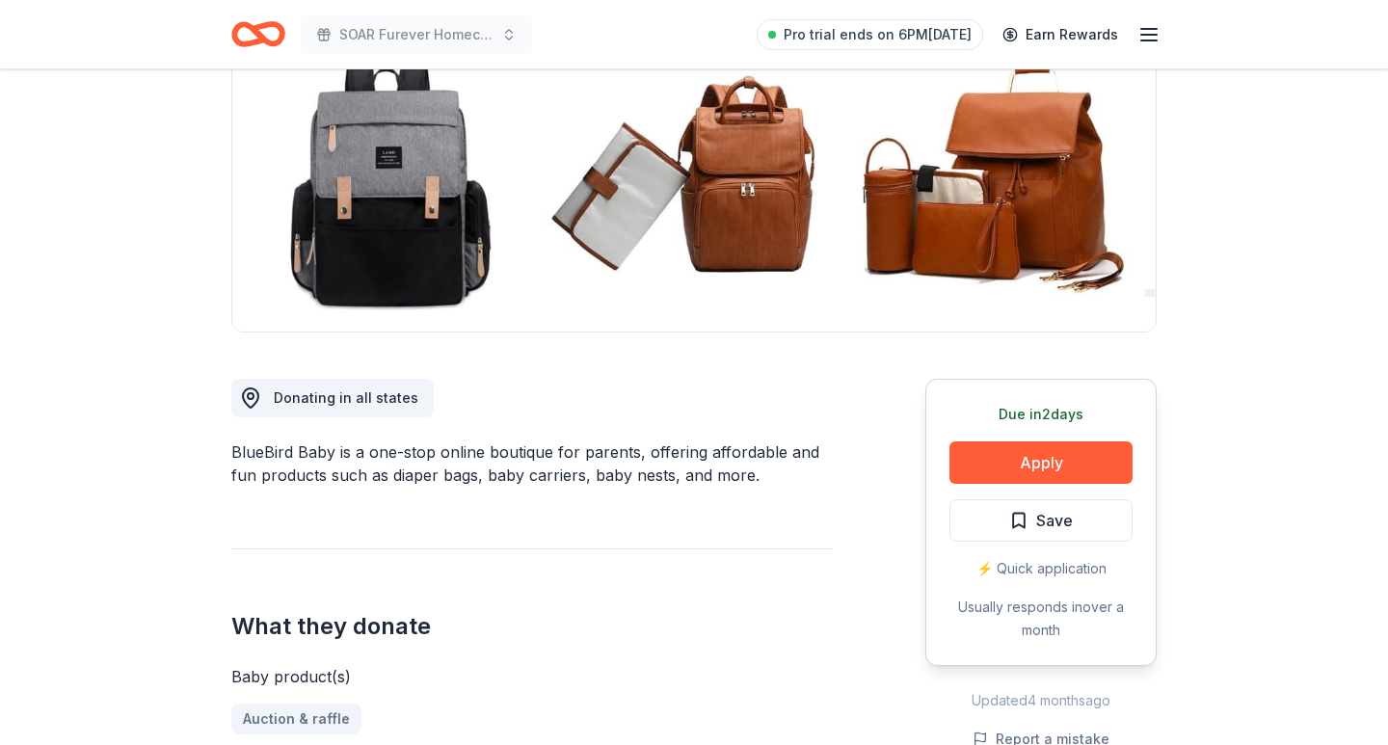
scroll to position [256, 0]
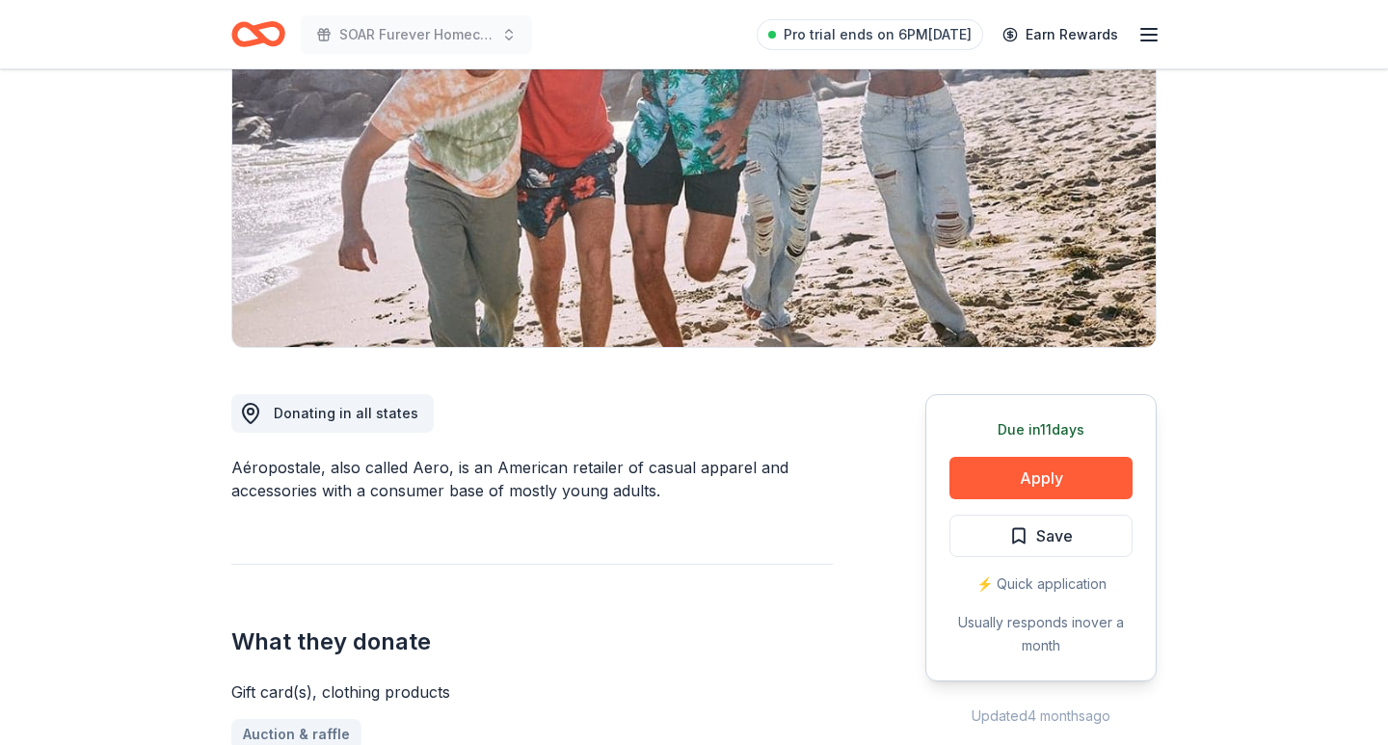
scroll to position [269, 0]
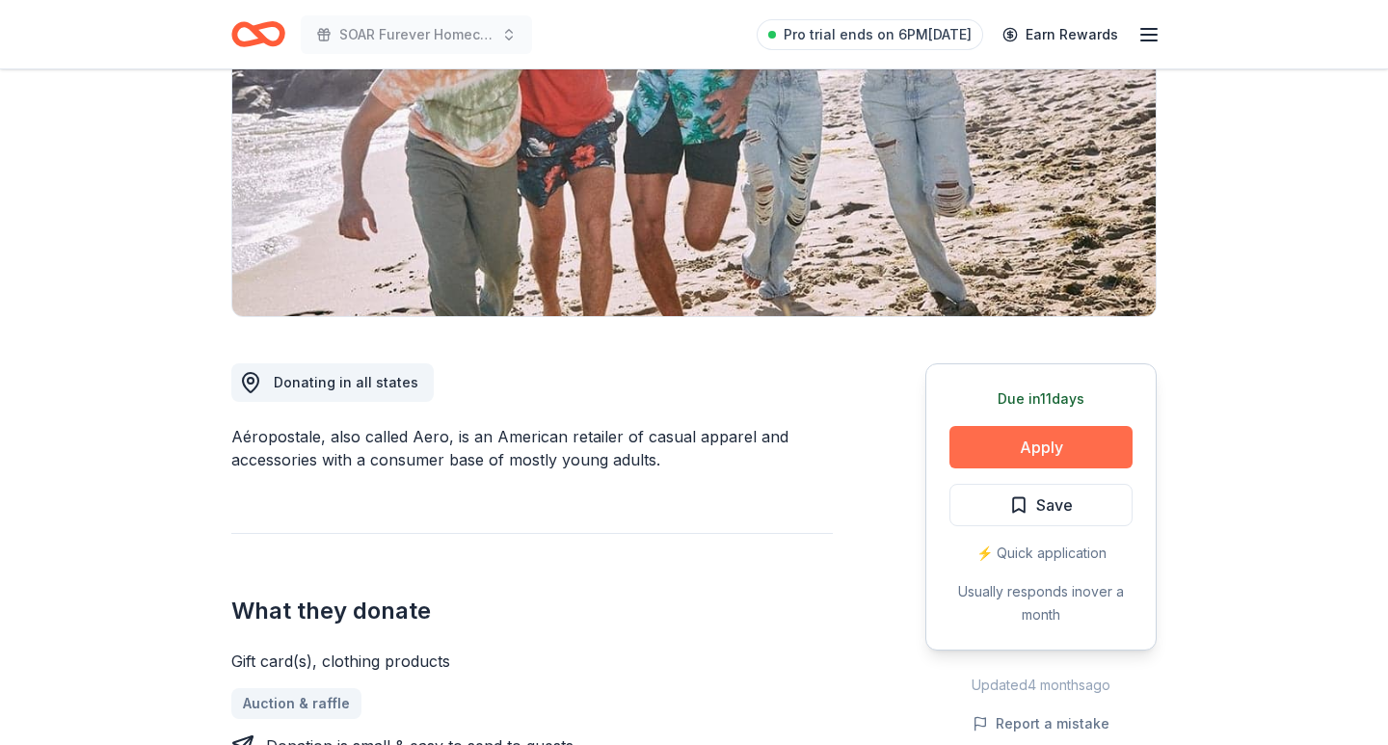
click at [994, 450] on button "Apply" at bounding box center [1041, 447] width 183 height 42
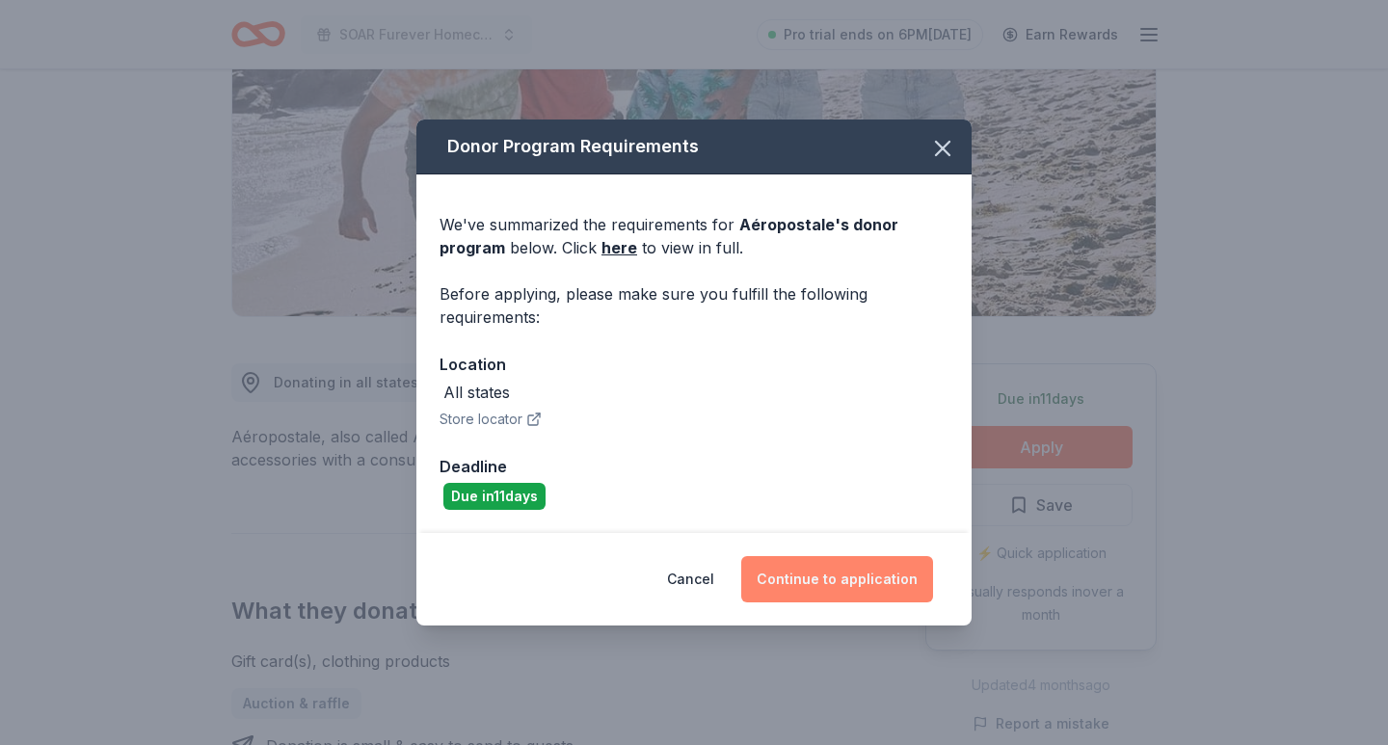
click at [814, 579] on button "Continue to application" at bounding box center [837, 579] width 192 height 46
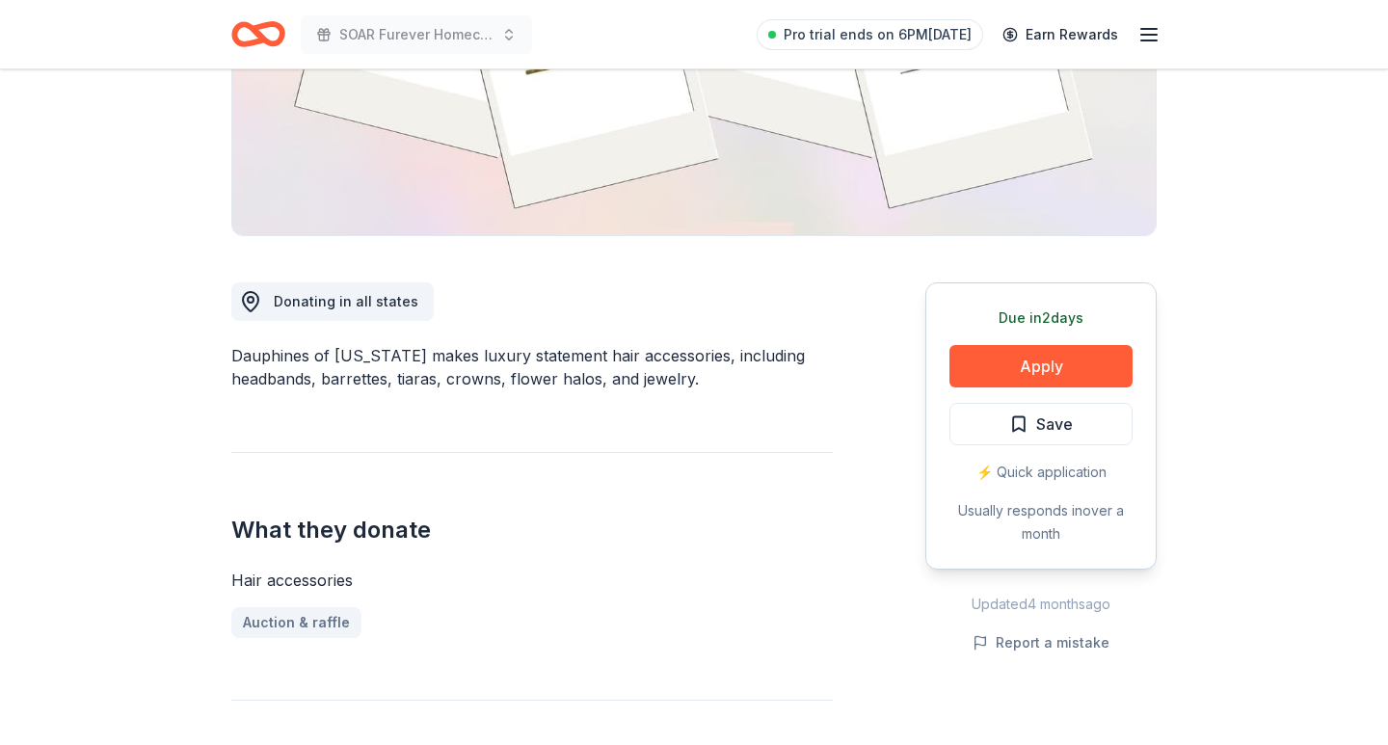
scroll to position [438, 0]
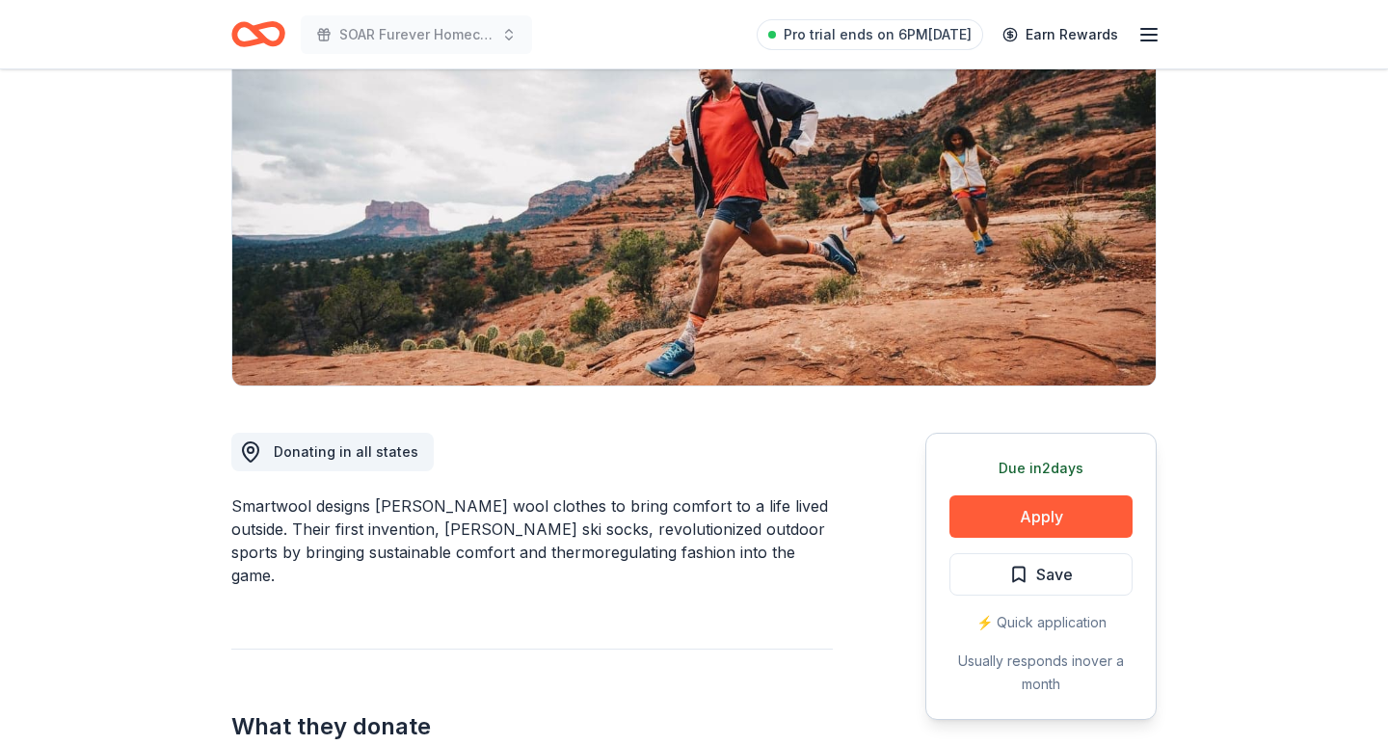
scroll to position [206, 0]
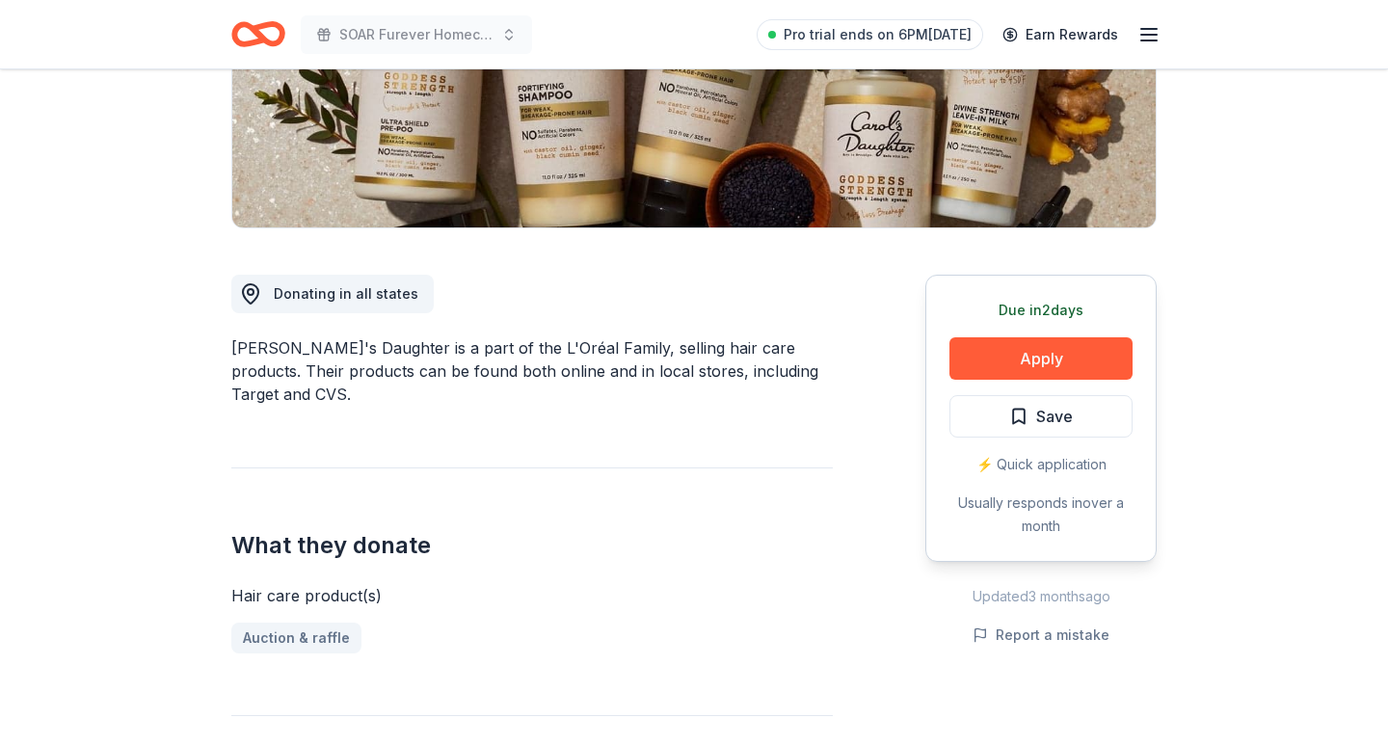
scroll to position [362, 0]
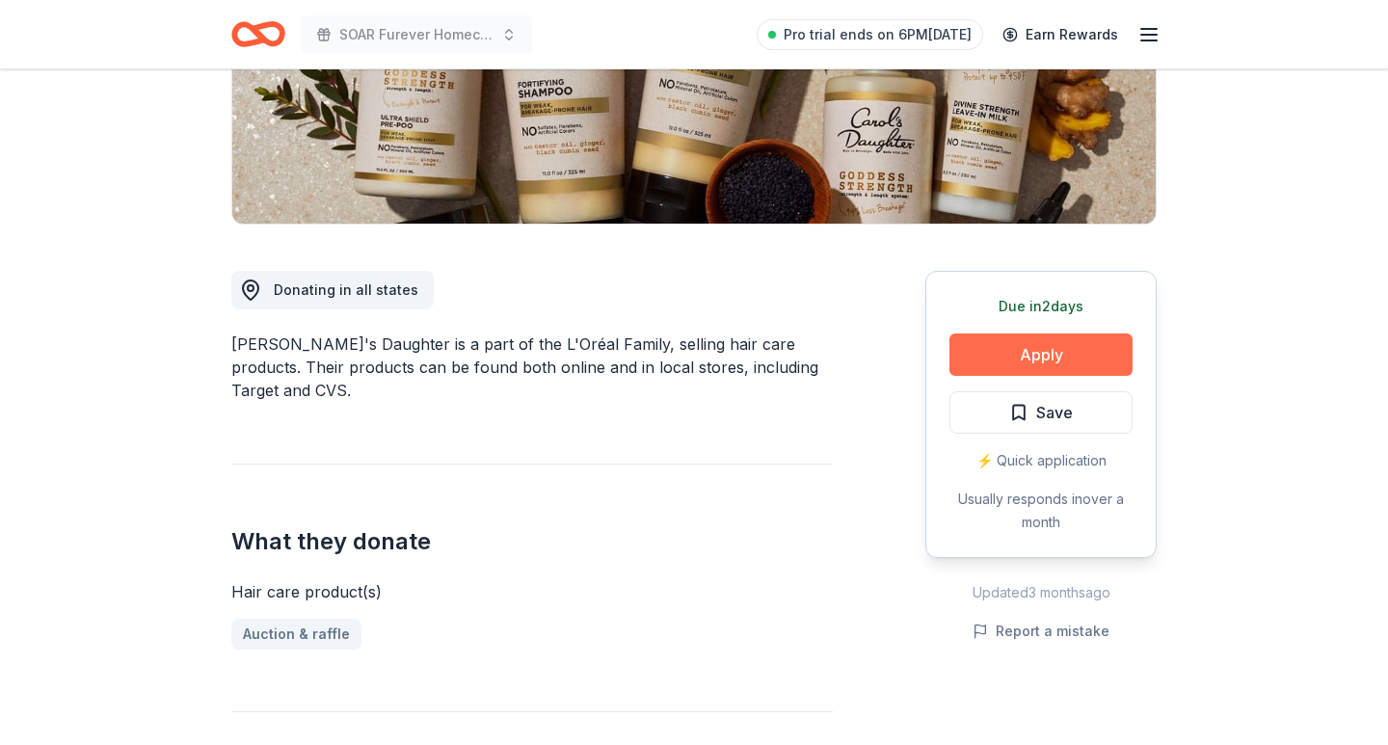
click at [1049, 355] on button "Apply" at bounding box center [1041, 355] width 183 height 42
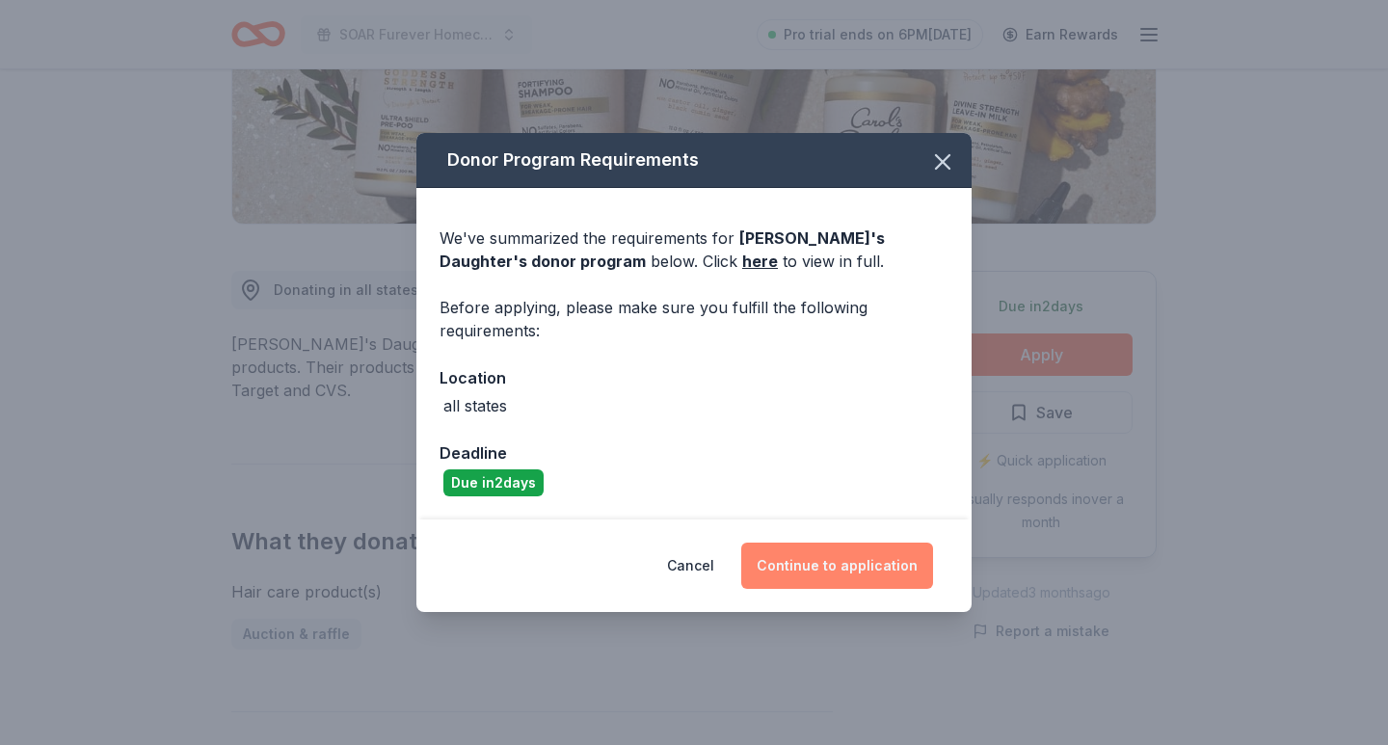
click at [848, 569] on button "Continue to application" at bounding box center [837, 566] width 192 height 46
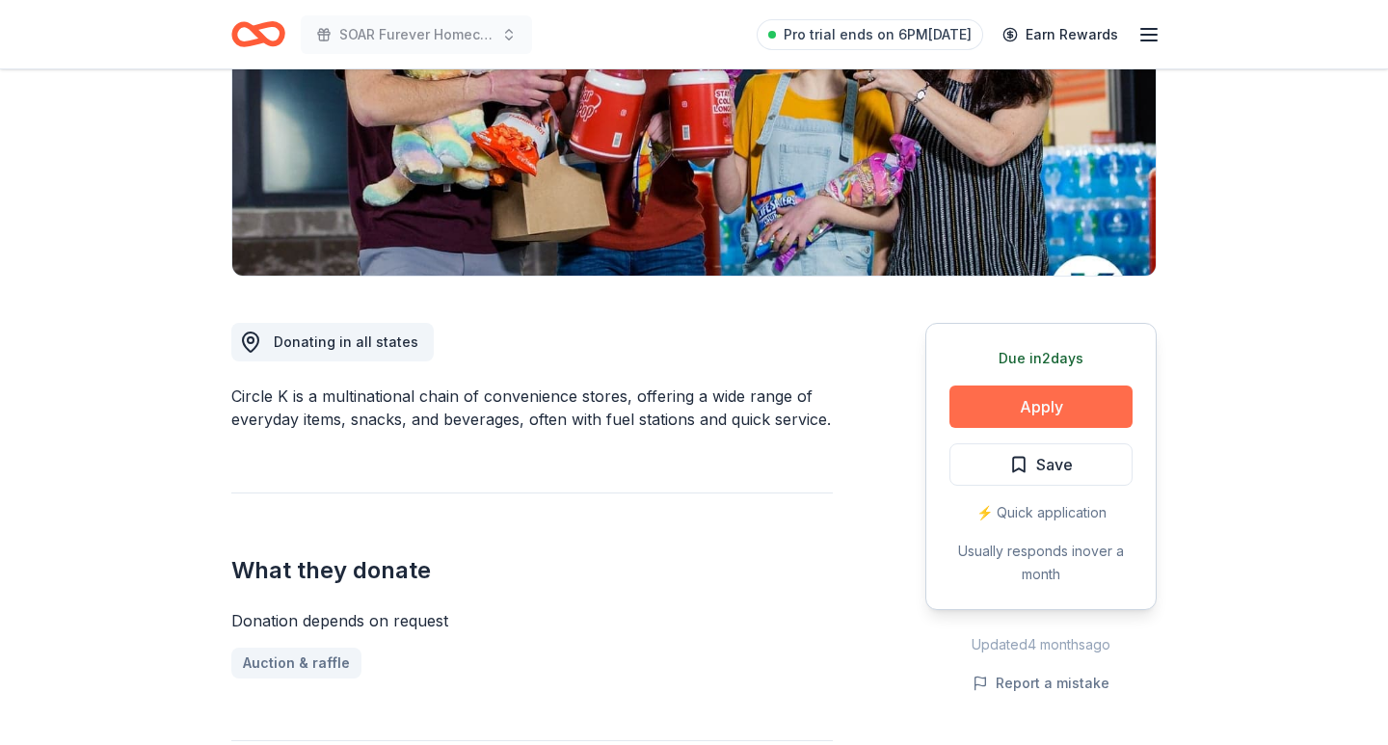
scroll to position [310, 0]
click at [1036, 420] on button "Apply" at bounding box center [1041, 406] width 183 height 42
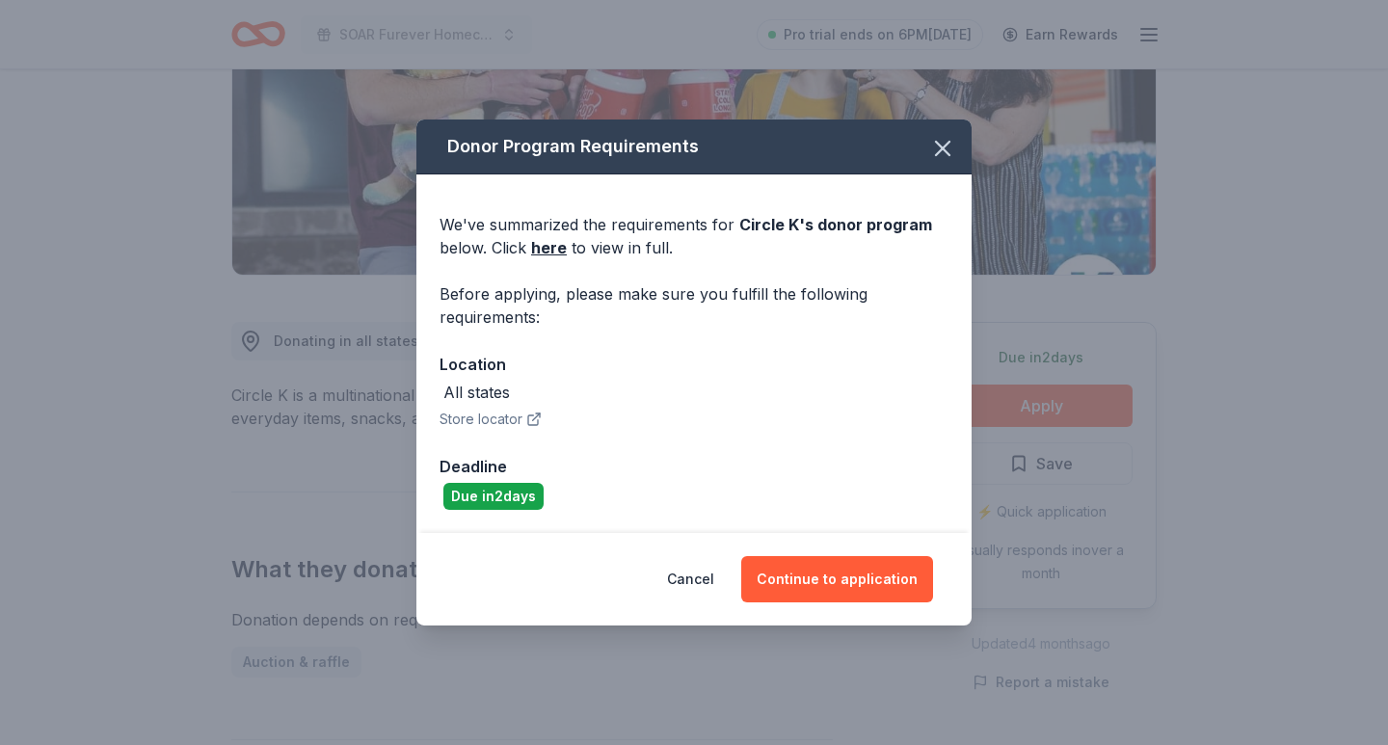
click at [830, 656] on div "Donor Program Requirements We've summarized the requirements for Circle K 's do…" at bounding box center [694, 372] width 1388 height 745
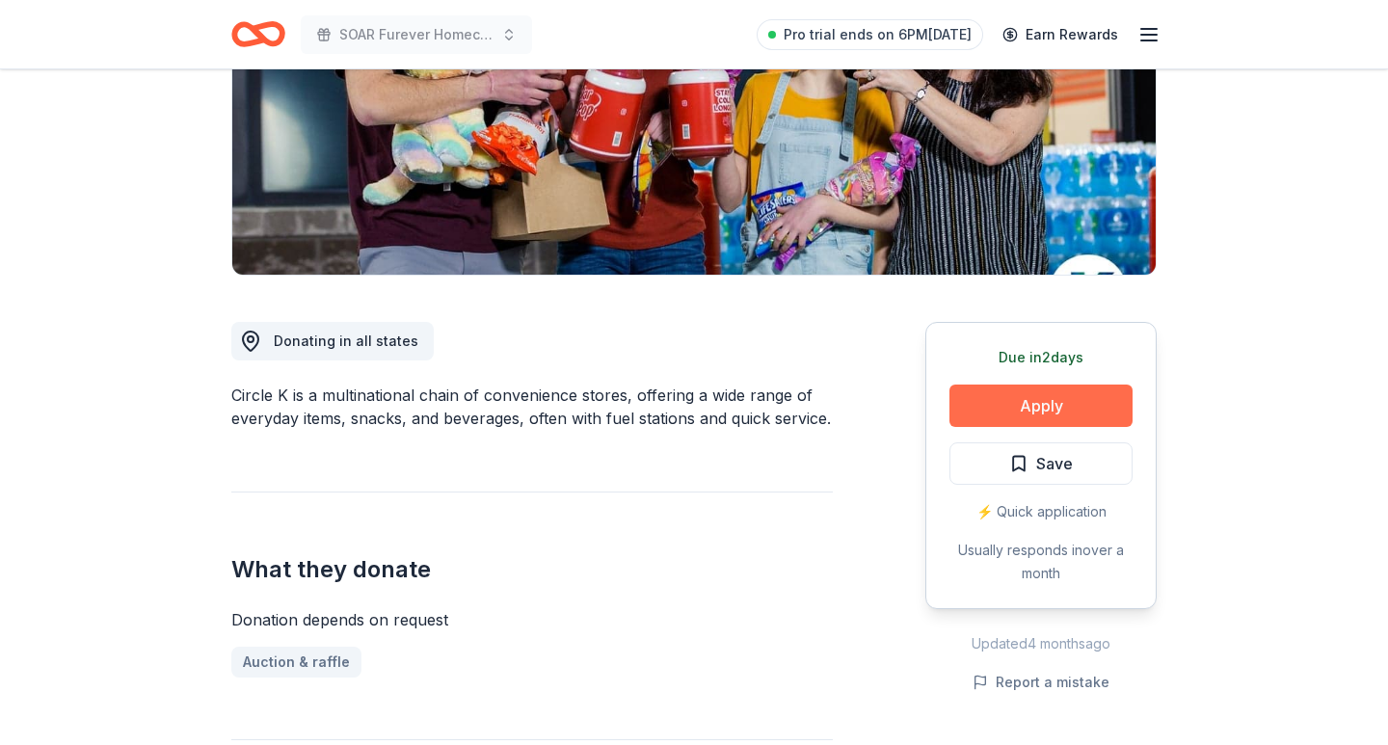
click at [982, 408] on button "Apply" at bounding box center [1041, 406] width 183 height 42
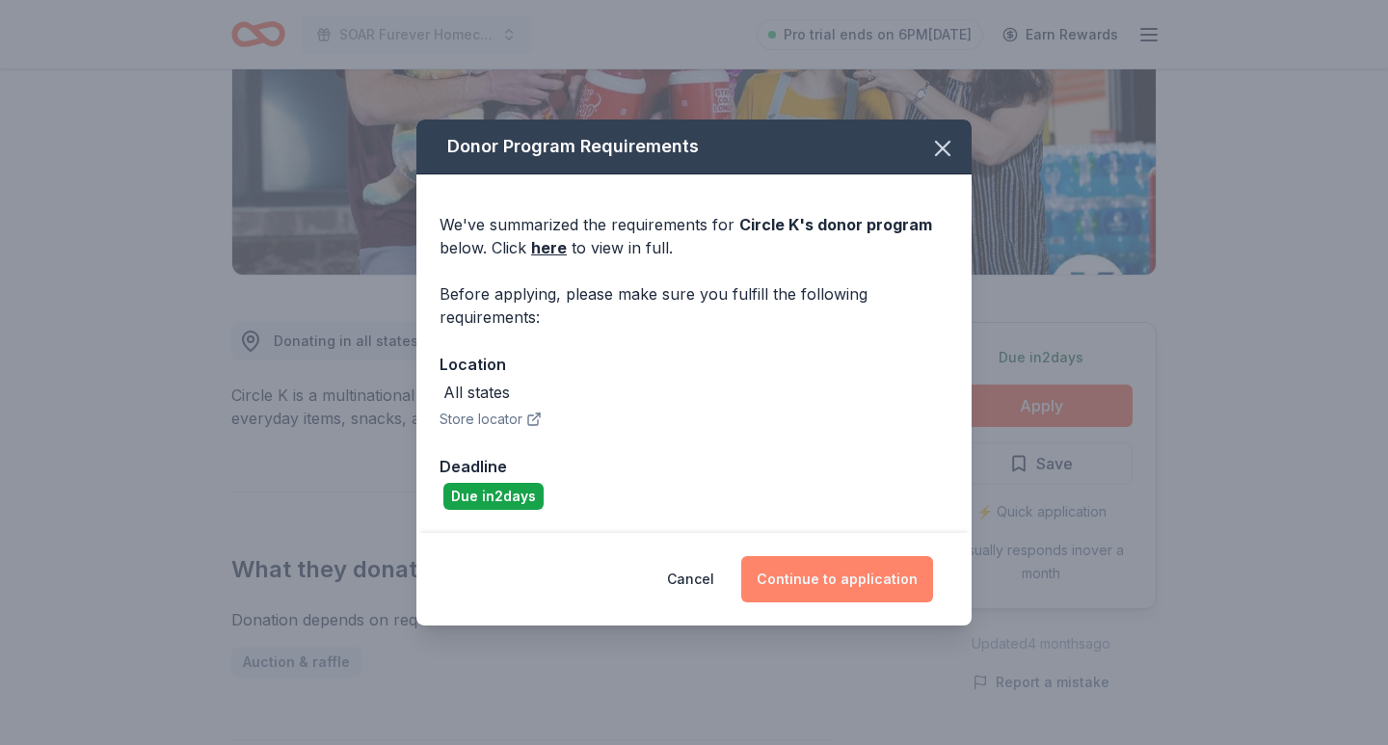
click at [864, 578] on button "Continue to application" at bounding box center [837, 579] width 192 height 46
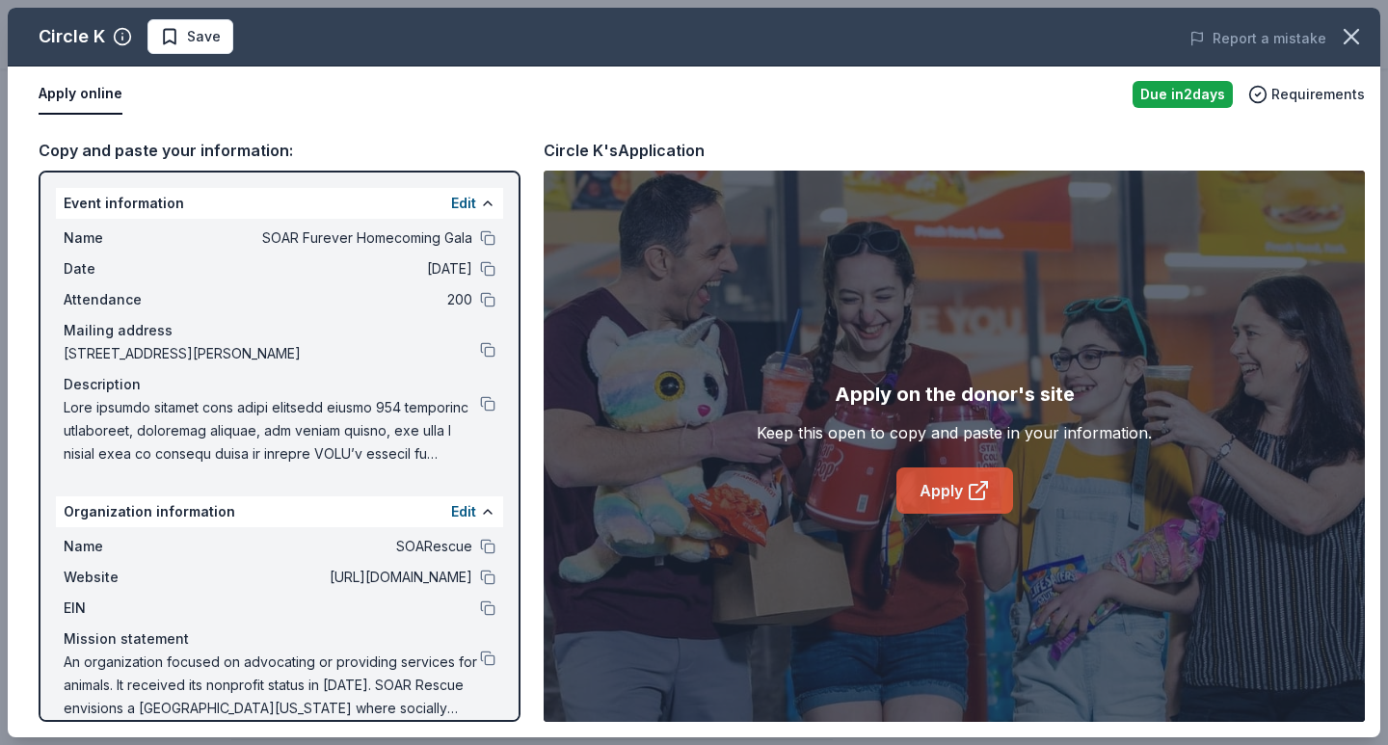
click at [936, 473] on link "Apply" at bounding box center [955, 491] width 117 height 46
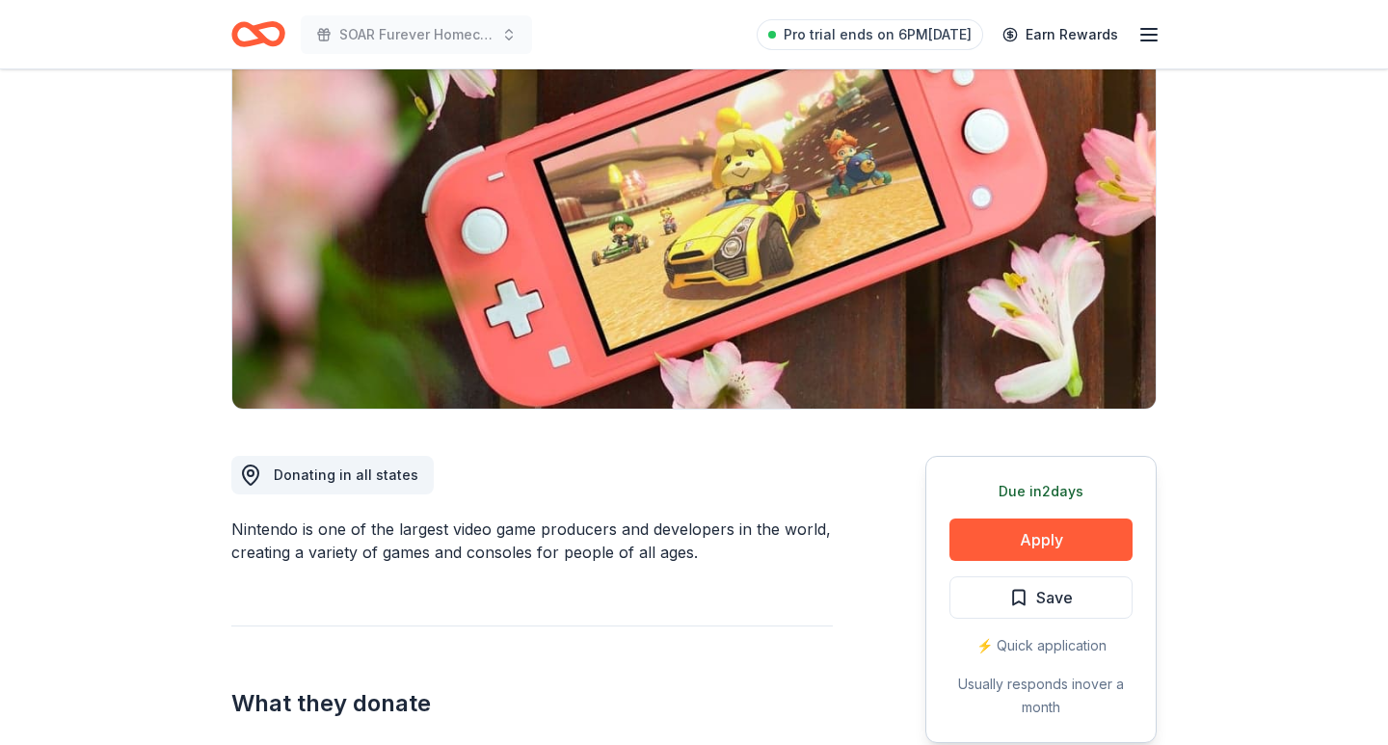
scroll to position [205, 0]
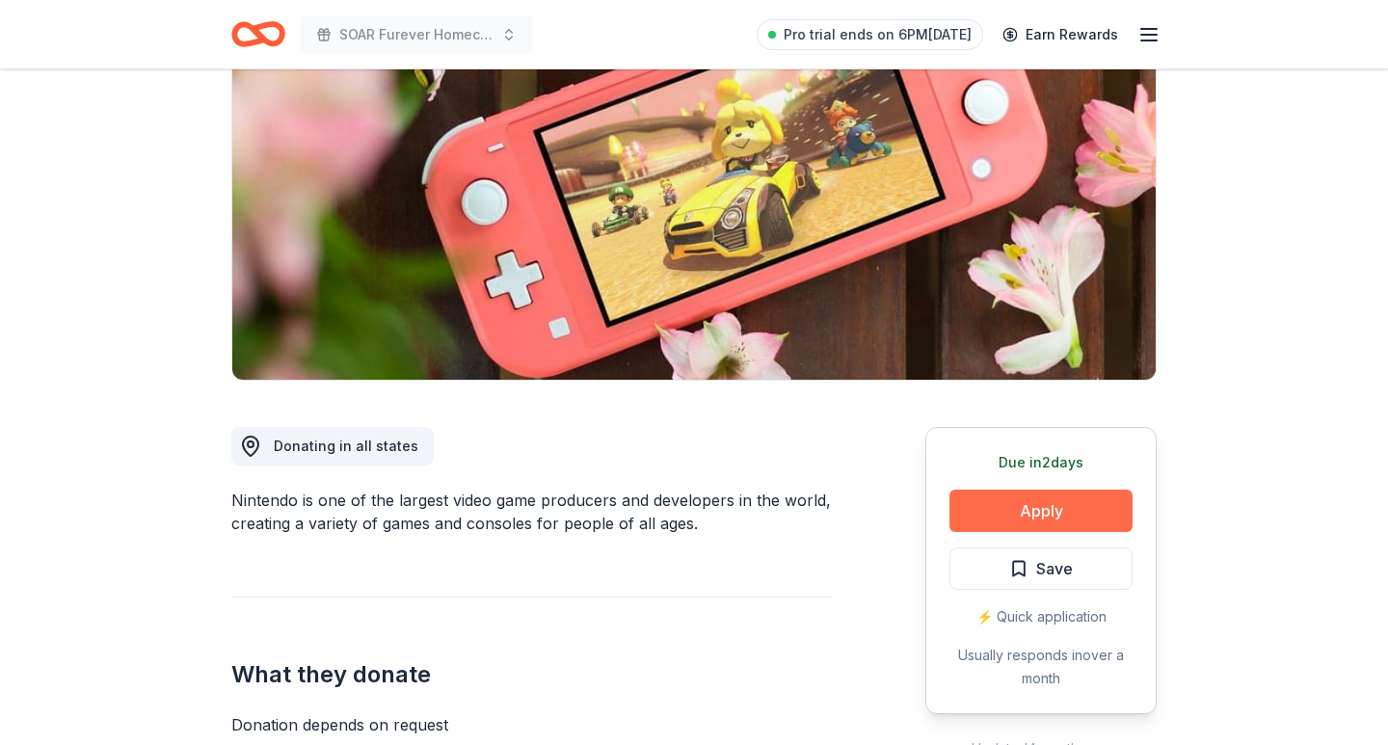
click at [1052, 513] on button "Apply" at bounding box center [1041, 511] width 183 height 42
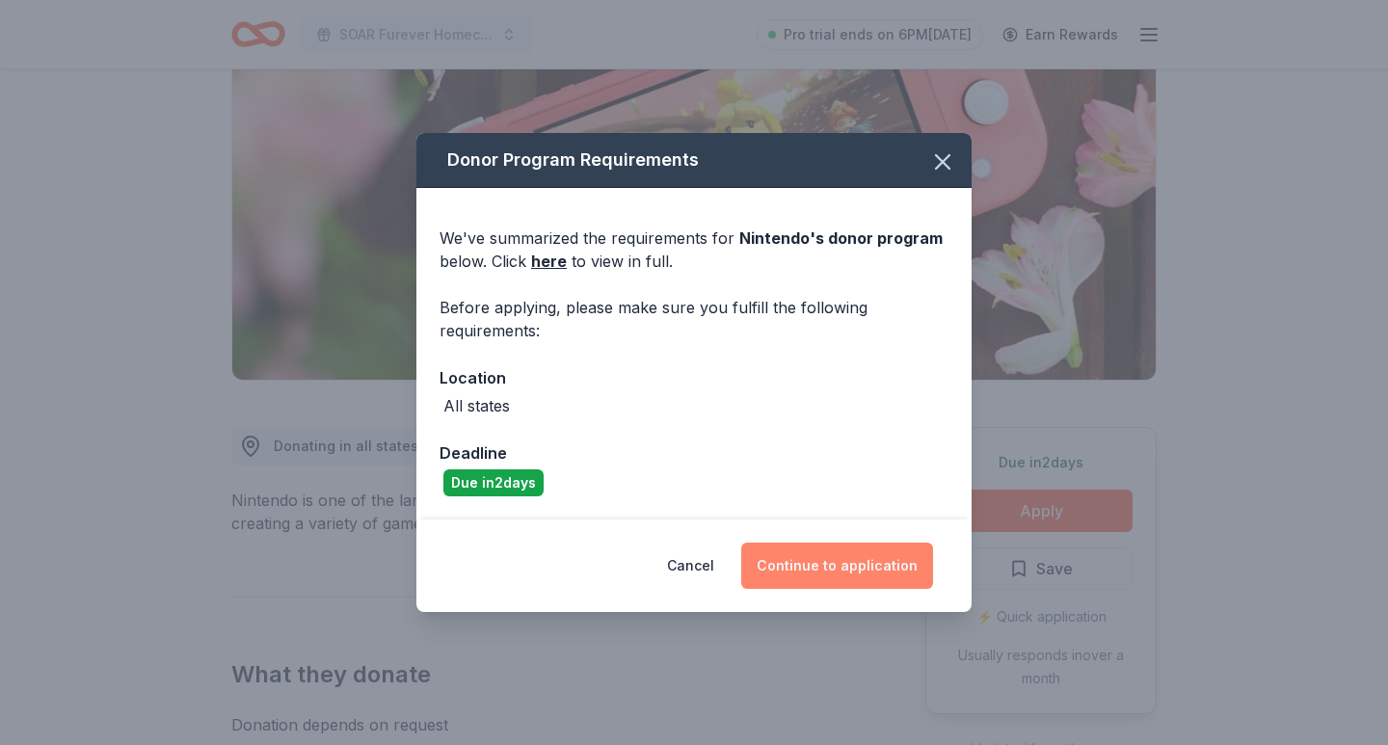
click at [874, 580] on button "Continue to application" at bounding box center [837, 566] width 192 height 46
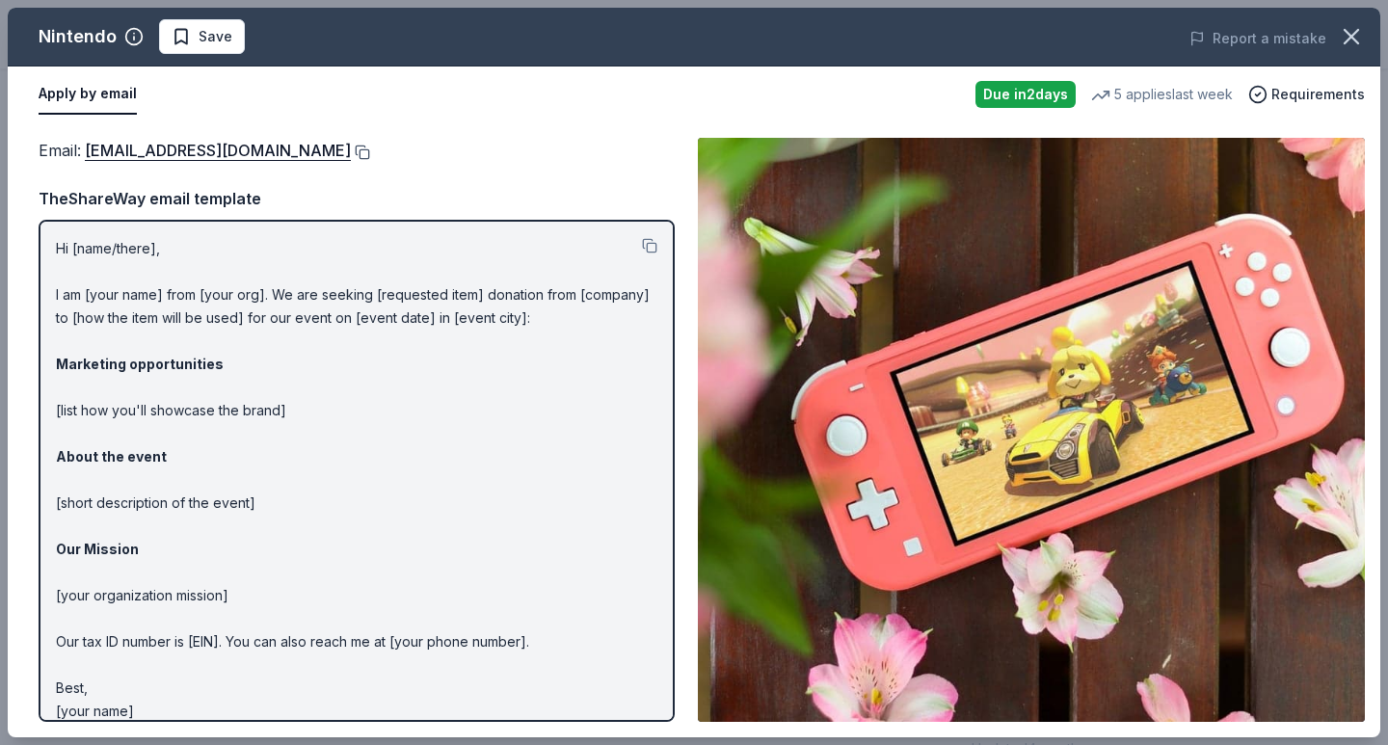
click at [370, 154] on button at bounding box center [360, 152] width 19 height 15
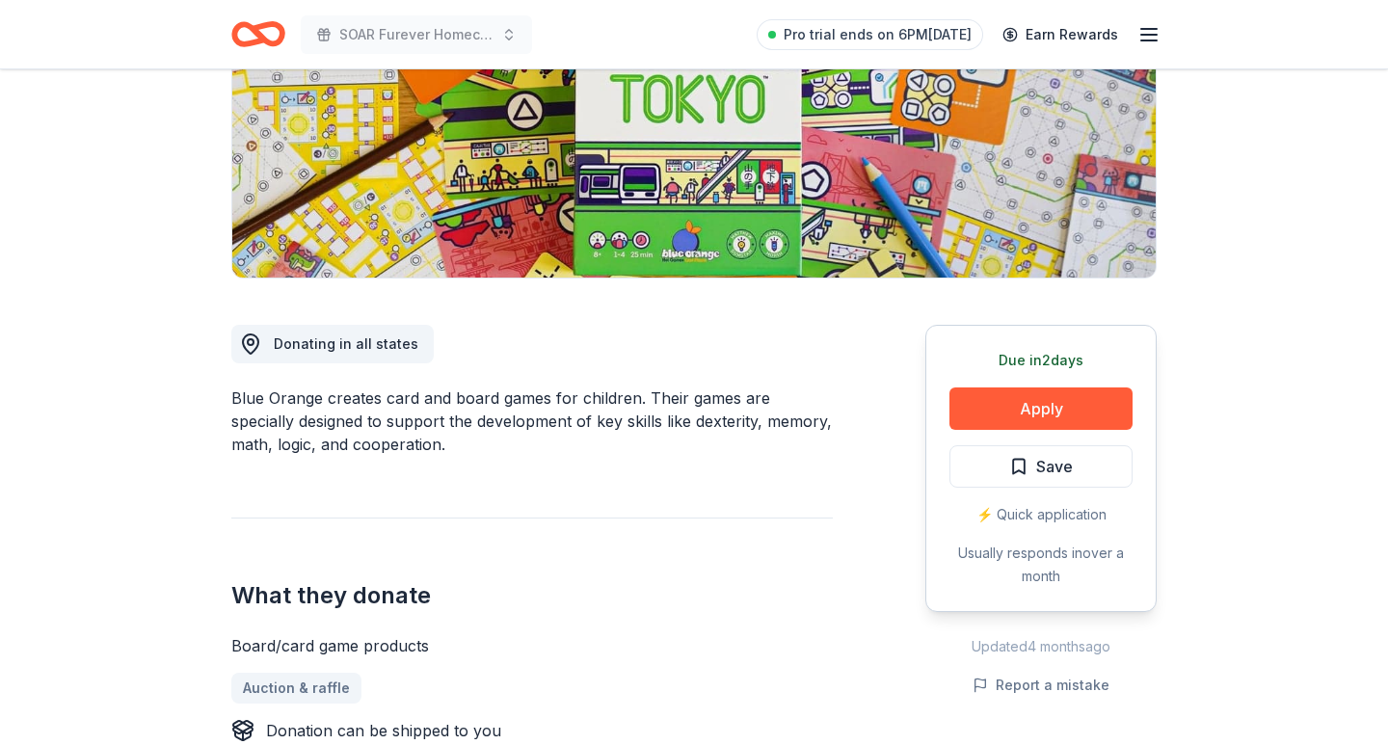
scroll to position [313, 0]
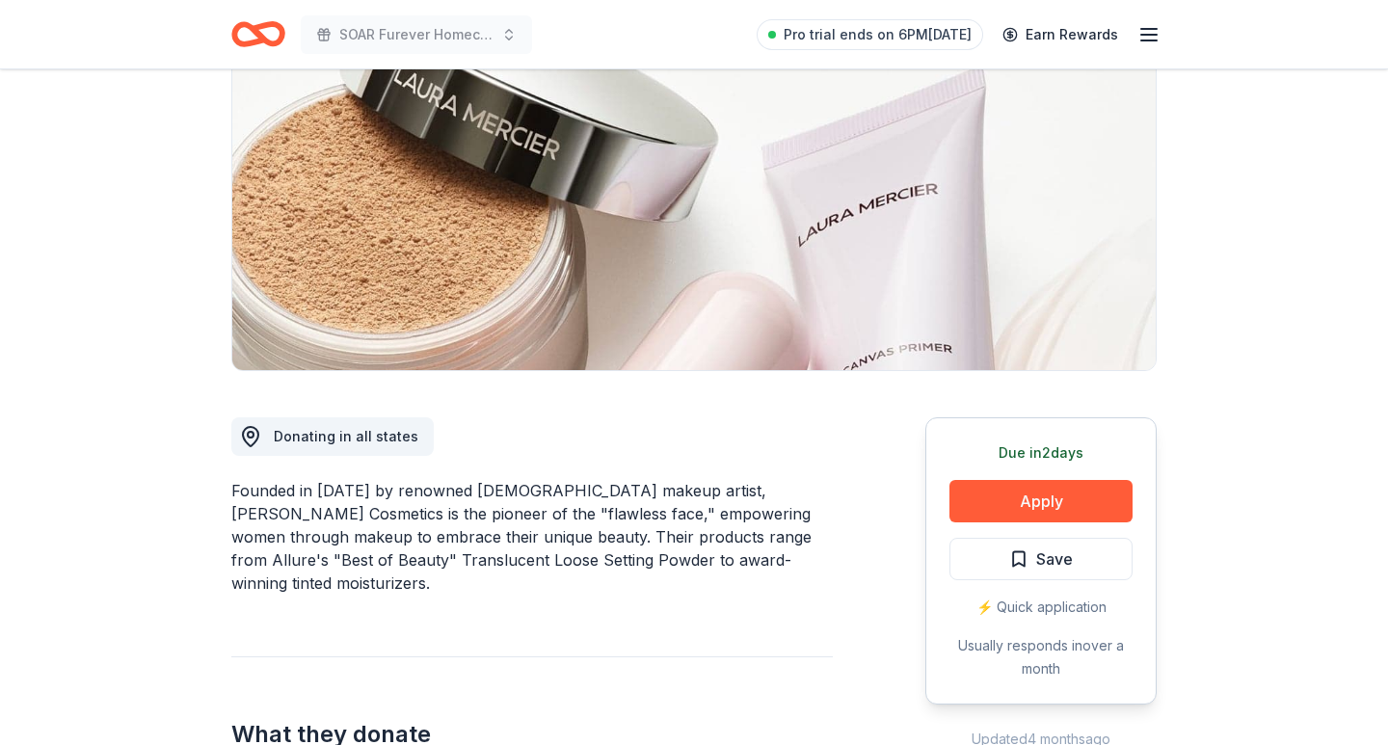
scroll to position [212, 0]
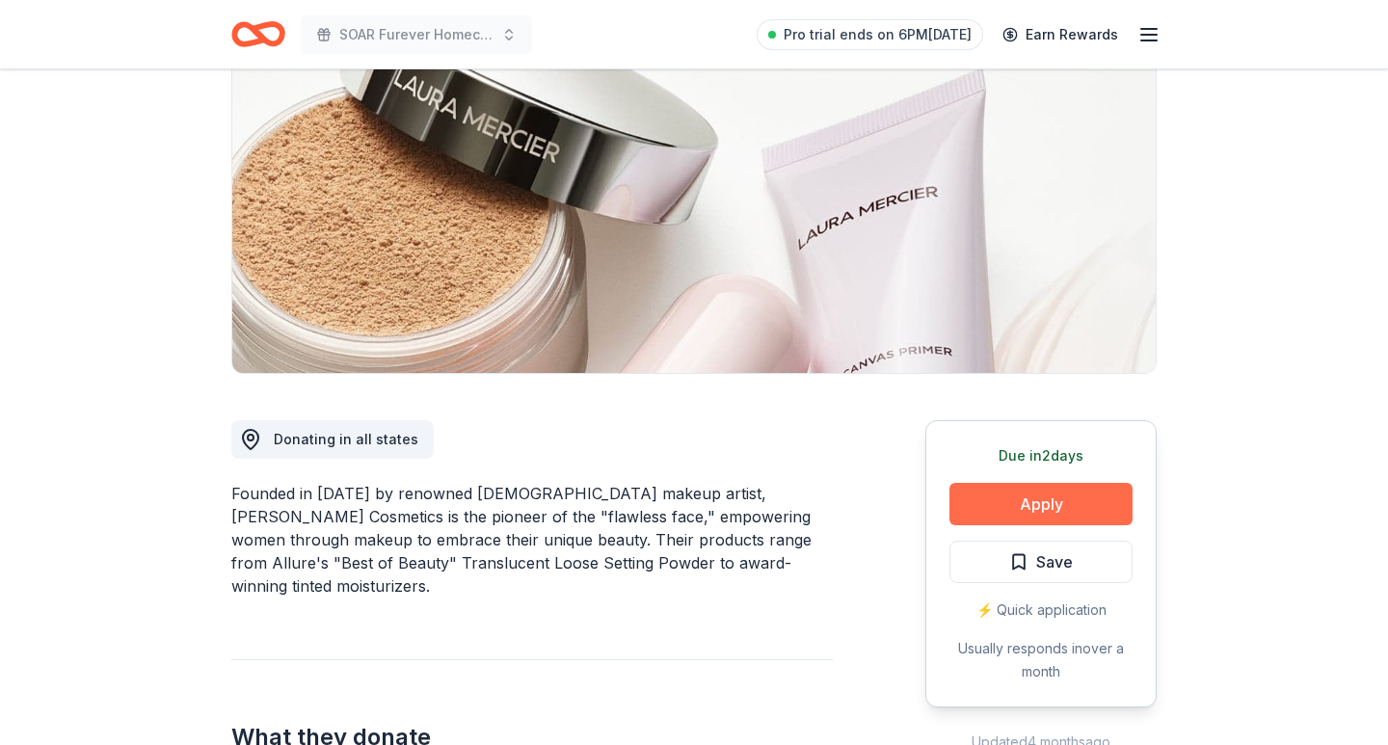
click at [973, 515] on button "Apply" at bounding box center [1041, 504] width 183 height 42
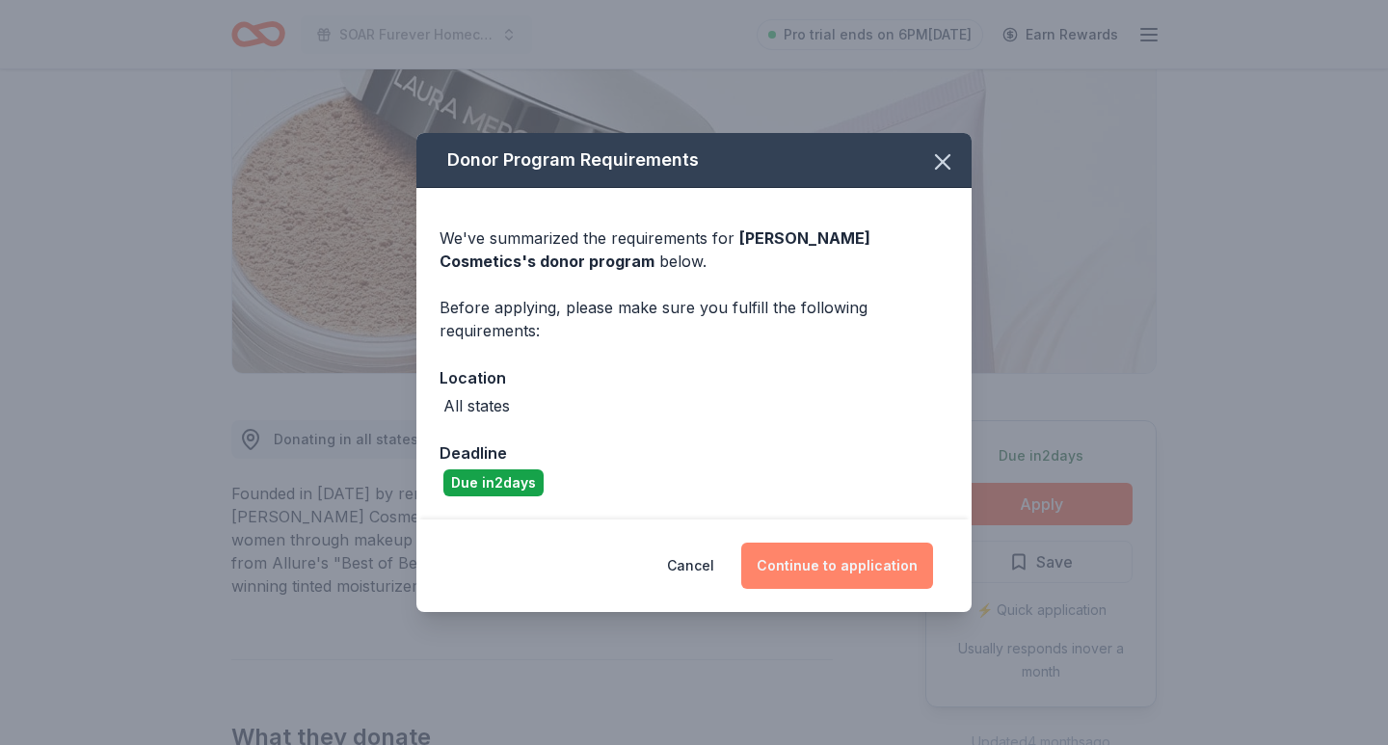
click at [821, 553] on button "Continue to application" at bounding box center [837, 566] width 192 height 46
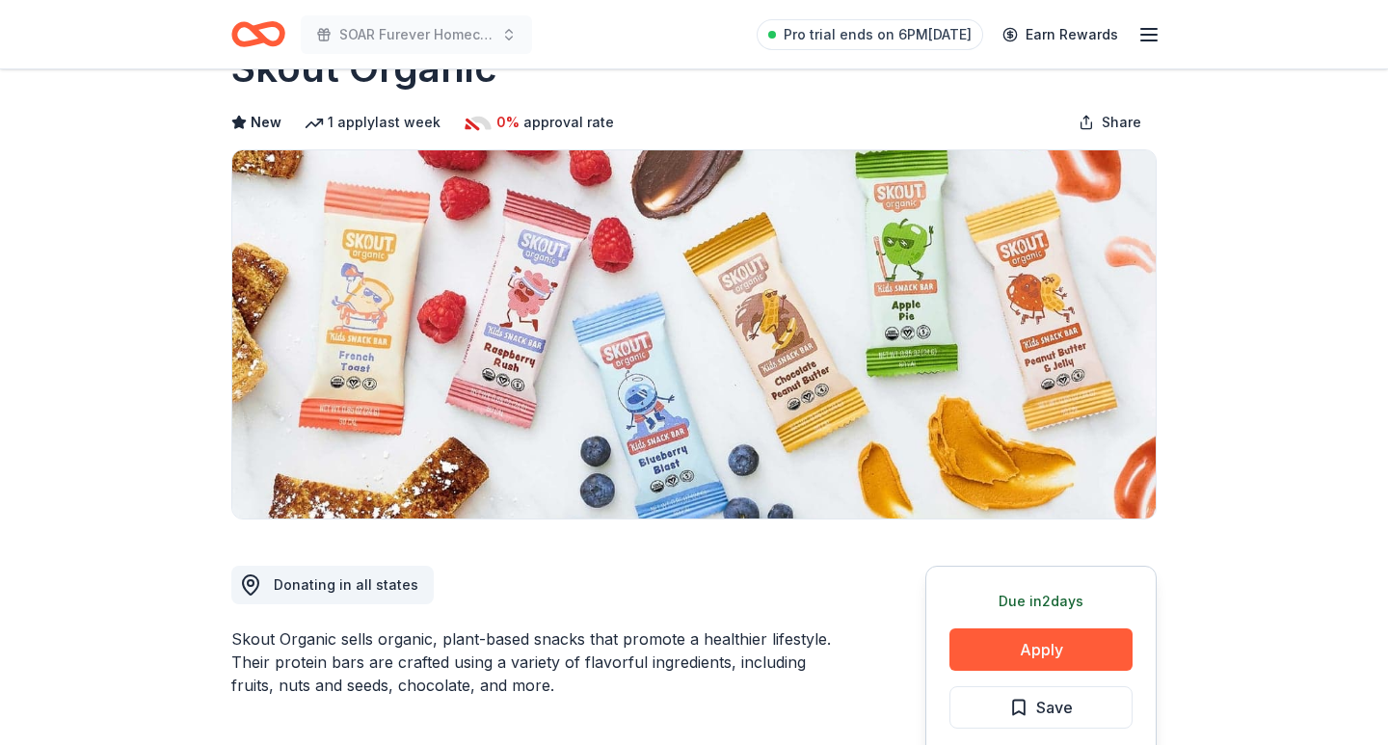
scroll to position [212, 0]
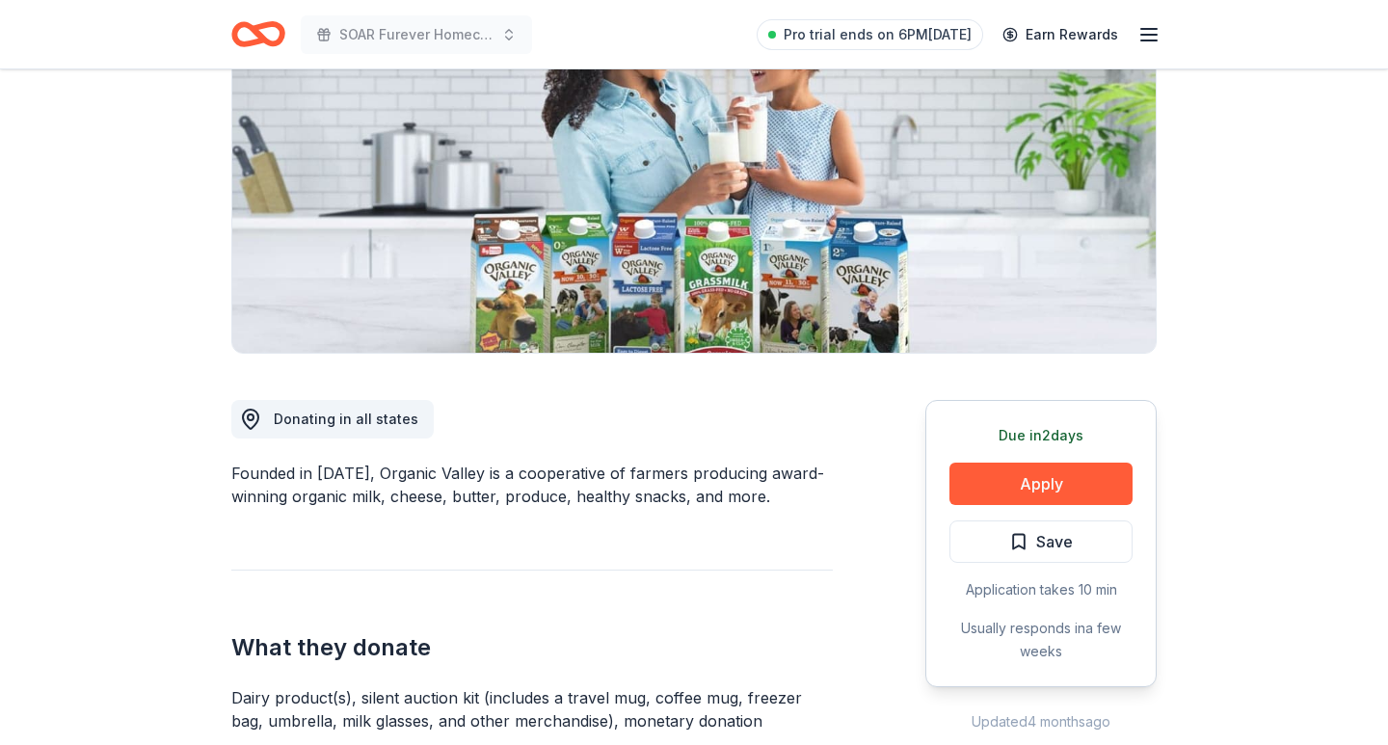
scroll to position [352, 0]
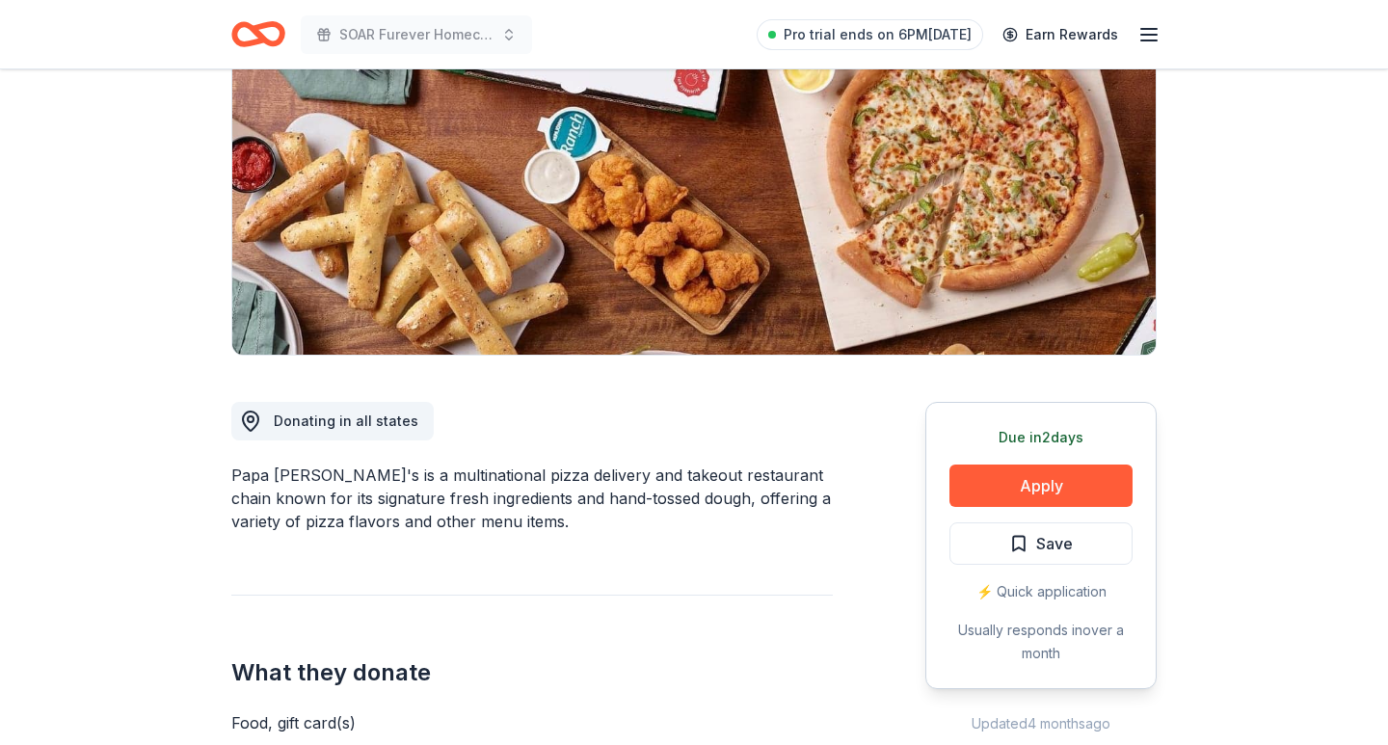
scroll to position [280, 0]
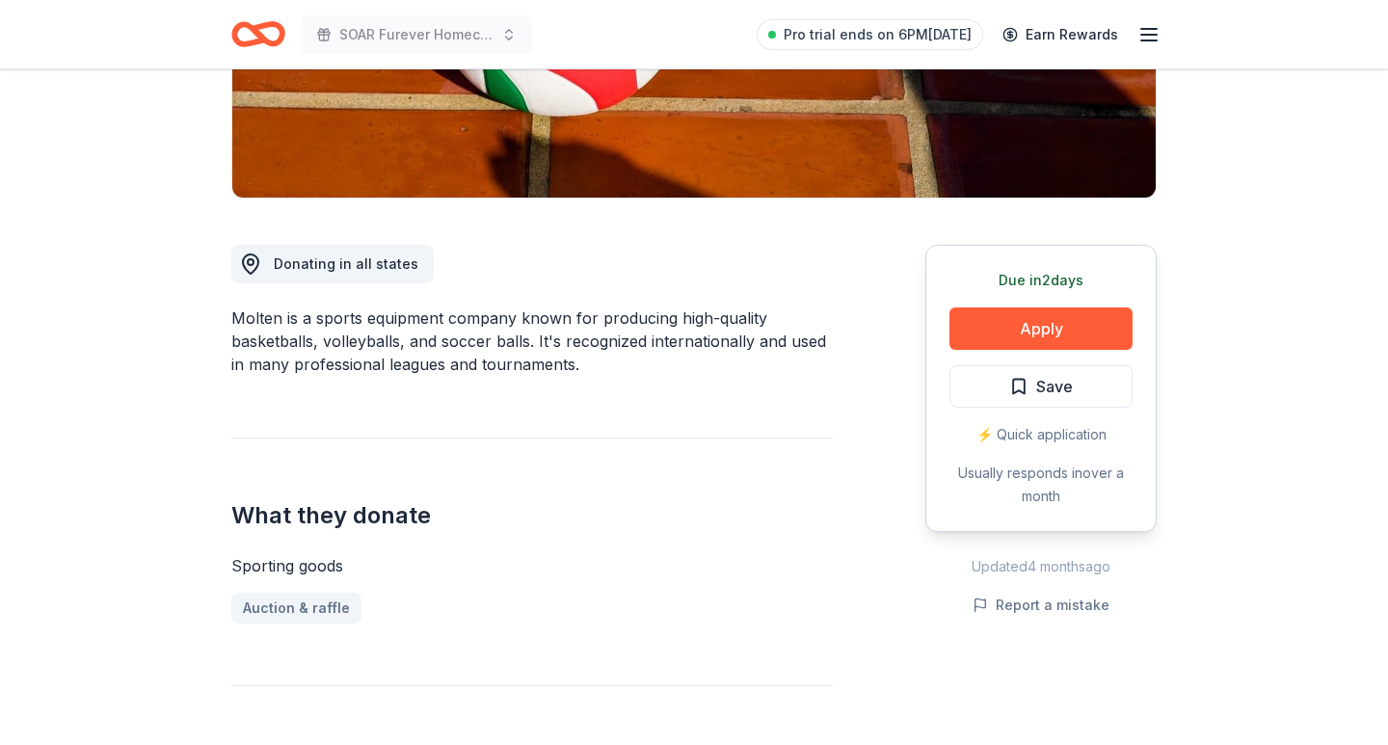
scroll to position [399, 0]
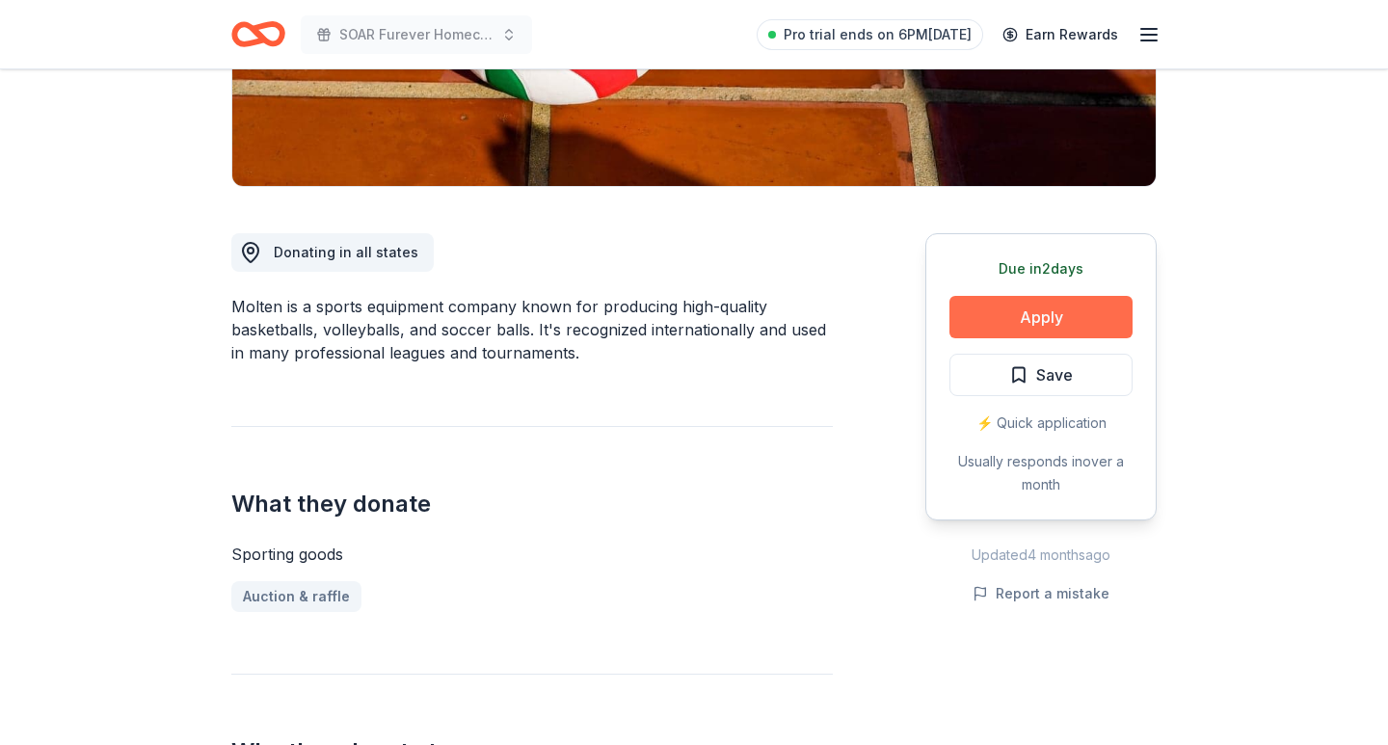
click at [1051, 323] on button "Apply" at bounding box center [1041, 317] width 183 height 42
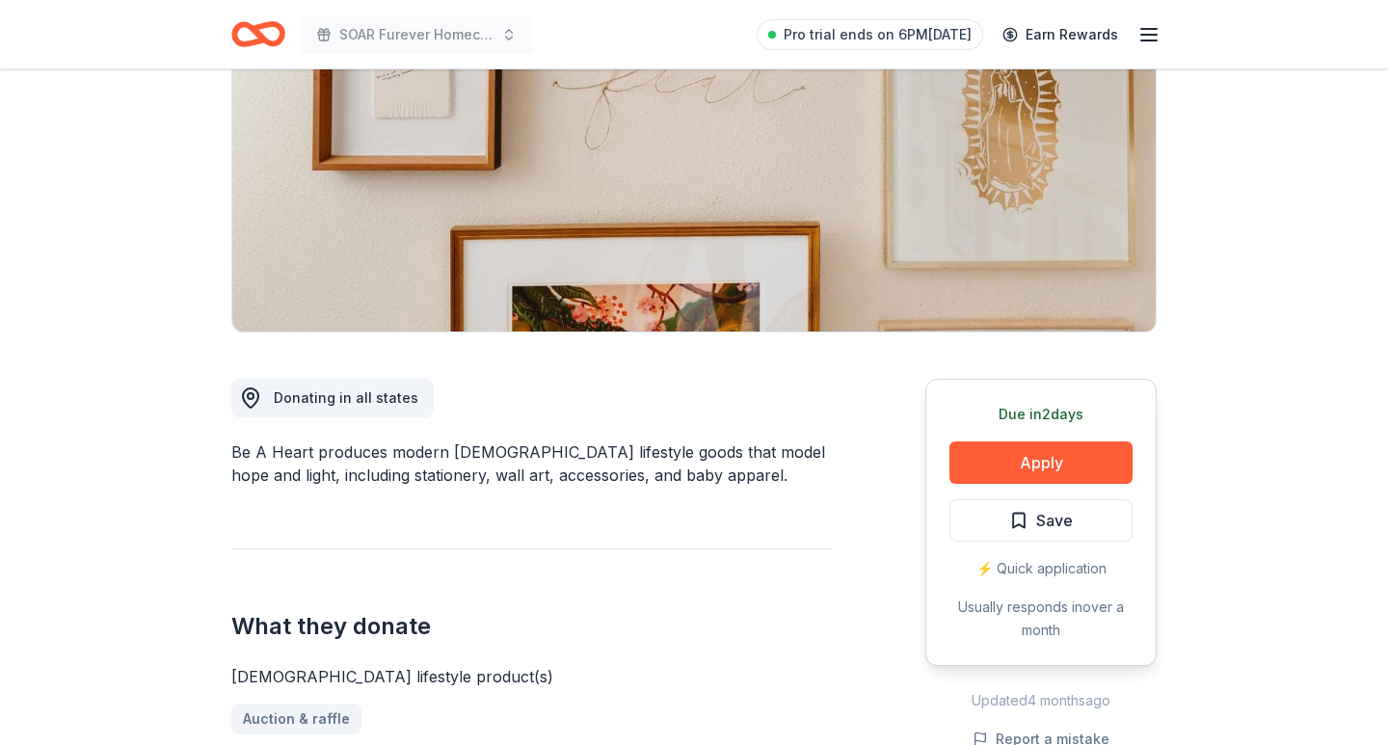
scroll to position [311, 0]
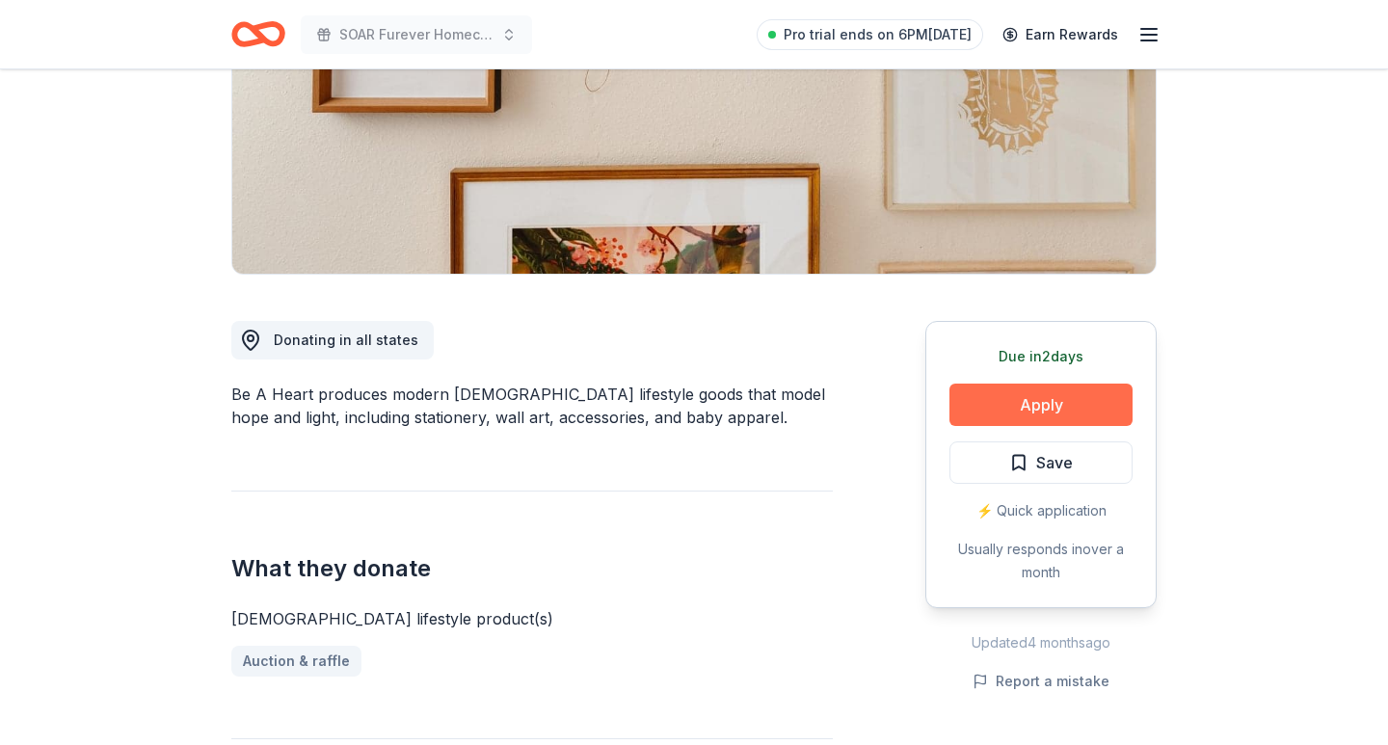
click at [983, 418] on button "Apply" at bounding box center [1041, 405] width 183 height 42
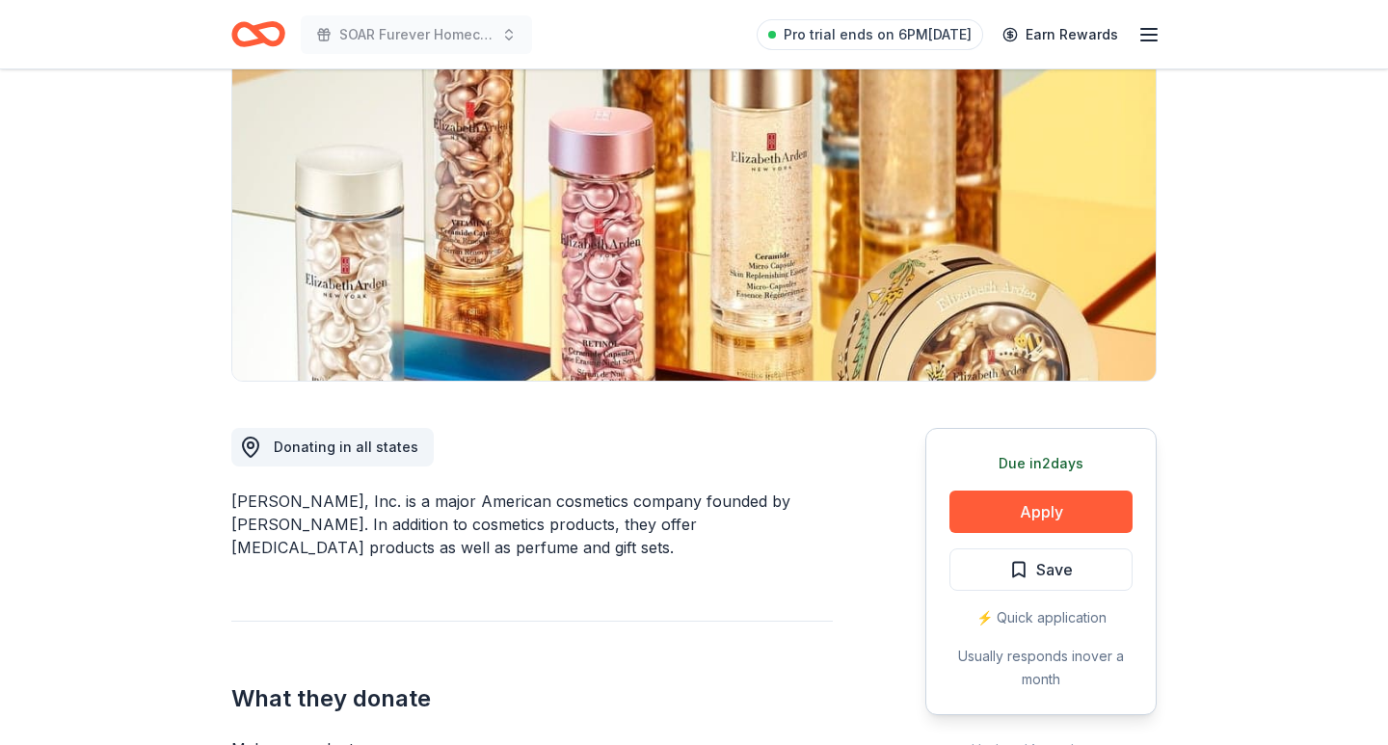
scroll to position [231, 0]
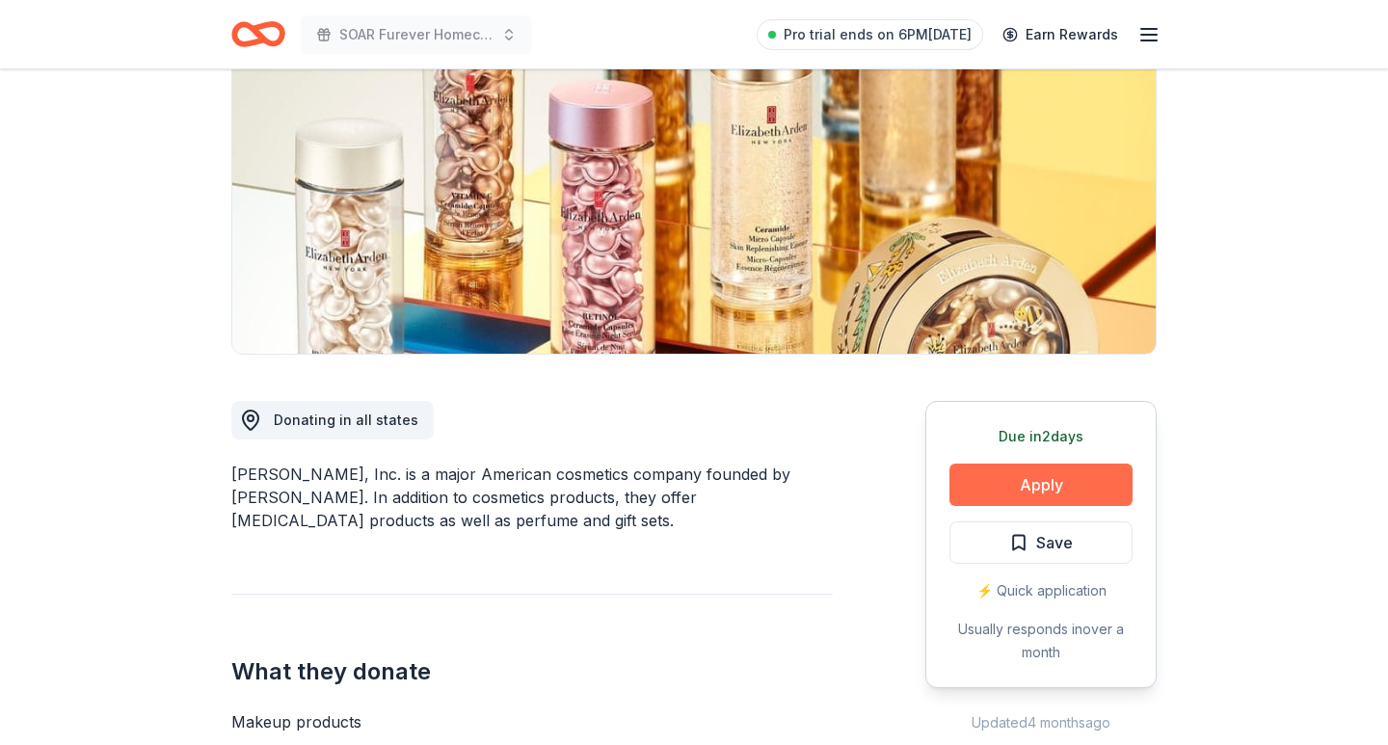
click at [1072, 472] on button "Apply" at bounding box center [1041, 485] width 183 height 42
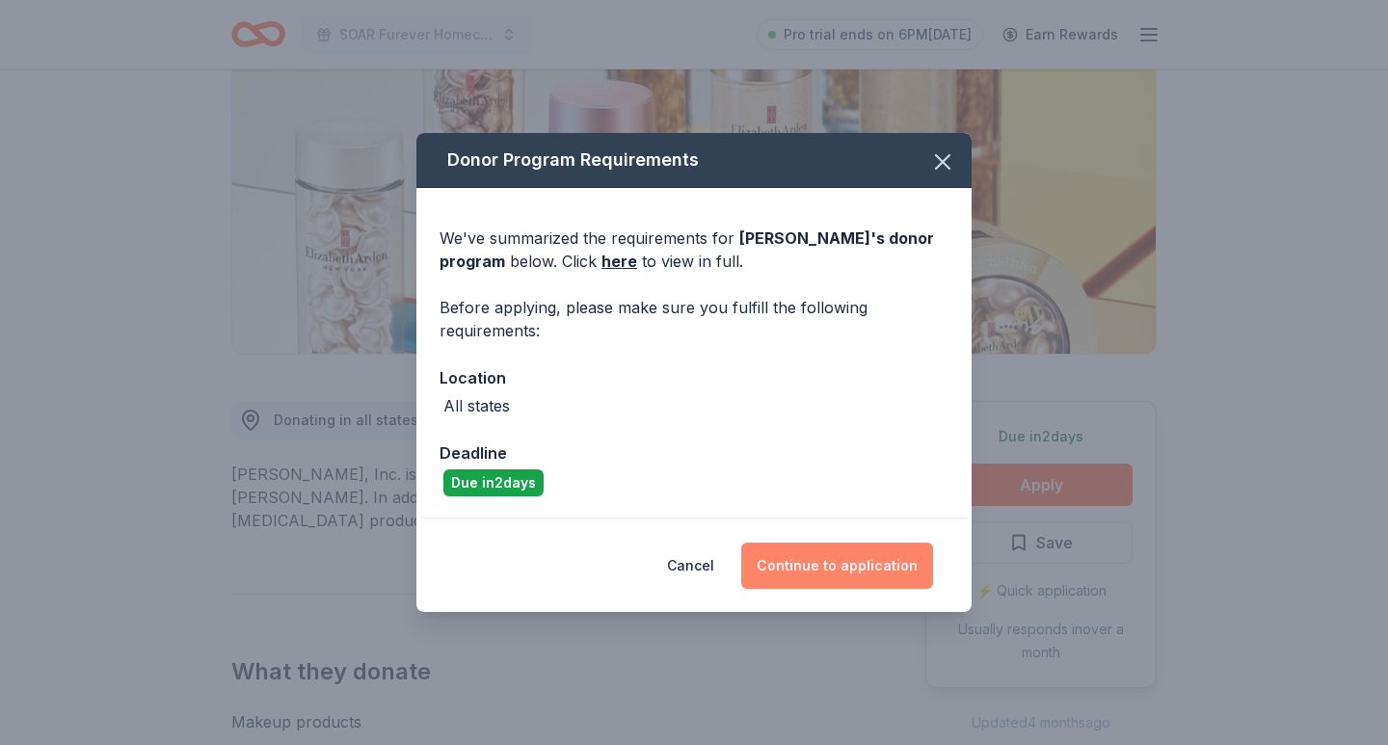
click at [877, 572] on button "Continue to application" at bounding box center [837, 566] width 192 height 46
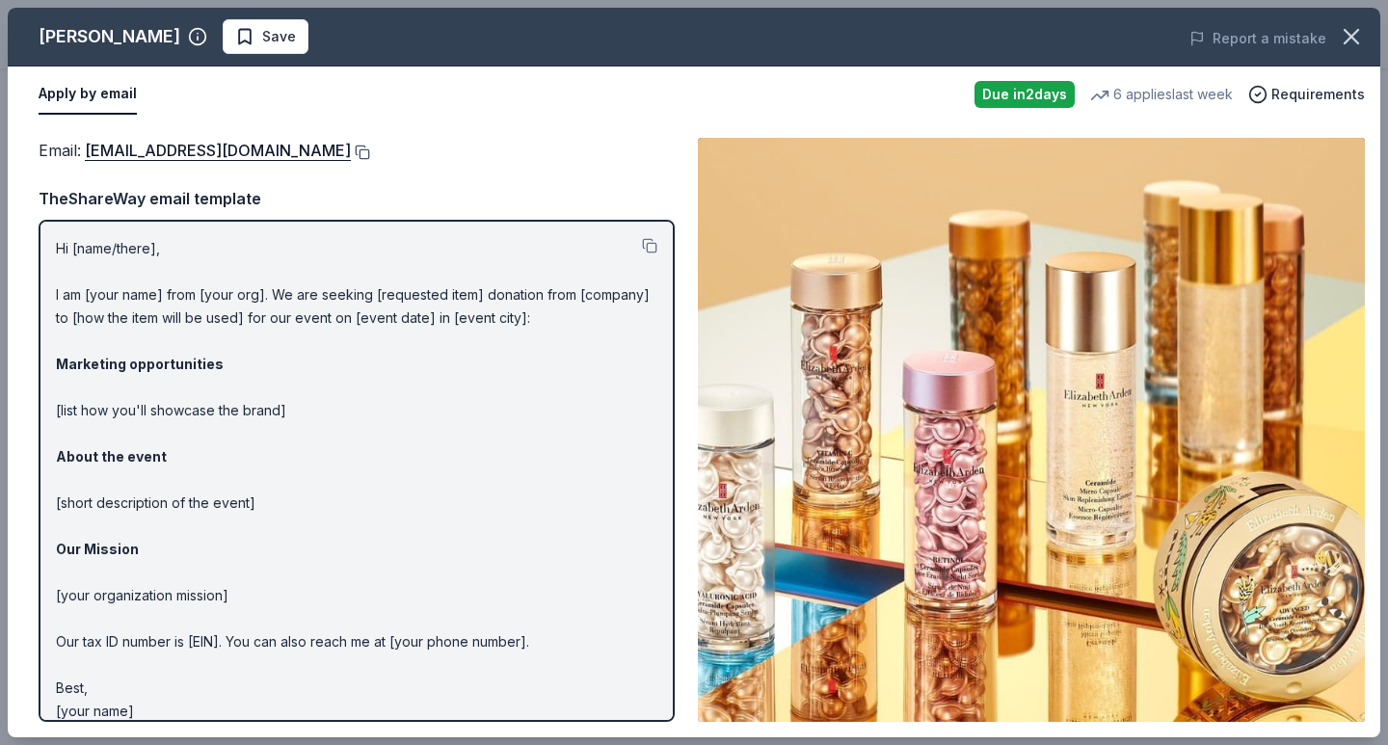
click at [366, 153] on button at bounding box center [360, 152] width 19 height 15
drag, startPoint x: 32, startPoint y: 34, endPoint x: 166, endPoint y: 35, distance: 134.0
click at [166, 35] on div "Elizabeth Arden Save" at bounding box center [419, 36] width 823 height 35
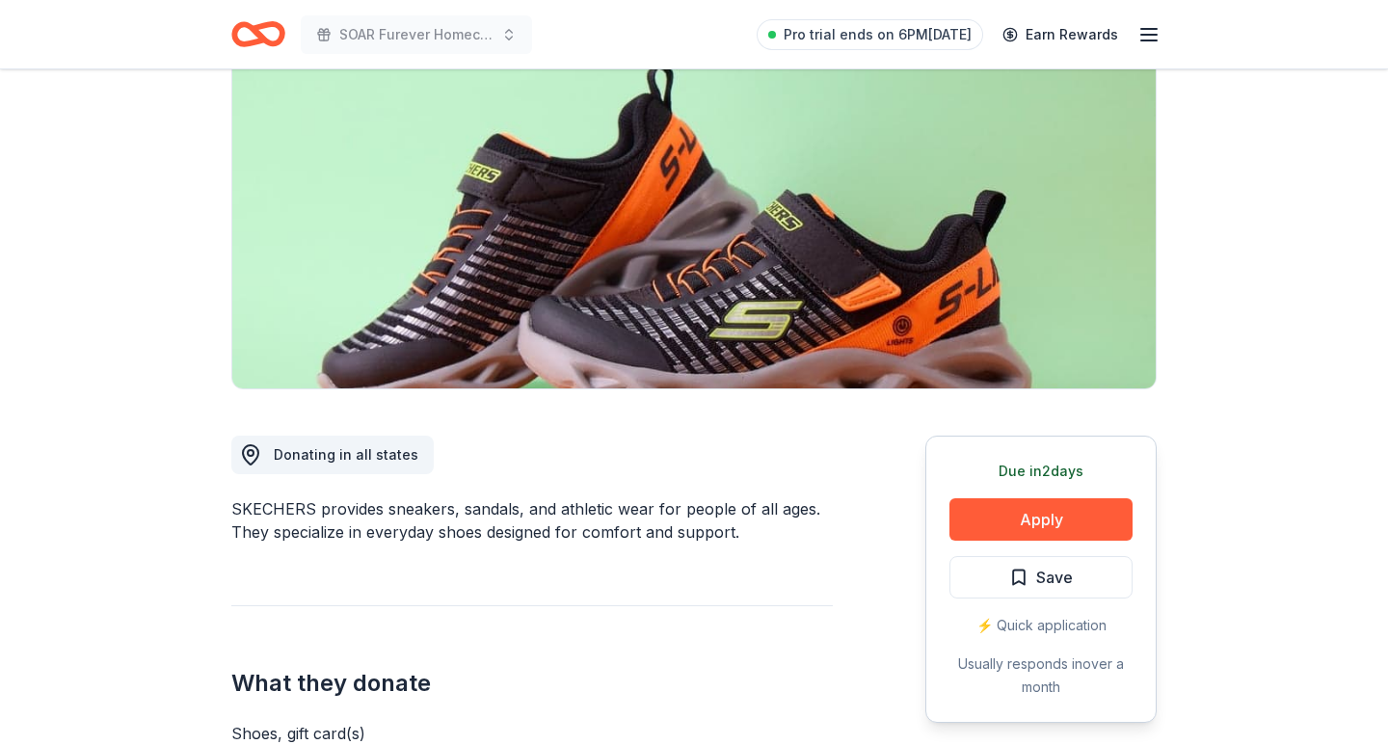
scroll to position [278, 0]
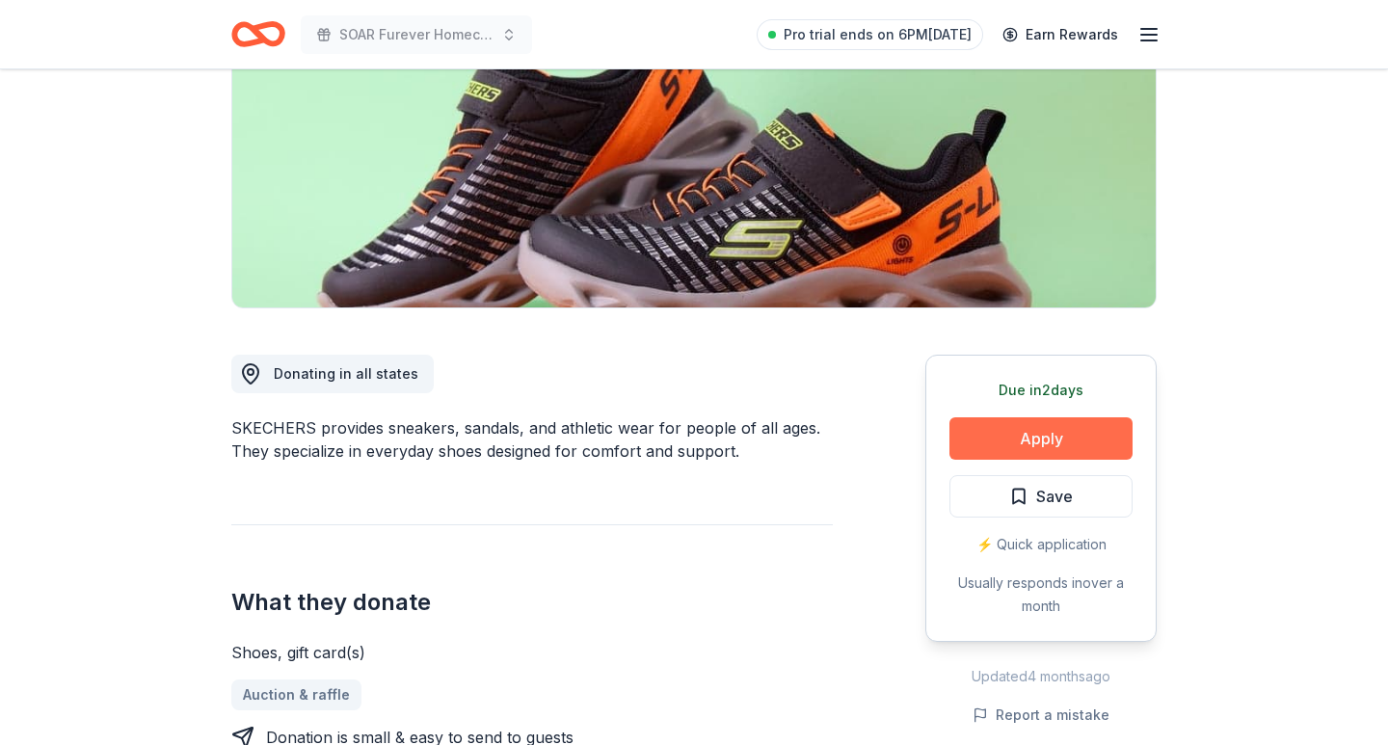
click at [1052, 430] on button "Apply" at bounding box center [1041, 438] width 183 height 42
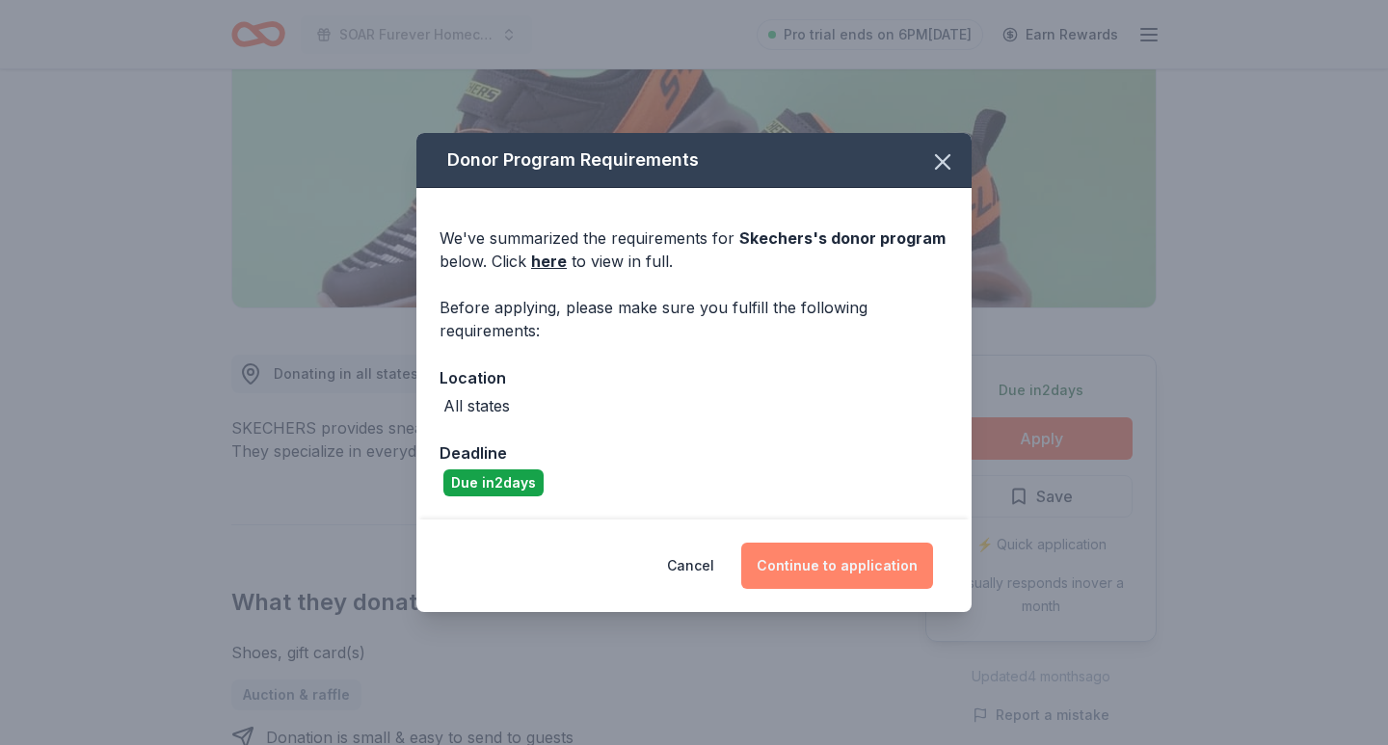
click at [863, 581] on button "Continue to application" at bounding box center [837, 566] width 192 height 46
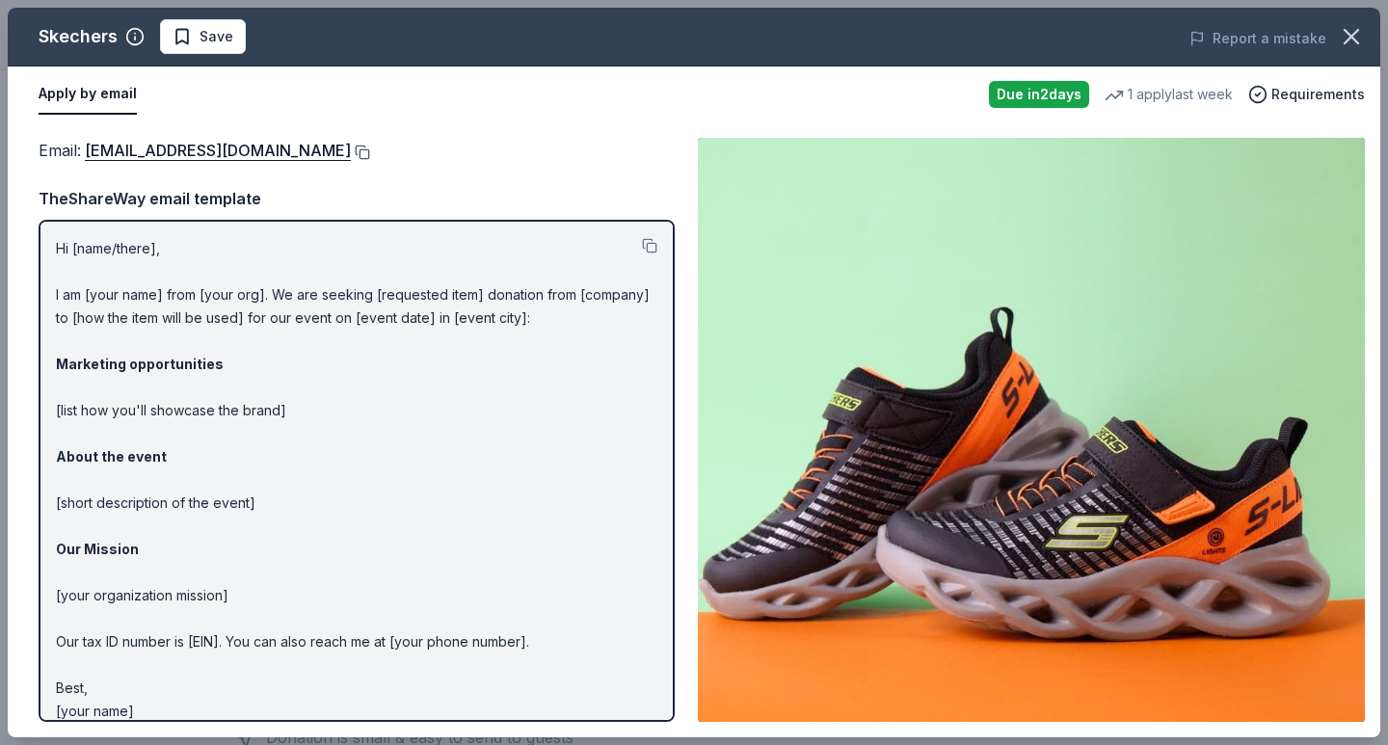
click at [351, 149] on button at bounding box center [360, 152] width 19 height 15
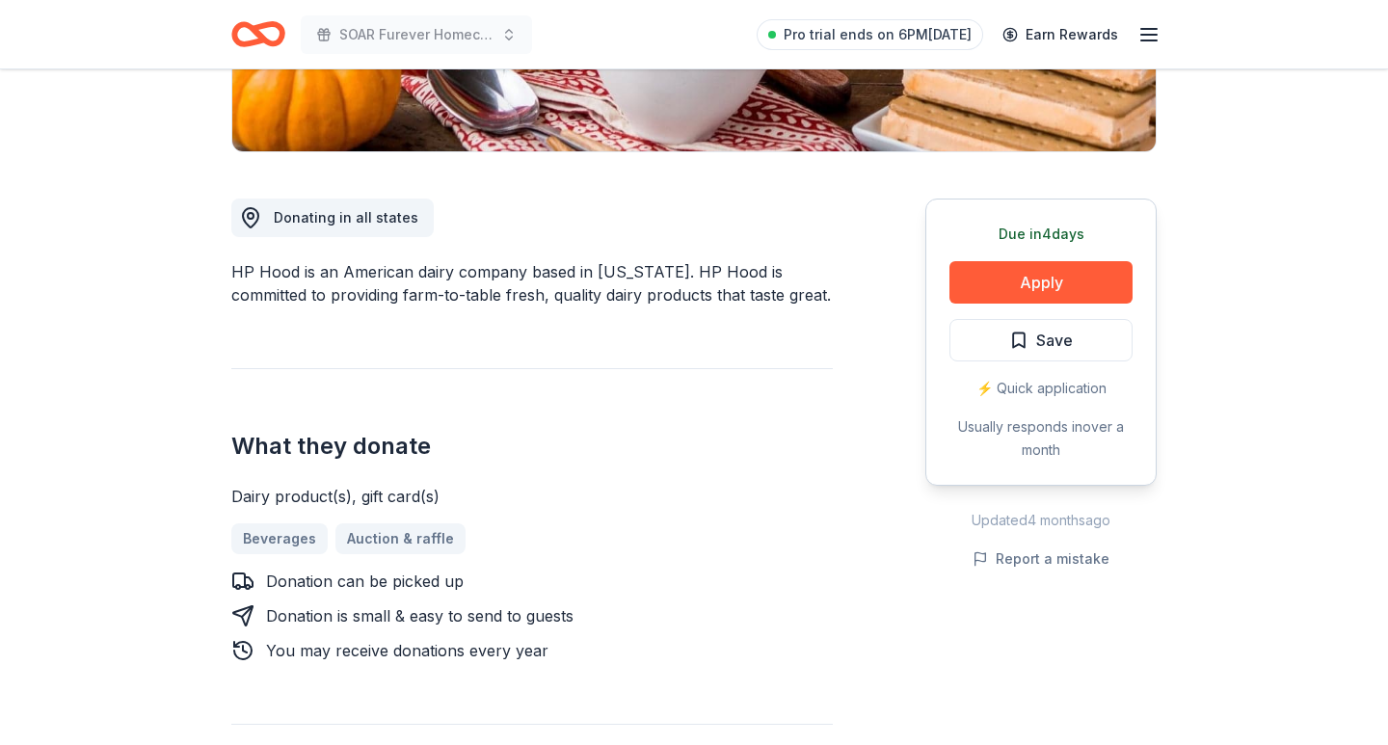
scroll to position [433, 0]
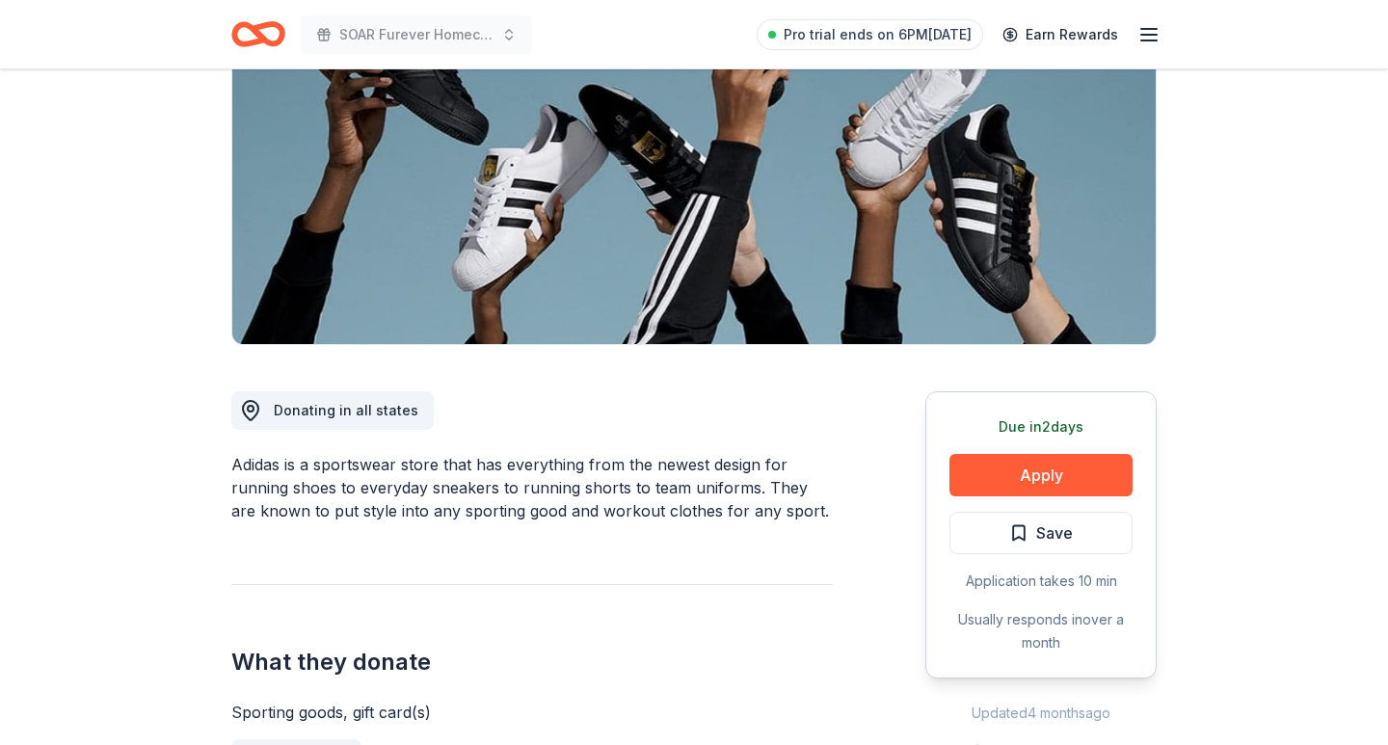
scroll to position [239, 0]
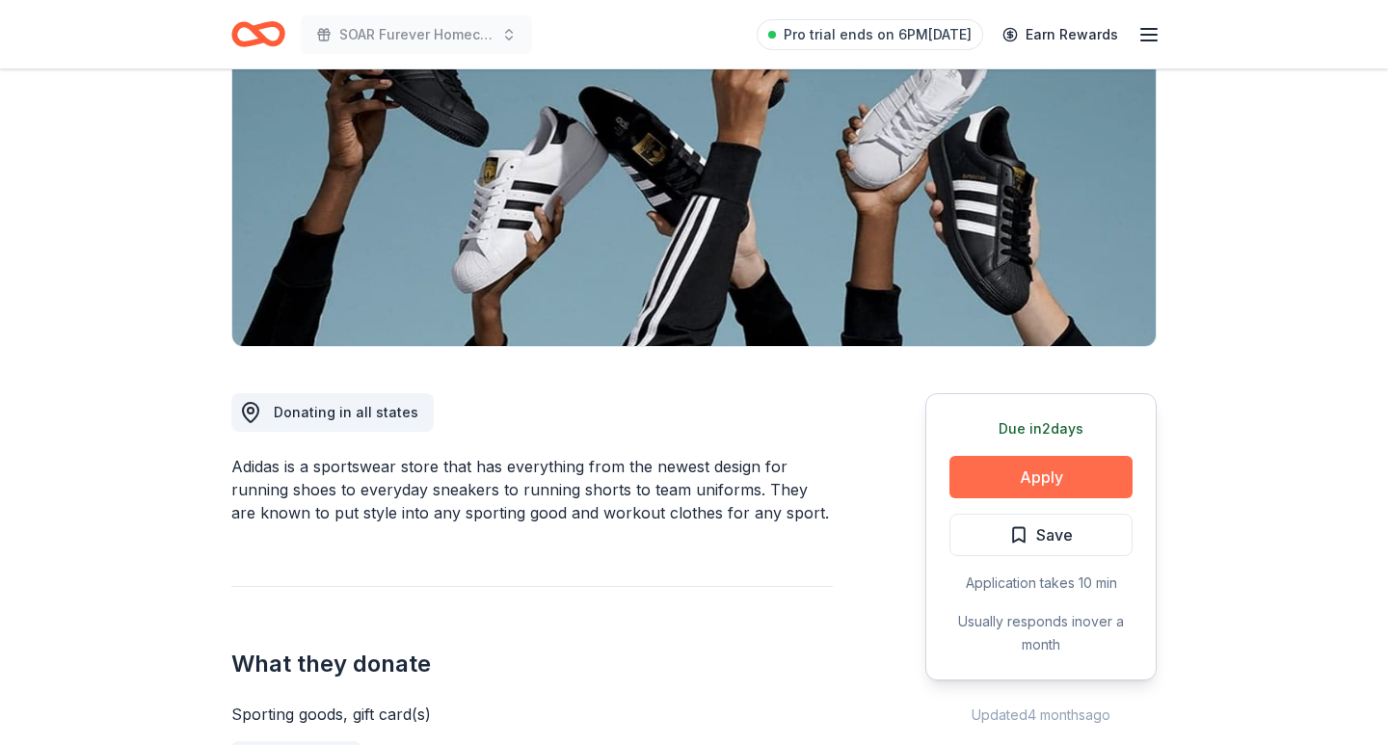
click at [1021, 479] on button "Apply" at bounding box center [1041, 477] width 183 height 42
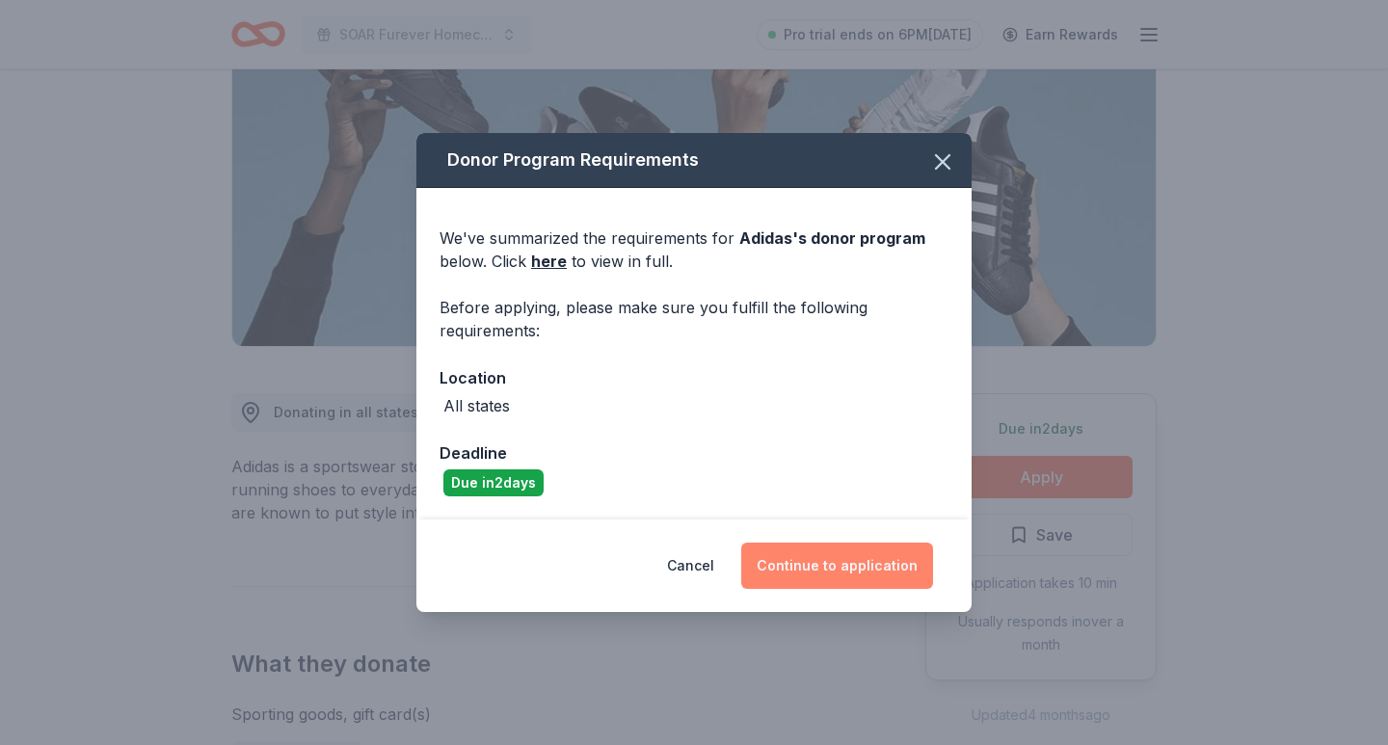
click at [846, 553] on button "Continue to application" at bounding box center [837, 566] width 192 height 46
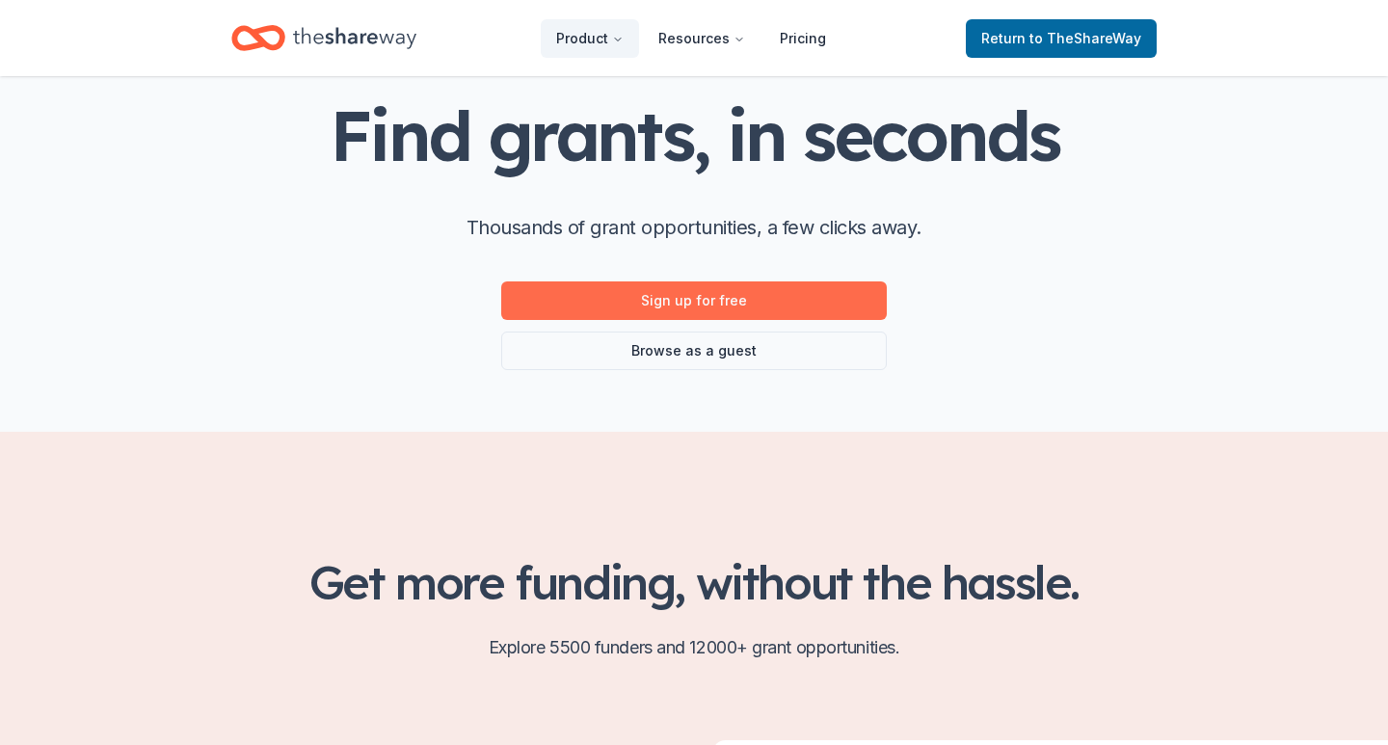
scroll to position [105, 0]
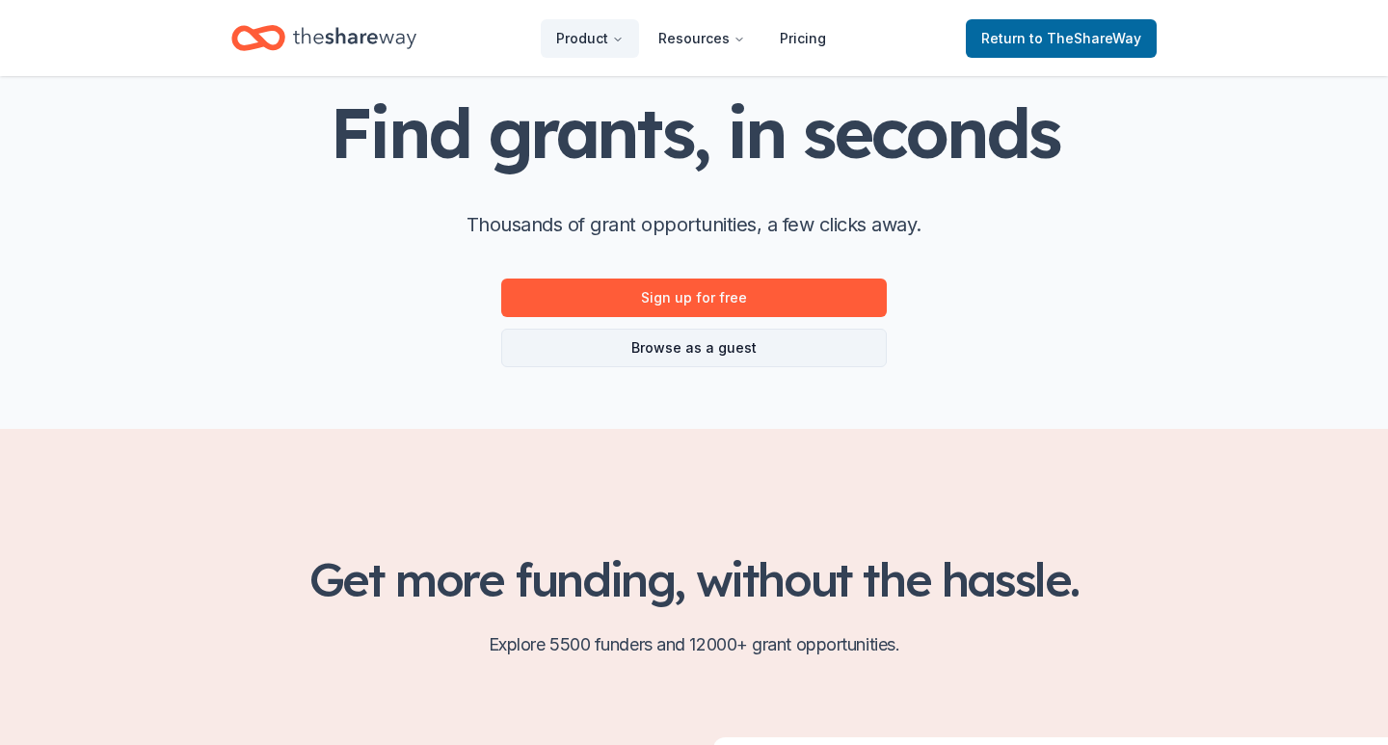
click at [786, 349] on link "Browse as a guest" at bounding box center [694, 348] width 386 height 39
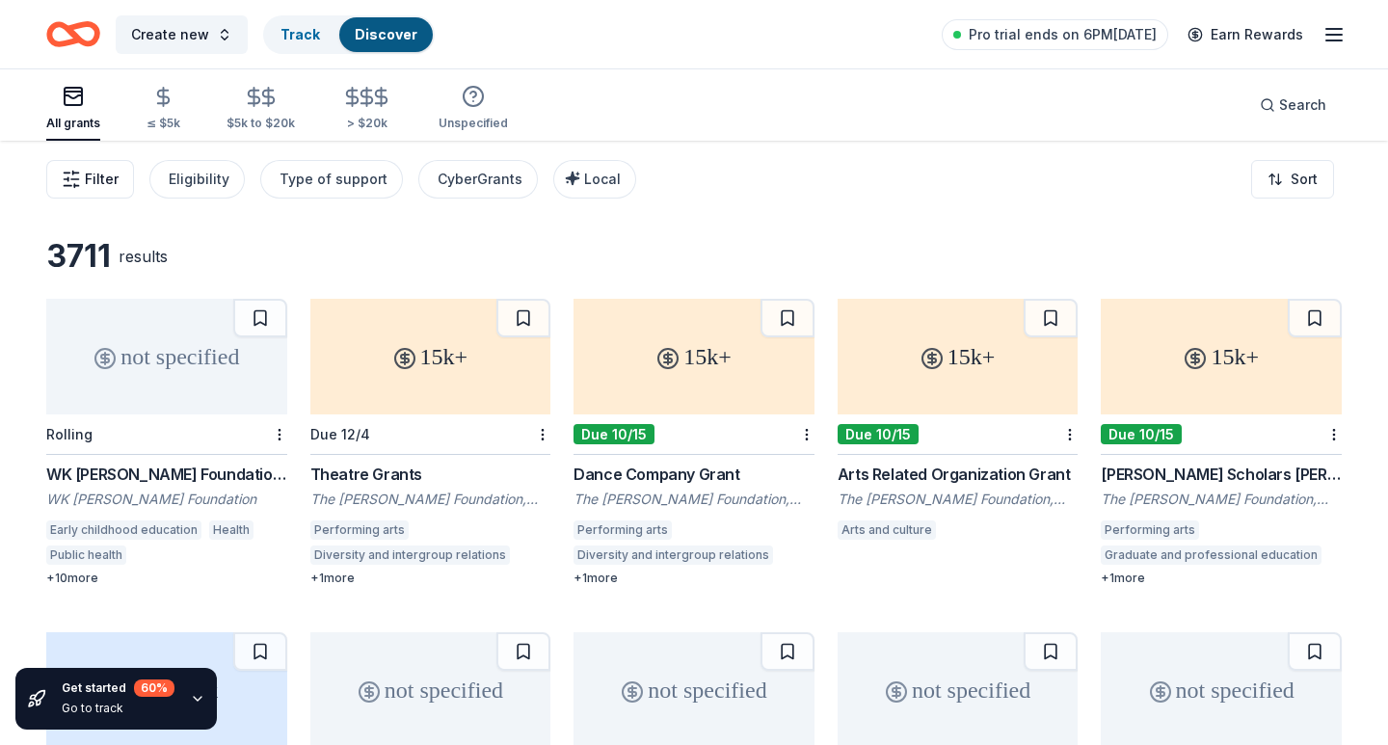
click at [115, 186] on span "Filter" at bounding box center [102, 179] width 34 height 23
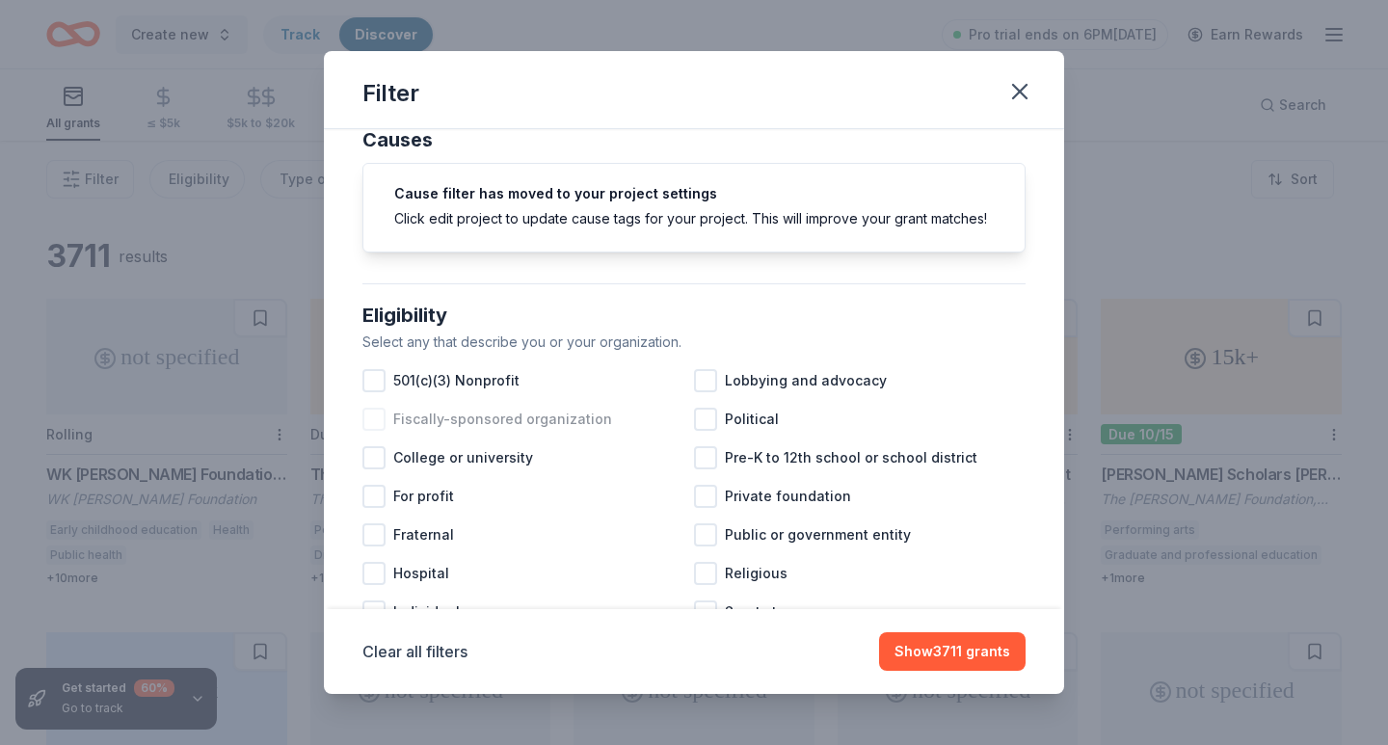
scroll to position [40, 0]
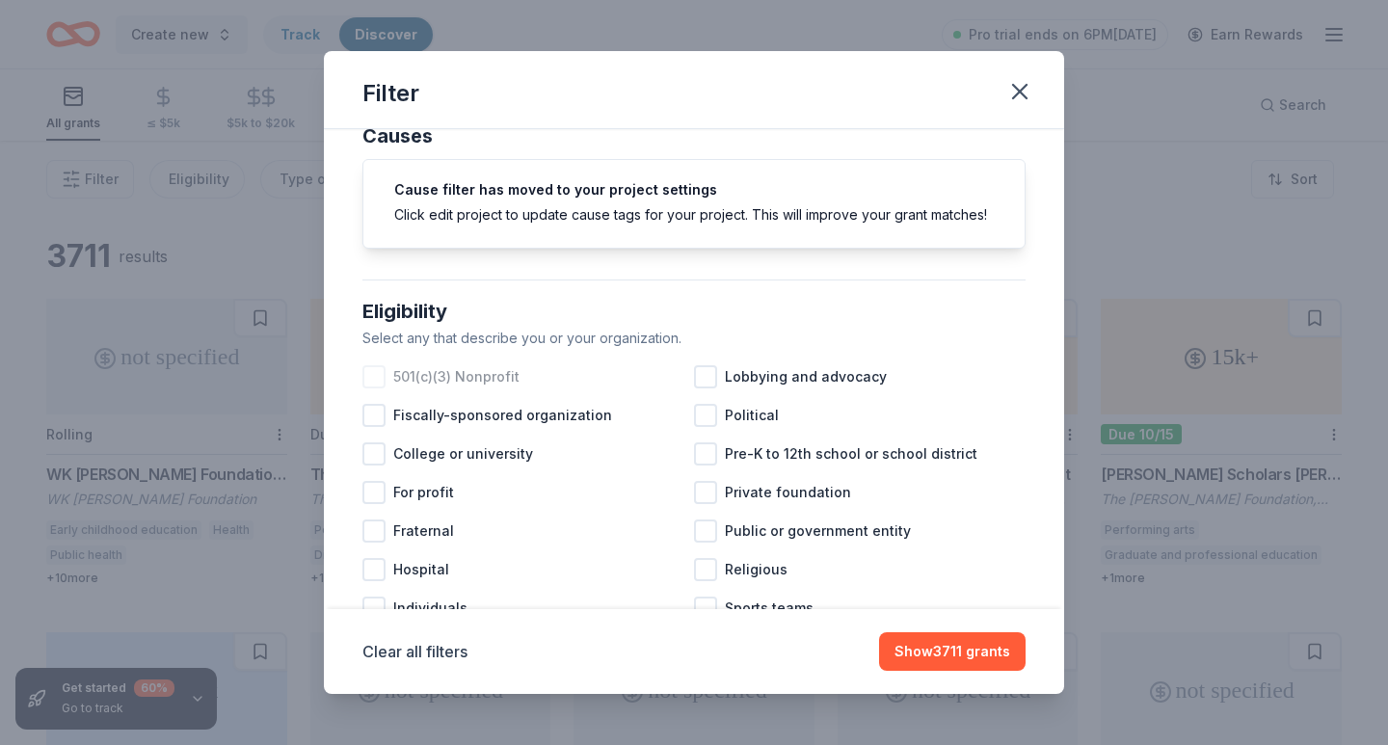
click at [485, 390] on div "501(c)(3) Nonprofit" at bounding box center [529, 377] width 332 height 39
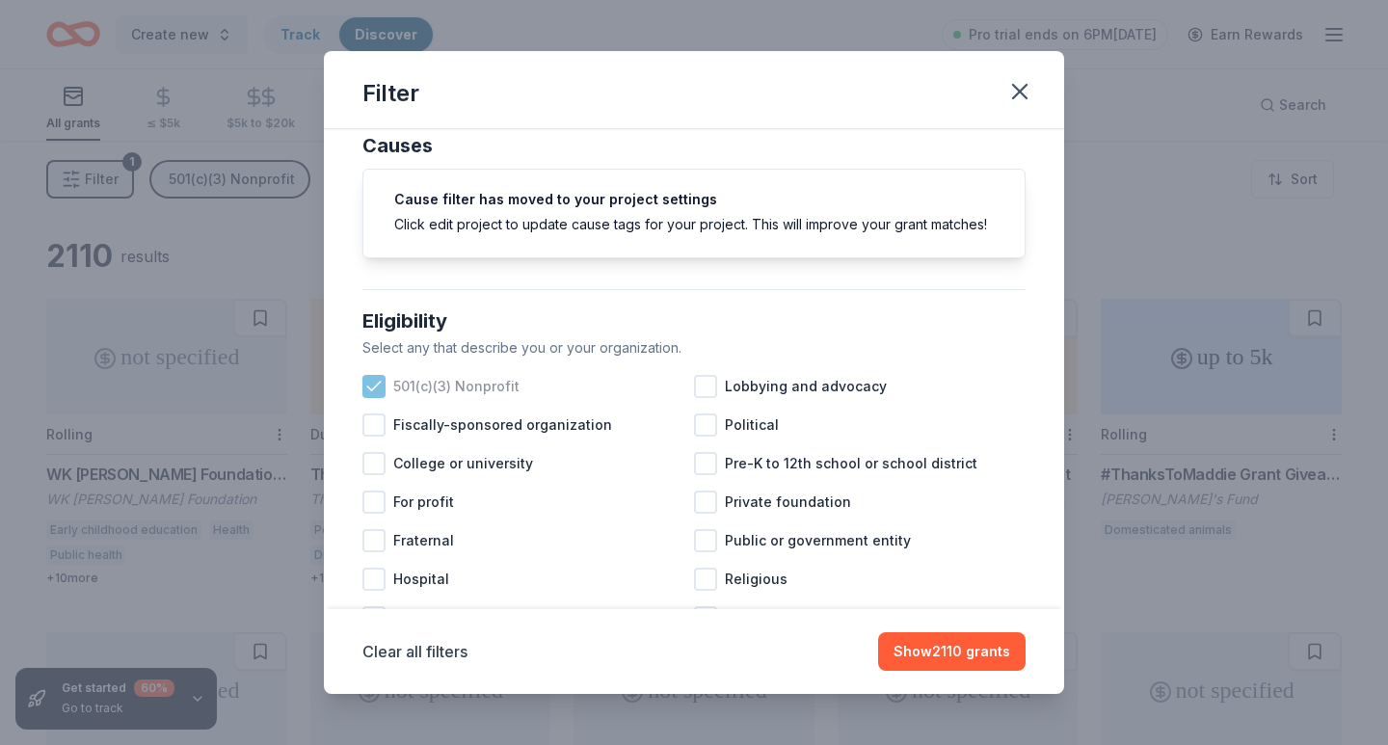
click at [454, 384] on span "501(c)(3) Nonprofit" at bounding box center [456, 386] width 126 height 23
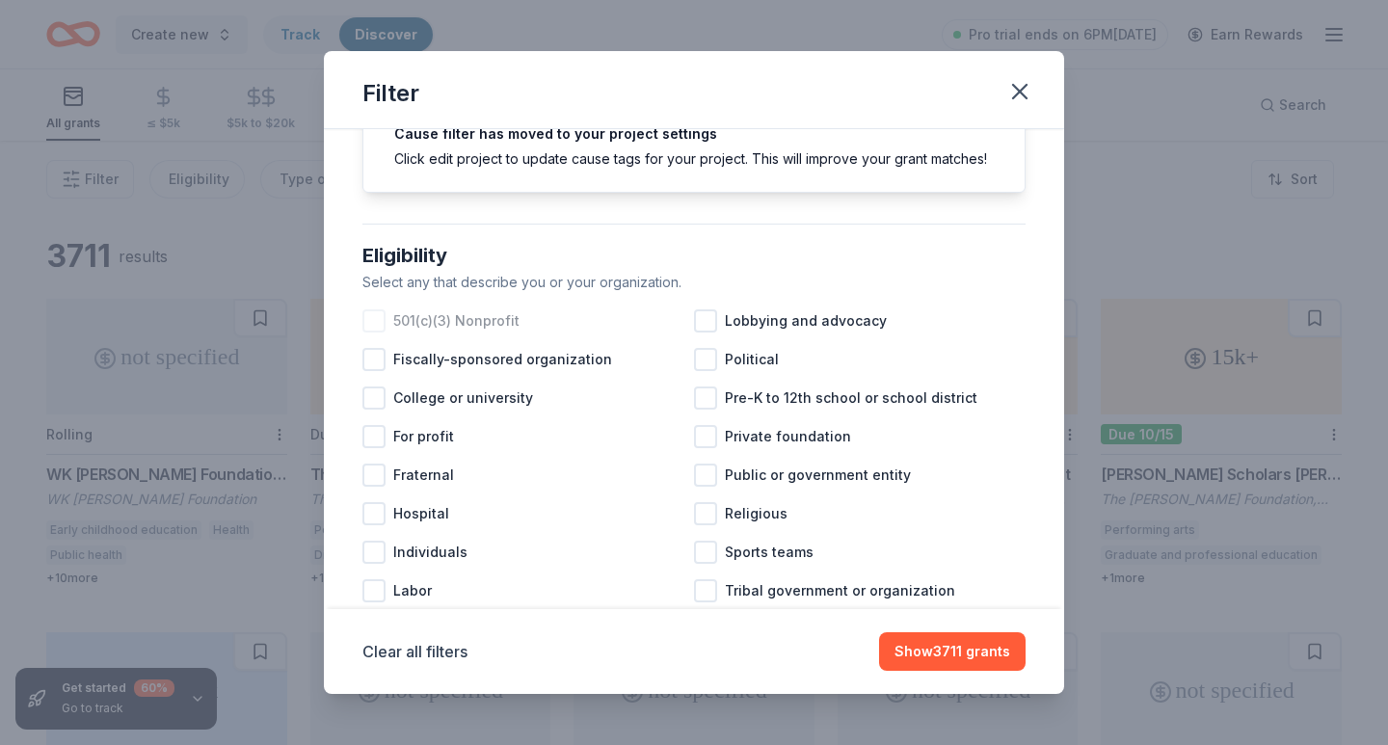
scroll to position [98, 0]
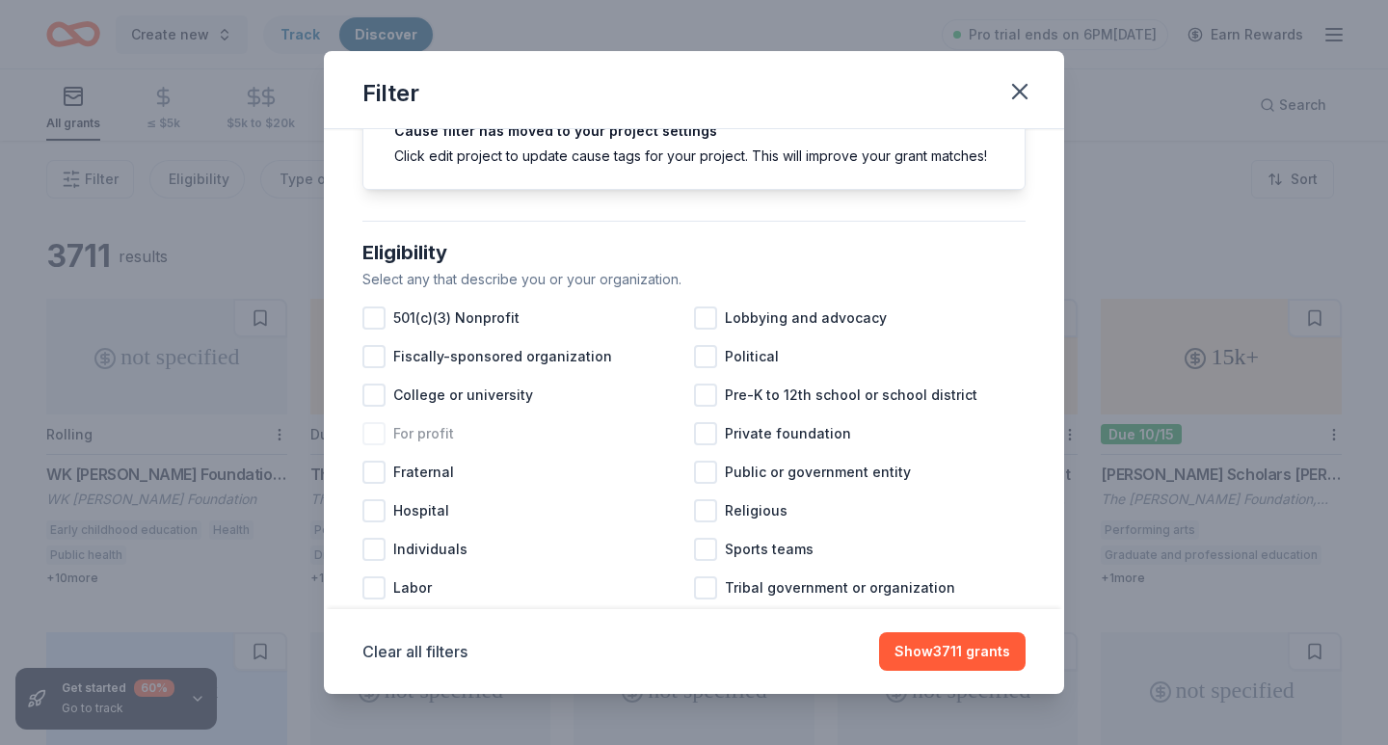
click at [439, 435] on span "For profit" at bounding box center [423, 433] width 61 height 23
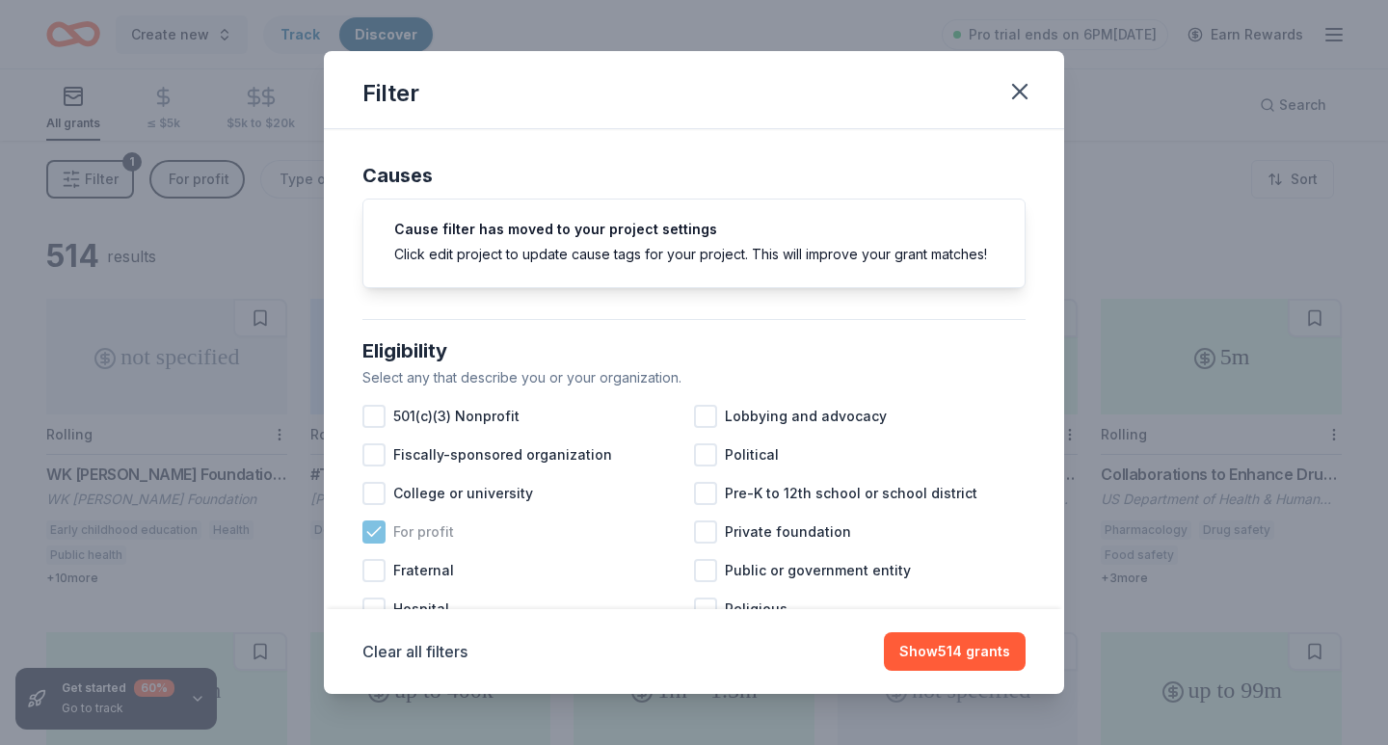
click at [431, 537] on span "For profit" at bounding box center [423, 532] width 61 height 23
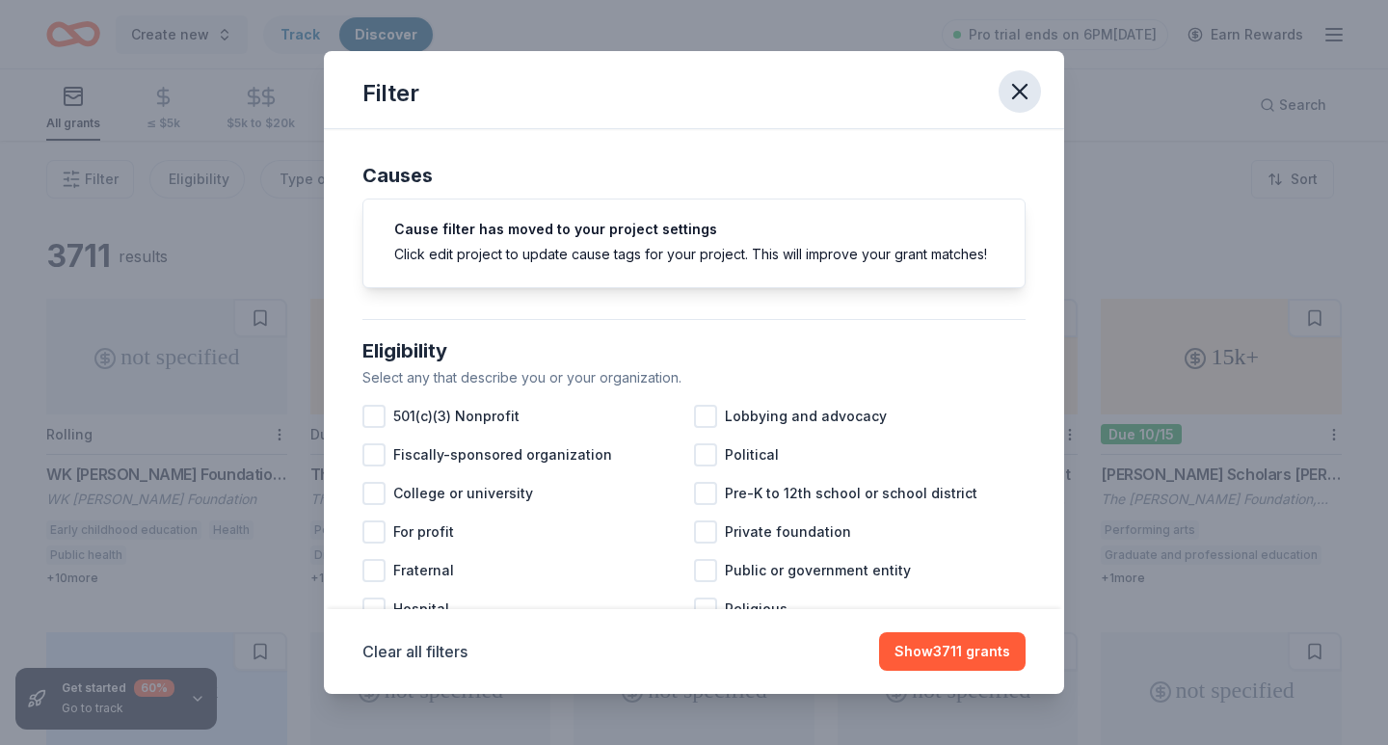
click at [1008, 88] on icon "button" at bounding box center [1020, 91] width 27 height 27
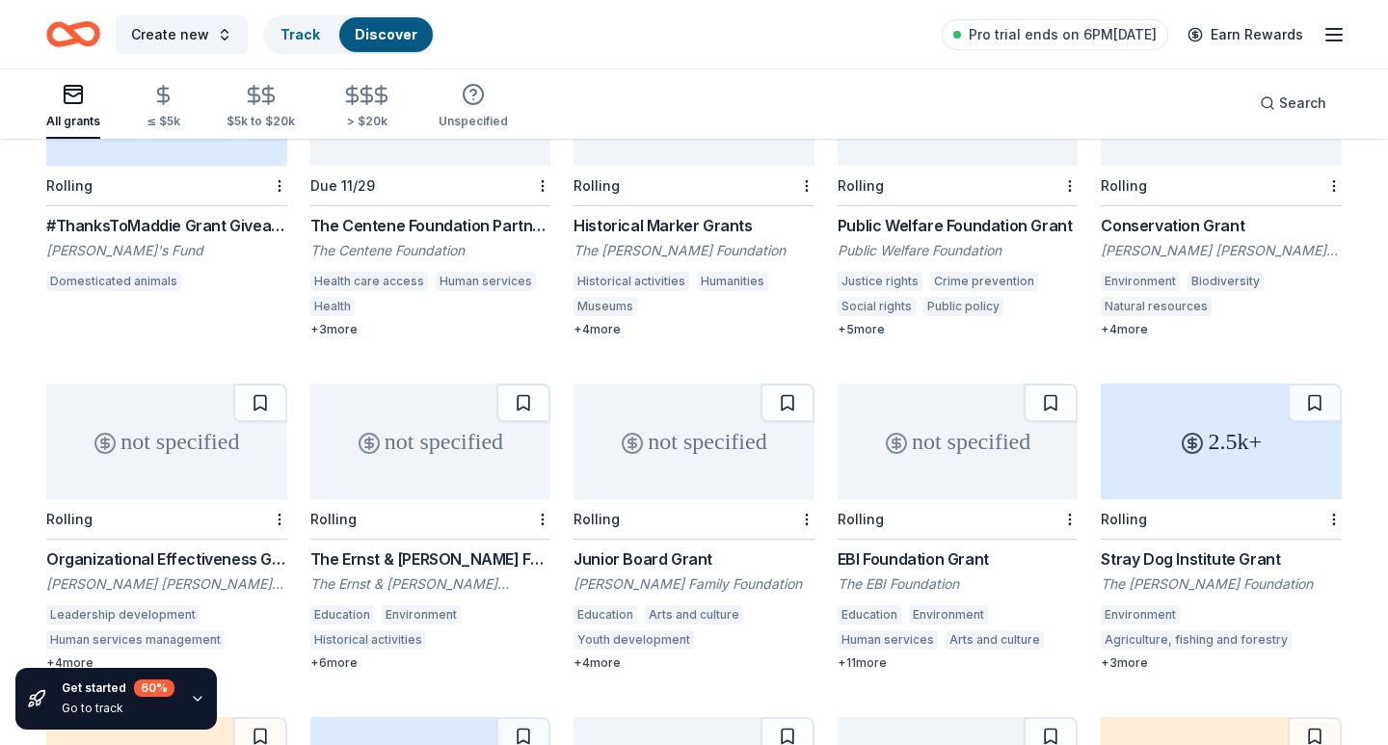
scroll to position [982, 0]
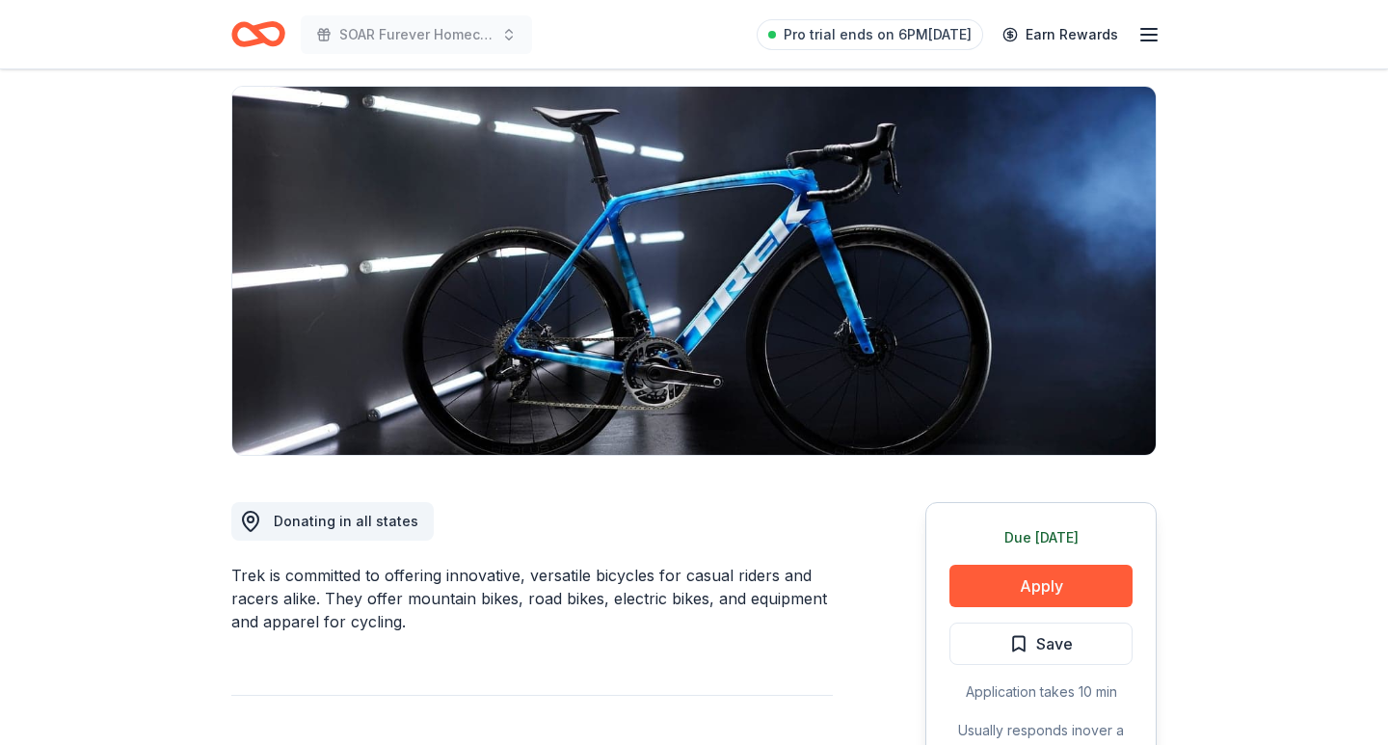
scroll to position [163, 0]
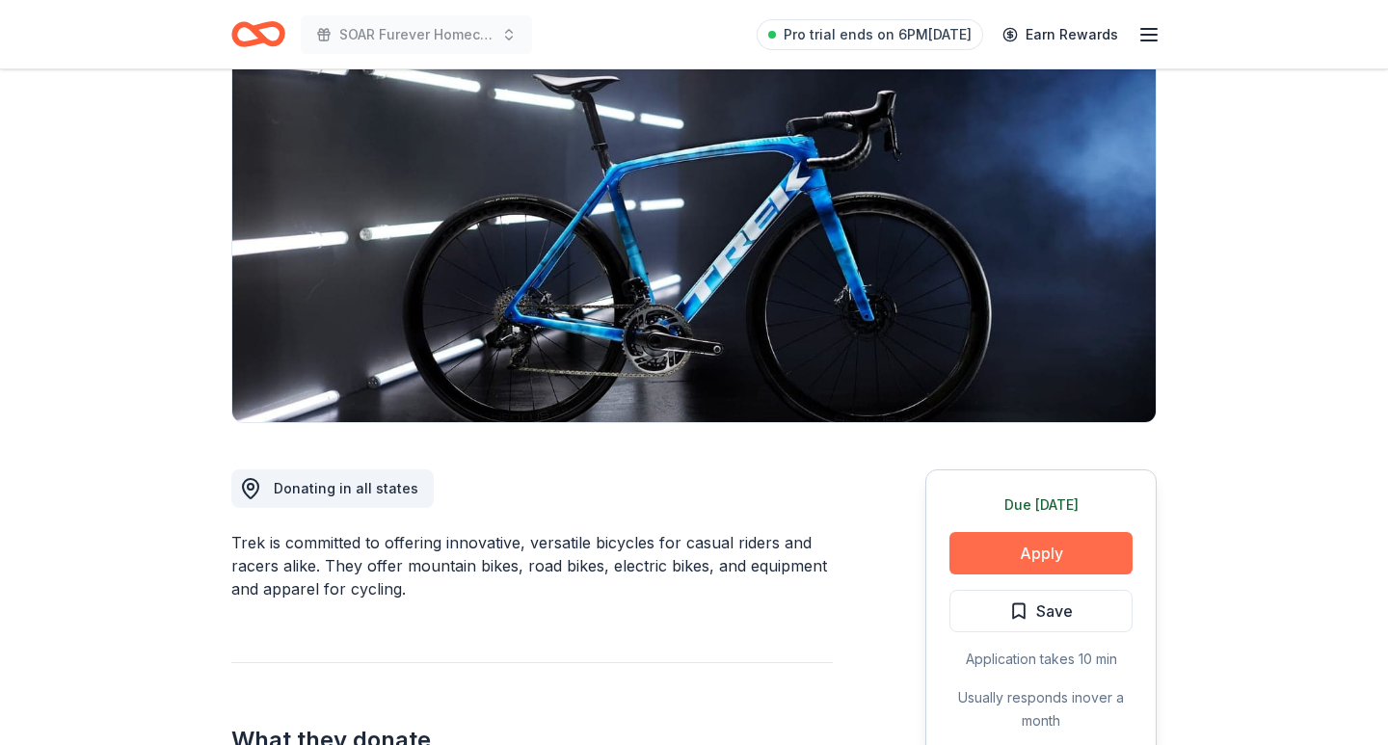
click at [1011, 551] on button "Apply" at bounding box center [1041, 553] width 183 height 42
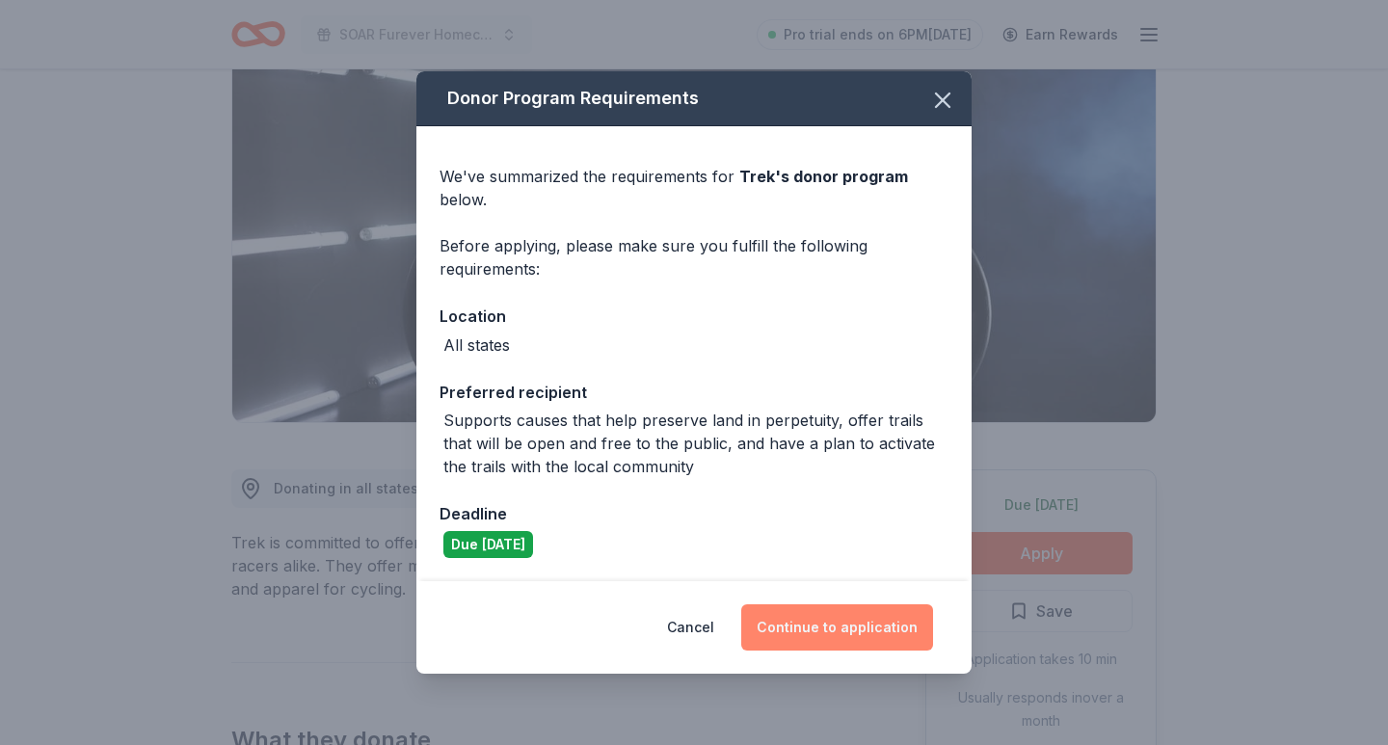
click at [867, 631] on button "Continue to application" at bounding box center [837, 628] width 192 height 46
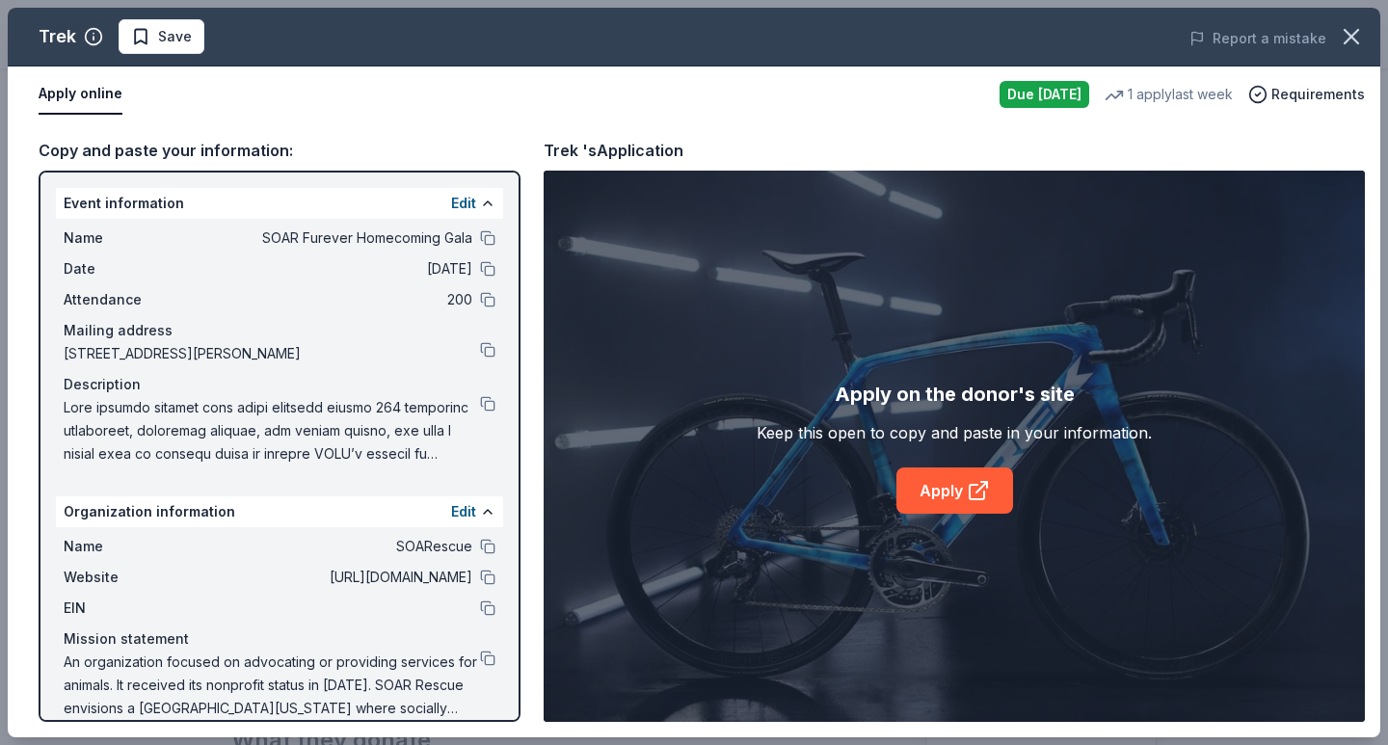
click at [1000, 448] on div "Apply on the donor's site Keep this open to copy and paste in your information.…" at bounding box center [954, 446] width 395 height 135
click at [1000, 463] on div "Apply on the donor's site Keep this open to copy and paste in your information.…" at bounding box center [954, 446] width 395 height 135
click at [979, 479] on icon at bounding box center [978, 490] width 23 height 23
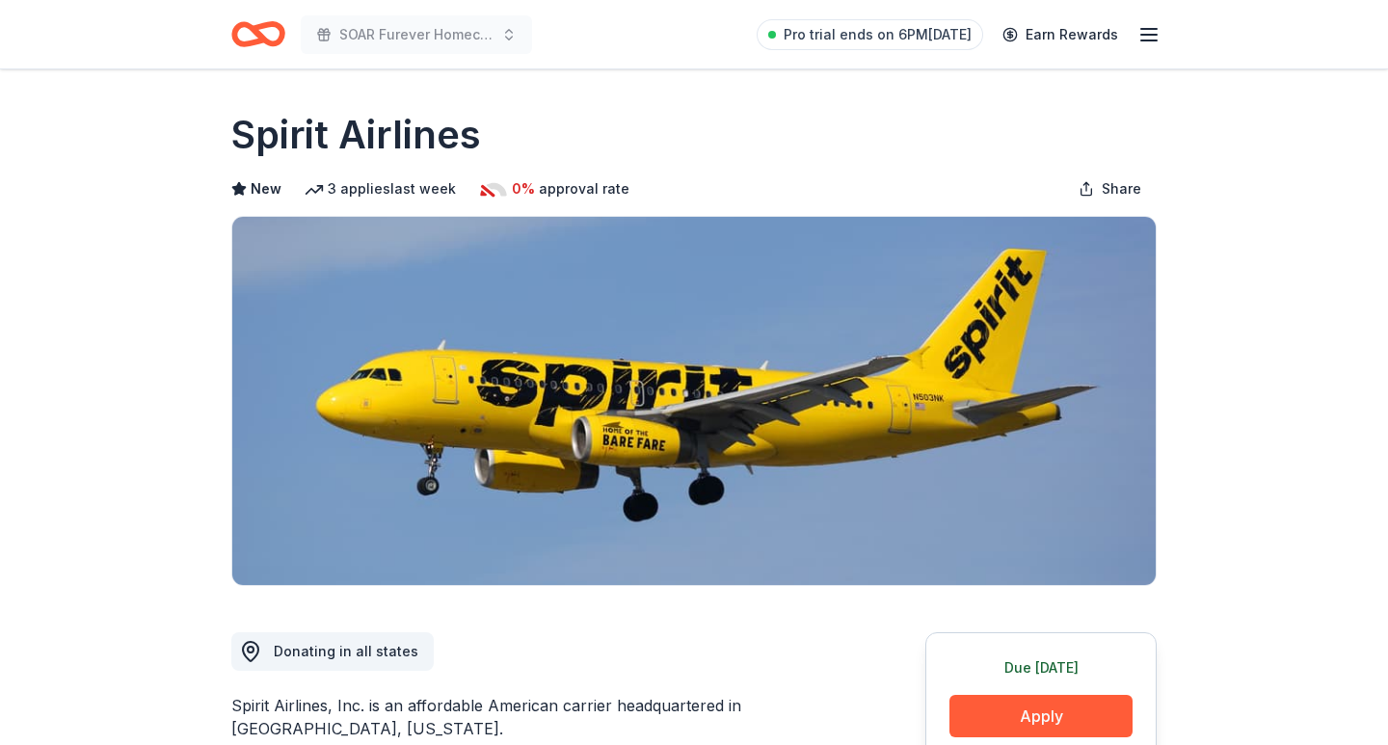
scroll to position [364, 0]
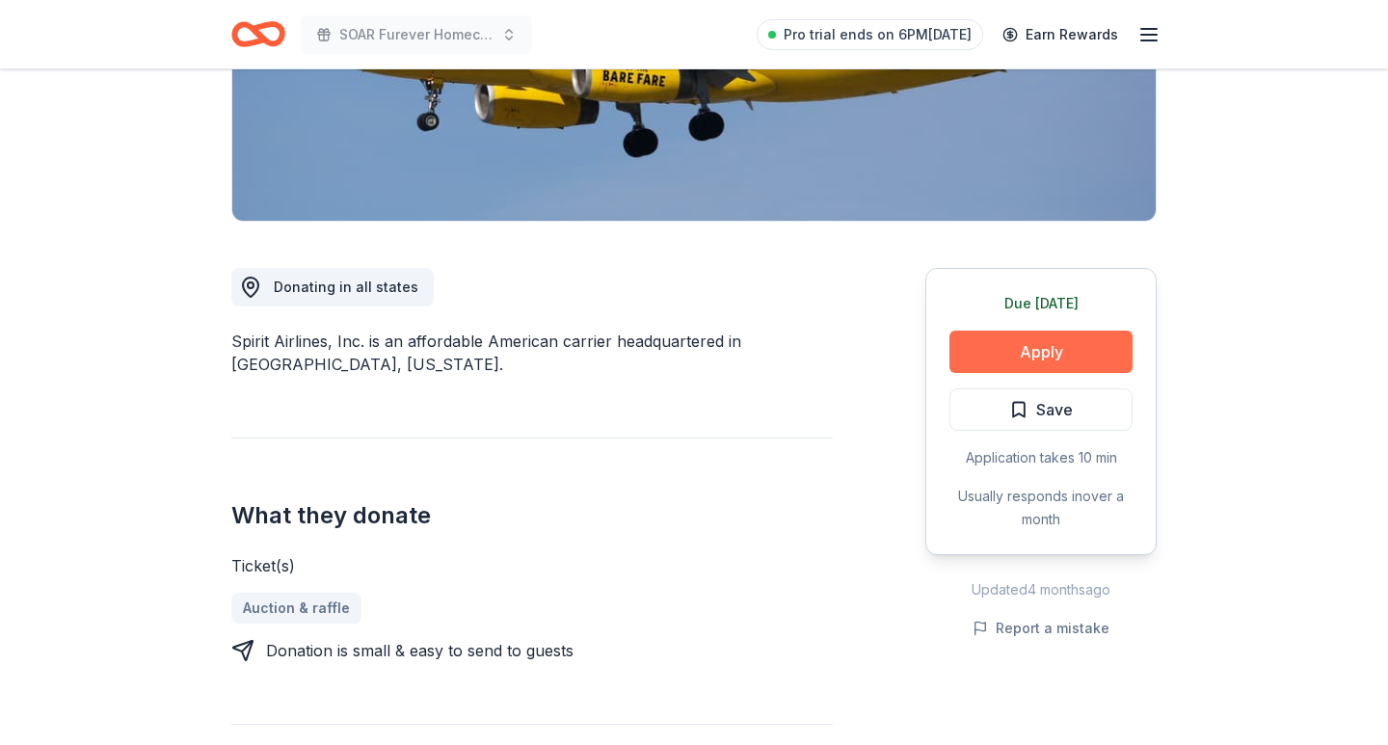
click at [1031, 351] on button "Apply" at bounding box center [1041, 352] width 183 height 42
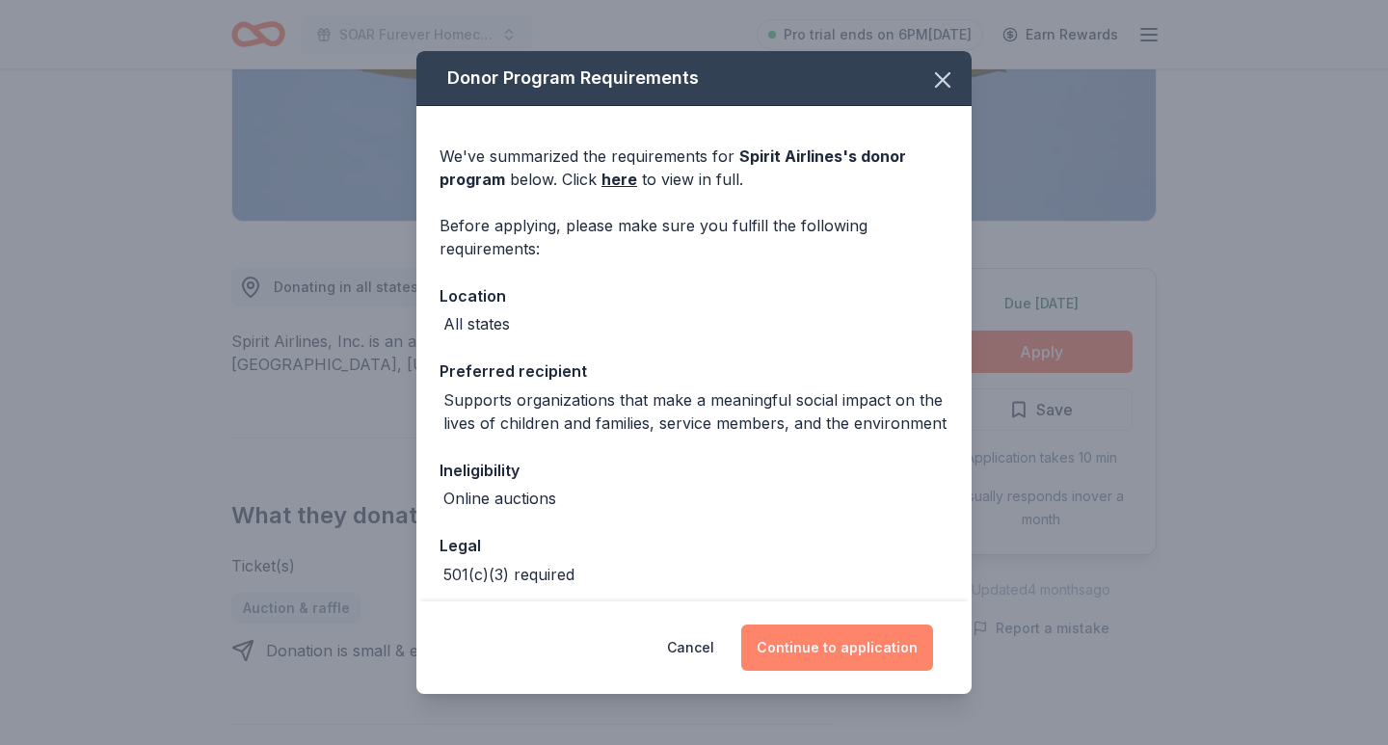
click at [816, 646] on button "Continue to application" at bounding box center [837, 648] width 192 height 46
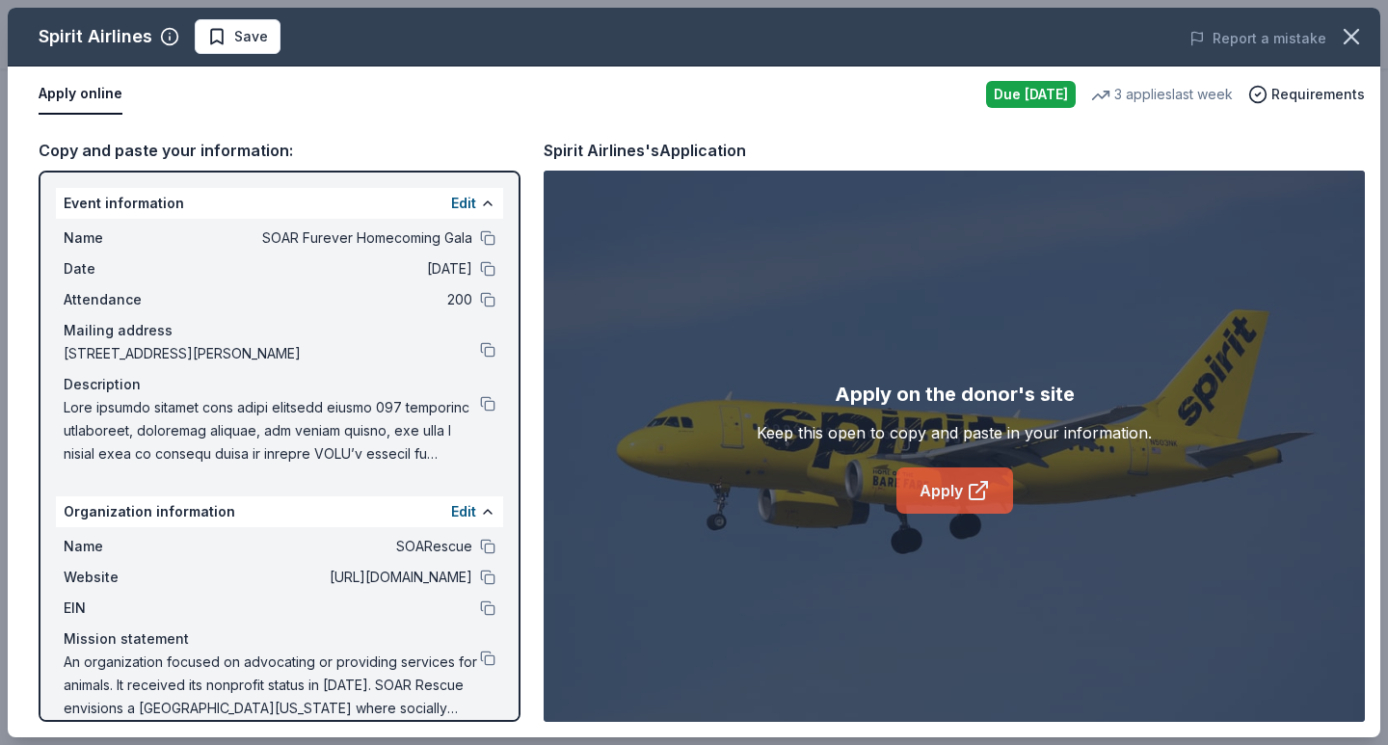
click at [939, 505] on link "Apply" at bounding box center [955, 491] width 117 height 46
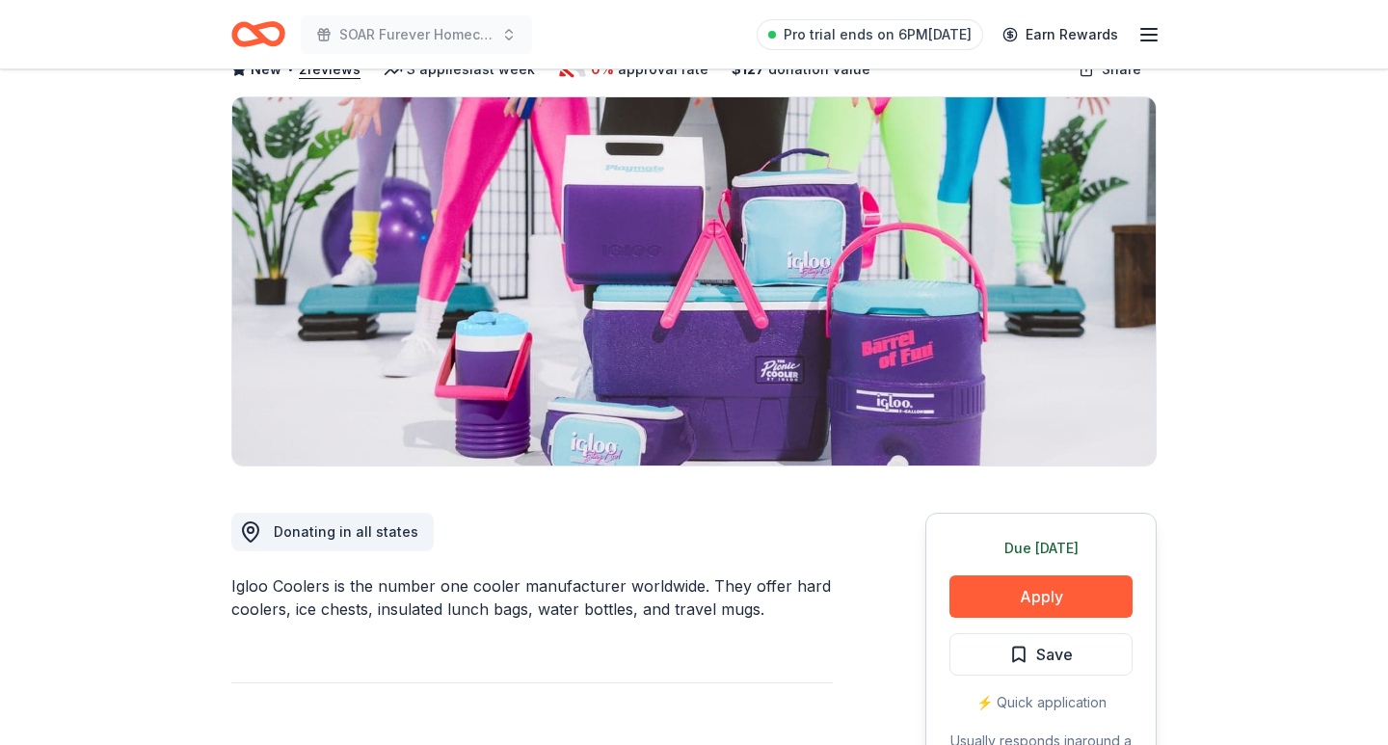
scroll to position [439, 0]
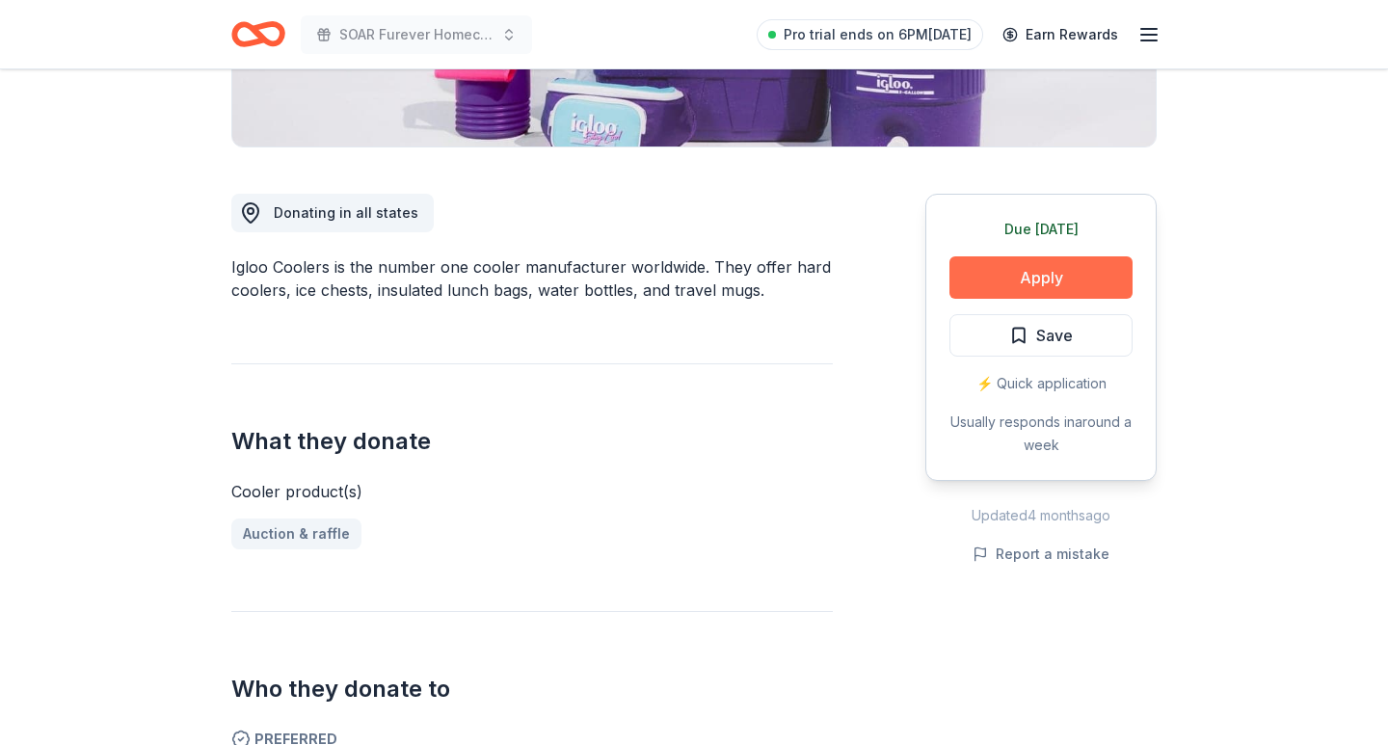
click at [1022, 256] on button "Apply" at bounding box center [1041, 277] width 183 height 42
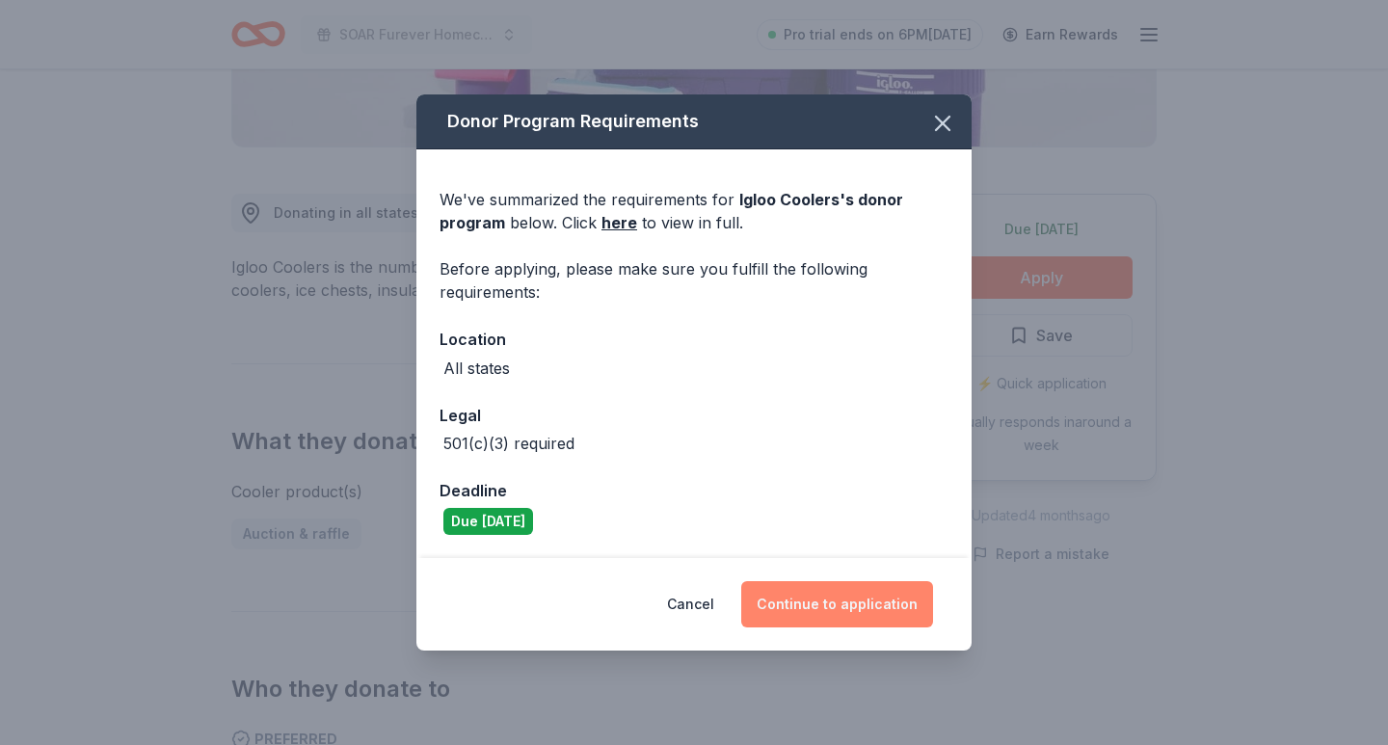
click at [847, 618] on button "Continue to application" at bounding box center [837, 604] width 192 height 46
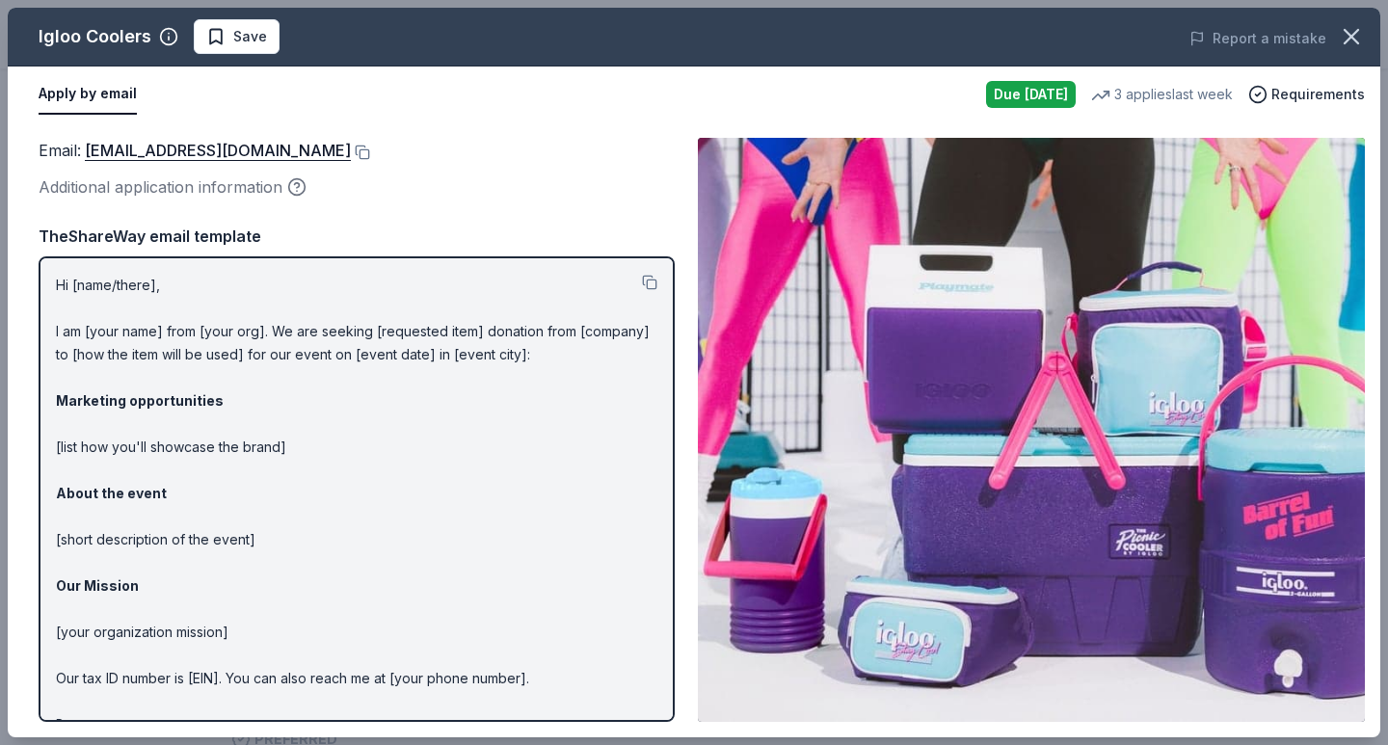
scroll to position [14, 0]
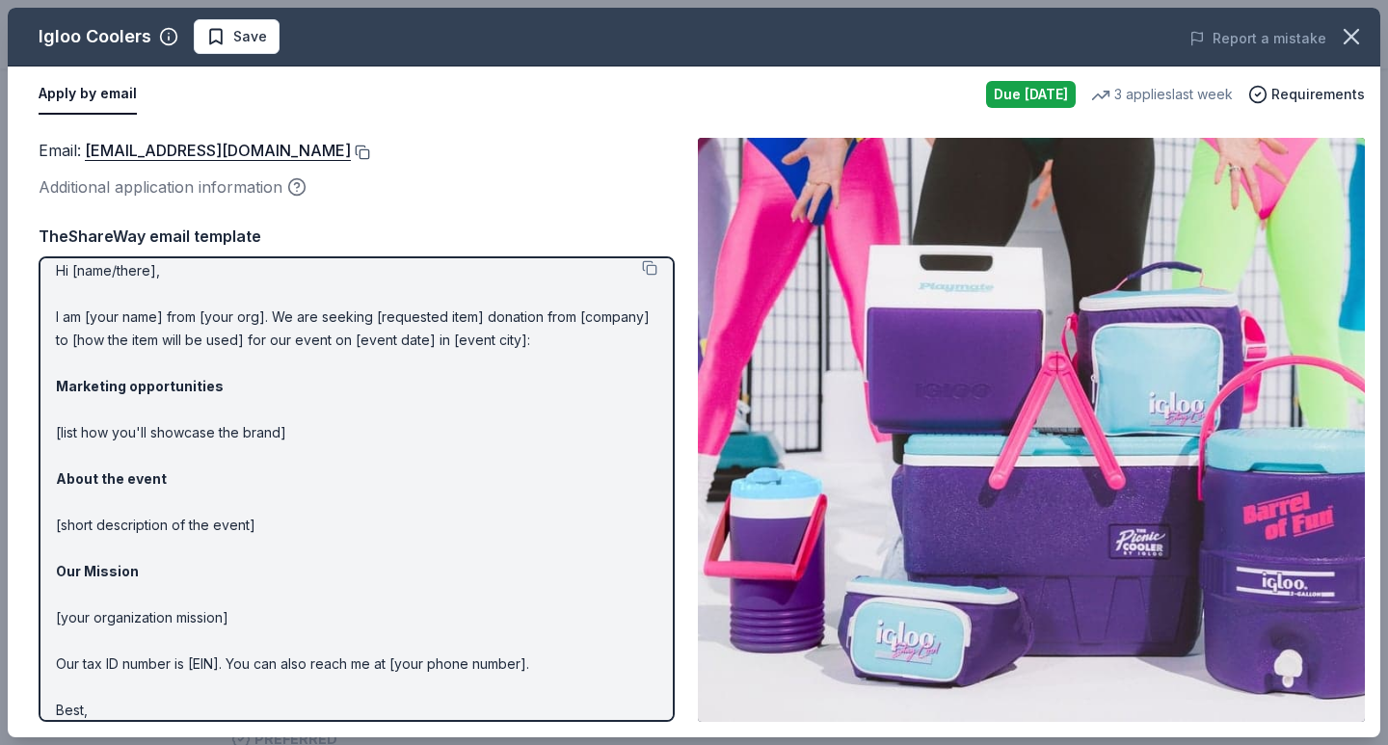
click at [351, 148] on button at bounding box center [360, 152] width 19 height 15
click at [1348, 40] on icon "button" at bounding box center [1351, 36] width 13 height 13
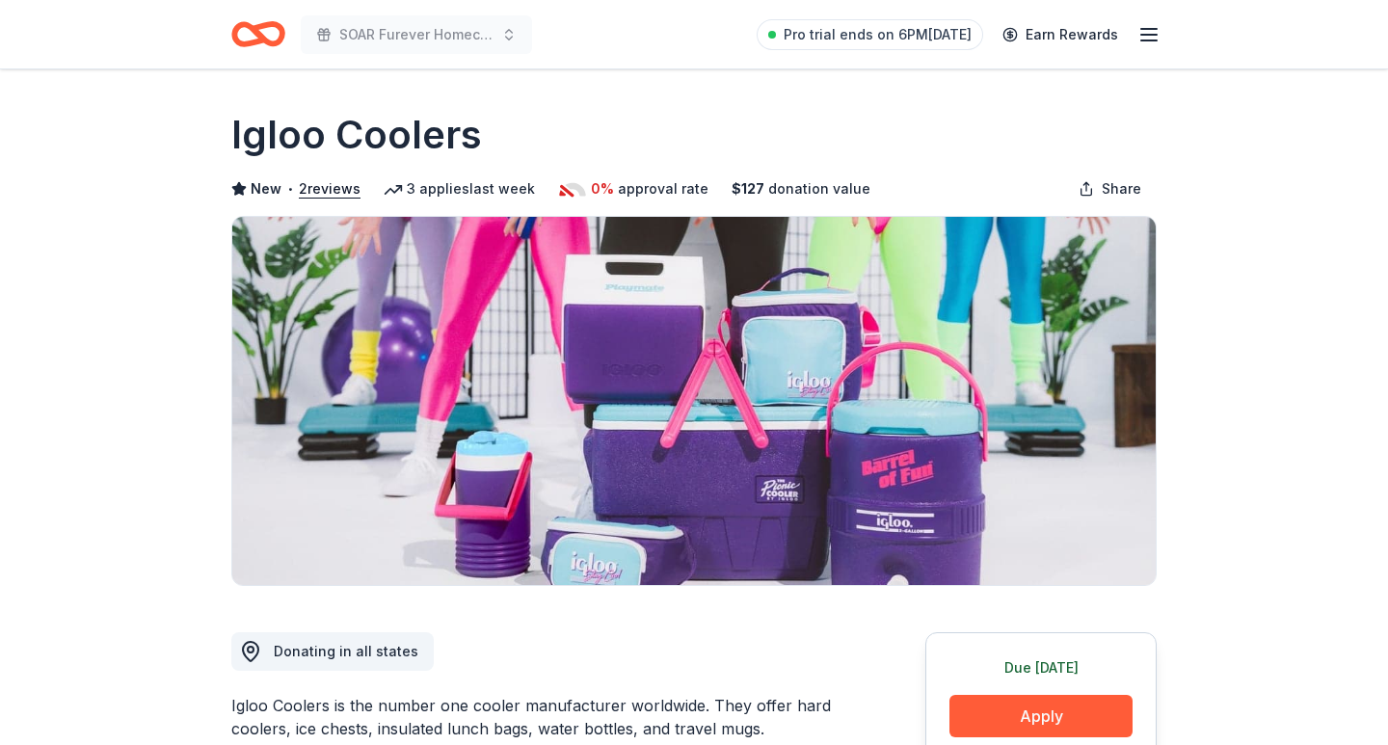
scroll to position [0, 0]
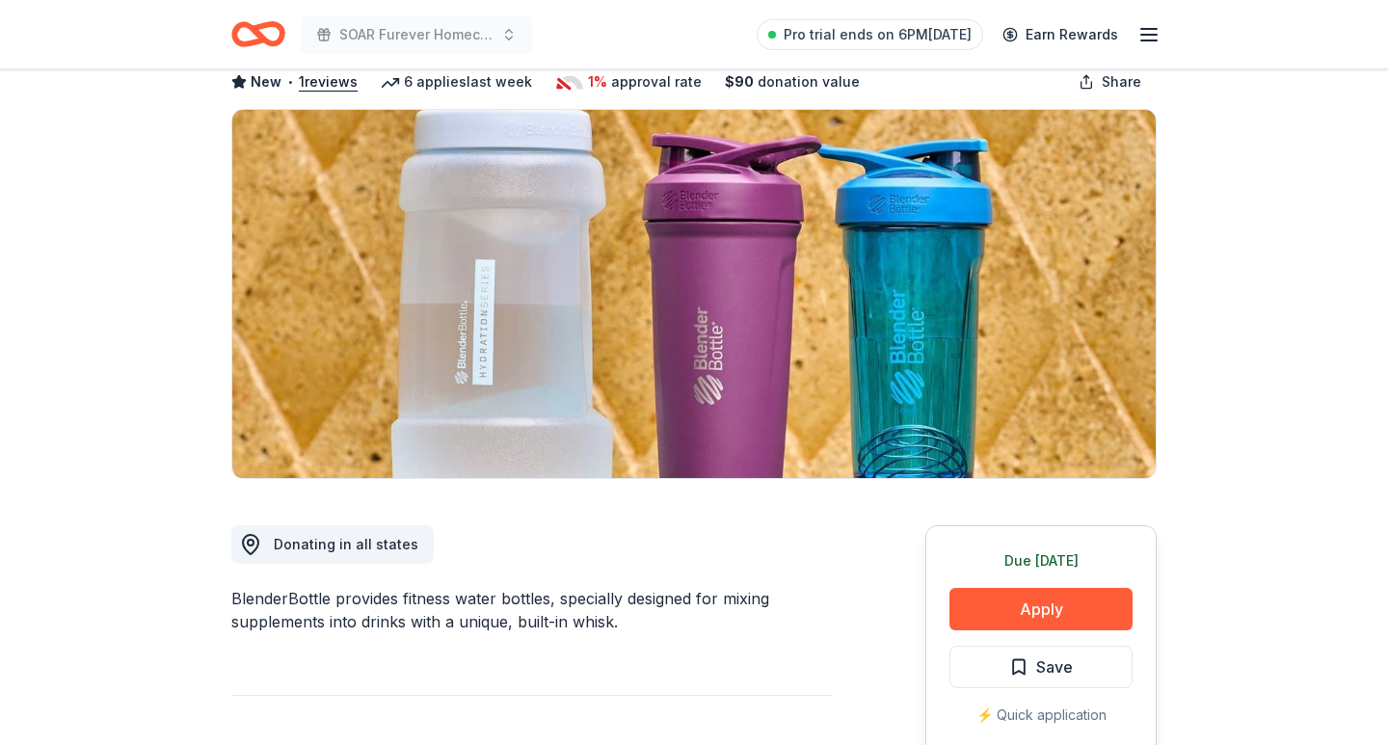
scroll to position [368, 0]
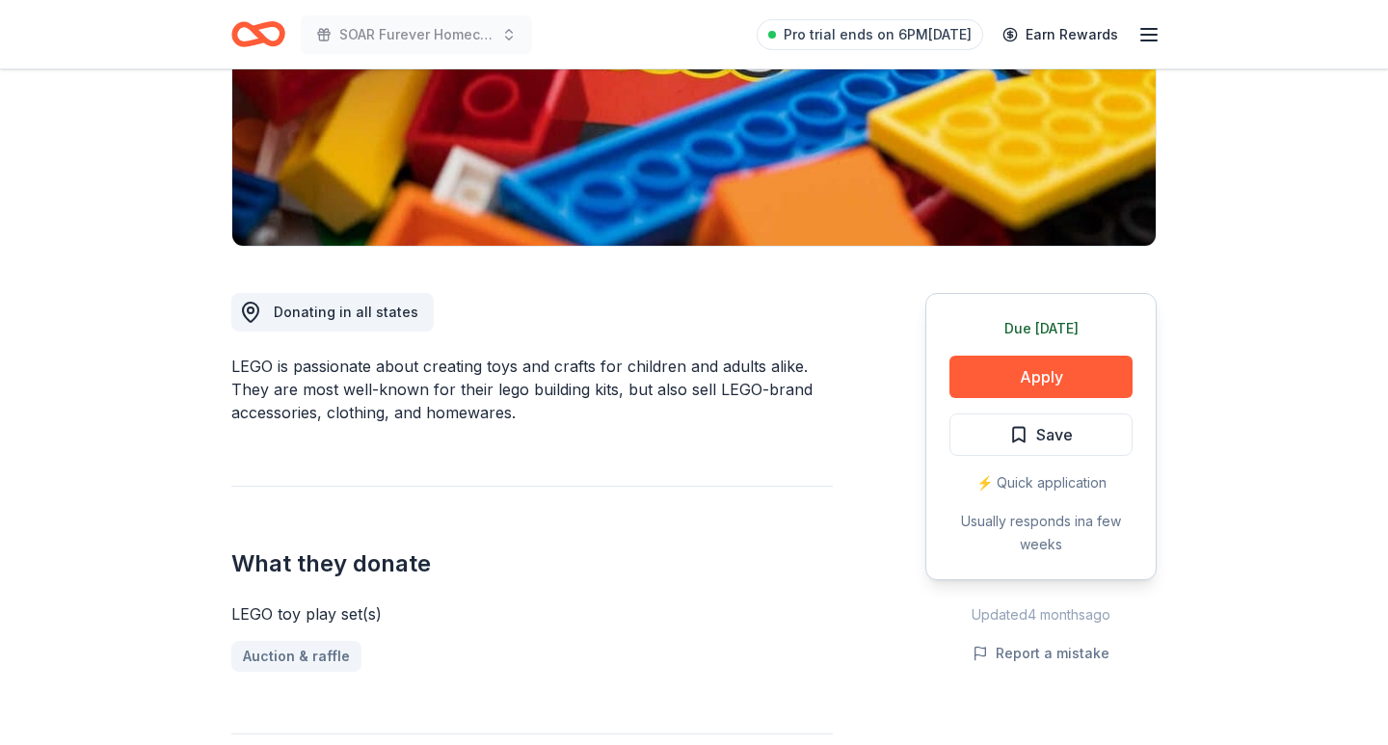
scroll to position [372, 0]
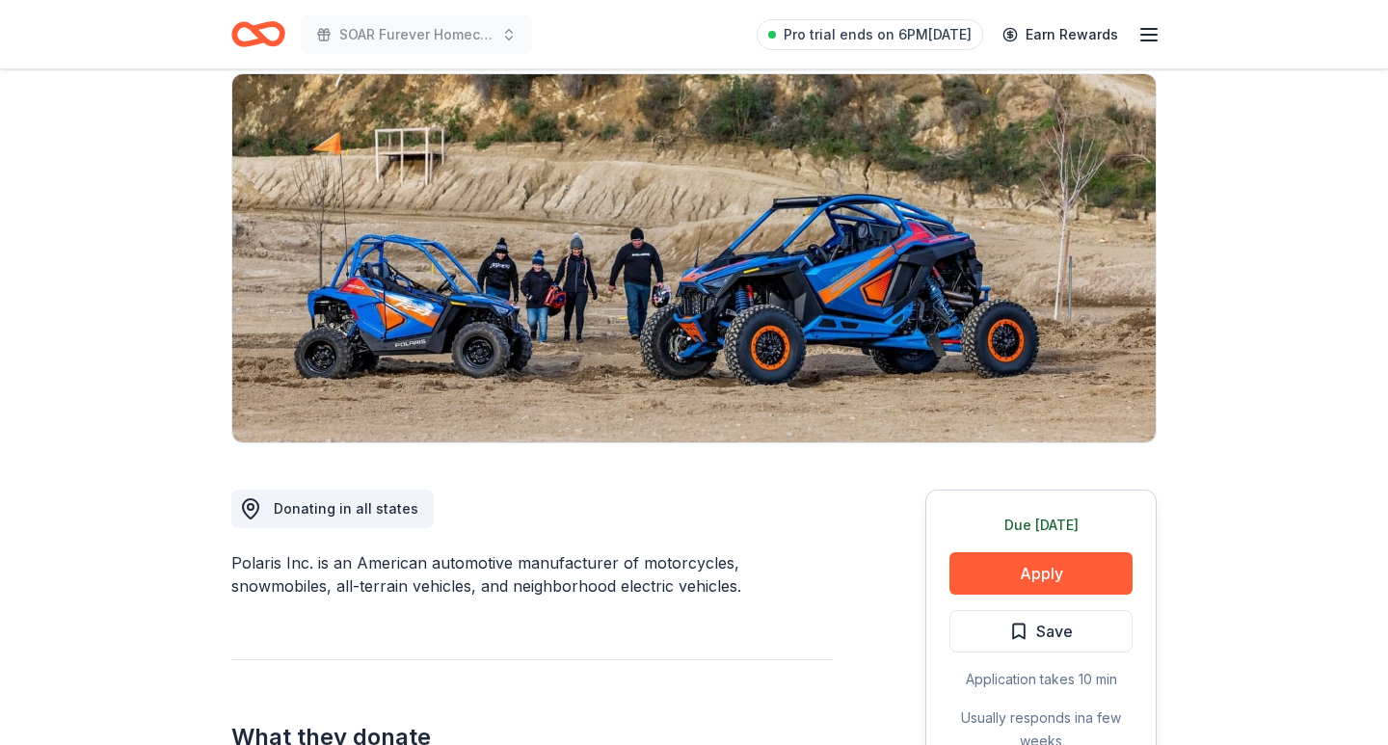
scroll to position [181, 0]
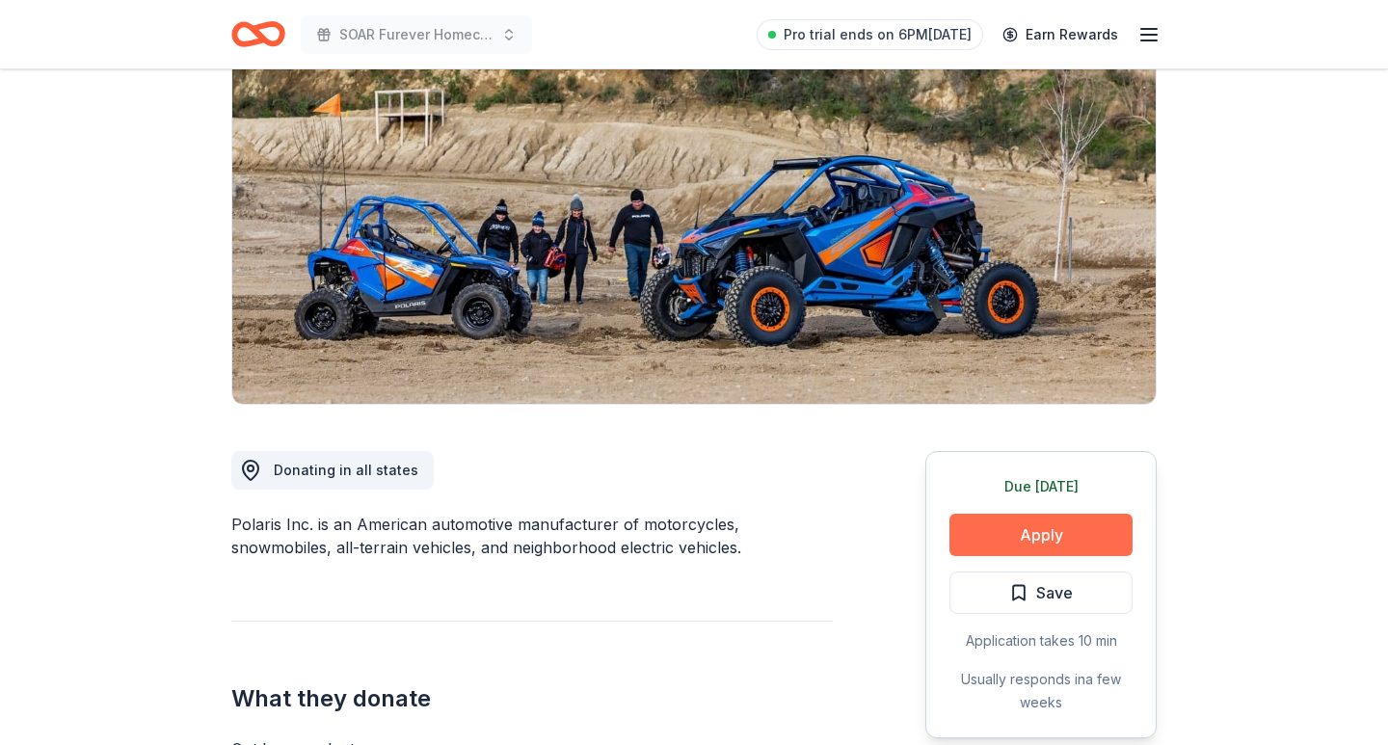
click at [980, 521] on button "Apply" at bounding box center [1041, 535] width 183 height 42
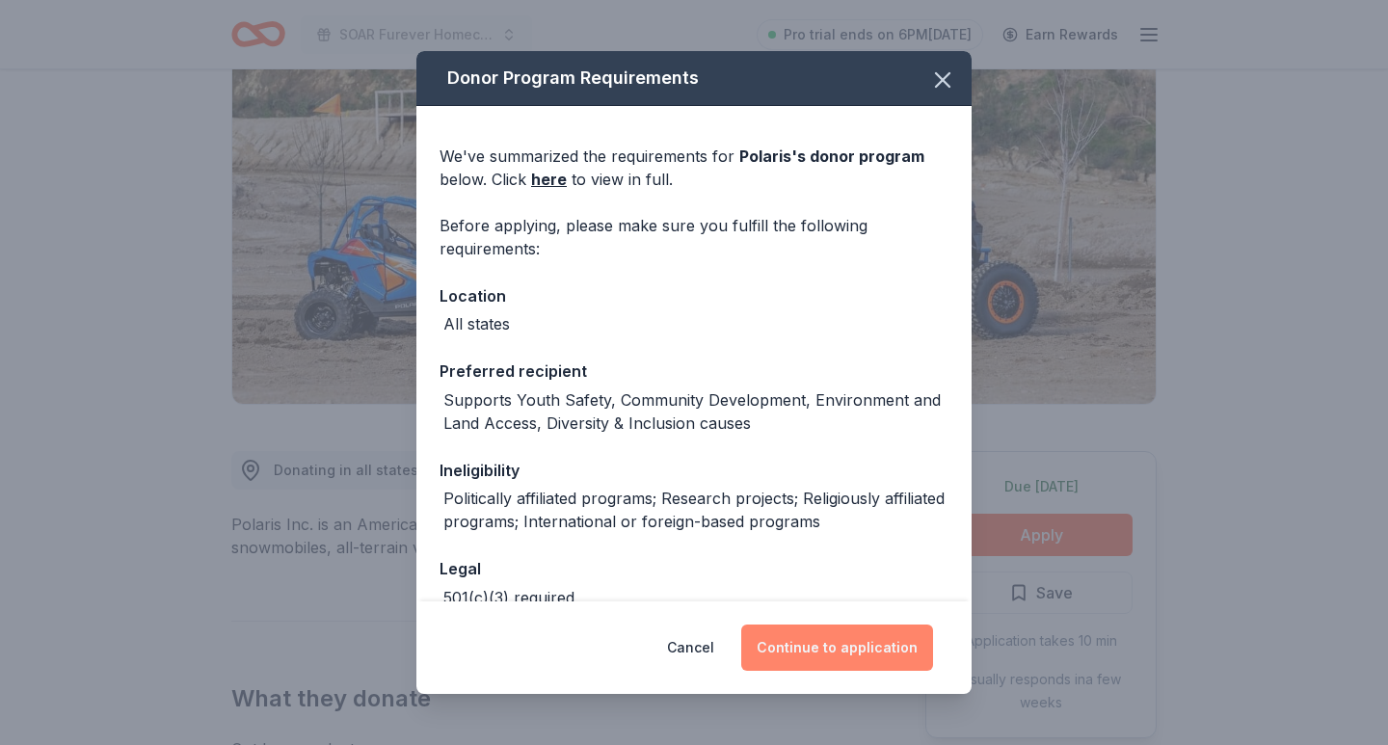
click at [860, 662] on button "Continue to application" at bounding box center [837, 648] width 192 height 46
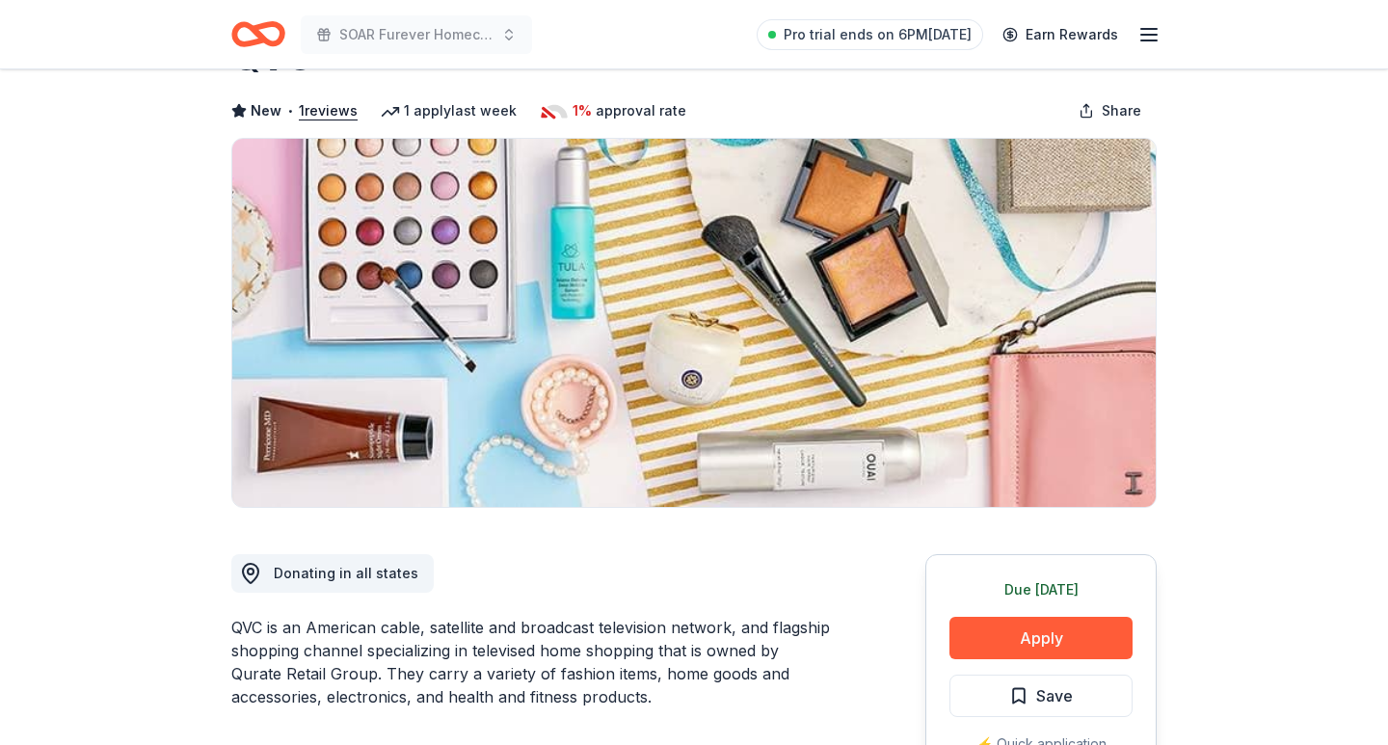
scroll to position [374, 0]
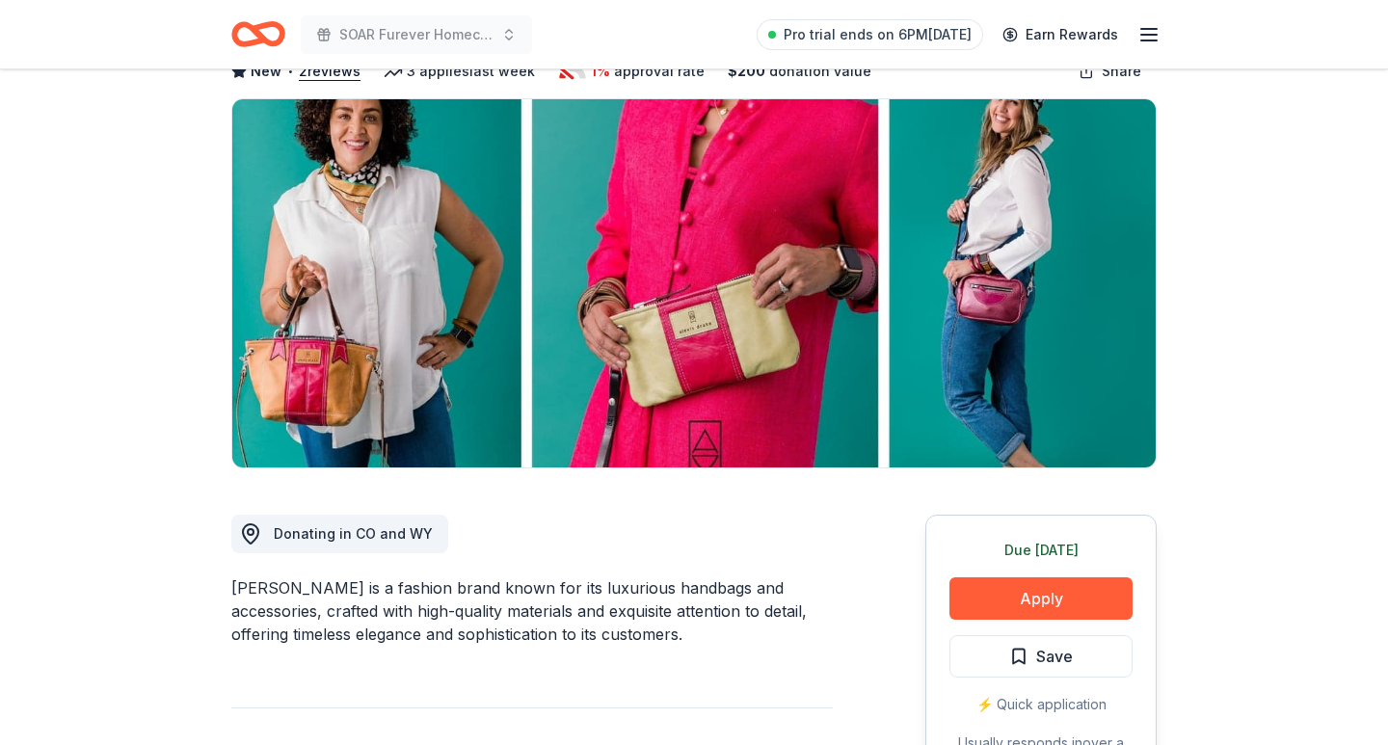
scroll to position [294, 0]
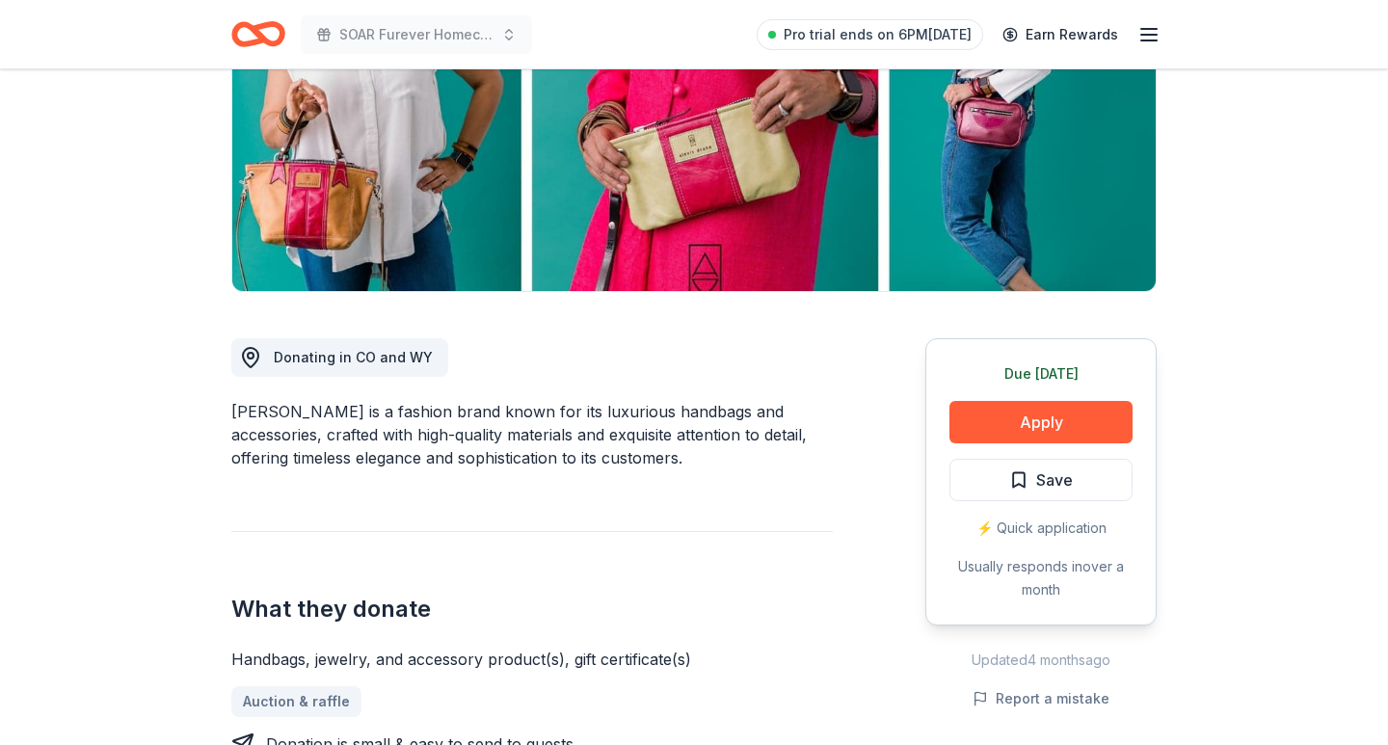
click at [830, 390] on div "Donating in CO and WY Alexis Drake is a fashion brand known for its luxurious h…" at bounding box center [532, 651] width 602 height 719
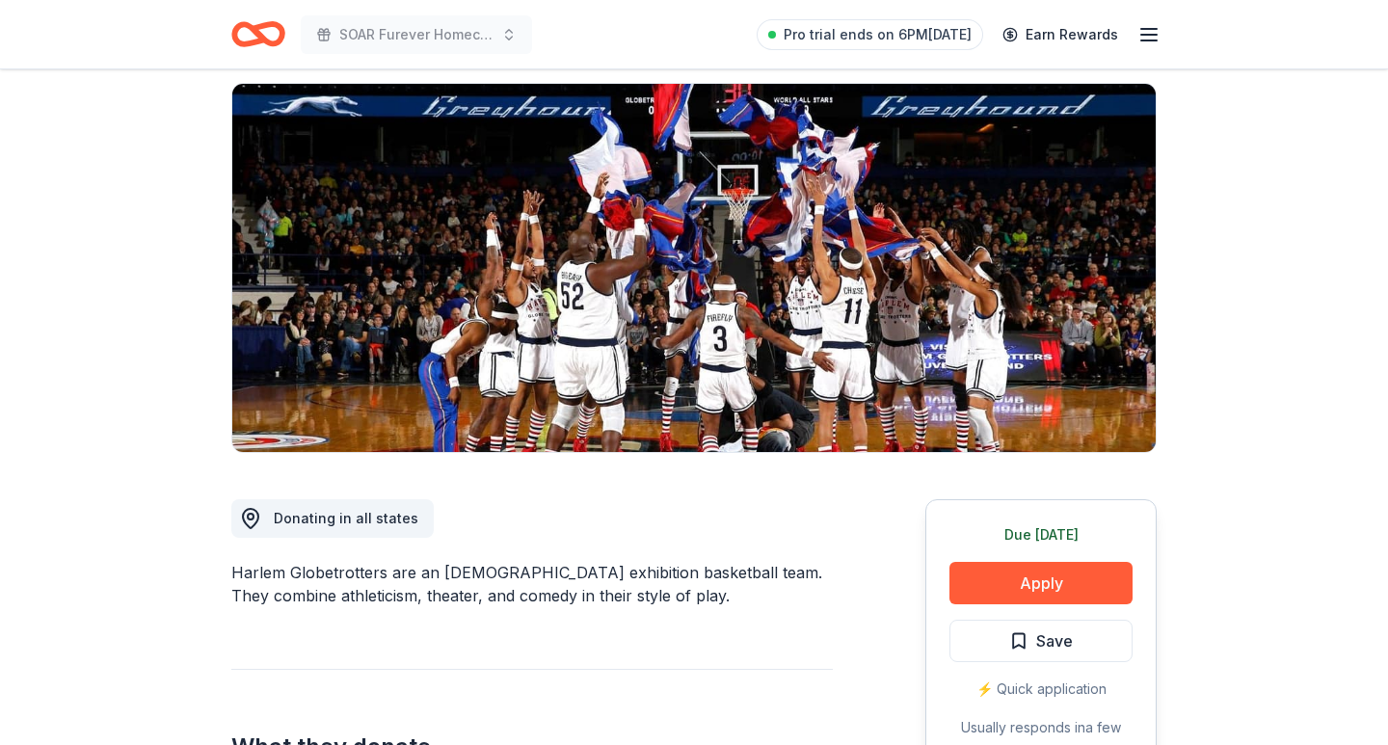
scroll to position [137, 0]
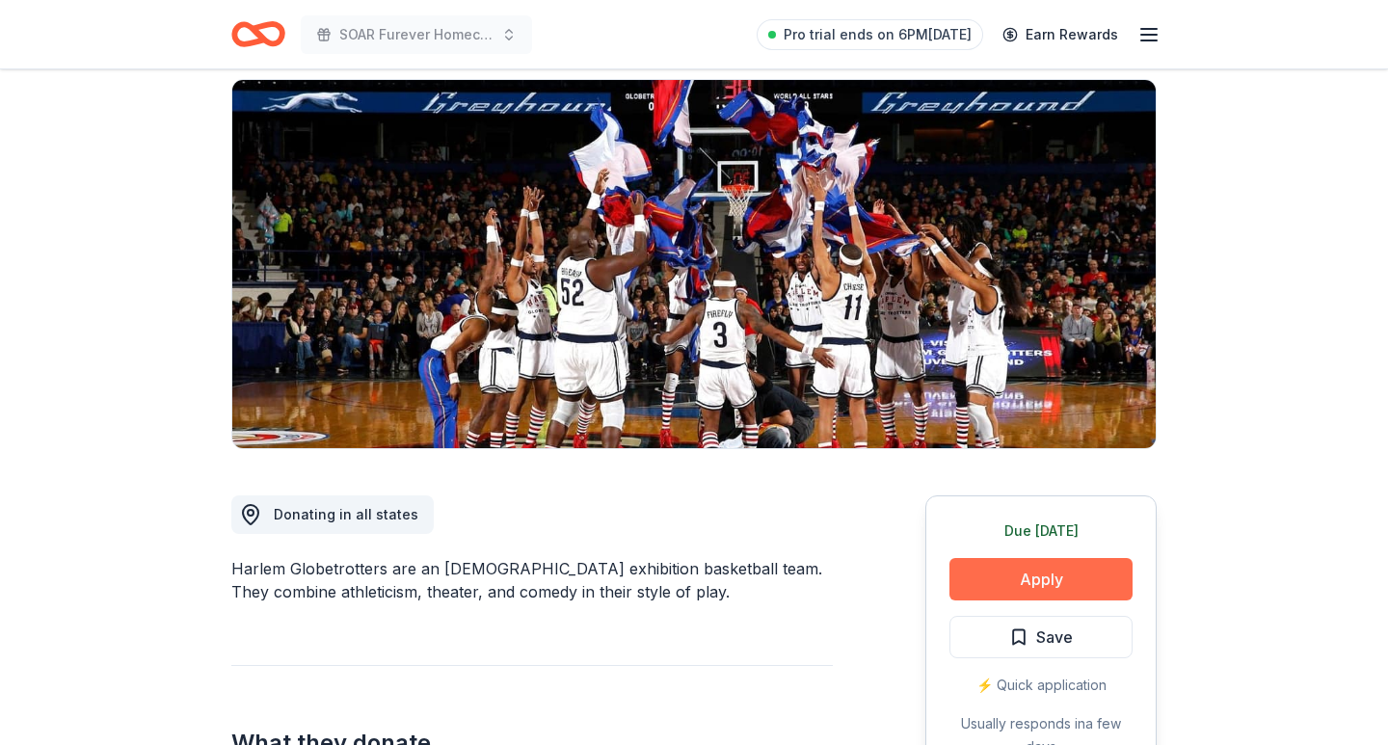
click at [980, 576] on button "Apply" at bounding box center [1041, 579] width 183 height 42
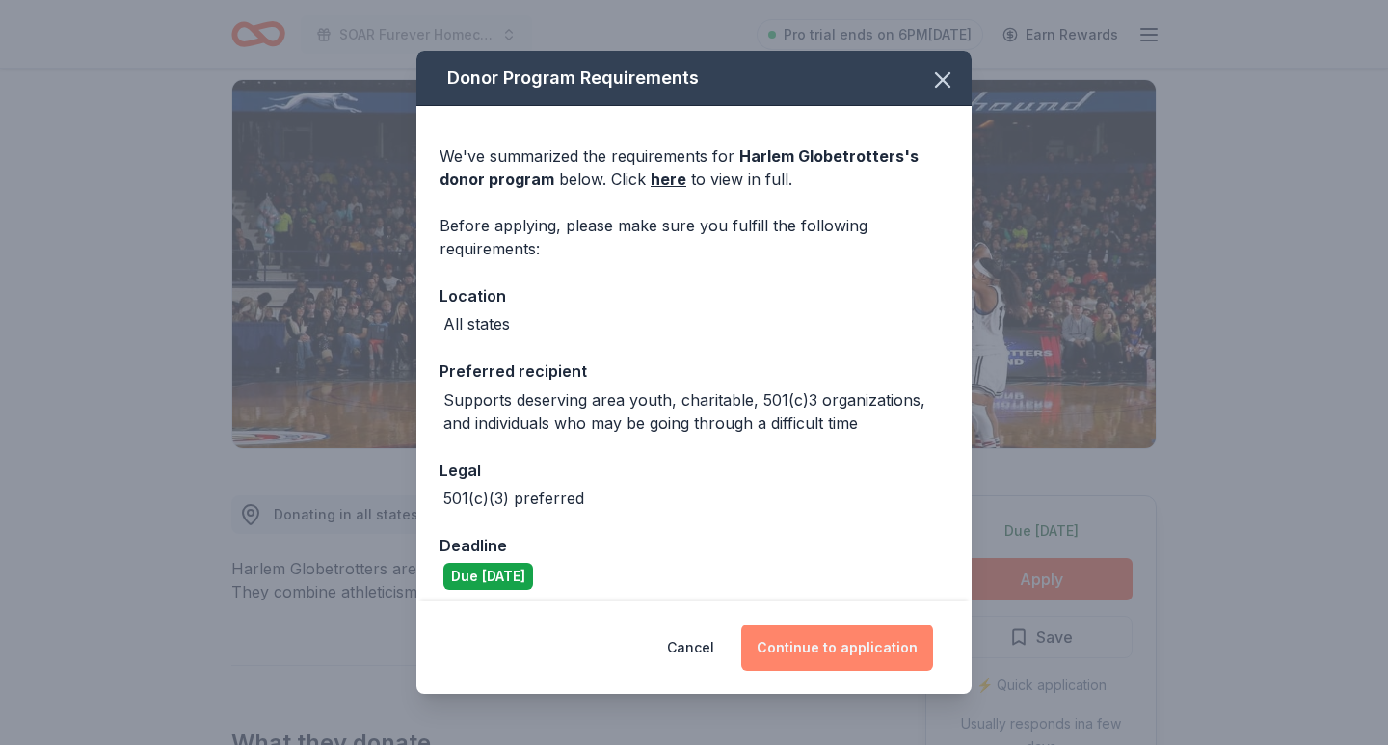
click at [866, 665] on button "Continue to application" at bounding box center [837, 648] width 192 height 46
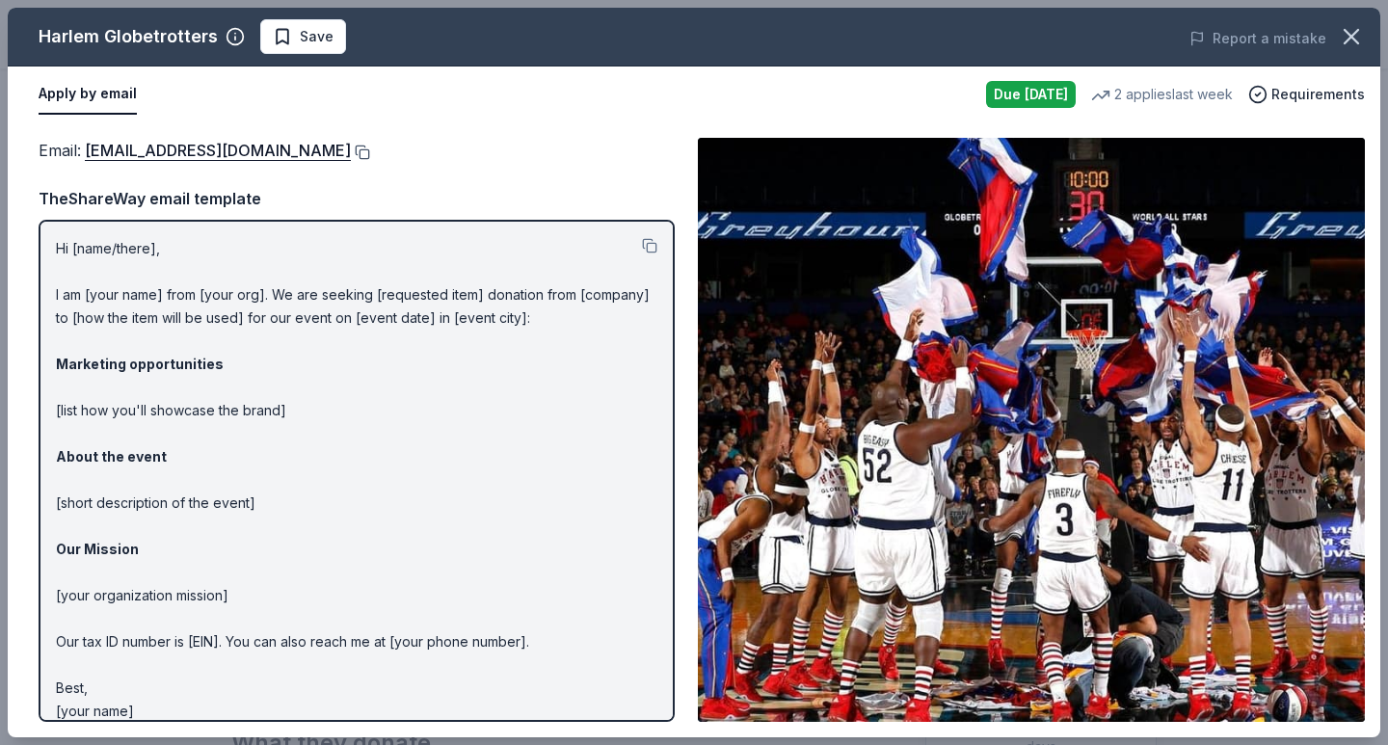
click at [351, 158] on button at bounding box center [360, 152] width 19 height 15
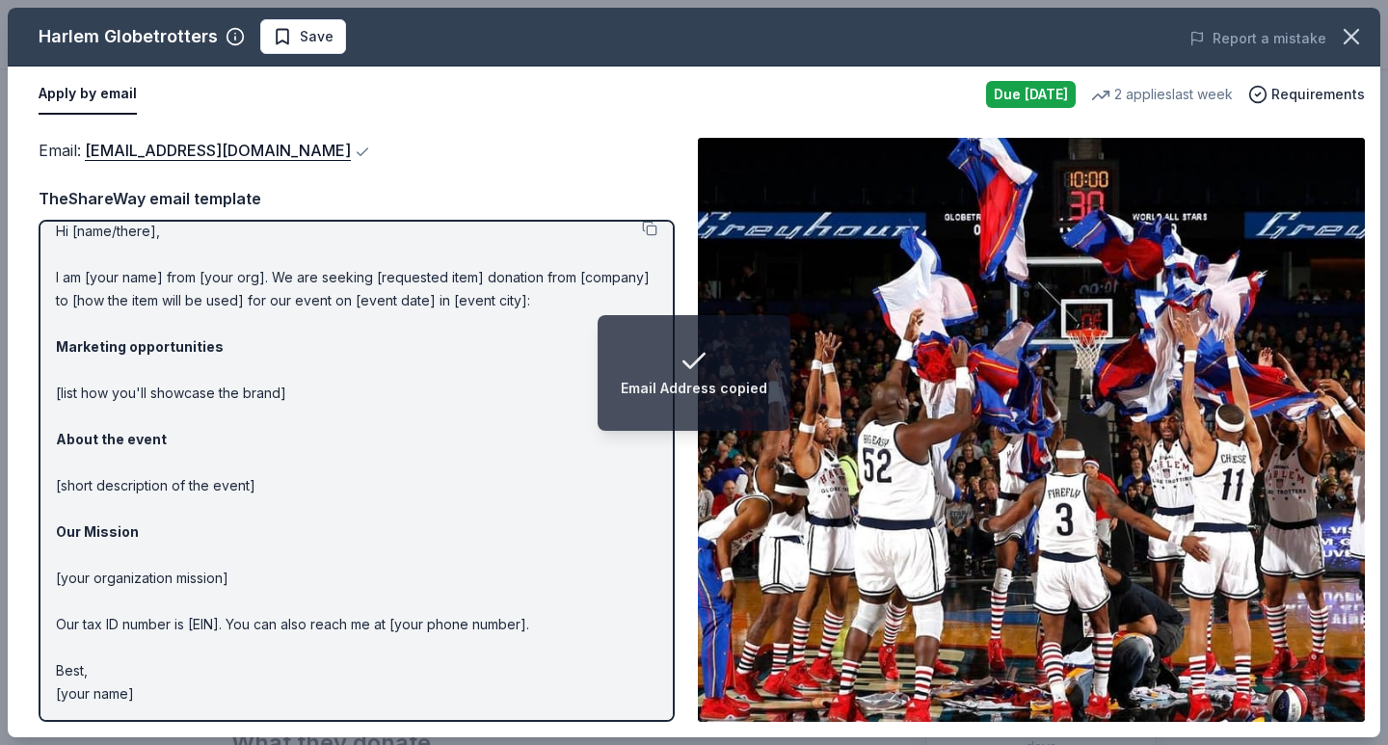
scroll to position [17, 0]
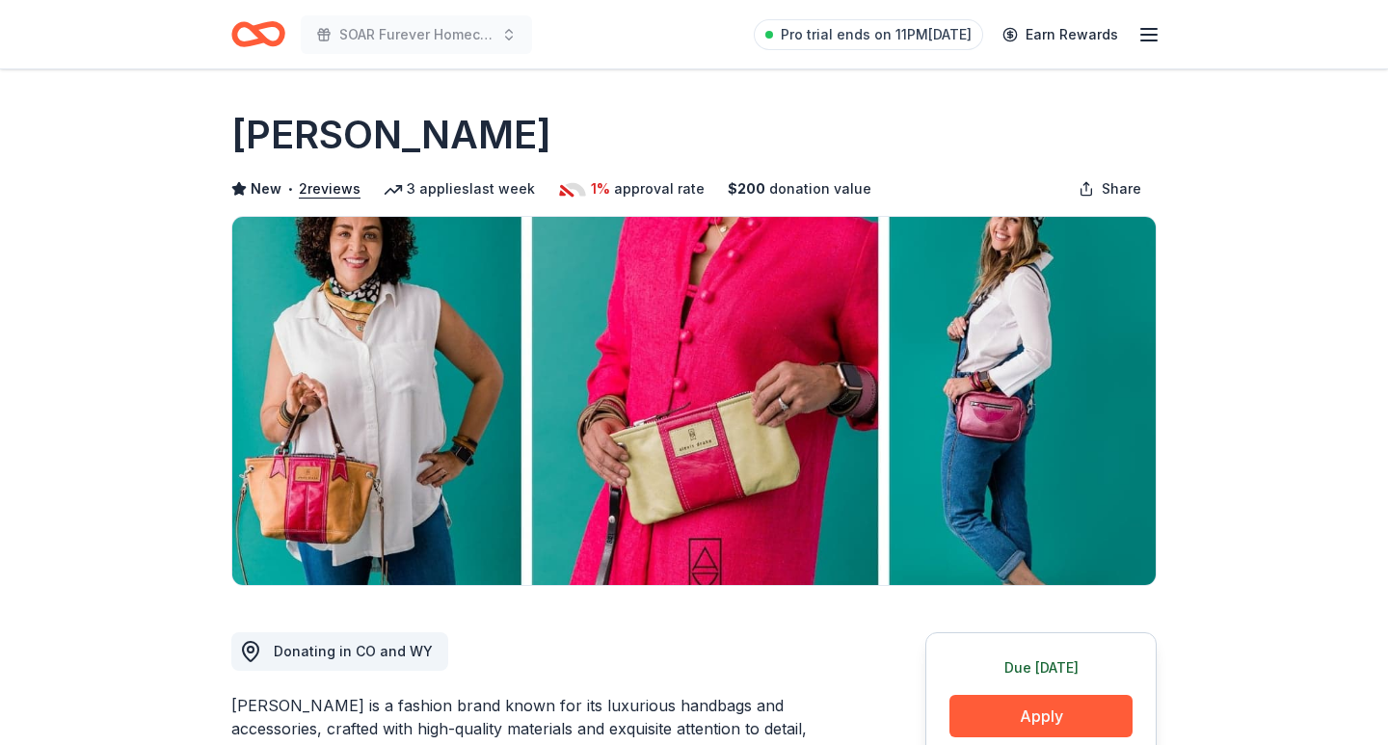
scroll to position [294, 0]
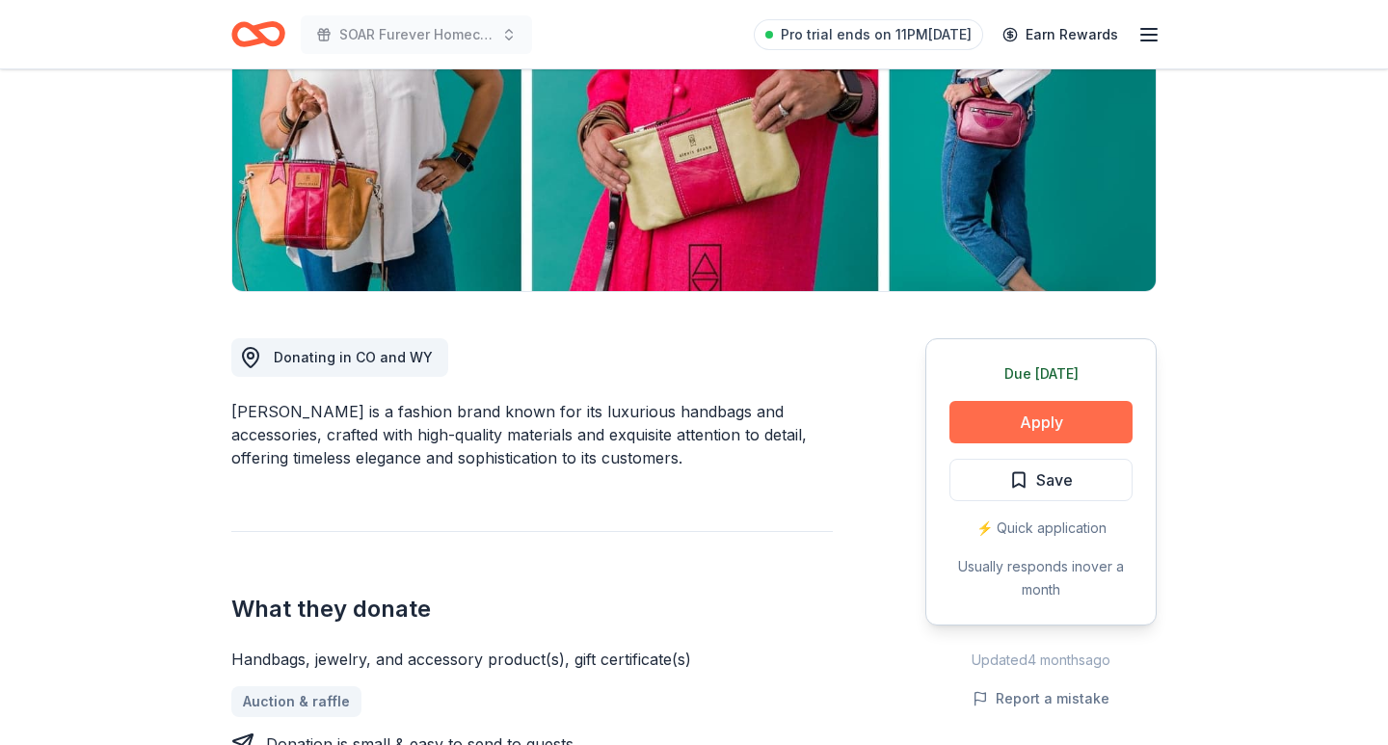
click at [1062, 433] on button "Apply" at bounding box center [1041, 422] width 183 height 42
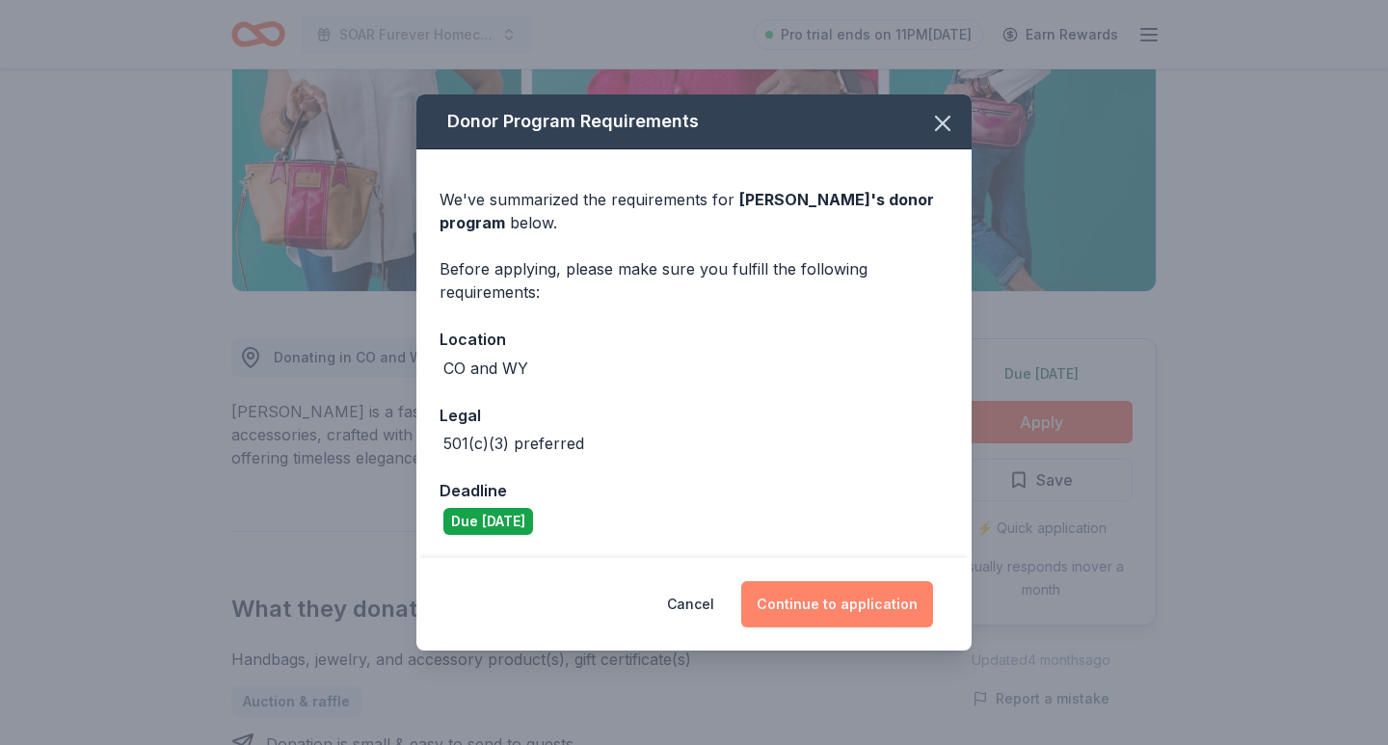
click at [820, 589] on button "Continue to application" at bounding box center [837, 604] width 192 height 46
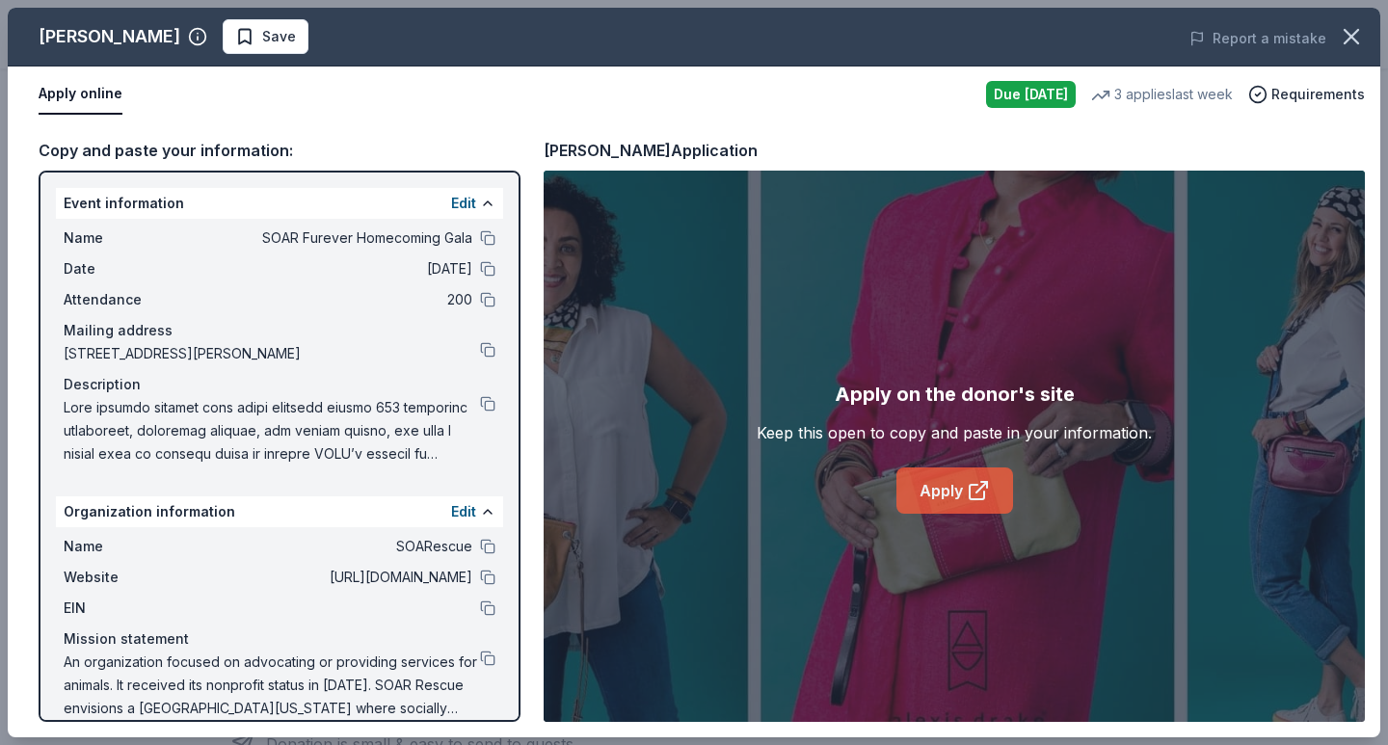
click at [932, 475] on link "Apply" at bounding box center [955, 491] width 117 height 46
click at [491, 237] on button at bounding box center [487, 237] width 15 height 15
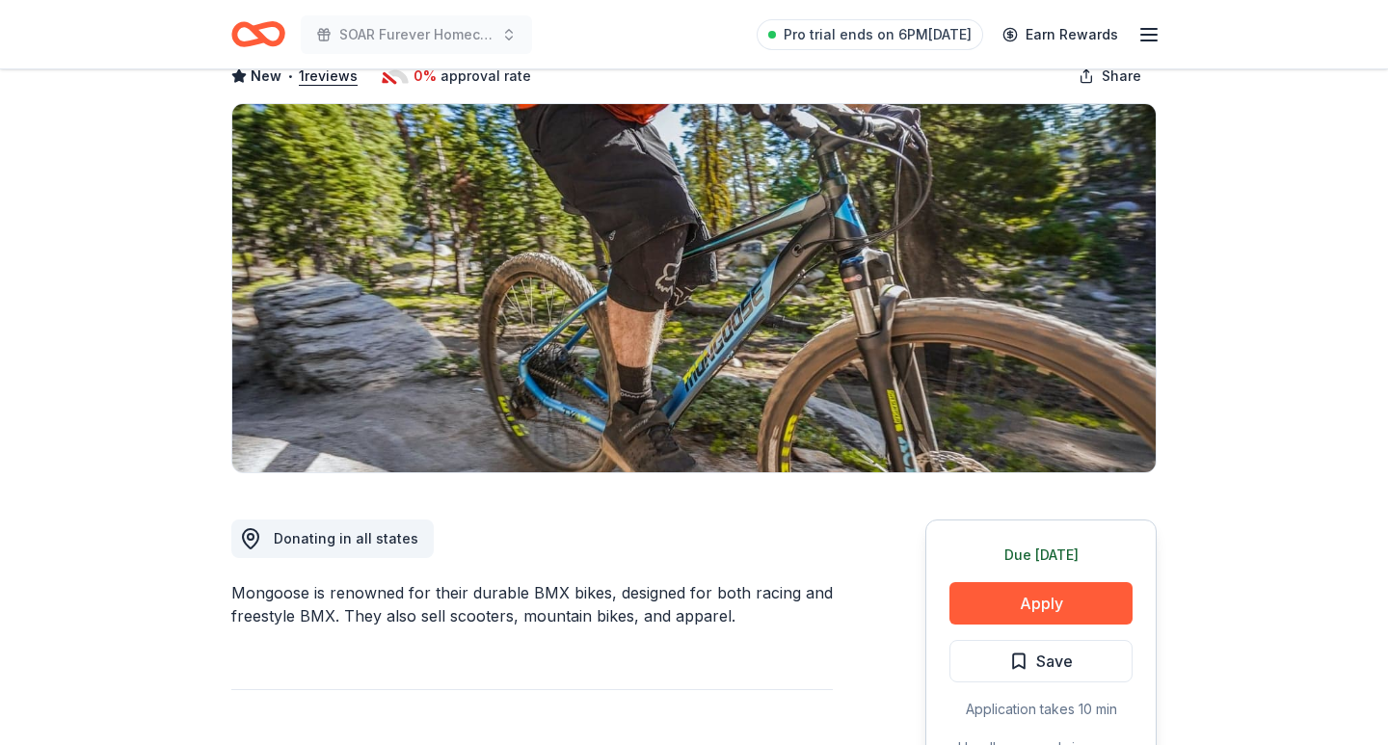
scroll to position [163, 0]
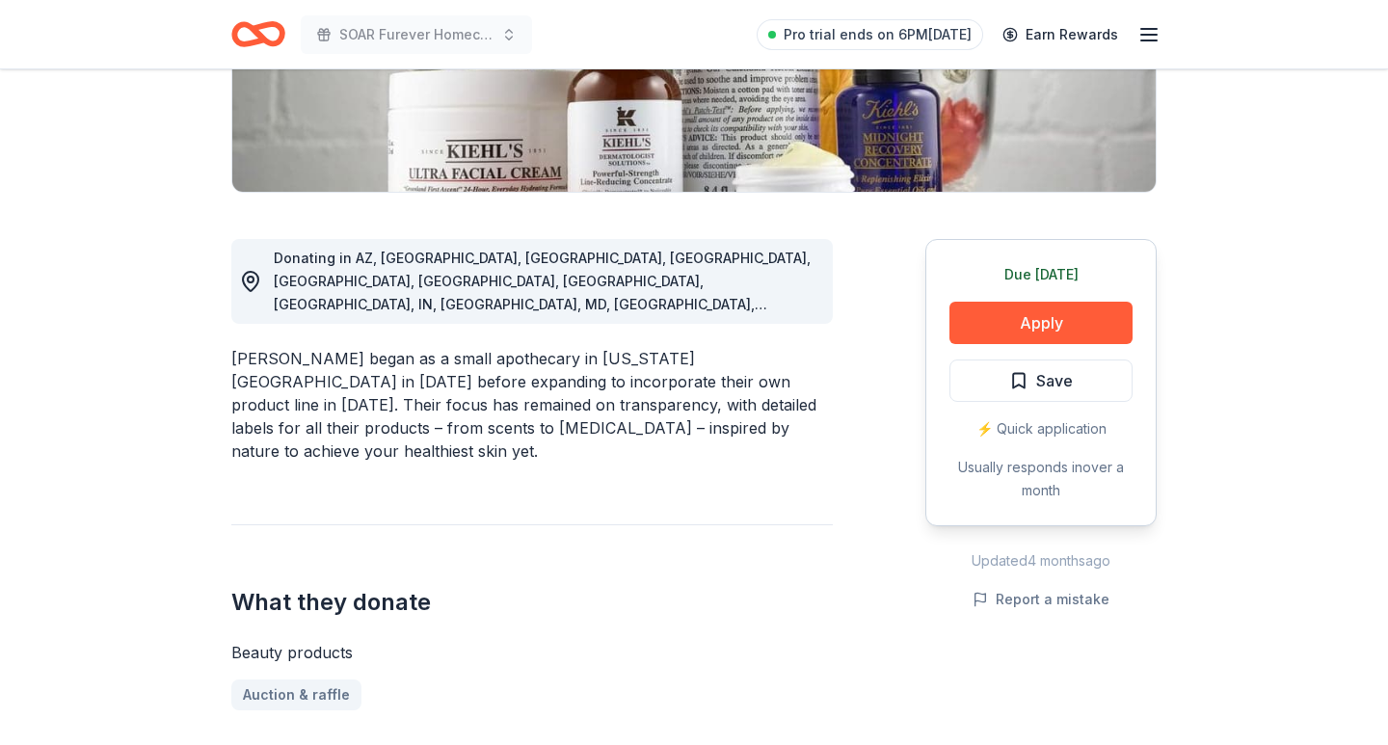
scroll to position [418, 0]
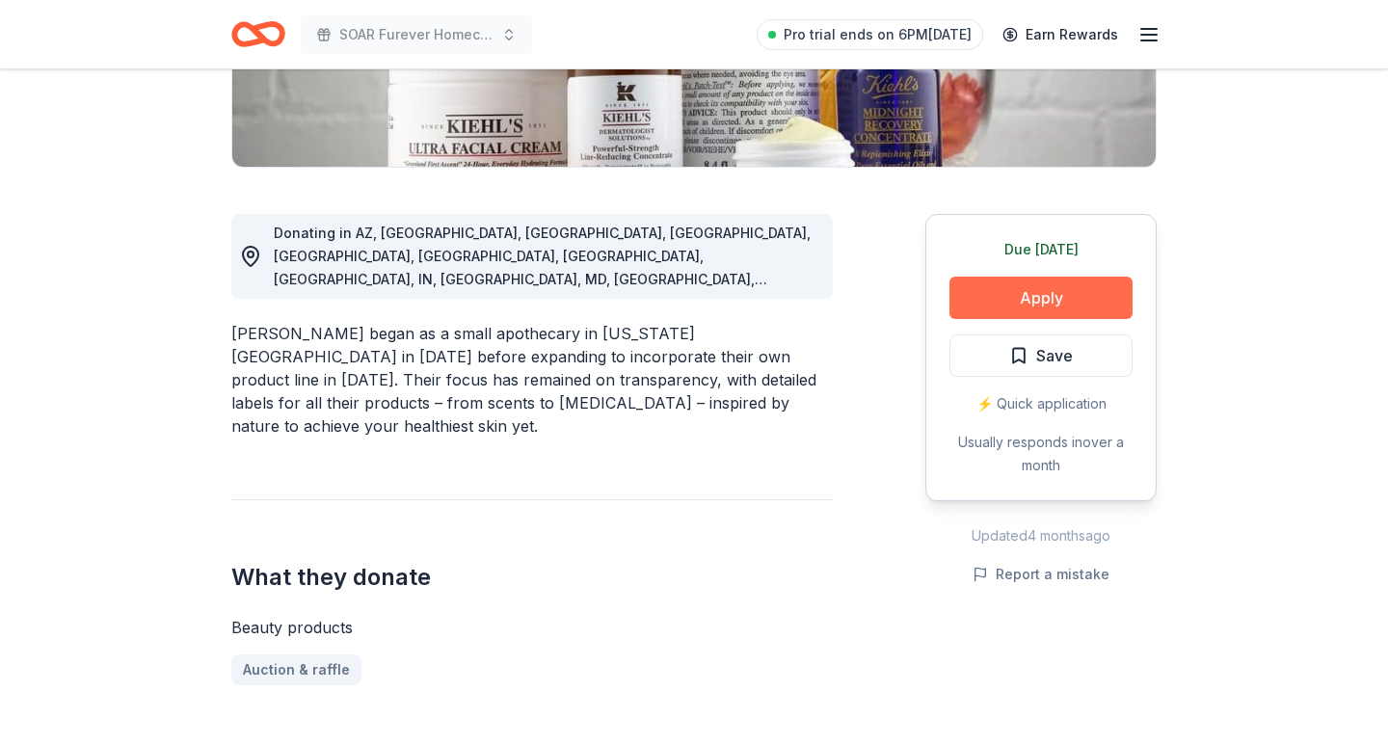
click at [1066, 301] on button "Apply" at bounding box center [1041, 298] width 183 height 42
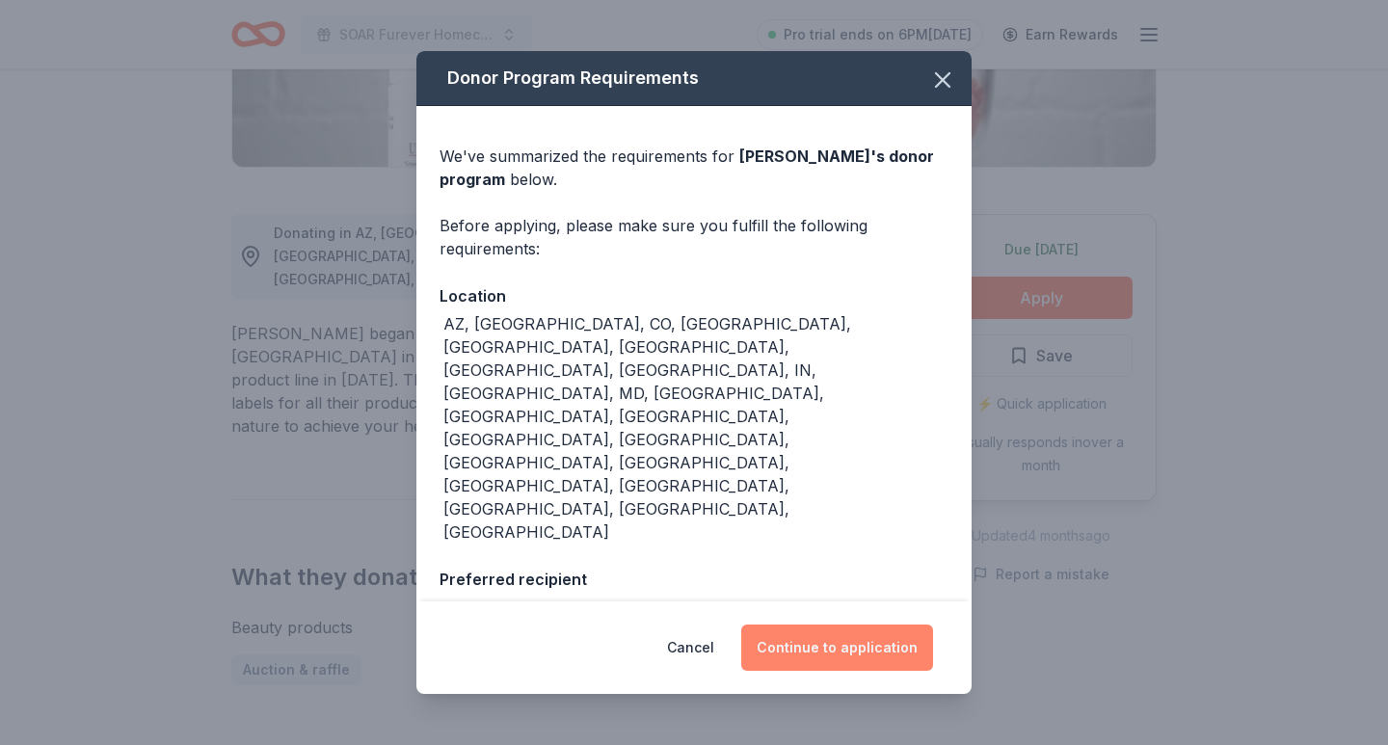
click at [821, 642] on button "Continue to application" at bounding box center [837, 648] width 192 height 46
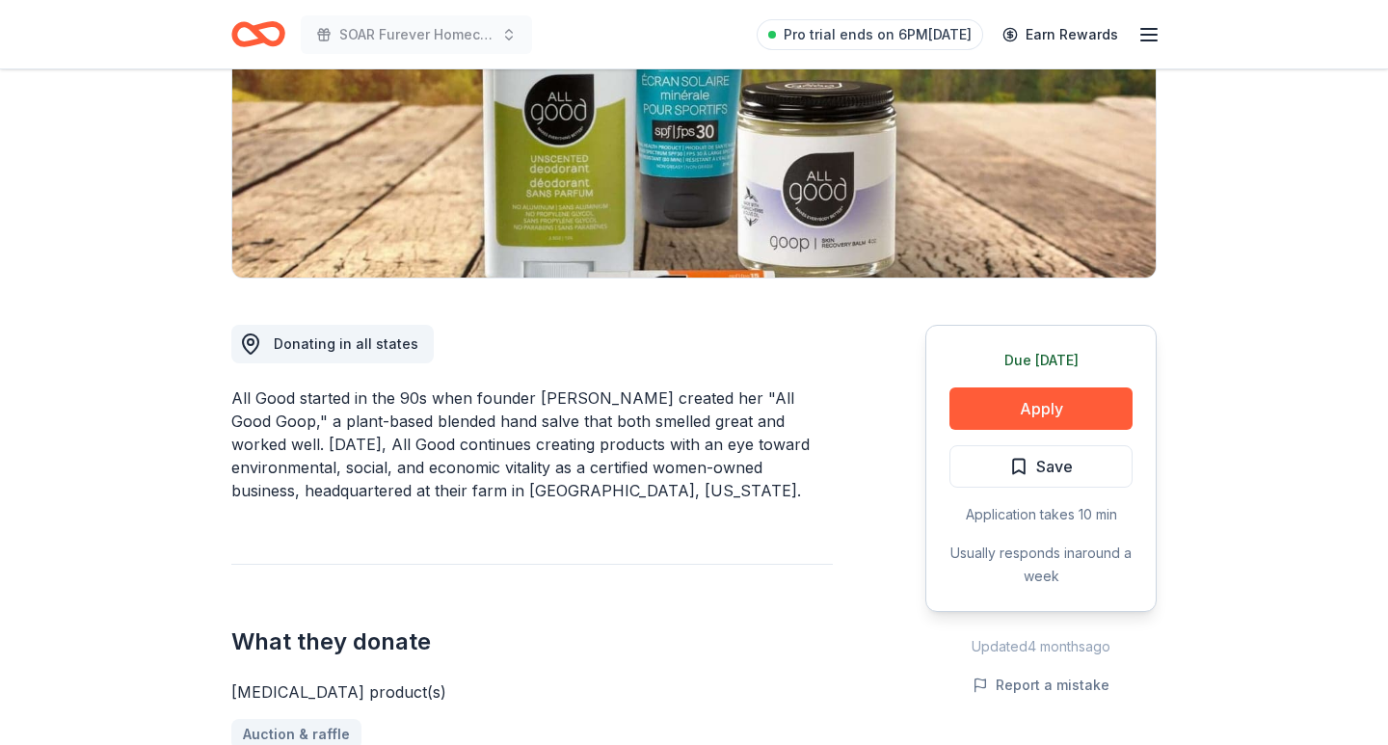
scroll to position [352, 0]
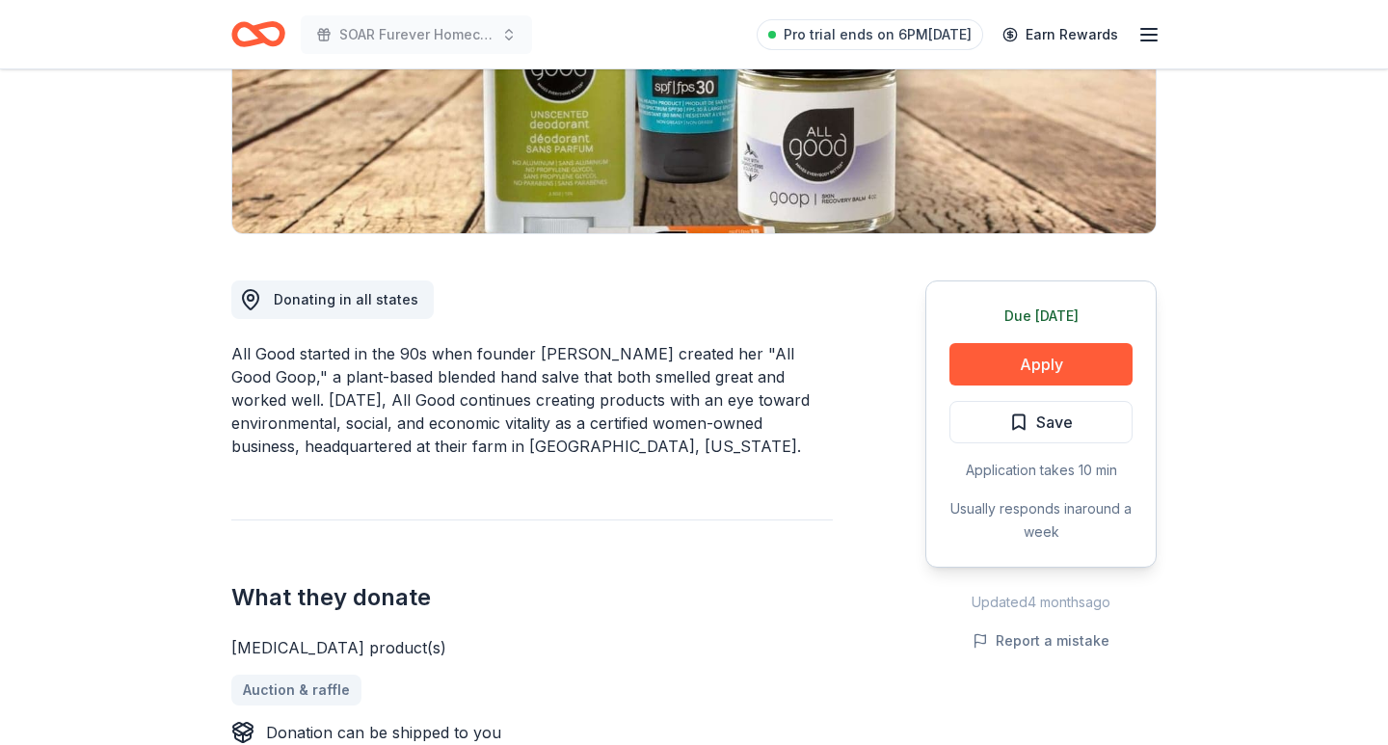
click at [1091, 387] on div "Due [DATE] Apply Save Application takes 10 min Usually responds in around a week" at bounding box center [1041, 424] width 231 height 287
click at [1081, 365] on button "Apply" at bounding box center [1041, 364] width 183 height 42
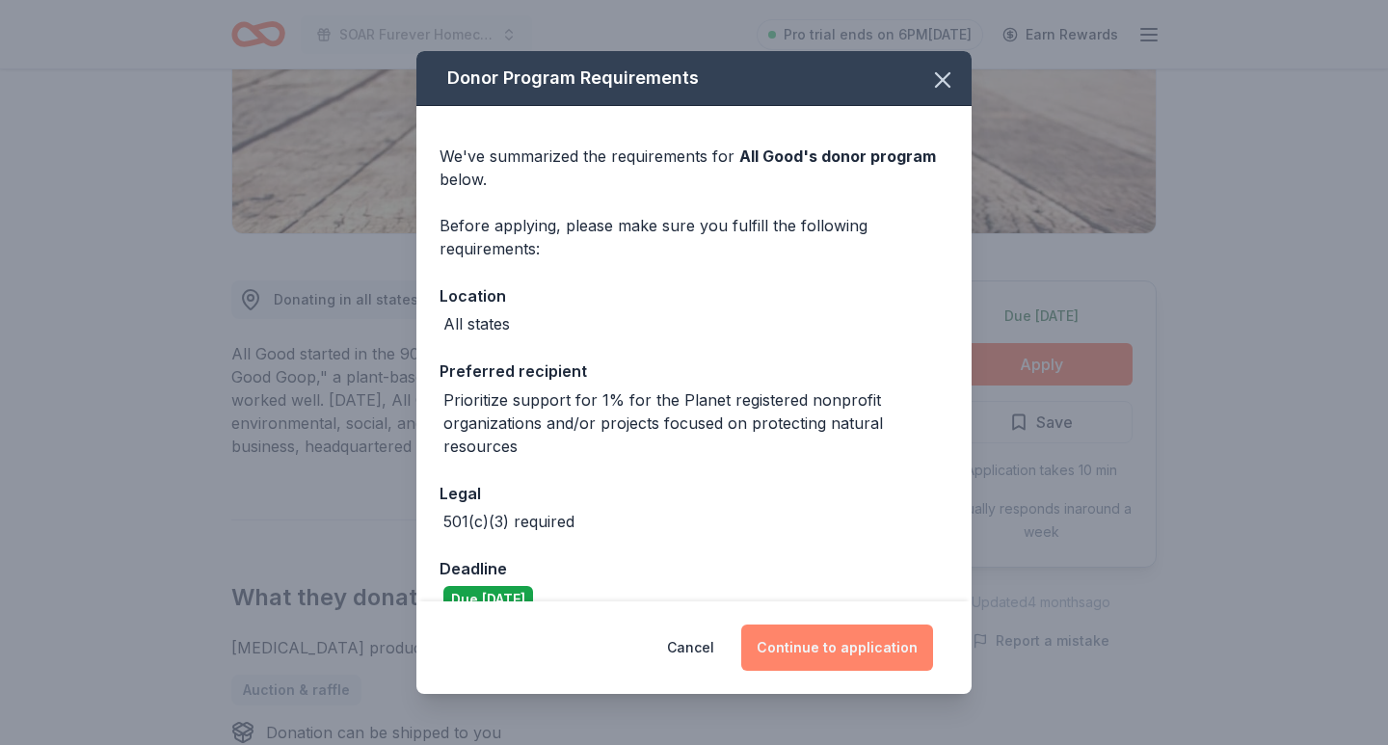
click at [852, 630] on button "Continue to application" at bounding box center [837, 648] width 192 height 46
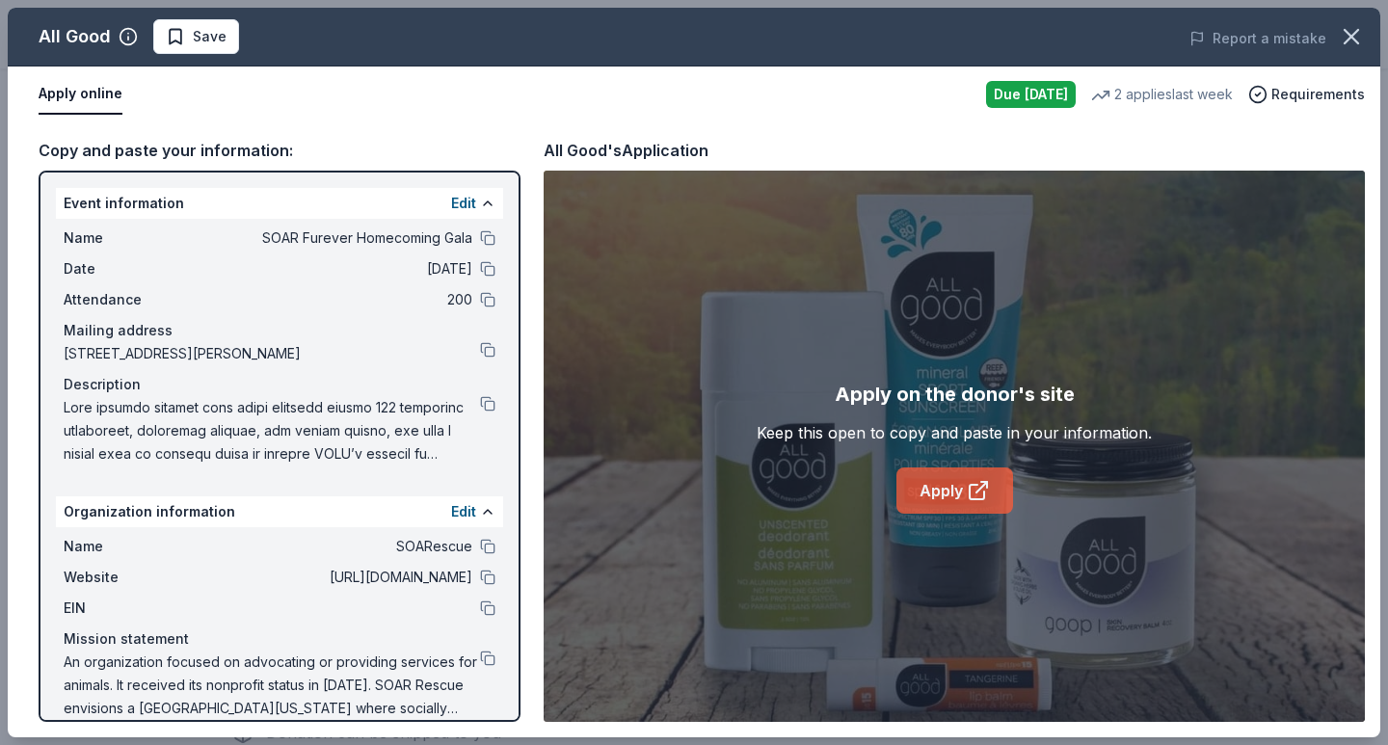
click at [922, 497] on link "Apply" at bounding box center [955, 491] width 117 height 46
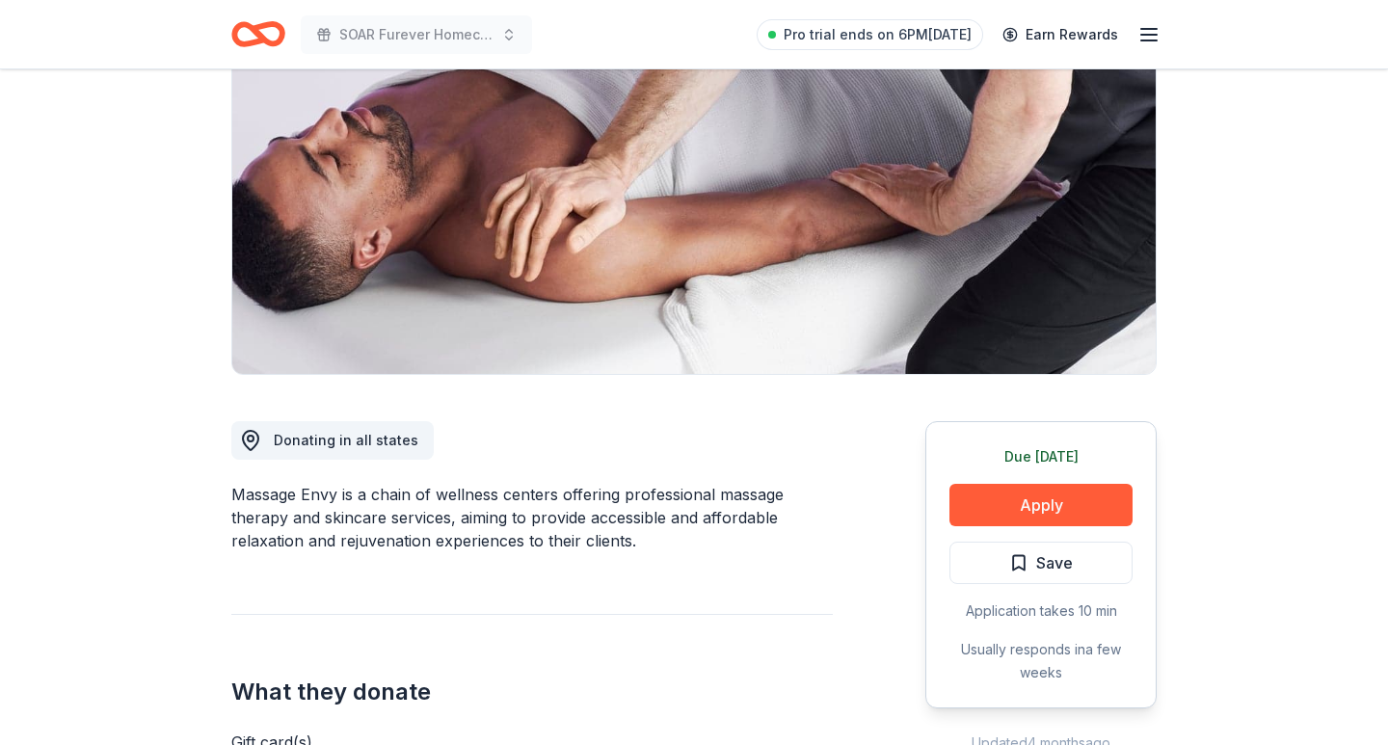
scroll to position [228, 0]
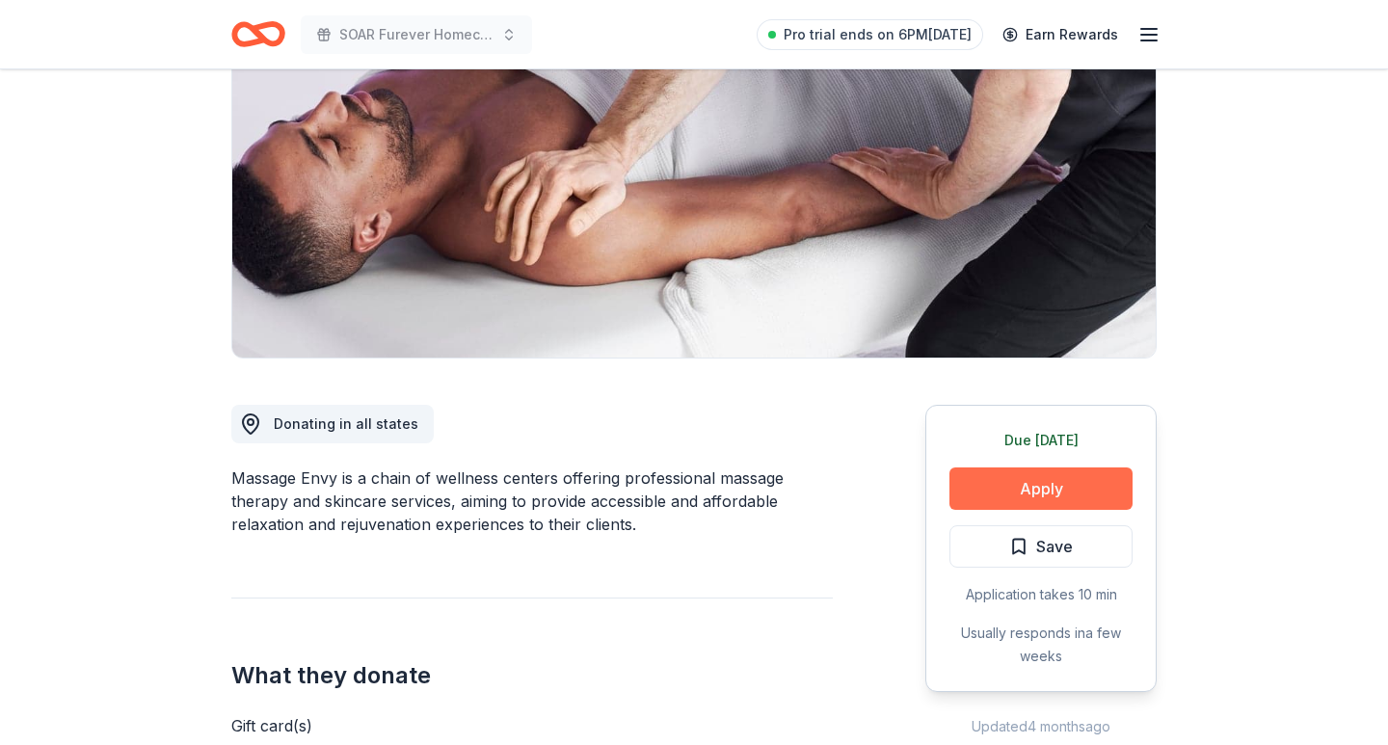
click at [1017, 493] on button "Apply" at bounding box center [1041, 489] width 183 height 42
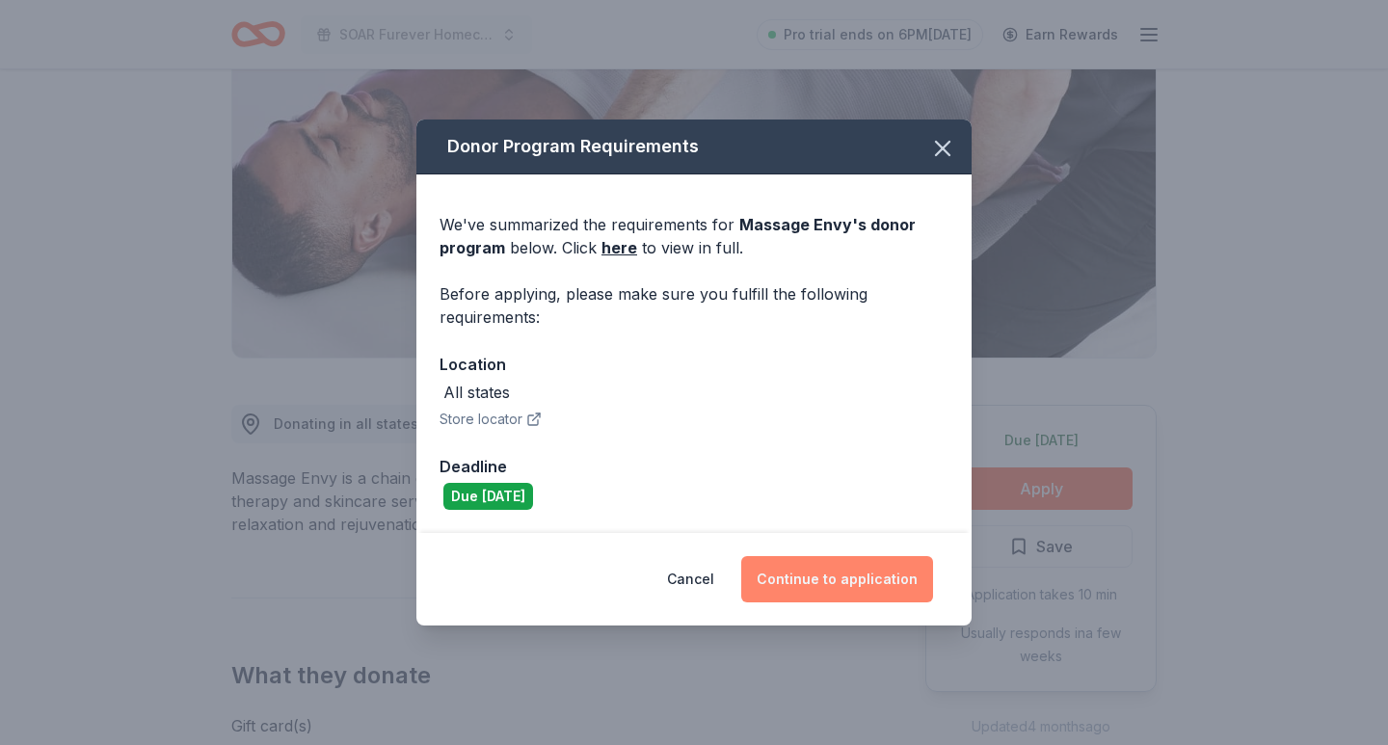
click at [892, 574] on button "Continue to application" at bounding box center [837, 579] width 192 height 46
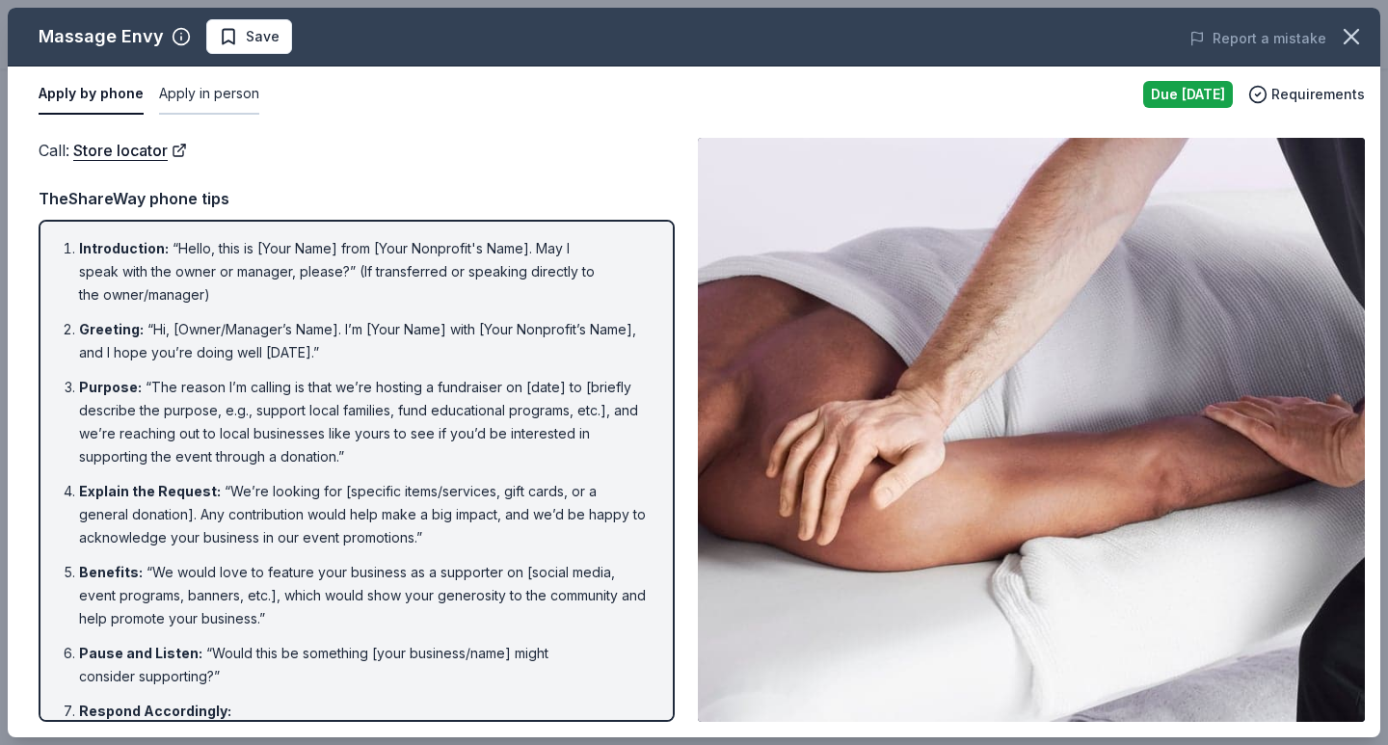
click at [187, 89] on button "Apply in person" at bounding box center [209, 94] width 100 height 40
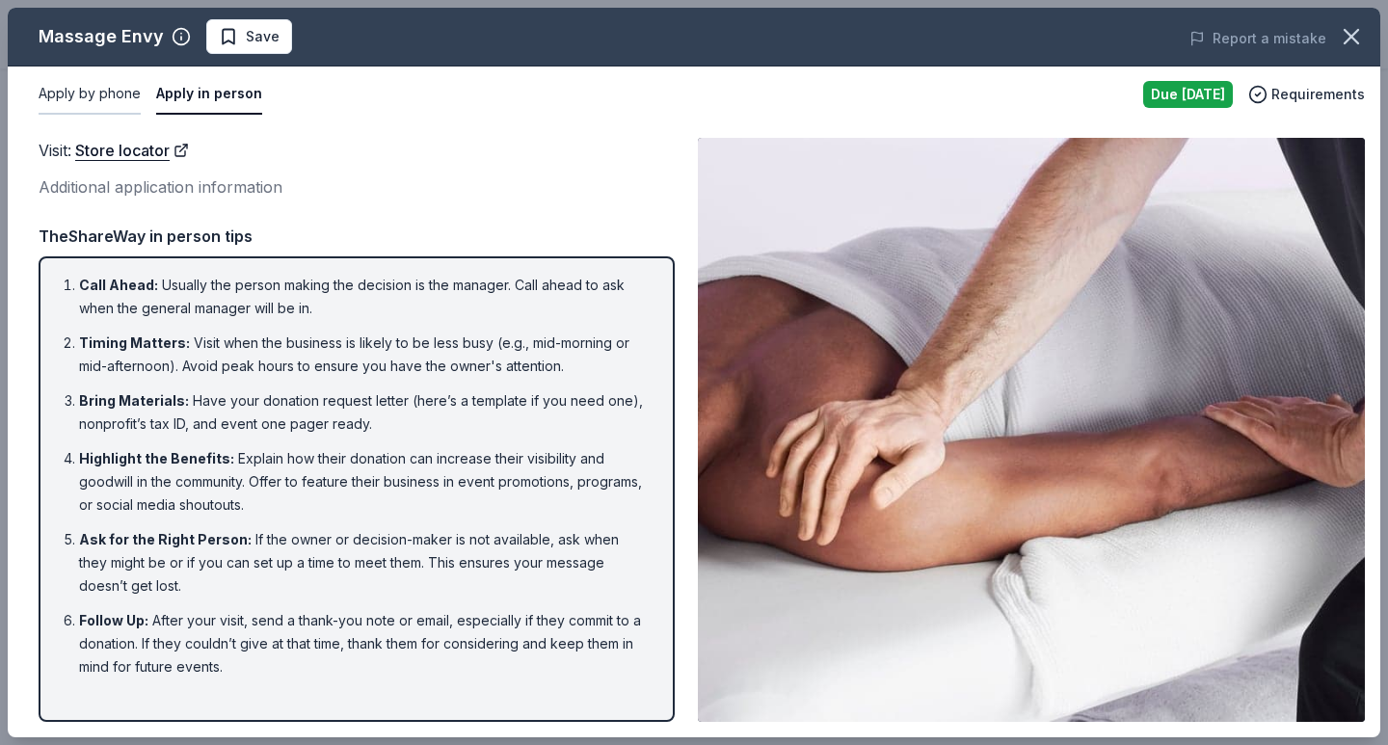
click at [118, 89] on button "Apply by phone" at bounding box center [90, 94] width 102 height 40
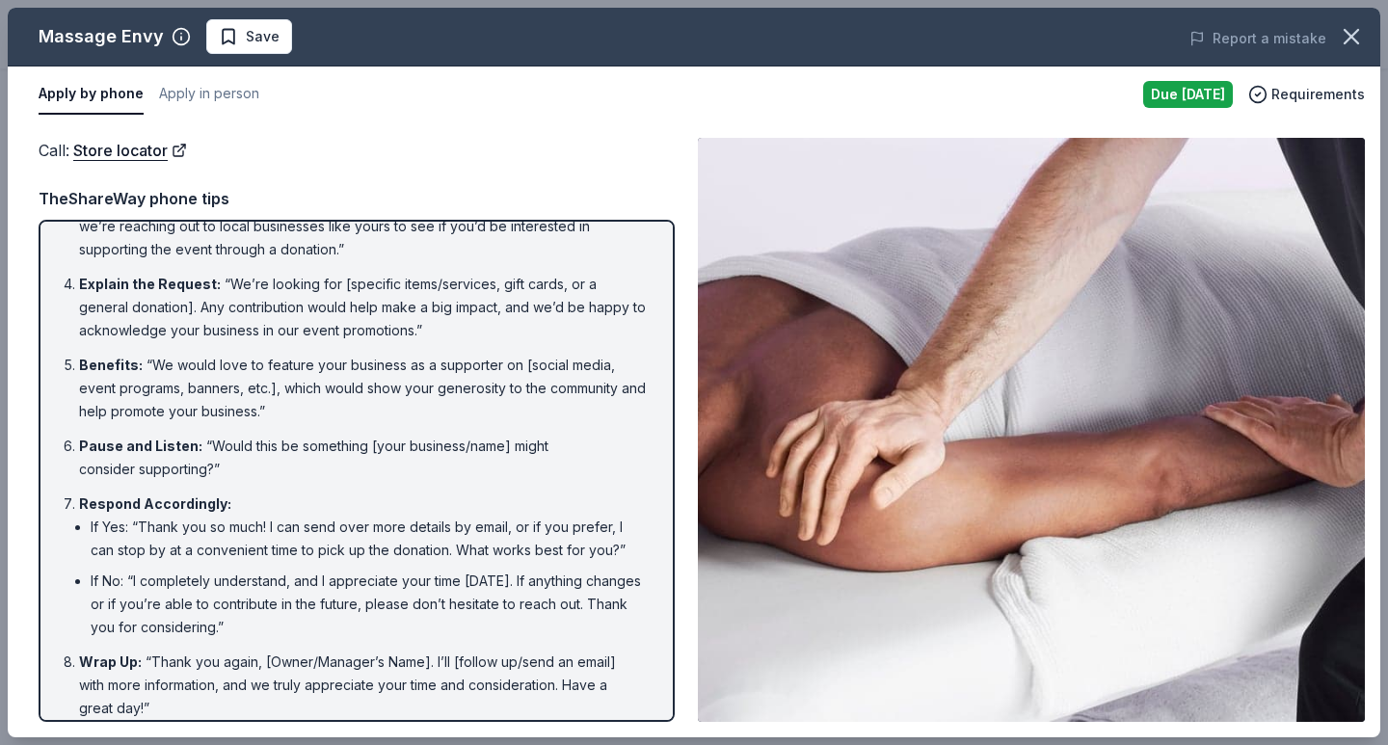
scroll to position [214, 0]
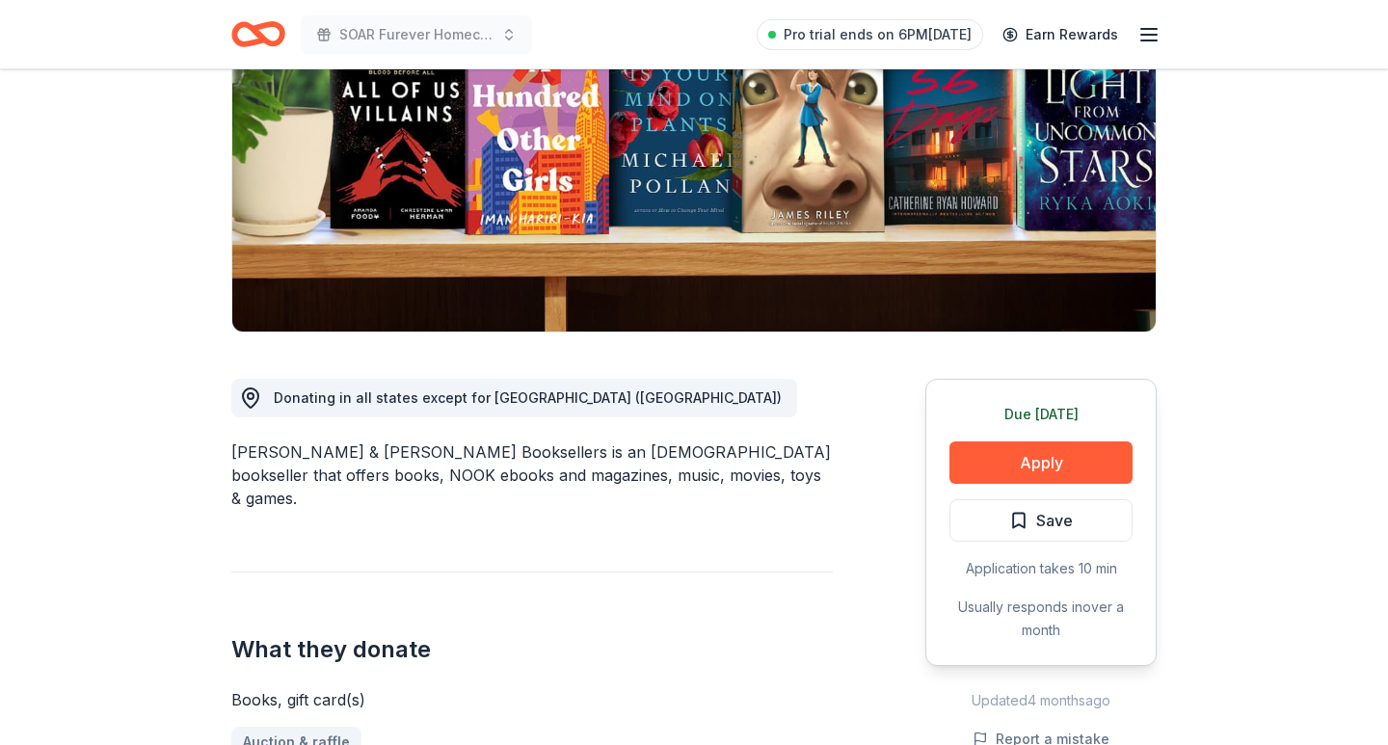
scroll to position [312, 0]
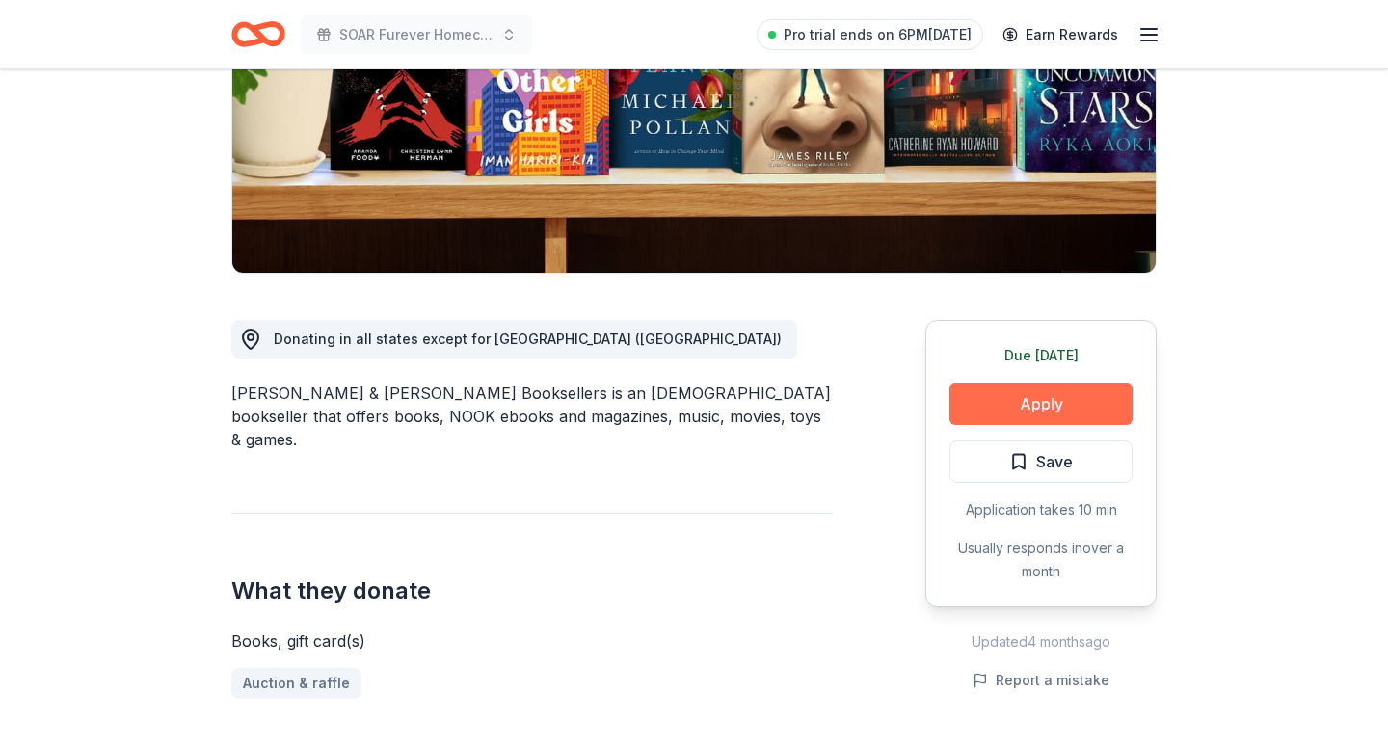
click at [969, 405] on button "Apply" at bounding box center [1041, 404] width 183 height 42
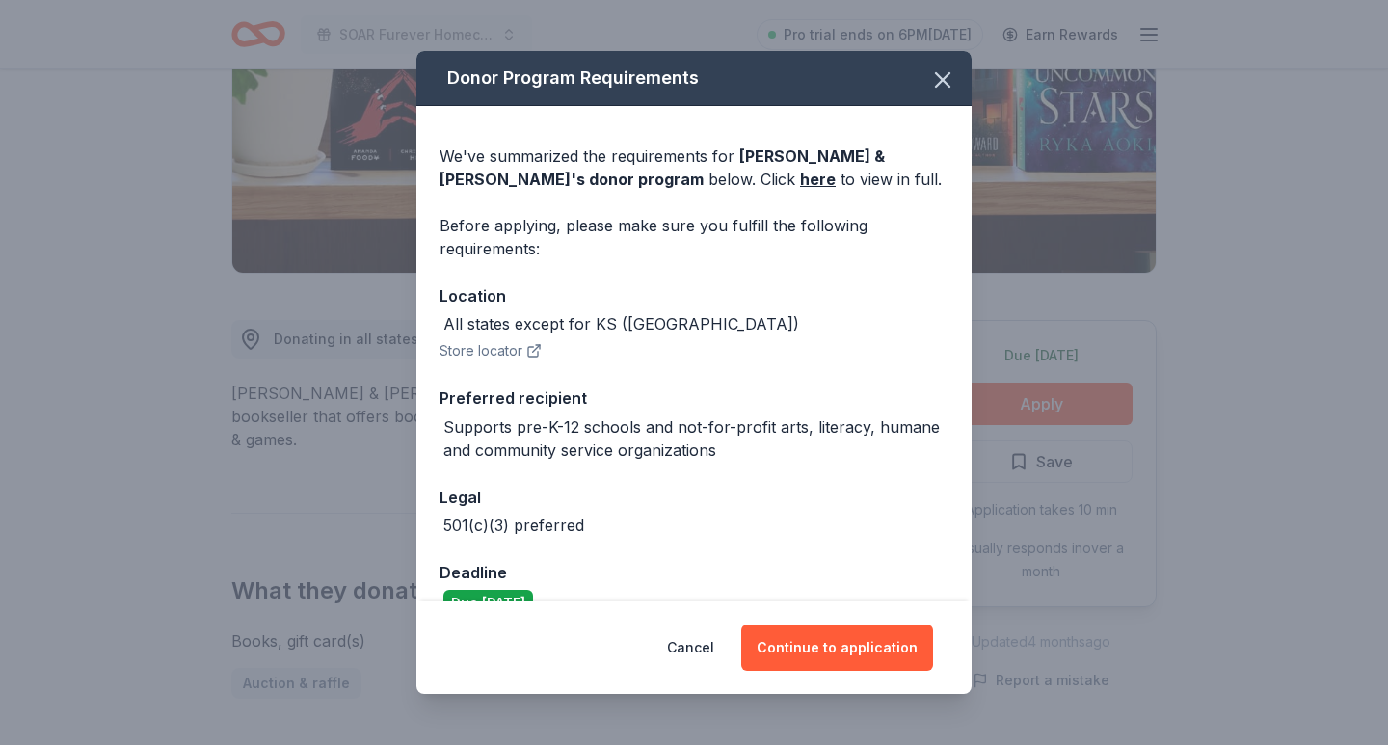
click at [840, 685] on div "Cancel Continue to application" at bounding box center [694, 648] width 555 height 93
click at [840, 653] on button "Continue to application" at bounding box center [837, 648] width 192 height 46
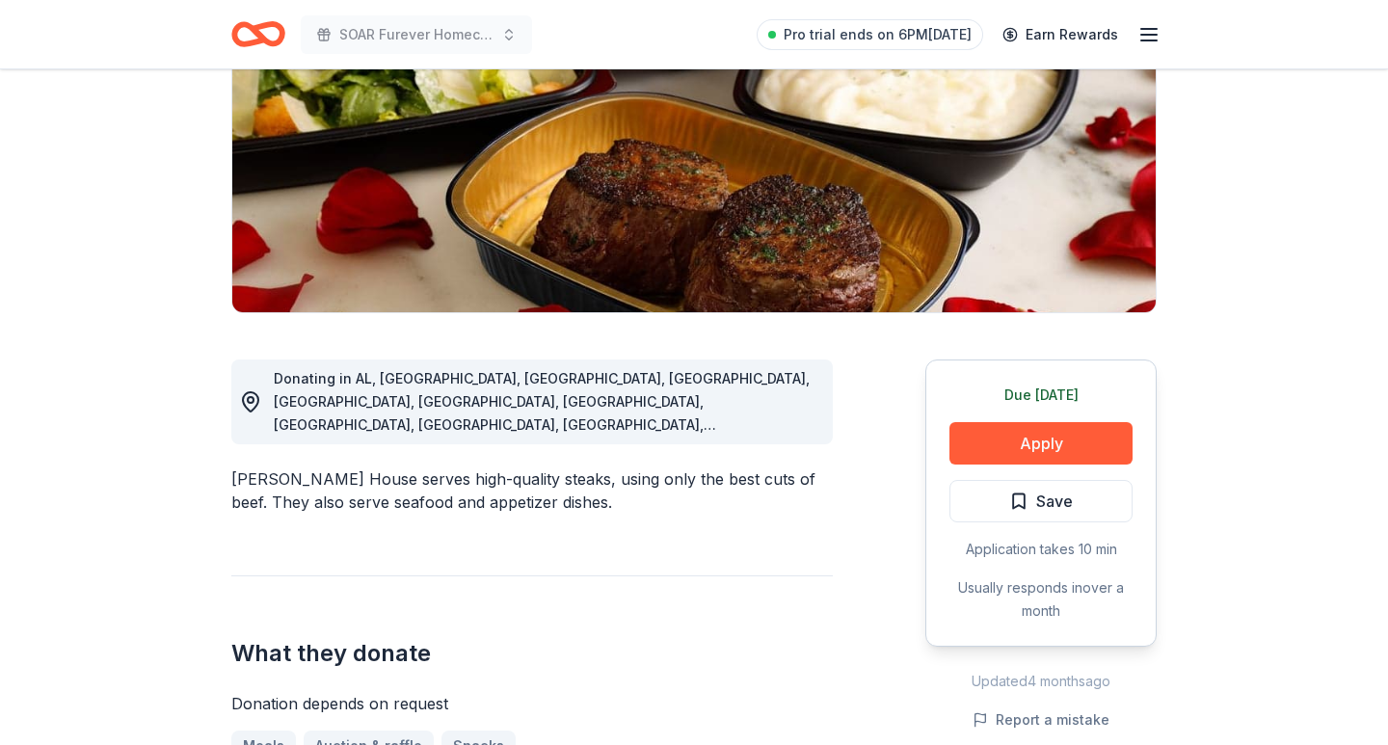
scroll to position [294, 0]
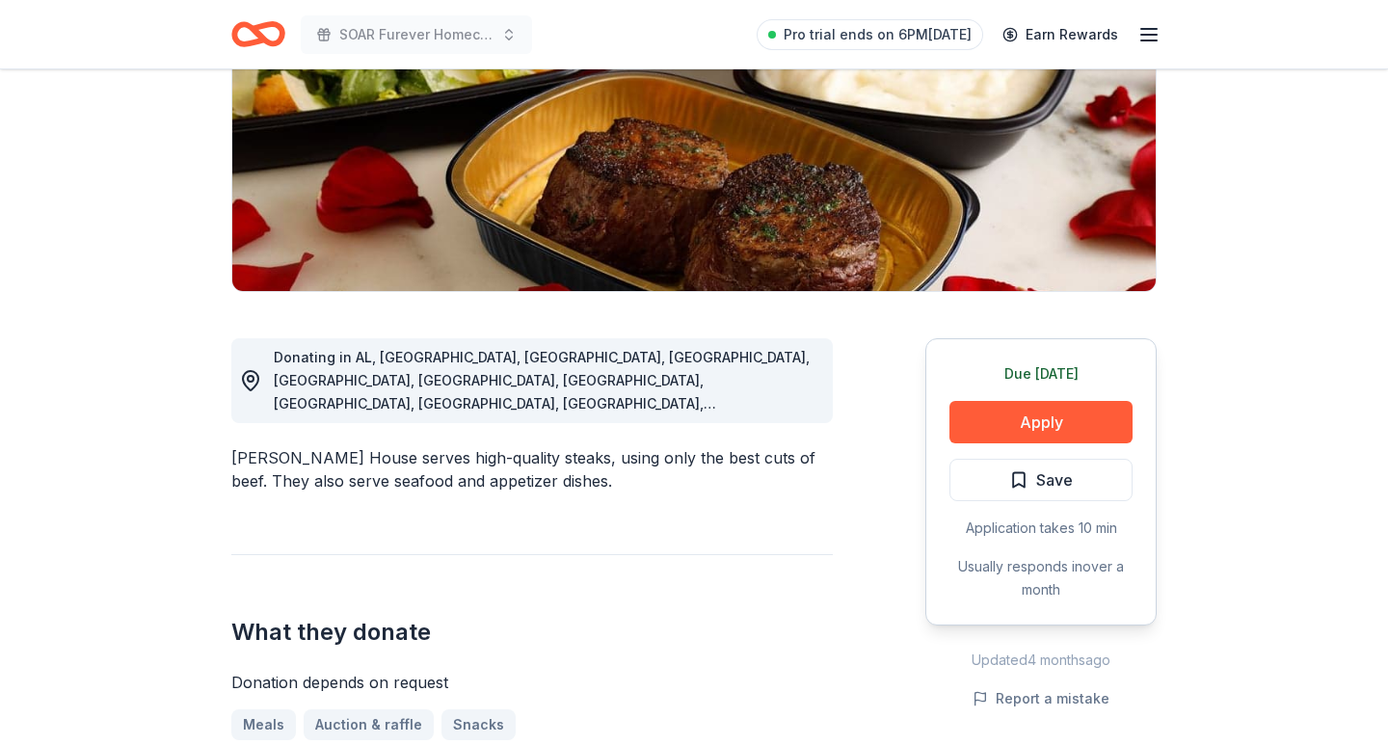
click at [1035, 451] on div "Due [DATE] Apply Save Application takes 10 min Usually responds in over a month" at bounding box center [1041, 481] width 231 height 287
click at [1030, 427] on button "Apply" at bounding box center [1041, 422] width 183 height 42
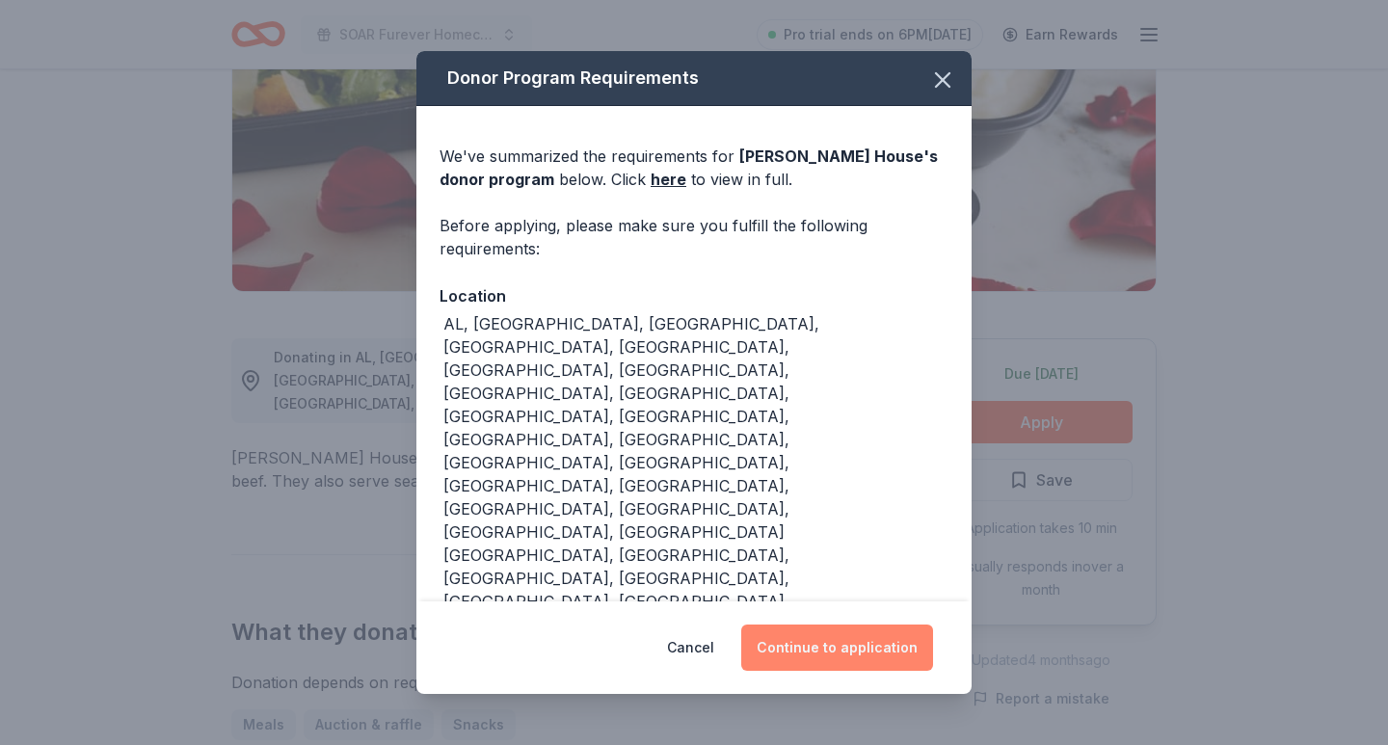
click at [844, 625] on button "Continue to application" at bounding box center [837, 648] width 192 height 46
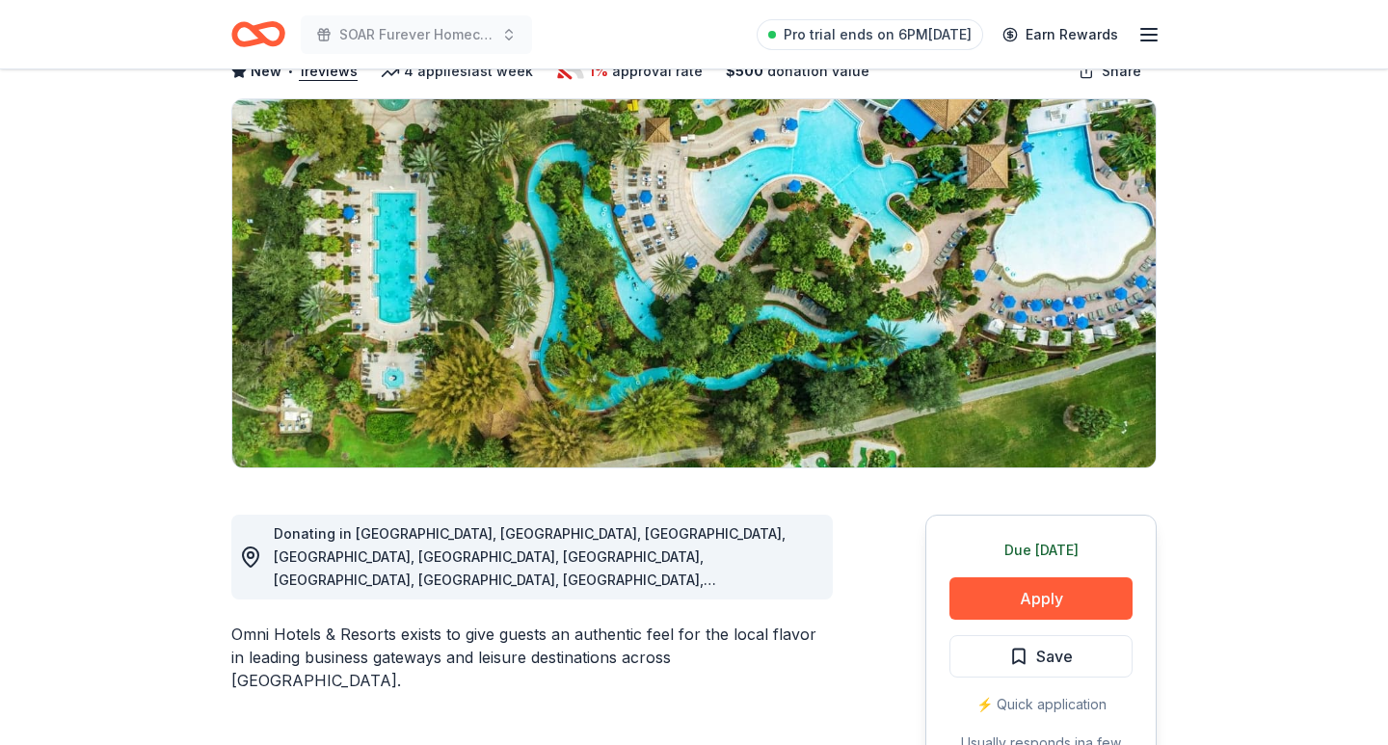
scroll to position [32, 0]
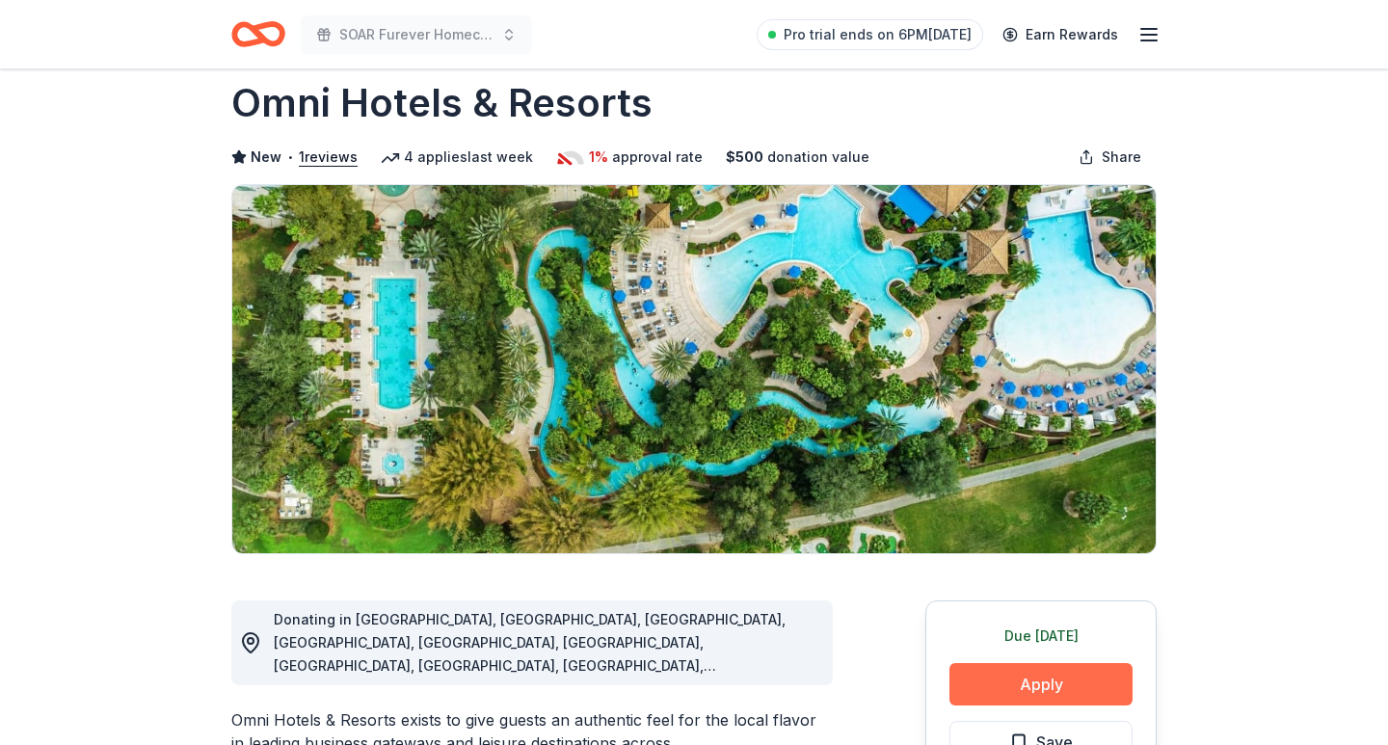
click at [1013, 697] on button "Apply" at bounding box center [1041, 684] width 183 height 42
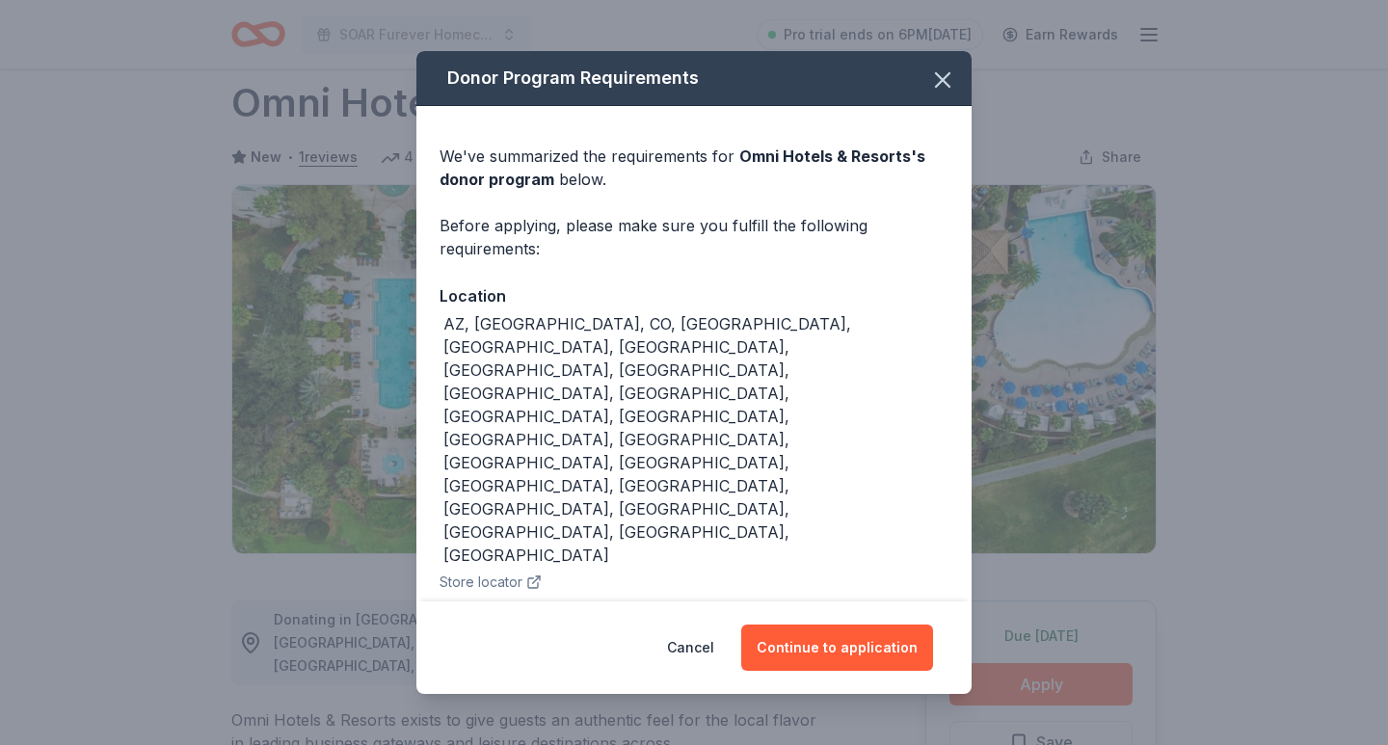
click at [834, 652] on div "Cancel Continue to application" at bounding box center [694, 648] width 555 height 93
click at [837, 632] on button "Continue to application" at bounding box center [837, 648] width 192 height 46
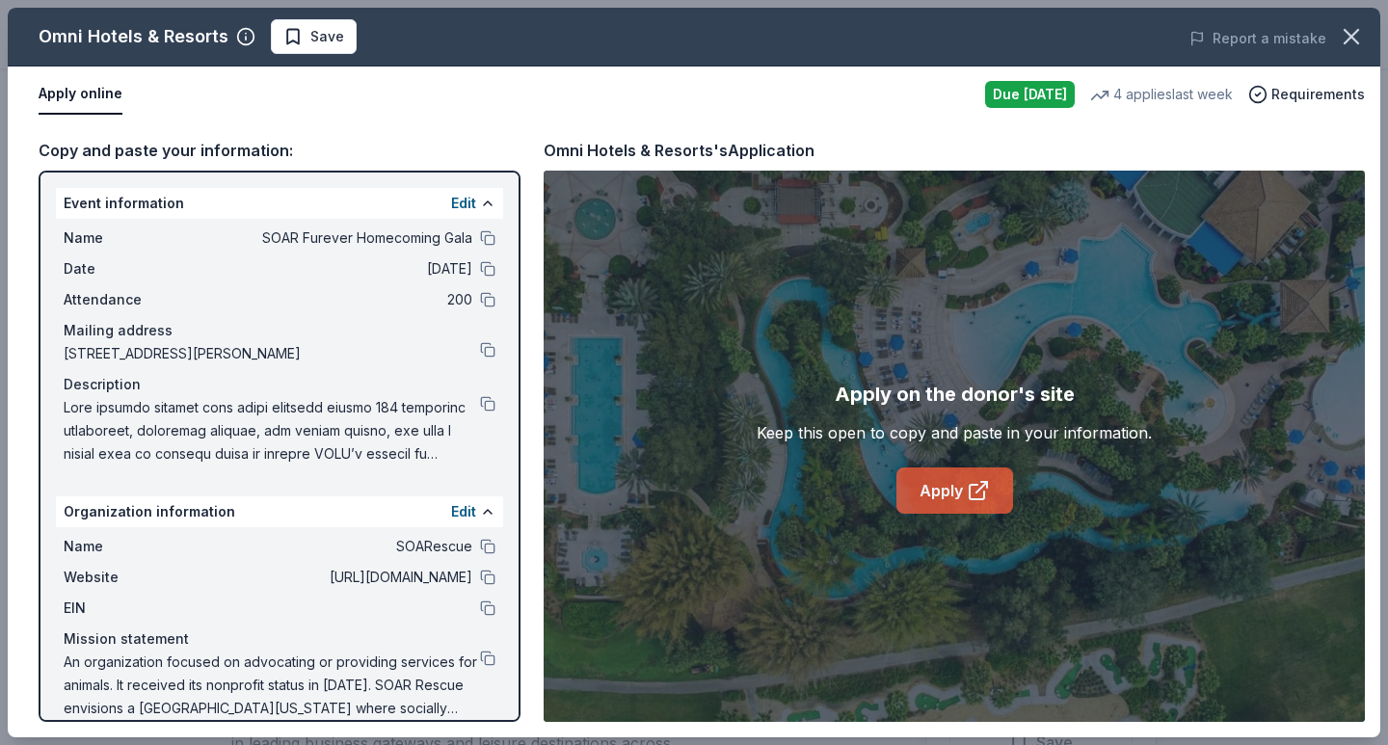
click at [939, 485] on link "Apply" at bounding box center [955, 491] width 117 height 46
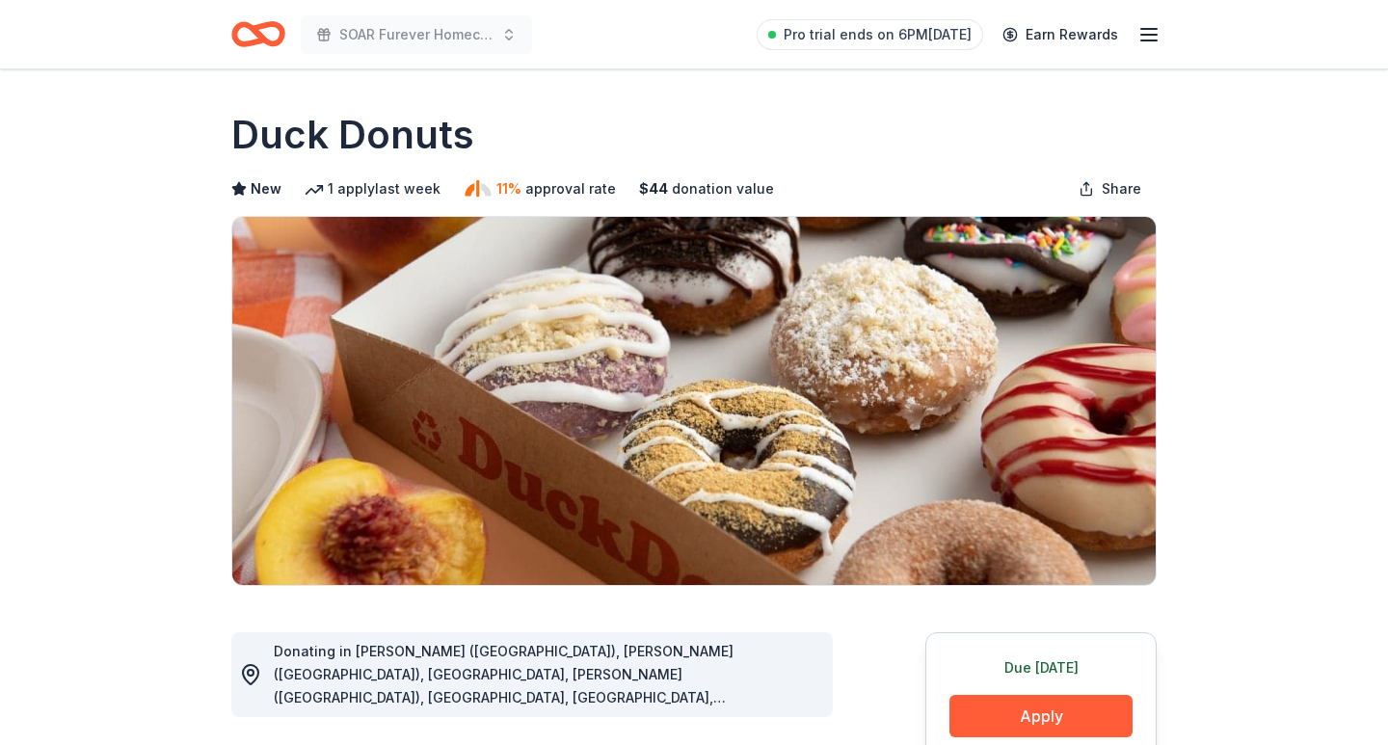
scroll to position [420, 0]
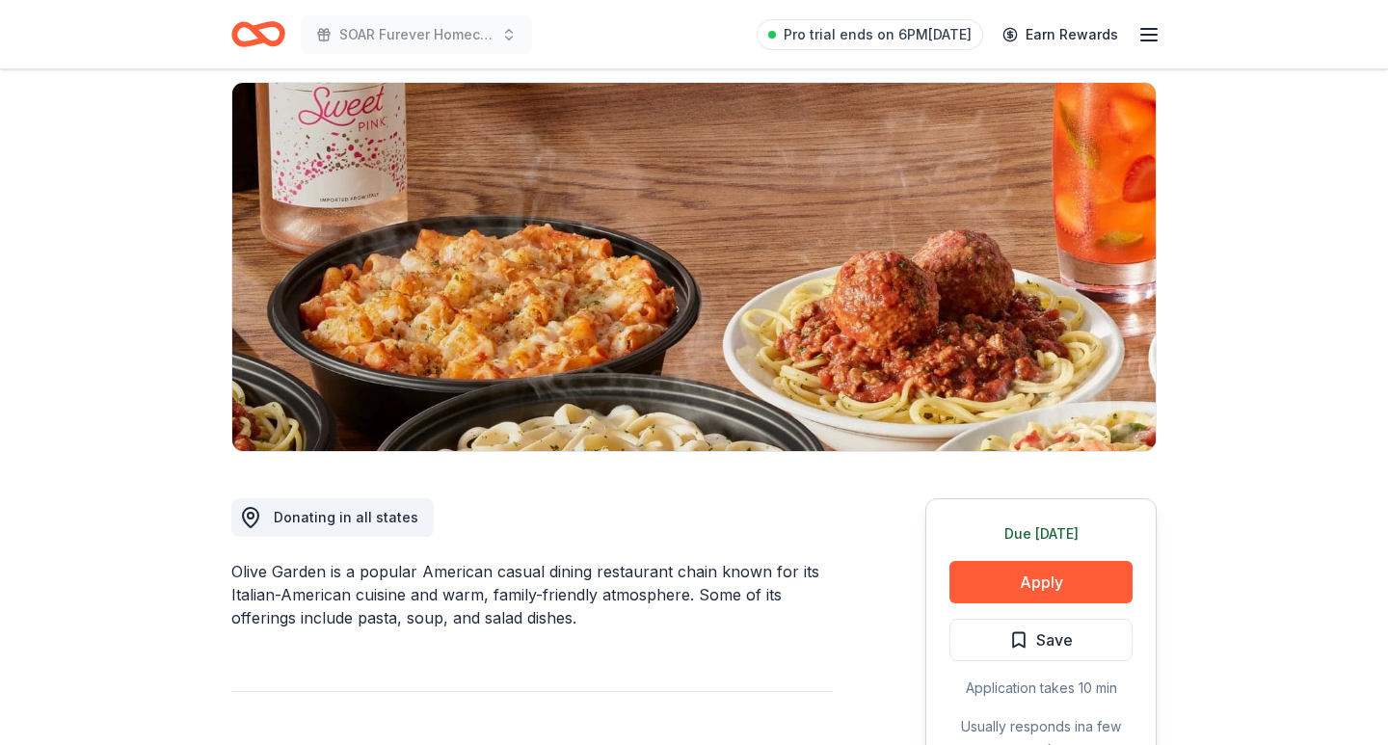
scroll to position [504, 0]
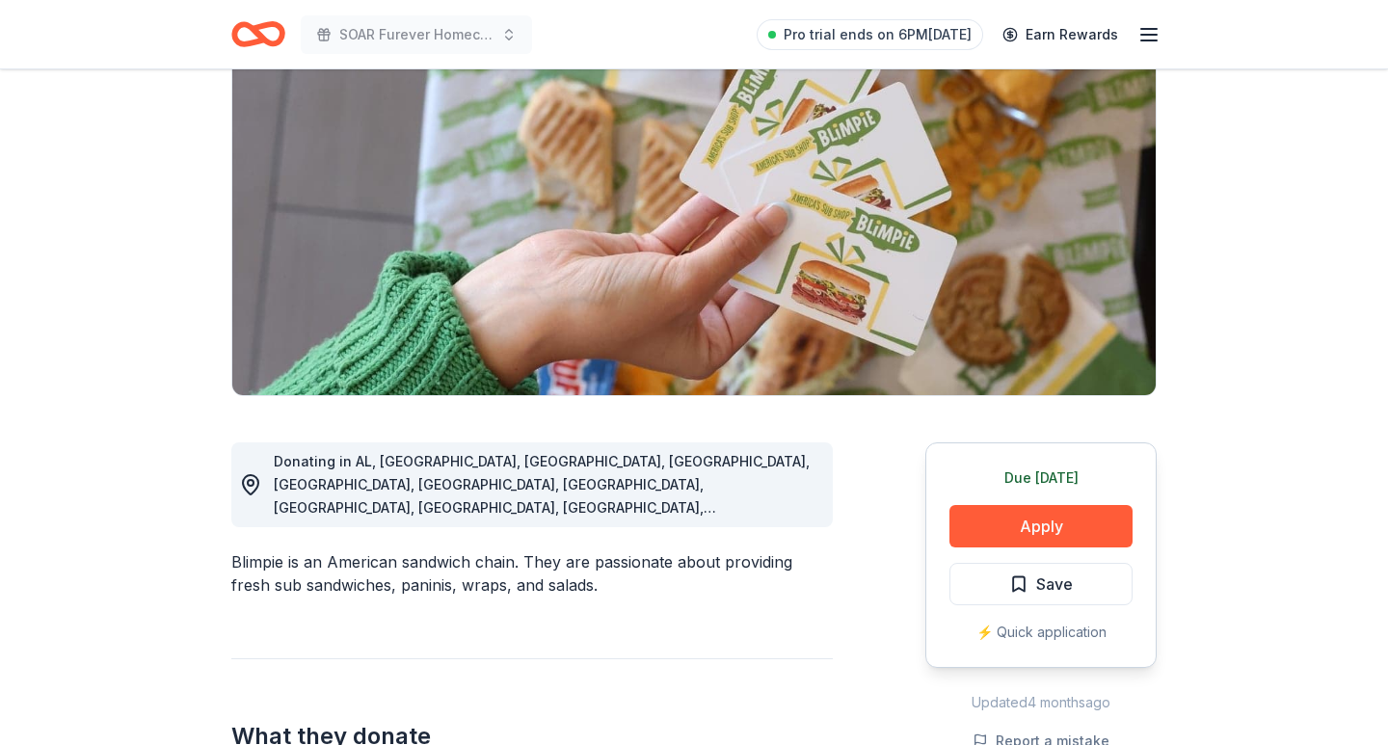
scroll to position [232, 0]
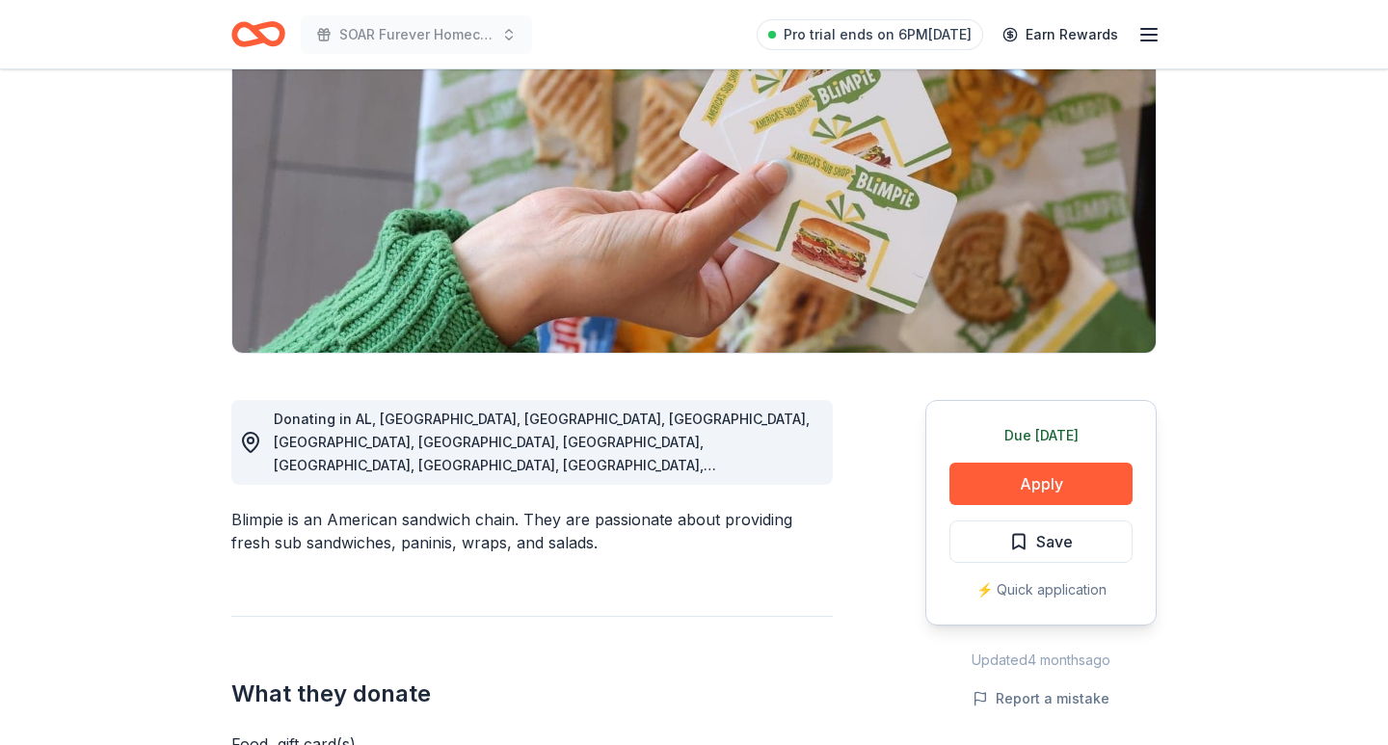
drag, startPoint x: 999, startPoint y: 480, endPoint x: 891, endPoint y: 480, distance: 108.0
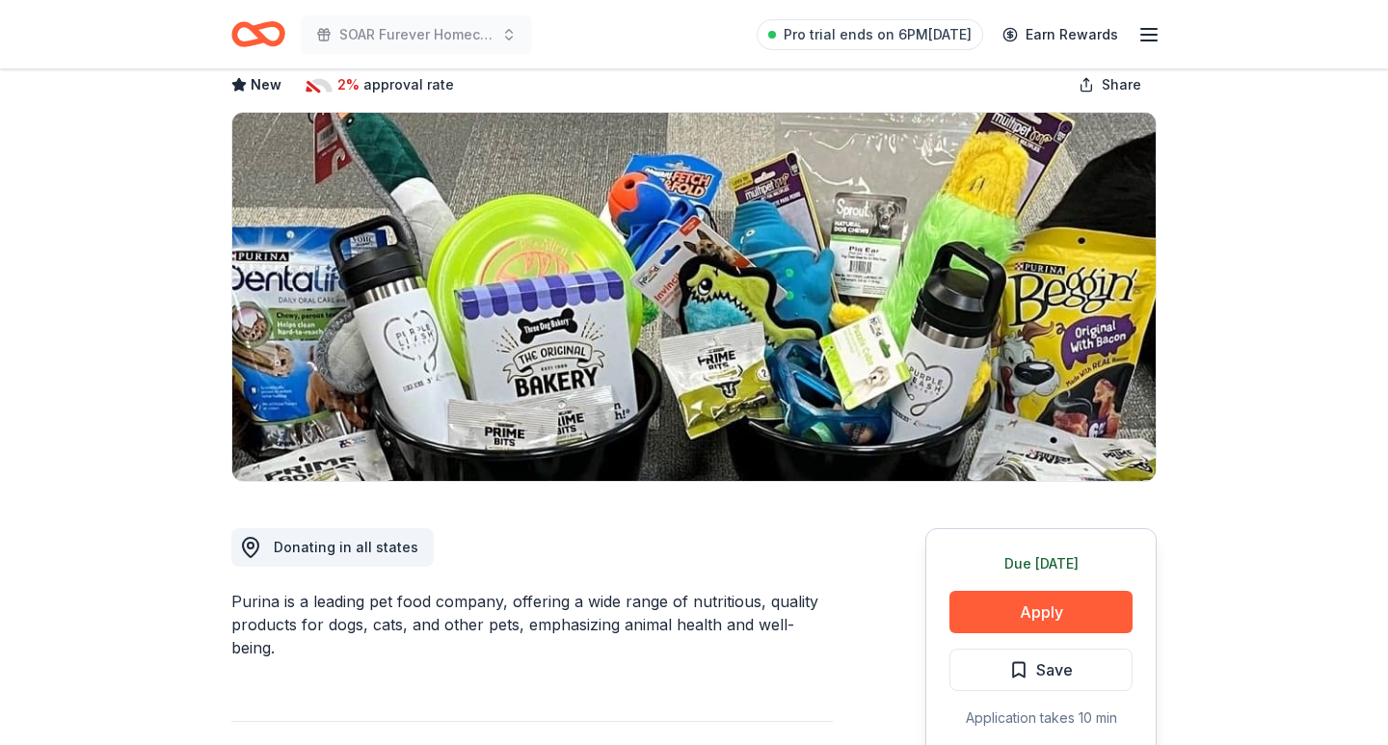
scroll to position [337, 0]
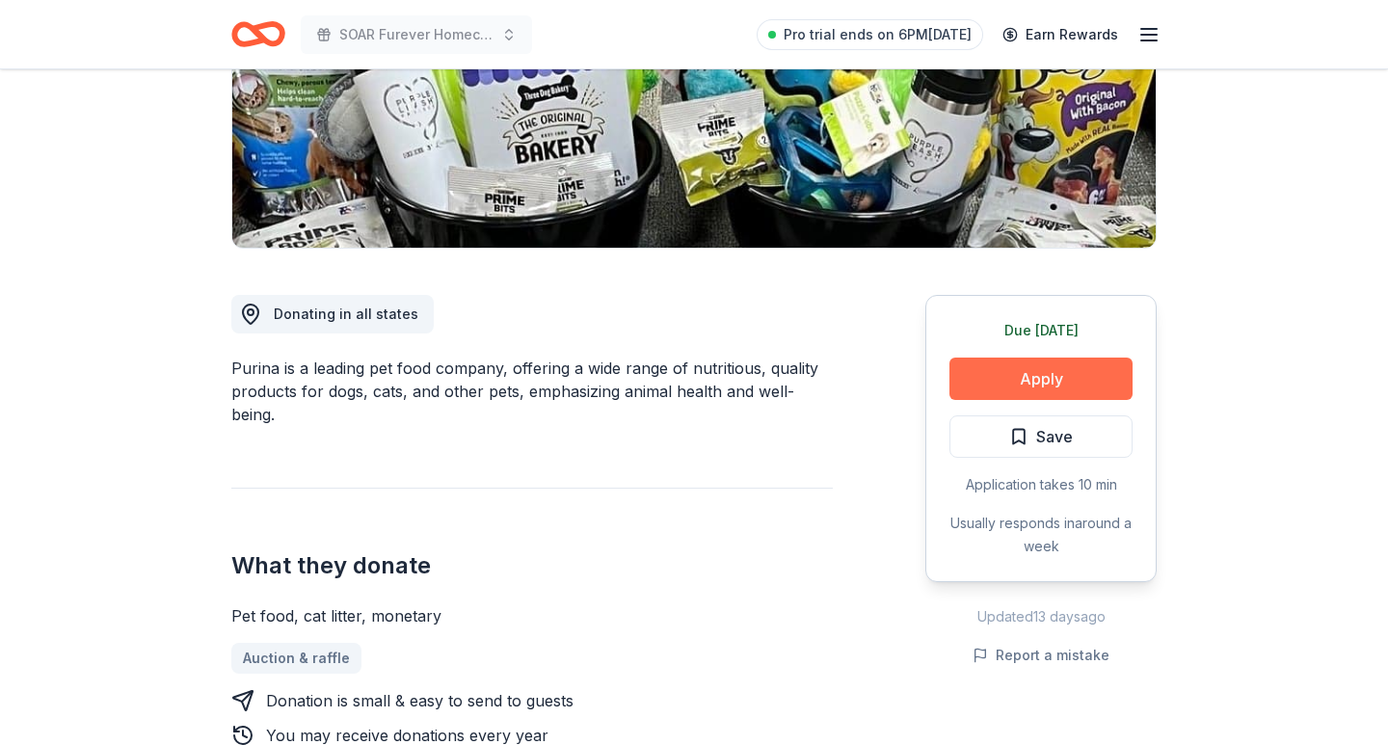
click at [960, 386] on button "Apply" at bounding box center [1041, 379] width 183 height 42
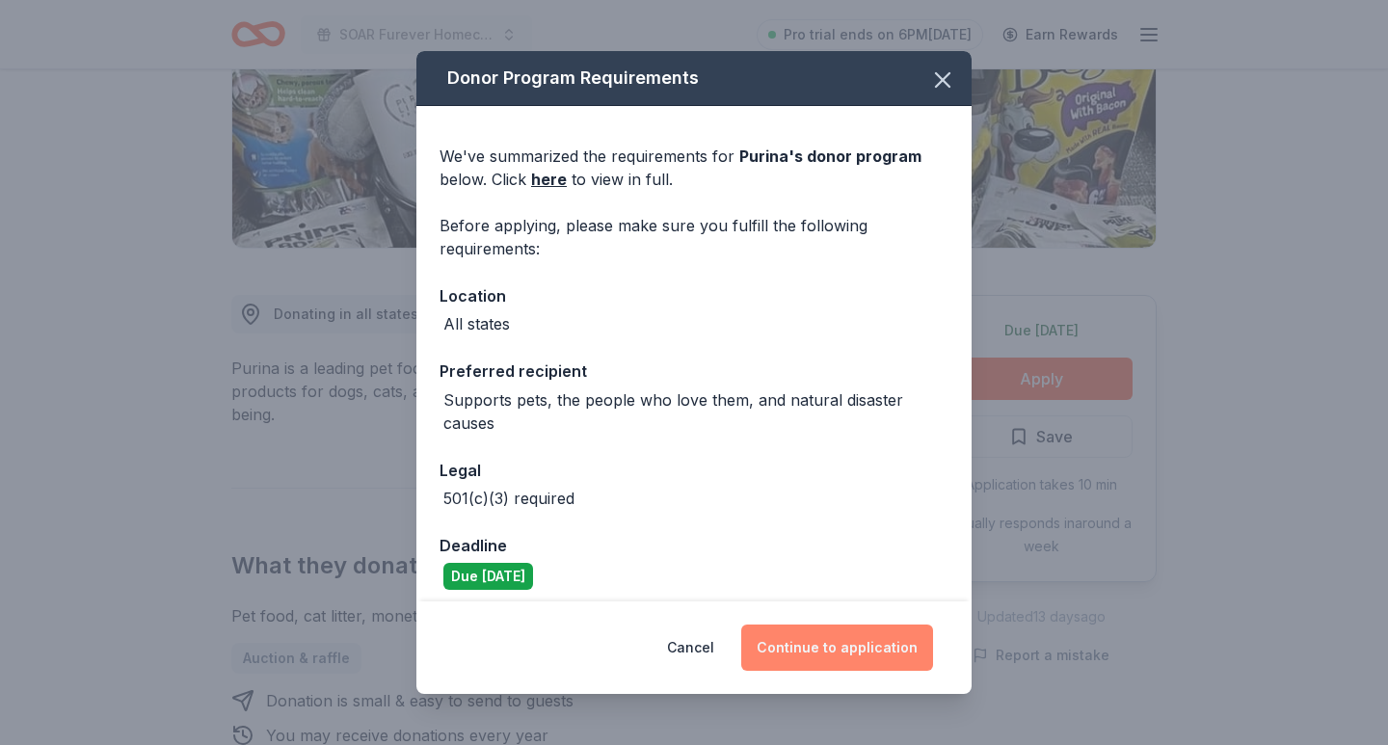
click at [869, 649] on button "Continue to application" at bounding box center [837, 648] width 192 height 46
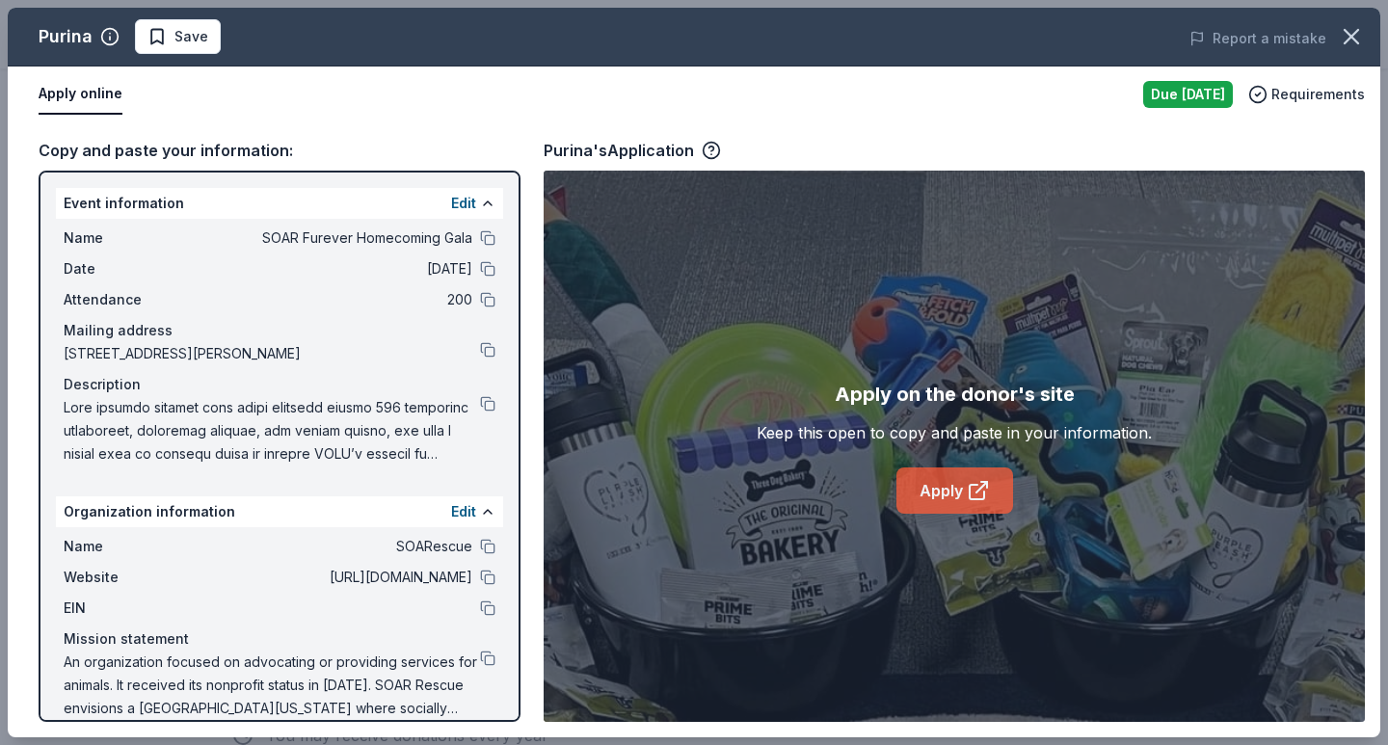
click at [971, 511] on link "Apply" at bounding box center [955, 491] width 117 height 46
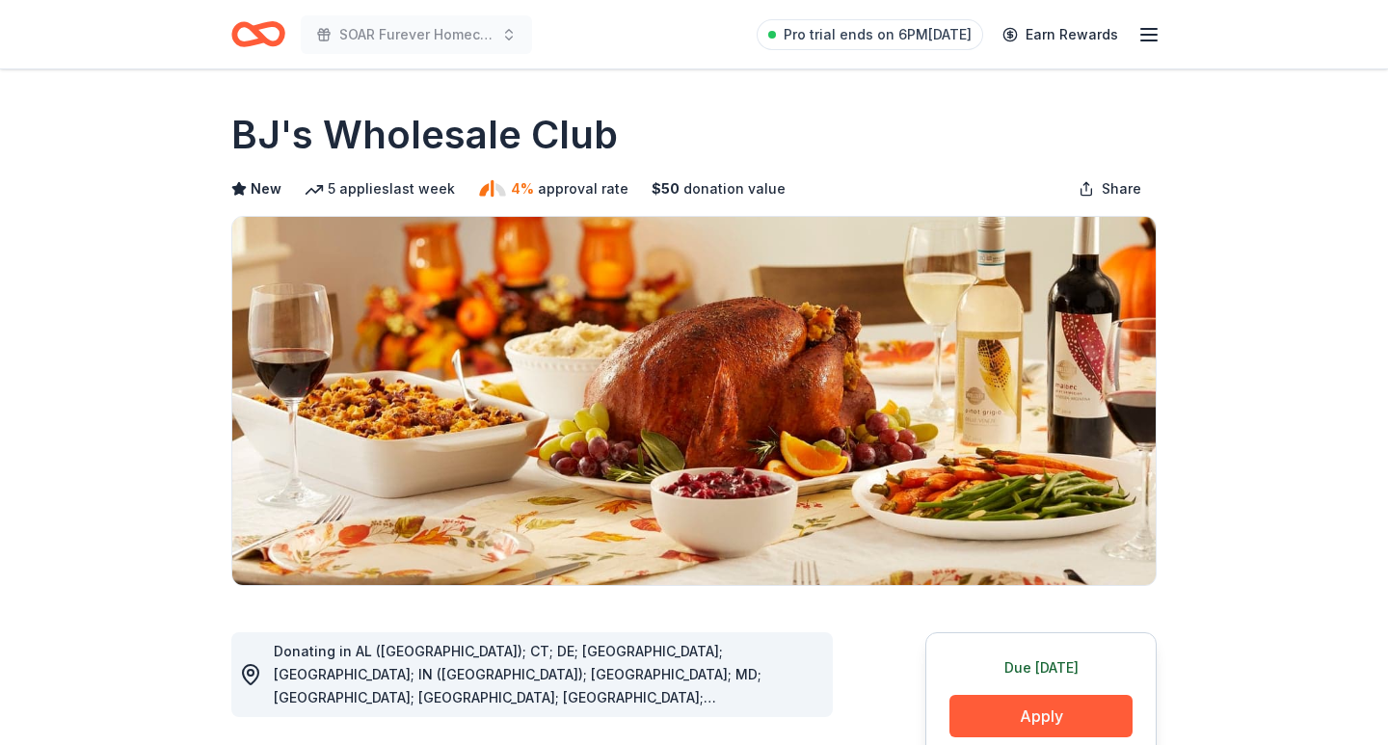
click at [964, 343] on img at bounding box center [694, 401] width 924 height 368
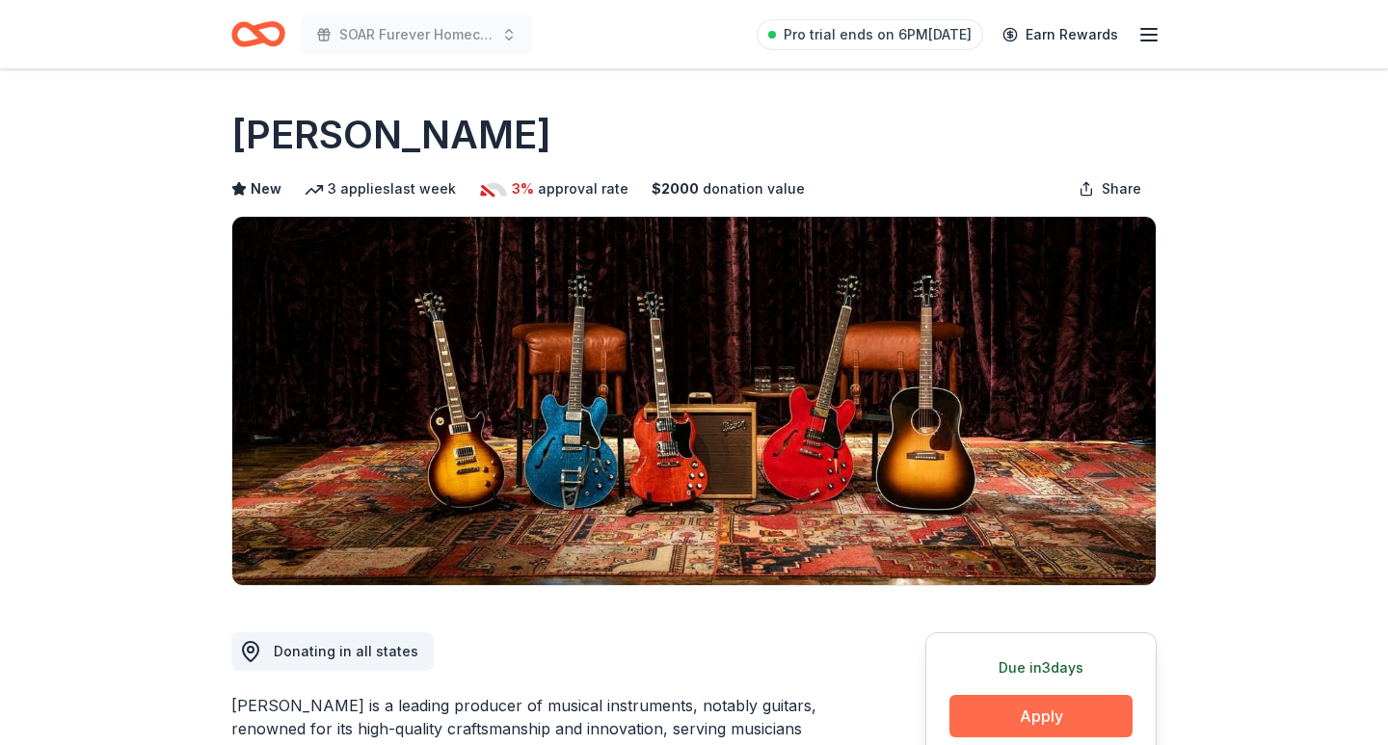
click at [1056, 705] on button "Apply" at bounding box center [1041, 716] width 183 height 42
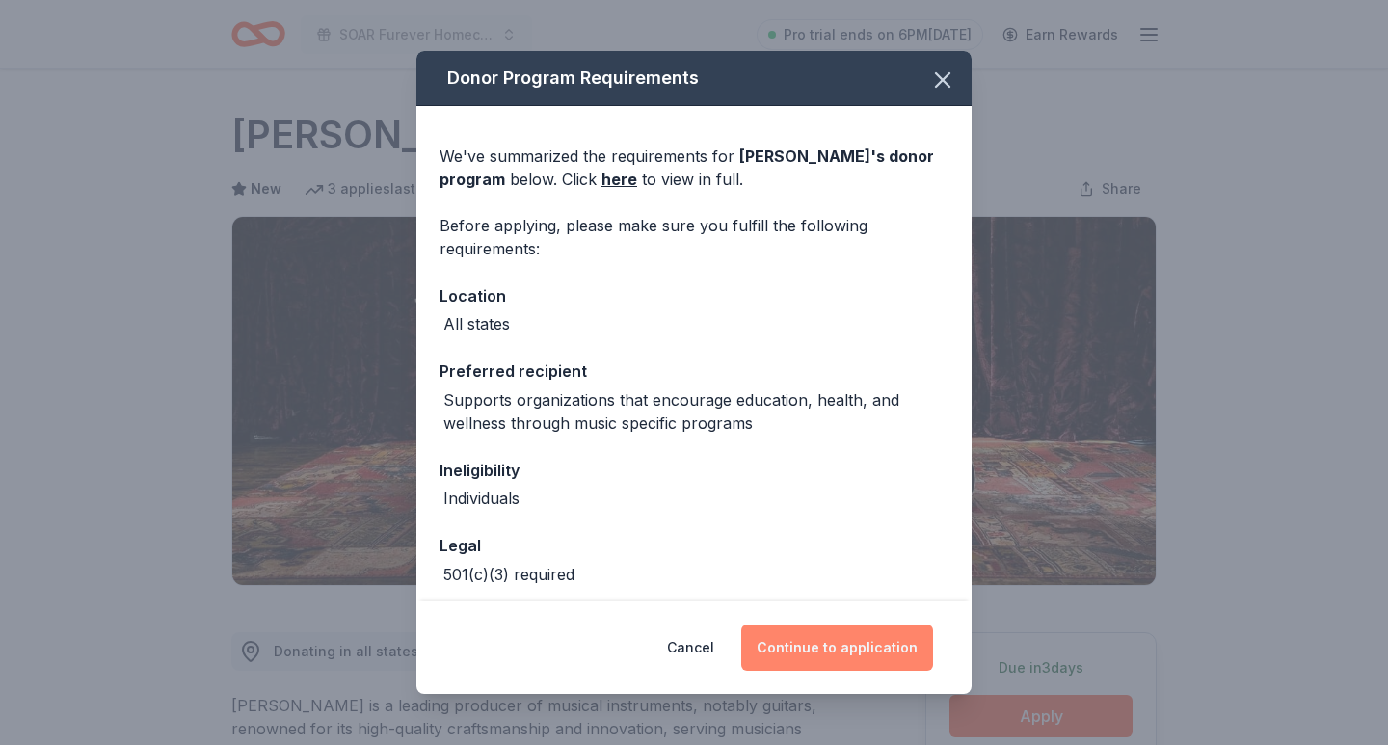
click at [877, 631] on button "Continue to application" at bounding box center [837, 648] width 192 height 46
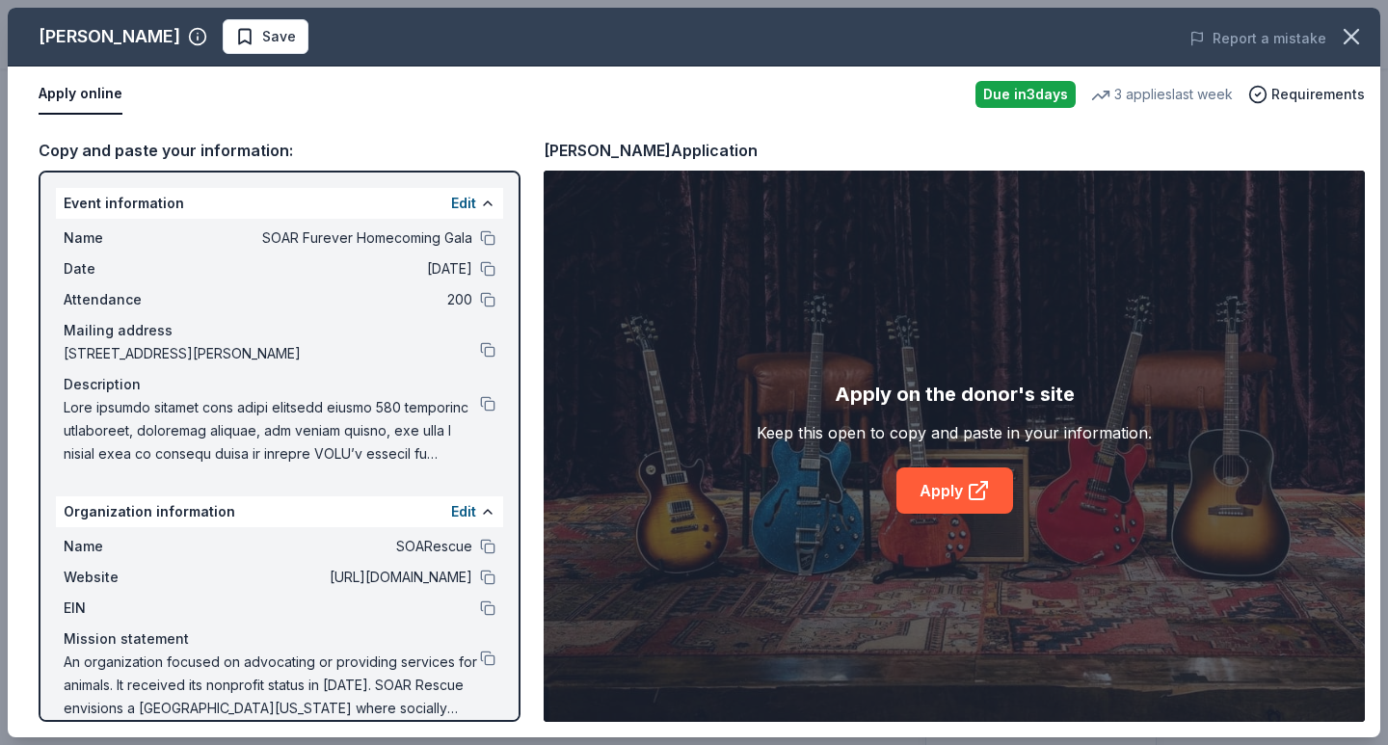
click at [978, 524] on div "Apply on the donor's site Keep this open to copy and paste in your information.…" at bounding box center [954, 446] width 821 height 551
click at [977, 502] on link "Apply" at bounding box center [955, 491] width 117 height 46
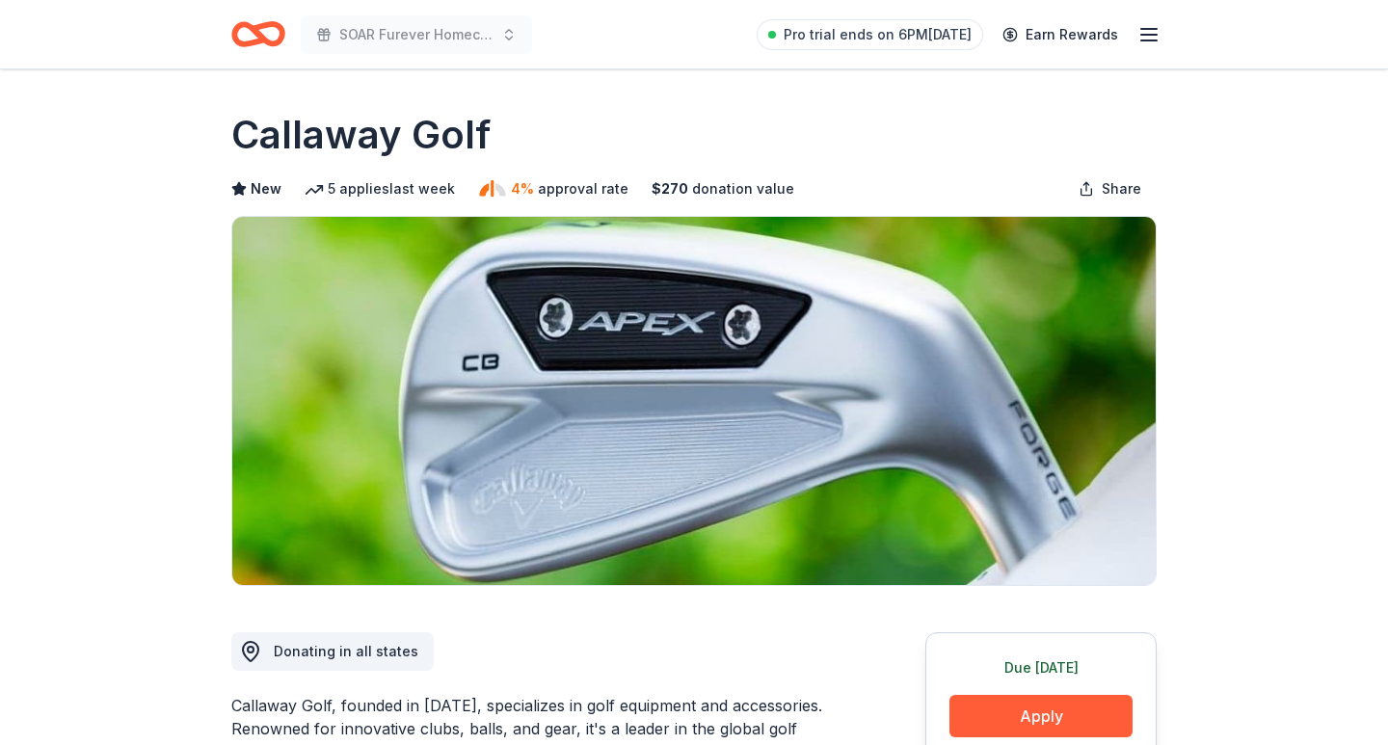
scroll to position [216, 0]
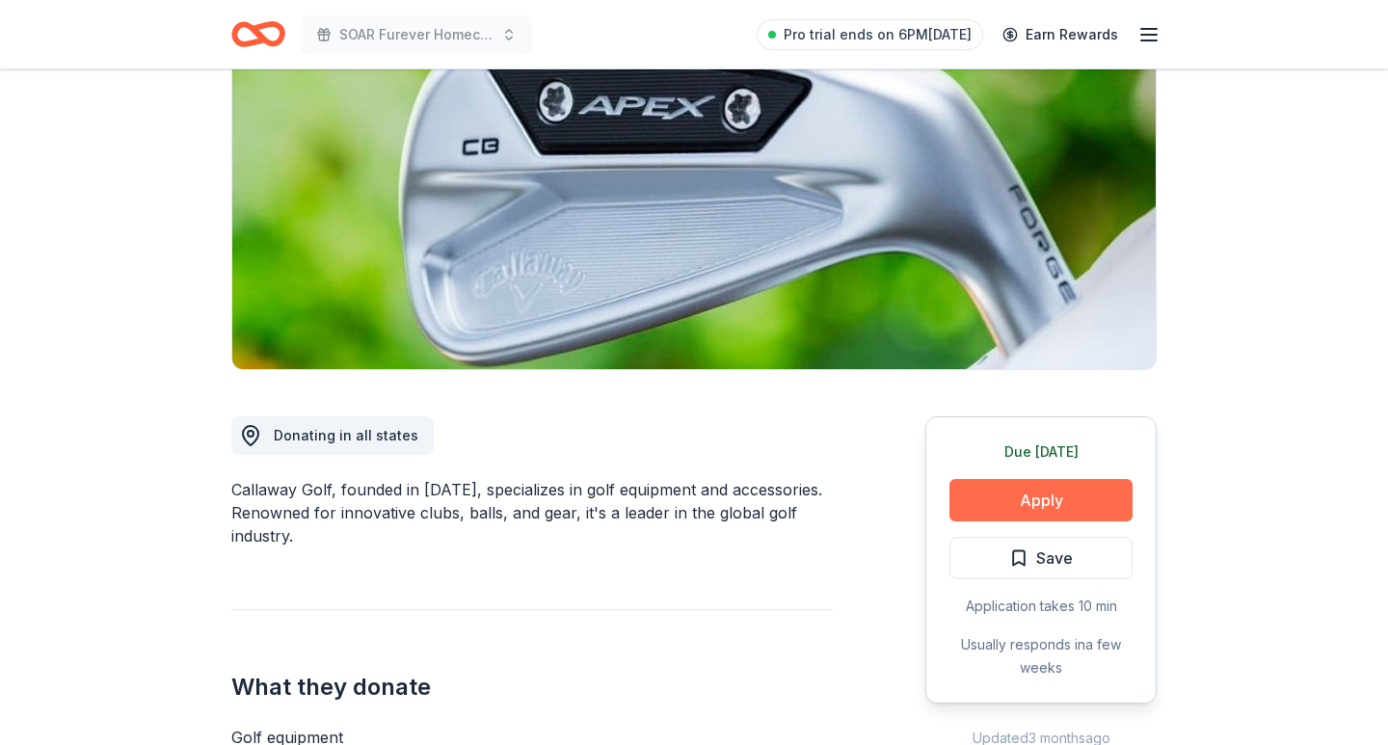
click at [983, 517] on button "Apply" at bounding box center [1041, 500] width 183 height 42
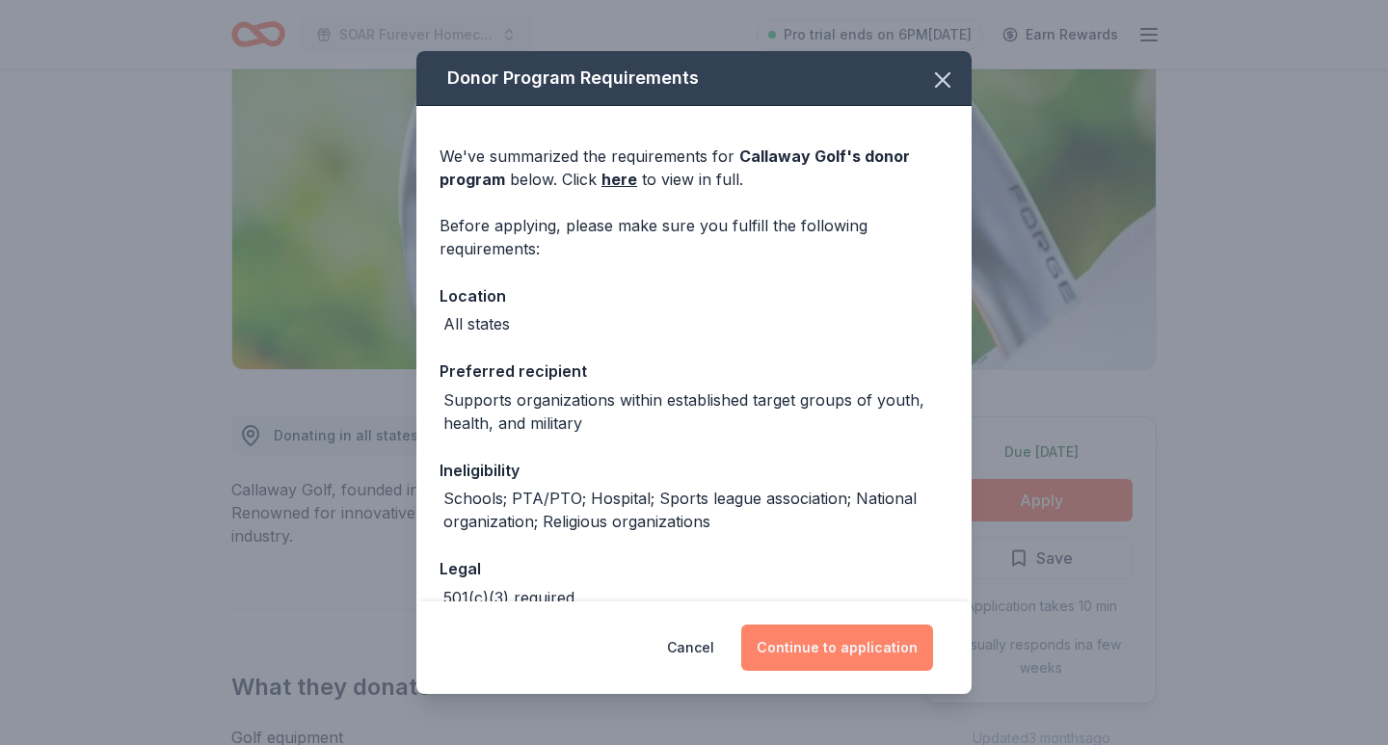
click at [802, 651] on button "Continue to application" at bounding box center [837, 648] width 192 height 46
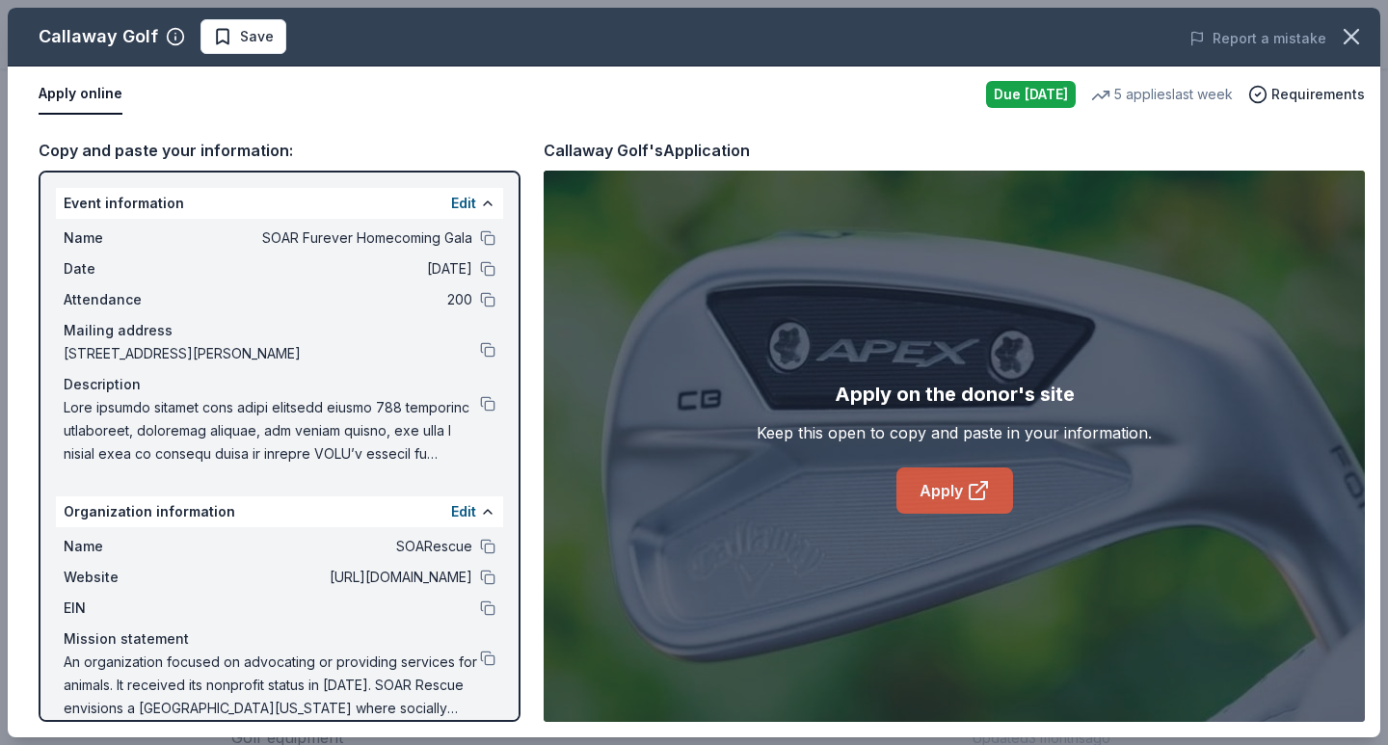
click at [920, 477] on link "Apply" at bounding box center [955, 491] width 117 height 46
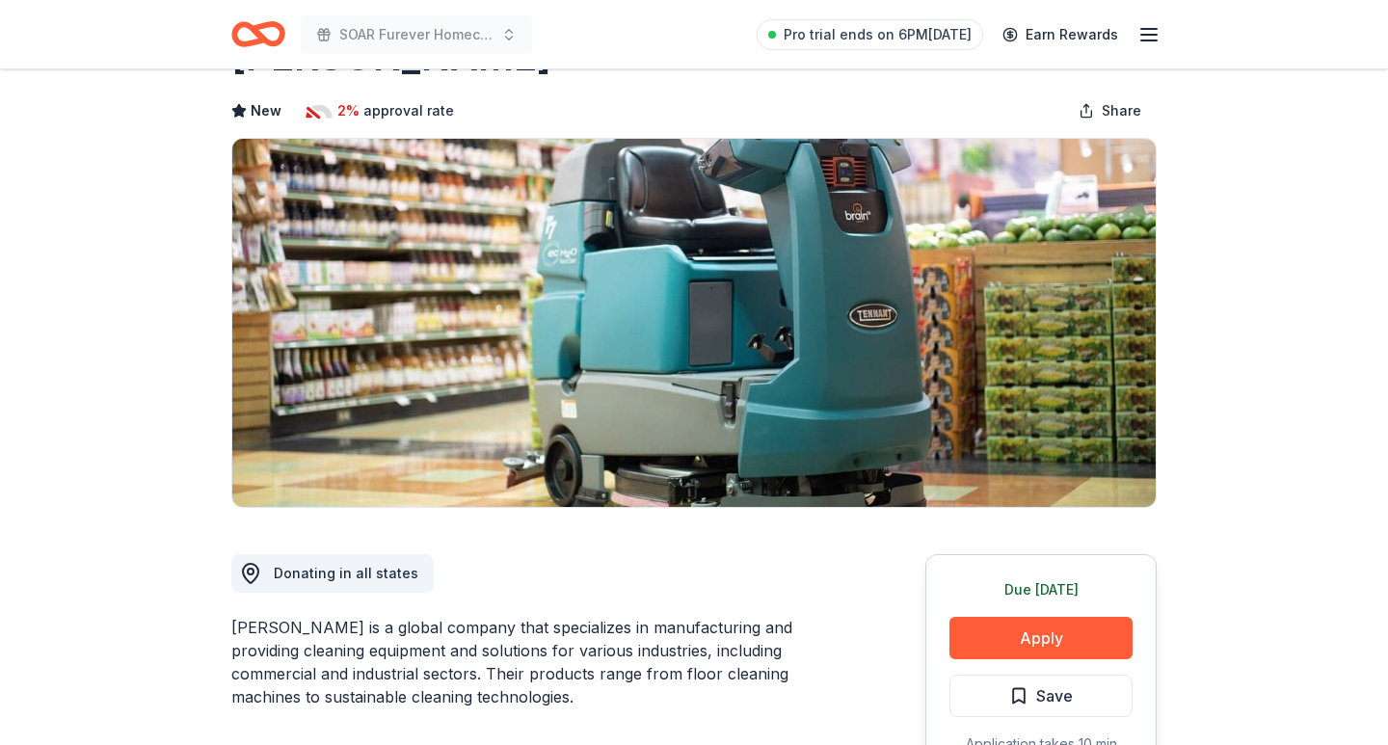
scroll to position [255, 0]
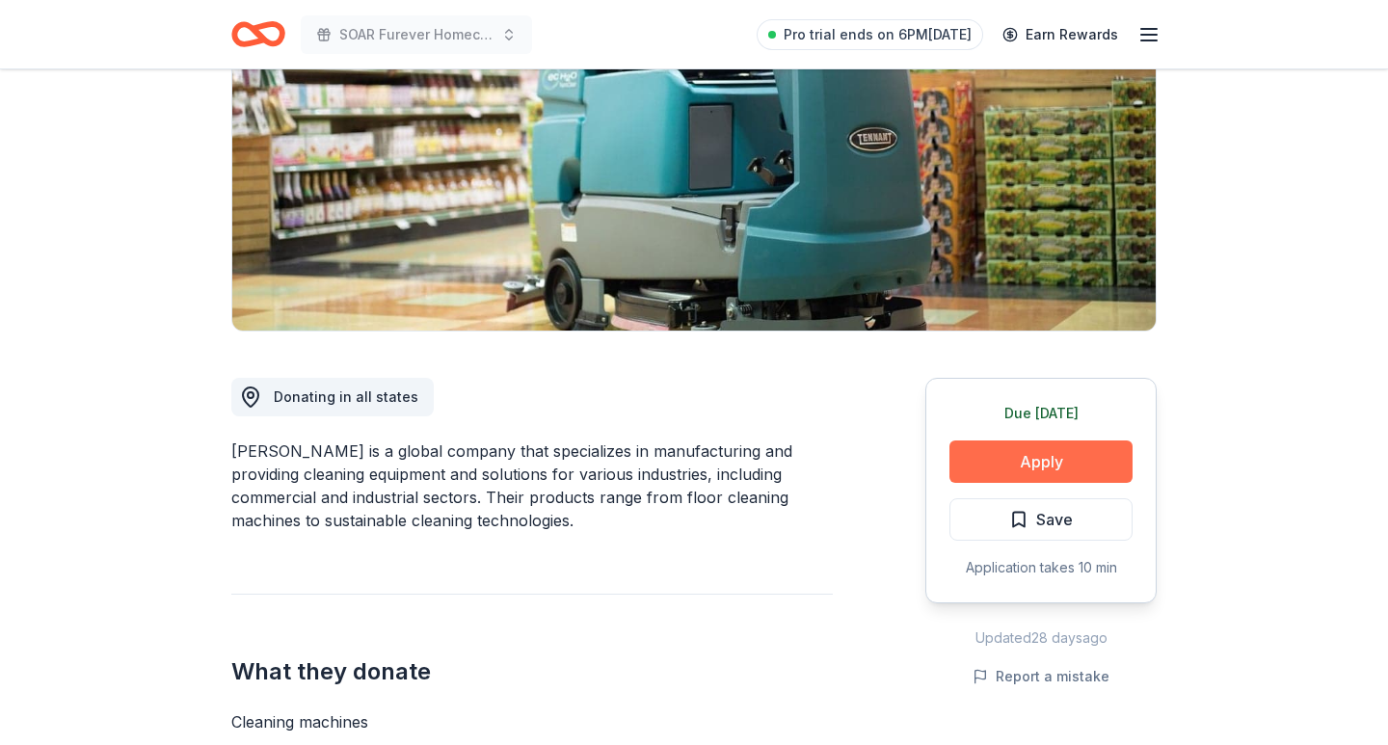
click at [996, 462] on button "Apply" at bounding box center [1041, 462] width 183 height 42
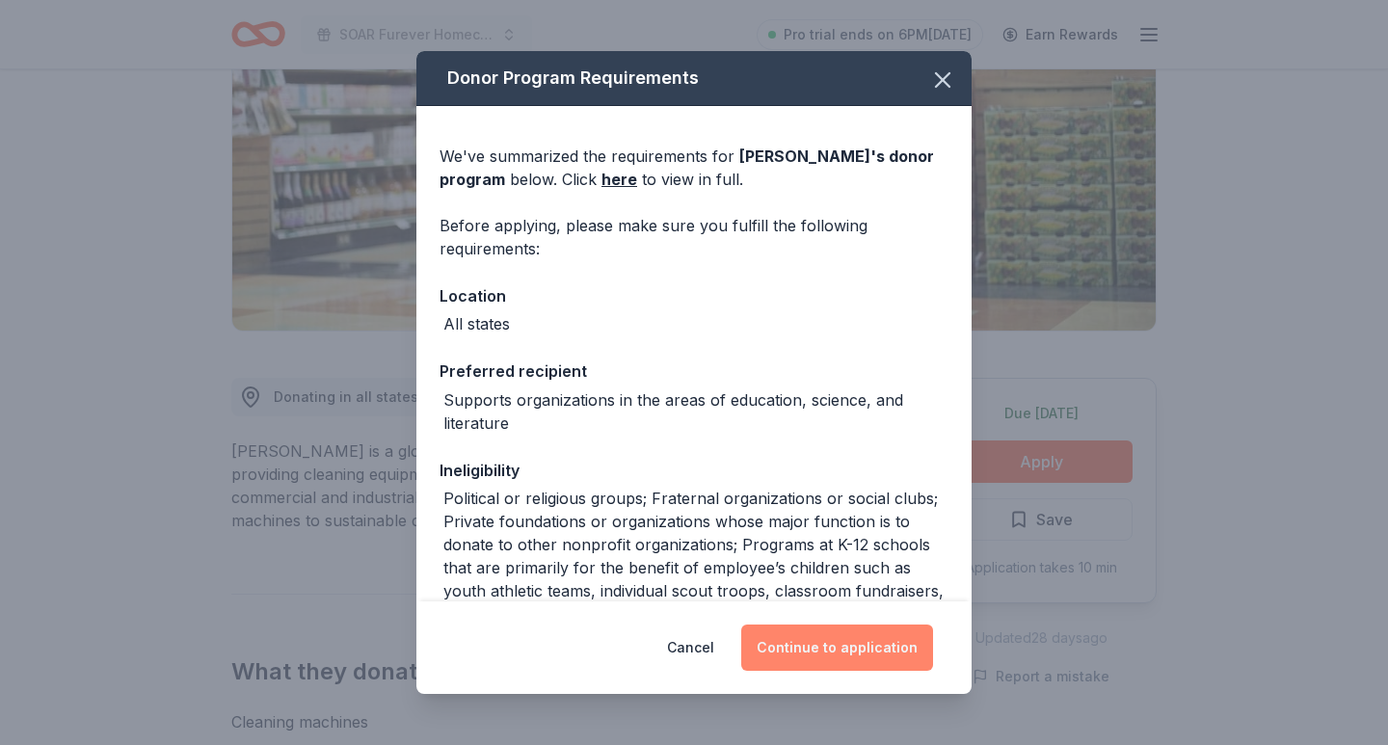
click at [820, 642] on button "Continue to application" at bounding box center [837, 648] width 192 height 46
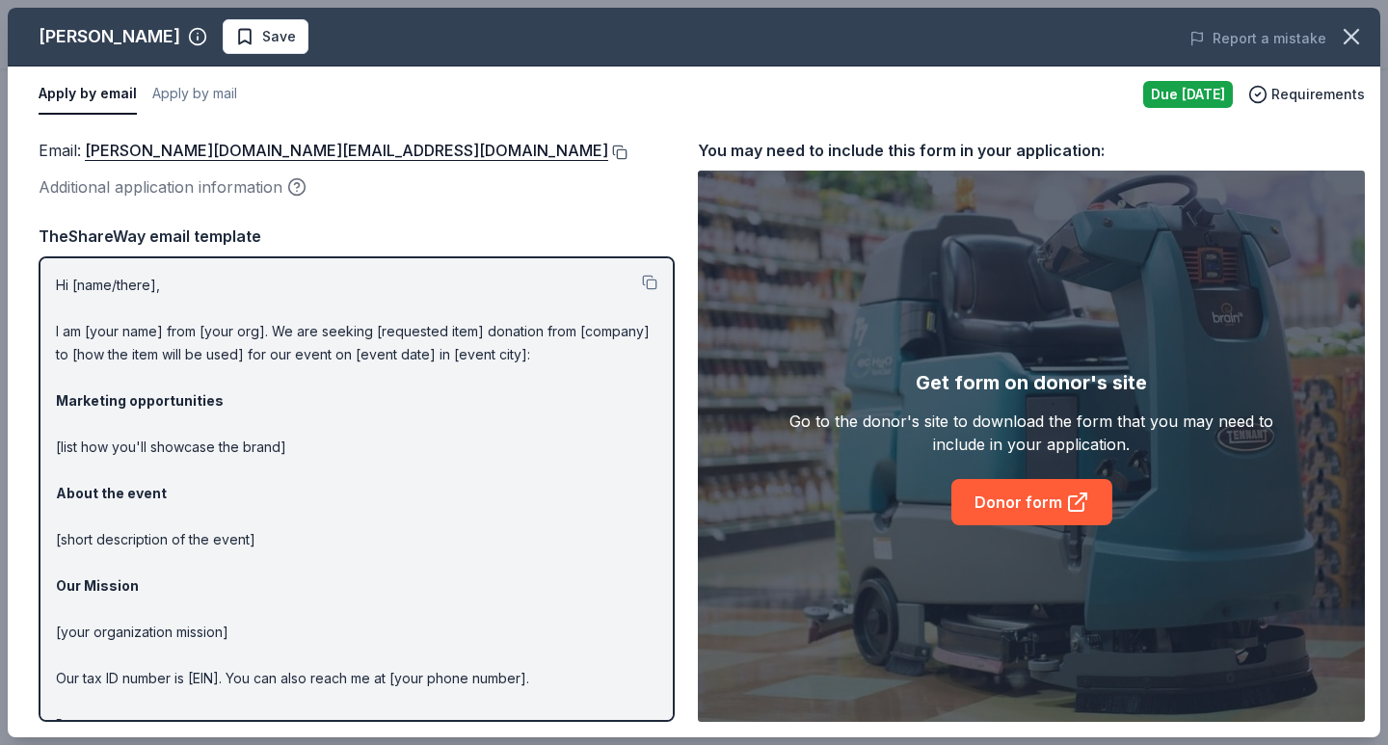
click at [608, 152] on button at bounding box center [617, 152] width 19 height 15
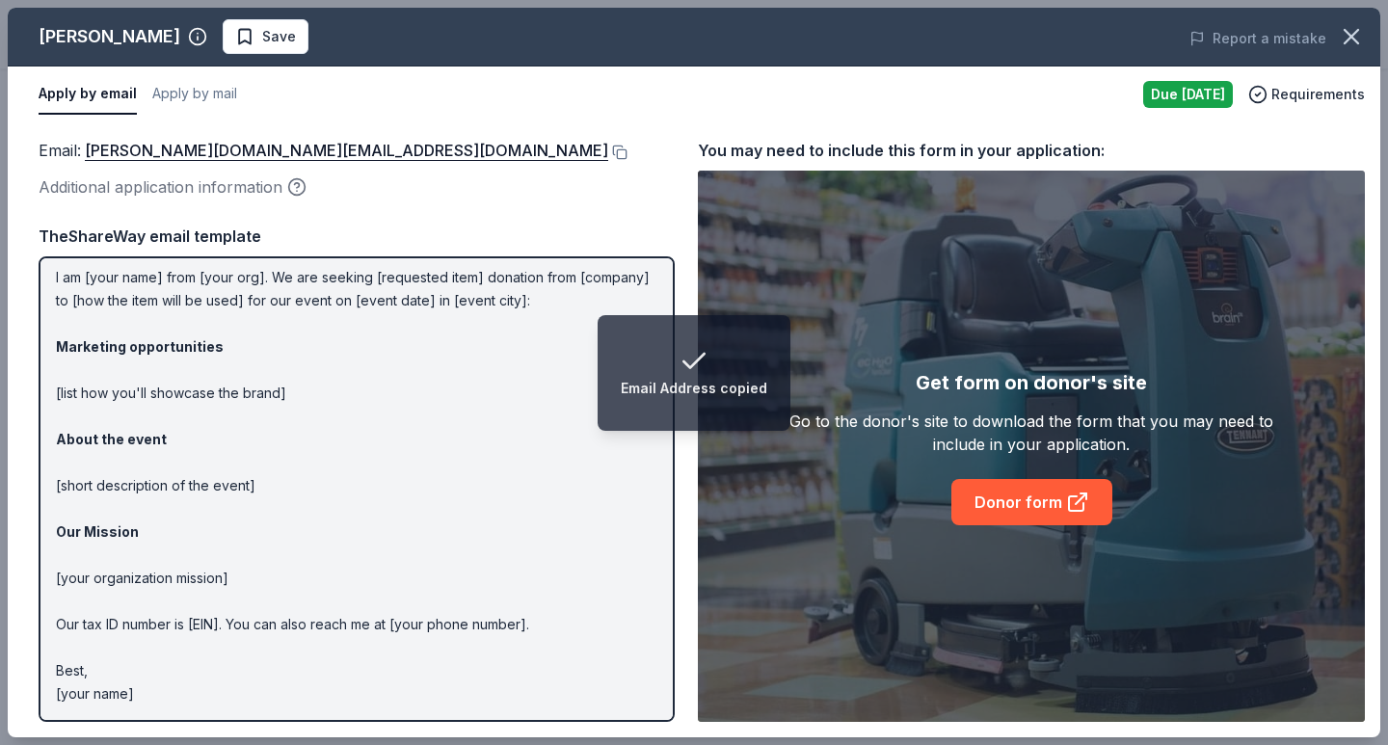
scroll to position [47, 0]
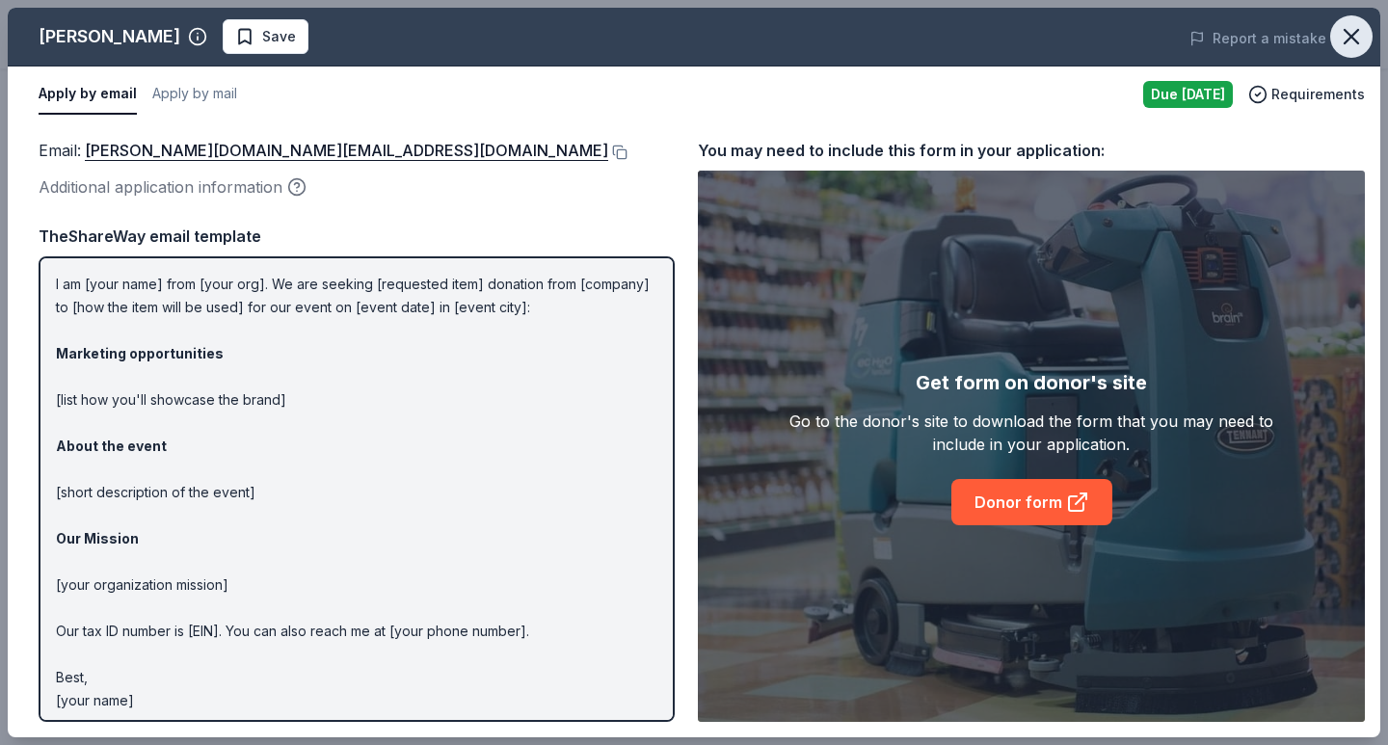
click at [1341, 48] on icon "button" at bounding box center [1351, 36] width 27 height 27
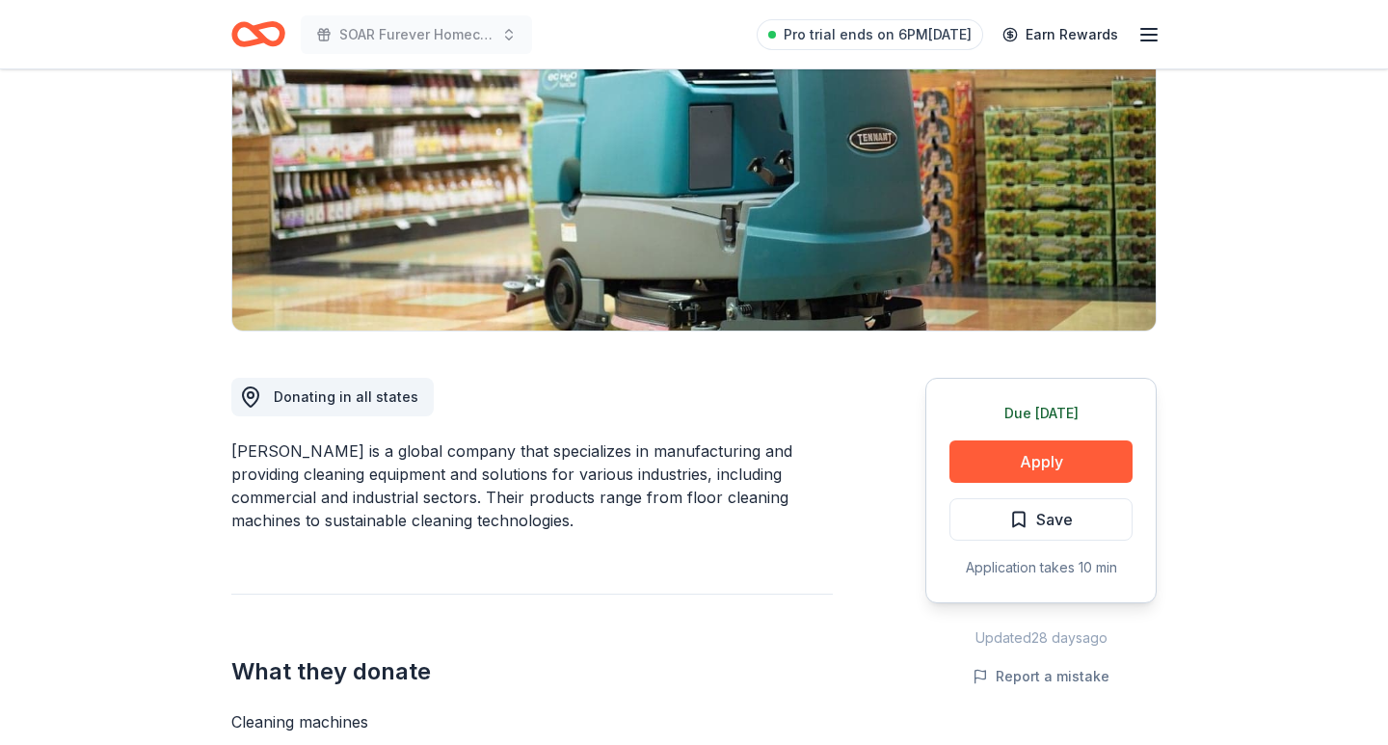
drag, startPoint x: 519, startPoint y: 538, endPoint x: 282, endPoint y: 449, distance: 253.2
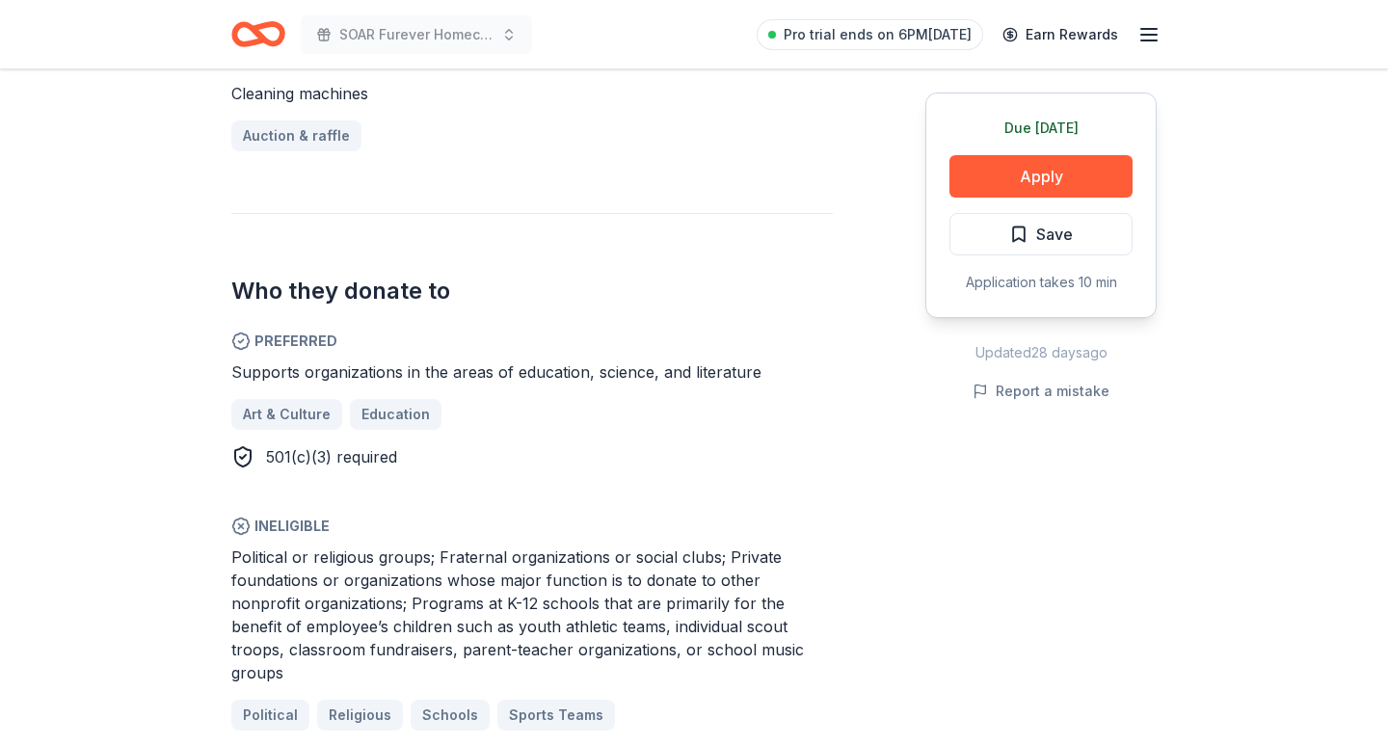
scroll to position [888, 0]
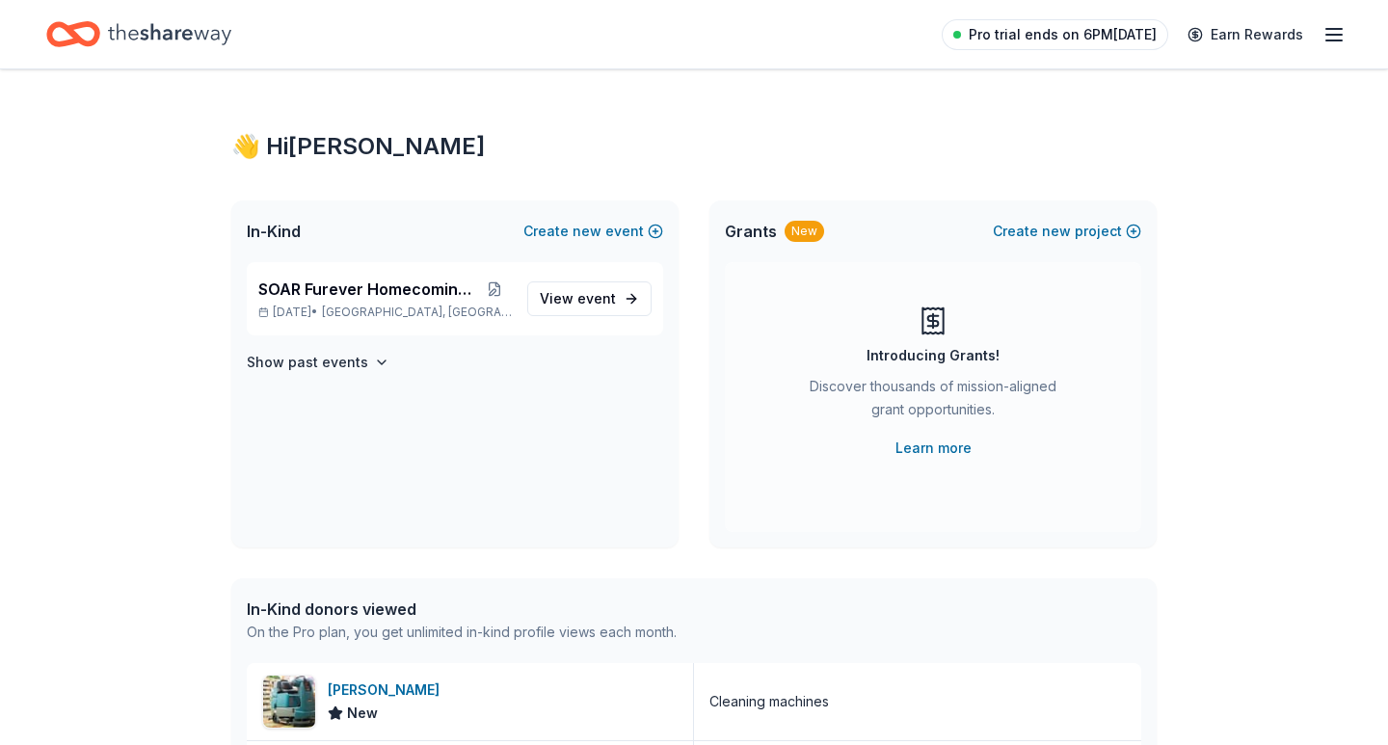
click at [1140, 39] on span "Pro trial ends on 6PM[DATE]" at bounding box center [1063, 34] width 188 height 23
click at [1345, 39] on icon "button" at bounding box center [1334, 34] width 23 height 23
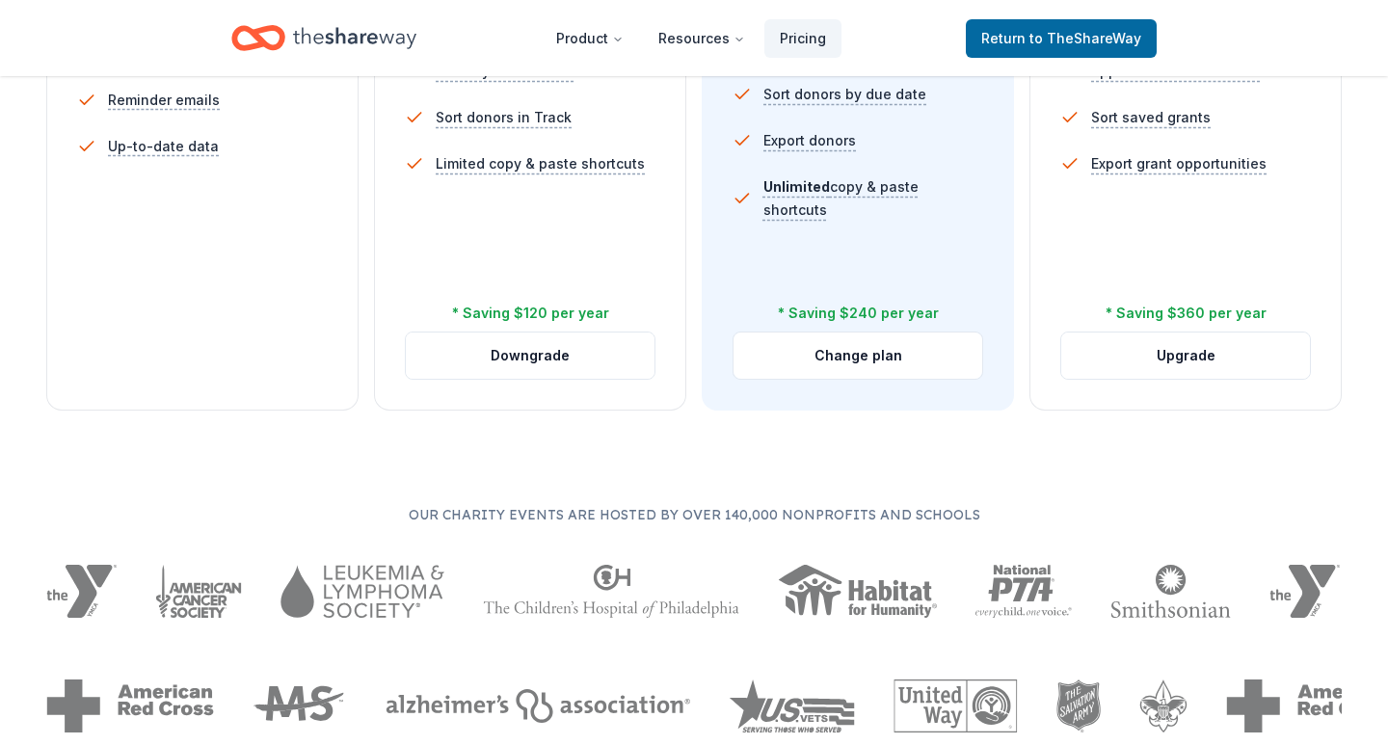
scroll to position [826, 0]
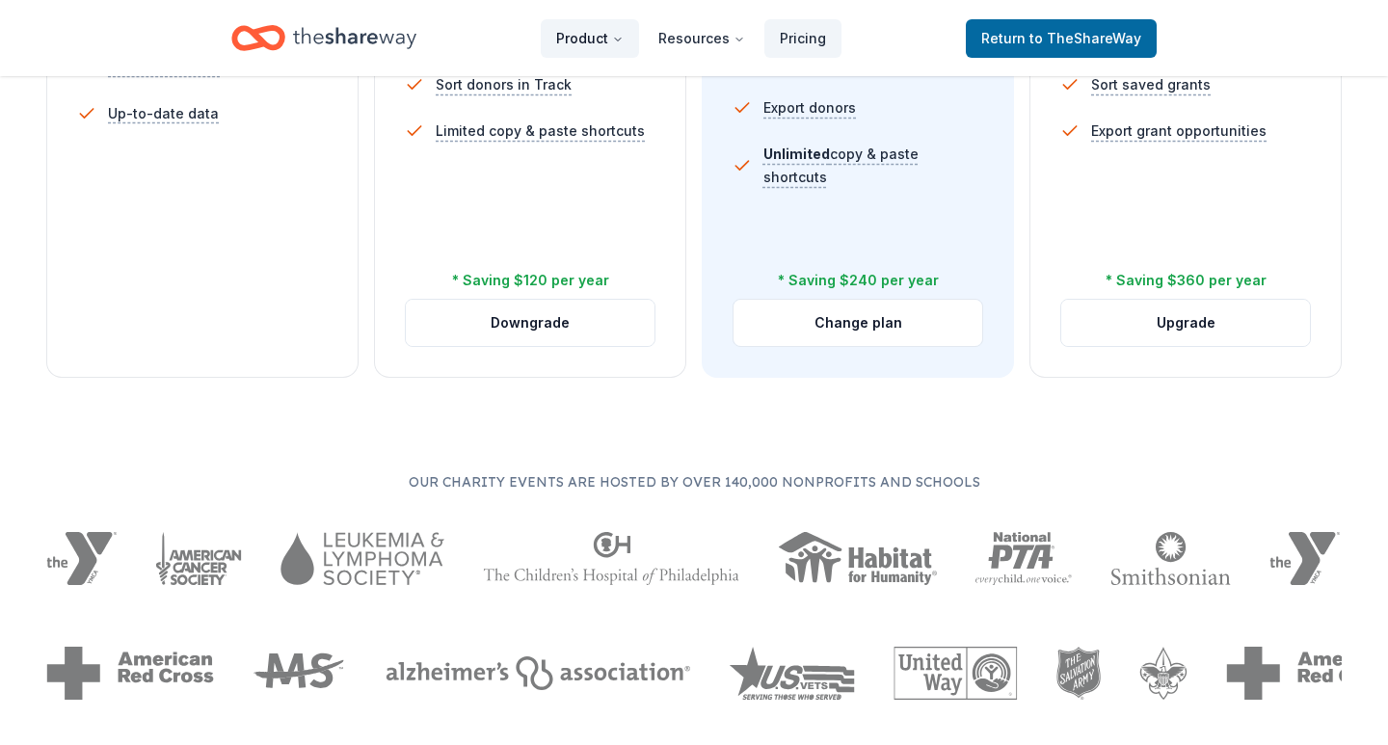
click at [601, 50] on button "Product" at bounding box center [590, 38] width 98 height 39
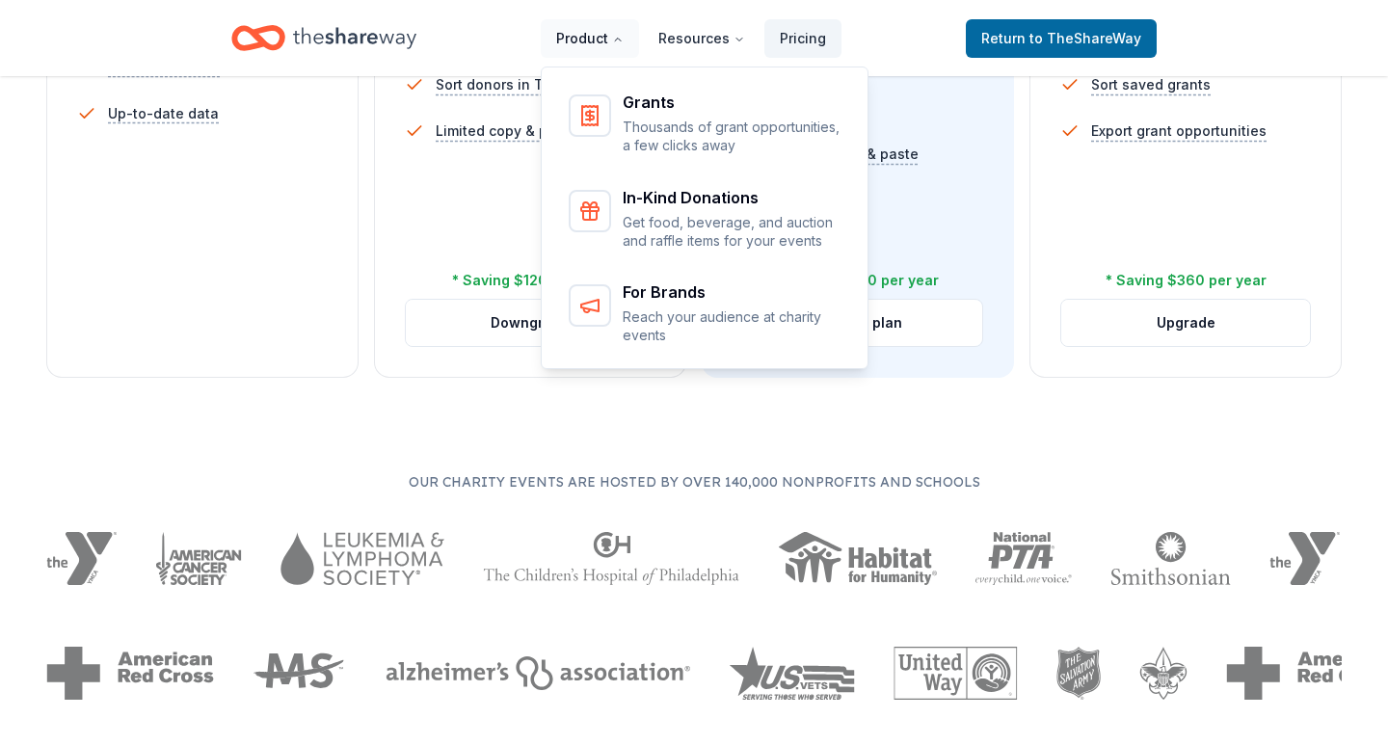
click at [600, 49] on button "Product" at bounding box center [590, 38] width 98 height 39
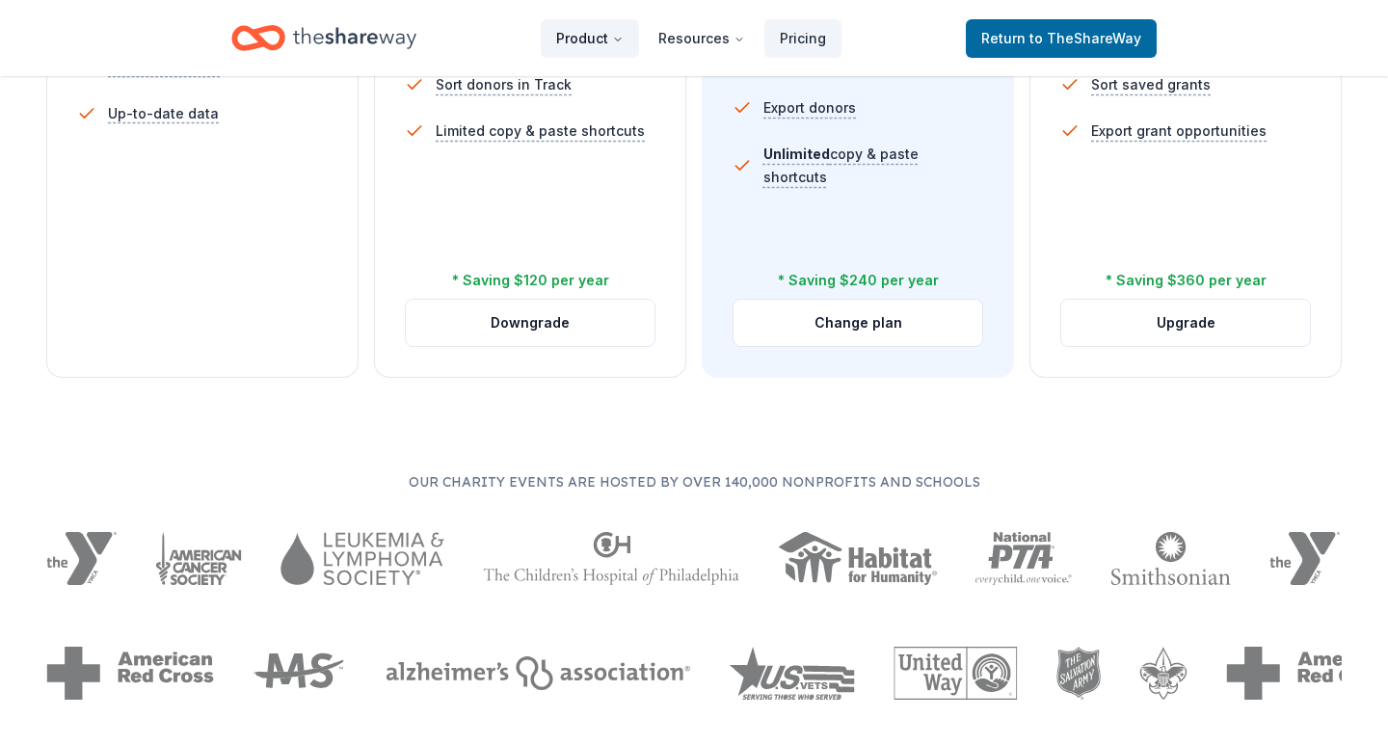
click at [610, 37] on button "Product" at bounding box center [590, 38] width 98 height 39
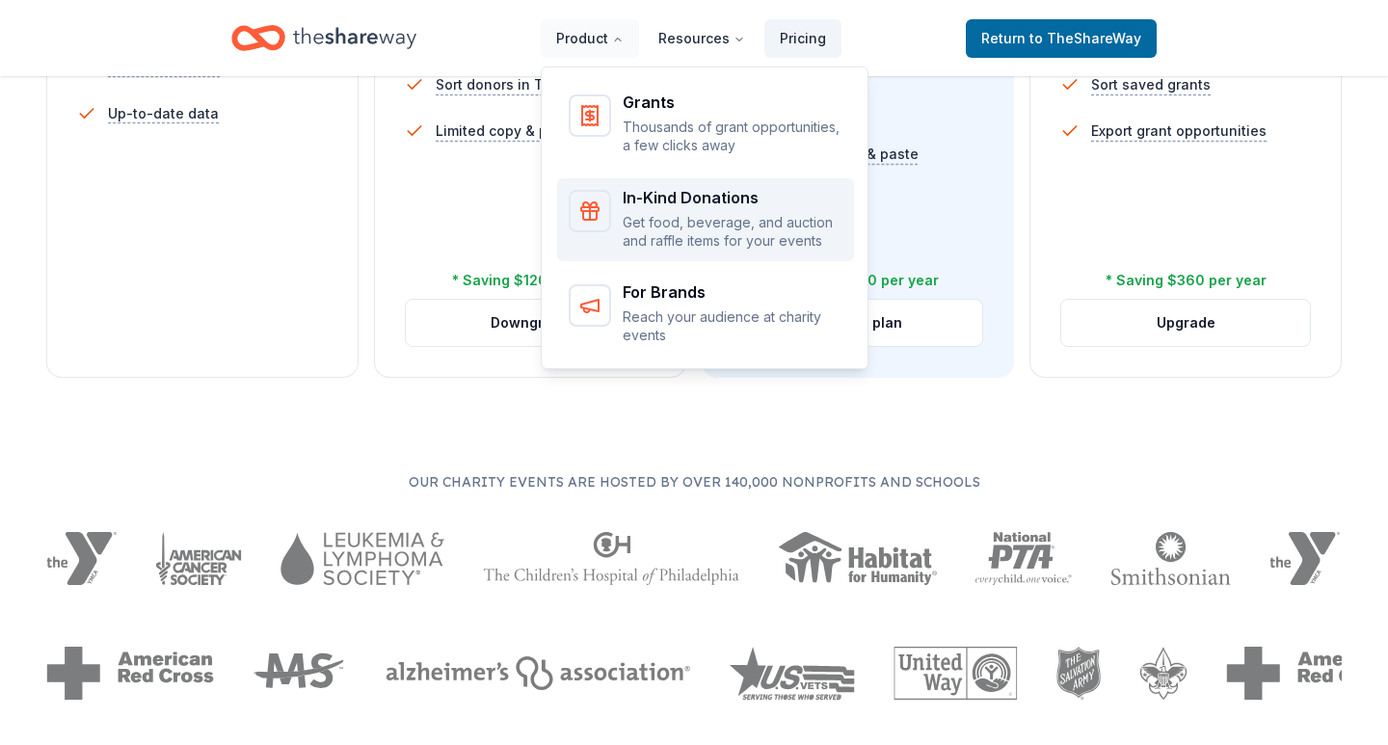
click at [665, 215] on p "Get food, beverage, and auction and raffle items for your events" at bounding box center [733, 232] width 220 height 38
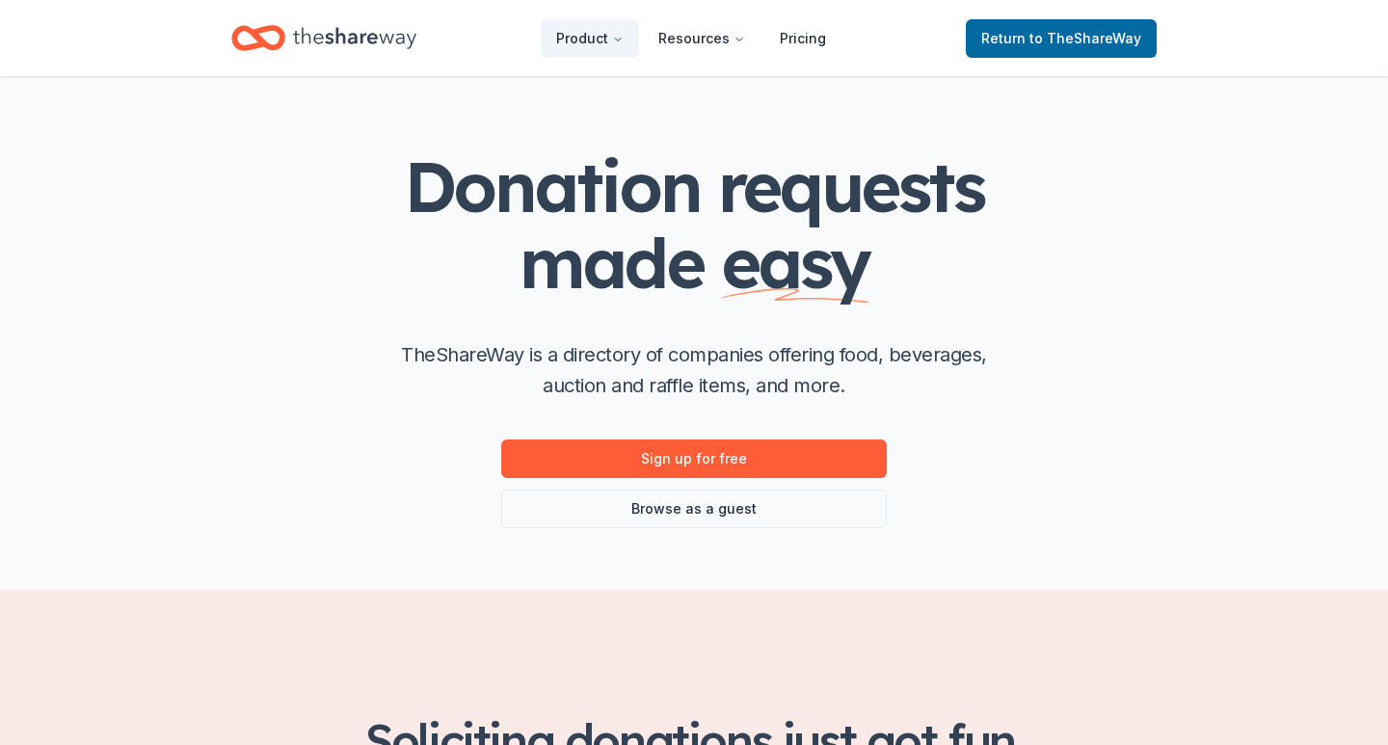
scroll to position [133, 0]
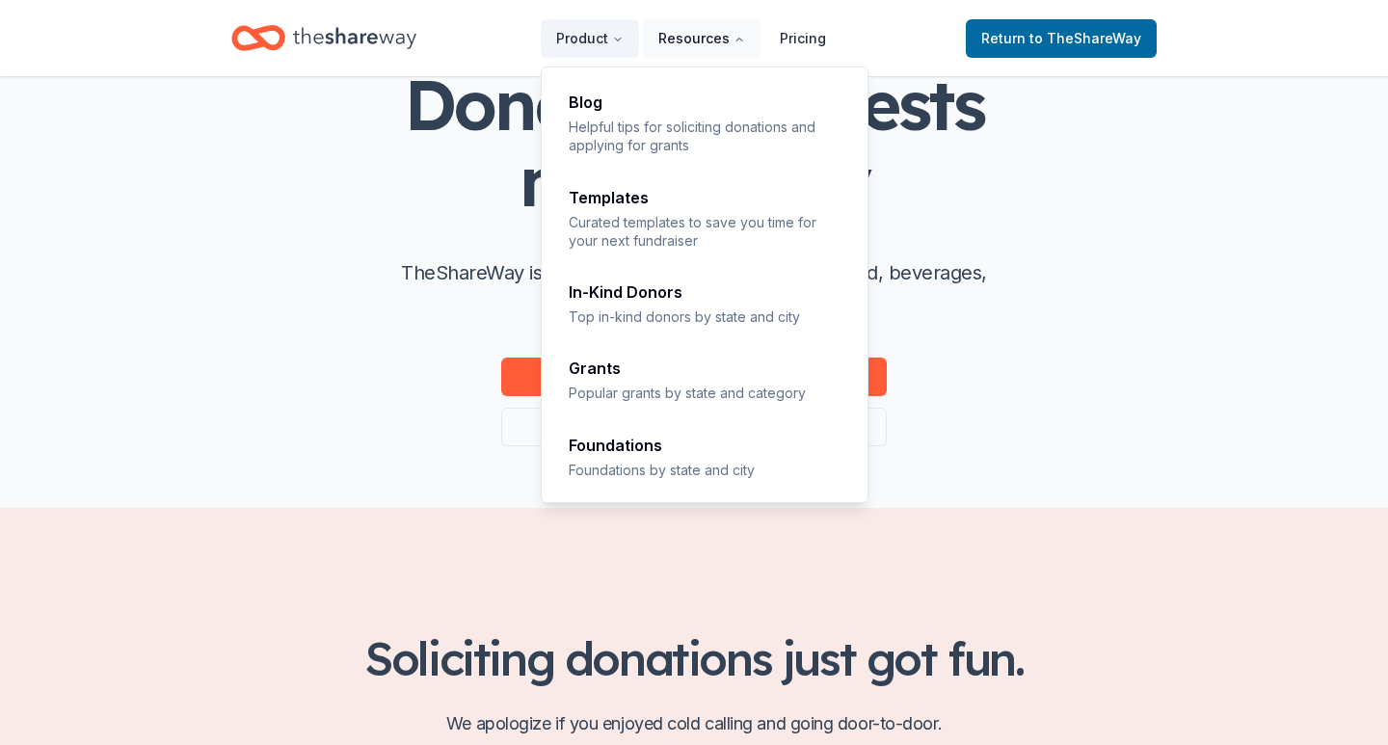
click at [677, 47] on button "Resources" at bounding box center [702, 38] width 118 height 39
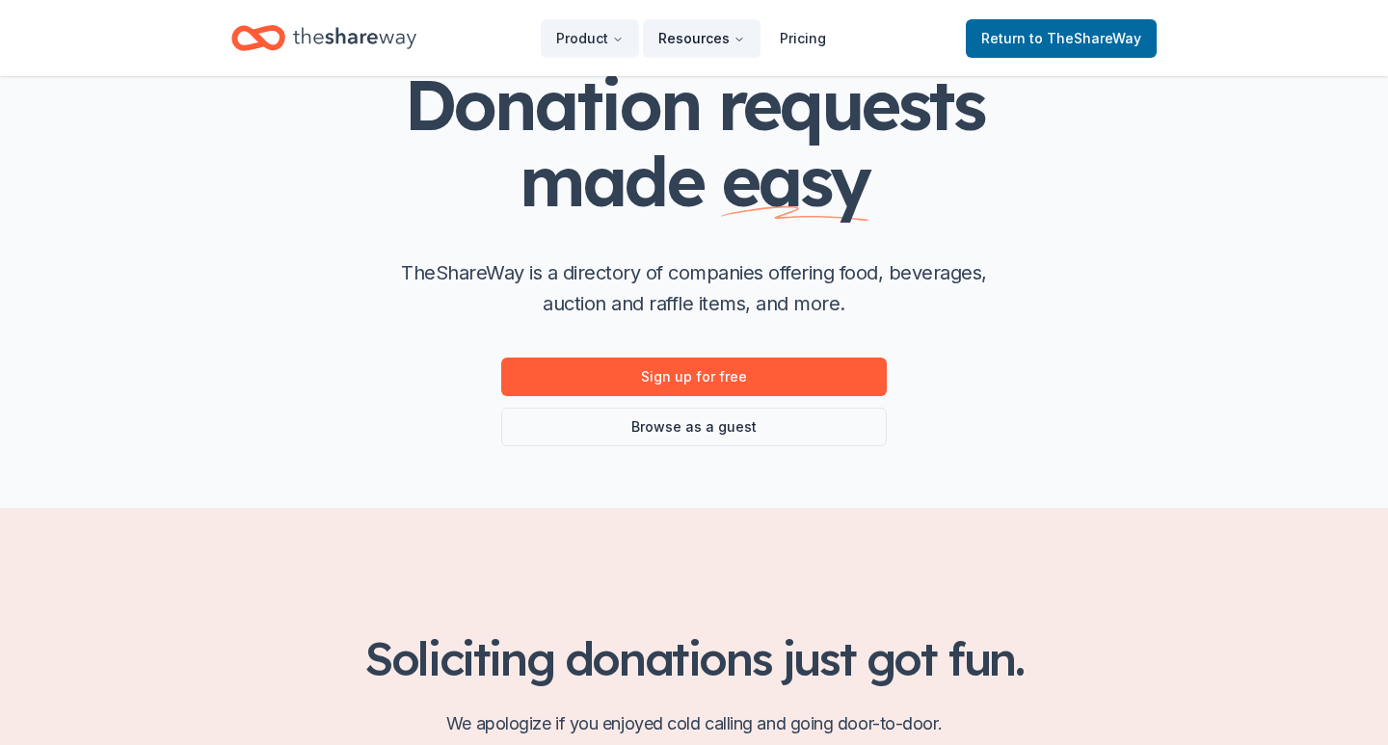
click at [675, 45] on button "Resources" at bounding box center [702, 38] width 118 height 39
click at [1048, 49] on span "Return to TheShareWay" at bounding box center [1062, 38] width 160 height 23
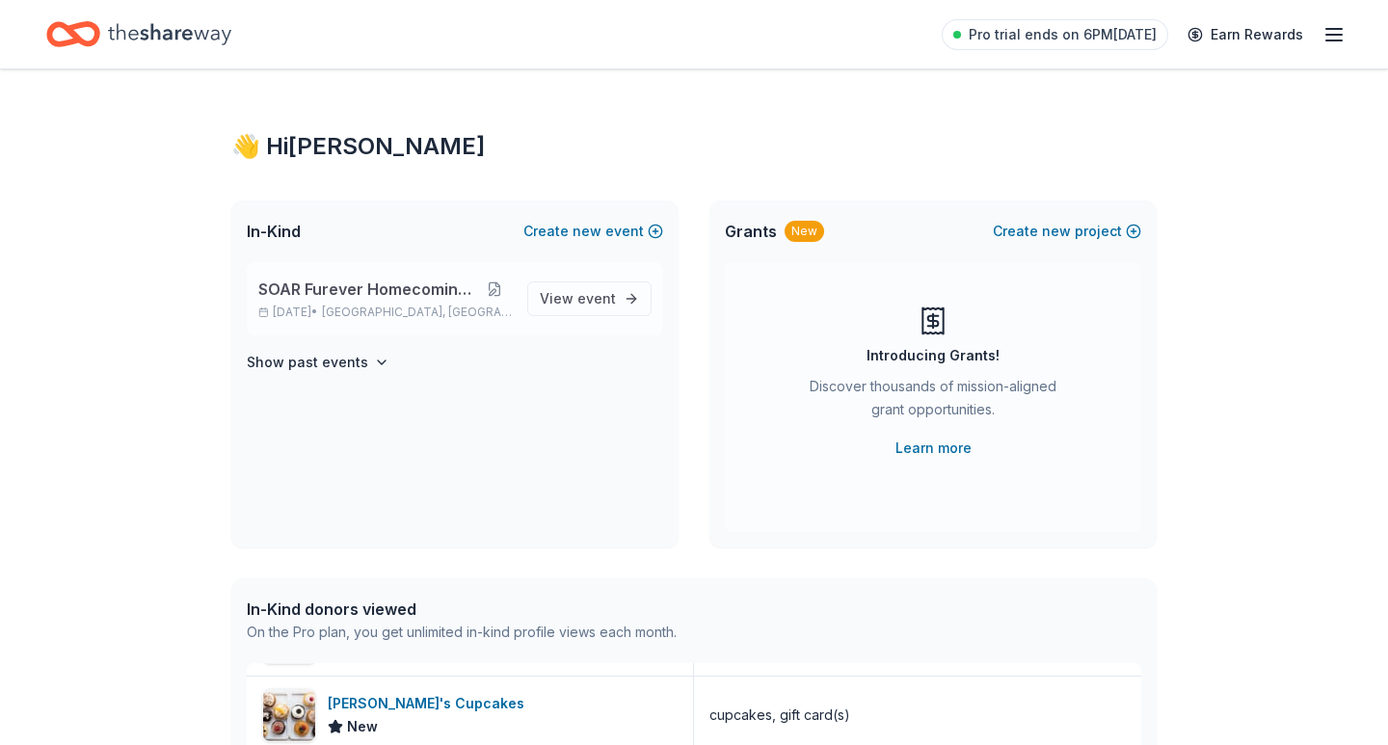
click at [486, 294] on button at bounding box center [495, 289] width 34 height 15
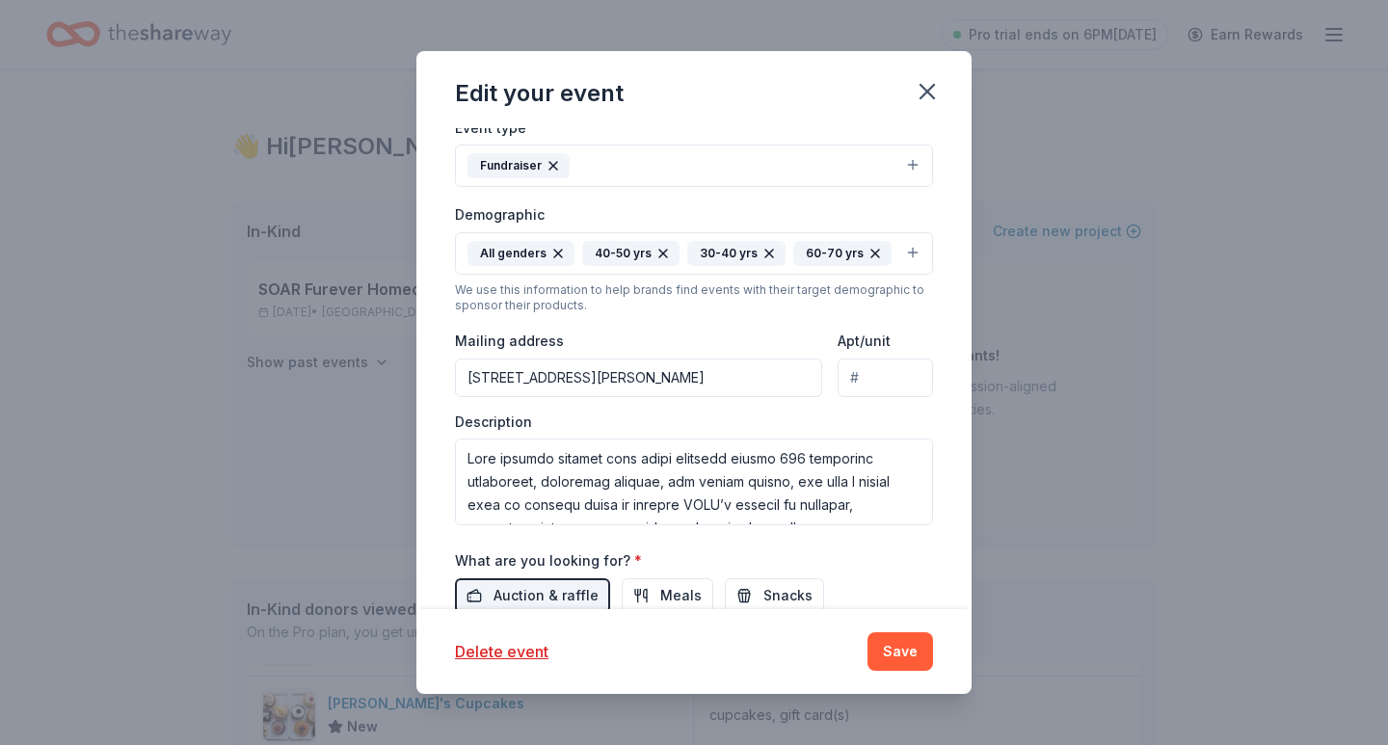
scroll to position [433, 0]
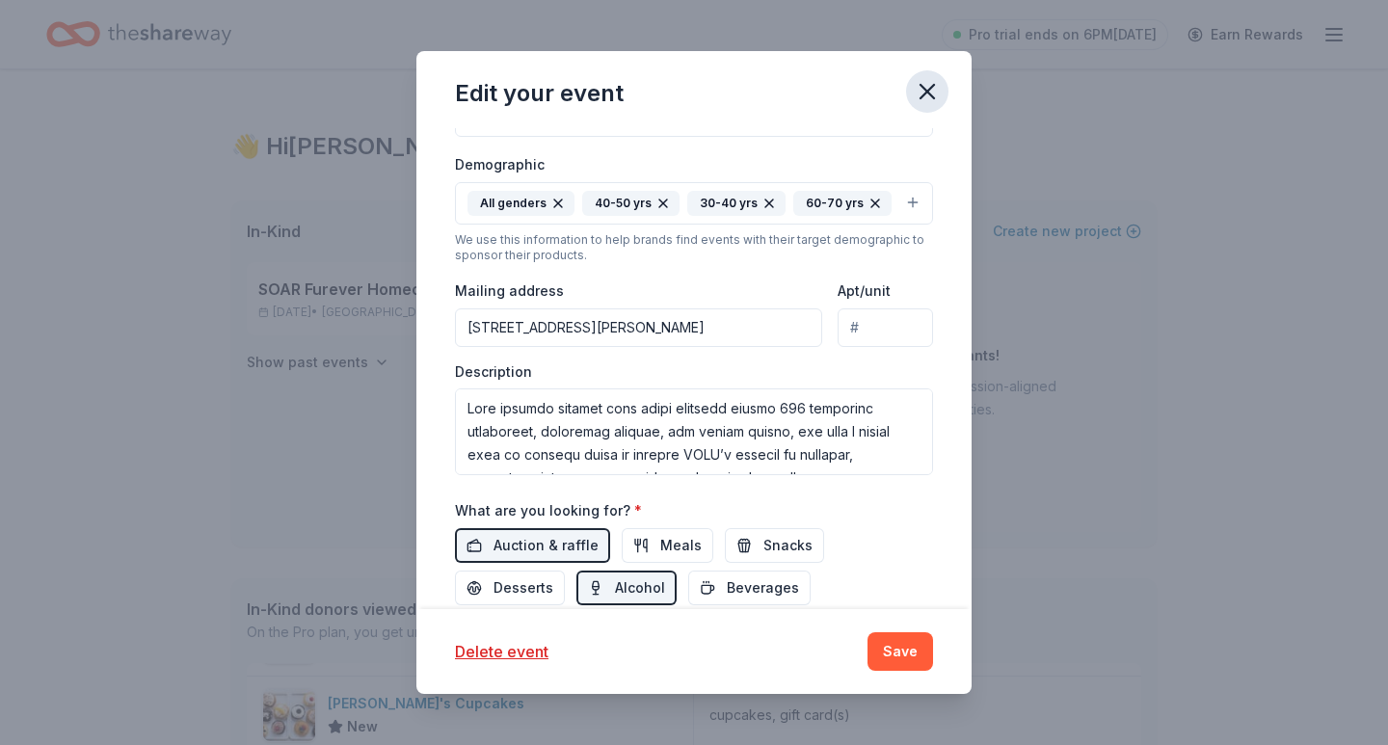
click at [916, 88] on icon "button" at bounding box center [927, 91] width 27 height 27
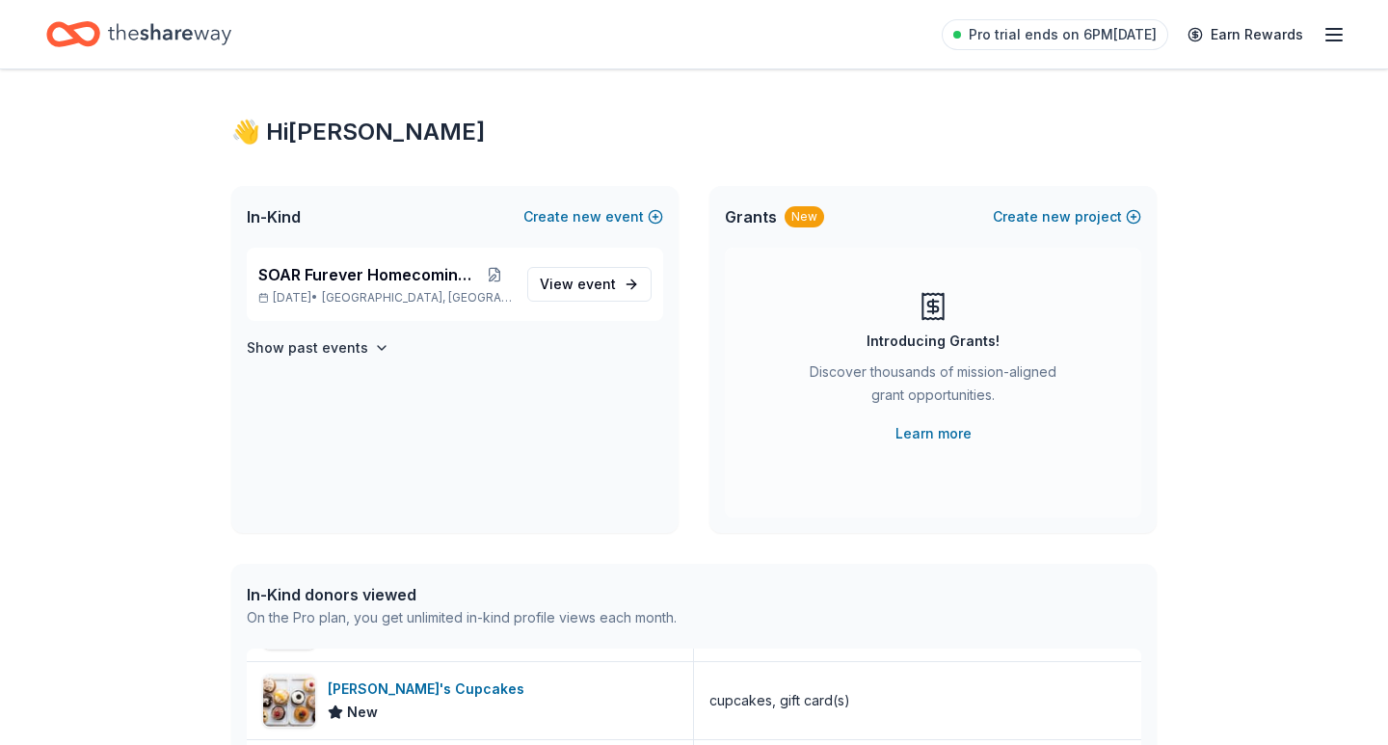
scroll to position [13, 0]
click at [171, 40] on icon "Home" at bounding box center [169, 33] width 123 height 21
click at [93, 30] on icon "Home" at bounding box center [73, 34] width 54 height 45
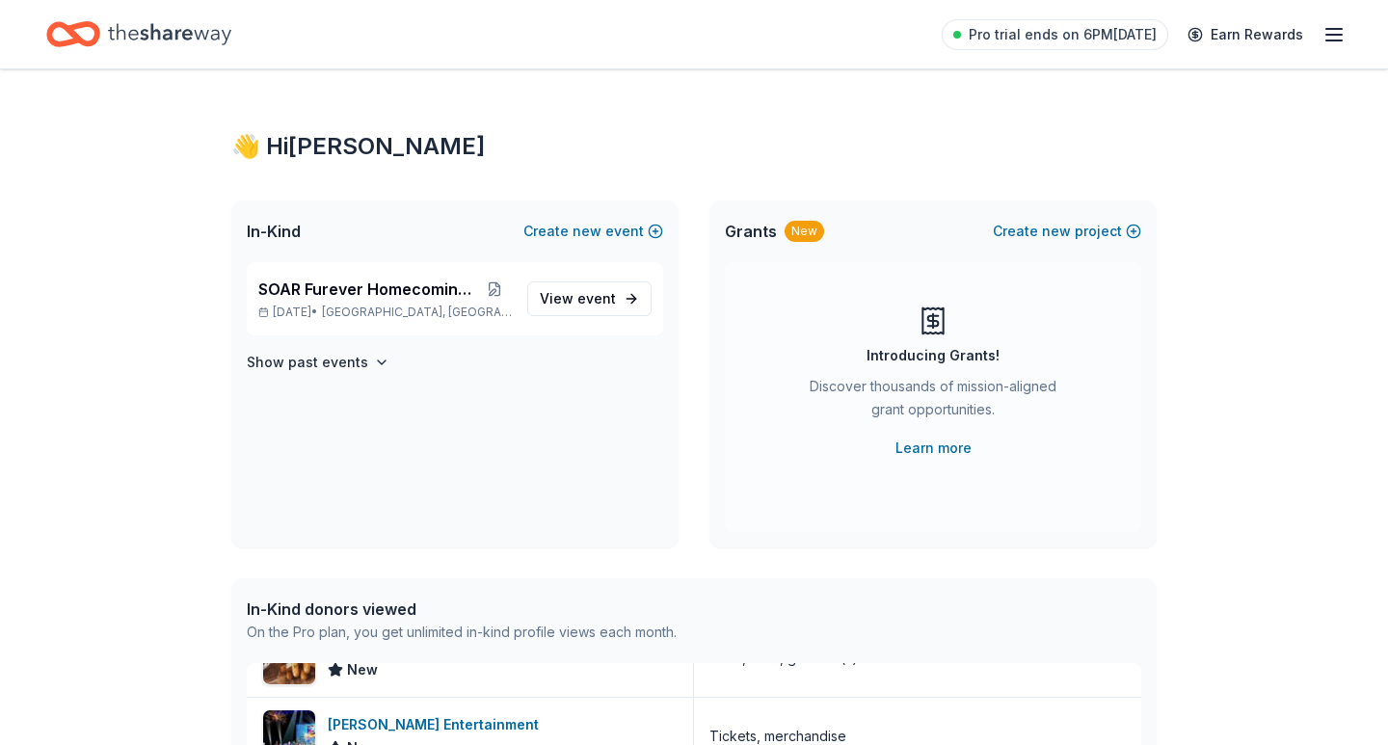
scroll to position [0, 0]
click at [91, 31] on icon "Home" at bounding box center [73, 34] width 54 height 45
